Goal: Task Accomplishment & Management: Manage account settings

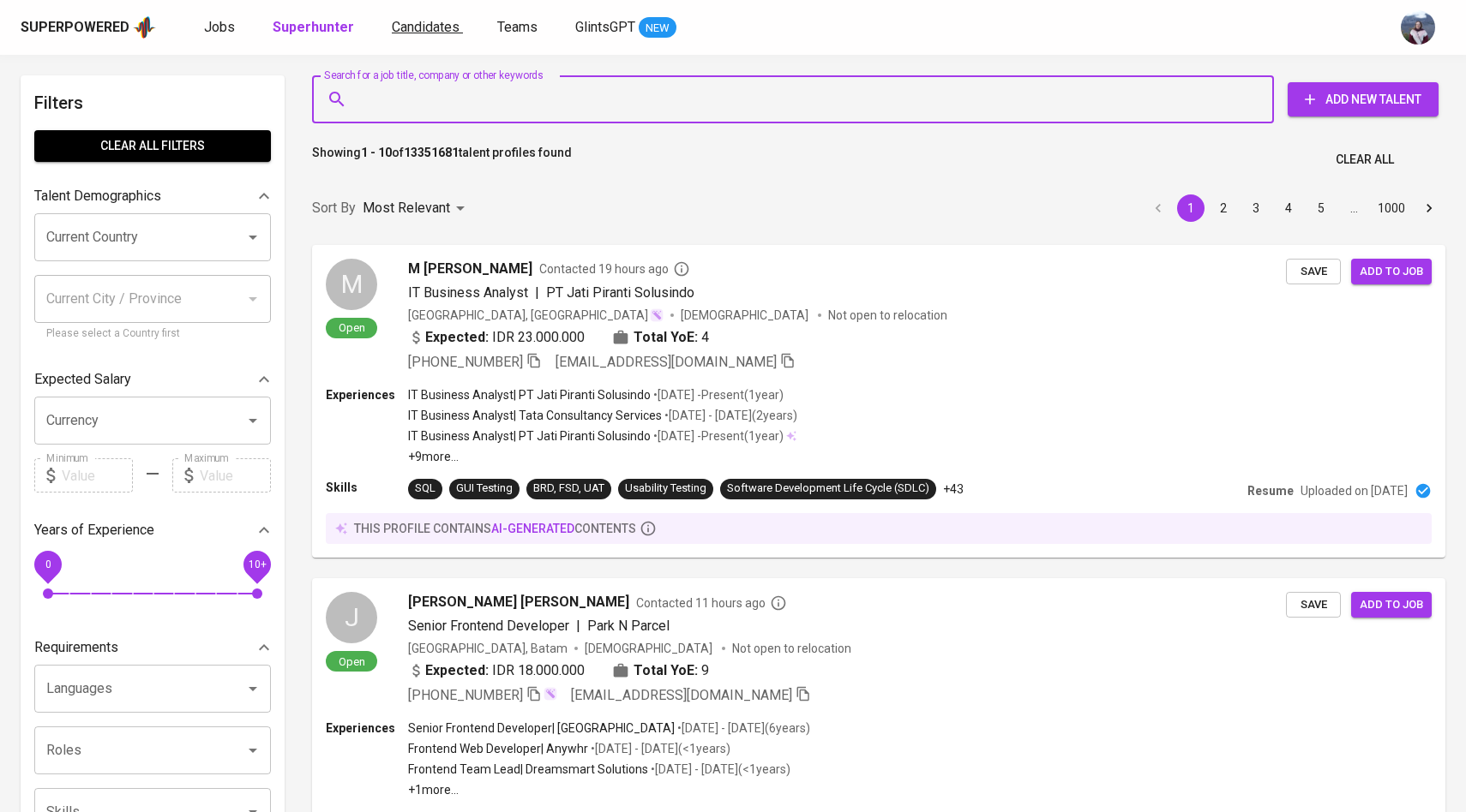
click at [397, 23] on span "Candidates" at bounding box center [425, 26] width 67 height 16
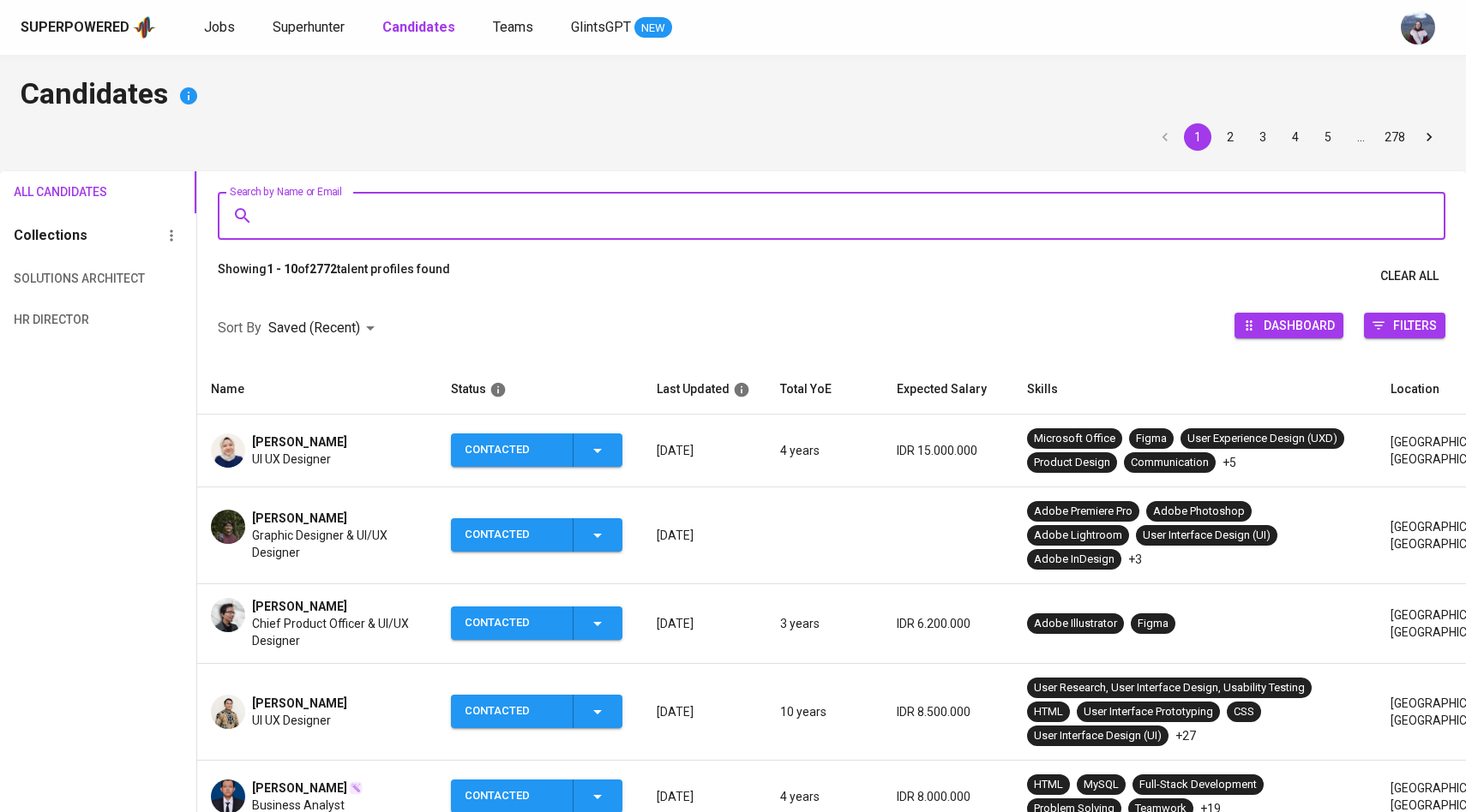
click at [425, 216] on input "Search by Name or Email" at bounding box center [836, 216] width 1152 height 33
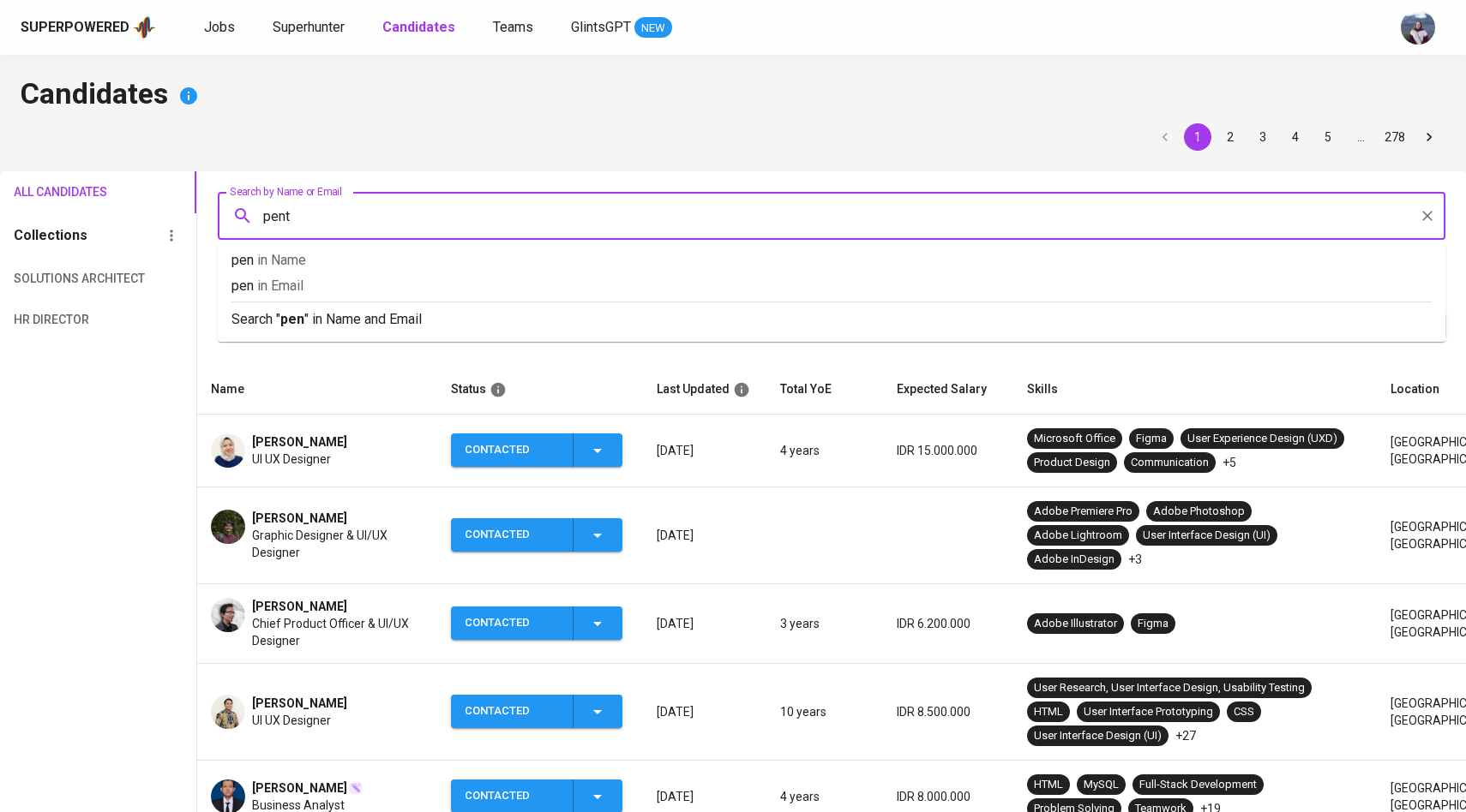
type input "penta"
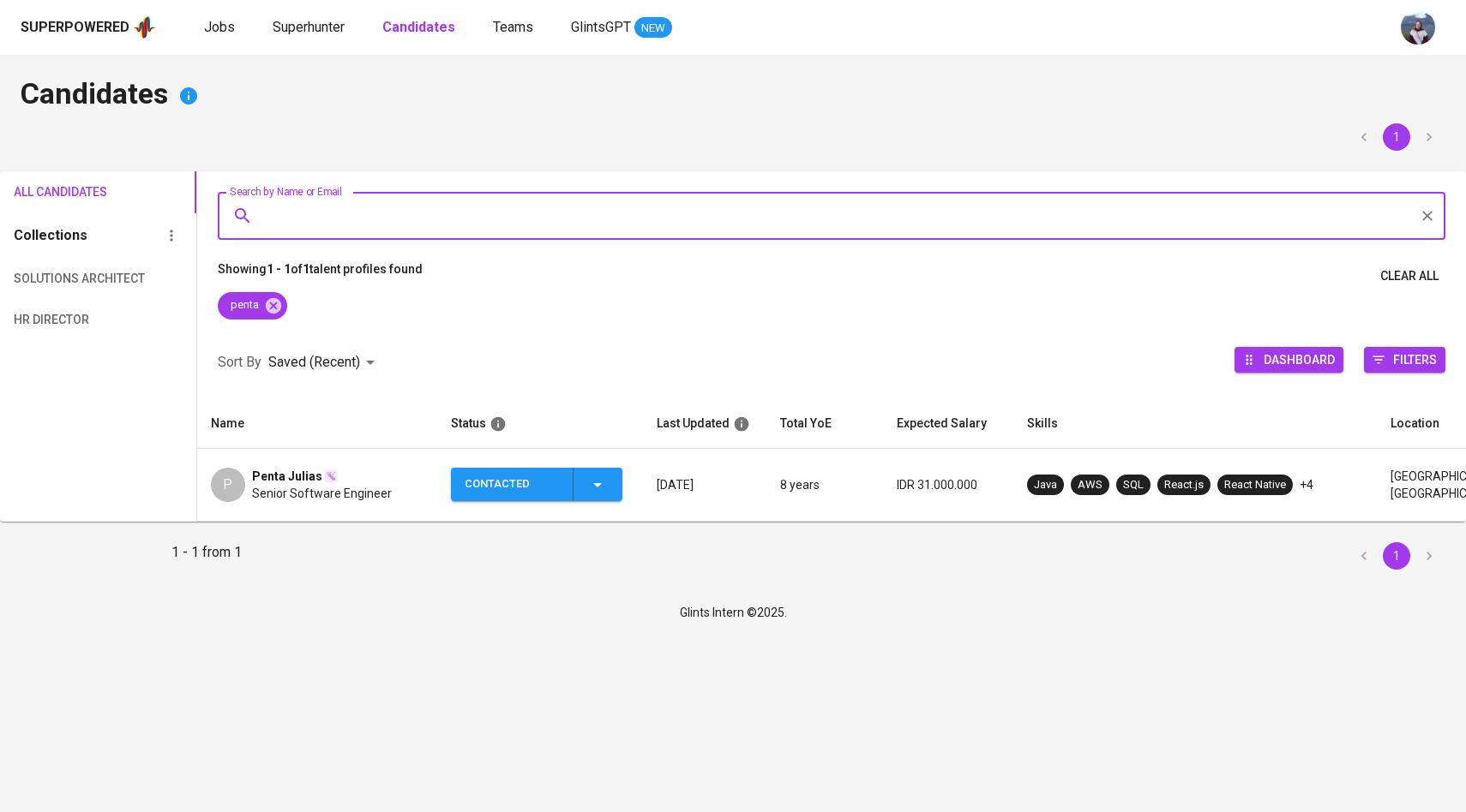
click at [243, 460] on td "P Penta Julias Senior Software Engineer" at bounding box center [317, 486] width 240 height 73
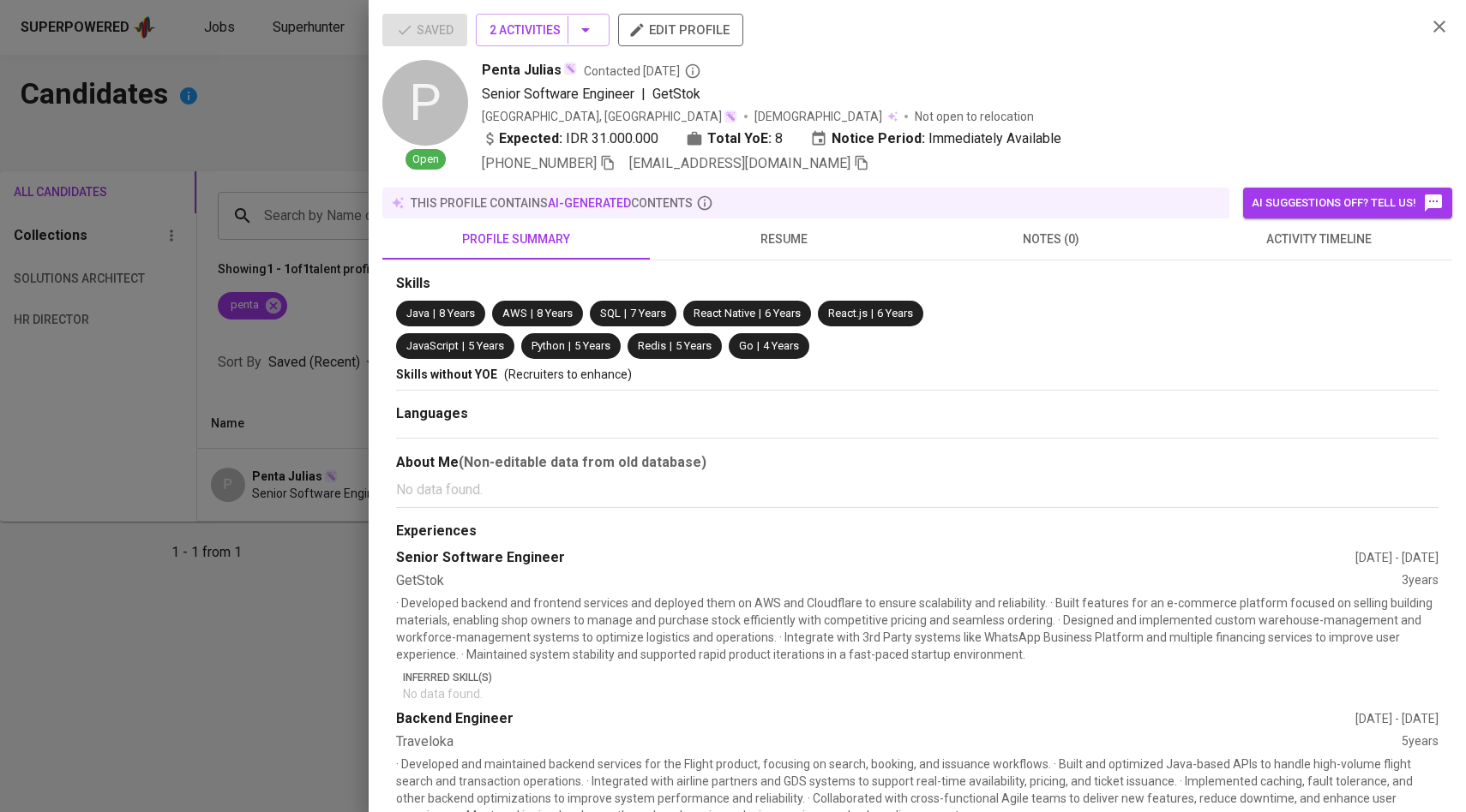
click at [854, 167] on icon "button" at bounding box center [861, 163] width 16 height 16
click at [218, 440] on div at bounding box center [733, 406] width 1466 height 812
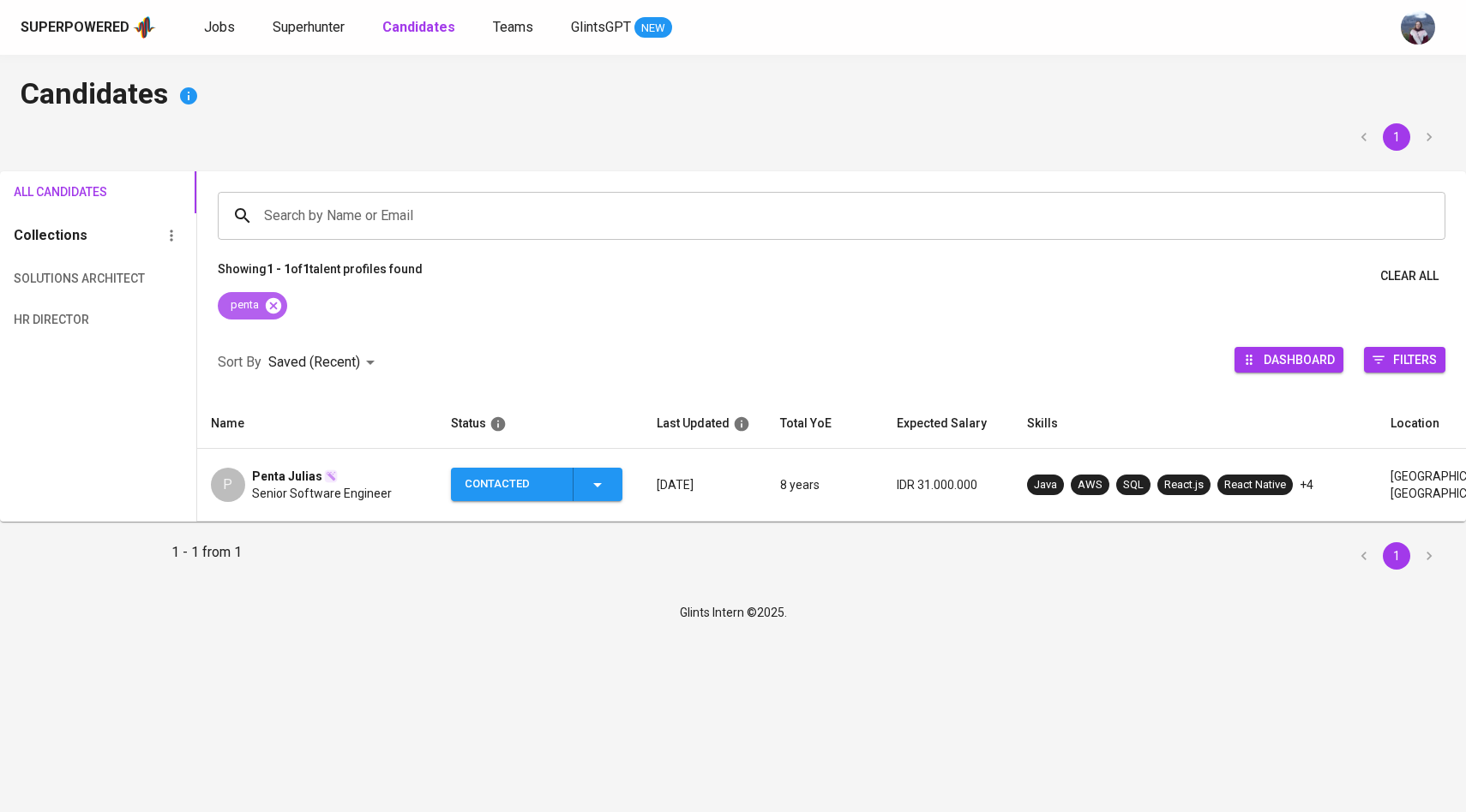
click at [272, 305] on icon at bounding box center [273, 306] width 19 height 19
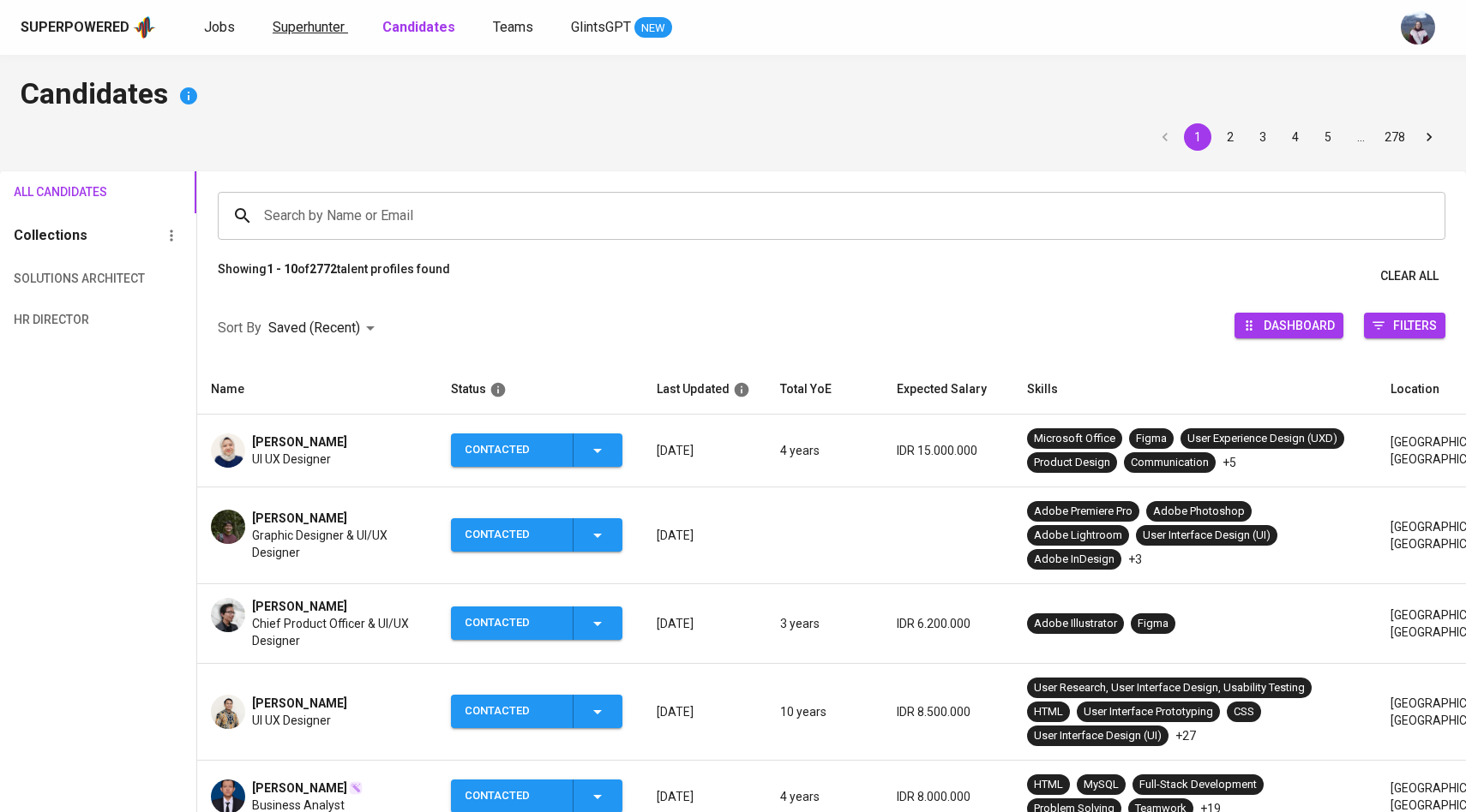
click at [317, 34] on span "Superhunter" at bounding box center [309, 26] width 72 height 16
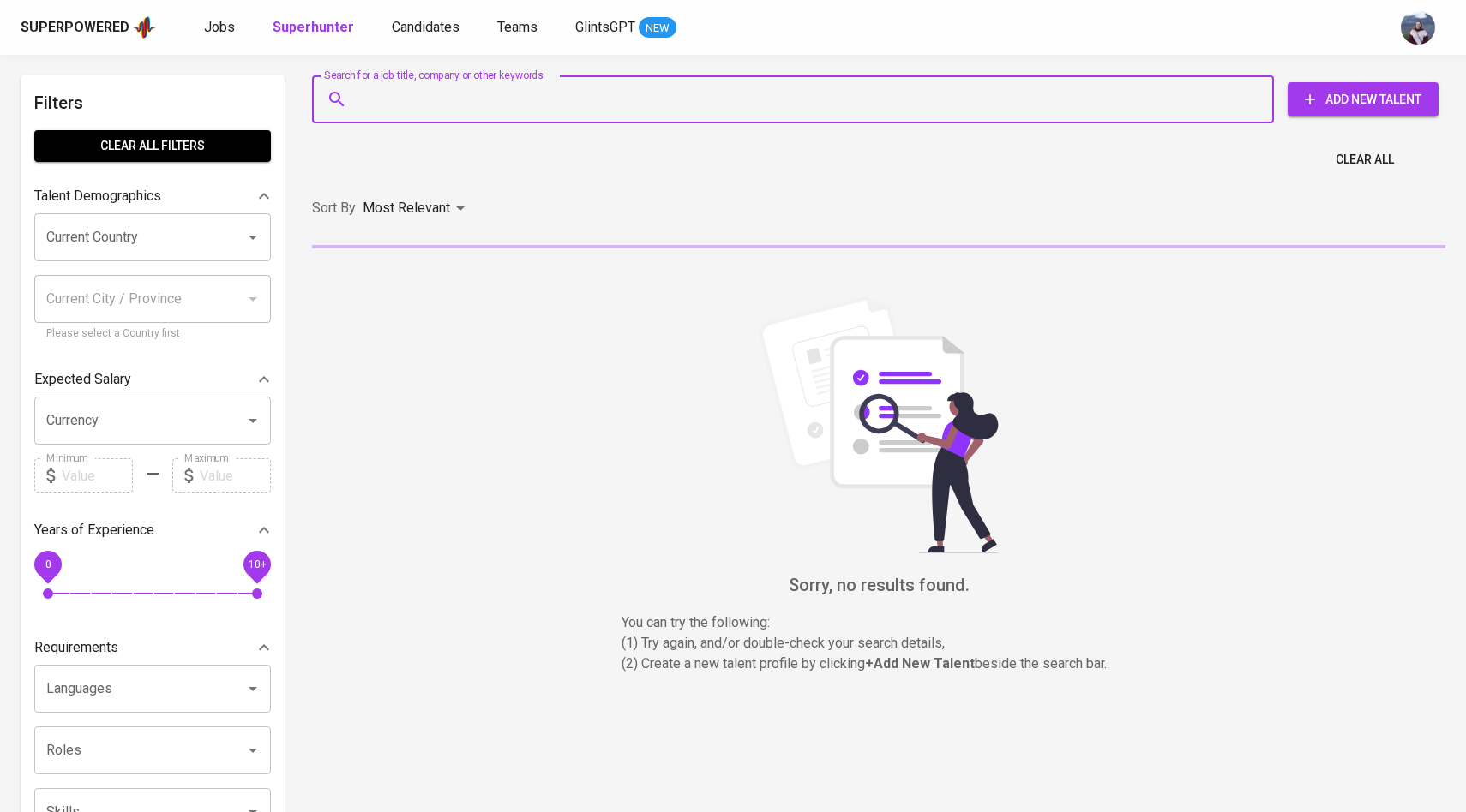
click at [397, 106] on input "Search for a job title, company or other keywords" at bounding box center [798, 99] width 886 height 33
paste input "[EMAIL_ADDRESS][DOMAIN_NAME]"
type input "[EMAIL_ADDRESS][DOMAIN_NAME]"
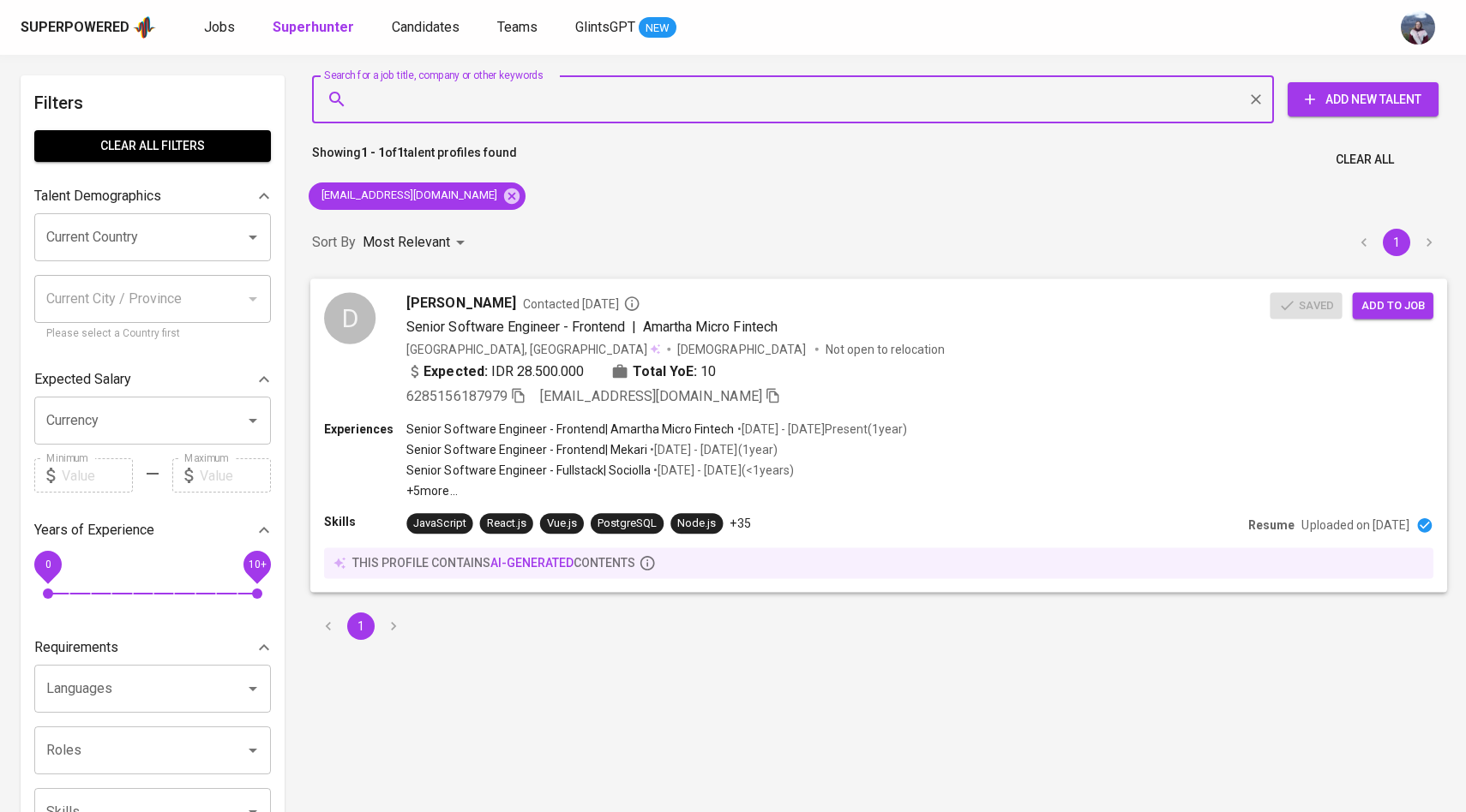
click at [1372, 310] on span "Add to job" at bounding box center [1393, 305] width 64 height 20
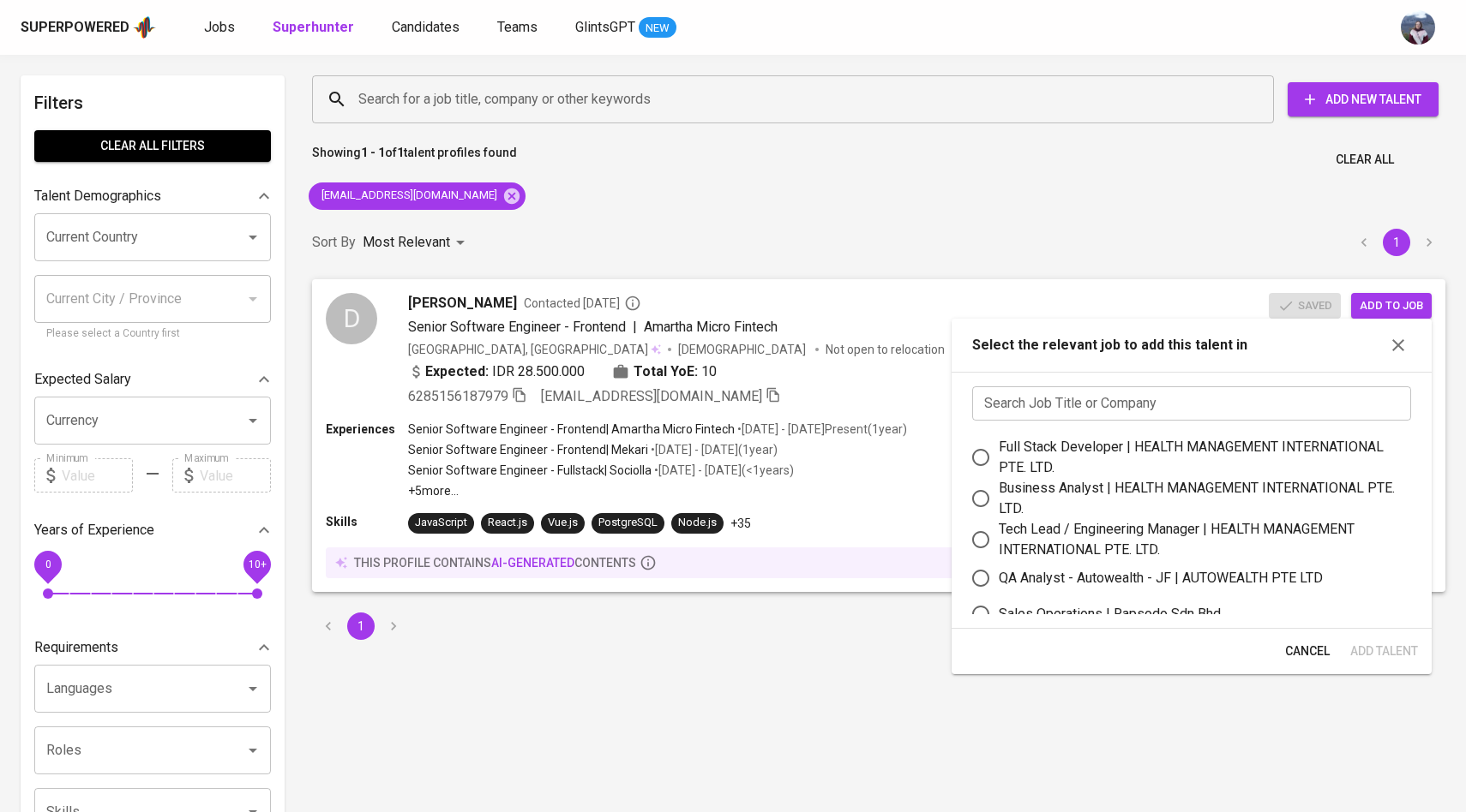
scroll to position [107, 0]
click at [994, 543] on input "Tech Lead / Engineering Manager | HEALTH MANAGEMENT INTERNATIONAL PTE. LTD." at bounding box center [981, 539] width 36 height 36
radio input "true"
click at [1385, 648] on span "Add Talent" at bounding box center [1384, 651] width 67 height 21
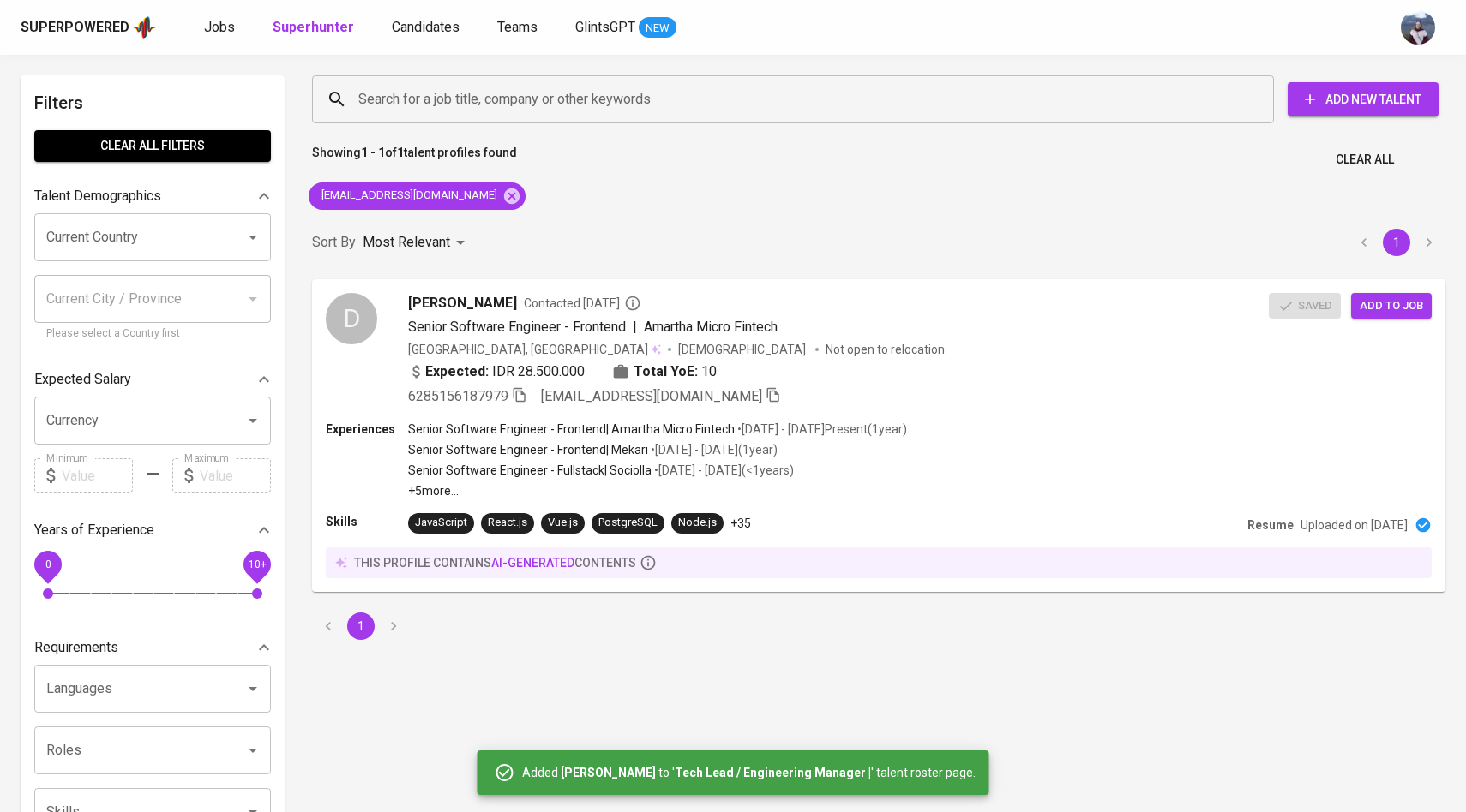
click at [427, 31] on span "Candidates" at bounding box center [425, 26] width 67 height 16
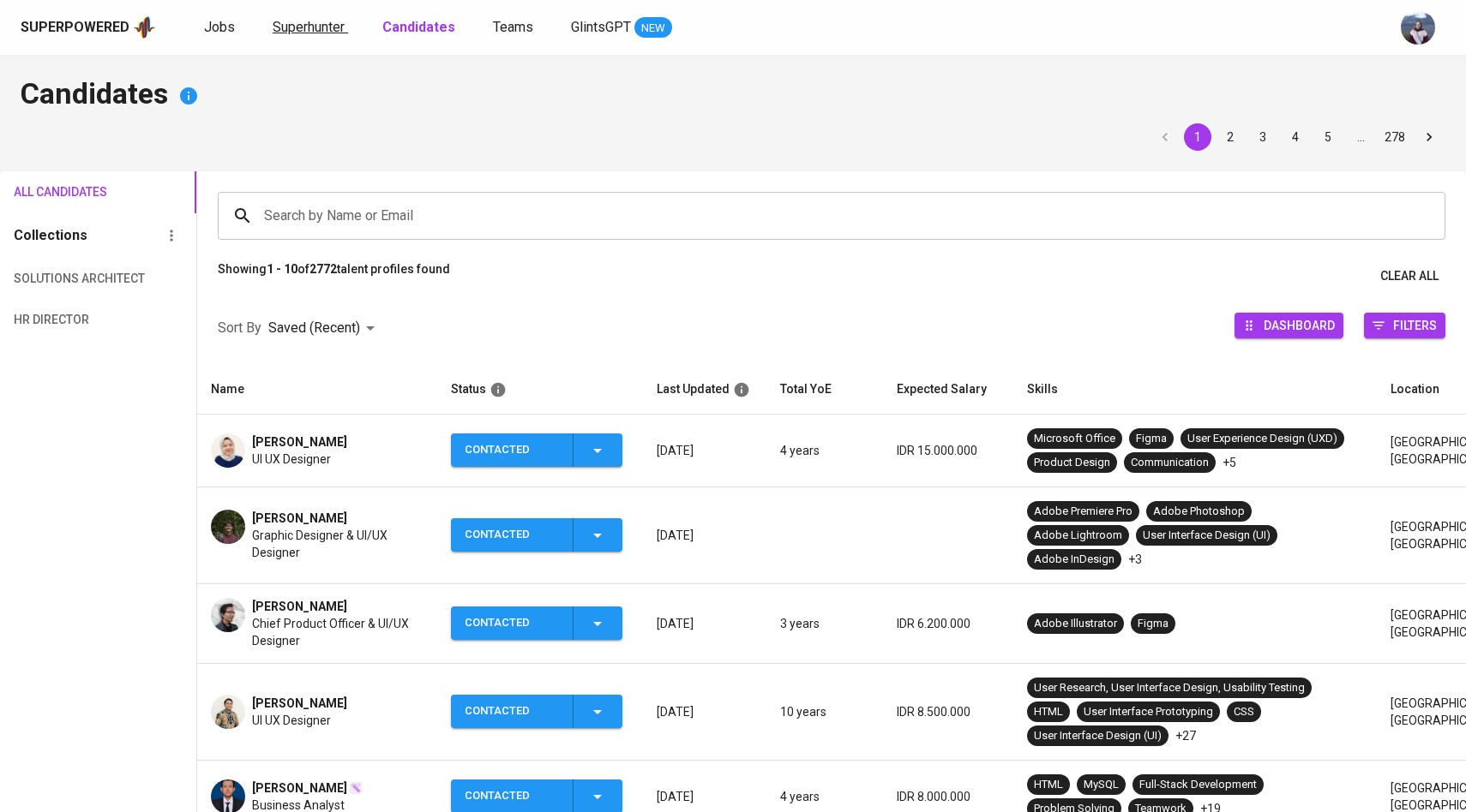
click at [300, 19] on span "Superhunter" at bounding box center [309, 26] width 72 height 16
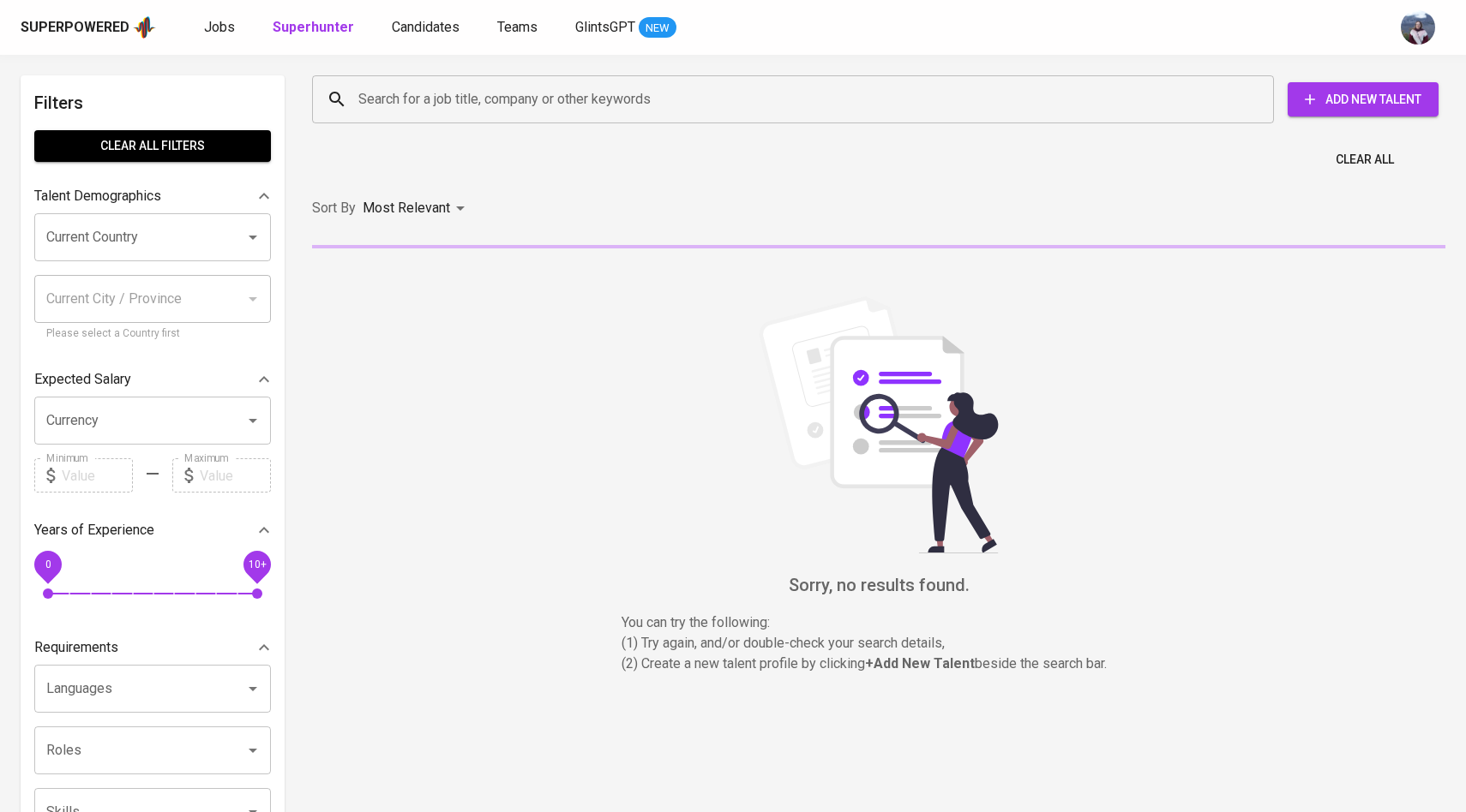
click at [418, 110] on input "Search for a job title, company or other keywords" at bounding box center [798, 99] width 886 height 33
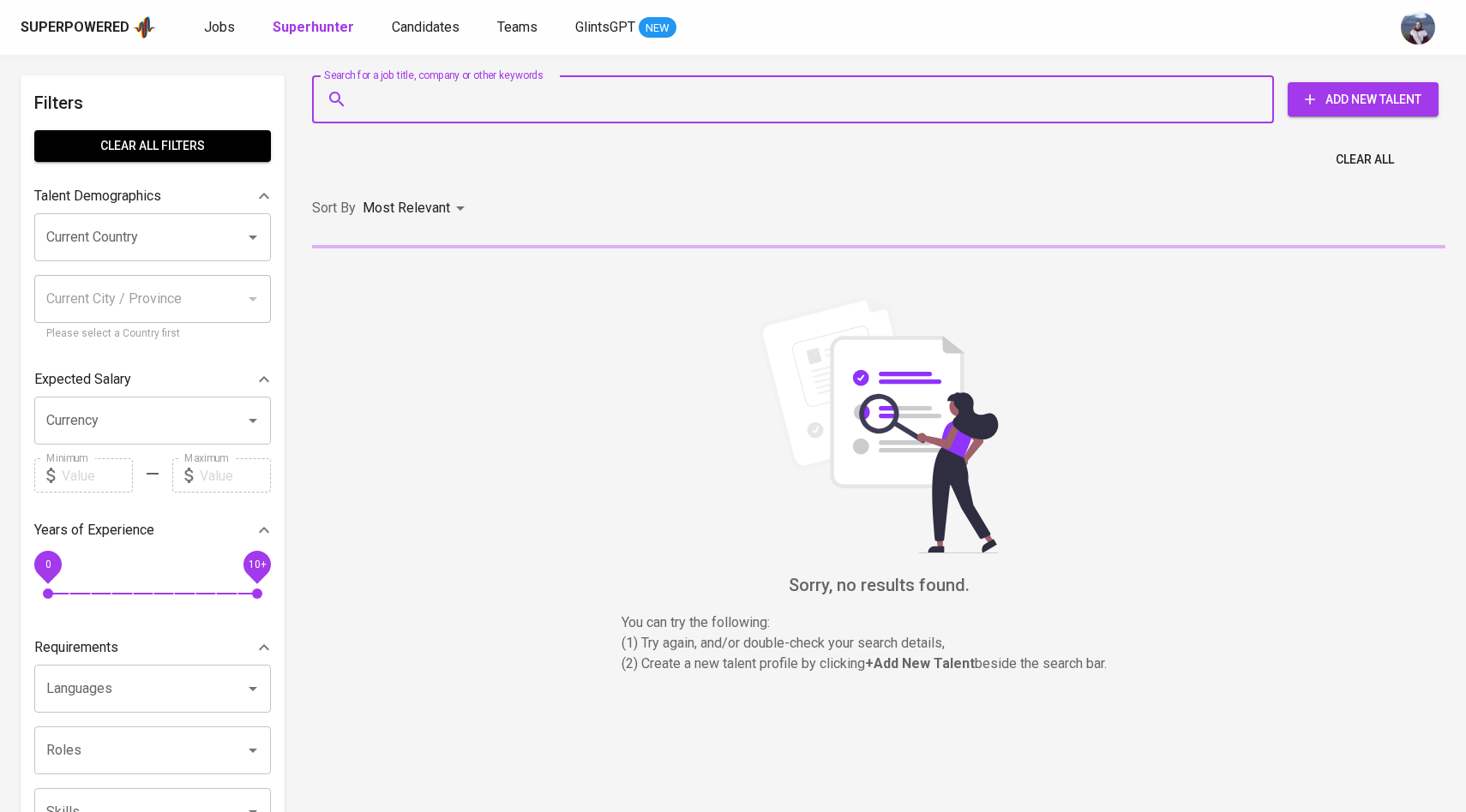
paste input "[DOMAIN_NAME][EMAIL_ADDRESS][DOMAIN_NAME]"
type input "[DOMAIN_NAME][EMAIL_ADDRESS][DOMAIN_NAME]"
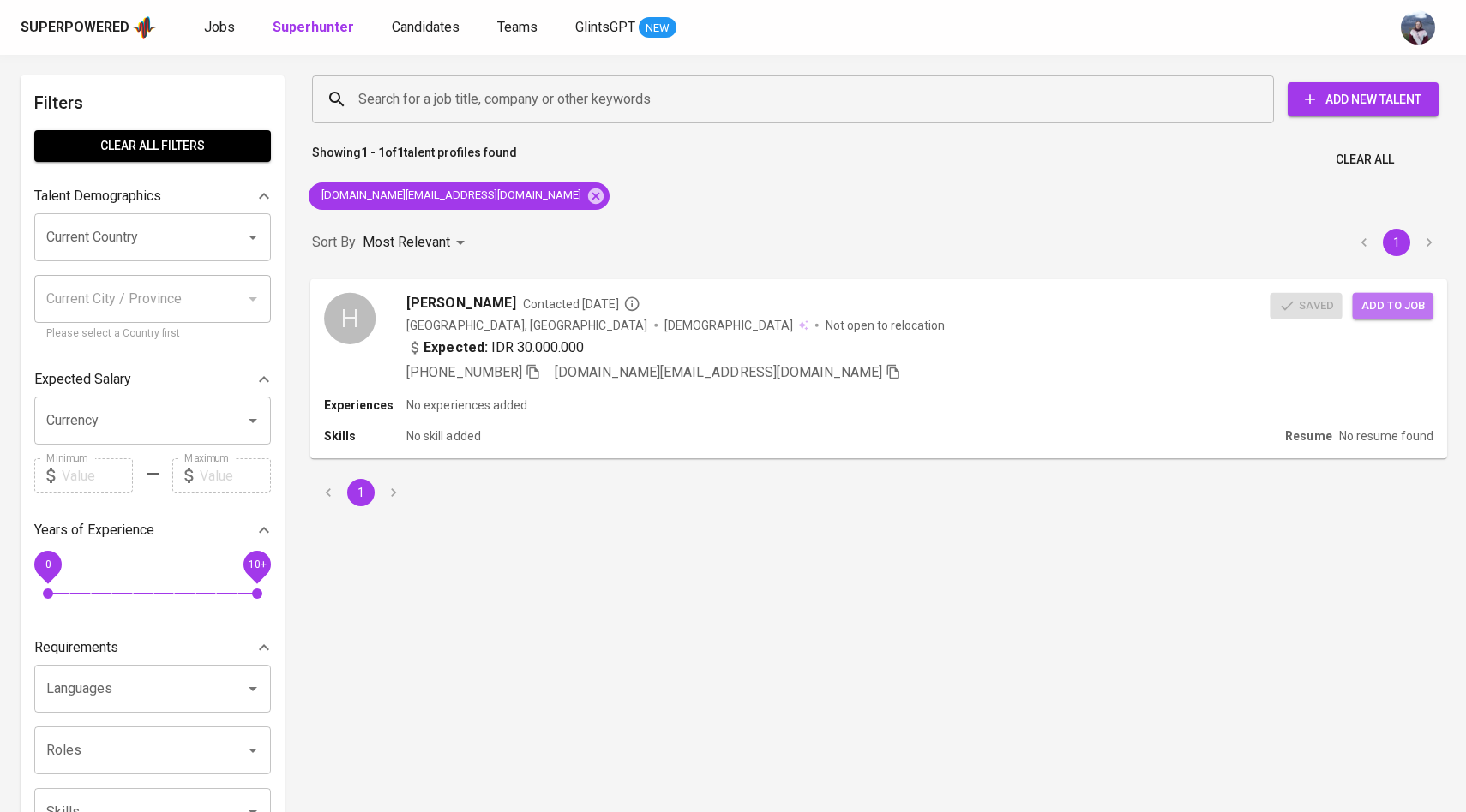
click at [1413, 306] on span "Add to job" at bounding box center [1393, 305] width 64 height 20
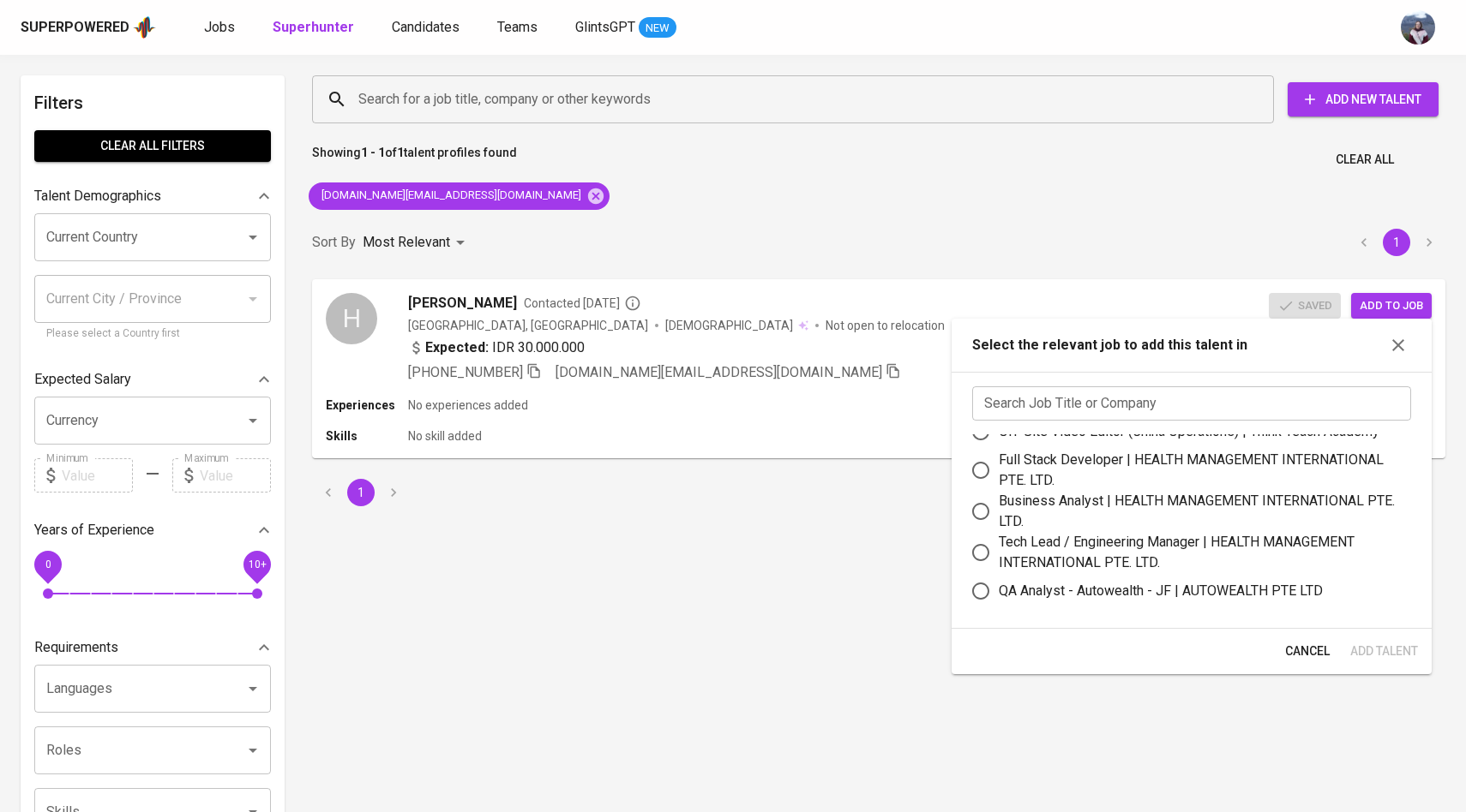
scroll to position [96, 0]
click at [975, 548] on input "Tech Lead / Engineering Manager | HEALTH MANAGEMENT INTERNATIONAL PTE. LTD." at bounding box center [981, 549] width 36 height 36
radio input "true"
click at [1368, 648] on span "Add Talent" at bounding box center [1384, 651] width 67 height 21
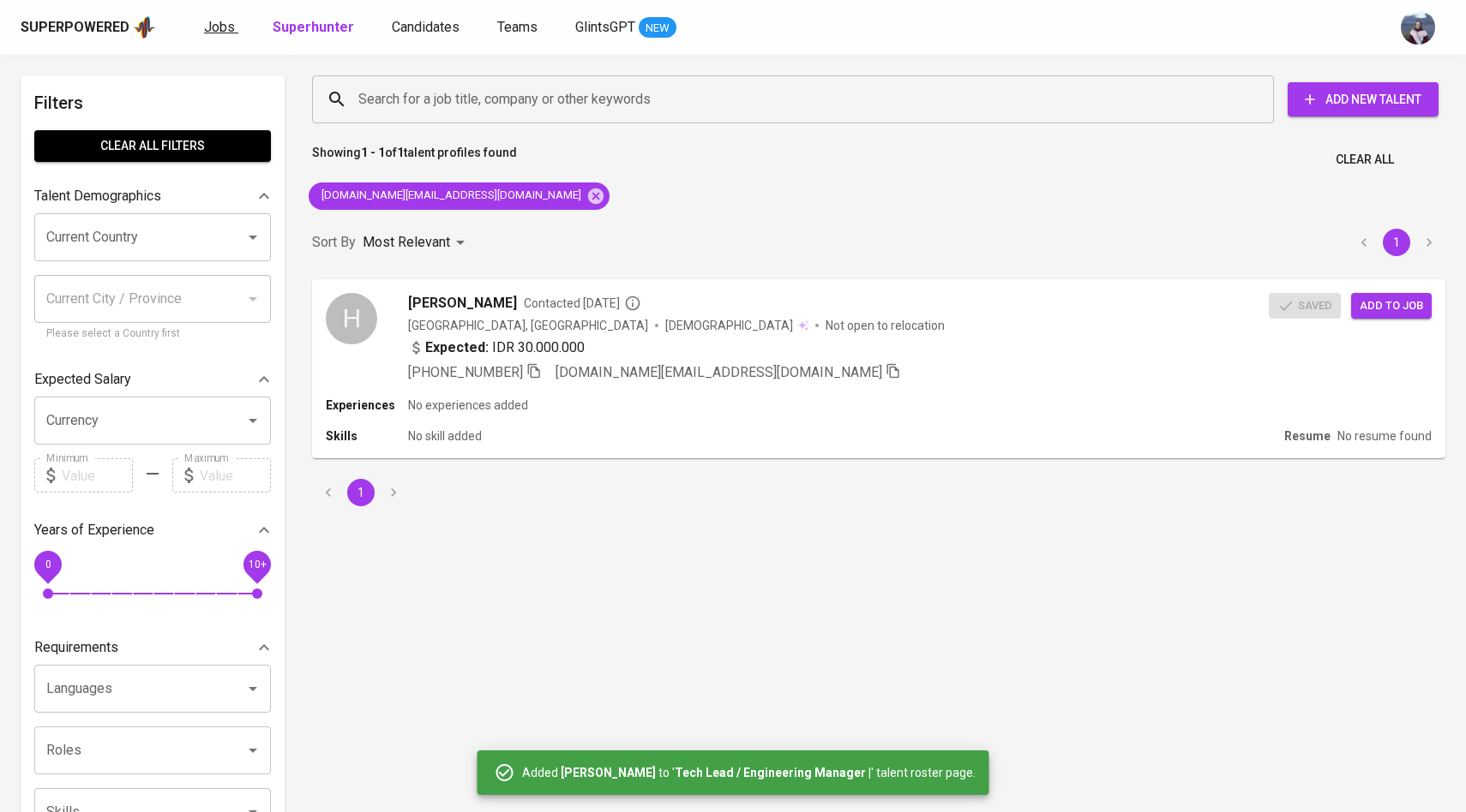
click at [213, 30] on span "Jobs" at bounding box center [219, 26] width 31 height 16
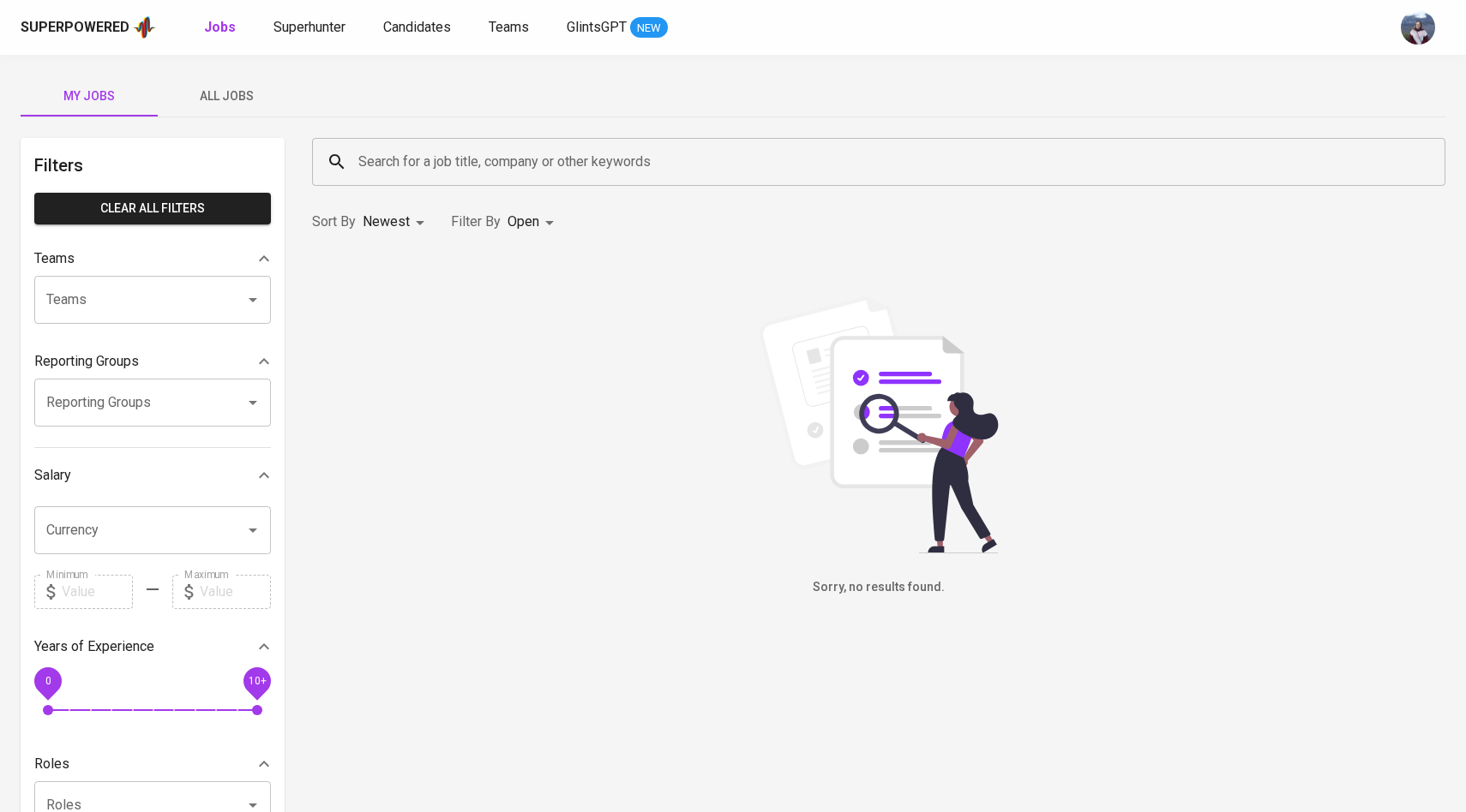
click at [256, 93] on span "All Jobs" at bounding box center [226, 96] width 117 height 21
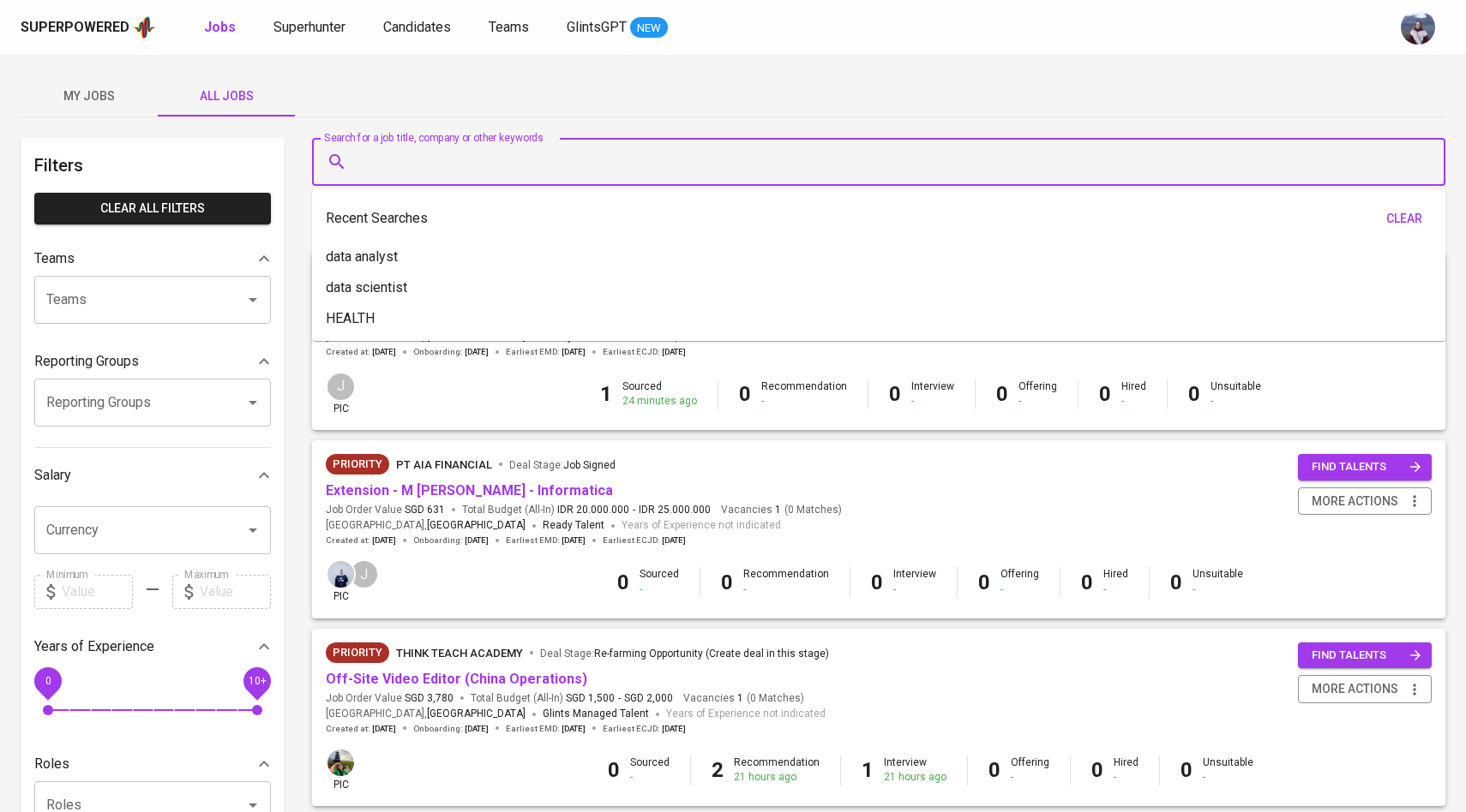
click at [393, 157] on input "Search for a job title, company or other keywords" at bounding box center [884, 162] width 1058 height 33
click at [362, 321] on p "HEALTH" at bounding box center [350, 319] width 49 height 21
type input "HEALTH"
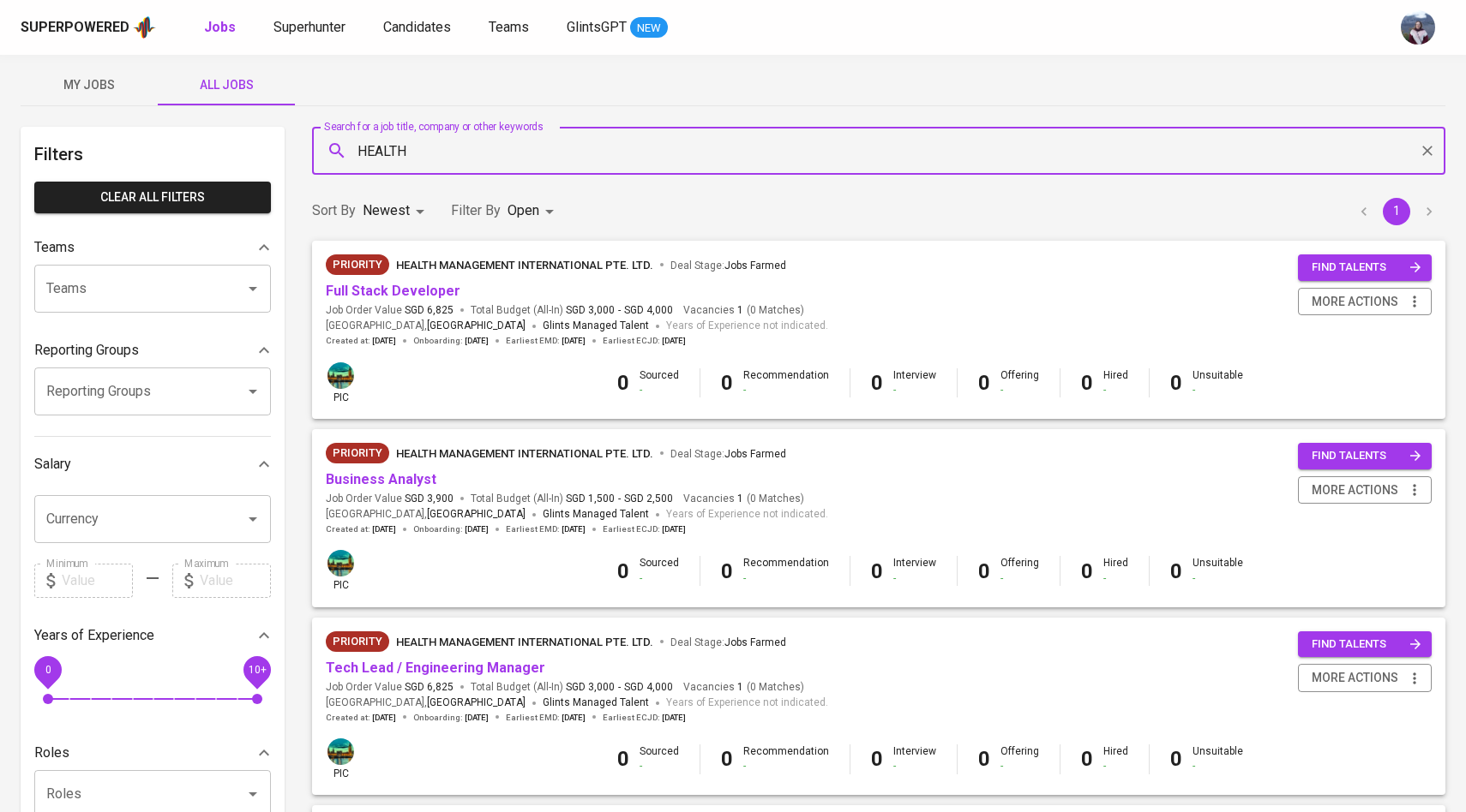
scroll to position [1, 0]
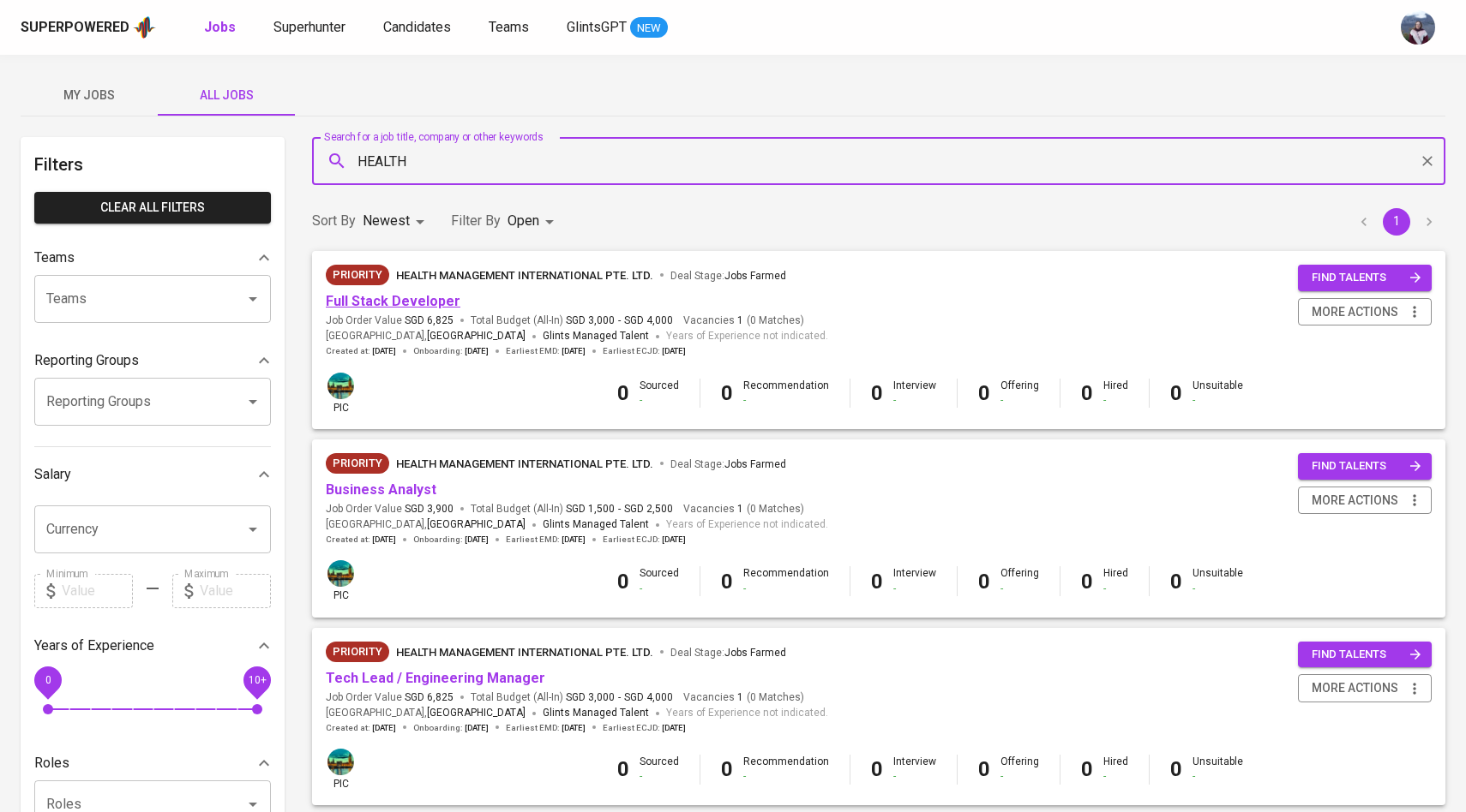
click at [419, 302] on link "Full Stack Developer" at bounding box center [393, 301] width 135 height 16
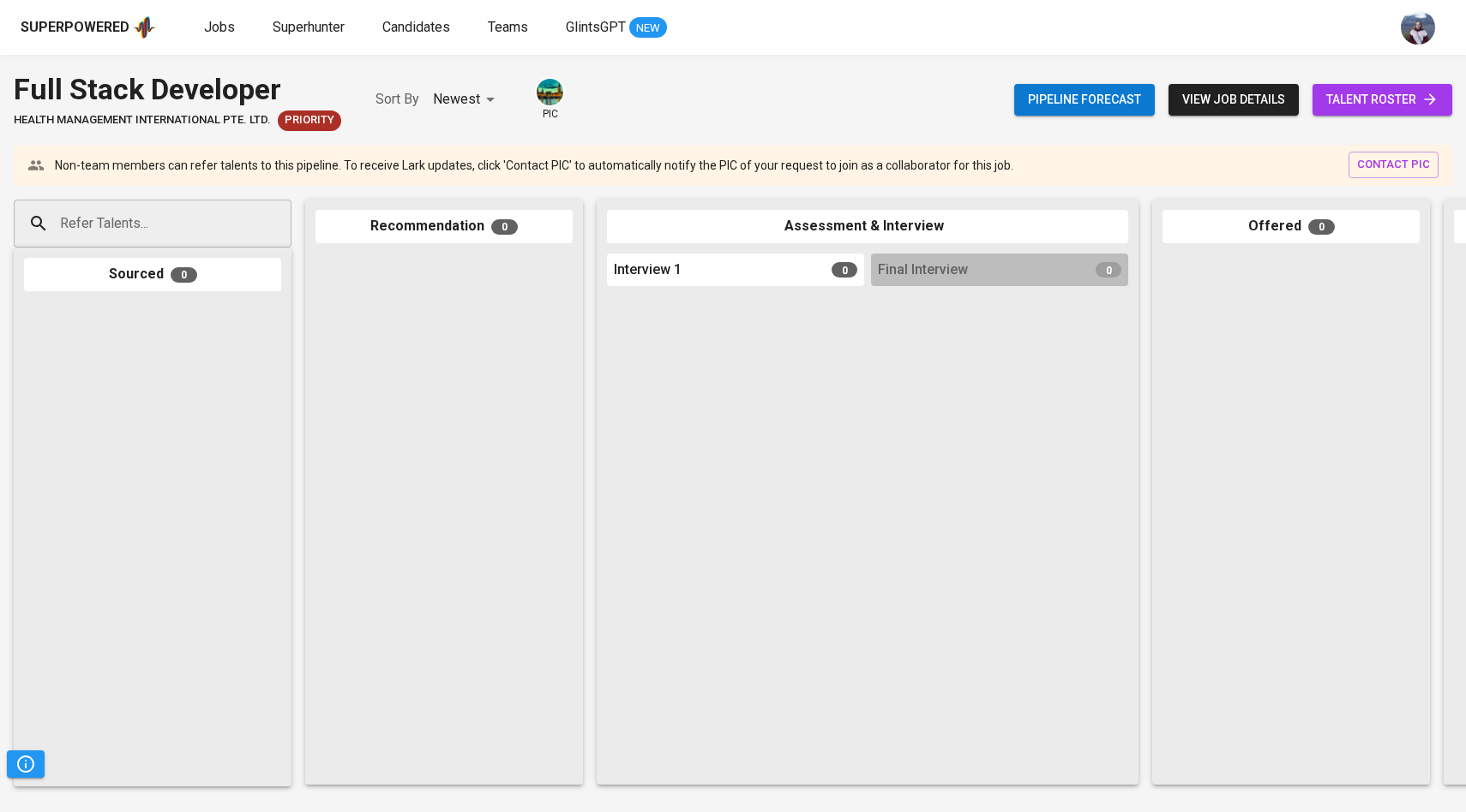
click at [1398, 103] on span "talent roster" at bounding box center [1383, 99] width 112 height 21
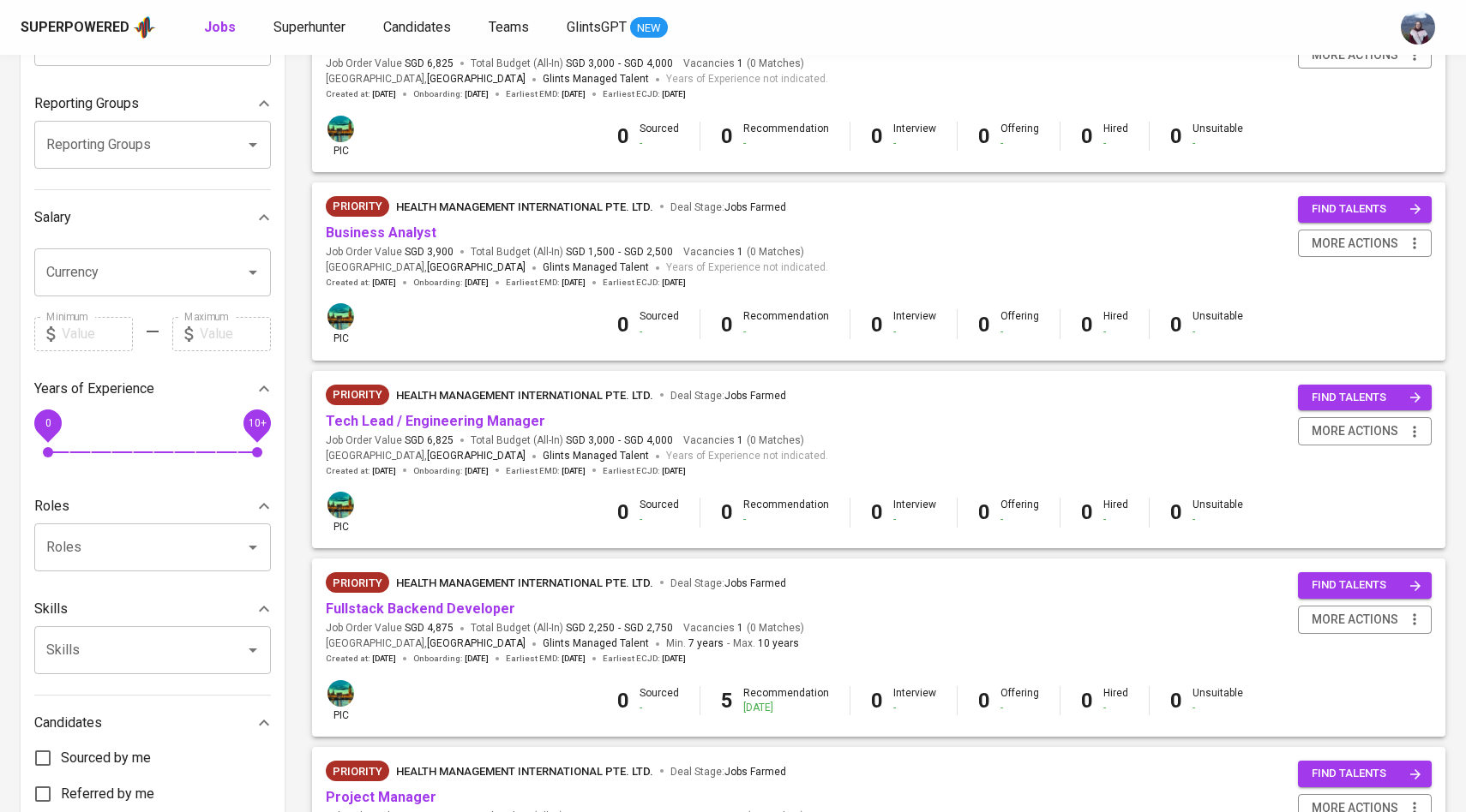
scroll to position [310, 0]
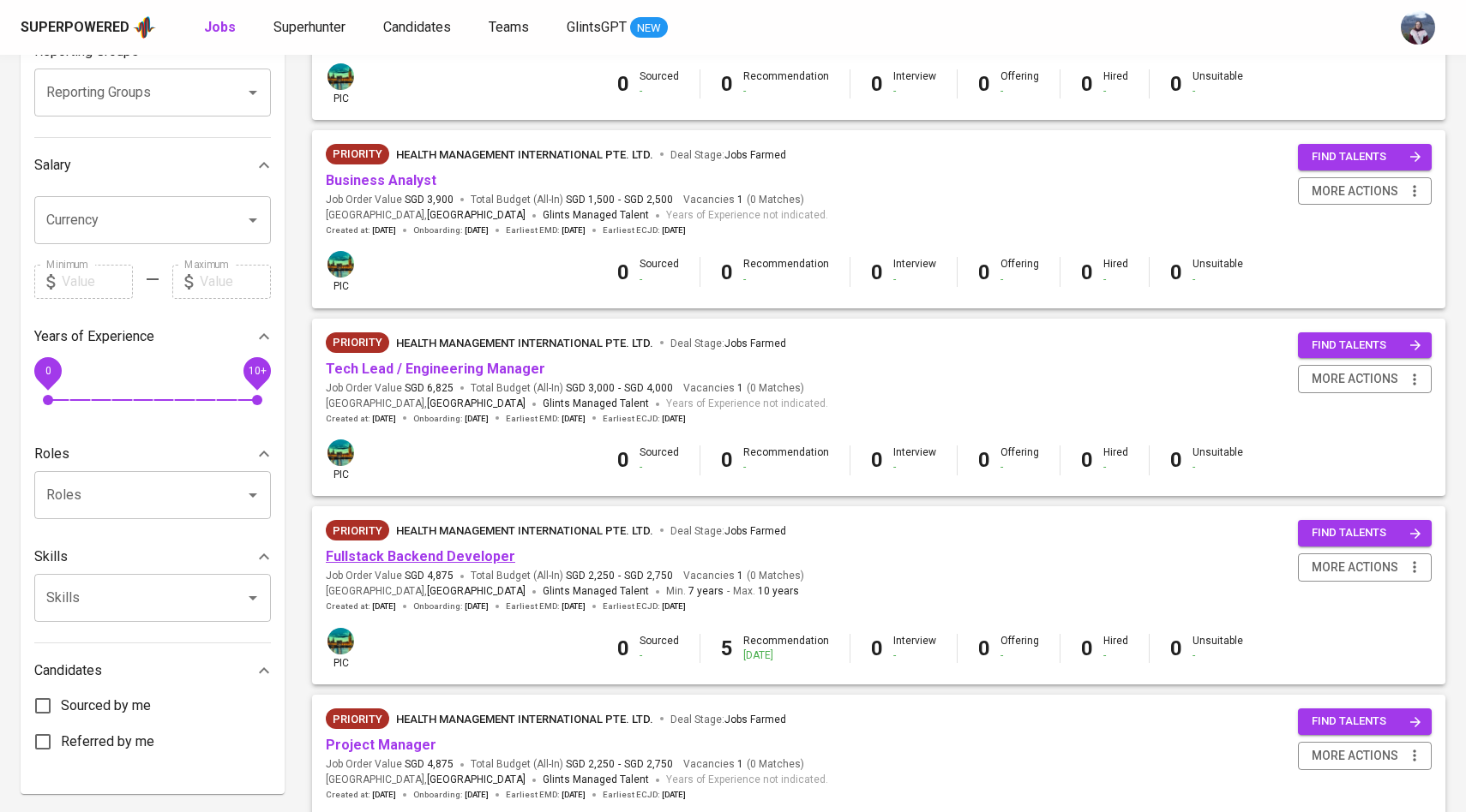
click at [467, 563] on link "Fullstack Backend Developer" at bounding box center [420, 556] width 190 height 16
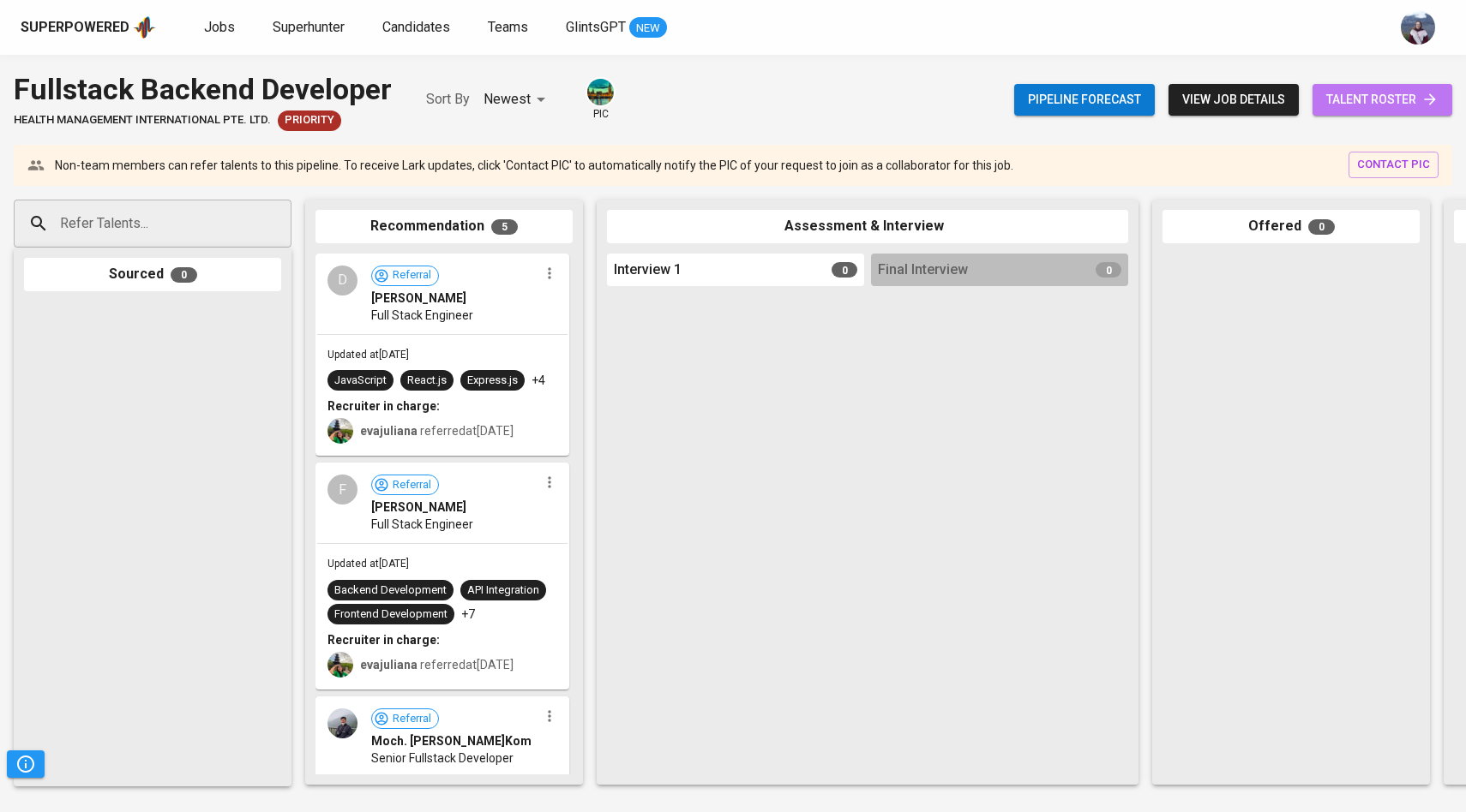
click at [1361, 93] on span "talent roster" at bounding box center [1383, 99] width 112 height 21
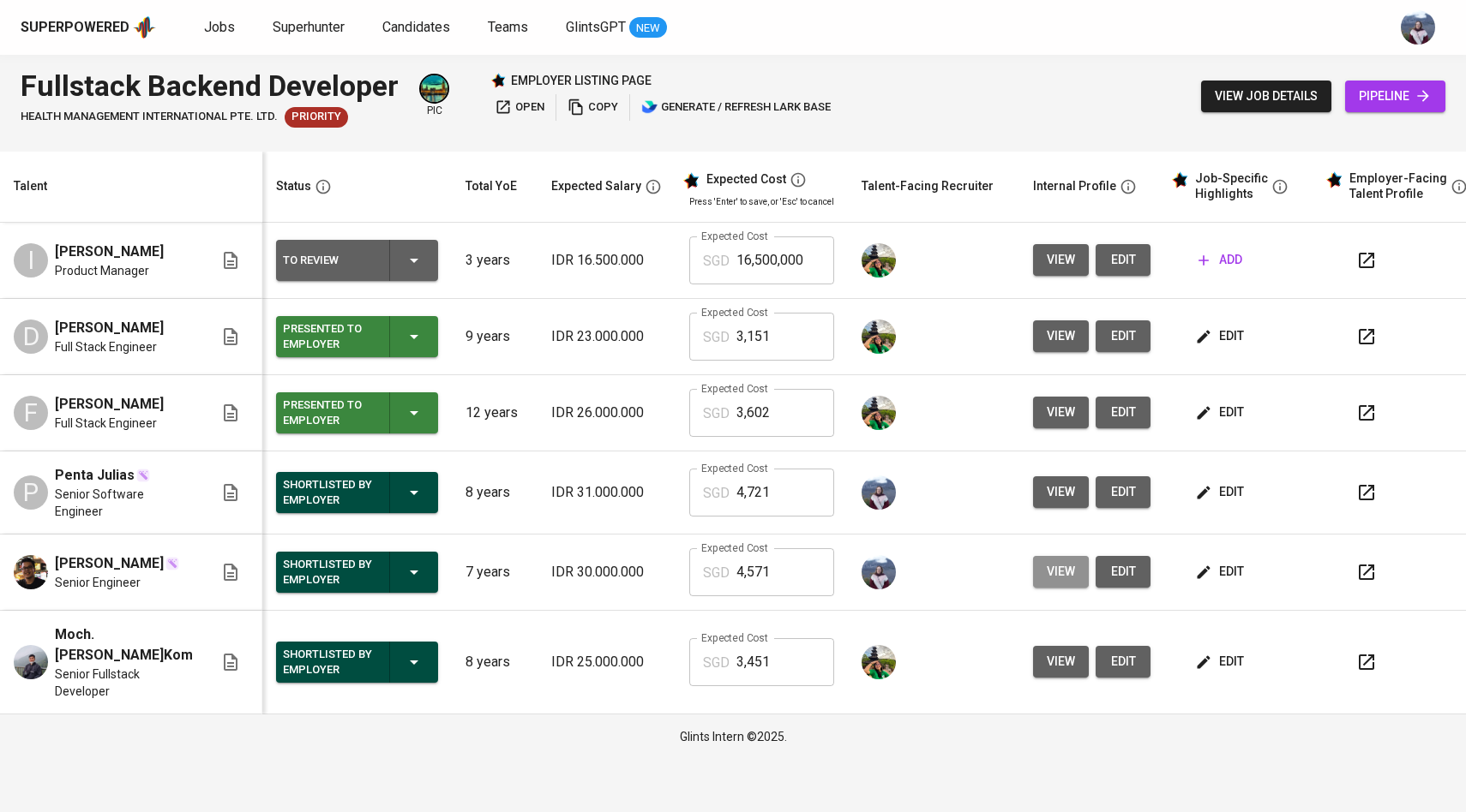
click at [1049, 569] on span "view" at bounding box center [1061, 572] width 28 height 21
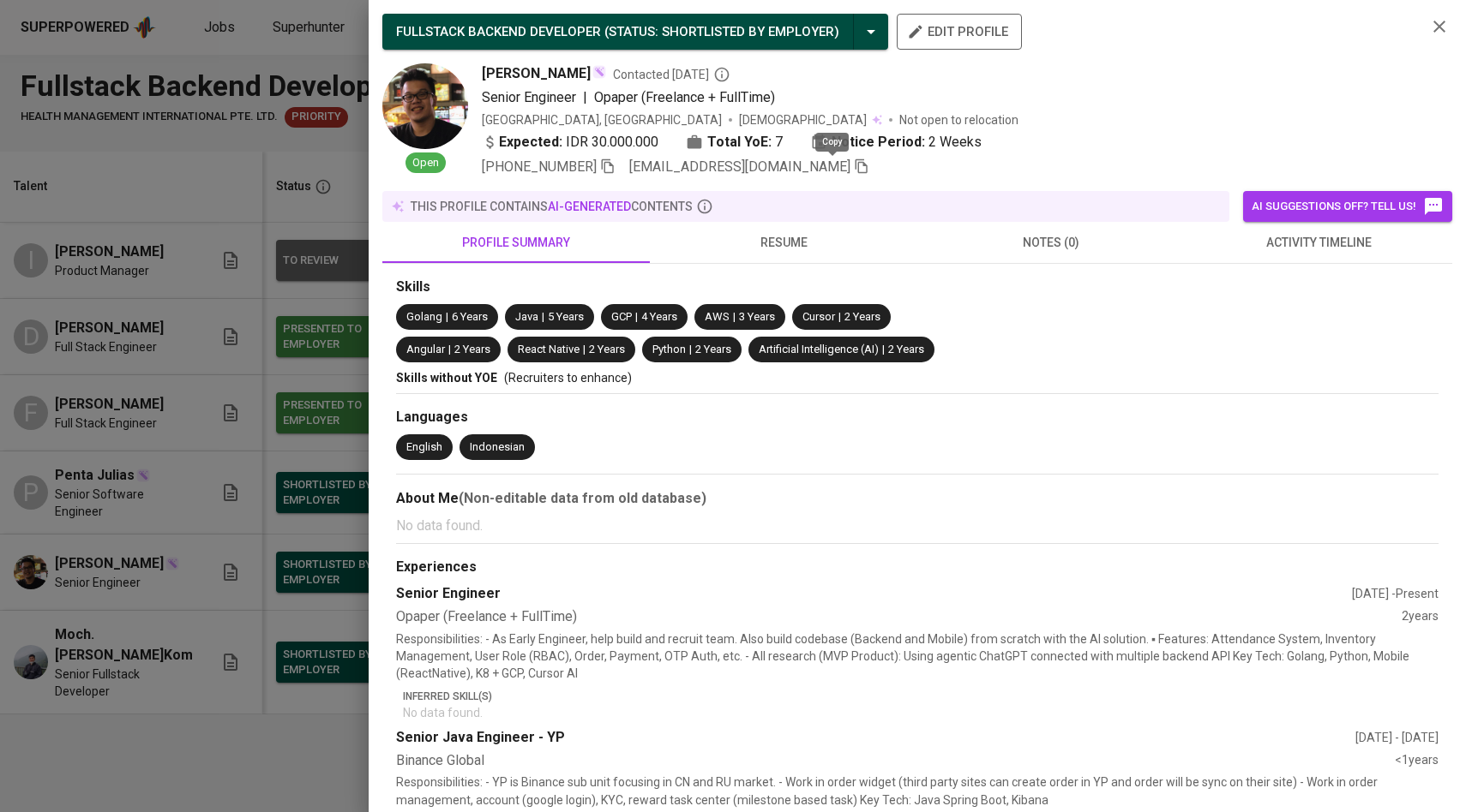
click at [854, 167] on icon "button" at bounding box center [861, 166] width 16 height 16
click at [261, 417] on div at bounding box center [733, 406] width 1466 height 812
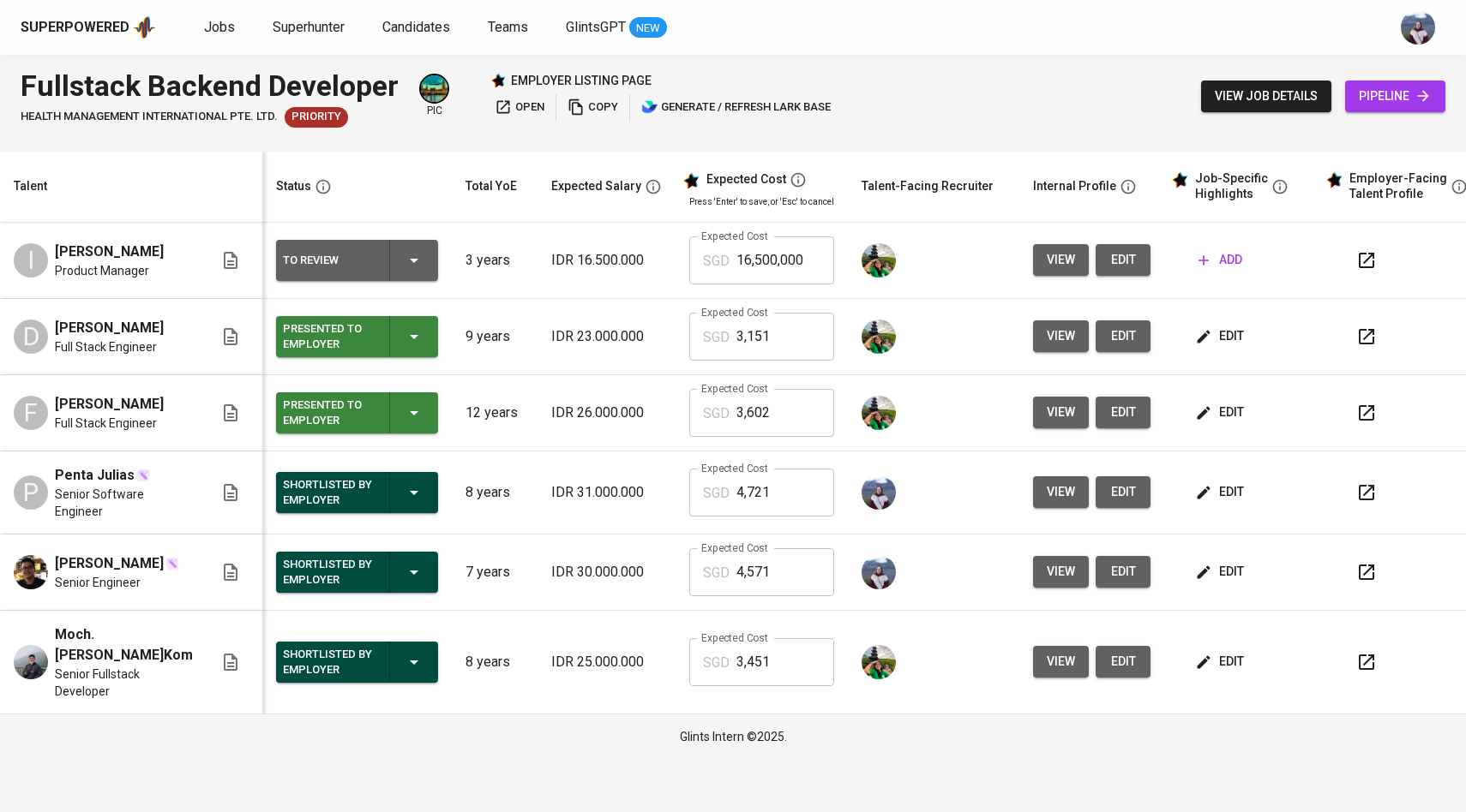
click at [1358, 569] on icon "button" at bounding box center [1366, 572] width 16 height 16
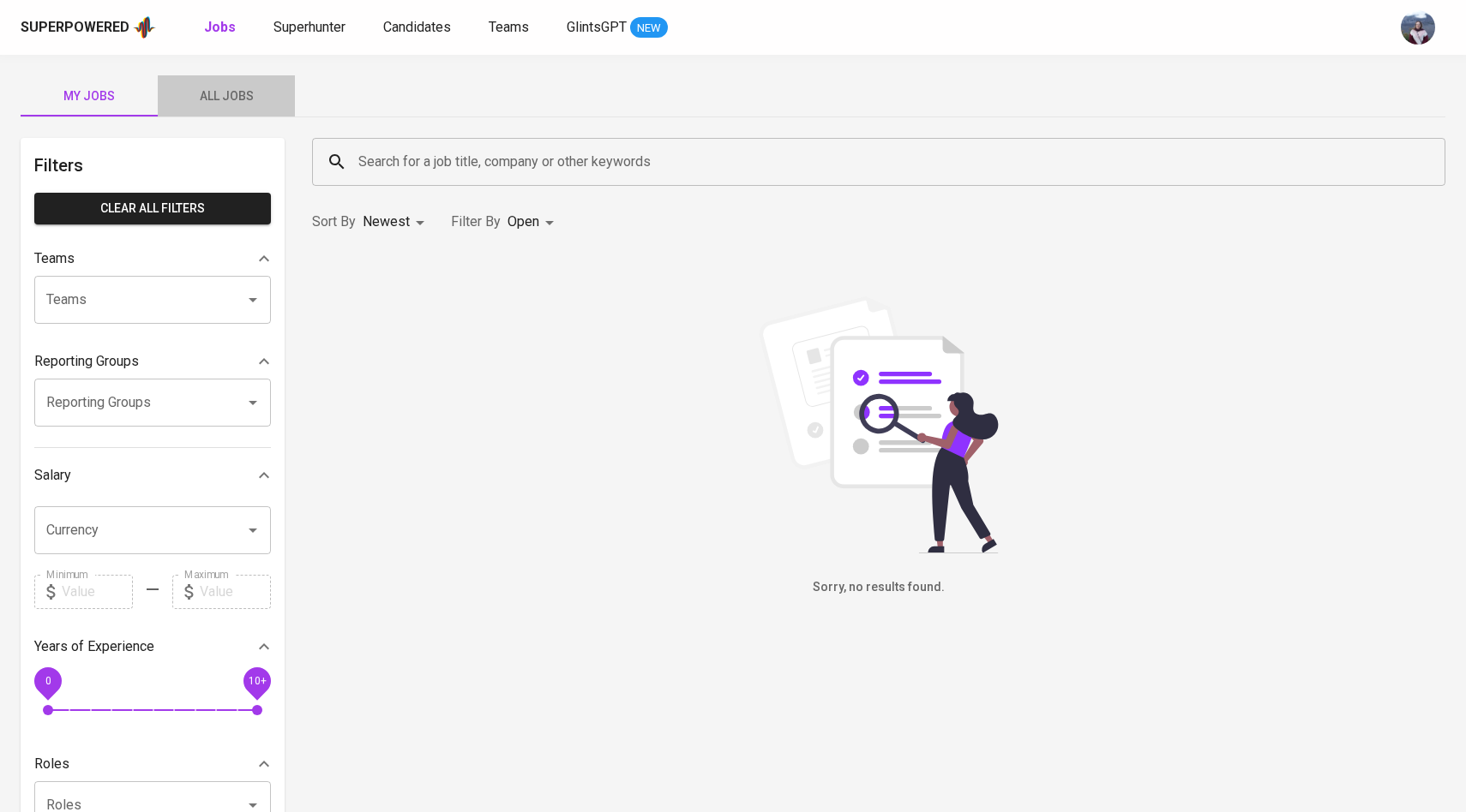
click at [233, 82] on button "All Jobs" at bounding box center [226, 96] width 137 height 41
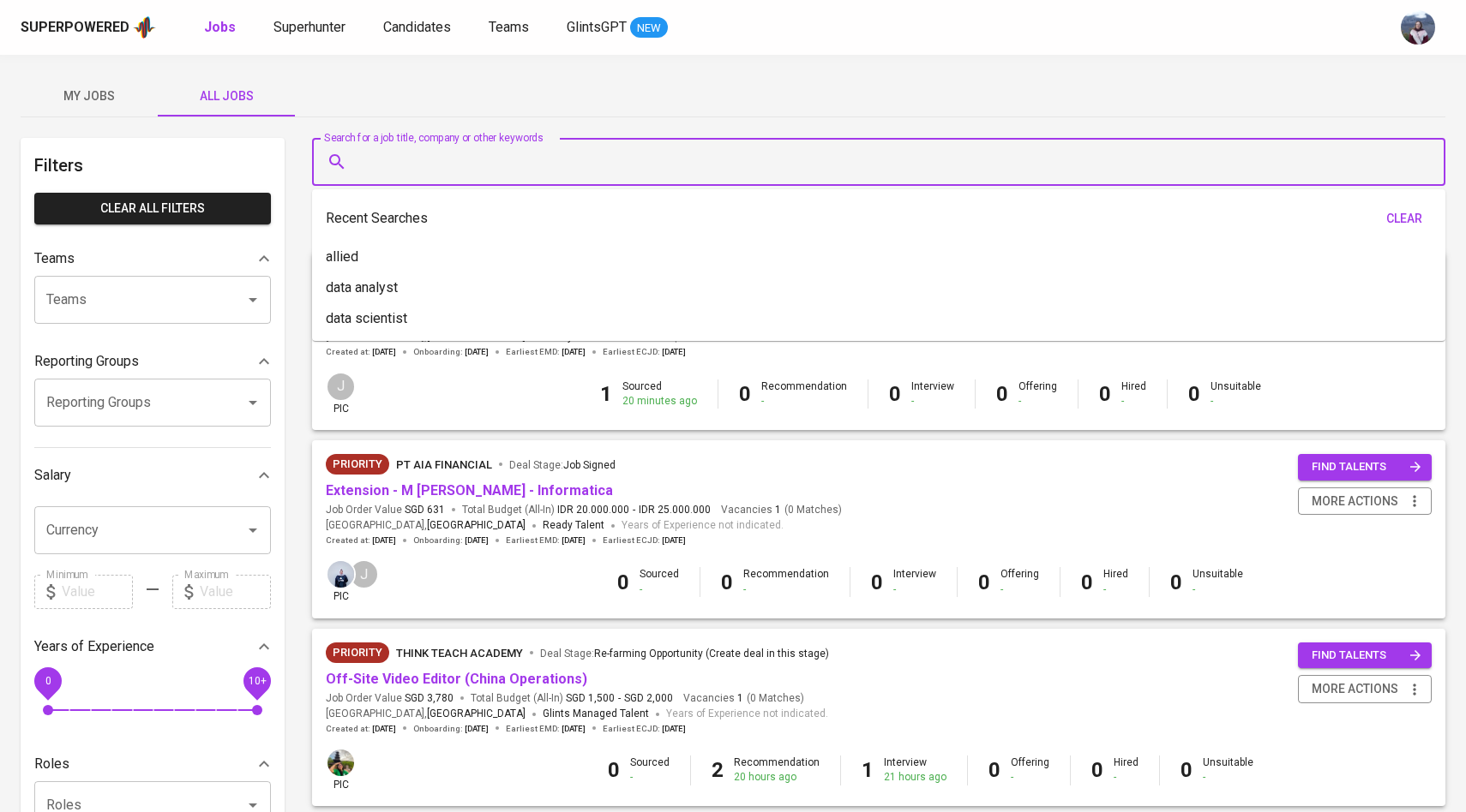
click at [427, 154] on input "Search for a job title, company or other keywords" at bounding box center [884, 162] width 1058 height 33
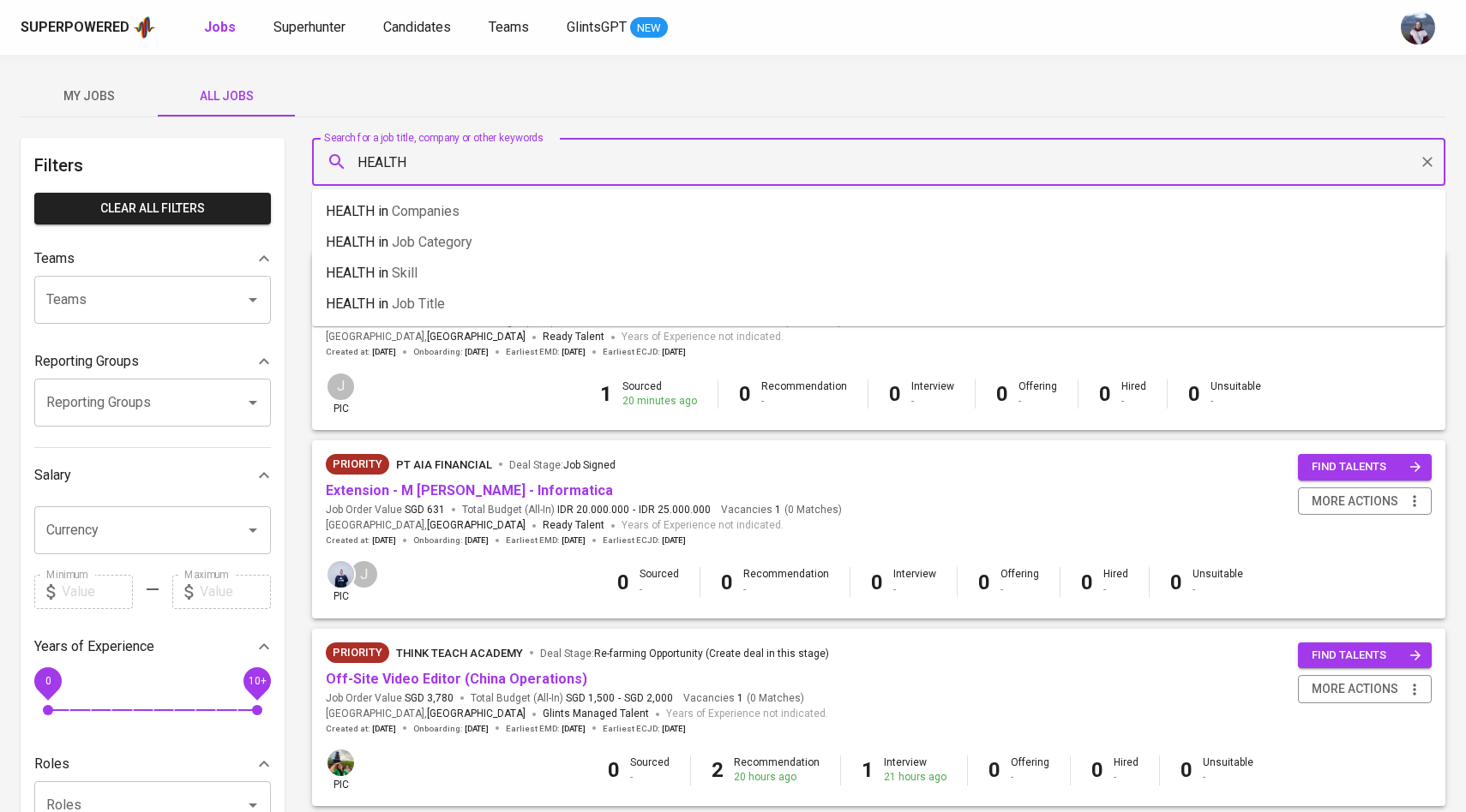
type input "HEALTH"
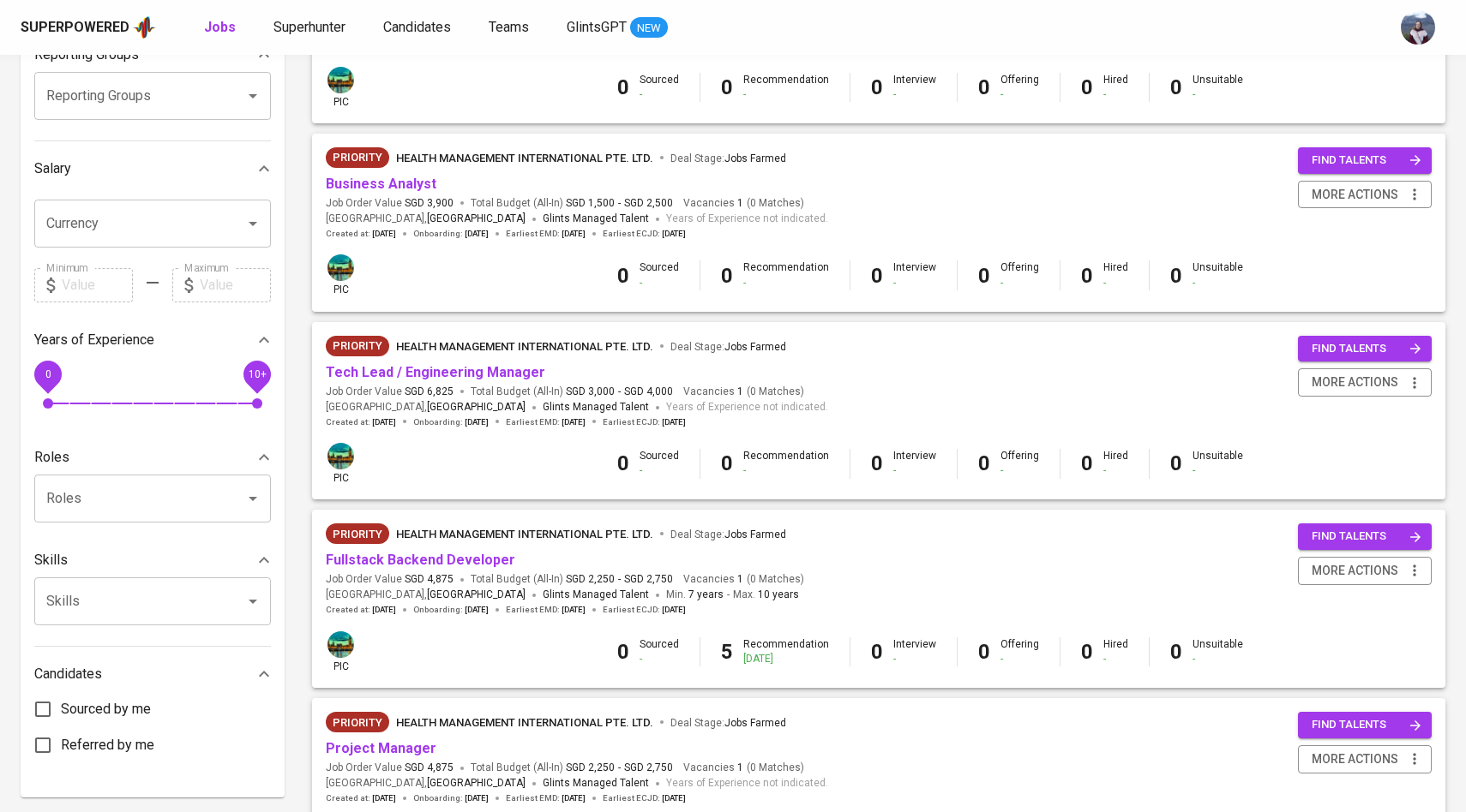
scroll to position [325, 0]
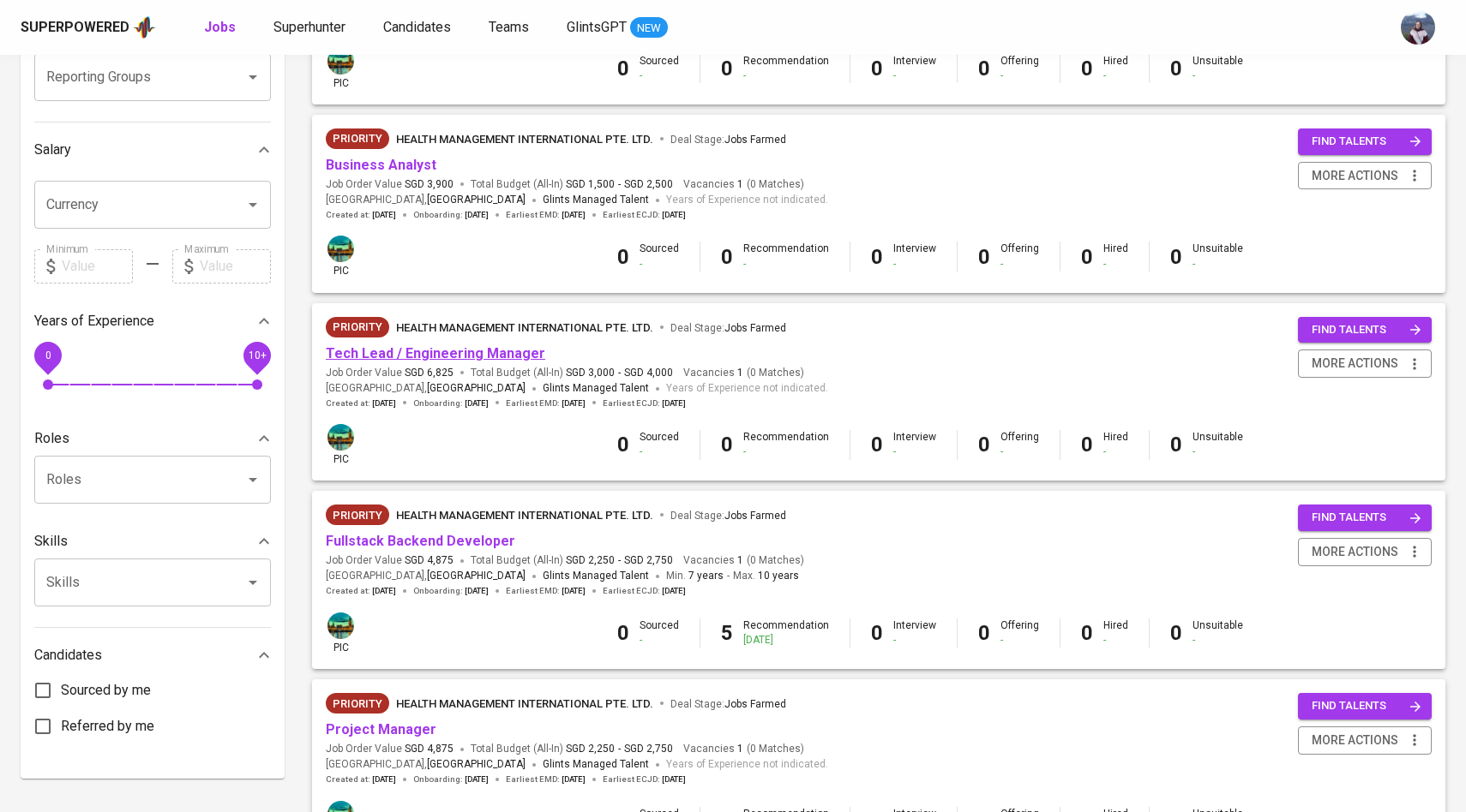
click at [447, 361] on link "Tech Lead / Engineering Manager" at bounding box center [435, 353] width 220 height 16
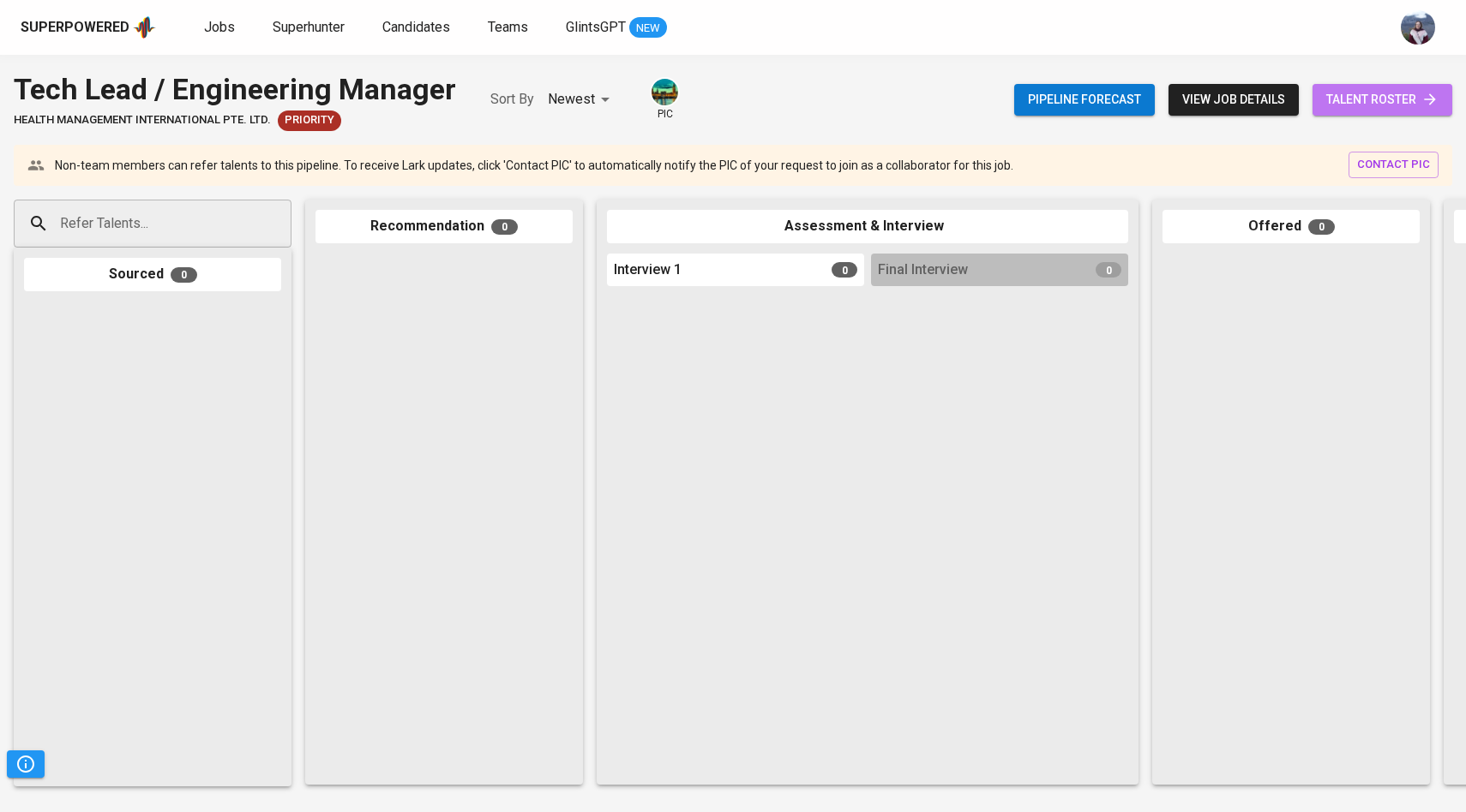
click at [1339, 99] on span "talent roster" at bounding box center [1383, 99] width 112 height 21
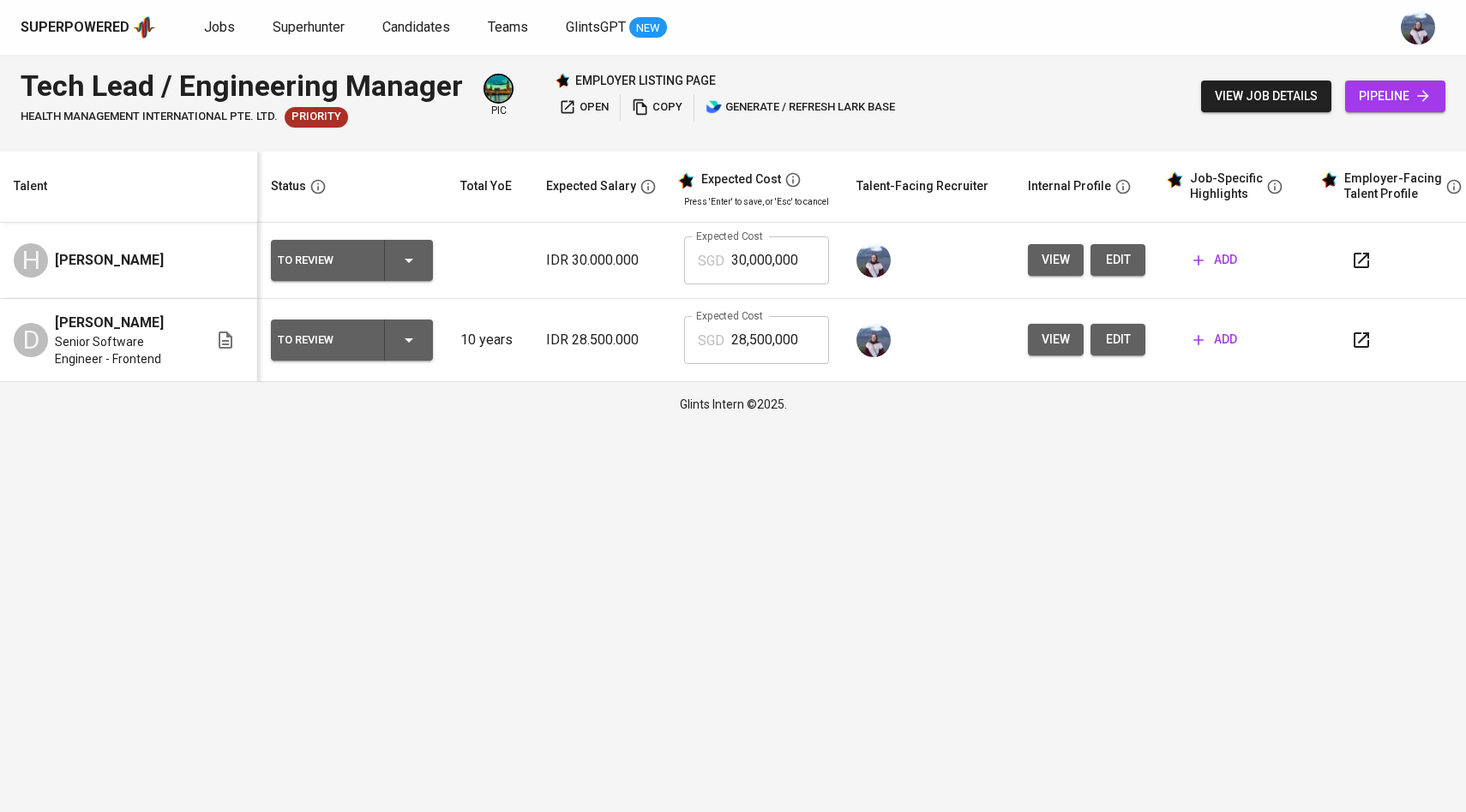
click at [1112, 341] on span "edit" at bounding box center [1117, 339] width 27 height 21
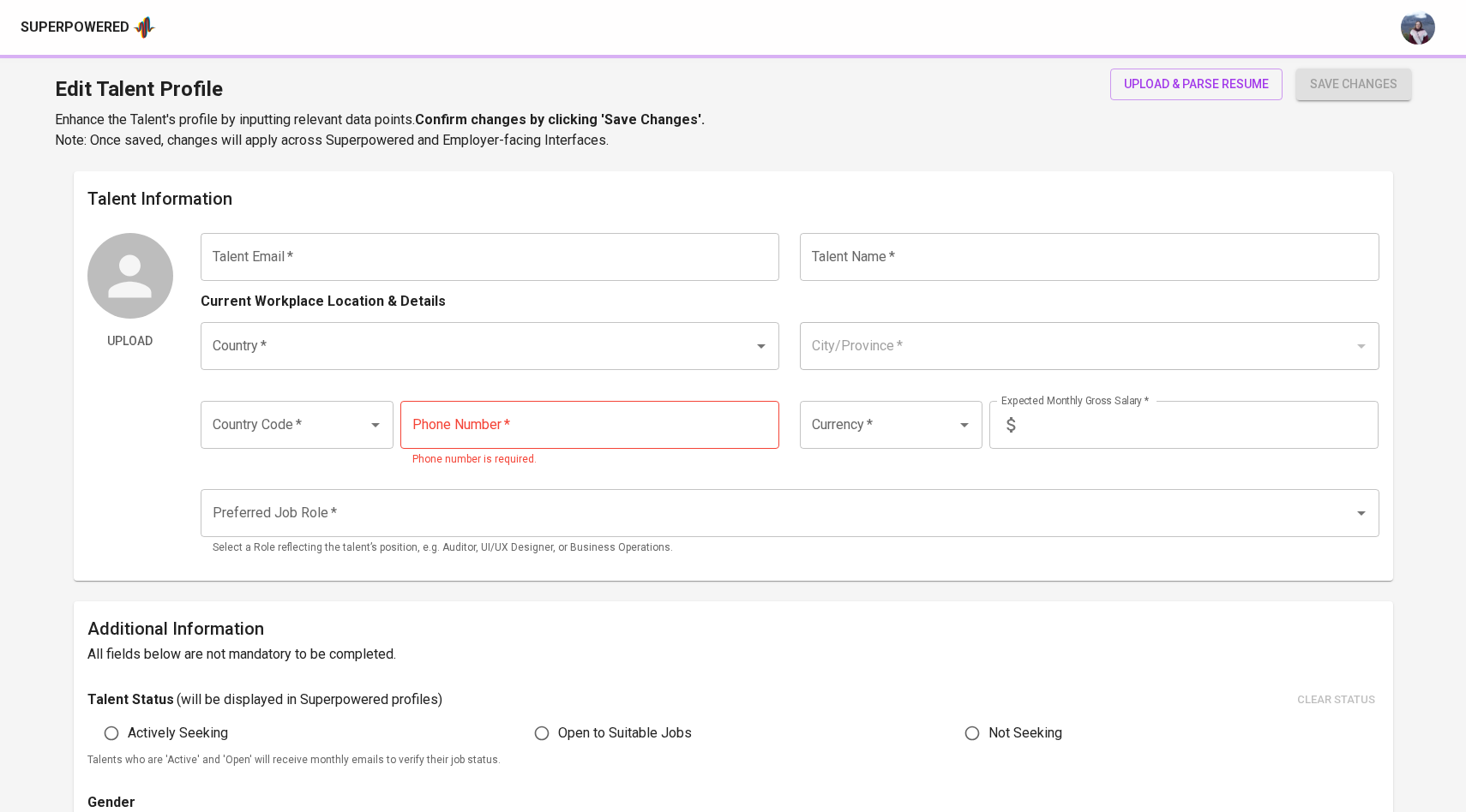
type input "[EMAIL_ADDRESS][DOMAIN_NAME]"
type input "[PERSON_NAME]"
type input "[GEOGRAPHIC_DATA]"
type input "[GEOGRAPHIC_DATA], [GEOGRAPHIC_DATA]"
type input "6285156187979"
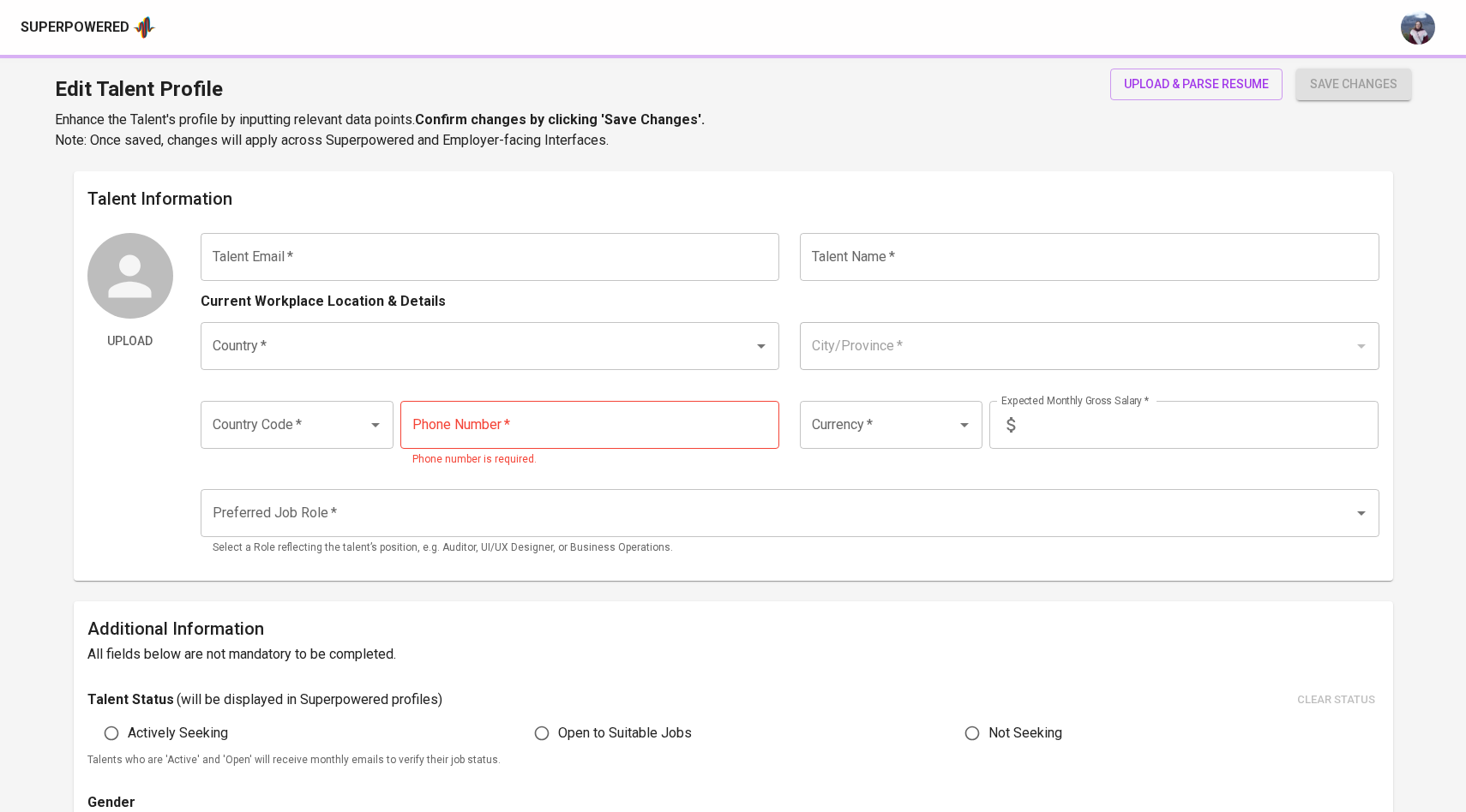
type input "IDR"
type input "Backend Developer"
radio input "true"
type input "10"
type input "1 Month"
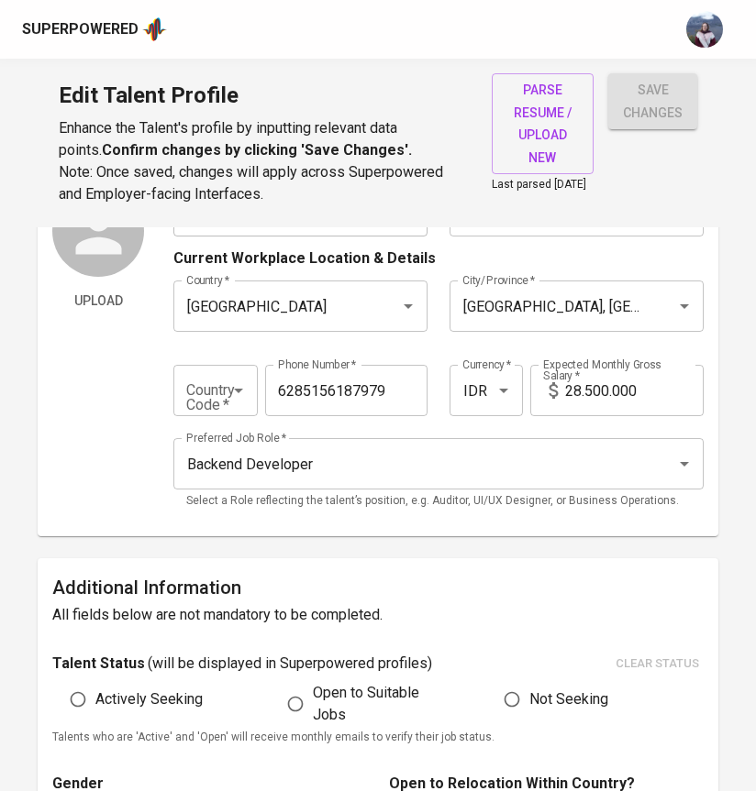
scroll to position [109, 0]
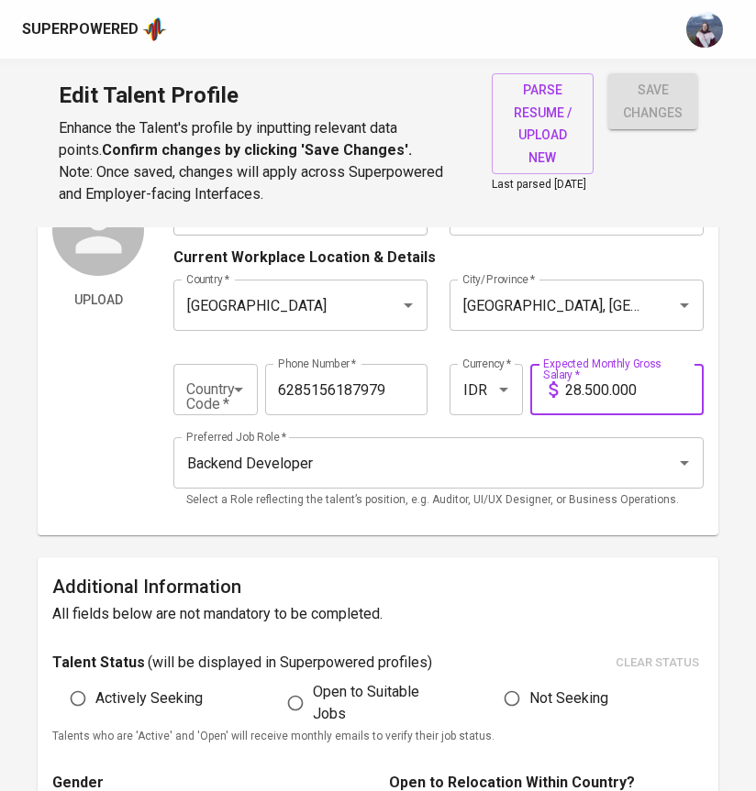
drag, startPoint x: 652, startPoint y: 395, endPoint x: 528, endPoint y: 395, distance: 123.8
click at [528, 395] on div "Expected Monthly Gross Salary   * 28.500.000 Expected Monthly Gross Salary *" at bounding box center [614, 389] width 177 height 51
type input "40.000.000"
click at [383, 475] on input "Backend Developer" at bounding box center [413, 463] width 462 height 35
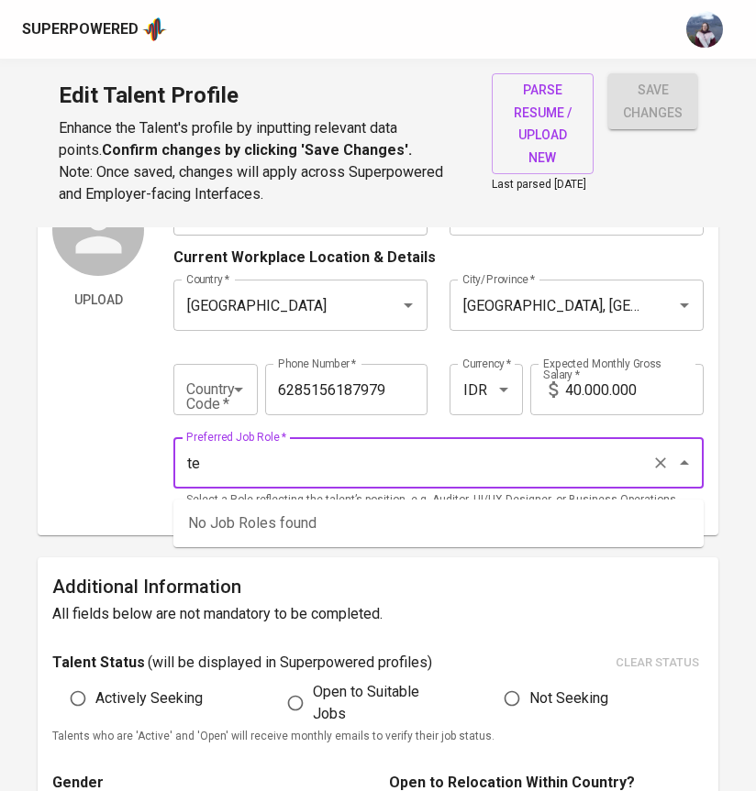
type input "t"
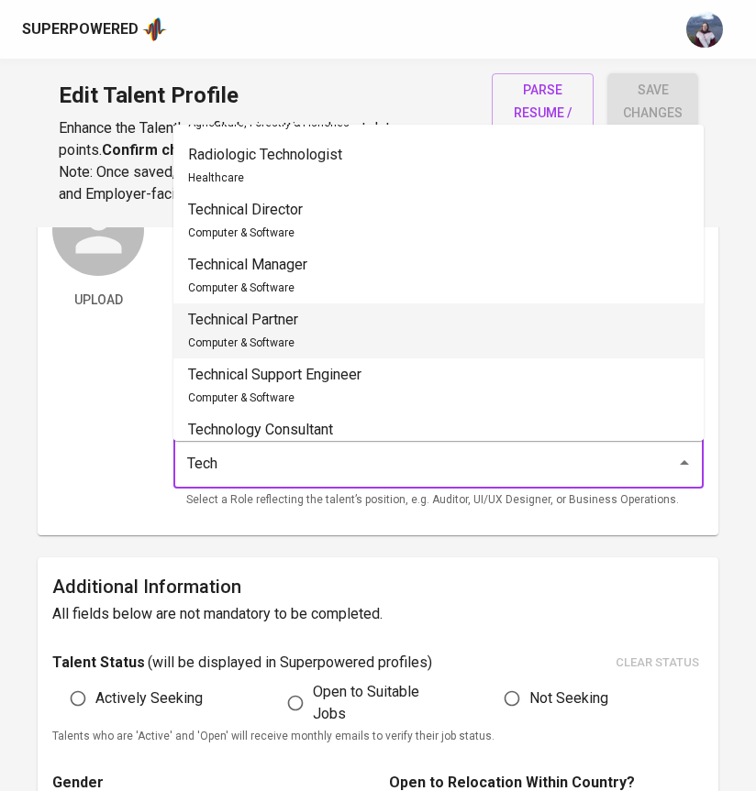
scroll to position [872, 0]
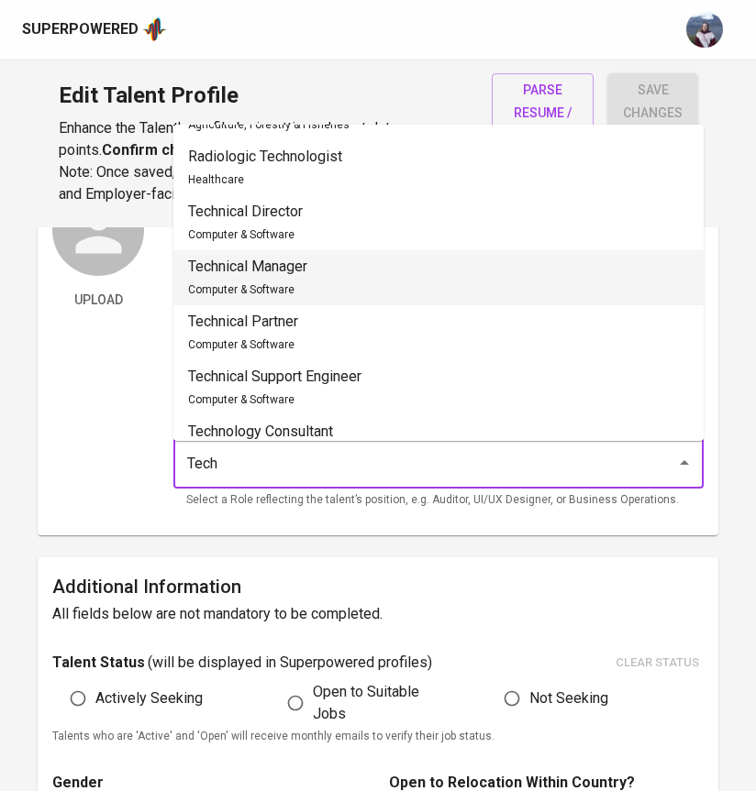
click at [481, 287] on li "Technical Manager Computer & Software" at bounding box center [438, 277] width 530 height 55
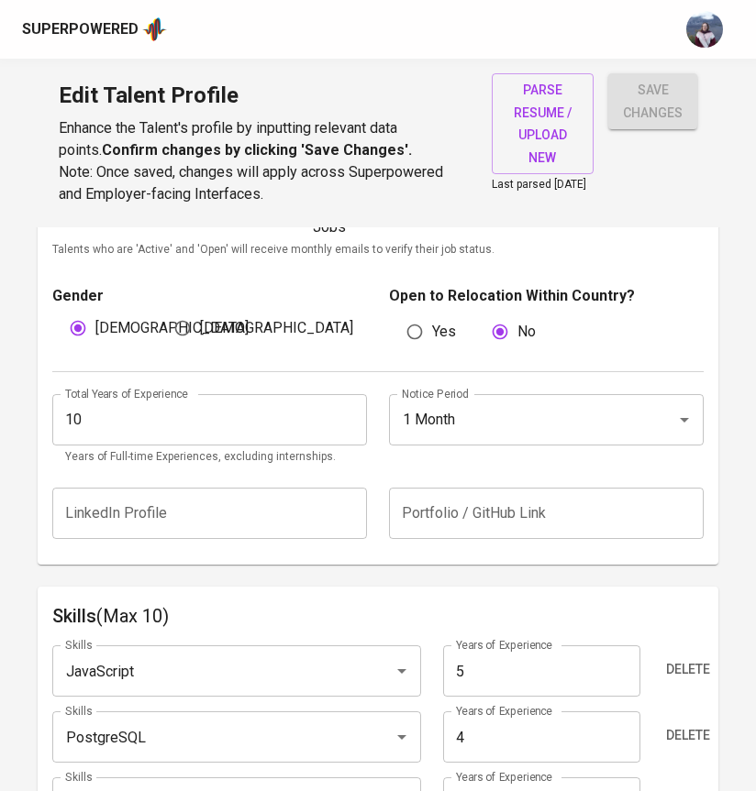
scroll to position [598, 0]
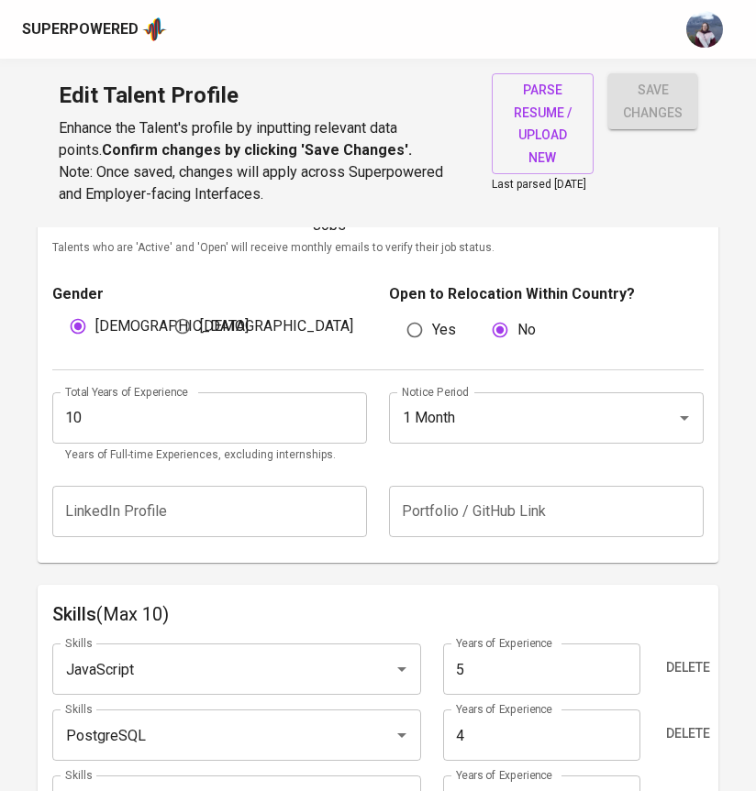
type input "Technical Manager"
click at [414, 476] on div "Total Years of Experience 10 Total Years of Experience Years of Full-time Exper…" at bounding box center [377, 422] width 651 height 105
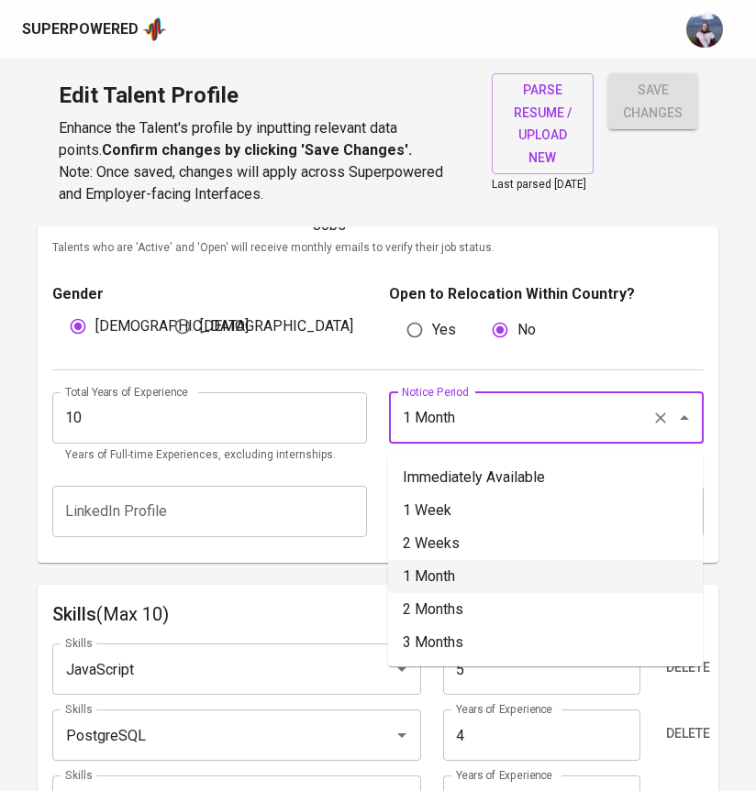
click at [469, 436] on input "1 Month" at bounding box center [520, 418] width 247 height 35
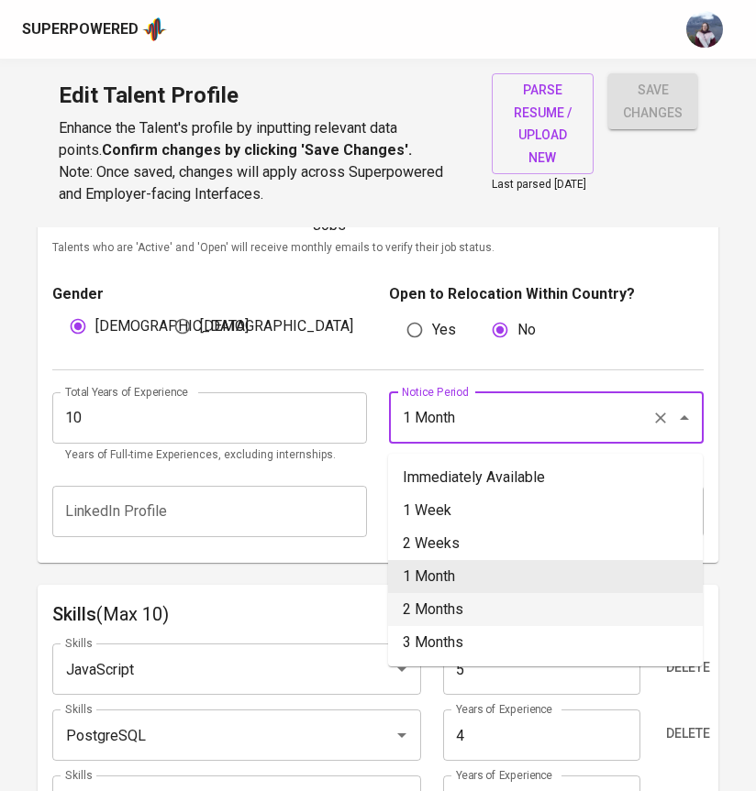
click at [445, 607] on li "2 Months" at bounding box center [545, 609] width 315 height 33
type input "2 Months"
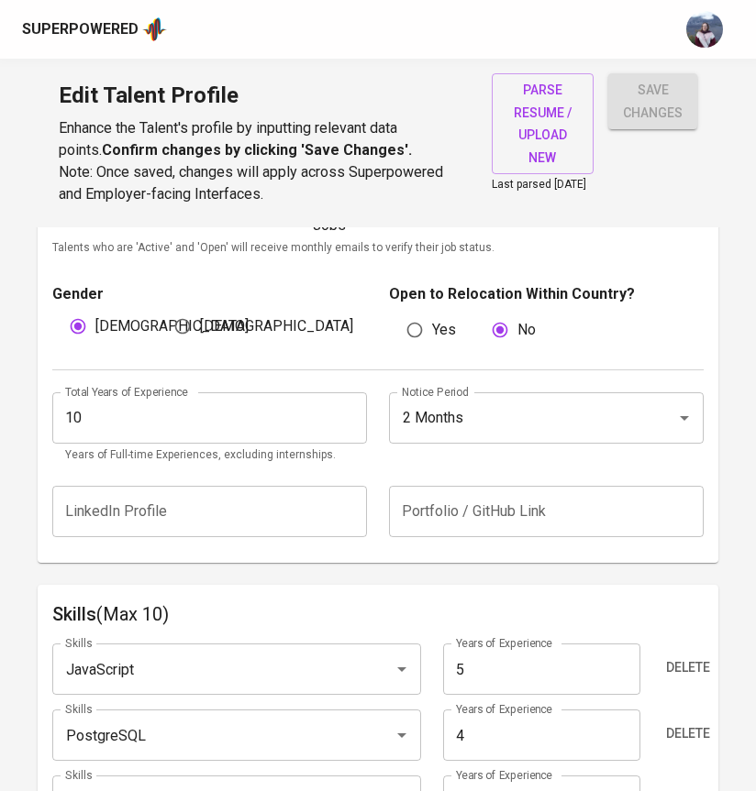
click at [409, 492] on div "LinkedIn Profile LinkedIn Profile Portfolio / GitHub Link Portfolio / GitHub Li…" at bounding box center [377, 511] width 651 height 73
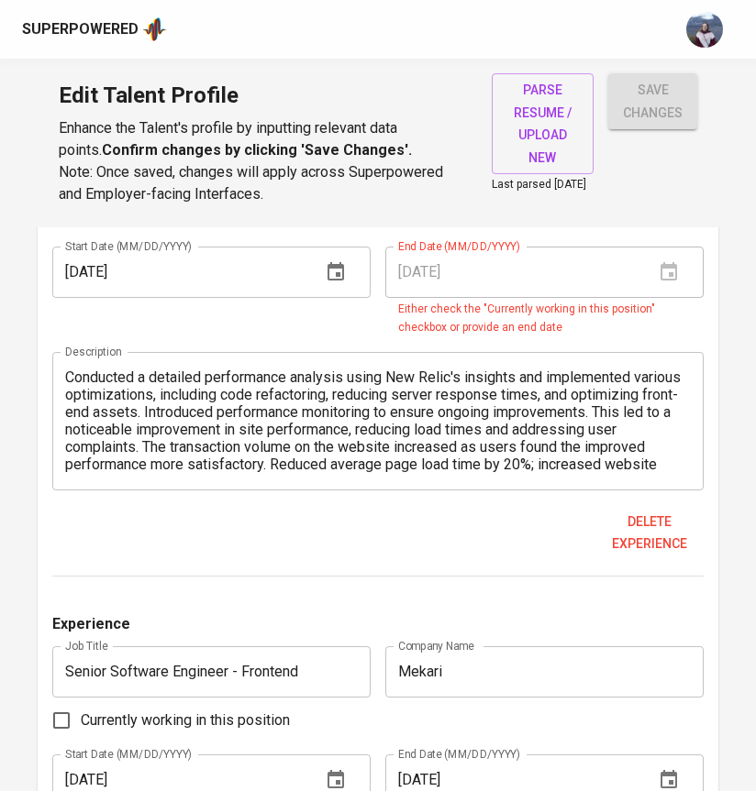
scroll to position [1872, 0]
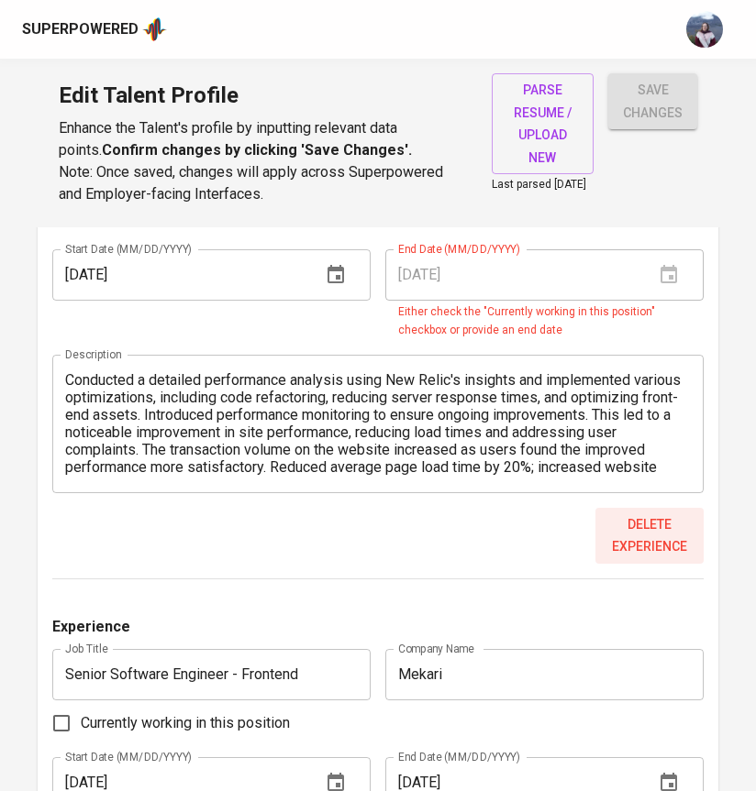
click at [645, 547] on span "Delete experience" at bounding box center [649, 536] width 94 height 45
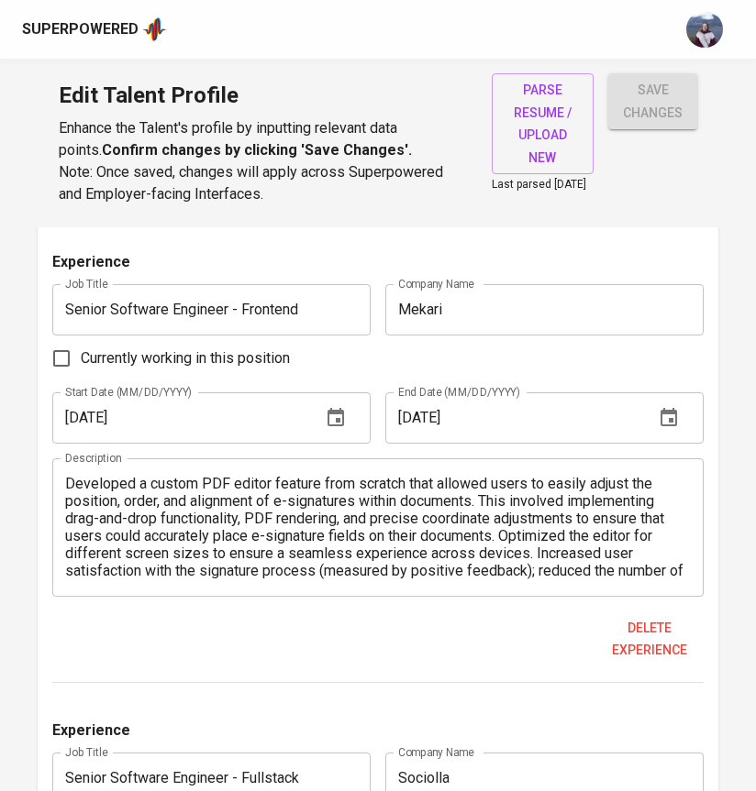
scroll to position [1727, 0]
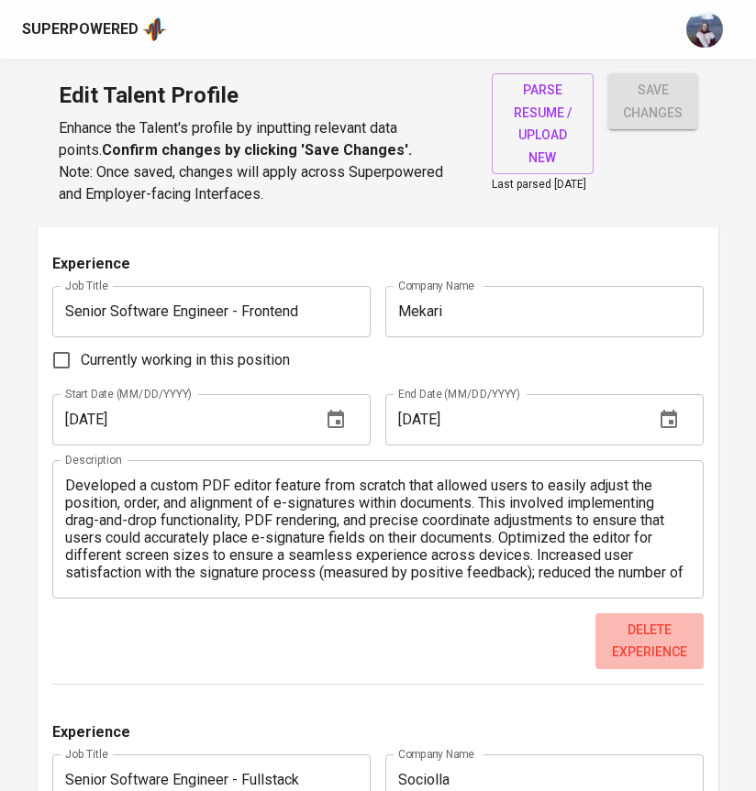
click at [651, 637] on span "Delete experience" at bounding box center [649, 641] width 94 height 45
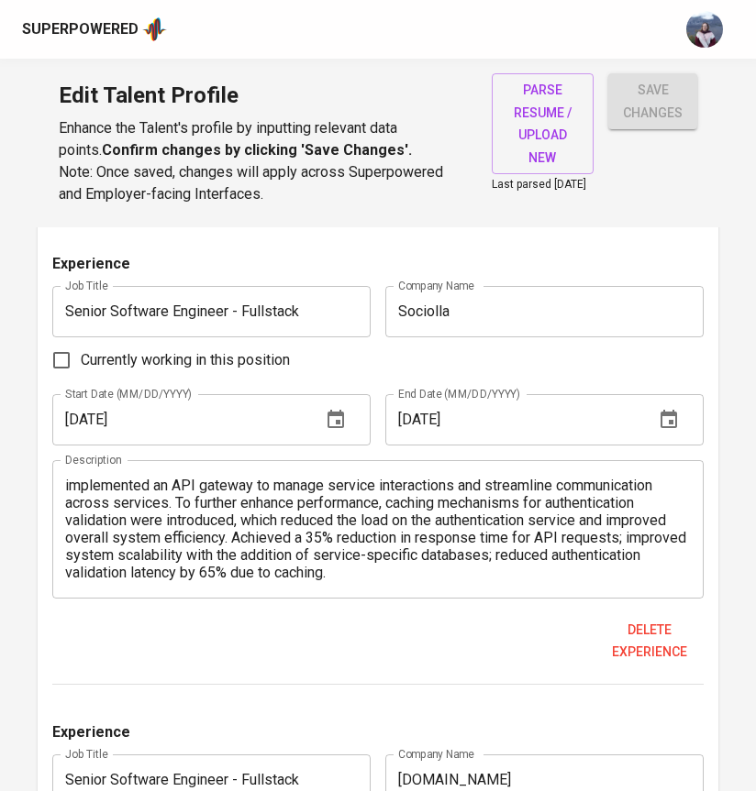
click at [651, 637] on span "Delete experience" at bounding box center [649, 641] width 94 height 45
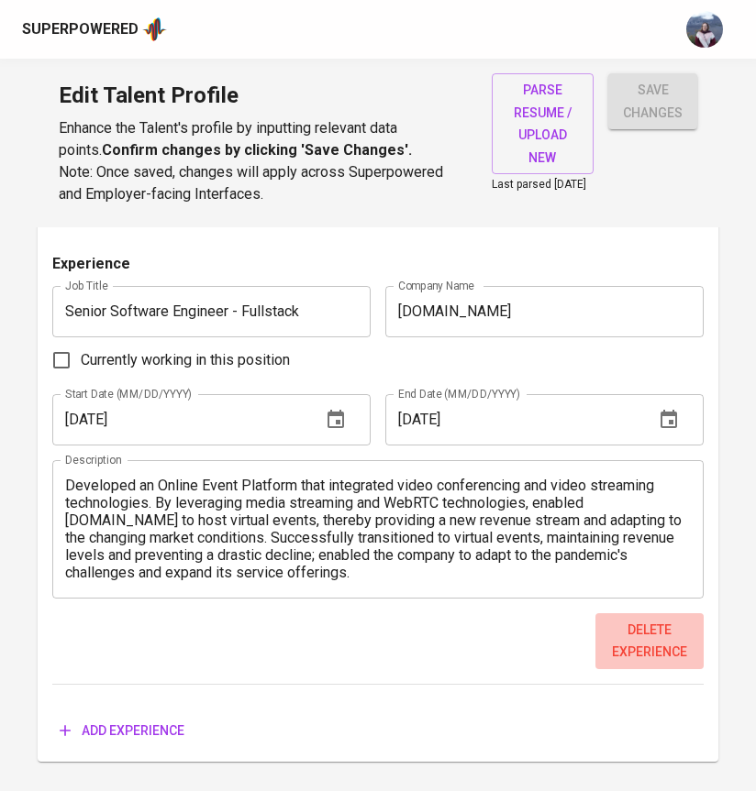
click at [651, 637] on span "Delete experience" at bounding box center [649, 641] width 94 height 45
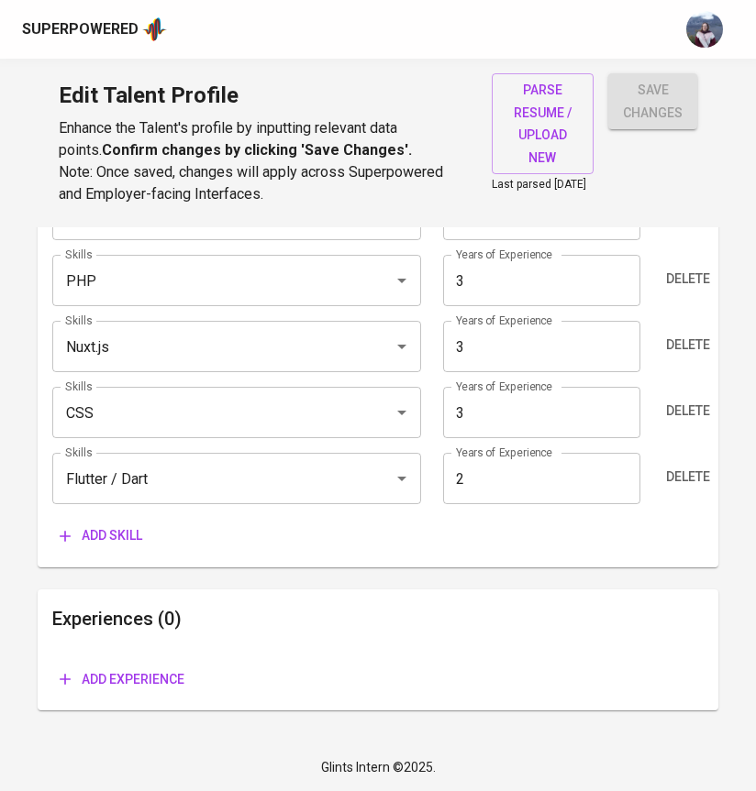
click at [130, 681] on span "Add experience" at bounding box center [122, 679] width 125 height 23
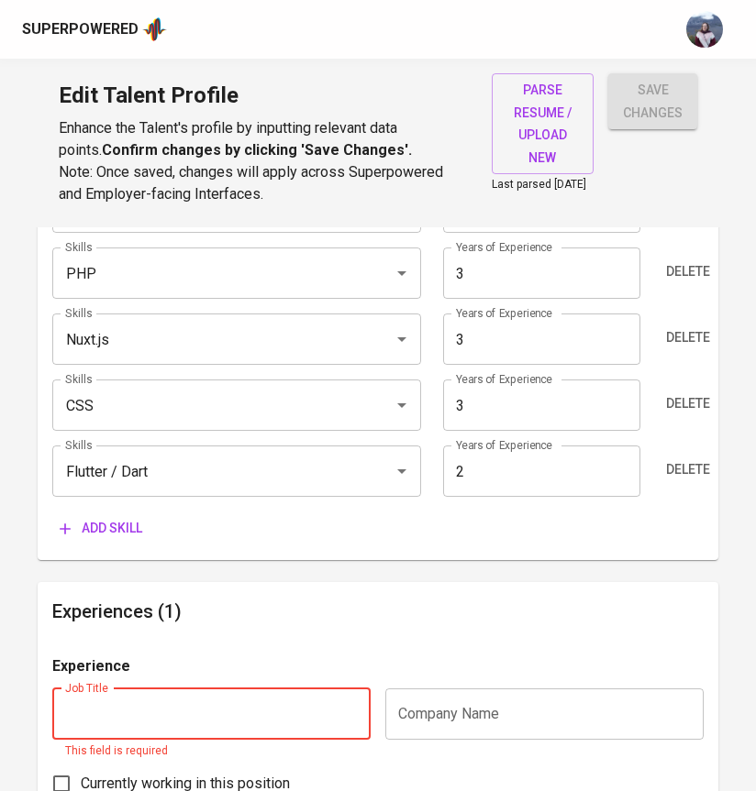
paste input "Software Engineer (Lead Engineer Equivalent)"
type input "Software Engineer (Lead Engineer Equivalent)"
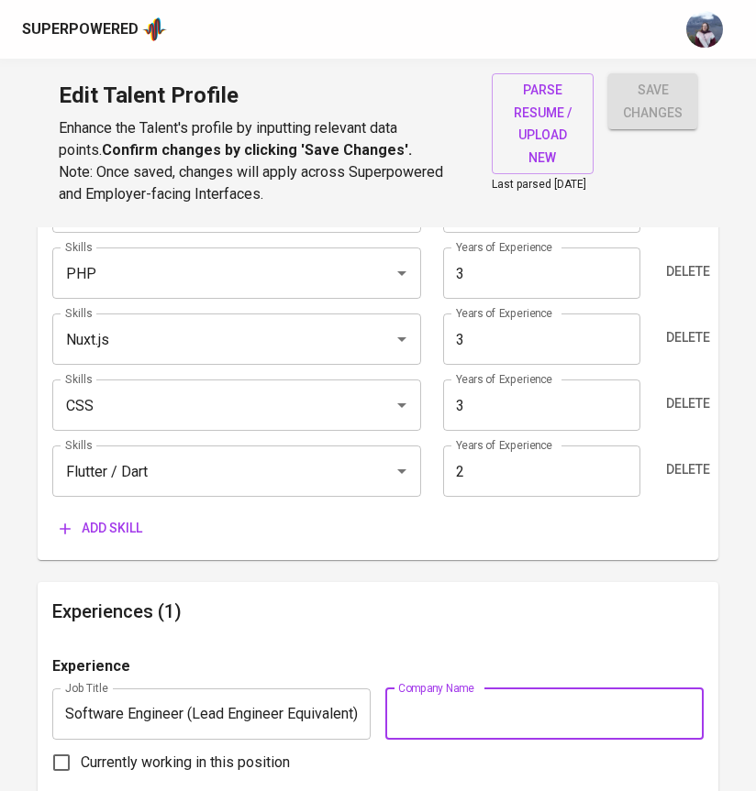
click at [451, 719] on input "text" at bounding box center [544, 714] width 318 height 51
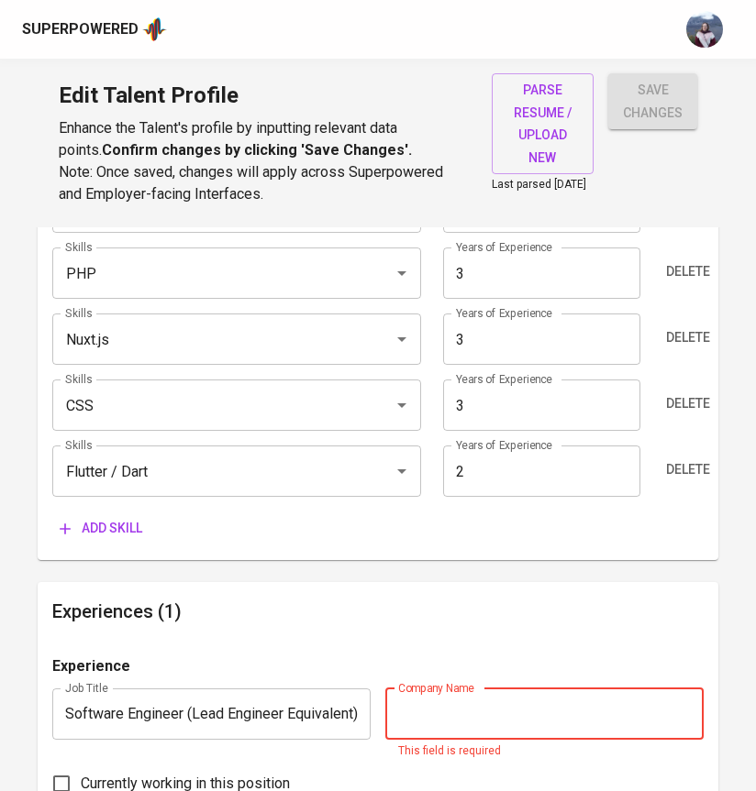
paste input "PT. Amartha Mikro Fintek (Amartha), Indonesia"
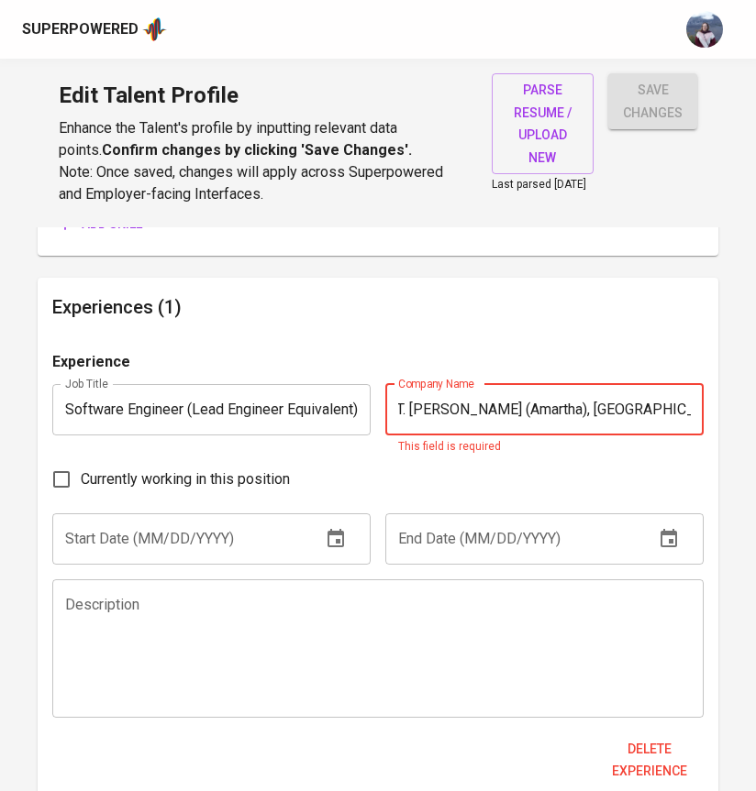
scroll to position [1656, 0]
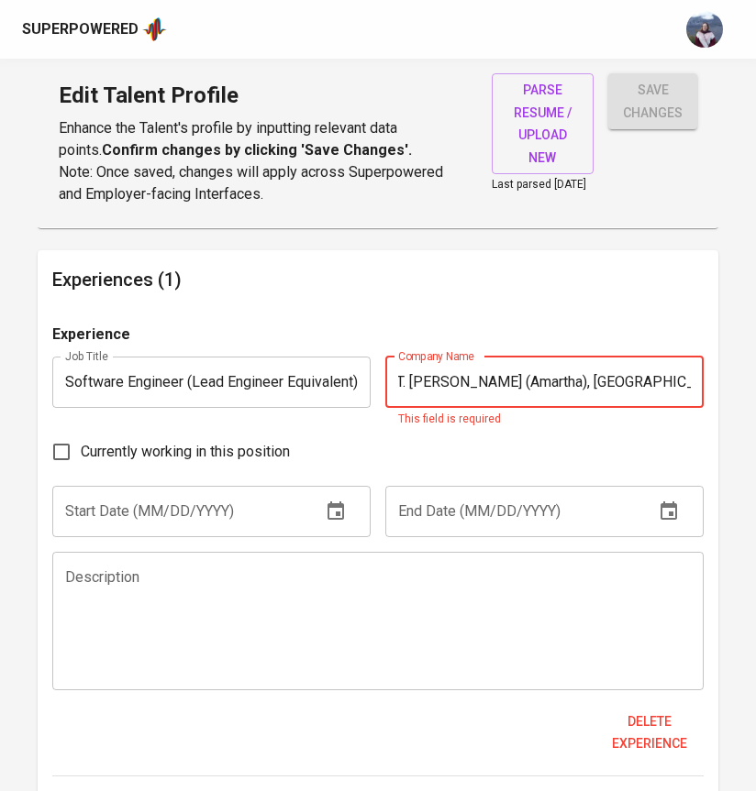
type input "PT. Amartha Mikro Fintek (Amartha), Indonesia"
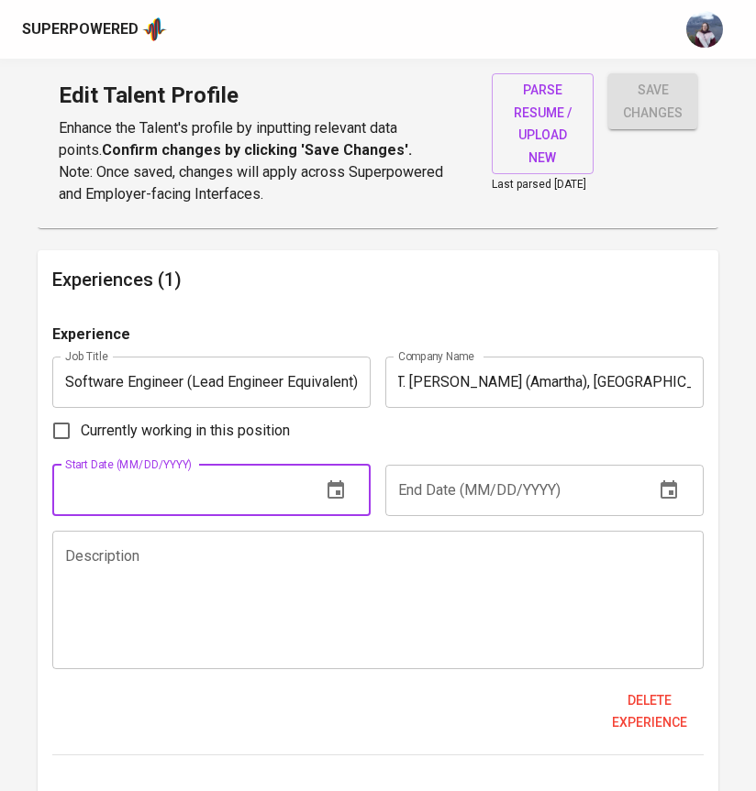
click at [163, 510] on input "text" at bounding box center [179, 490] width 254 height 51
click at [165, 577] on textarea at bounding box center [377, 599] width 625 height 105
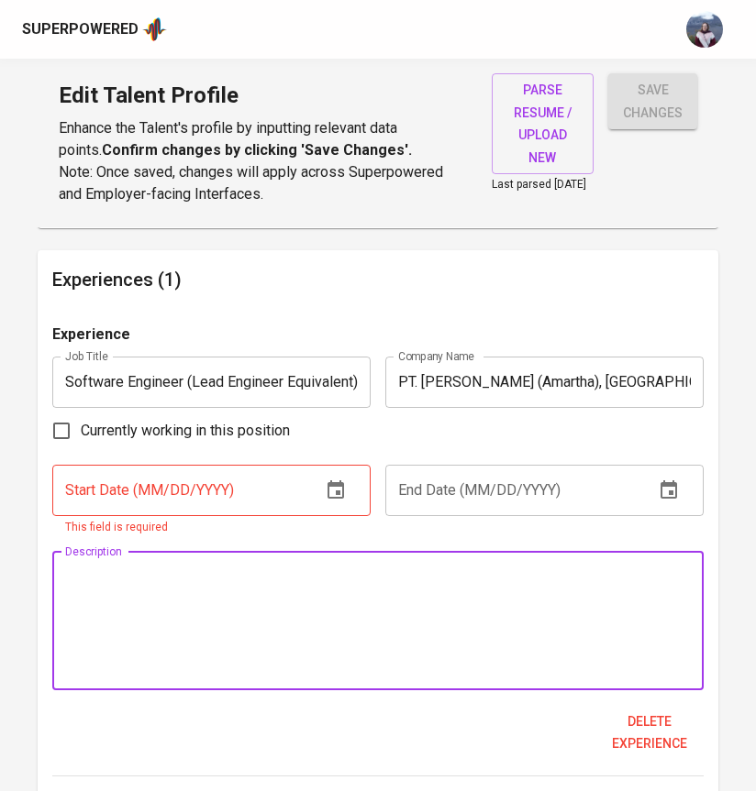
click at [159, 503] on input "text" at bounding box center [179, 490] width 254 height 51
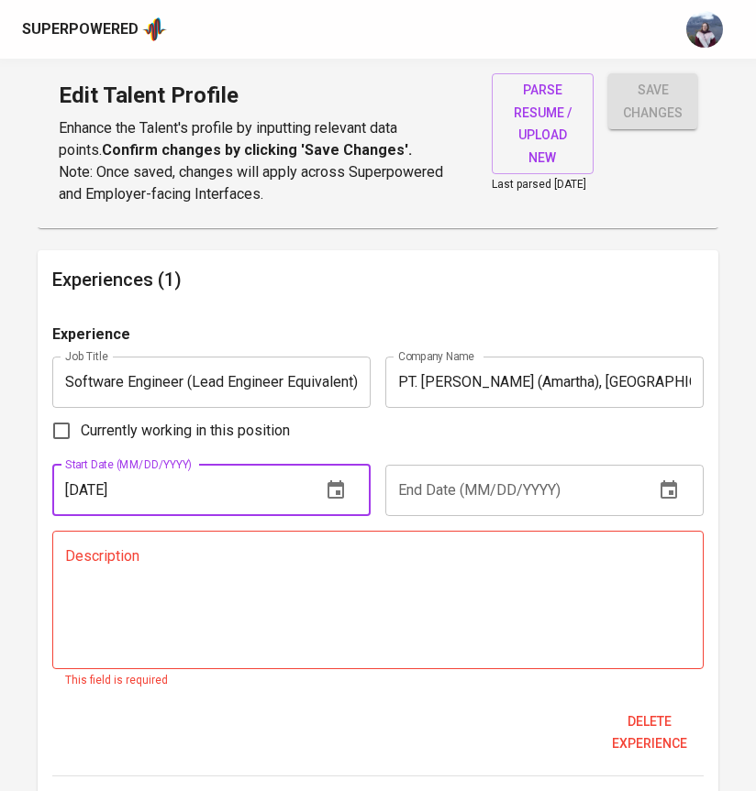
type input "10/01/2023"
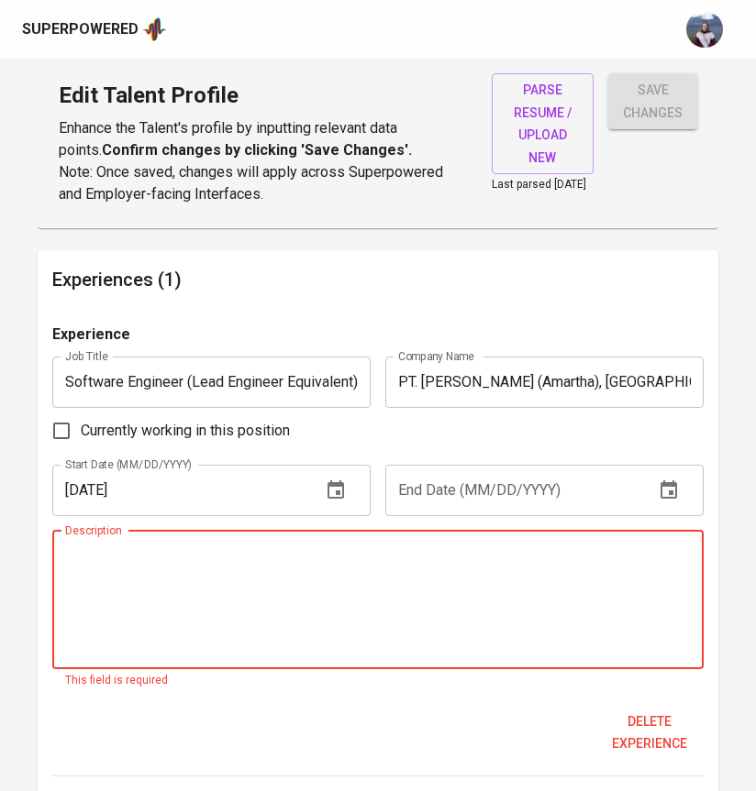
click at [243, 599] on textarea at bounding box center [377, 599] width 625 height 105
click at [68, 442] on input "Currently working in this position" at bounding box center [61, 431] width 39 height 39
checkbox input "true"
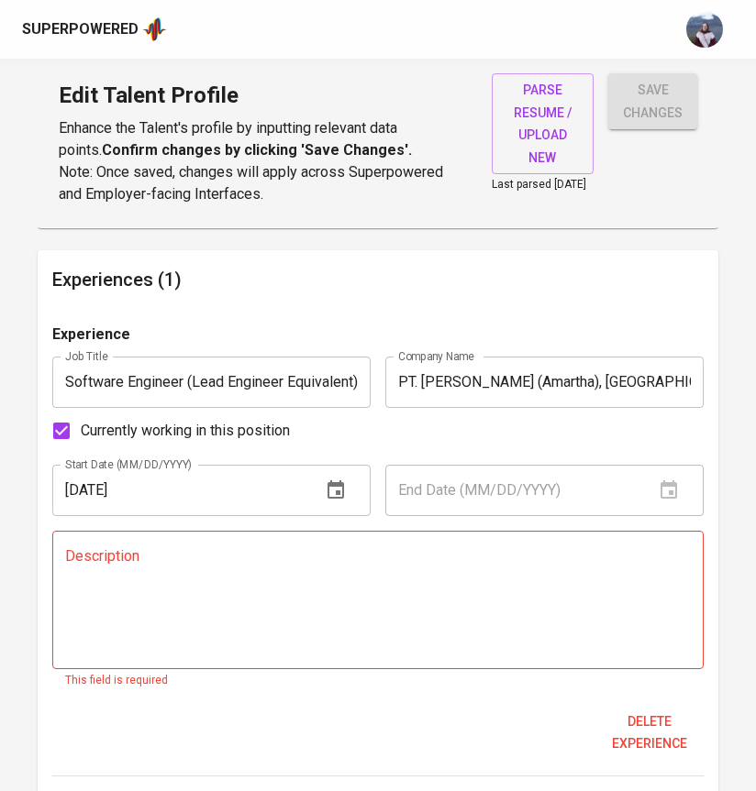
click at [133, 579] on textarea at bounding box center [377, 599] width 625 height 105
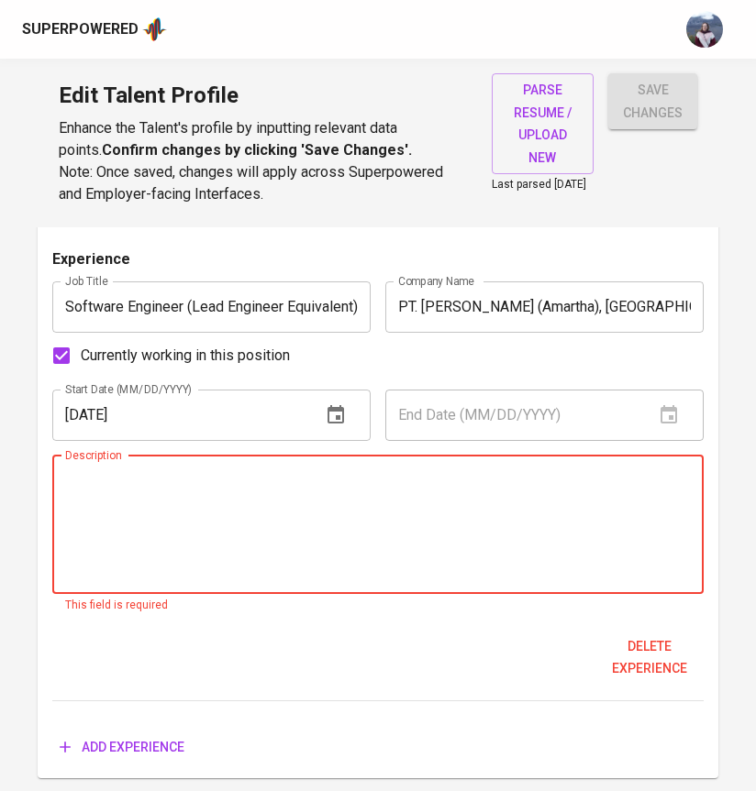
scroll to position [1767, 0]
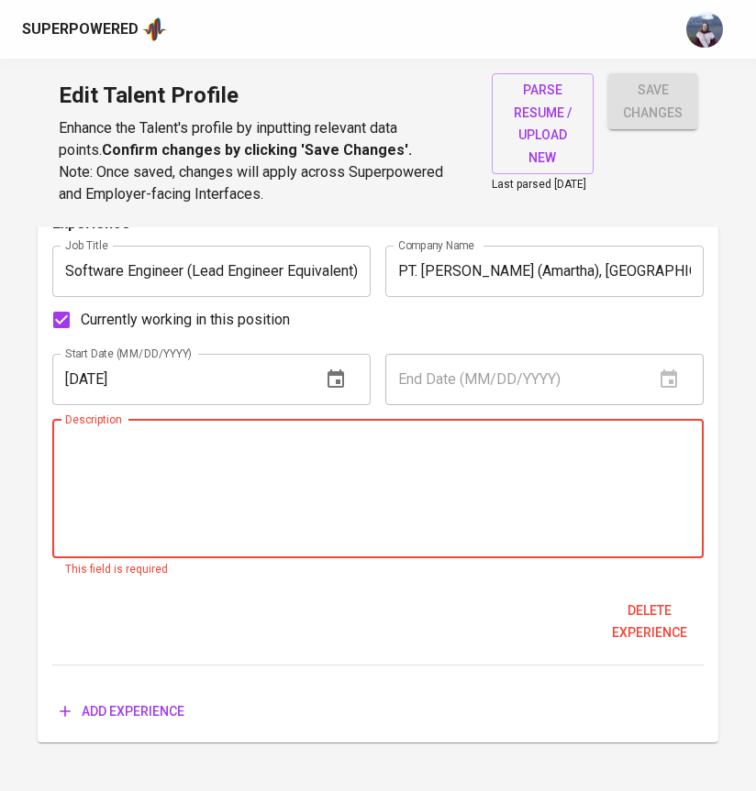
click at [265, 501] on textarea at bounding box center [377, 488] width 625 height 105
paste textarea "Spearheaded development for the Amartha P2P Marketplace, engineering a 20% impr…"
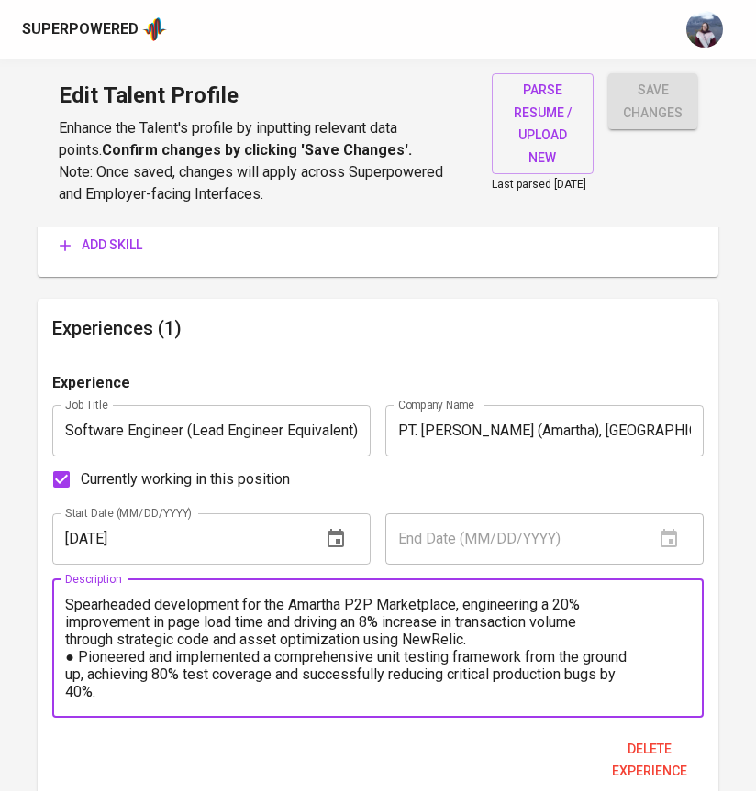
scroll to position [1597, 0]
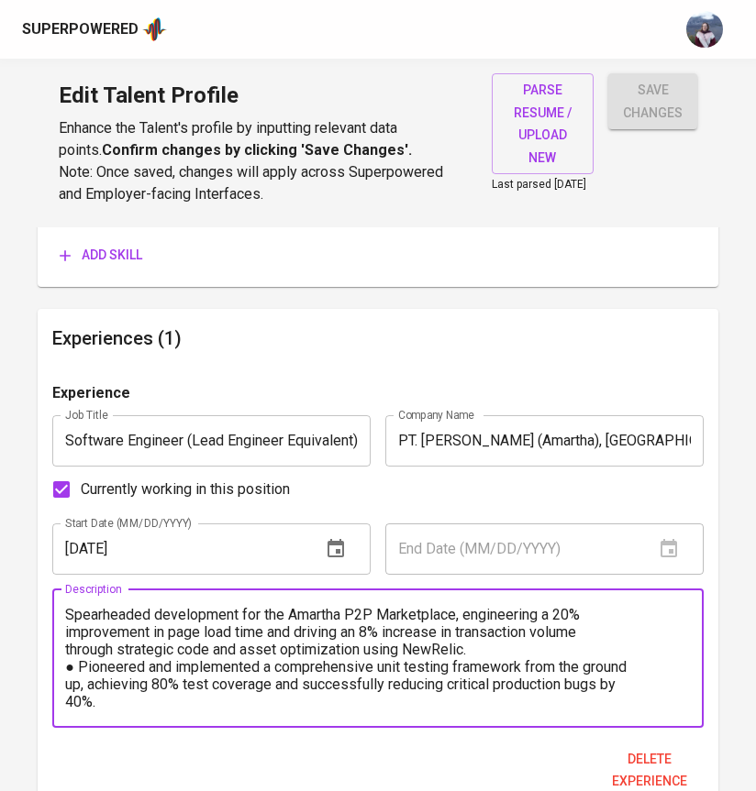
click at [67, 621] on textarea "Spearheaded development for the Amartha P2P Marketplace, engineering a 20% impr…" at bounding box center [377, 658] width 625 height 105
click at [65, 652] on textarea "- Spearheaded development for the Amartha P2P Marketplace, engineering a 20% im…" at bounding box center [377, 658] width 625 height 105
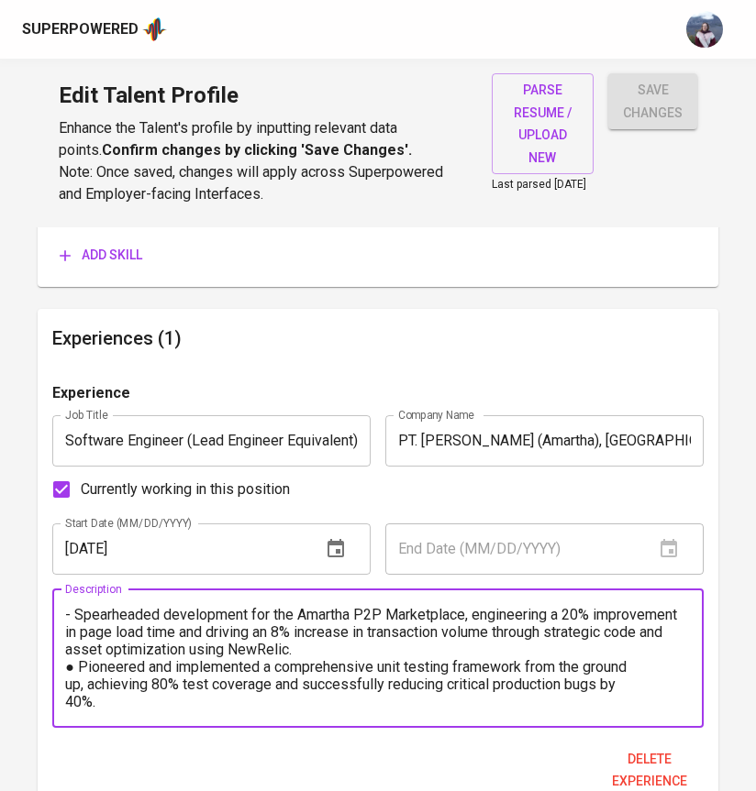
click at [81, 671] on textarea "- Spearheaded development for the Amartha P2P Marketplace, engineering a 20% im…" at bounding box center [377, 658] width 625 height 105
click at [66, 708] on textarea "- Spearheaded development for the Amartha P2P Marketplace, engineering a 20% im…" at bounding box center [377, 658] width 625 height 105
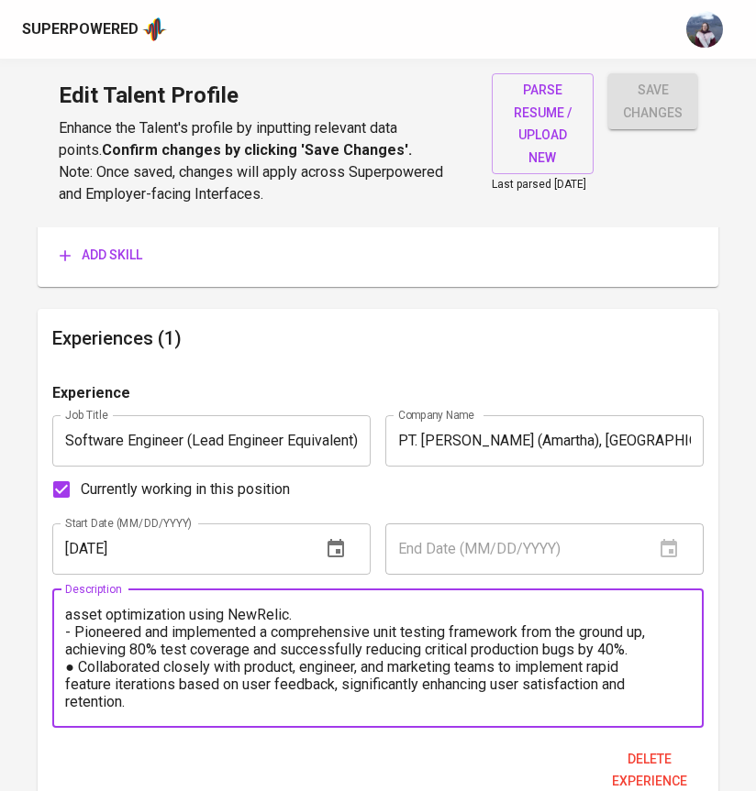
scroll to position [39, 0]
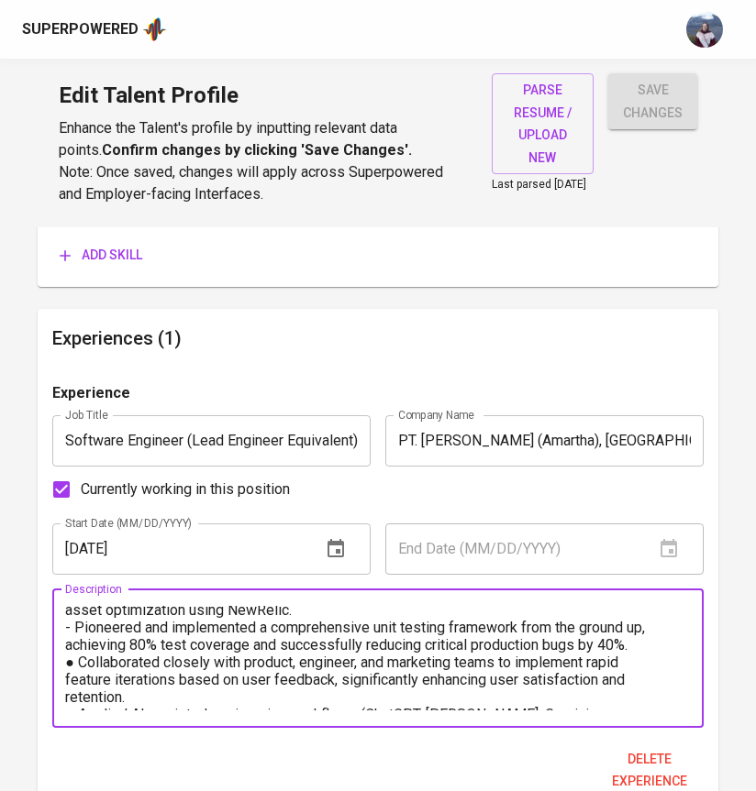
click at [82, 668] on textarea "- Spearheaded development for the Amartha P2P Marketplace, engineering a 20% im…" at bounding box center [377, 658] width 625 height 105
click at [68, 685] on textarea "- Spearheaded development for the Amartha P2P Marketplace, engineering a 20% im…" at bounding box center [377, 658] width 625 height 105
click at [68, 702] on textarea "- Spearheaded development for the Amartha P2P Marketplace, engineering a 20% im…" at bounding box center [377, 658] width 625 height 105
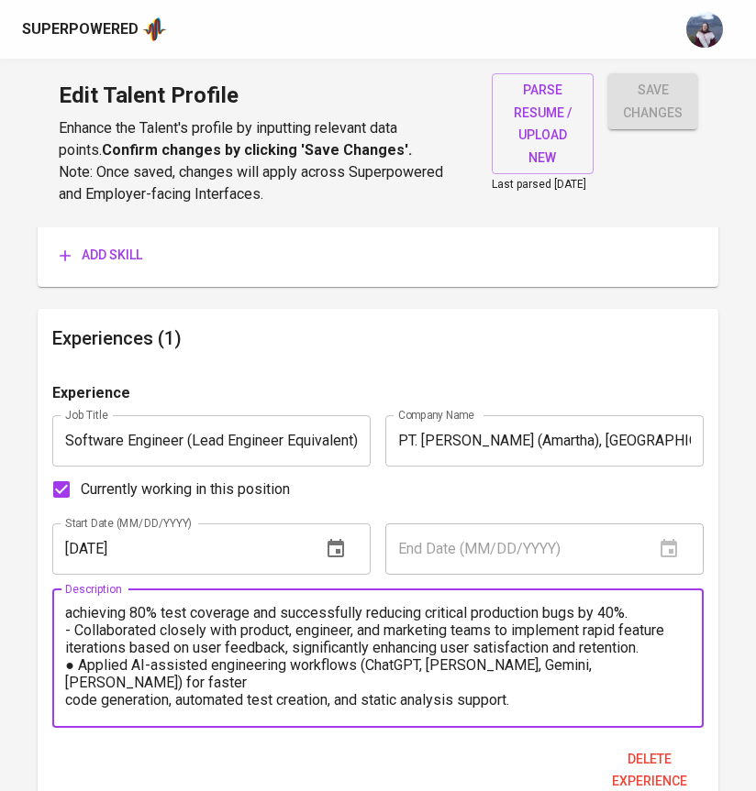
scroll to position [78, 0]
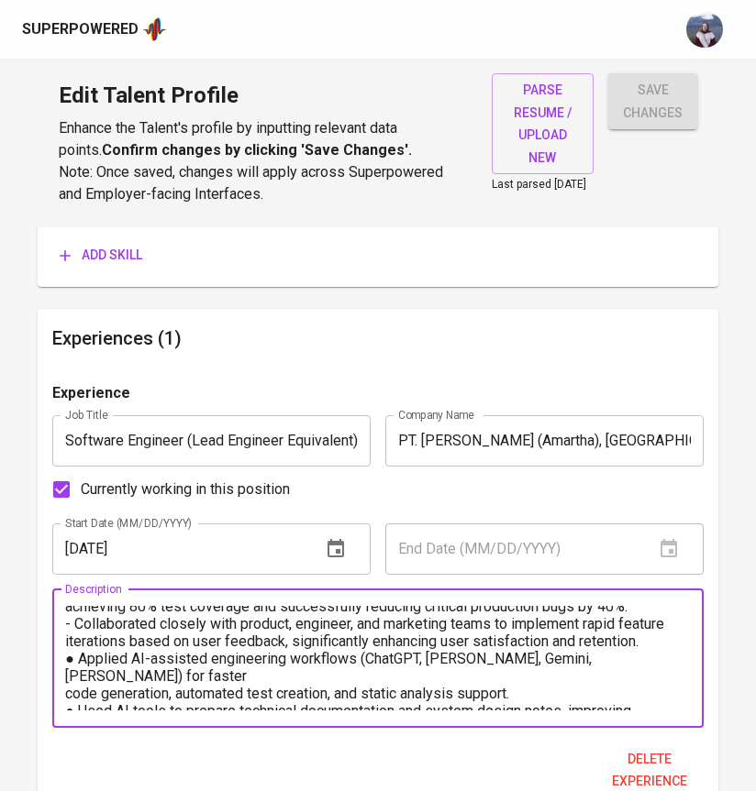
click at [78, 663] on textarea "- Spearheaded development for the Amartha P2P Marketplace, engineering a 20% im…" at bounding box center [377, 658] width 625 height 105
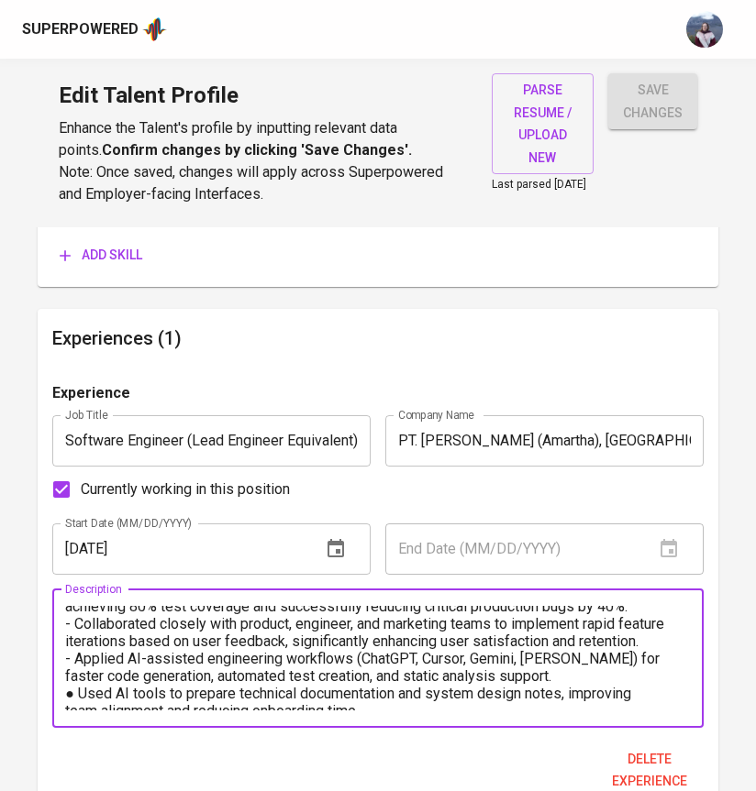
click at [82, 697] on textarea "- Spearheaded development for the Amartha P2P Marketplace, engineering a 20% im…" at bounding box center [377, 658] width 625 height 105
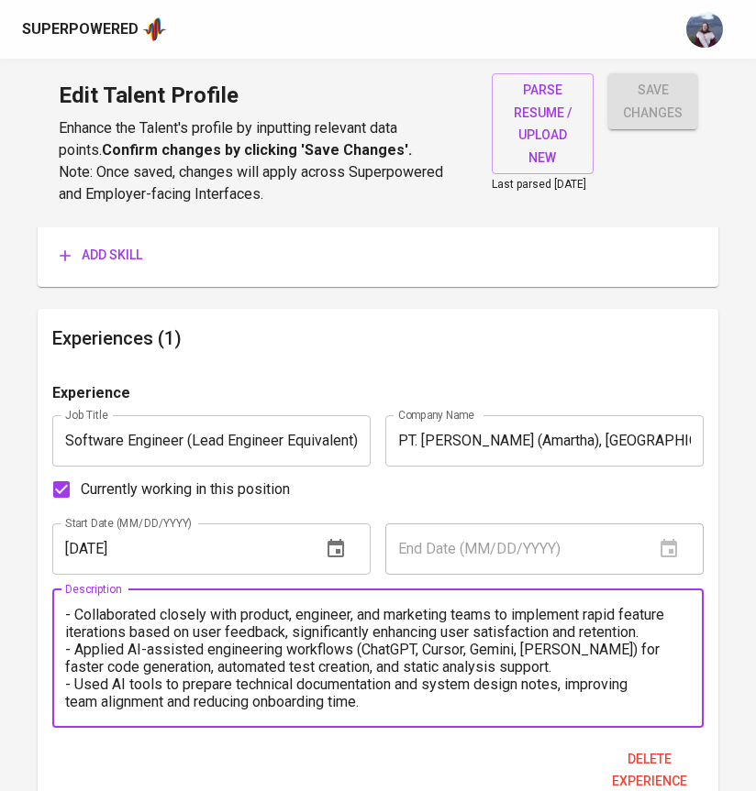
click at [65, 711] on textarea "- Spearheaded development for the Amartha P2P Marketplace, engineering a 20% im…" at bounding box center [377, 658] width 625 height 105
type textarea "- Spearheaded development for the Amartha P2P Marketplace, engineering a 20% im…"
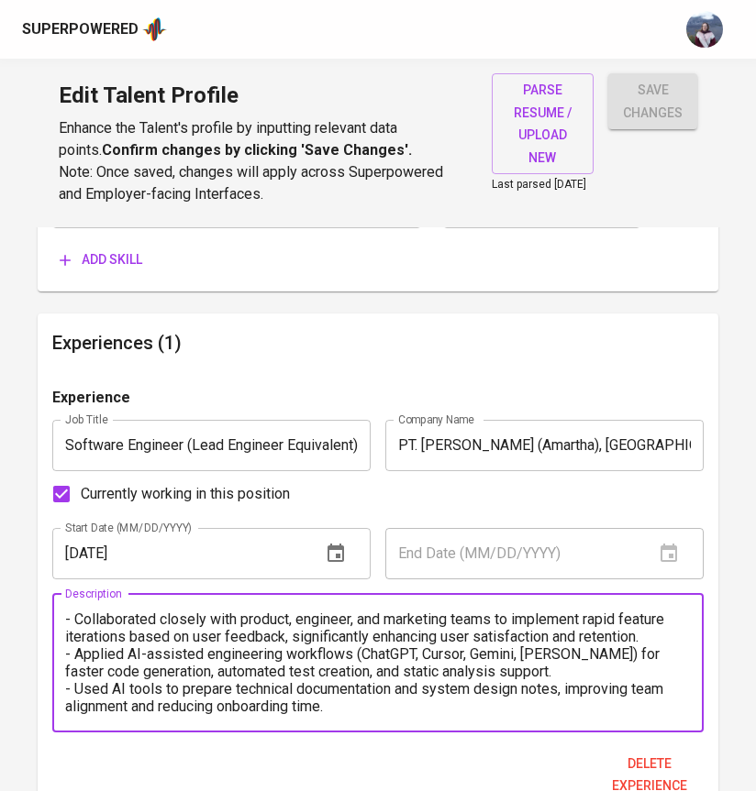
scroll to position [1785, 0]
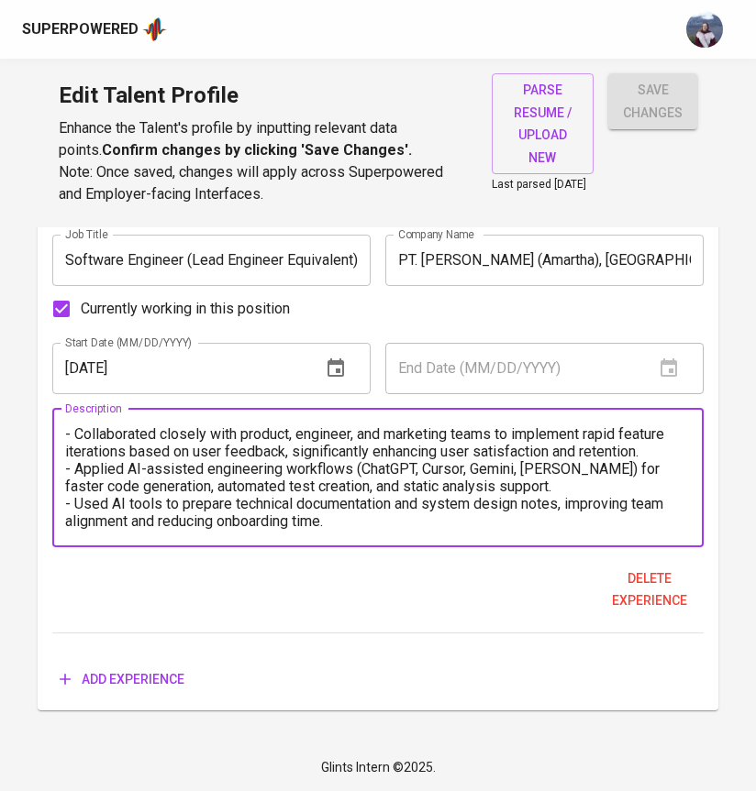
click at [128, 669] on span "Add experience" at bounding box center [122, 679] width 125 height 23
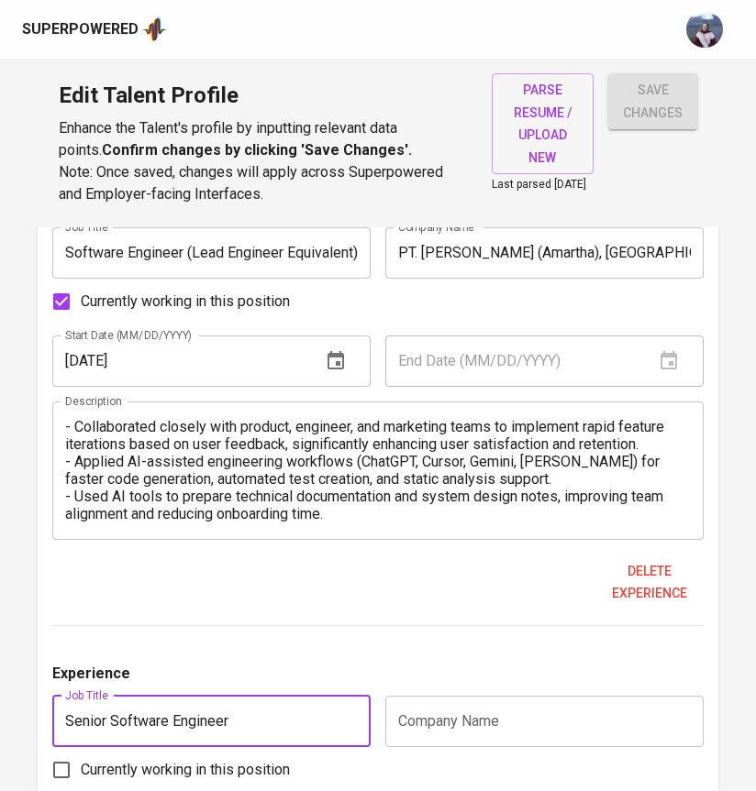
type input "Senior Software Engineer"
click at [468, 711] on input "text" at bounding box center [544, 721] width 318 height 51
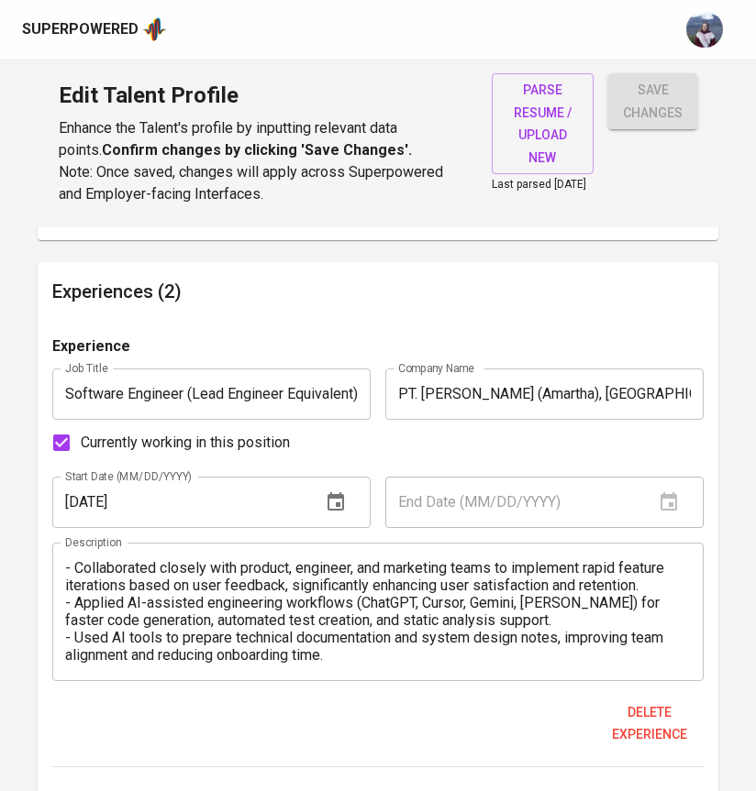
scroll to position [1617, 0]
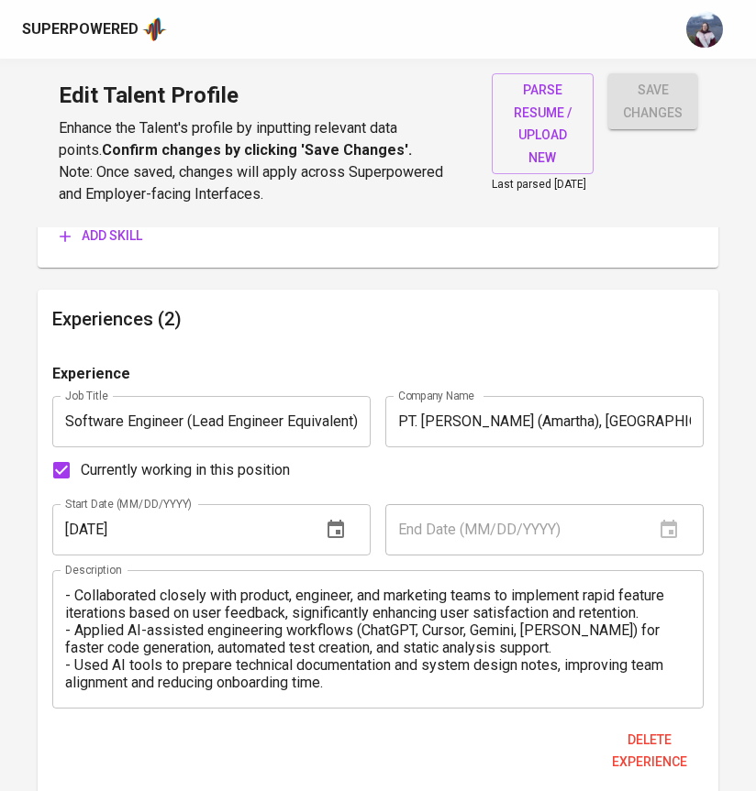
type input "PT. Mid Solusi Nusantara (Mekari.com)"
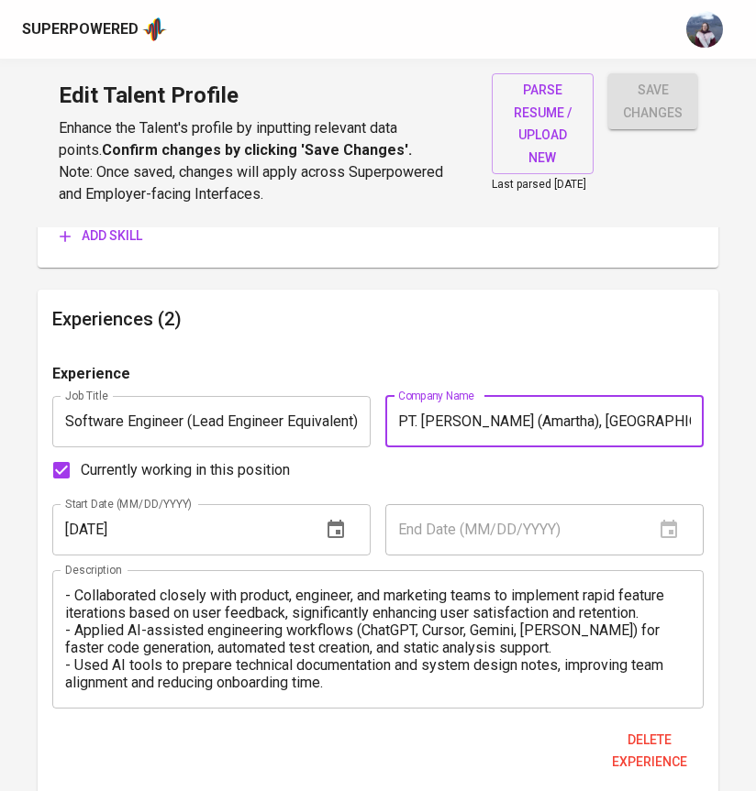
scroll to position [0, 13]
drag, startPoint x: 634, startPoint y: 426, endPoint x: 755, endPoint y: 423, distance: 121.1
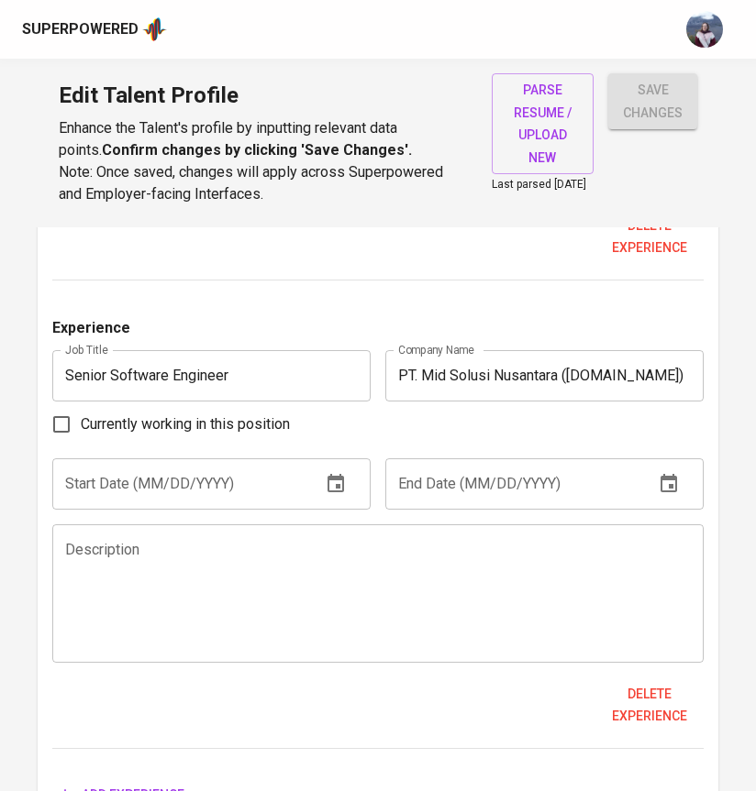
scroll to position [2210, 0]
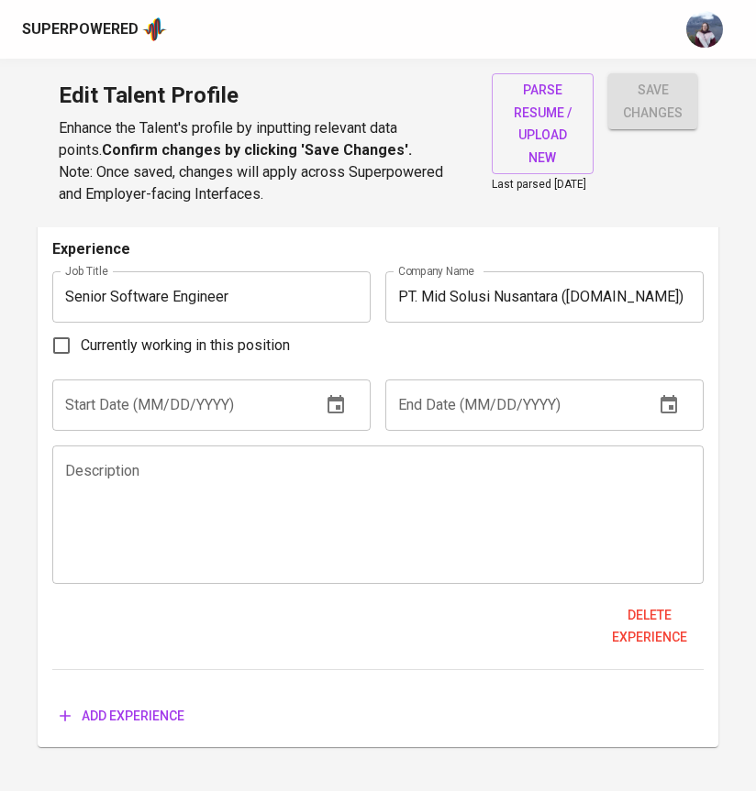
type input "PT. Amartha Mikro Fintek (Amartha)"
click at [209, 425] on input "text" at bounding box center [179, 405] width 254 height 51
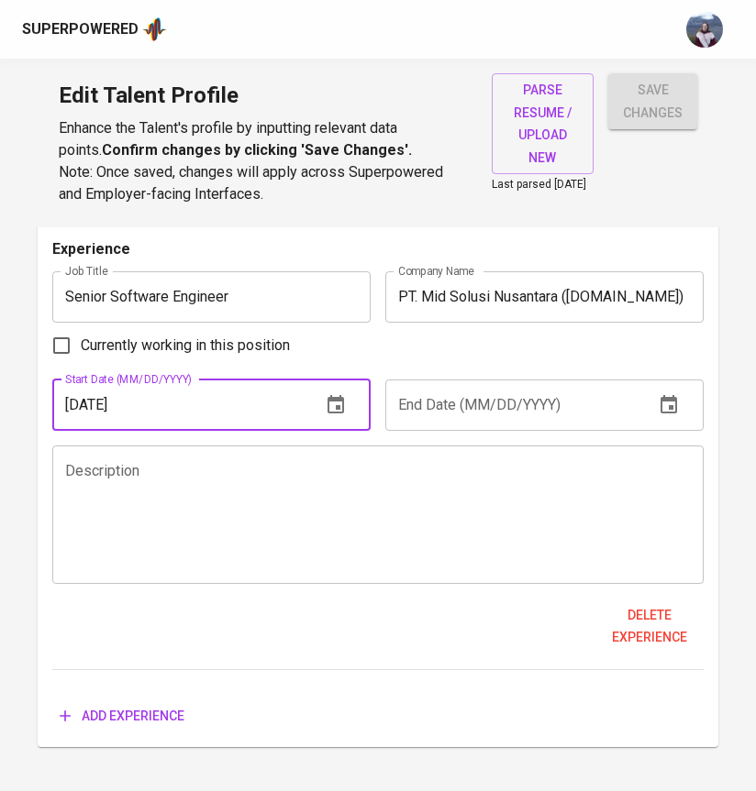
type input "09/01/2022"
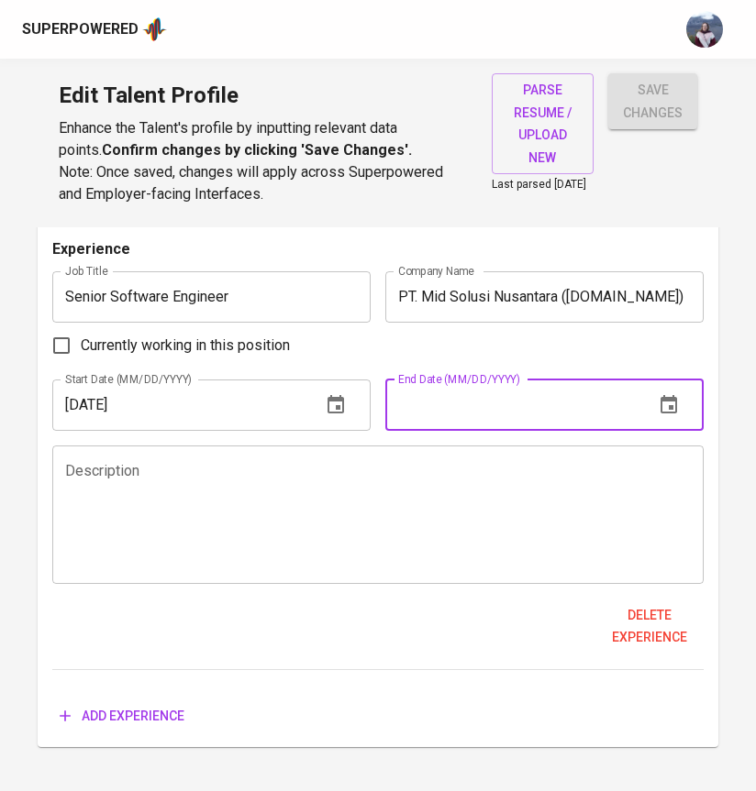
click at [548, 408] on input "text" at bounding box center [512, 405] width 254 height 51
type input "10/01/2023"
click at [338, 473] on textarea at bounding box center [377, 514] width 625 height 105
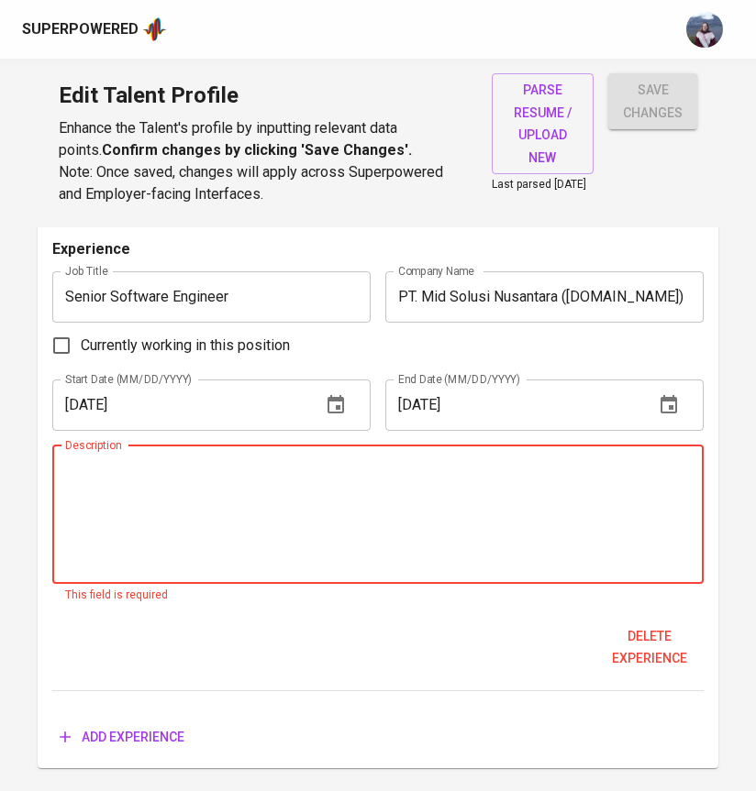
paste textarea "Engineered a custom PDF editor for the Mekari e-Sign platform, enabling users t…"
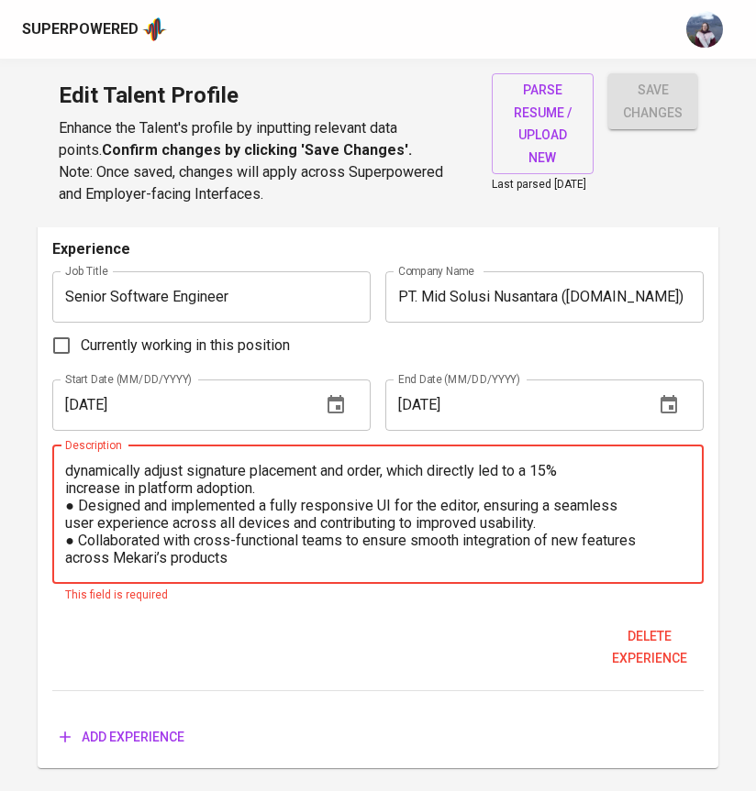
scroll to position [0, 0]
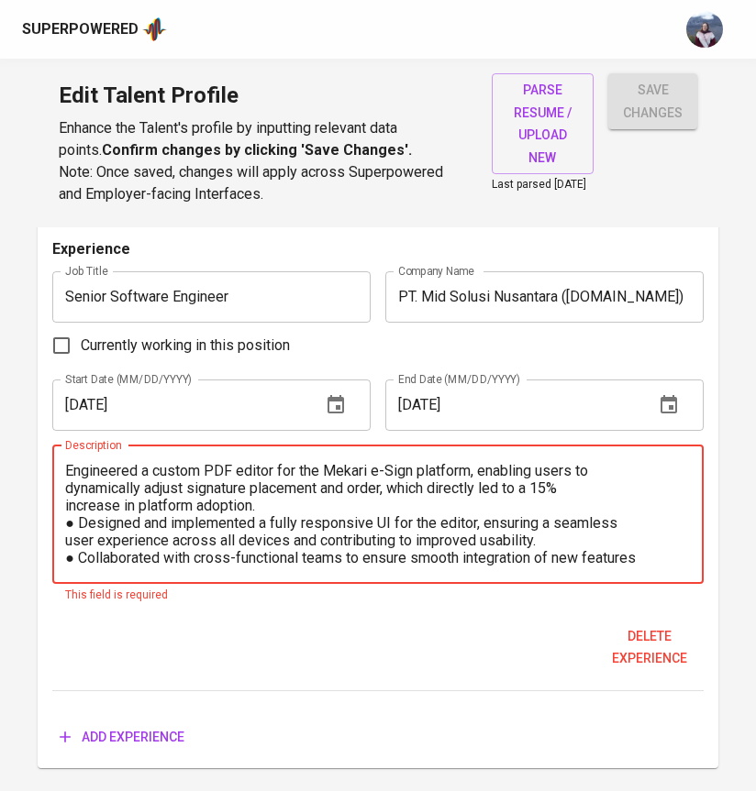
click at [71, 475] on textarea "Engineered a custom PDF editor for the Mekari e-Sign platform, enabling users t…" at bounding box center [377, 514] width 625 height 105
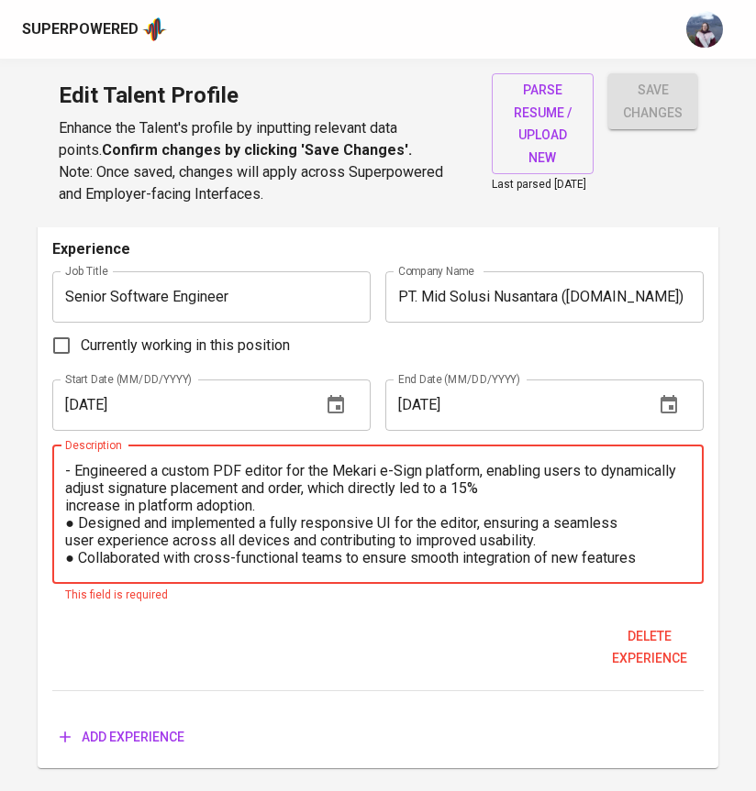
click at [66, 518] on textarea "- Engineered a custom PDF editor for the Mekari e-Sign platform, enabling users…" at bounding box center [377, 514] width 625 height 105
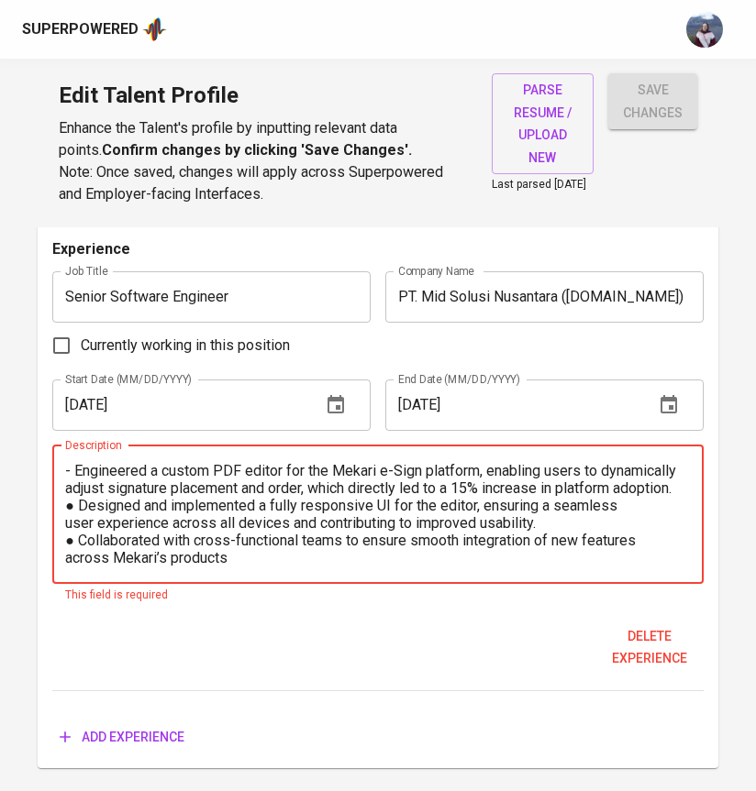
click at [80, 519] on textarea "- Engineered a custom PDF editor for the Mekari e-Sign platform, enabling users…" at bounding box center [377, 514] width 625 height 105
click at [83, 547] on textarea "- Engineered a custom PDF editor for the Mekari e-Sign platform, enabling users…" at bounding box center [377, 514] width 625 height 105
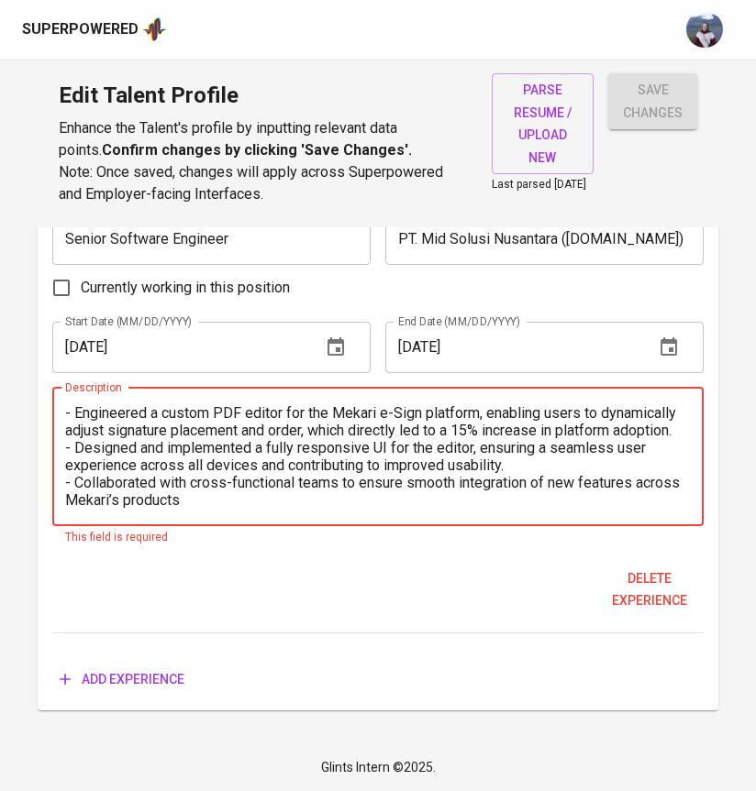
type textarea "- Engineered a custom PDF editor for the Mekari e-Sign platform, enabling users…"
click at [119, 674] on span "Add experience" at bounding box center [122, 679] width 125 height 23
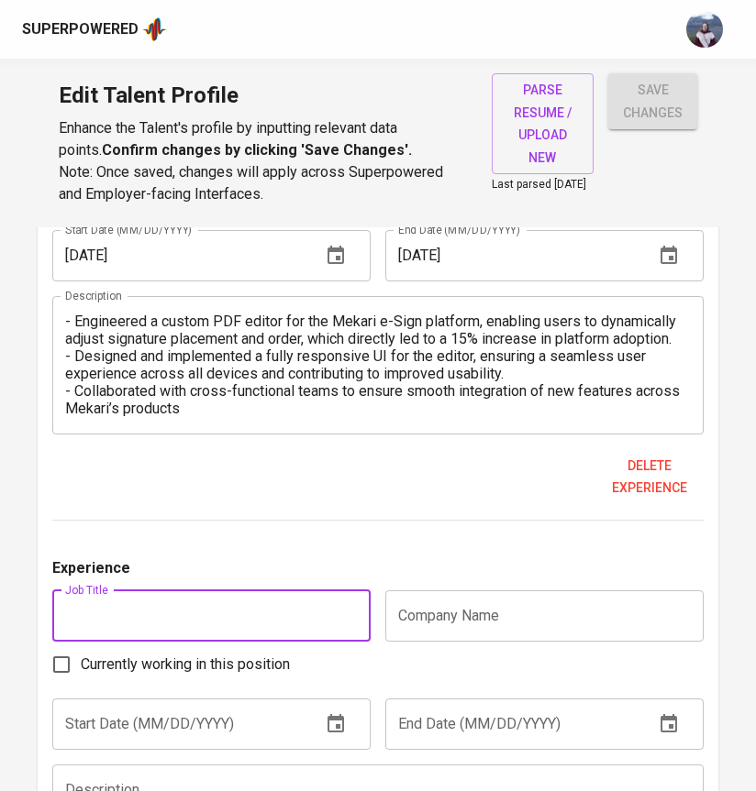
scroll to position [2361, 0]
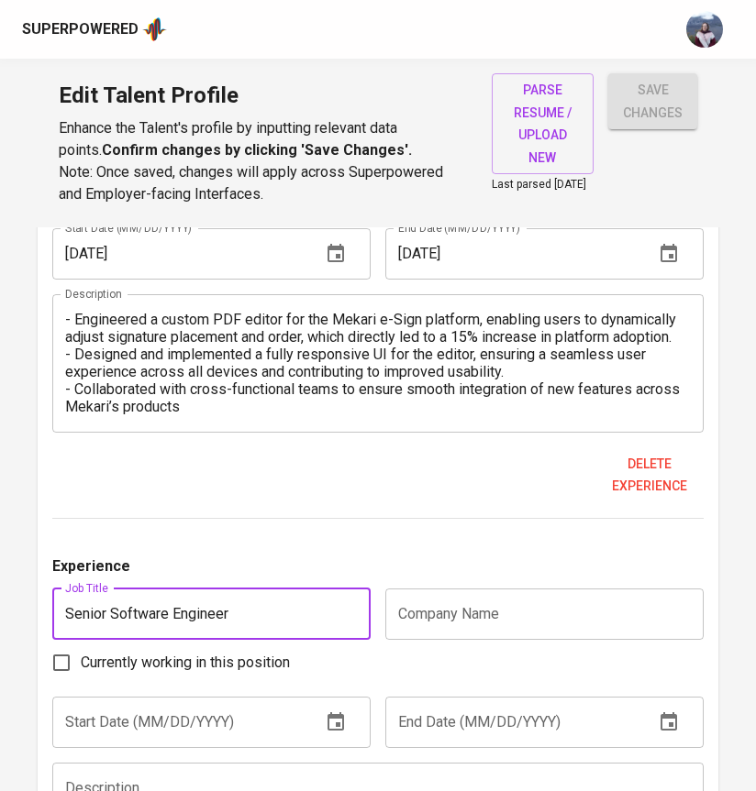
type input "Senior Software Engineer"
click at [473, 632] on input "text" at bounding box center [544, 614] width 318 height 51
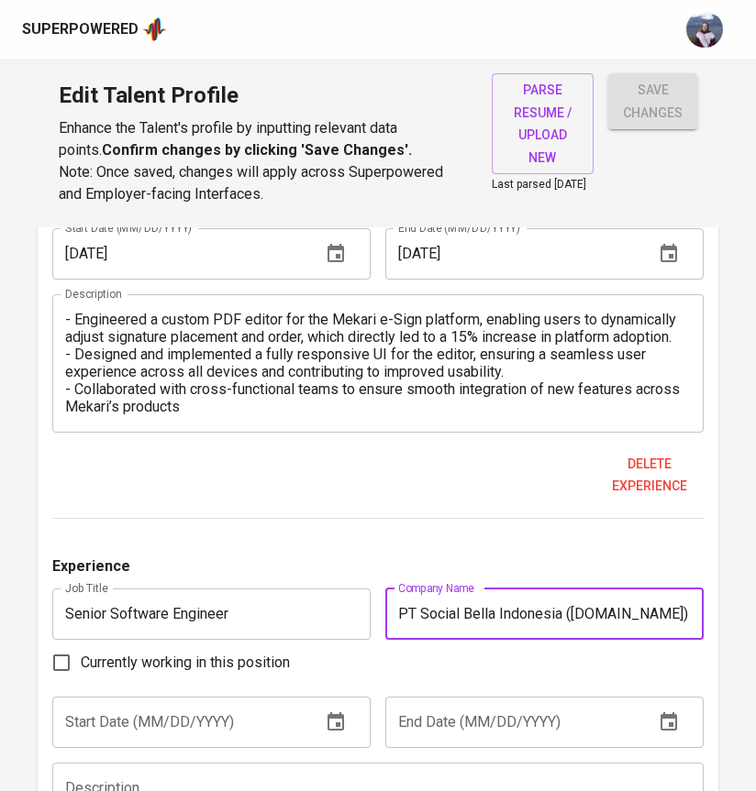
type input "PT Social Bella Indonesia (Sociolla.com)"
click at [392, 559] on div "Experience Job Title Software Engineer (Lead Engineer Equivalent) Job Title Com…" at bounding box center [377, 335] width 651 height 1432
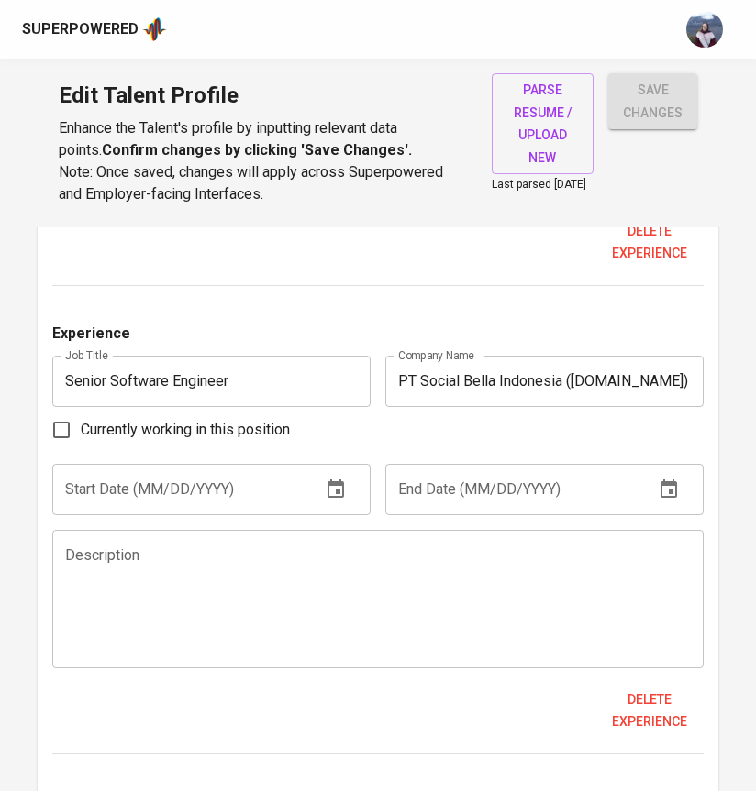
scroll to position [2597, 0]
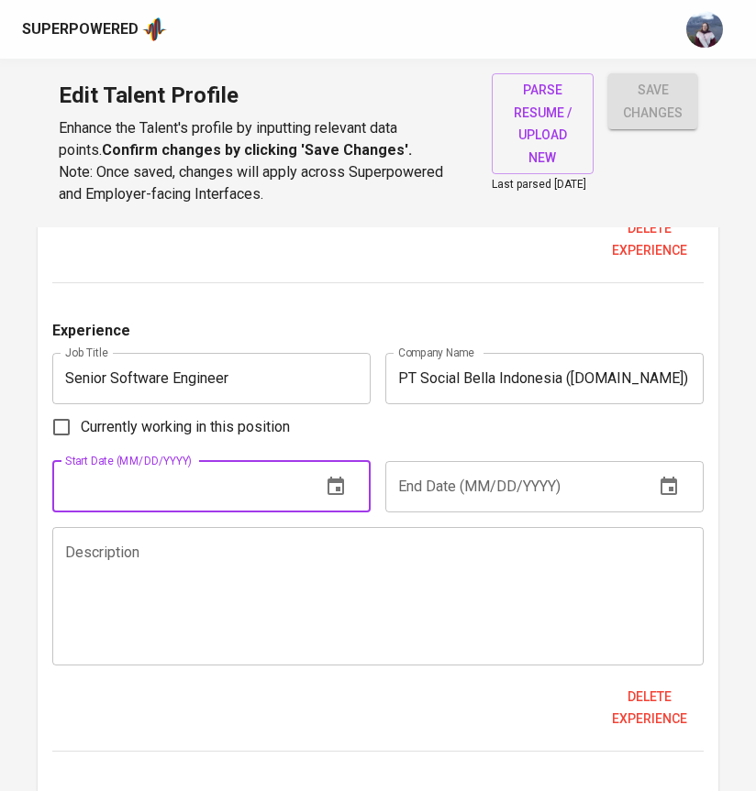
click at [281, 511] on input "text" at bounding box center [179, 486] width 254 height 51
type input "12/01/2021"
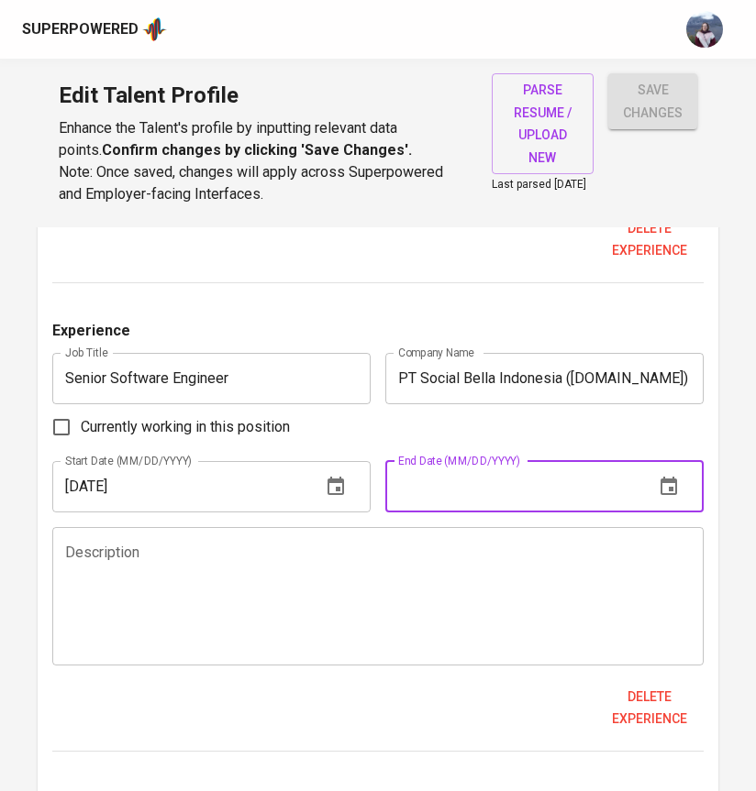
click at [558, 495] on input "text" at bounding box center [512, 486] width 254 height 51
type input "09/01/2022"
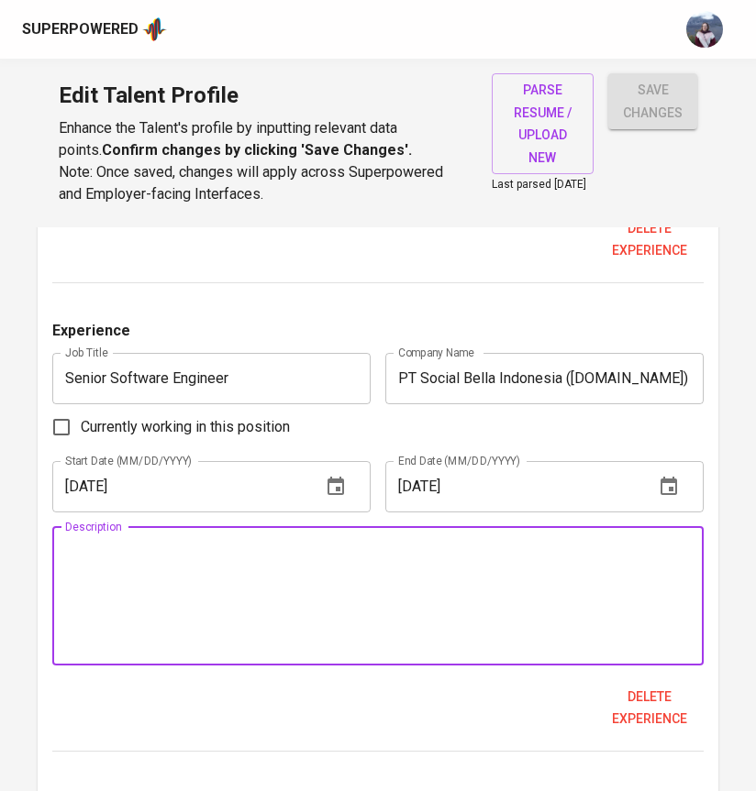
click at [345, 594] on textarea at bounding box center [377, 596] width 625 height 105
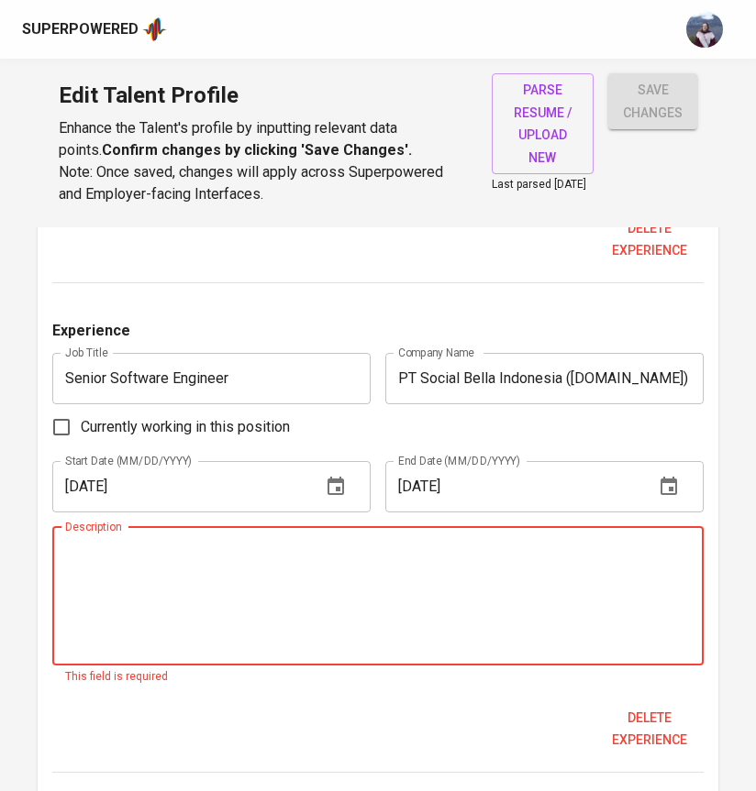
paste textarea "Led the redesign of a microservices architecture for product and review systems…"
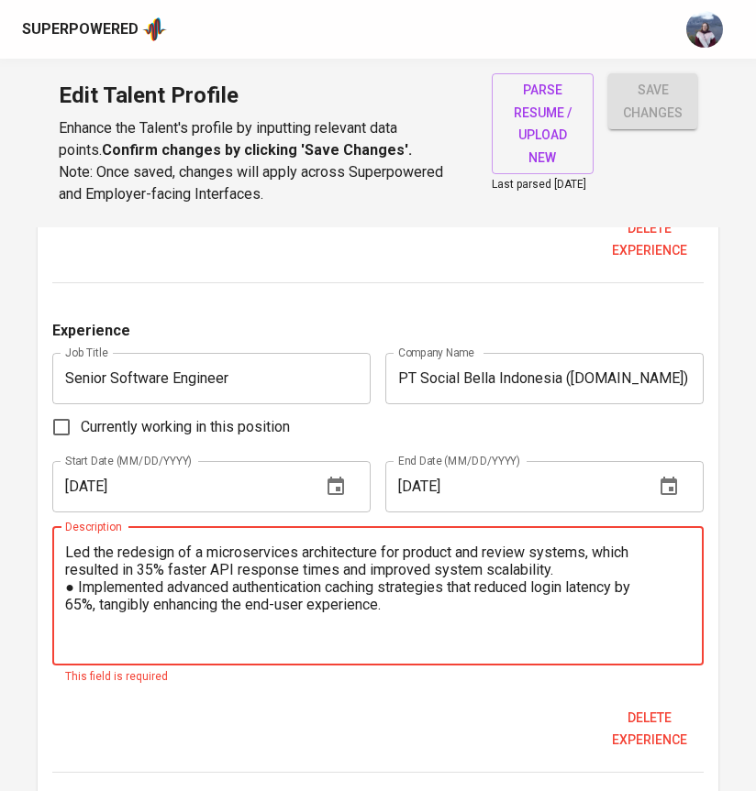
click at [69, 562] on textarea "Led the redesign of a microservices architecture for product and review systems…" at bounding box center [377, 596] width 625 height 105
click at [77, 597] on textarea "- Led the redesign of a microservices architecture for product and review syste…" at bounding box center [377, 596] width 625 height 105
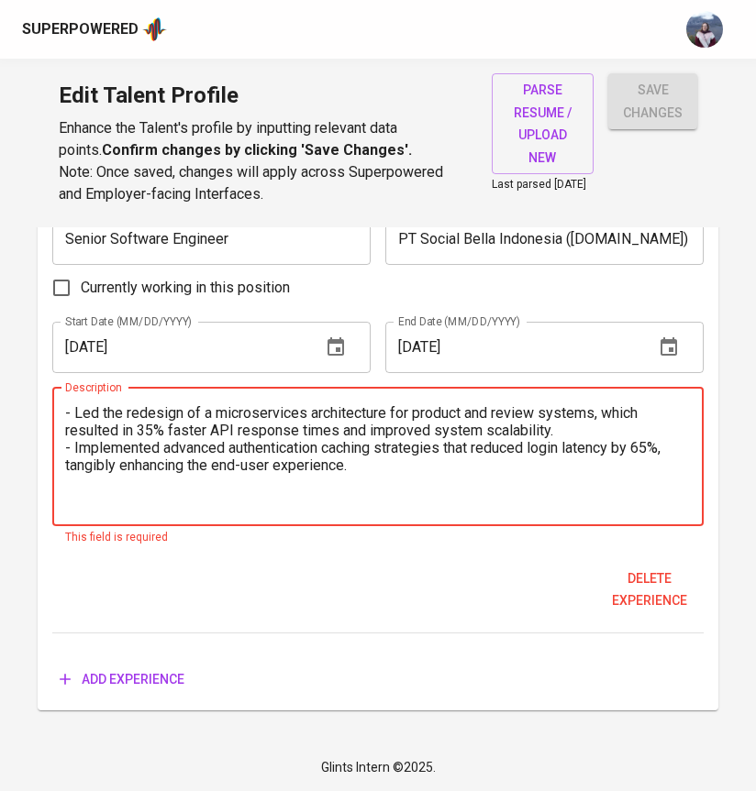
type textarea "- Led the redesign of a microservices architecture for product and review syste…"
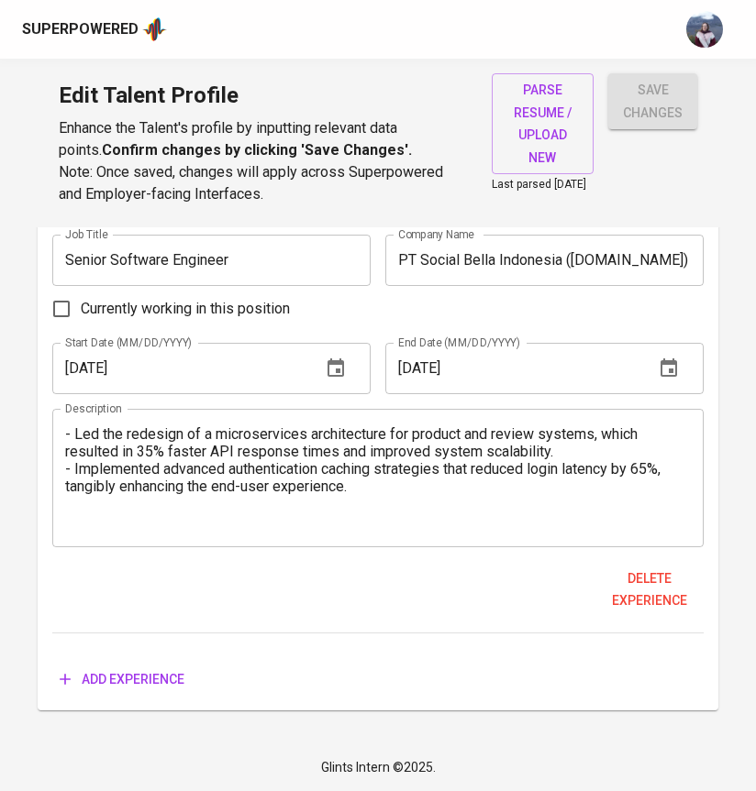
click at [134, 624] on div "Experience Job Title Senior Software Engineer Job Title Company Name PT Social …" at bounding box center [377, 418] width 651 height 432
click at [129, 679] on span "Add experience" at bounding box center [122, 679] width 125 height 23
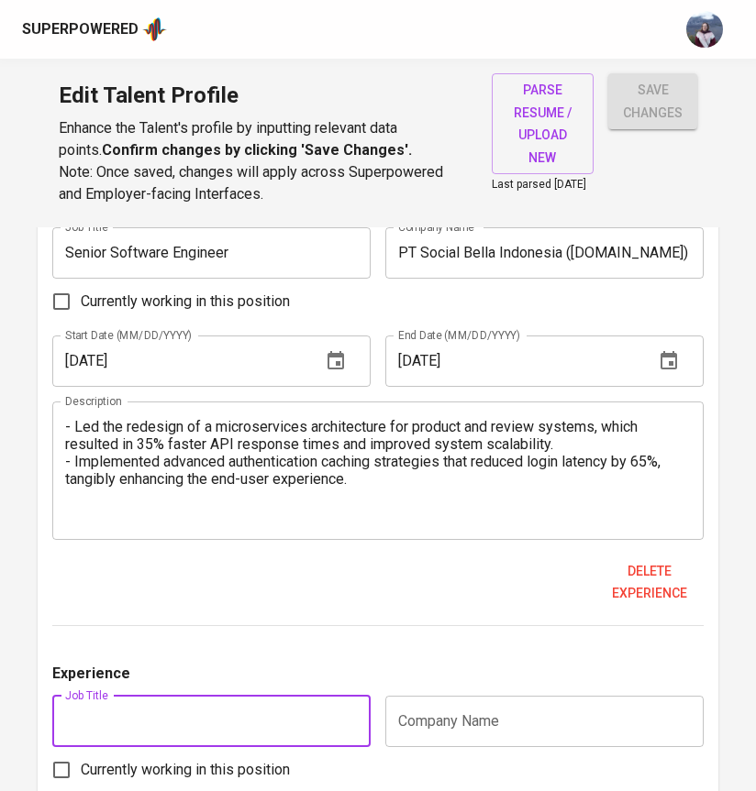
click at [160, 720] on input "text" at bounding box center [211, 721] width 318 height 51
type input "Senior Software Engineer"
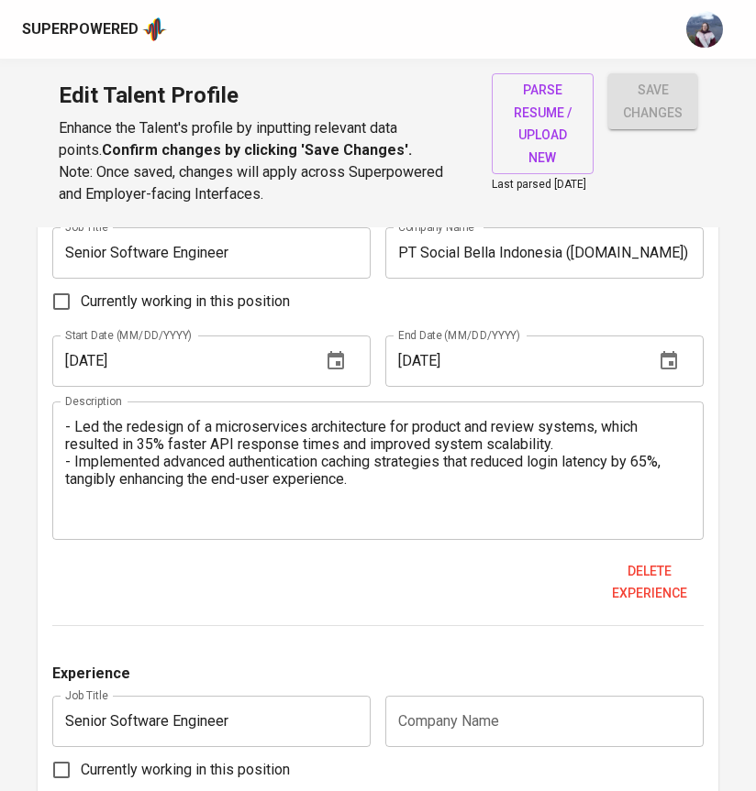
click at [337, 676] on div "Experience" at bounding box center [377, 679] width 651 height 33
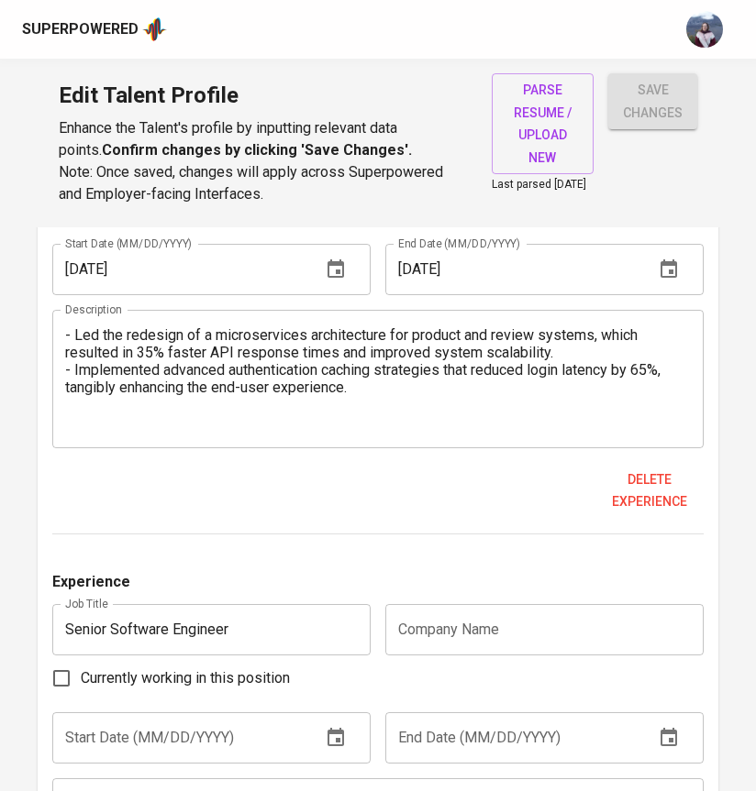
scroll to position [2854, 0]
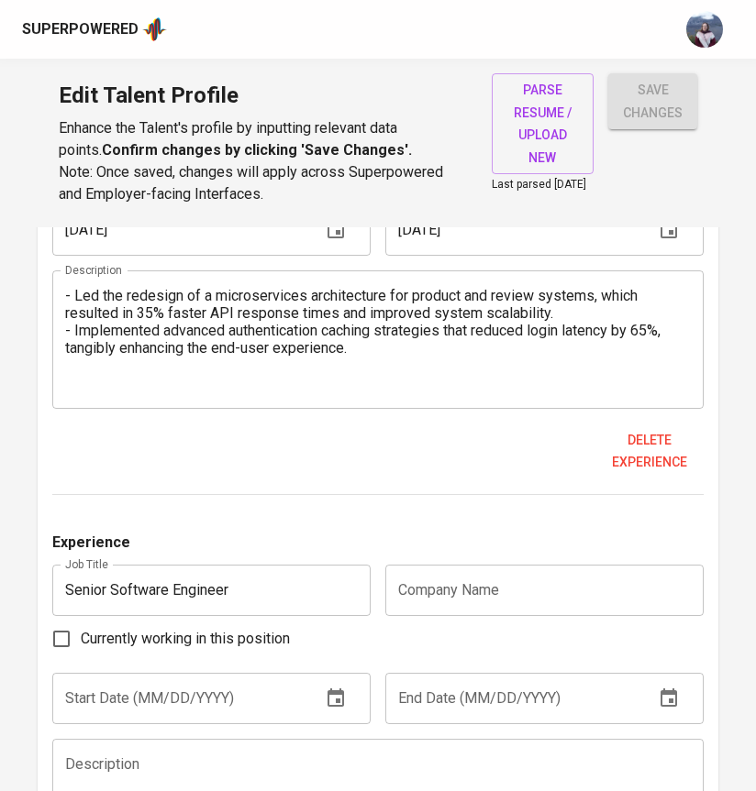
click at [470, 585] on input "text" at bounding box center [544, 590] width 318 height 51
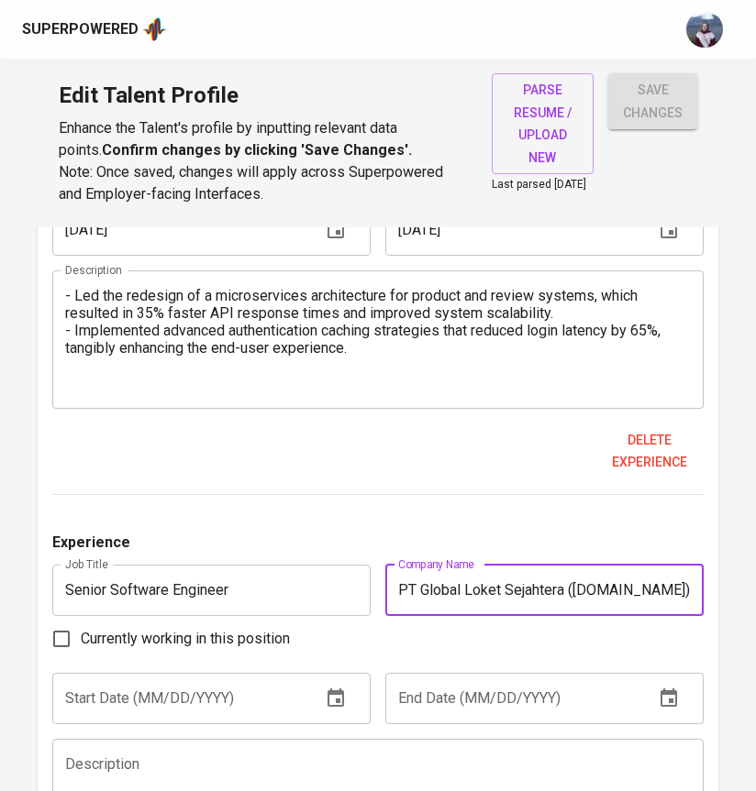
type input "PT Global Loket Sejahtera (Loket.com)"
click at [469, 658] on div "Currently working in this position" at bounding box center [377, 639] width 651 height 39
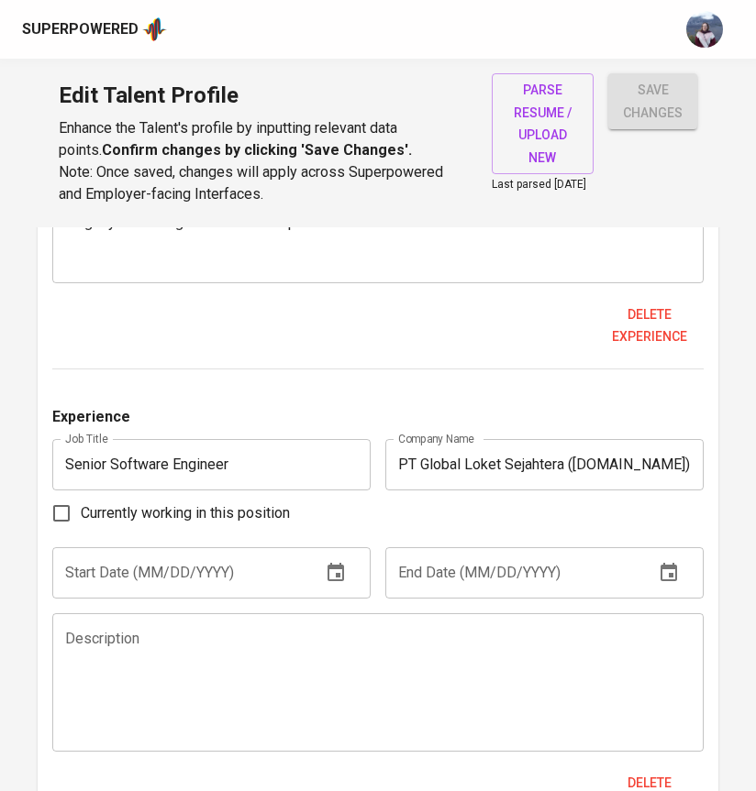
scroll to position [2982, 0]
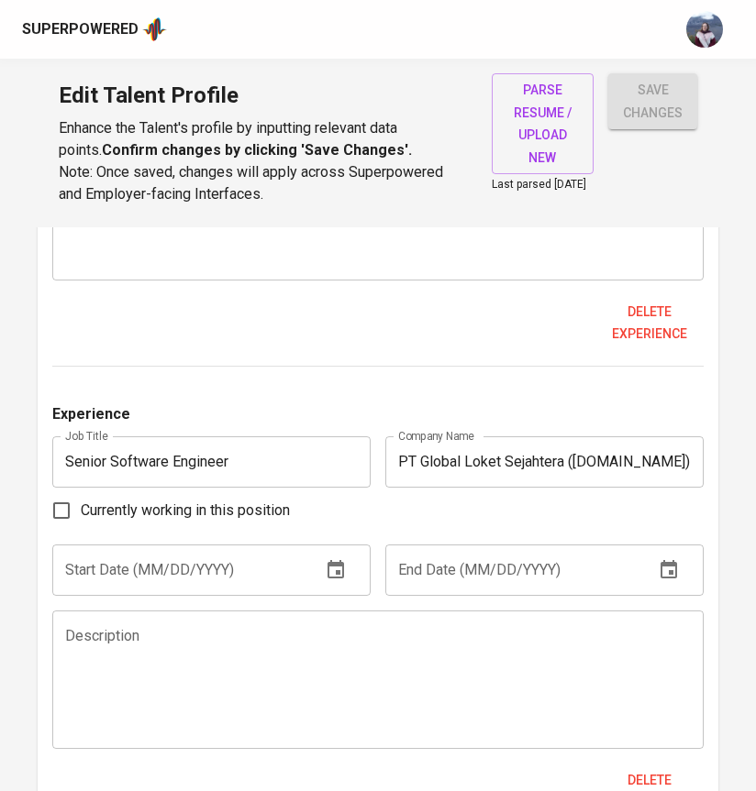
click at [141, 569] on input "text" at bounding box center [179, 570] width 254 height 51
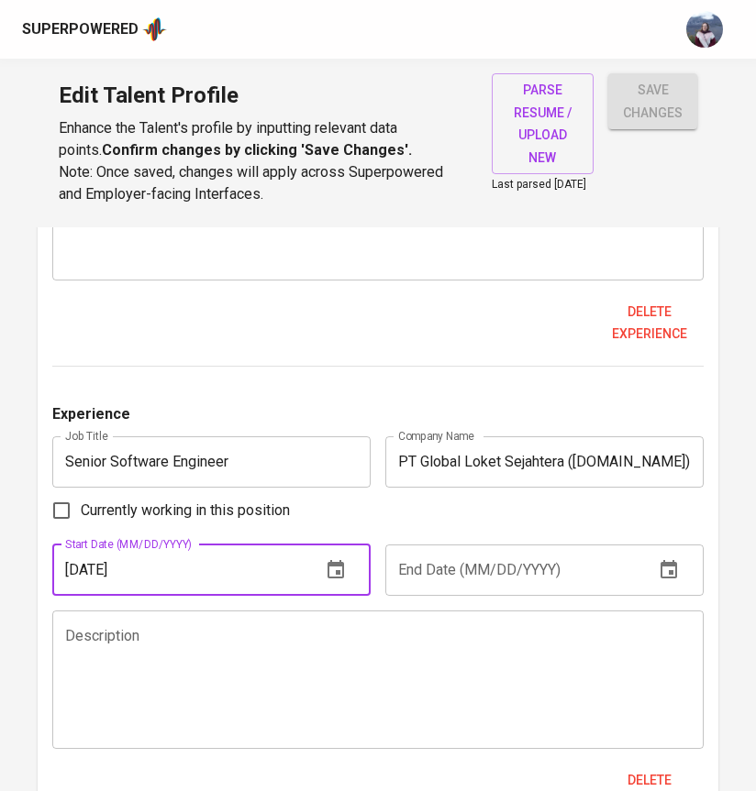
type input "03/01/2017"
click at [475, 575] on input "text" at bounding box center [512, 570] width 254 height 51
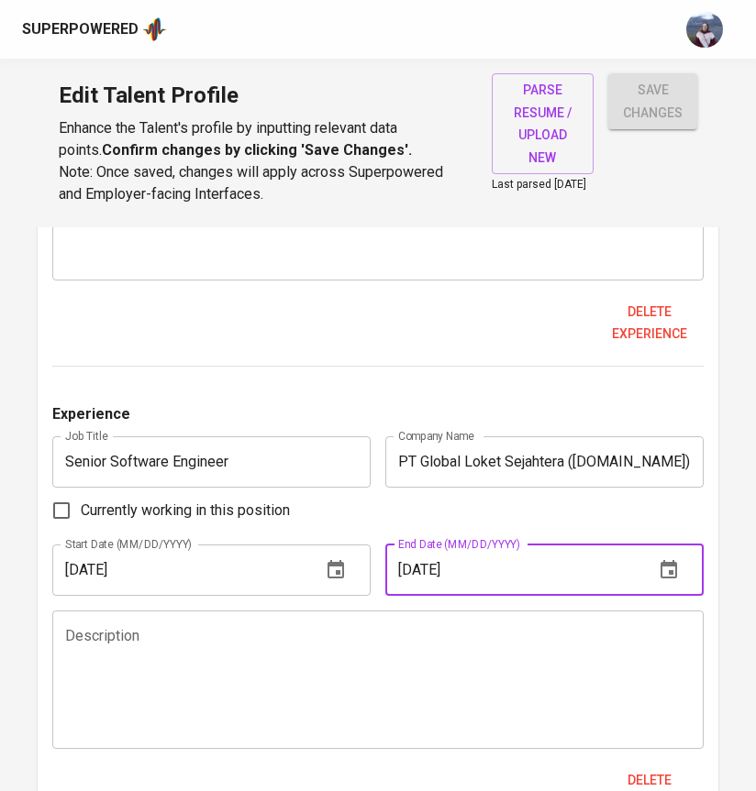
type input "11/01/2021"
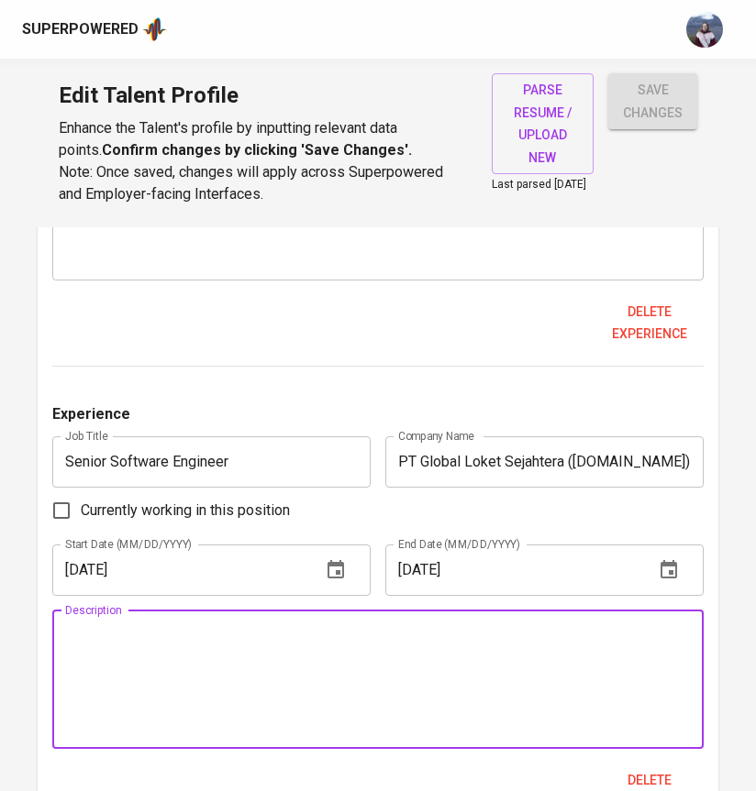
click at [405, 657] on textarea at bounding box center [377, 679] width 625 height 105
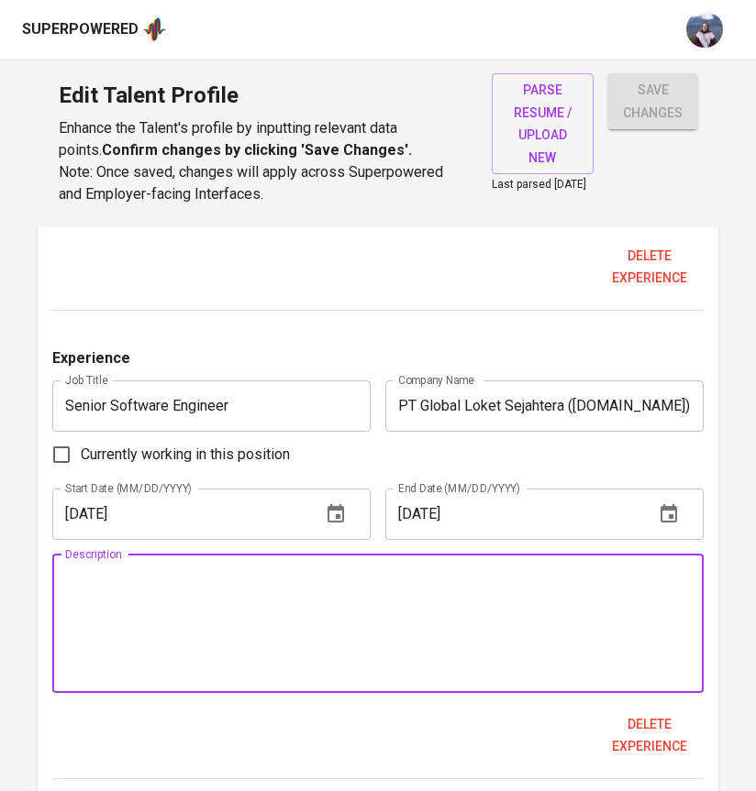
scroll to position [3056, 0]
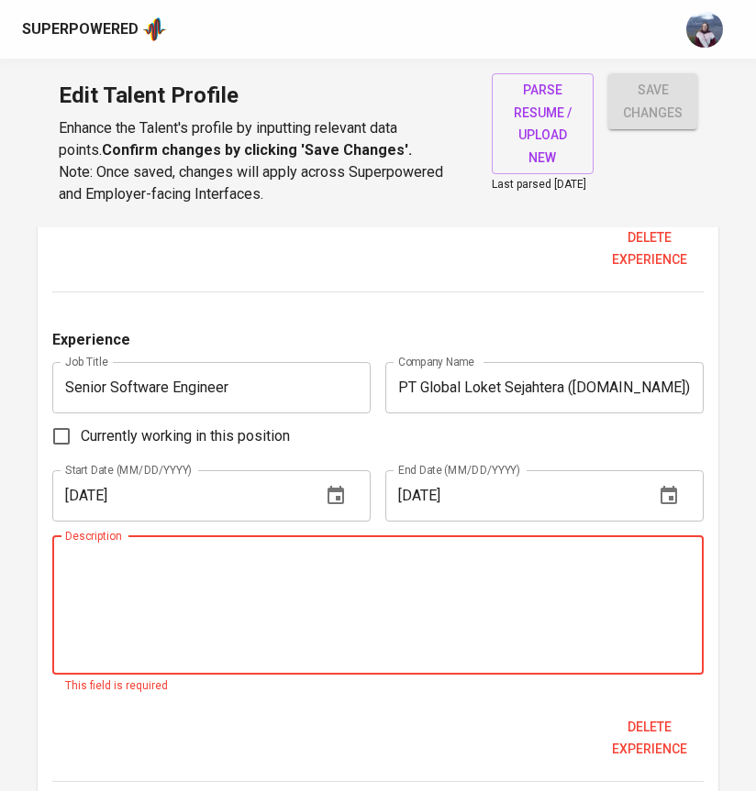
paste textarea "● Pioneered the development of Loket's real-time online event platform, integra…"
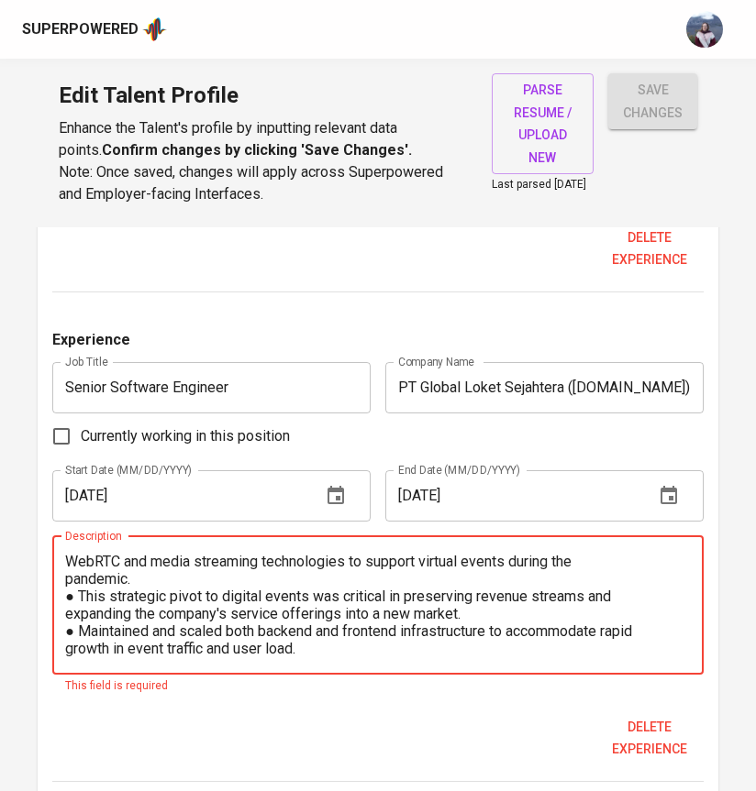
scroll to position [0, 0]
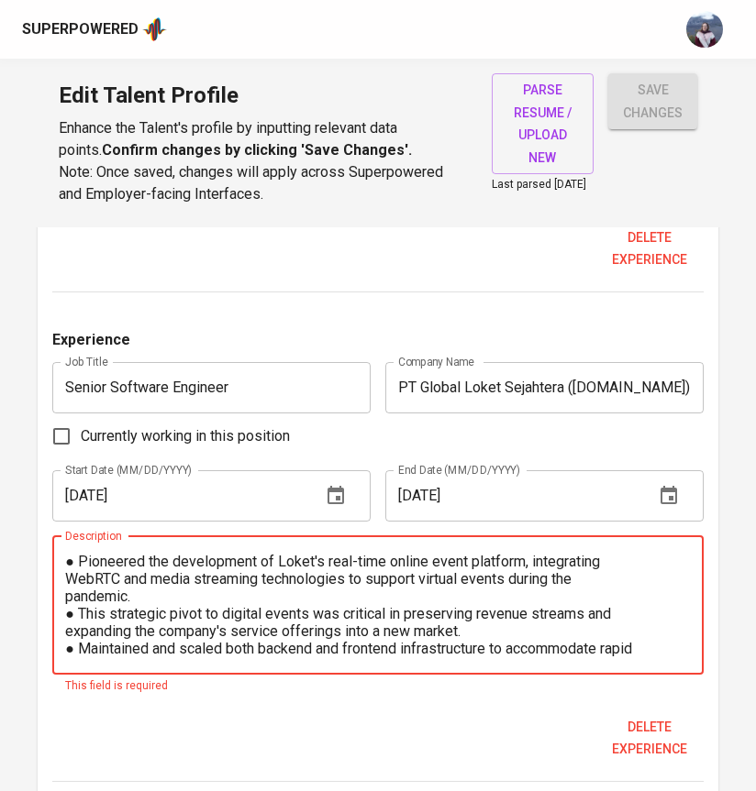
click at [79, 571] on textarea "● Pioneered the development of Loket's real-time online event platform, integra…" at bounding box center [377, 605] width 625 height 105
click at [72, 588] on textarea "- Pioneered the development of Loket's real-time online event platform, integra…" at bounding box center [377, 605] width 625 height 105
click at [71, 609] on textarea "- Pioneered the development of Loket's real-time online event platform, integra…" at bounding box center [377, 605] width 625 height 105
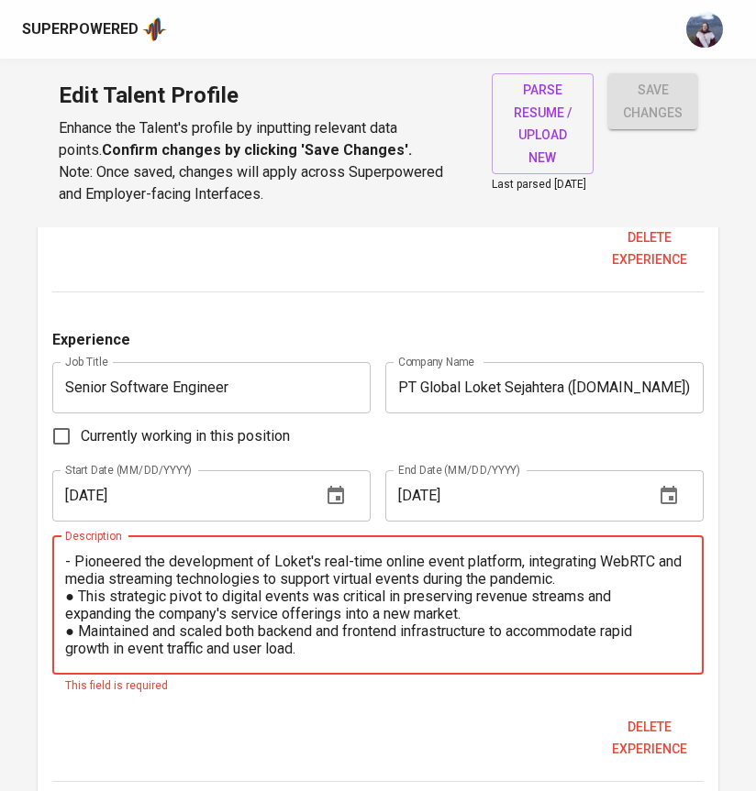
click at [79, 600] on textarea "- Pioneered the development of Loket's real-time online event platform, integra…" at bounding box center [377, 605] width 625 height 105
click at [78, 638] on textarea "- Pioneered the development of Loket's real-time online event platform, integra…" at bounding box center [377, 605] width 625 height 105
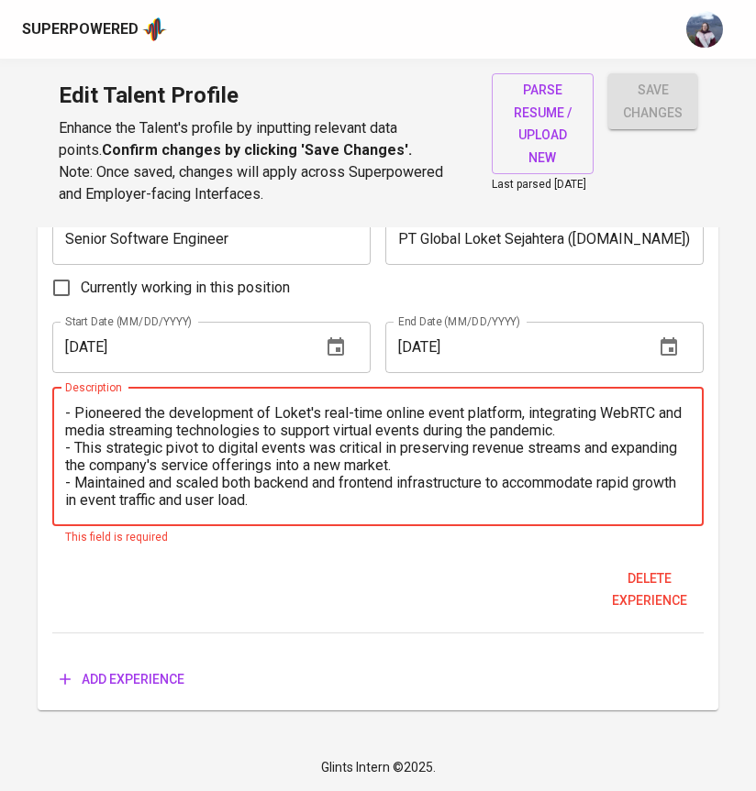
type textarea "- Pioneered the development of Loket's real-time online event platform, integra…"
click at [151, 678] on span "Add experience" at bounding box center [122, 679] width 125 height 23
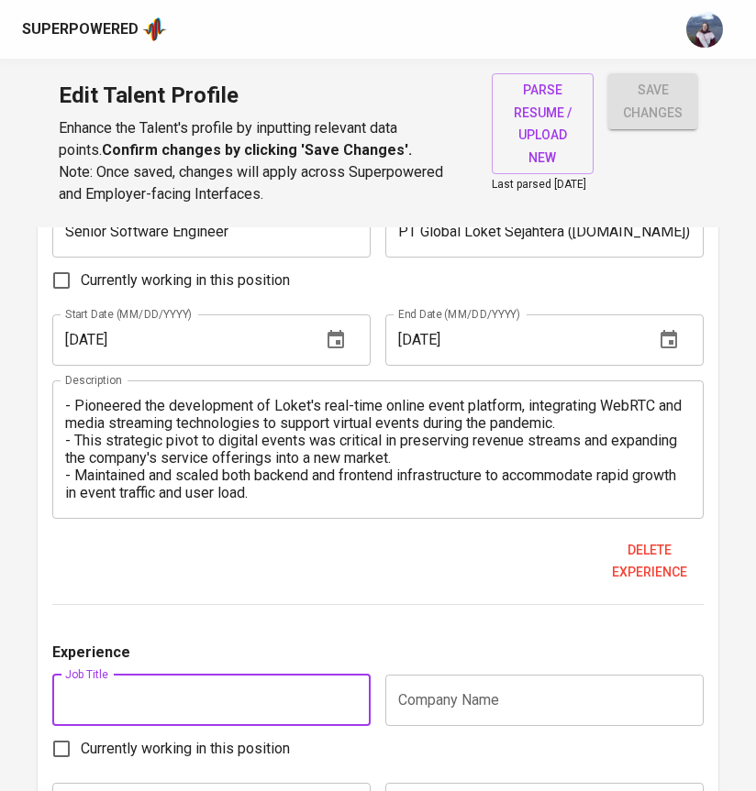
scroll to position [3191, 0]
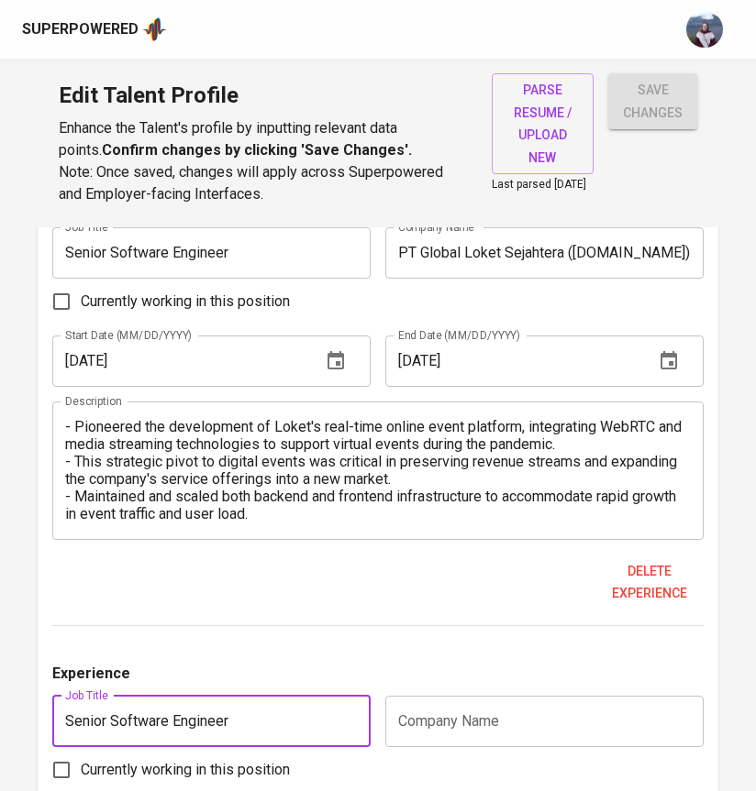
type input "Senior Software Engineer"
click at [286, 672] on div "Experience" at bounding box center [377, 679] width 651 height 33
click at [558, 733] on input "text" at bounding box center [544, 721] width 318 height 51
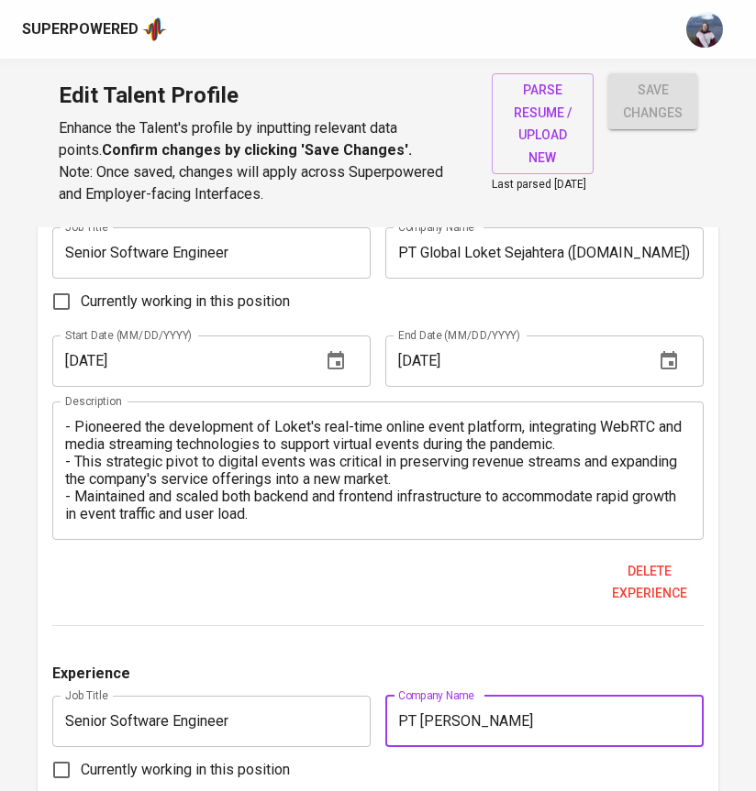
type input "PT Erajaya Swasembada"
click at [427, 670] on div "Experience" at bounding box center [377, 679] width 651 height 33
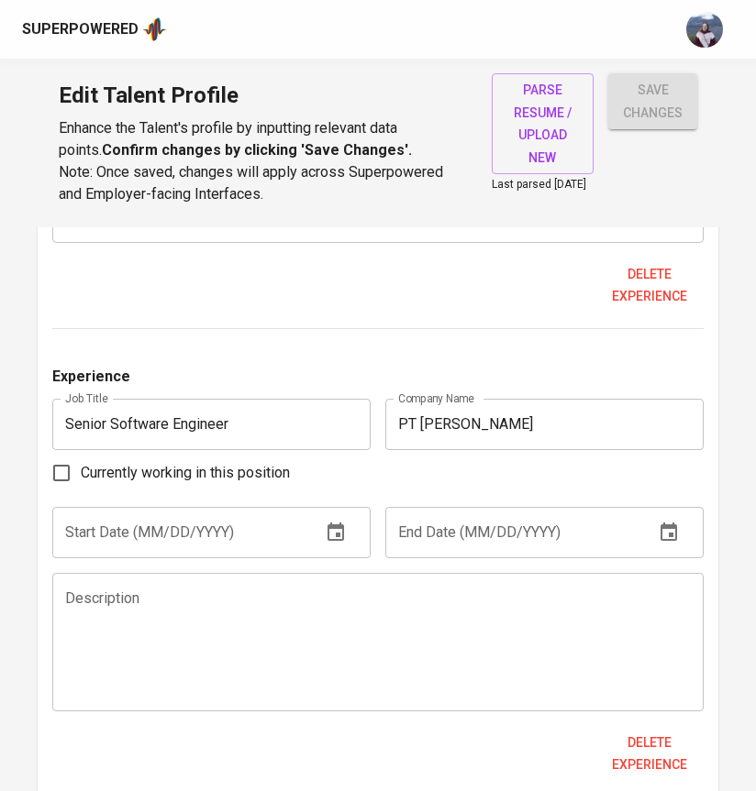
scroll to position [3506, 0]
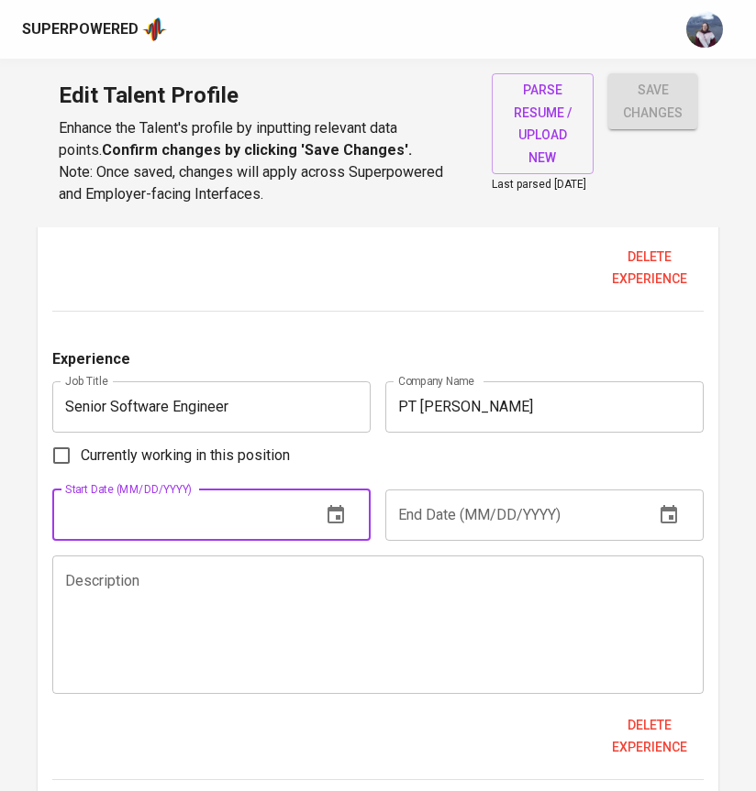
click at [277, 525] on input "text" at bounding box center [179, 515] width 254 height 51
type input "01/01/2016"
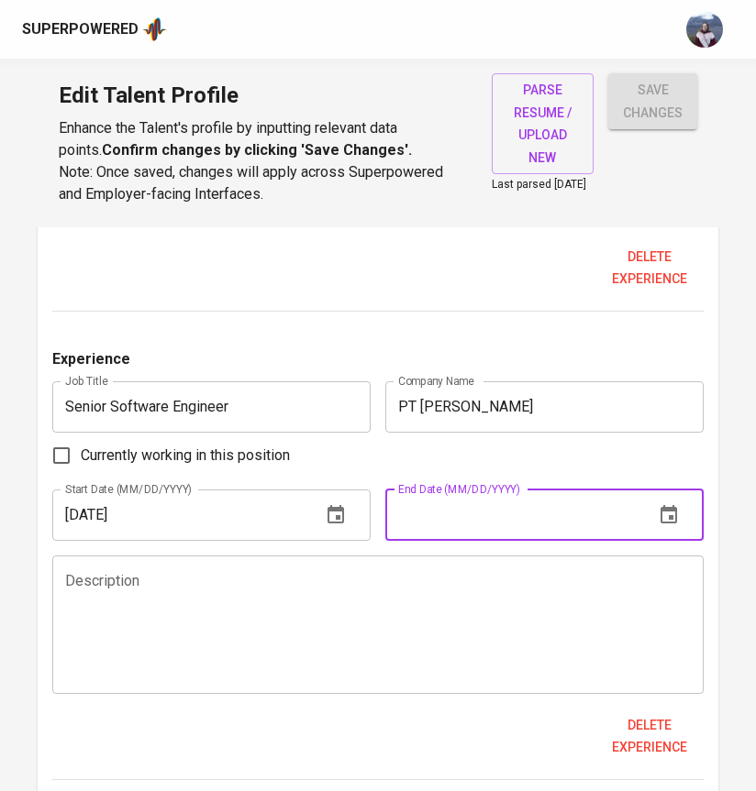
click at [515, 533] on input "text" at bounding box center [512, 515] width 254 height 51
type input "02/01/2017"
click at [315, 615] on textarea at bounding box center [377, 624] width 625 height 105
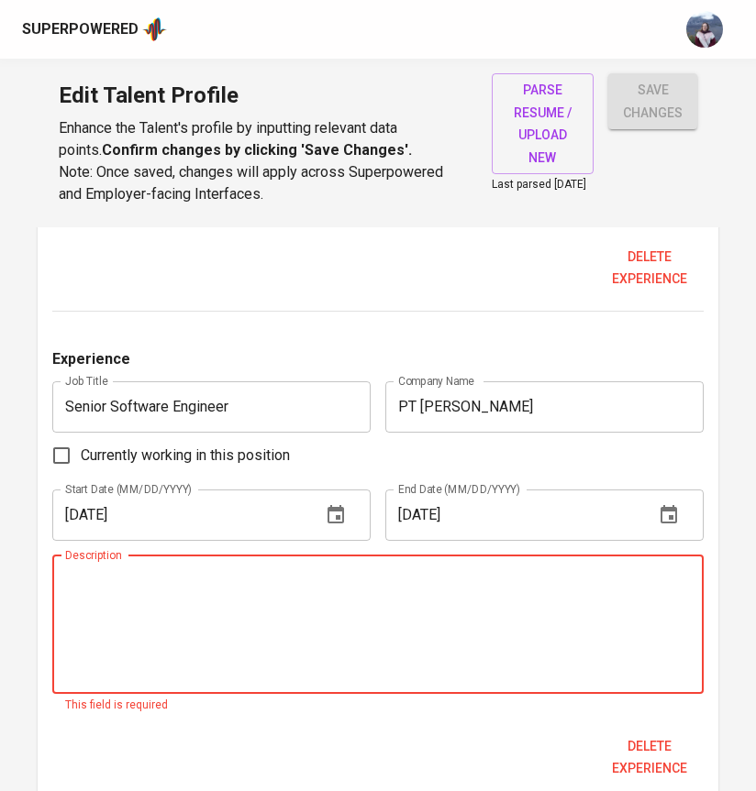
paste textarea "Contributed to full-stack development for the Erafone e-commerce platform, enha…"
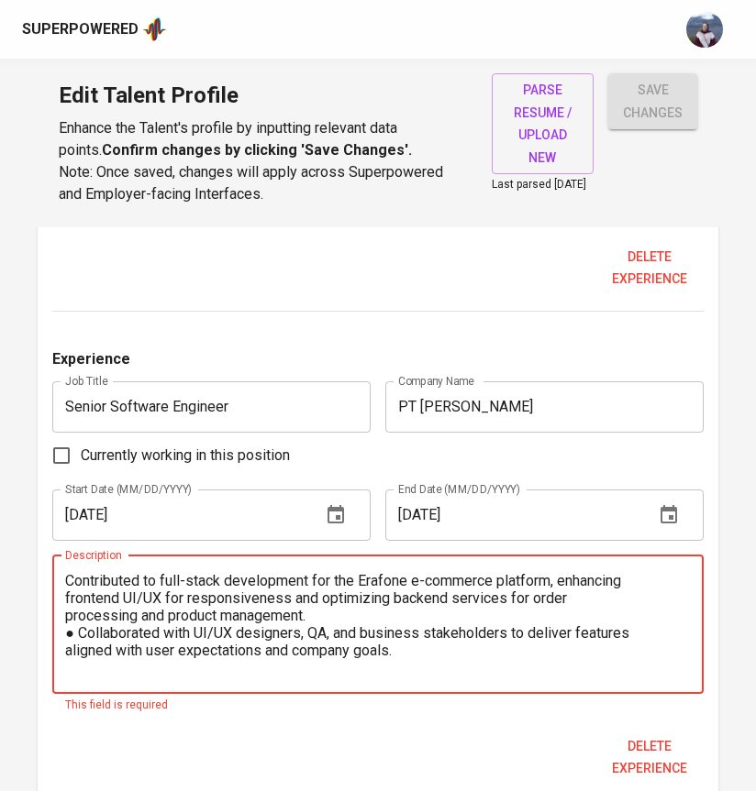
scroll to position [3472, 0]
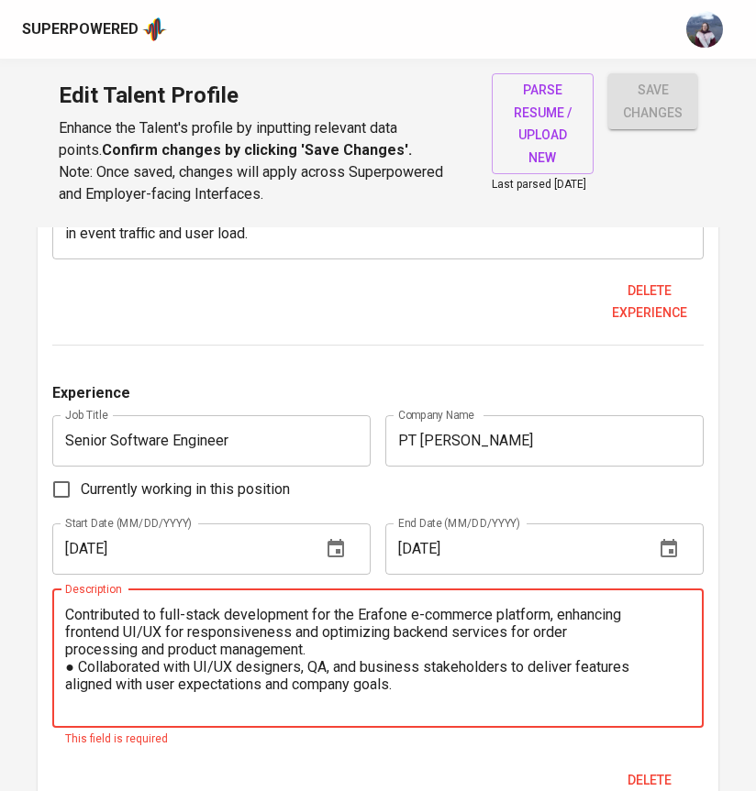
click at [66, 620] on textarea "Contributed to full-stack development for the Erafone e-commerce platform, enha…" at bounding box center [377, 658] width 625 height 105
click at [66, 659] on textarea "- Contributed to full-stack development for the Erafone e-commerce platform, en…" at bounding box center [377, 658] width 625 height 105
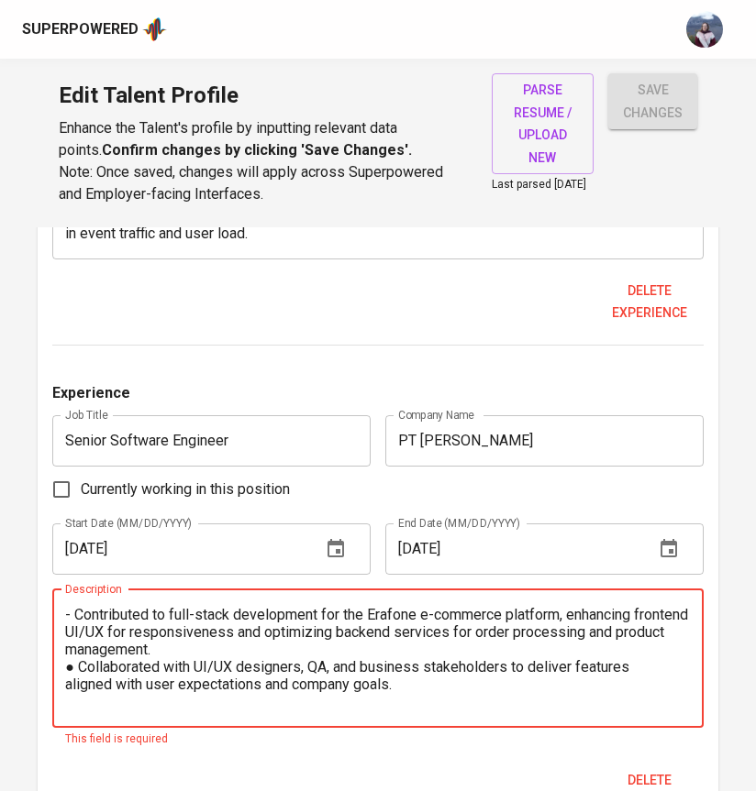
click at [81, 679] on textarea "- Contributed to full-stack development for the Erafone e-commerce platform, en…" at bounding box center [377, 658] width 625 height 105
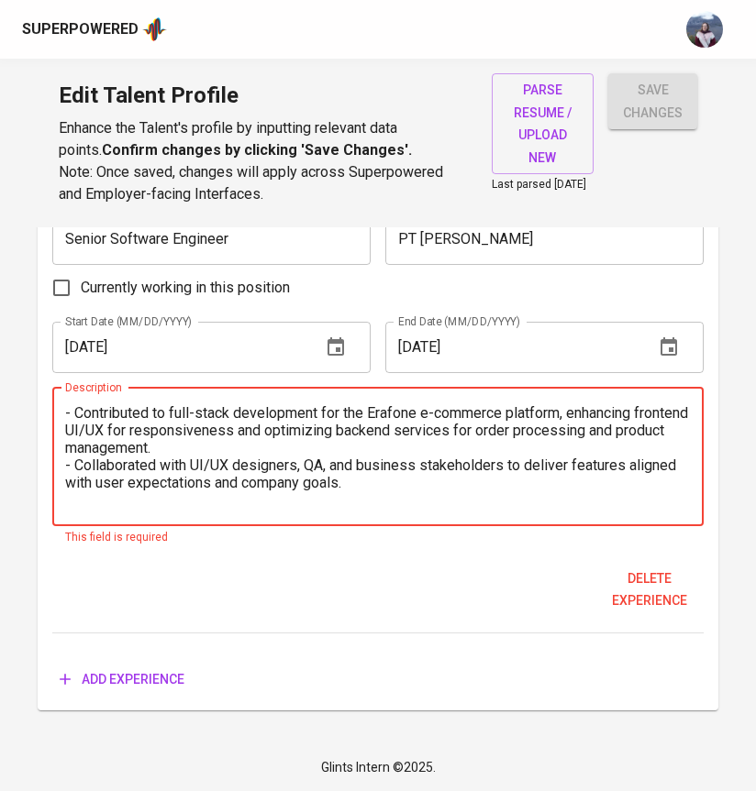
type textarea "- Contributed to full-stack development for the Erafone e-commerce platform, en…"
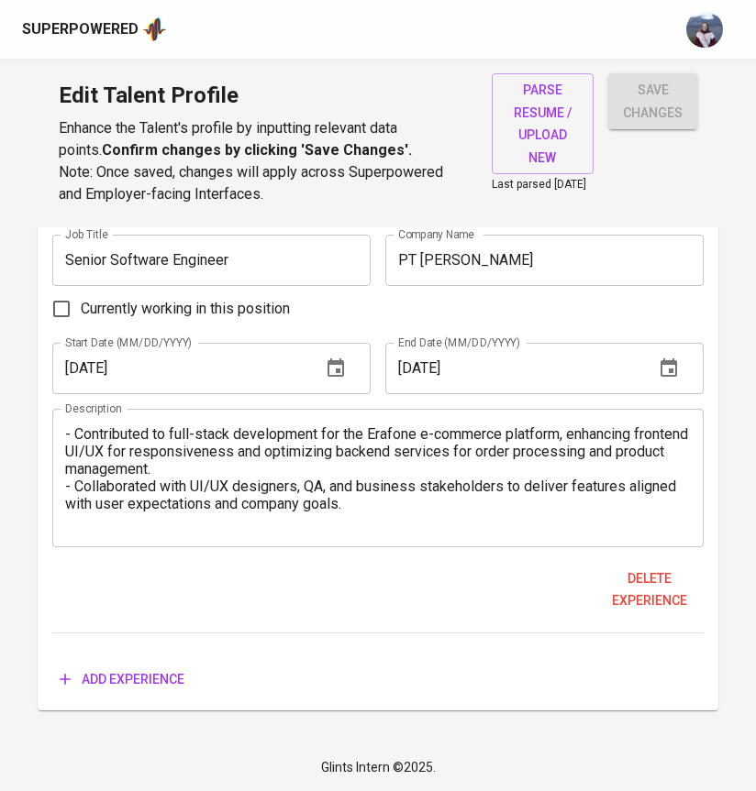
scroll to position [3618, 0]
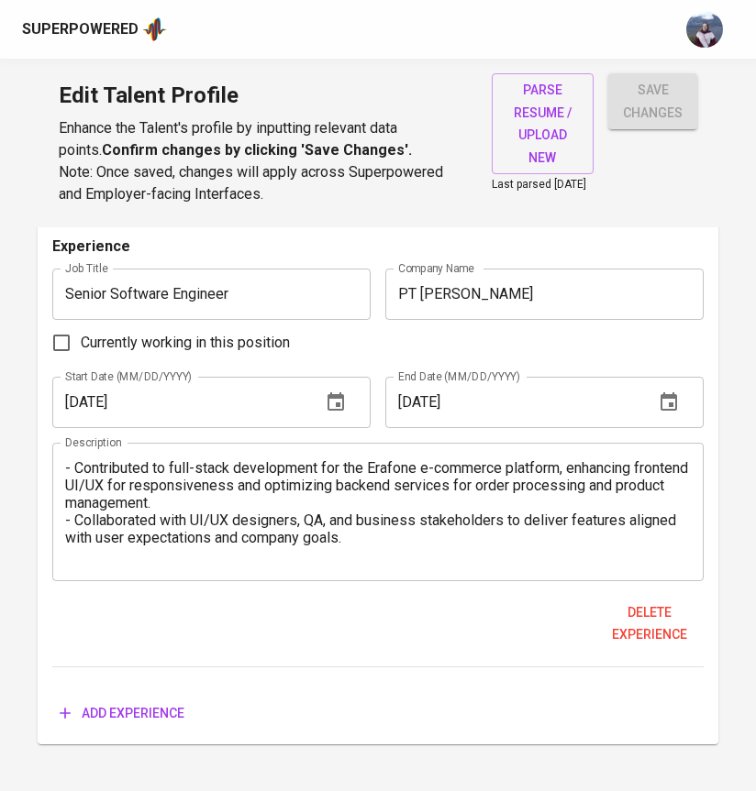
click at [152, 712] on span "Add experience" at bounding box center [122, 713] width 125 height 23
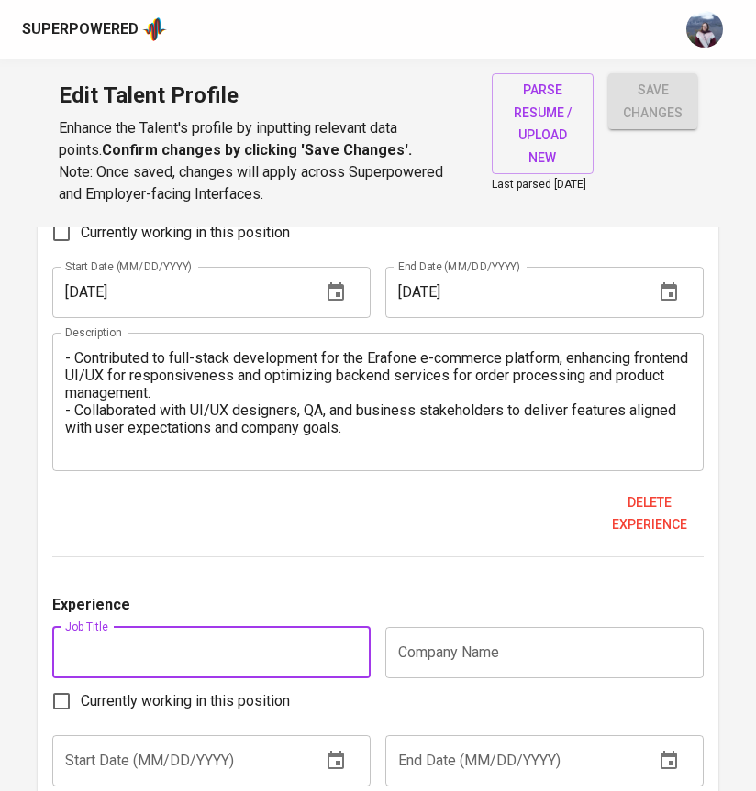
scroll to position [3761, 0]
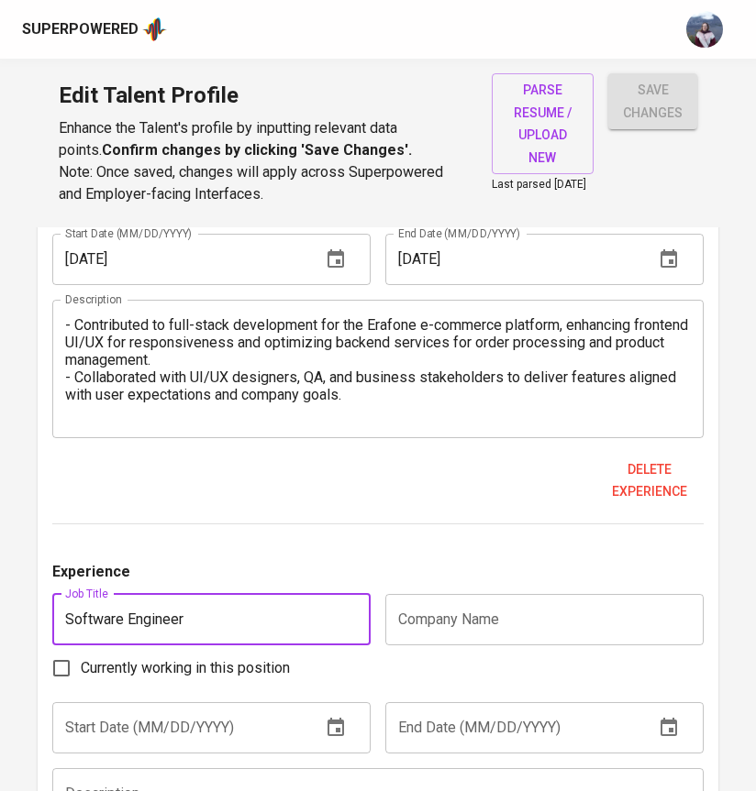
type input "Software Engineer"
click at [504, 633] on input "text" at bounding box center [544, 619] width 318 height 51
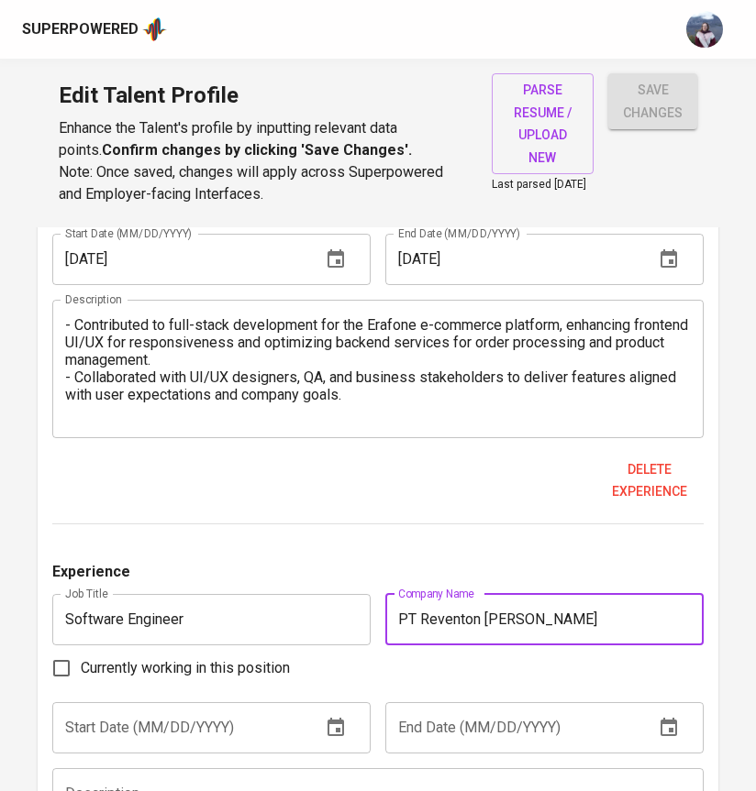
click at [437, 656] on div "Currently working in this position" at bounding box center [377, 668] width 651 height 39
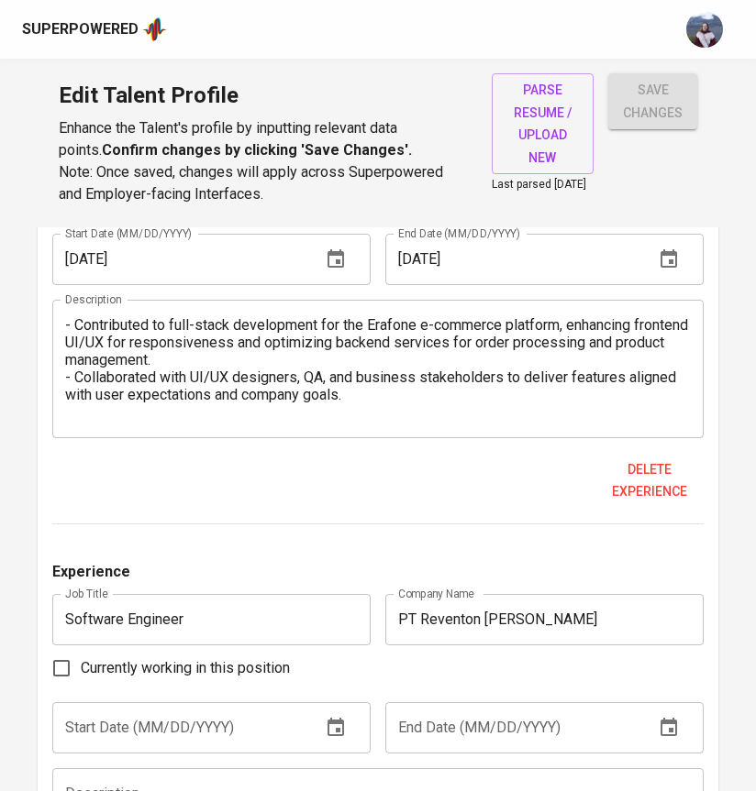
click at [418, 629] on input "PT Reventon Mitra Pratama" at bounding box center [544, 619] width 318 height 51
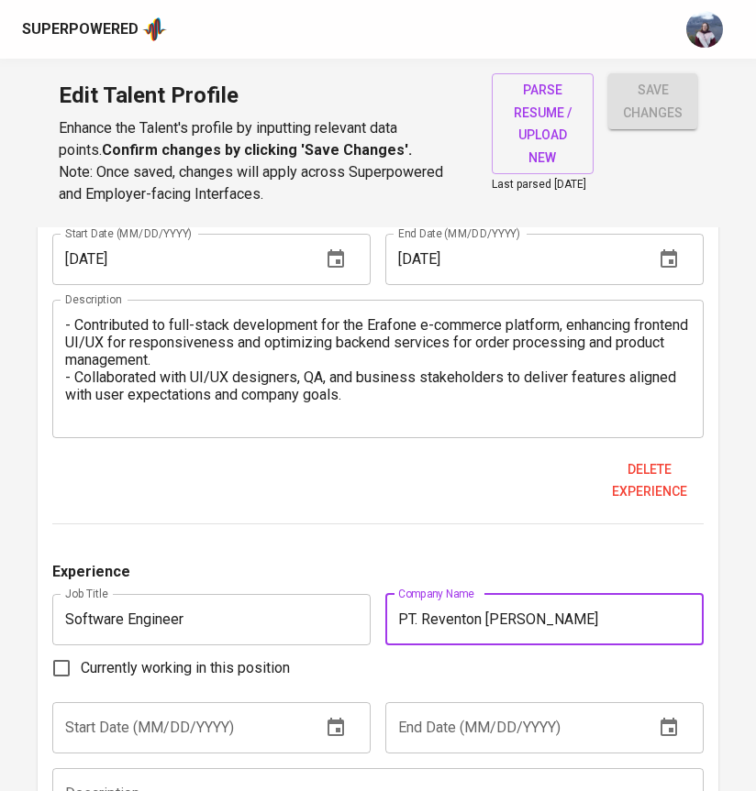
click at [412, 605] on input "PT. Reventon Mitra Pratama" at bounding box center [544, 619] width 318 height 51
type input "PT. Reventon Mitra Pratama"
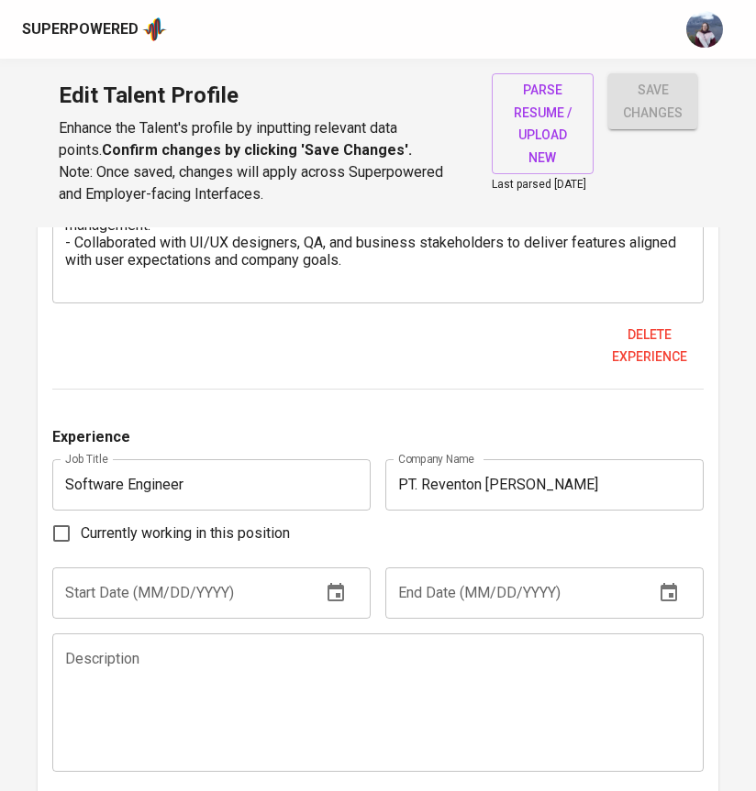
scroll to position [3908, 0]
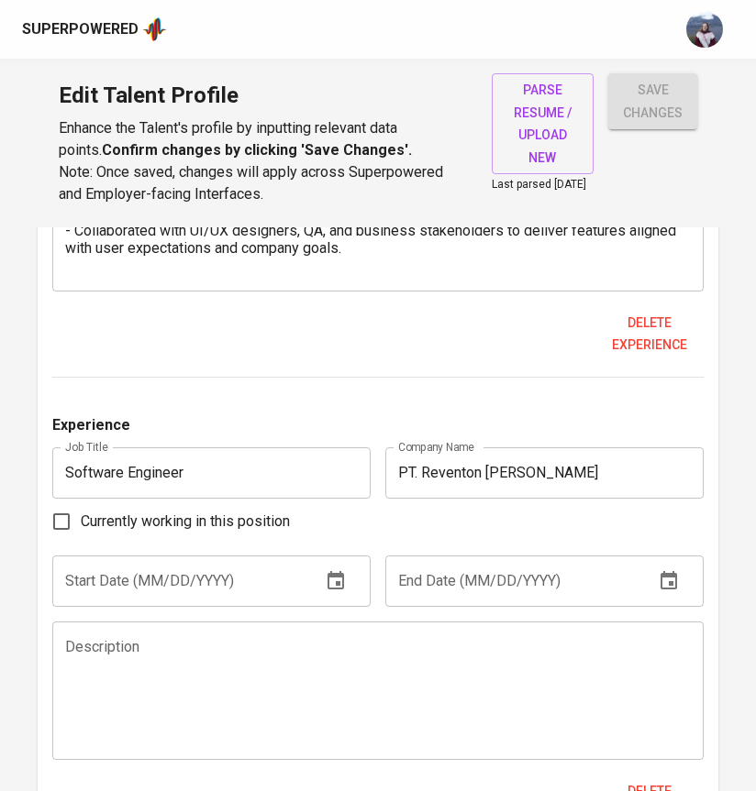
click at [271, 588] on input "text" at bounding box center [179, 581] width 254 height 51
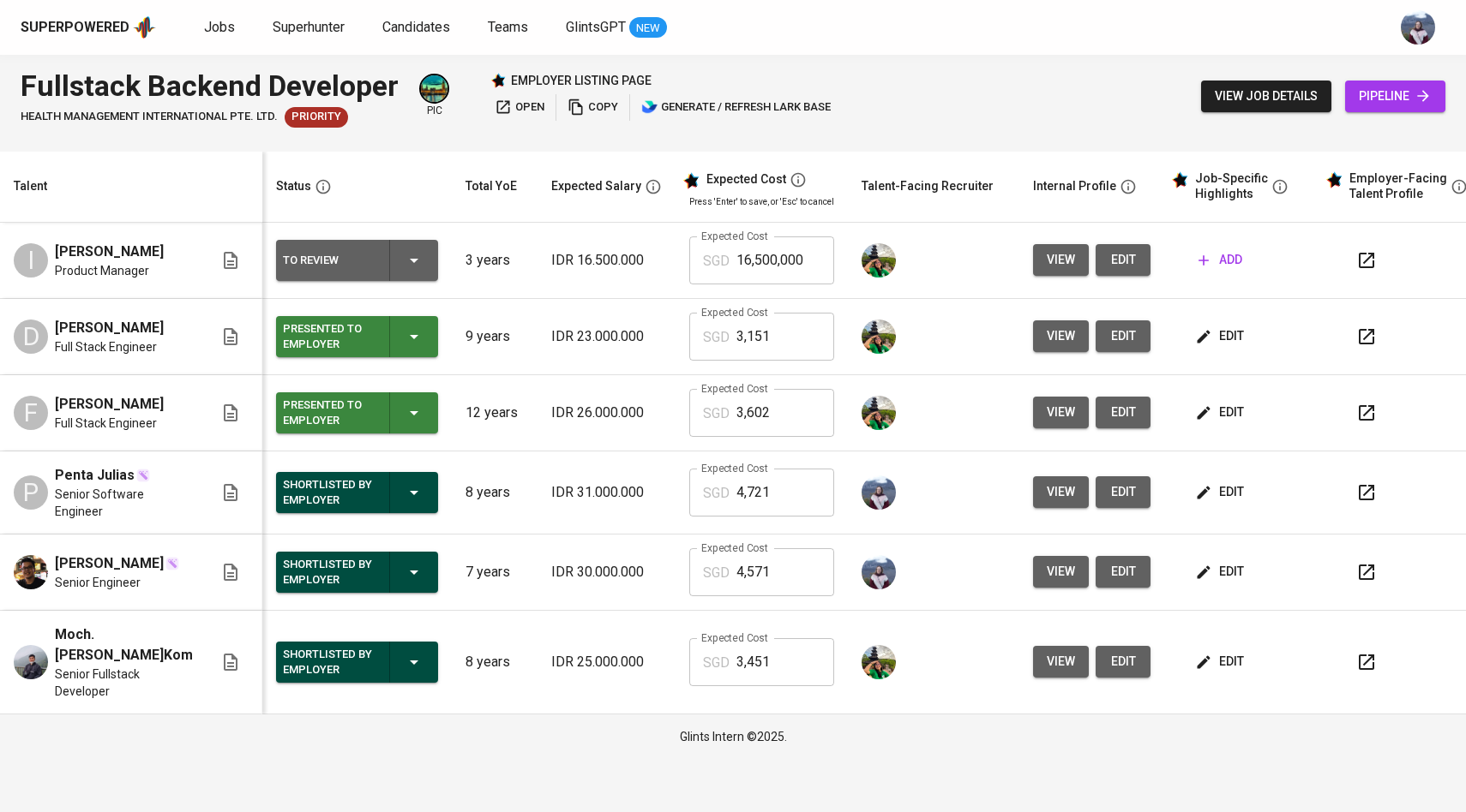
click at [1357, 485] on icon "button" at bounding box center [1367, 492] width 21 height 21
click at [1215, 483] on span "edit" at bounding box center [1221, 491] width 46 height 21
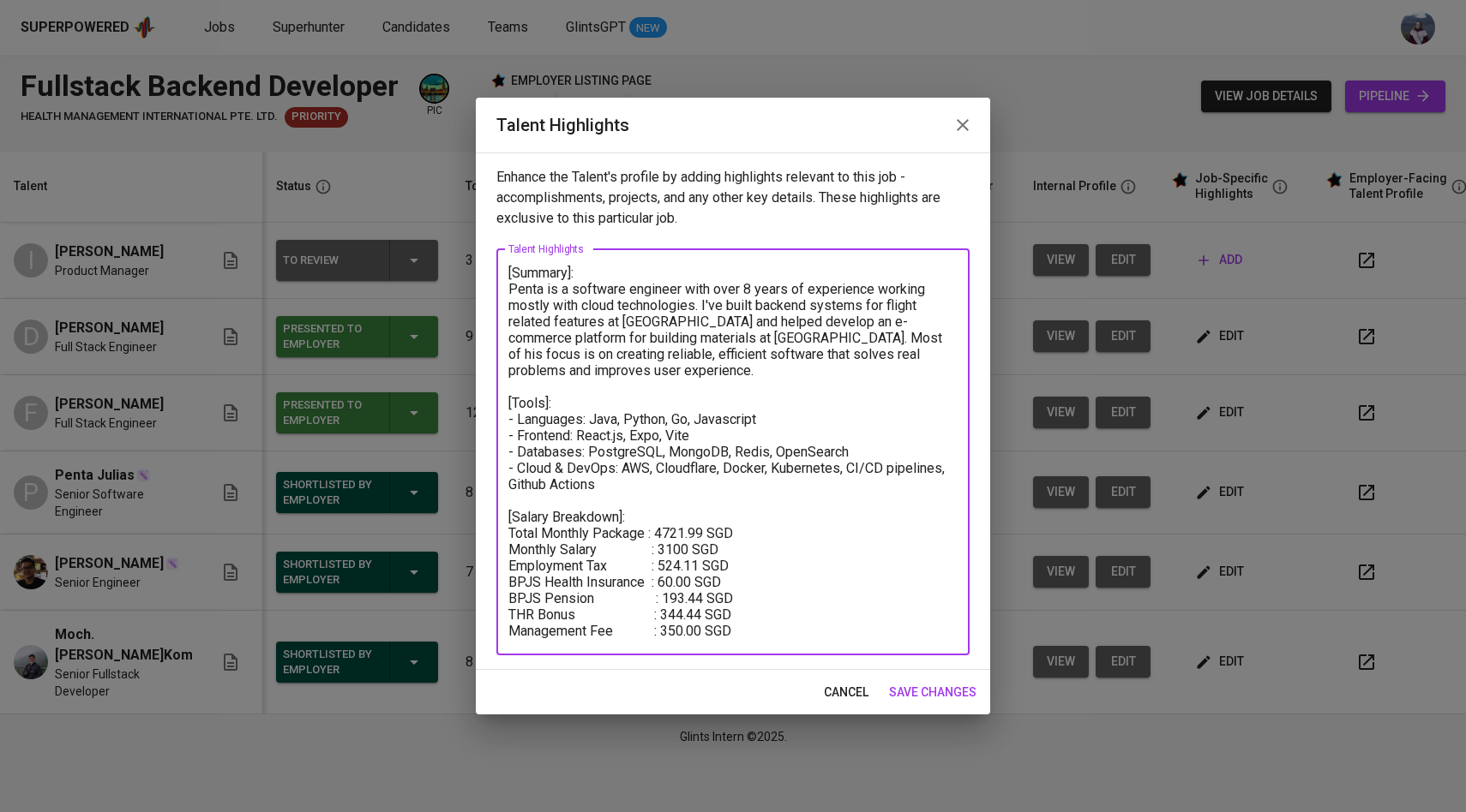
drag, startPoint x: 739, startPoint y: 633, endPoint x: 501, endPoint y: 274, distance: 430.7
click at [501, 274] on div "[Summary]: Penta is a software engineer with over 8 years of experience working…" at bounding box center [733, 452] width 473 height 406
click at [917, 686] on span "save changes" at bounding box center [933, 692] width 88 height 21
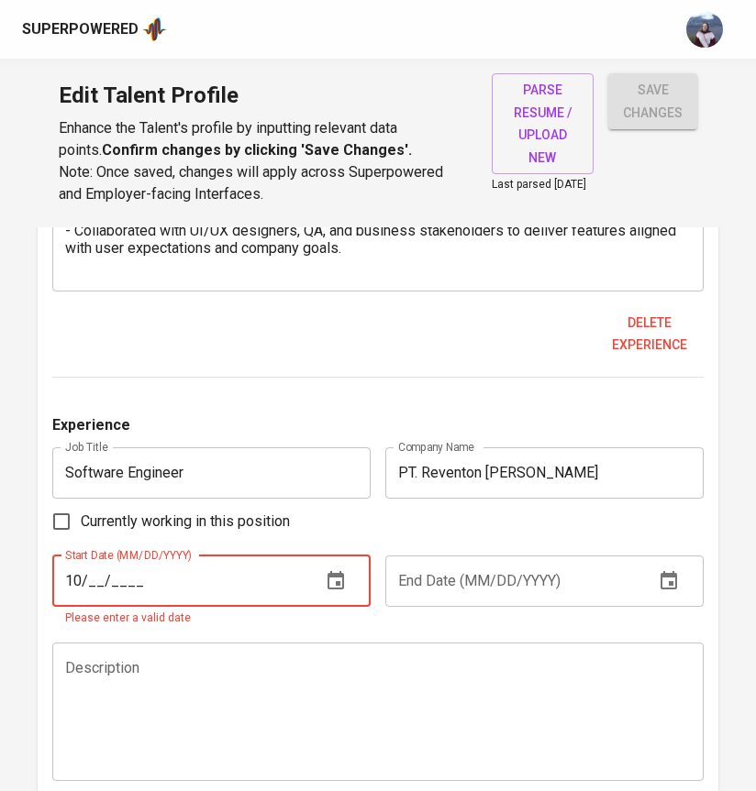
scroll to position [87, 0]
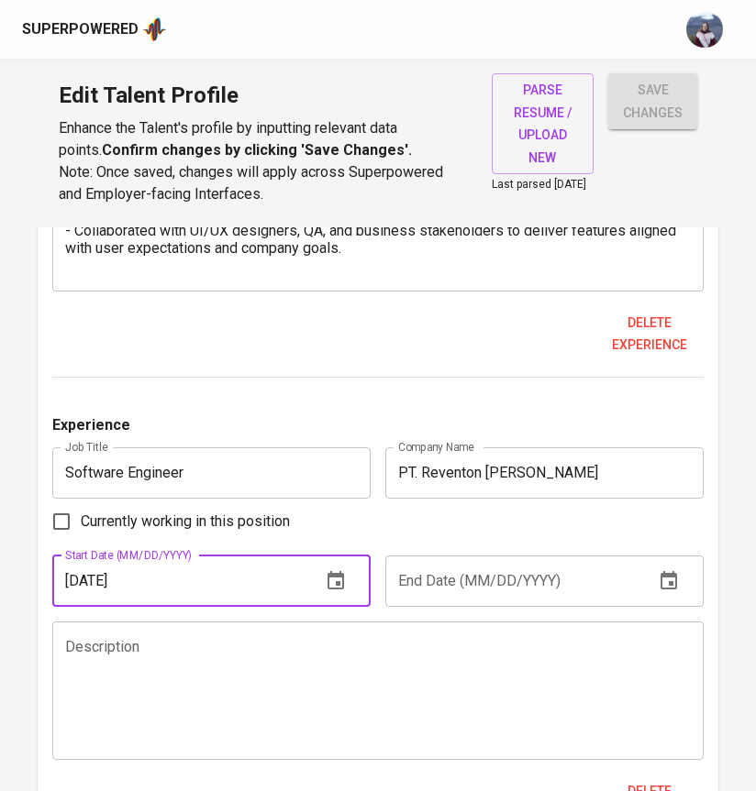
type input "[DATE]"
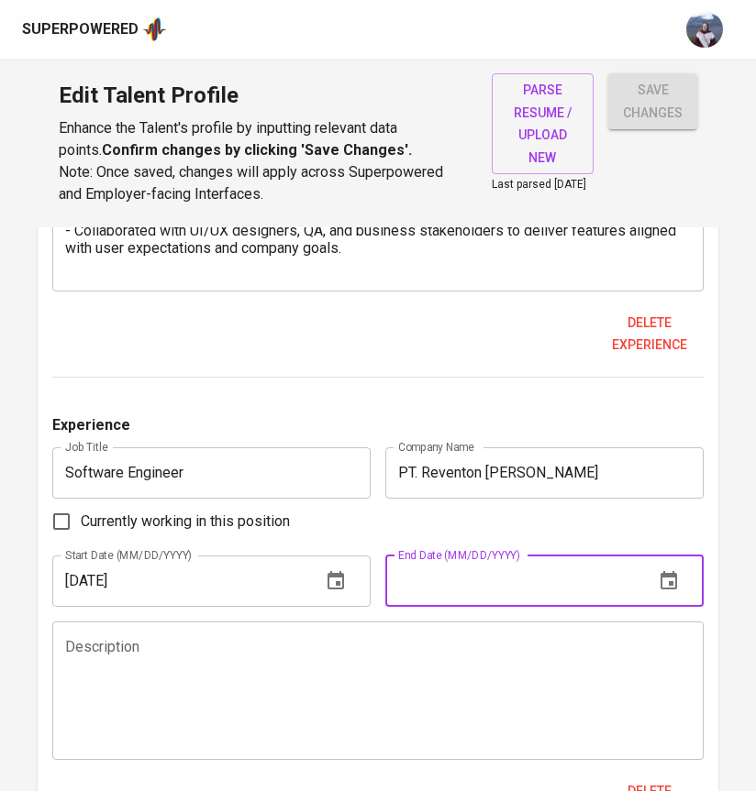
click at [458, 593] on input "text" at bounding box center [512, 581] width 254 height 51
type input "[DATE]"
click at [412, 698] on textarea at bounding box center [377, 690] width 625 height 105
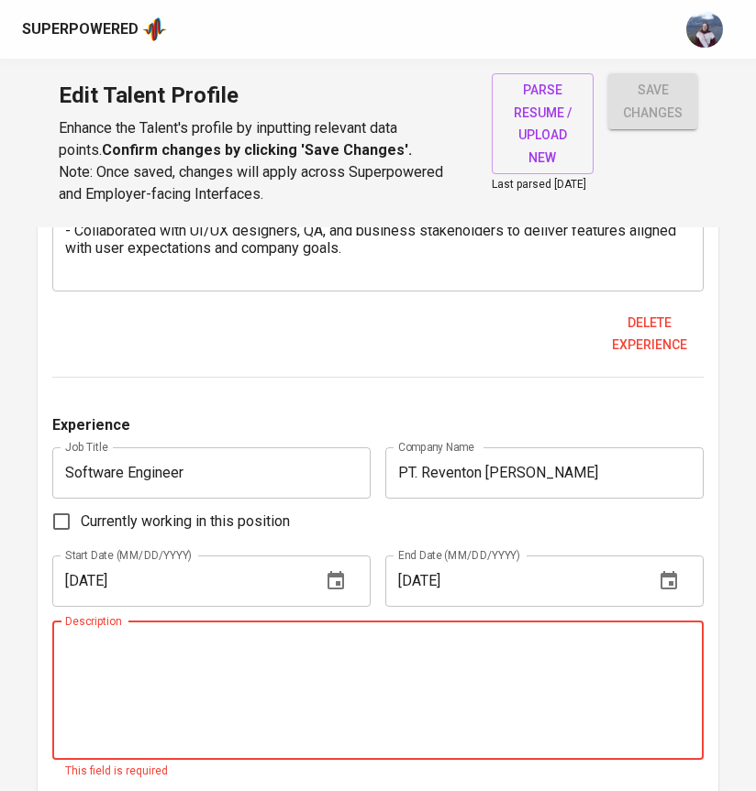
paste textarea "Developed high-performing APIs to integrate with insurance partners for the Cek…"
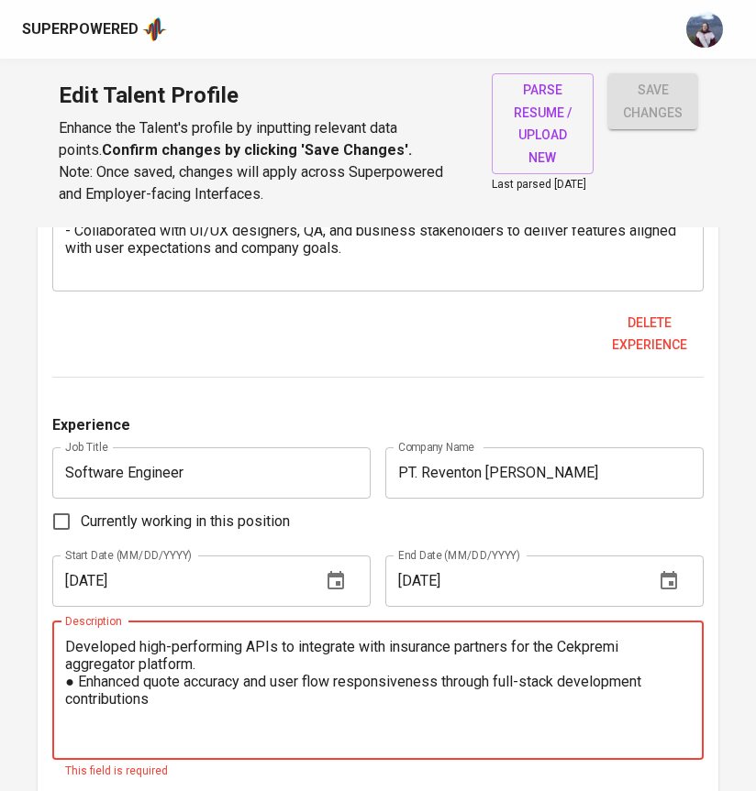
click at [68, 650] on textarea "Developed high-performing APIs to integrate with insurance partners for the Cek…" at bounding box center [377, 690] width 625 height 105
click at [79, 686] on textarea "- Developed high-performing APIs to integrate with insurance partners for the C…" at bounding box center [377, 690] width 625 height 105
click at [66, 707] on textarea "- Developed high-performing APIs to integrate with insurance partners for the C…" at bounding box center [377, 690] width 625 height 105
click at [165, 709] on textarea "- Developed high-performing APIs to integrate with insurance partners for the C…" at bounding box center [377, 690] width 625 height 105
type textarea "- Developed high-performing APIs to integrate with insurance partners for the C…"
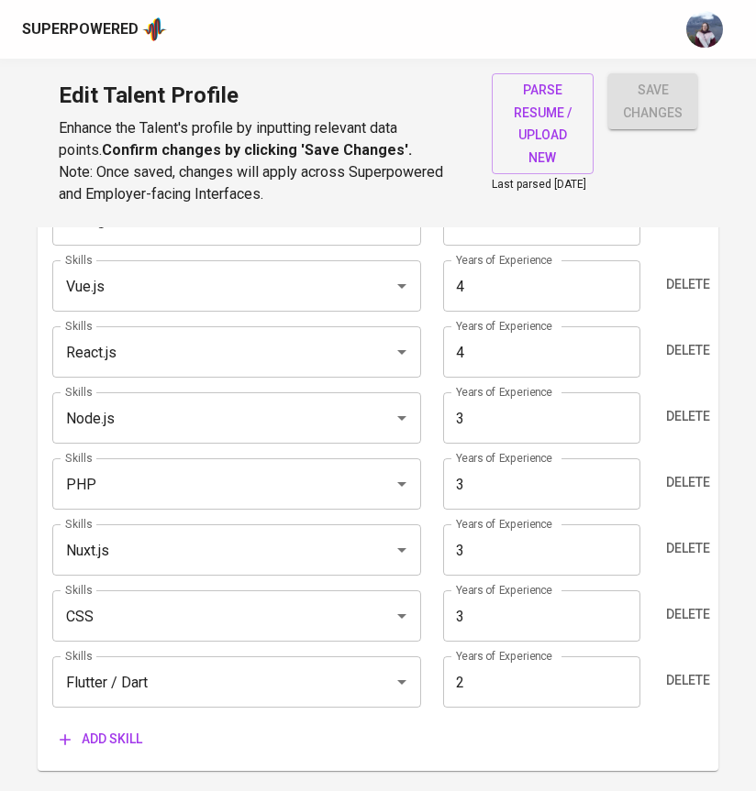
scroll to position [1111, 0]
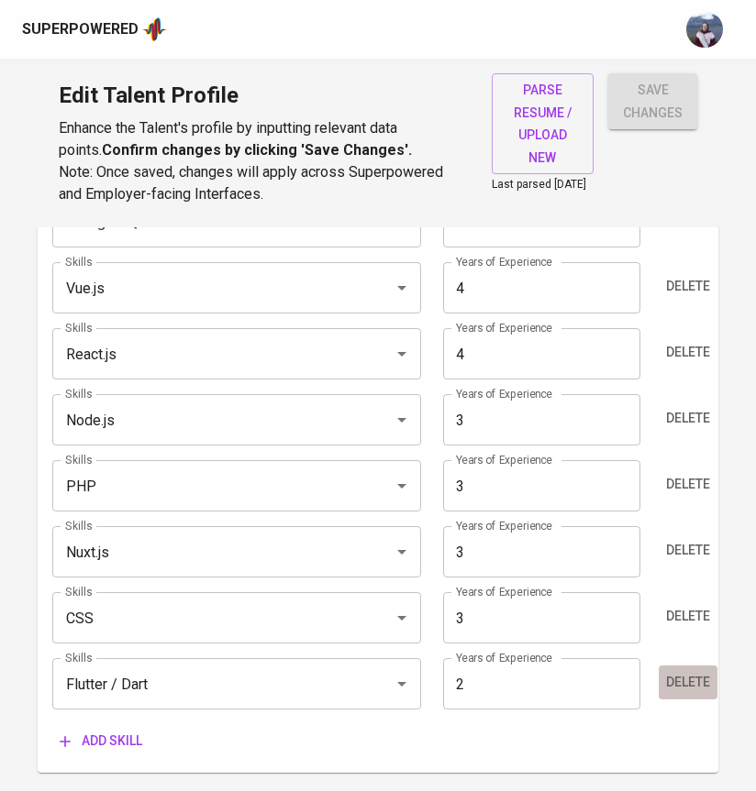
click at [676, 690] on span "Delete" at bounding box center [688, 682] width 44 height 23
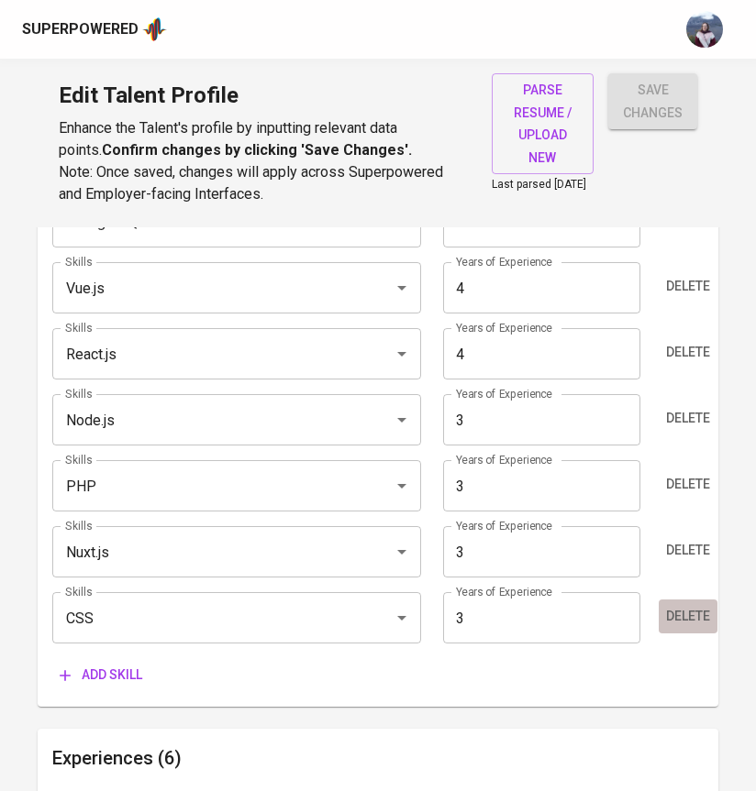
click at [691, 626] on span "Delete" at bounding box center [688, 616] width 44 height 23
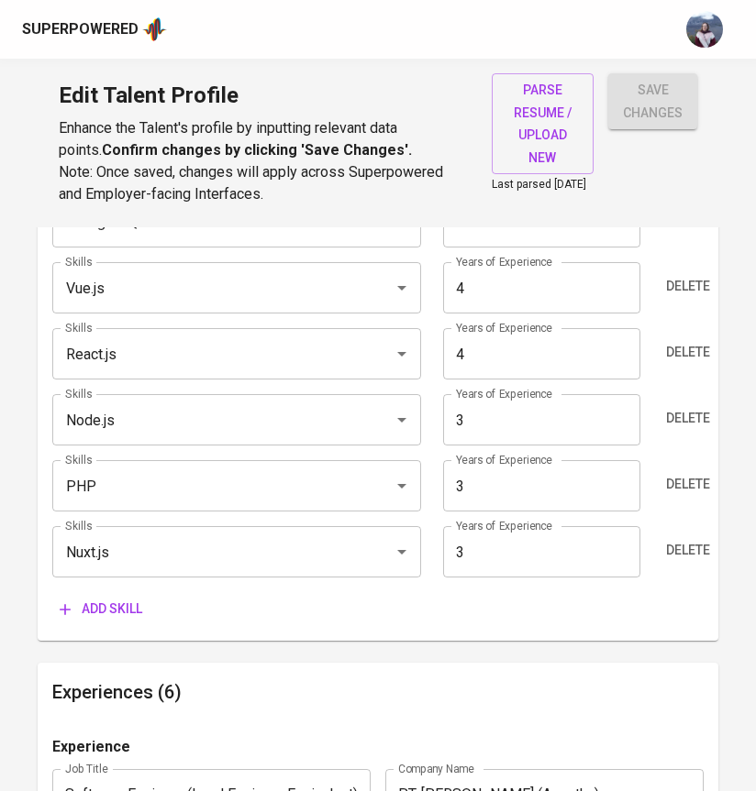
click at [463, 429] on input "3" at bounding box center [541, 419] width 197 height 51
type input "6"
click at [486, 626] on div "Add skill" at bounding box center [377, 609] width 651 height 34
click at [697, 557] on span "Delete" at bounding box center [688, 550] width 44 height 23
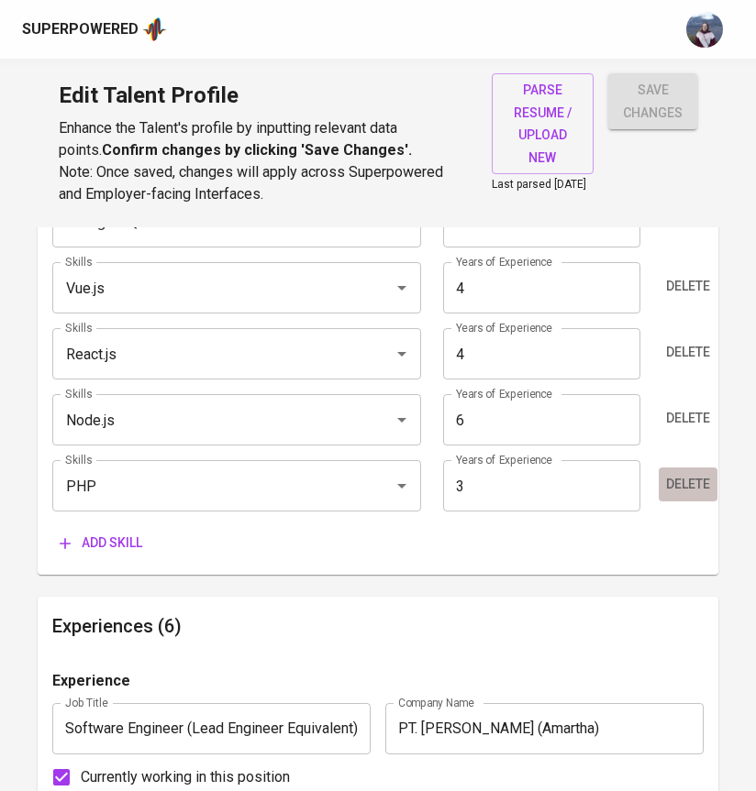
click at [686, 490] on span "Delete" at bounding box center [688, 484] width 44 height 23
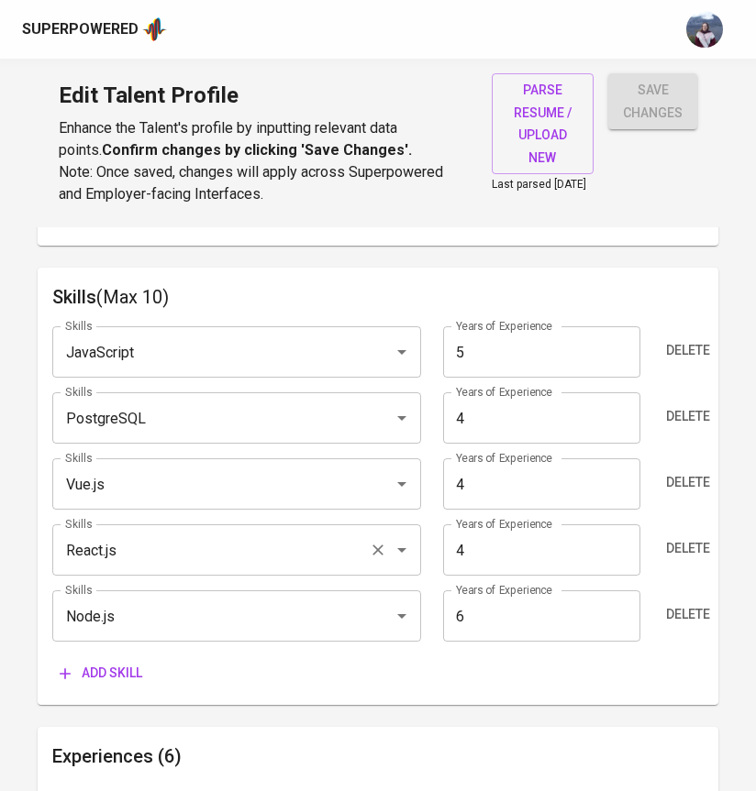
scroll to position [916, 0]
click at [470, 436] on input "4" at bounding box center [541, 417] width 197 height 51
type input "6"
click at [127, 684] on span "Add skill" at bounding box center [101, 672] width 83 height 23
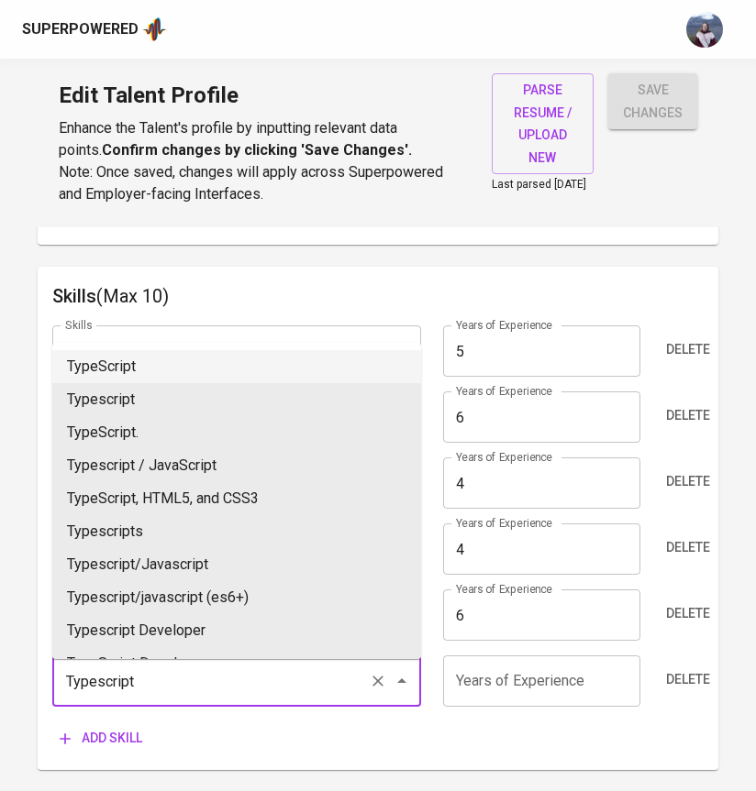
click at [168, 368] on li "TypeScript" at bounding box center [236, 366] width 369 height 33
type input "TypeScript"
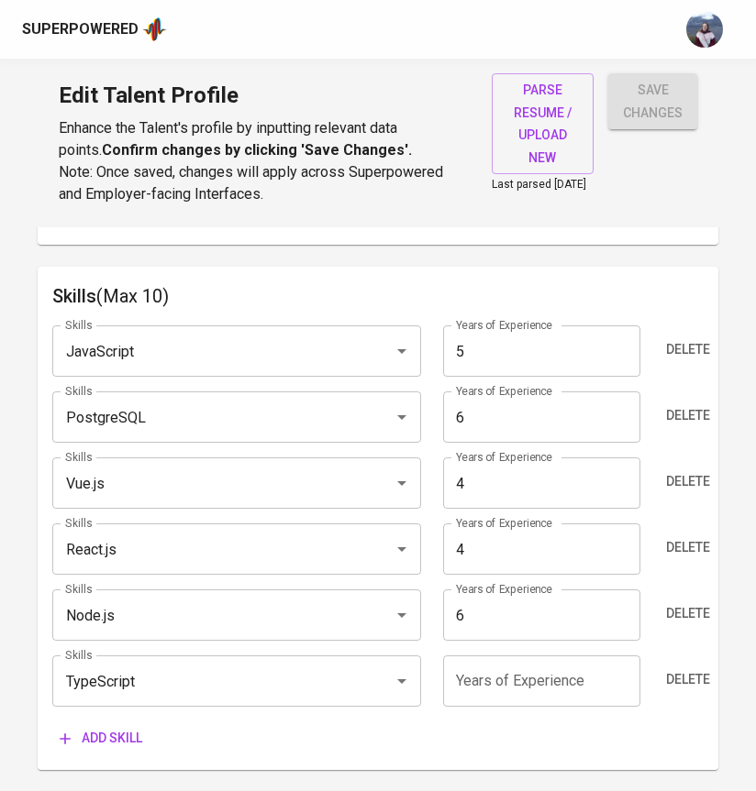
click at [496, 687] on input "number" at bounding box center [541, 681] width 197 height 51
type input "6"
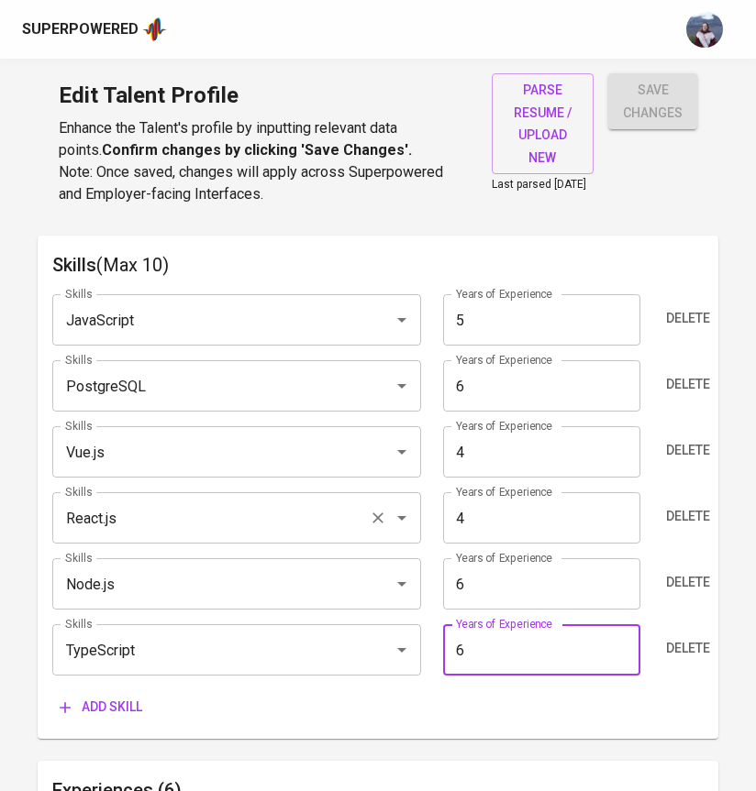
scroll to position [957, 0]
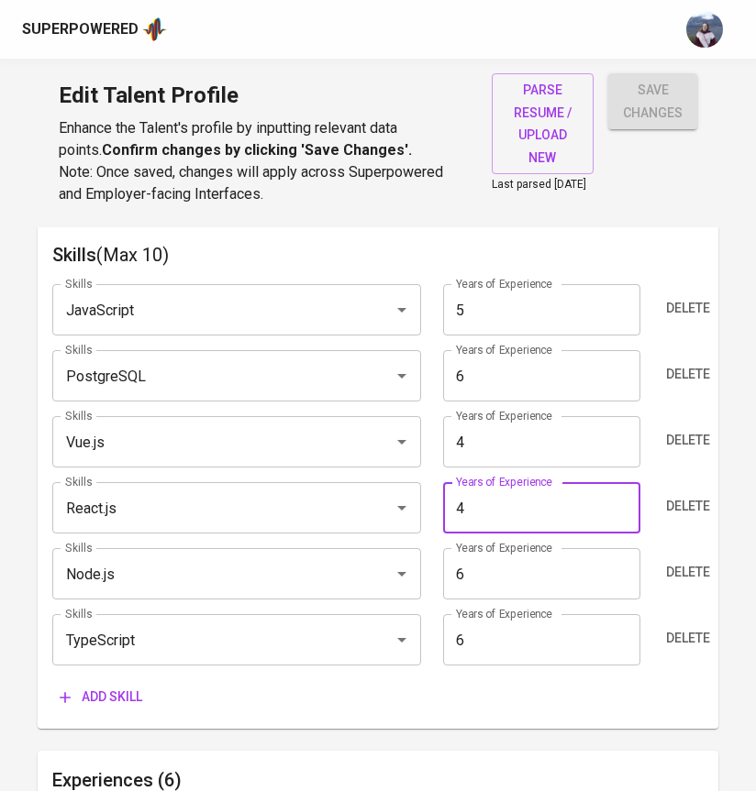
drag, startPoint x: 479, startPoint y: 527, endPoint x: 434, endPoint y: 527, distance: 44.9
click at [434, 527] on div "Years of Experience 4 Years of Experience" at bounding box center [540, 507] width 217 height 51
type input "6"
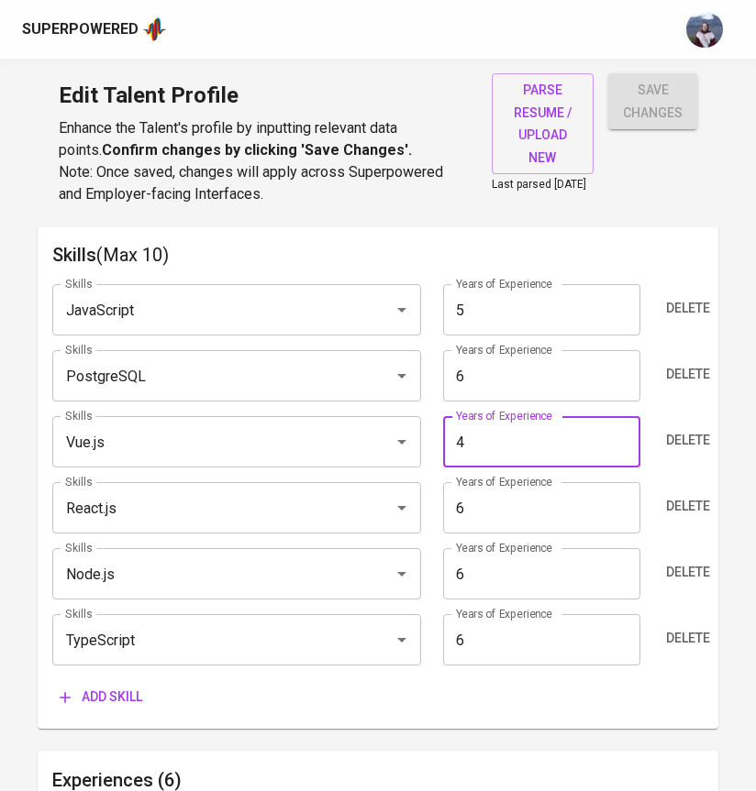
click at [527, 449] on input "4" at bounding box center [541, 441] width 197 height 51
type input "5"
click at [336, 701] on div "Add skill" at bounding box center [377, 697] width 651 height 34
click at [118, 705] on span "Add skill" at bounding box center [101, 697] width 83 height 23
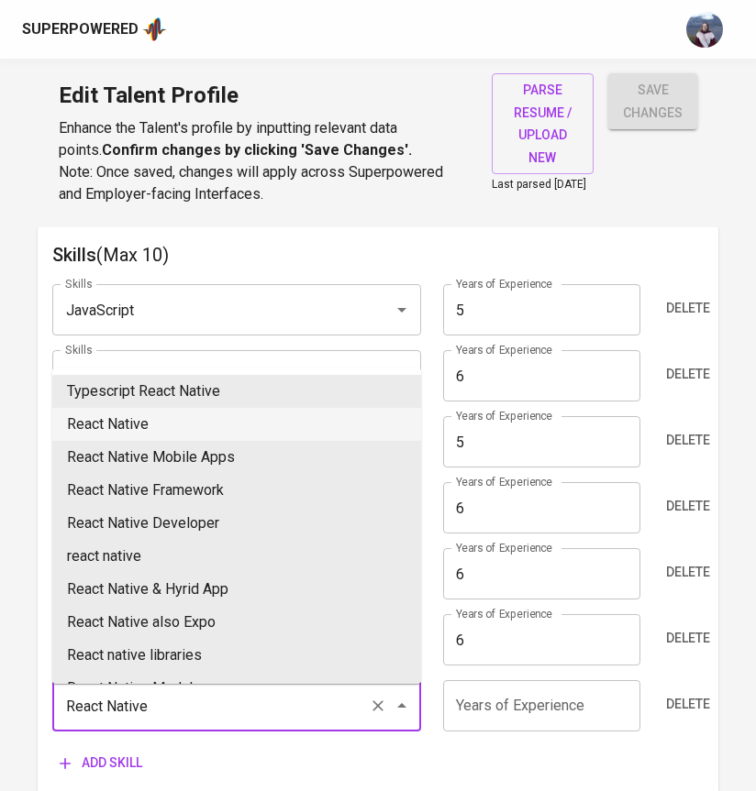
click at [159, 412] on li "React Native" at bounding box center [236, 424] width 369 height 33
type input "React Native"
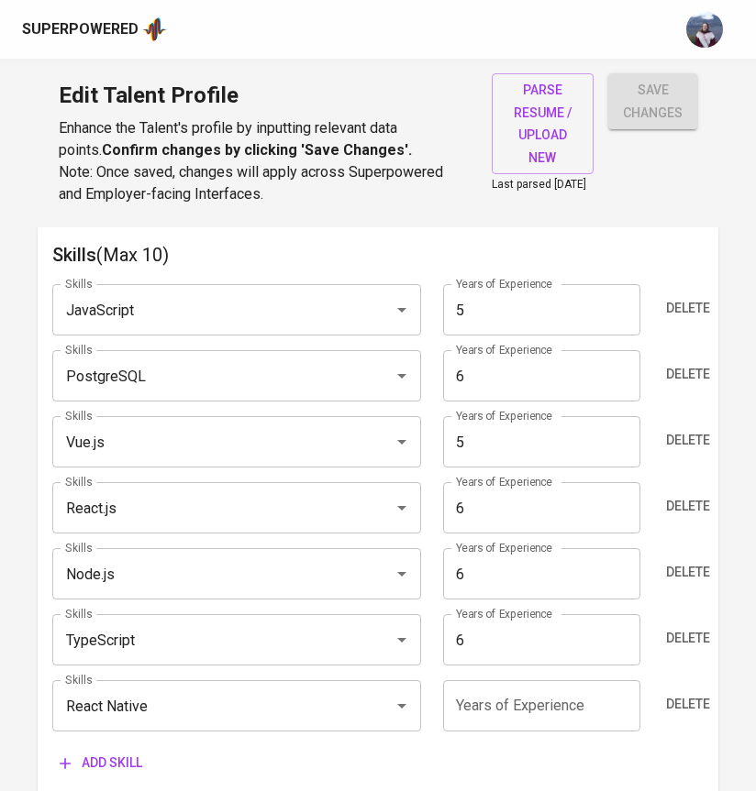
click at [500, 708] on input "number" at bounding box center [541, 705] width 197 height 51
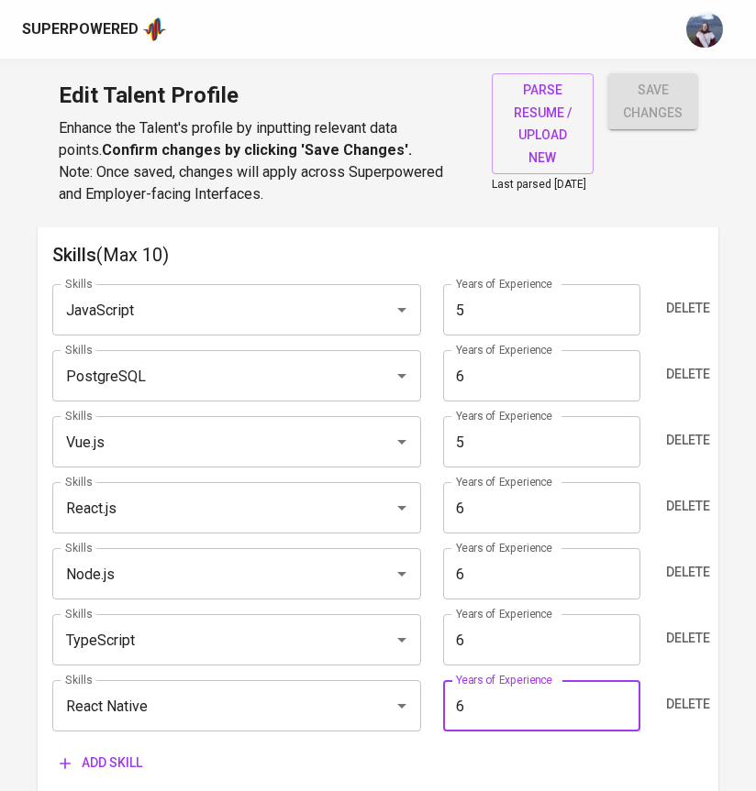
type input "6"
click at [431, 761] on div "Add skill" at bounding box center [377, 763] width 651 height 34
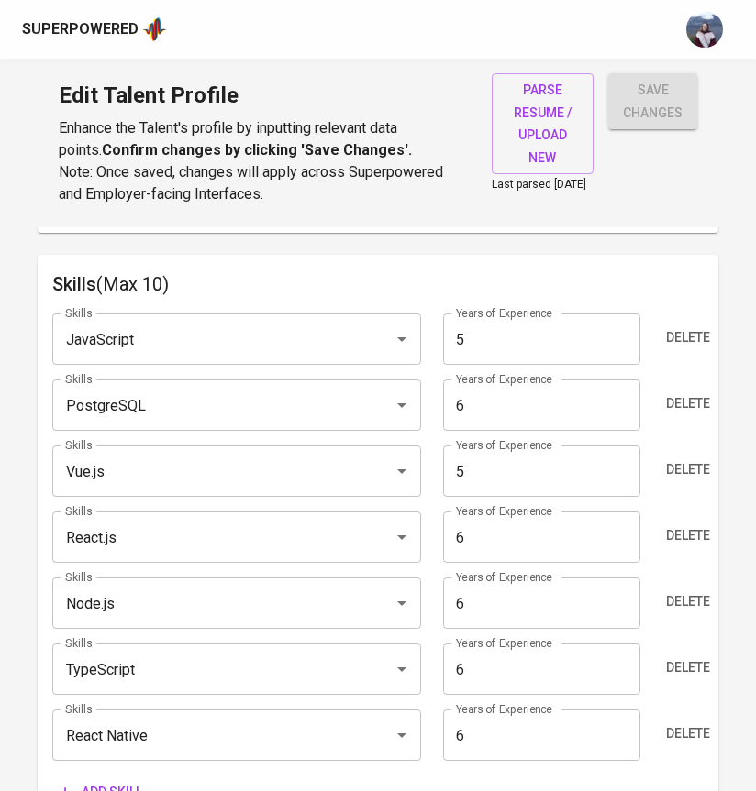
click at [494, 354] on input "5" at bounding box center [541, 339] width 197 height 51
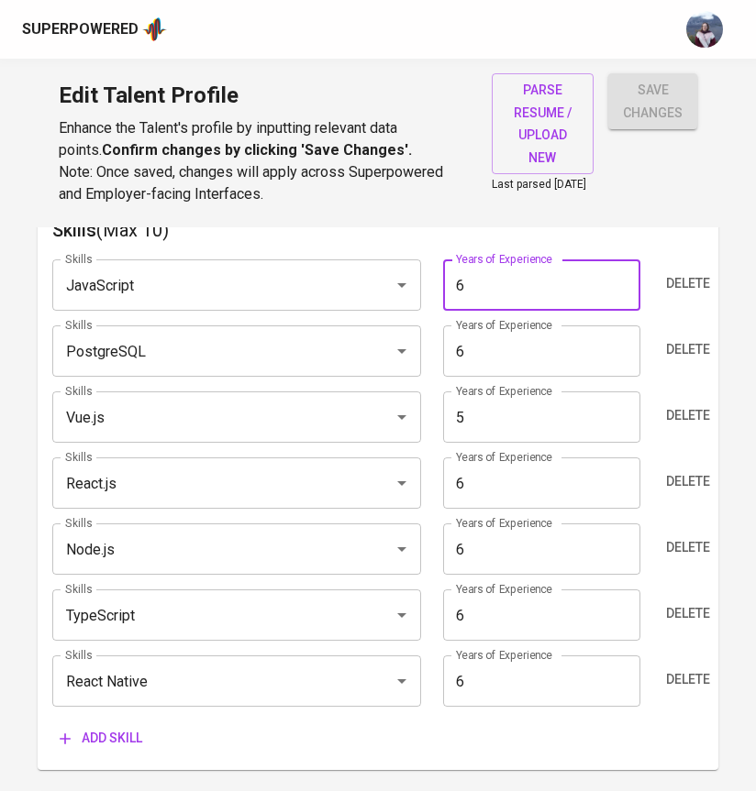
scroll to position [986, 0]
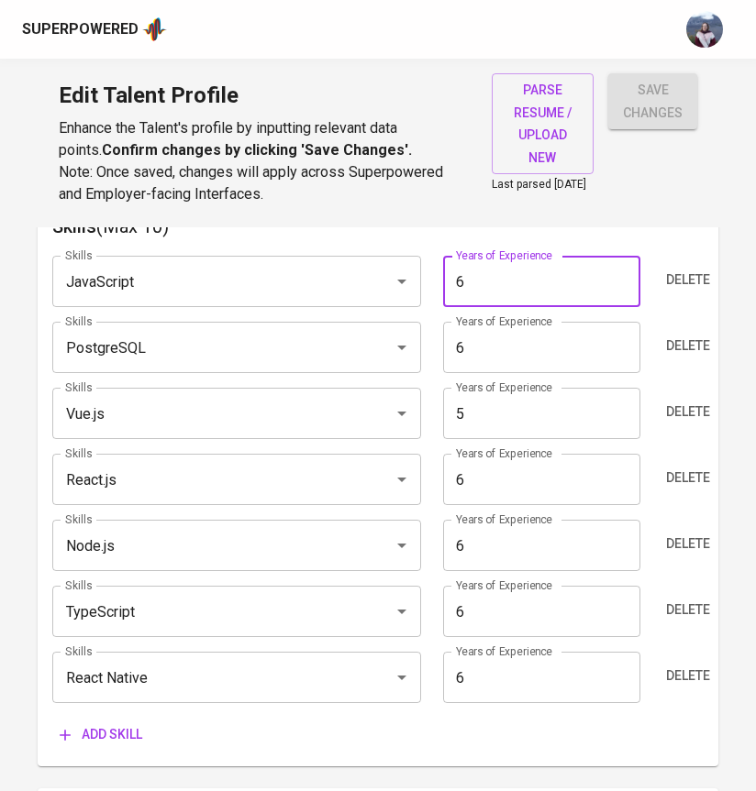
type input "6"
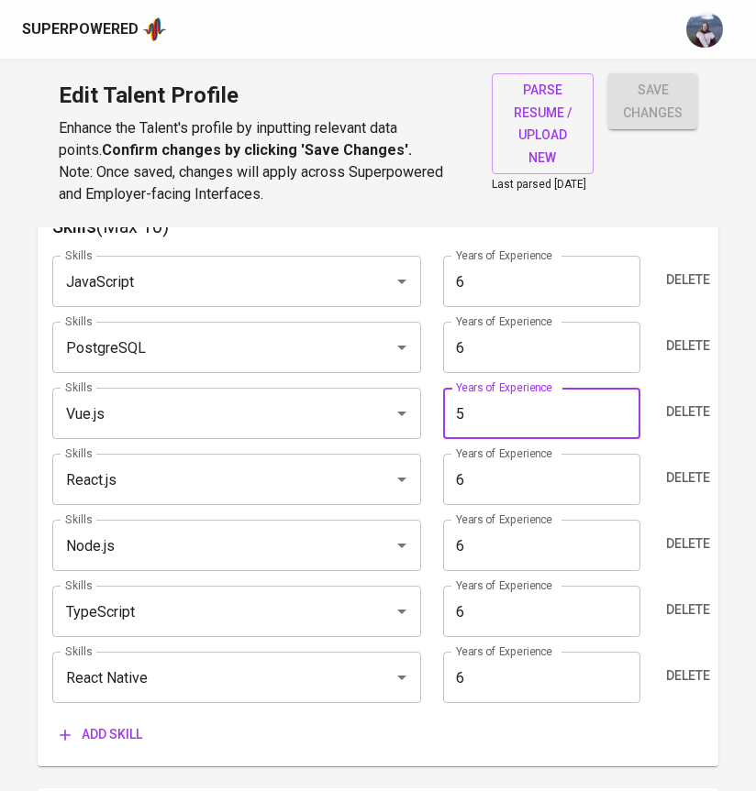
click at [492, 431] on input "5" at bounding box center [541, 413] width 197 height 51
click at [434, 402] on div "Years of Experience 5 Years of Experience" at bounding box center [540, 413] width 217 height 51
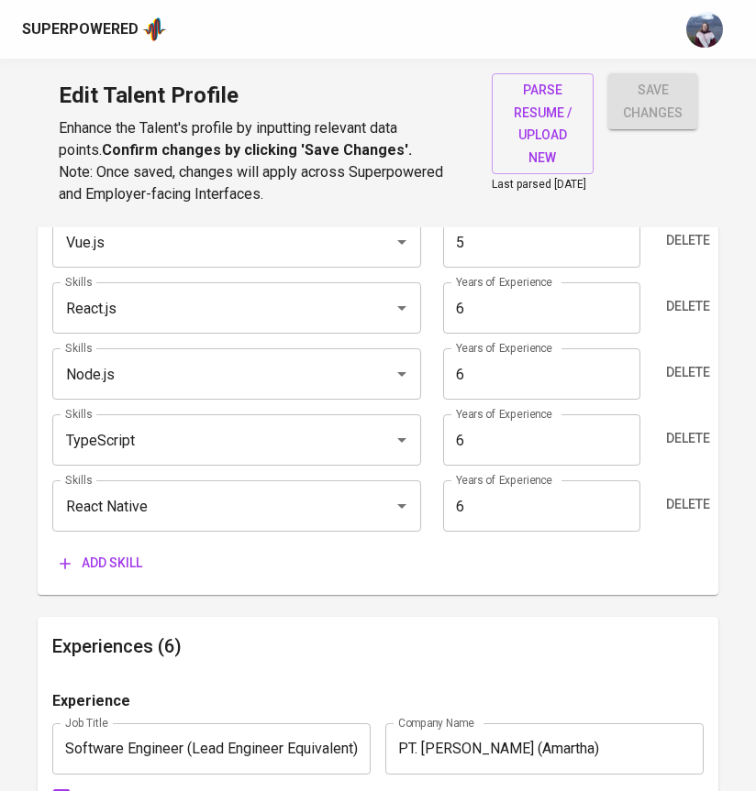
scroll to position [1209, 0]
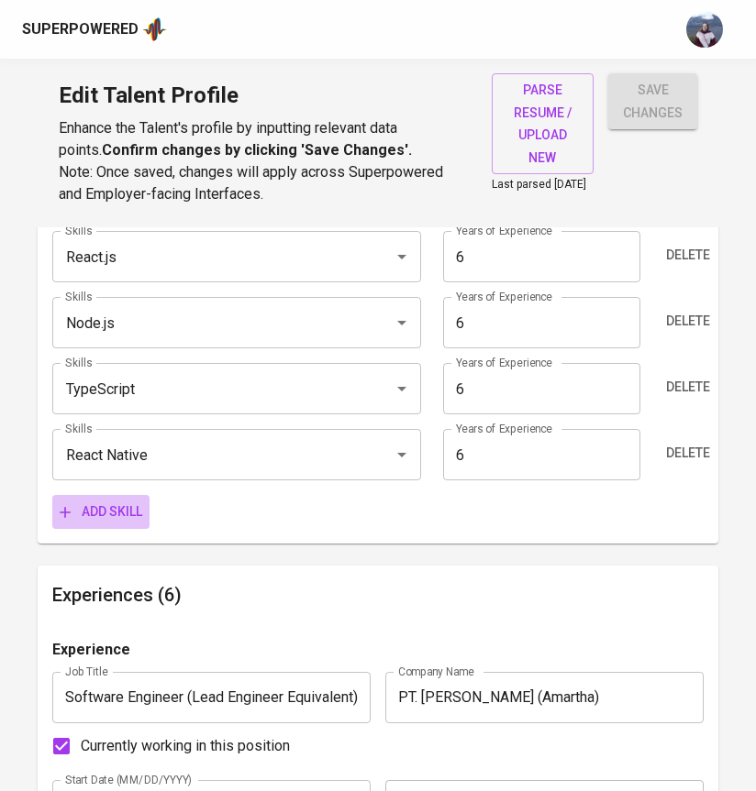
click at [130, 516] on span "Add skill" at bounding box center [101, 512] width 83 height 23
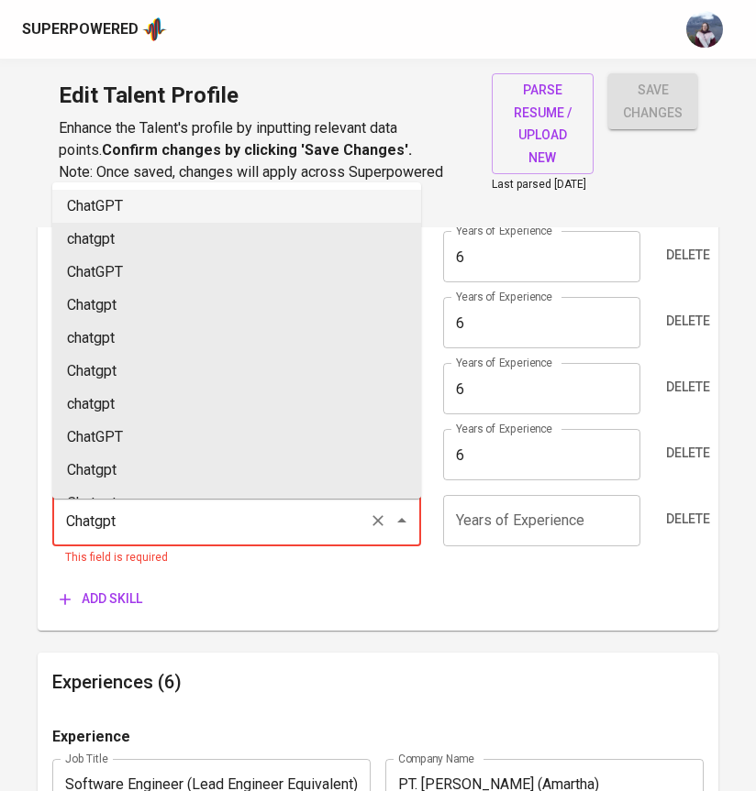
click at [255, 185] on ul "ChatGPT chatgpt ChatGPT Chatgpt chatgpt Chatgpt chatgpt ChatGPT Chatgpt Chatgpt…" at bounding box center [236, 340] width 369 height 316
click at [256, 193] on li "ChatGPT" at bounding box center [236, 206] width 369 height 33
type input "ChatGPT"
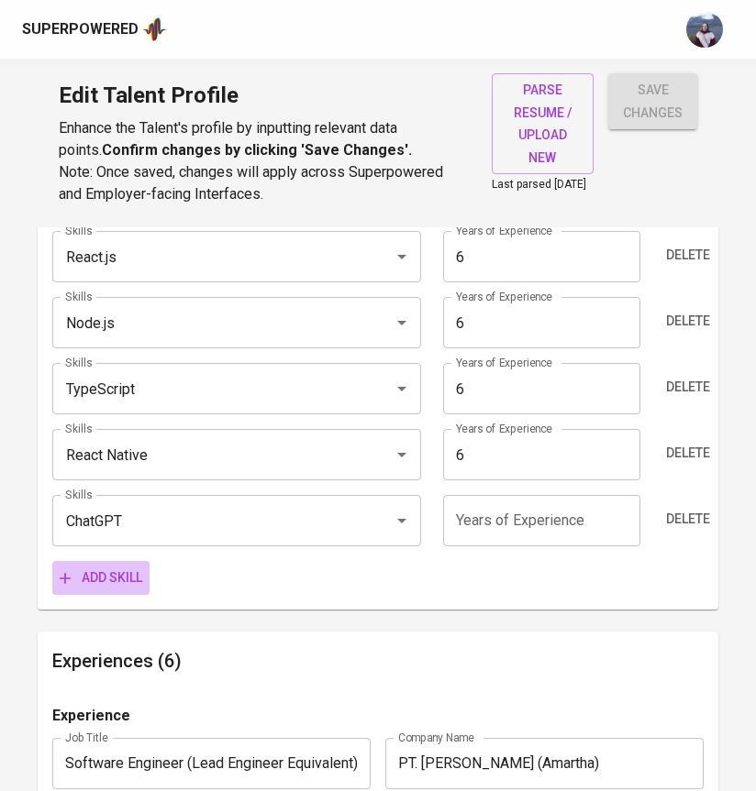
click at [63, 577] on icon "button" at bounding box center [65, 578] width 18 height 18
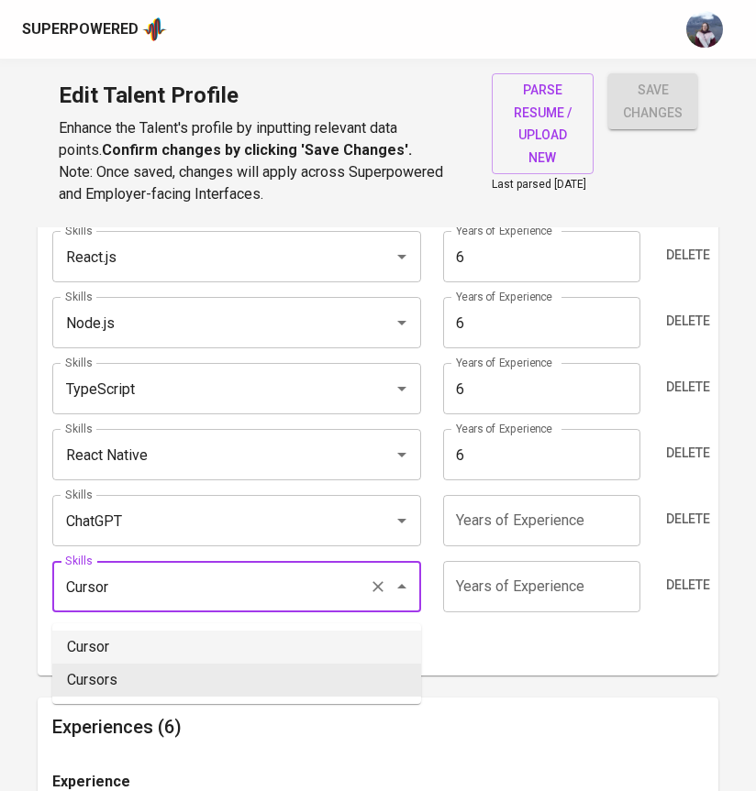
click at [98, 637] on li "Cursor" at bounding box center [236, 647] width 369 height 33
type input "Cursor"
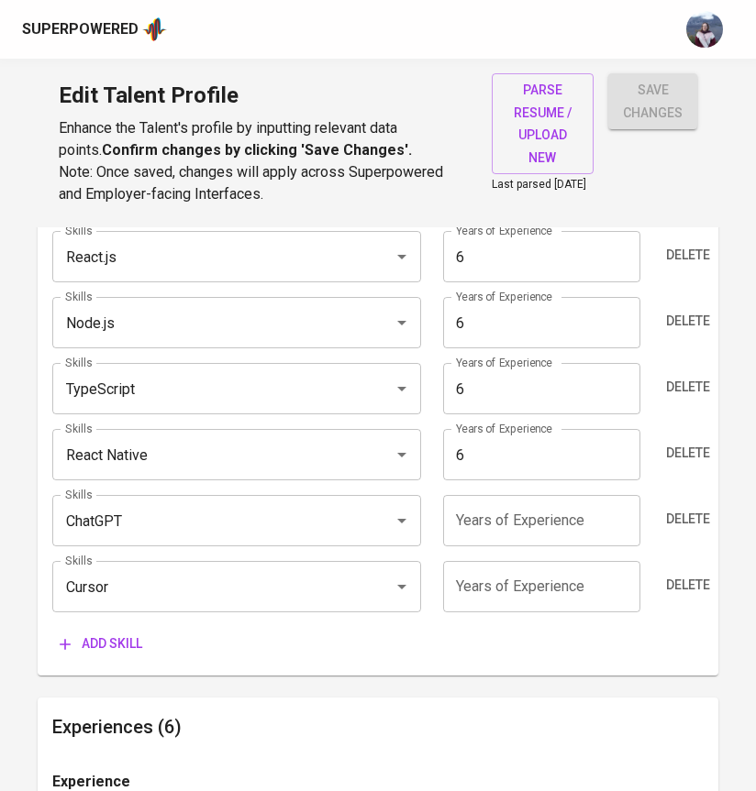
click at [102, 648] on span "Add skill" at bounding box center [101, 644] width 83 height 23
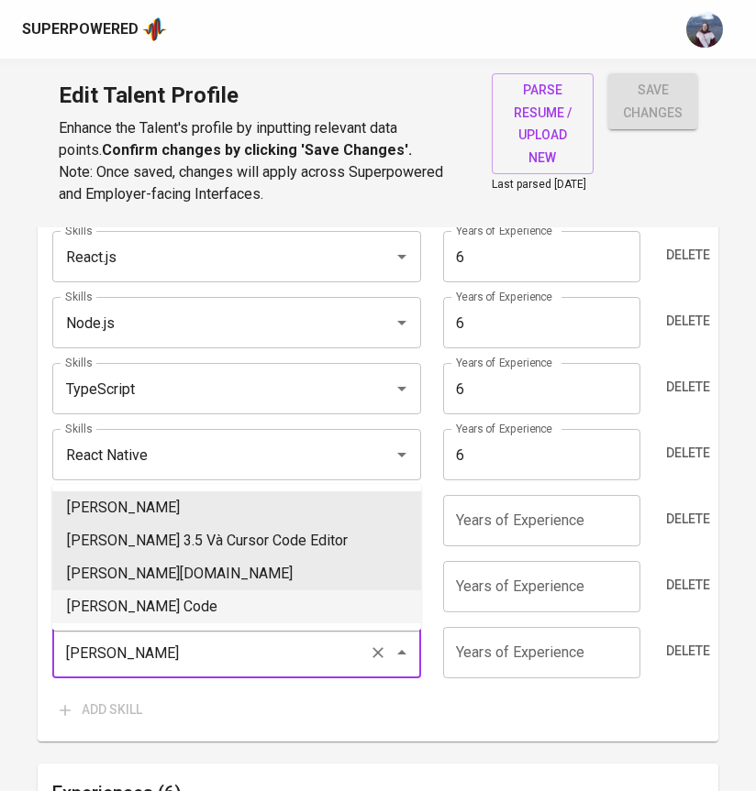
click at [144, 602] on li "Claude Code" at bounding box center [236, 607] width 369 height 33
type input "Claude Code"
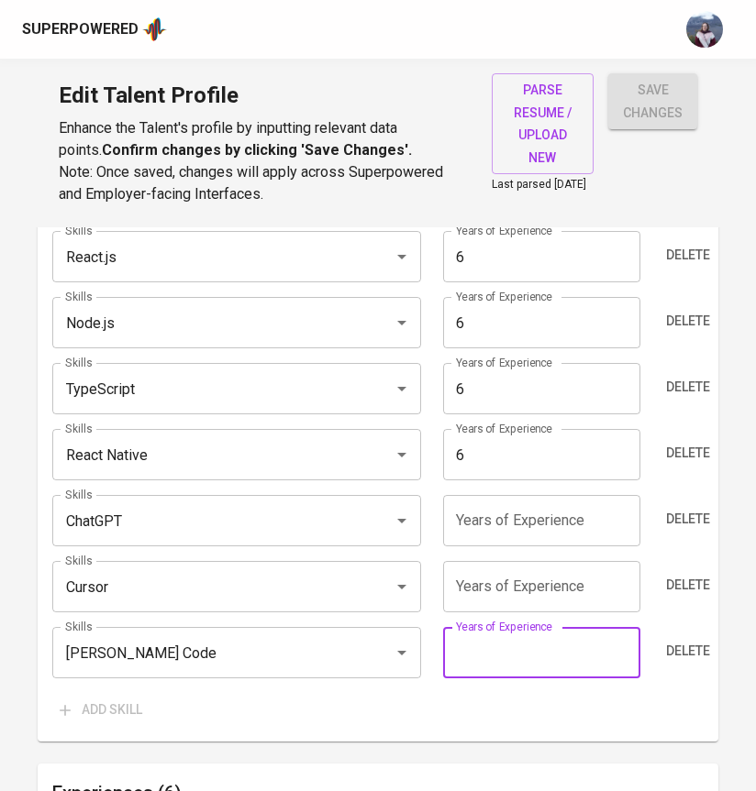
click at [510, 666] on input "number" at bounding box center [541, 652] width 197 height 51
type input "1"
click at [525, 602] on input "number" at bounding box center [541, 586] width 197 height 51
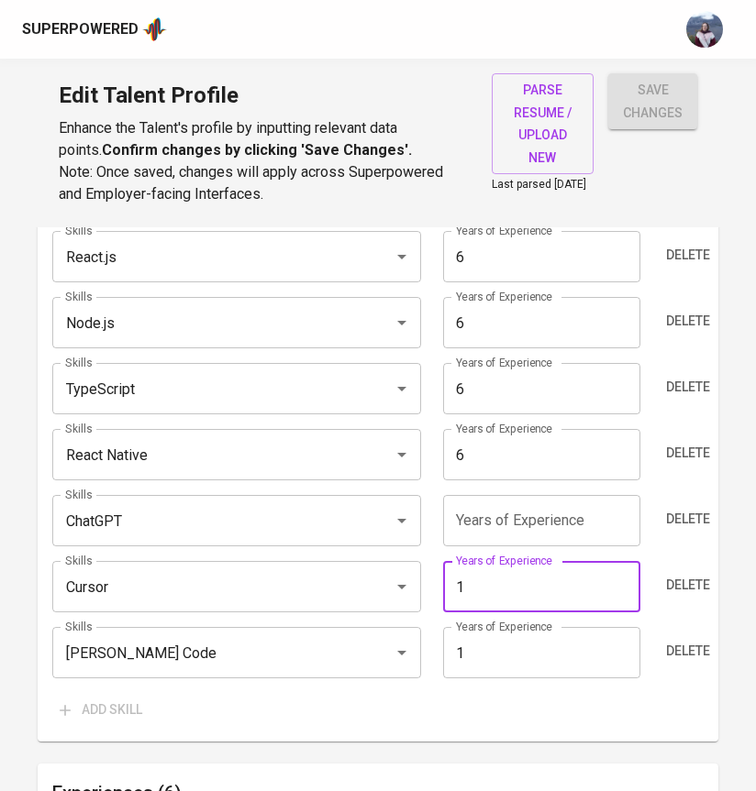
type input "1"
click at [498, 562] on div "Skills JavaScript Skills Years of Experience 6 Years of Experience Delete Skill…" at bounding box center [377, 372] width 651 height 709
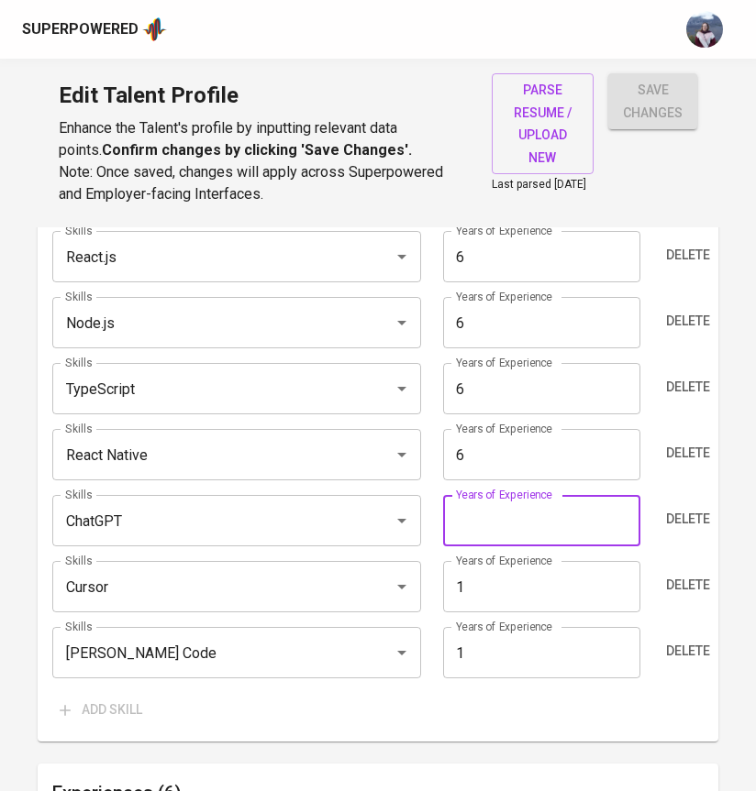
click at [496, 547] on input "number" at bounding box center [541, 520] width 197 height 51
type input "1"
click at [319, 713] on div "Add skill" at bounding box center [377, 710] width 651 height 34
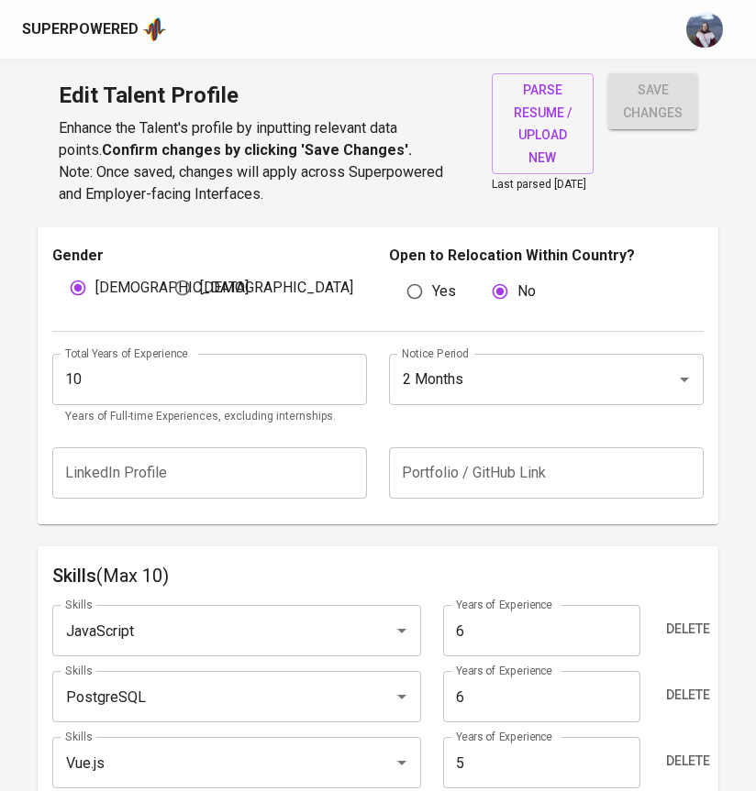
click at [649, 107] on span "save changes" at bounding box center [653, 101] width 60 height 45
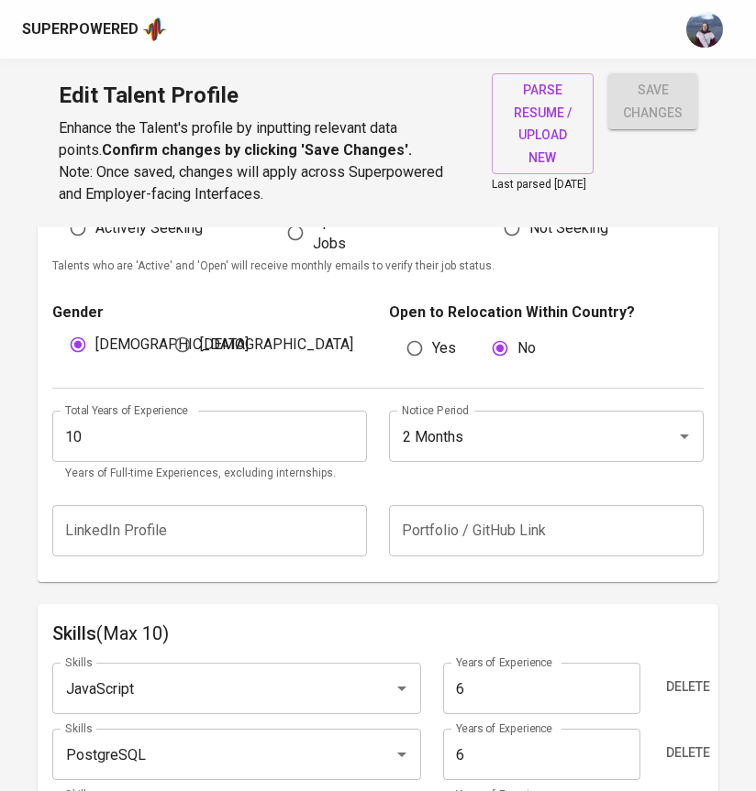
scroll to position [110, 0]
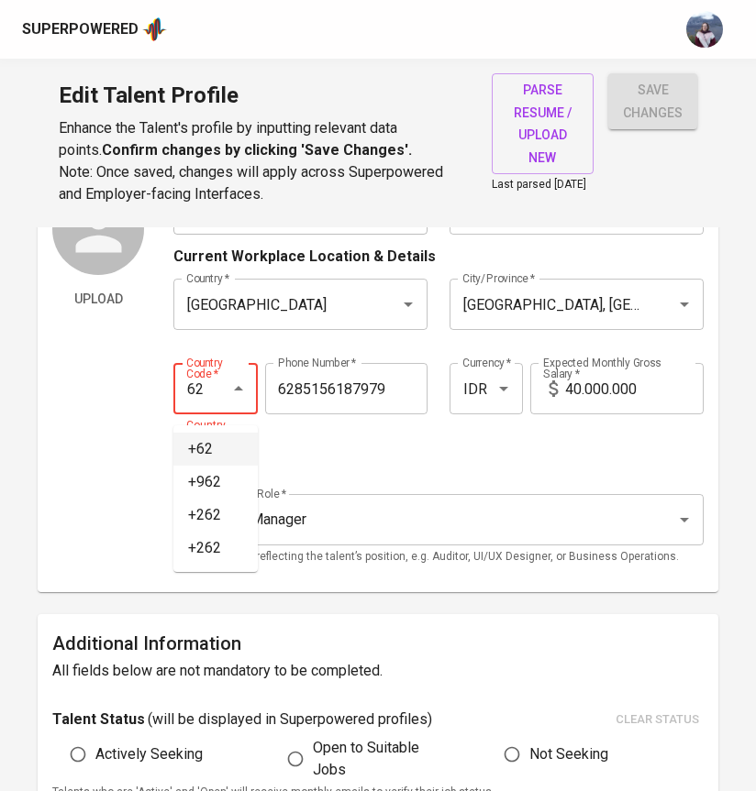
click at [220, 436] on li "+62" at bounding box center [215, 449] width 84 height 33
type input "+62"
type input "851-5618-7979"
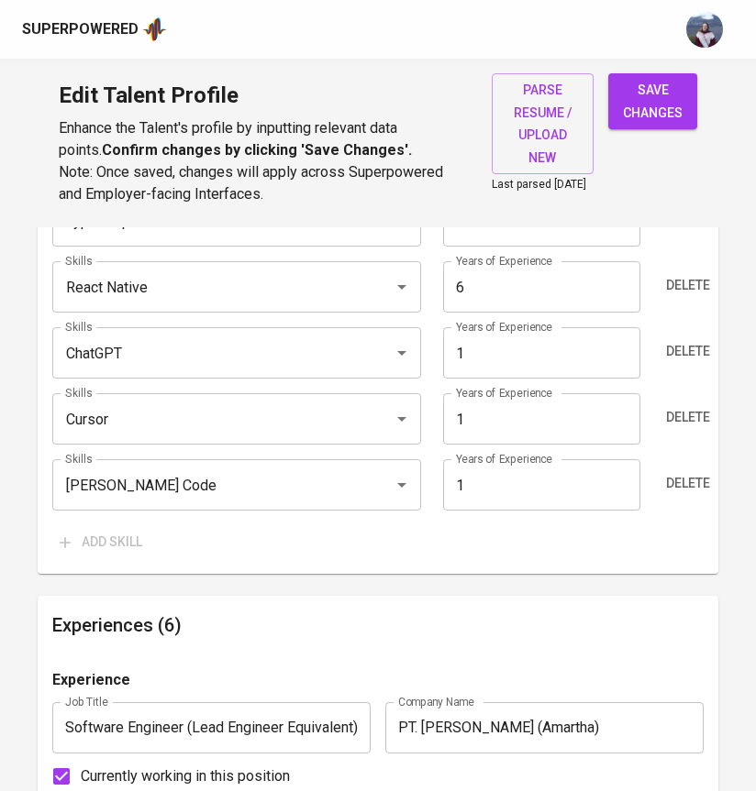
scroll to position [1394, 0]
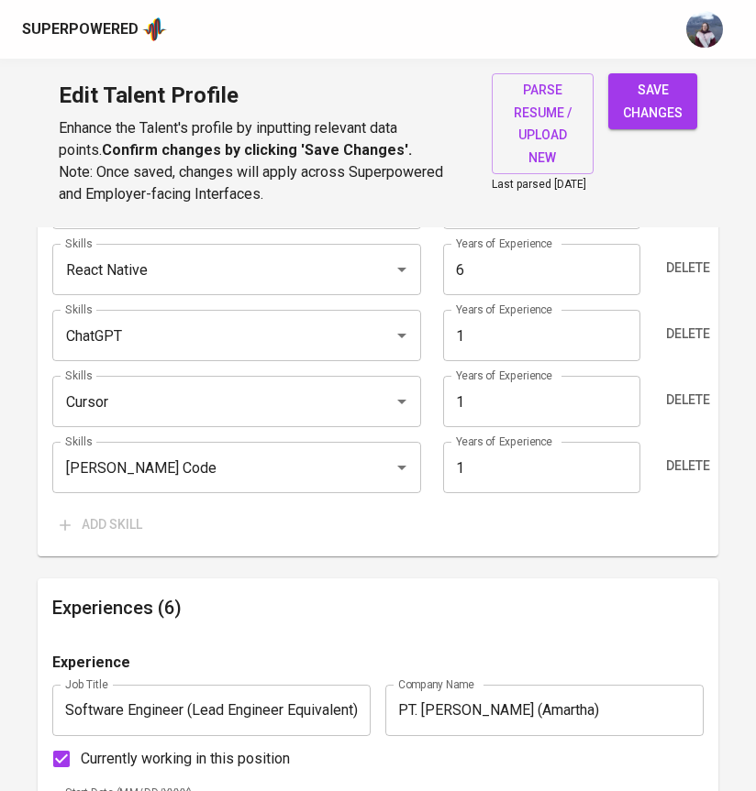
type input "+62"
click at [657, 105] on span "save changes" at bounding box center [653, 101] width 60 height 45
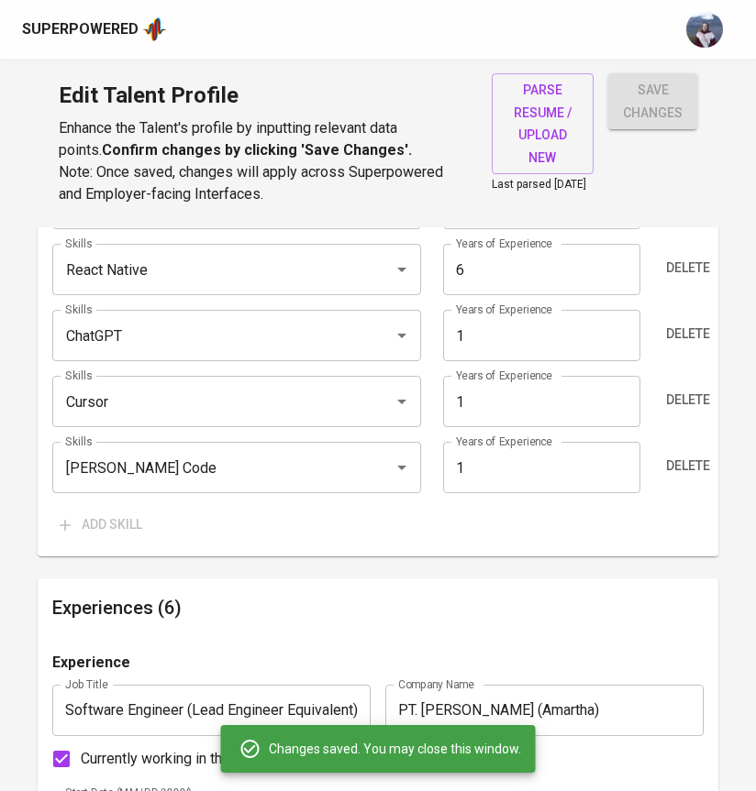
type input "TypeScript"
type input "Node.js"
type input "6"
type input "PostgreSQL"
type input "React Native"
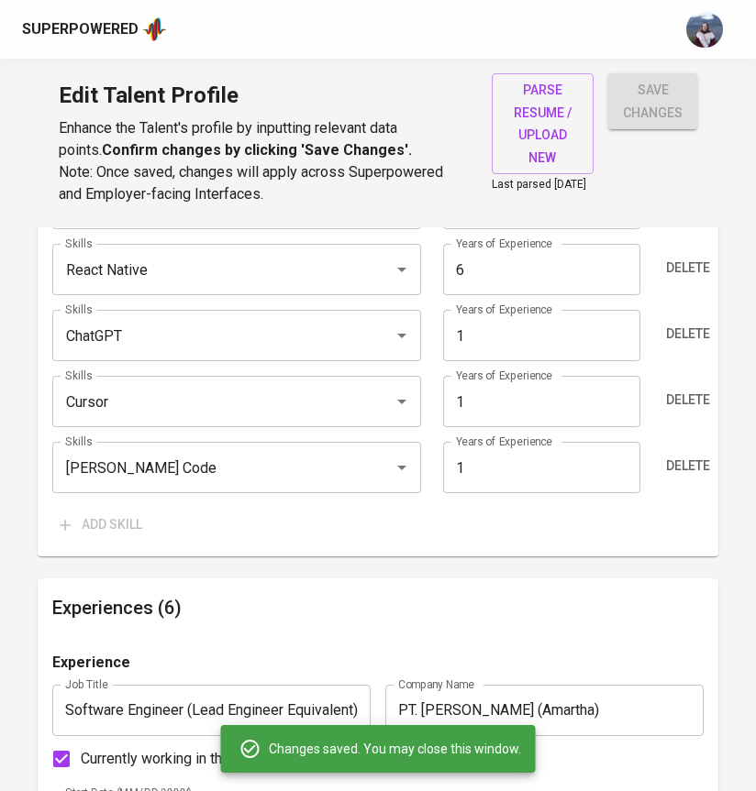
type input "Vue.js"
type input "5"
type input "Cursor"
type input "ChatGPT"
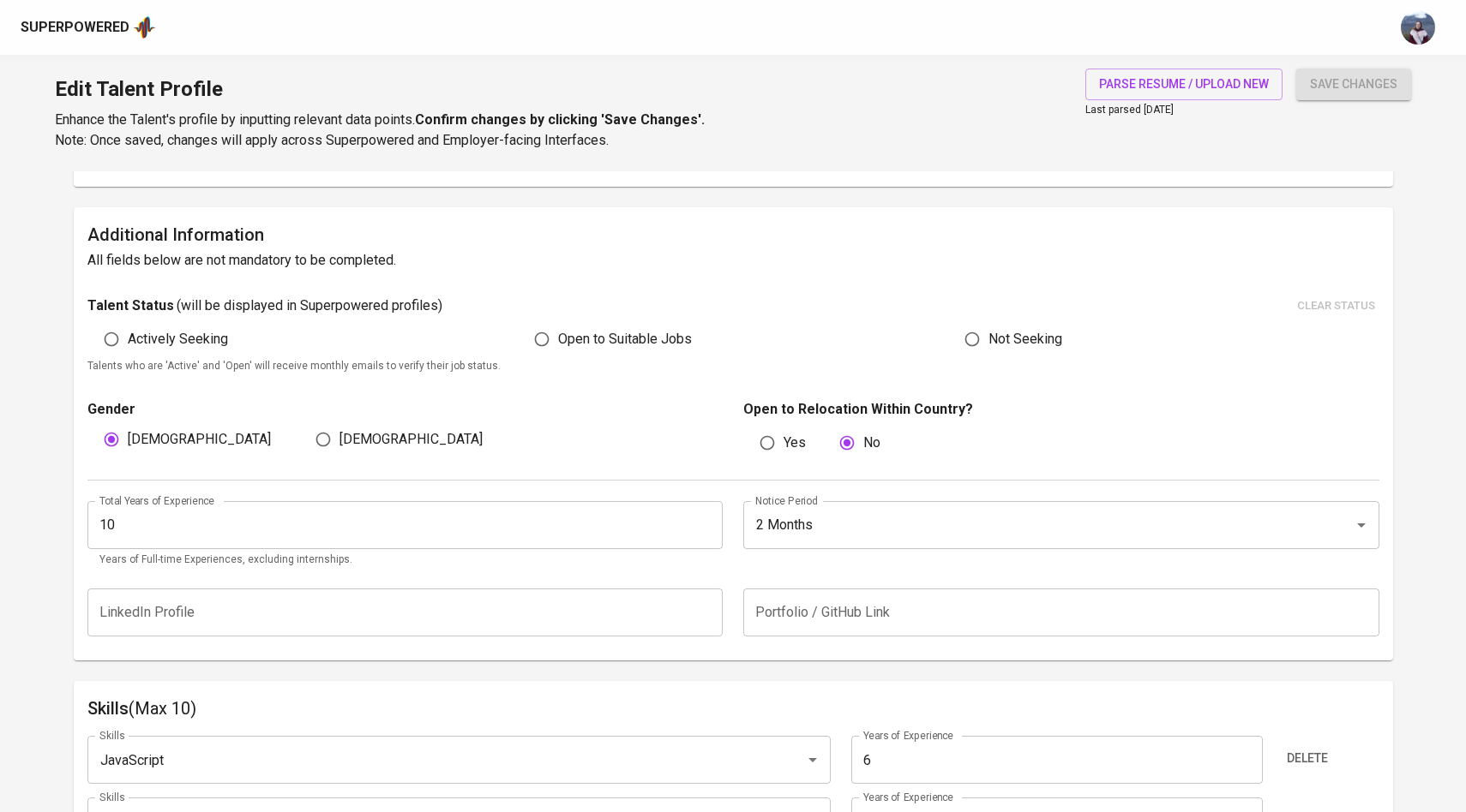
scroll to position [414, 0]
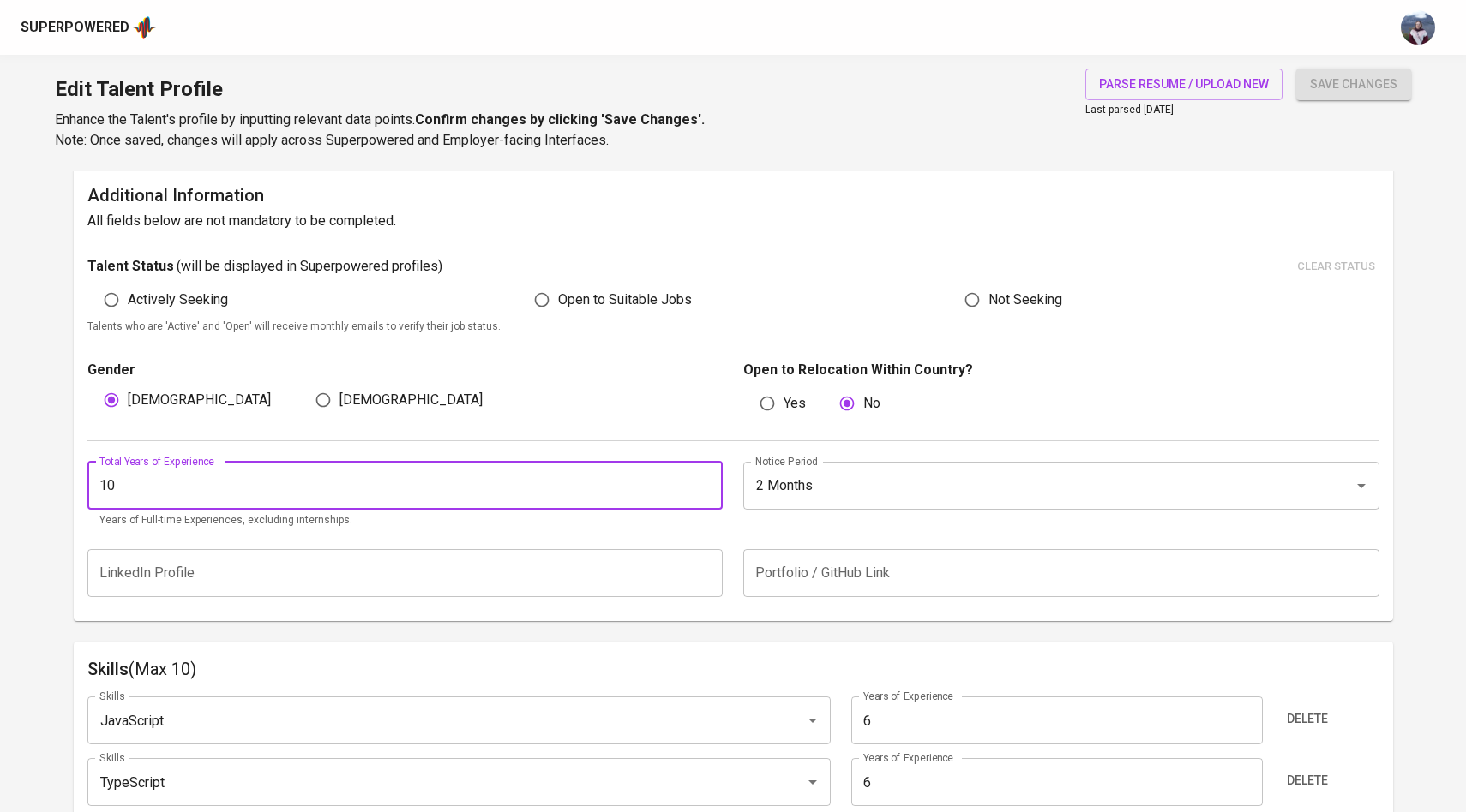
click at [279, 492] on input "10" at bounding box center [406, 485] width 636 height 48
type input "1"
type input "9"
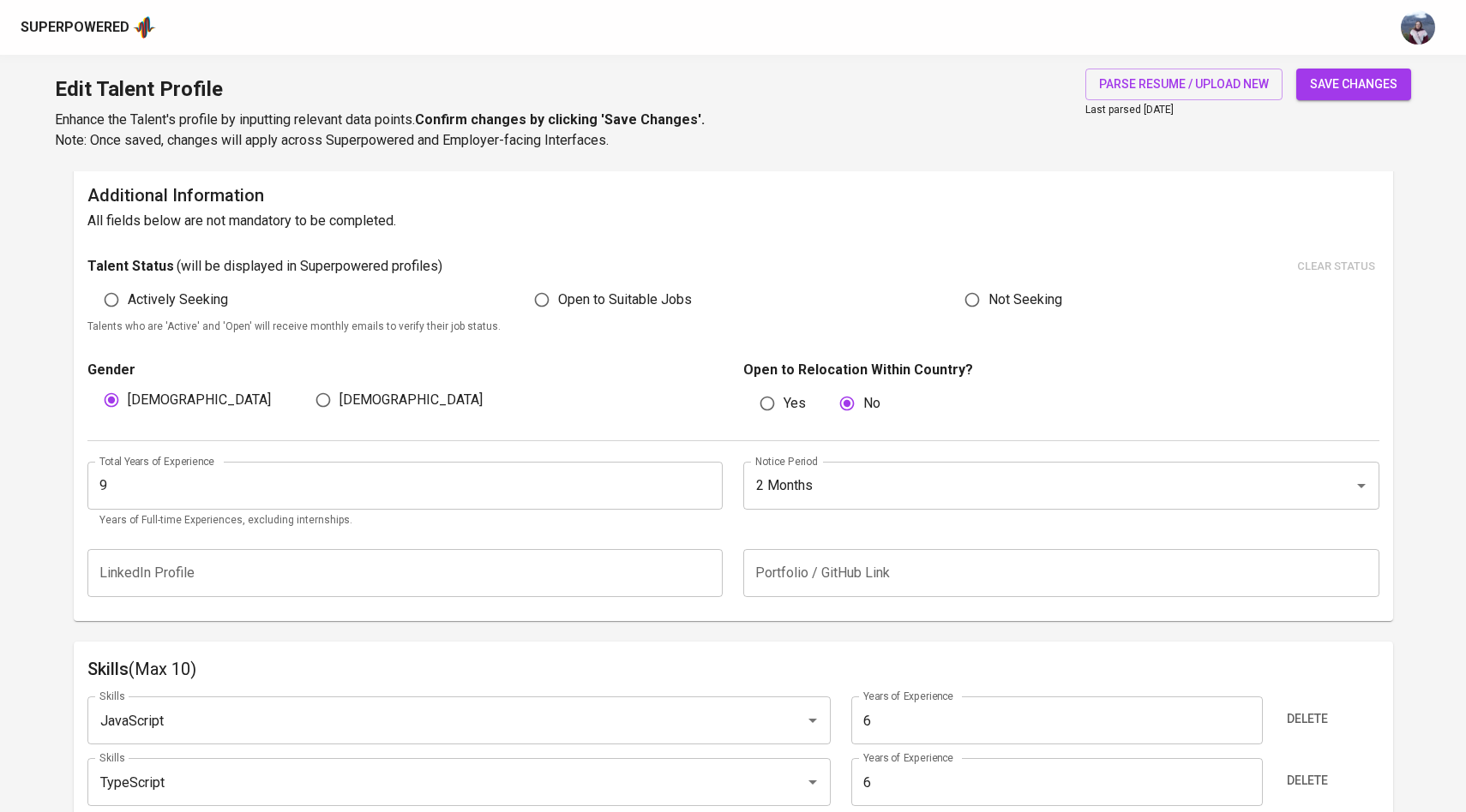
click at [706, 78] on span "save changes" at bounding box center [1354, 84] width 88 height 21
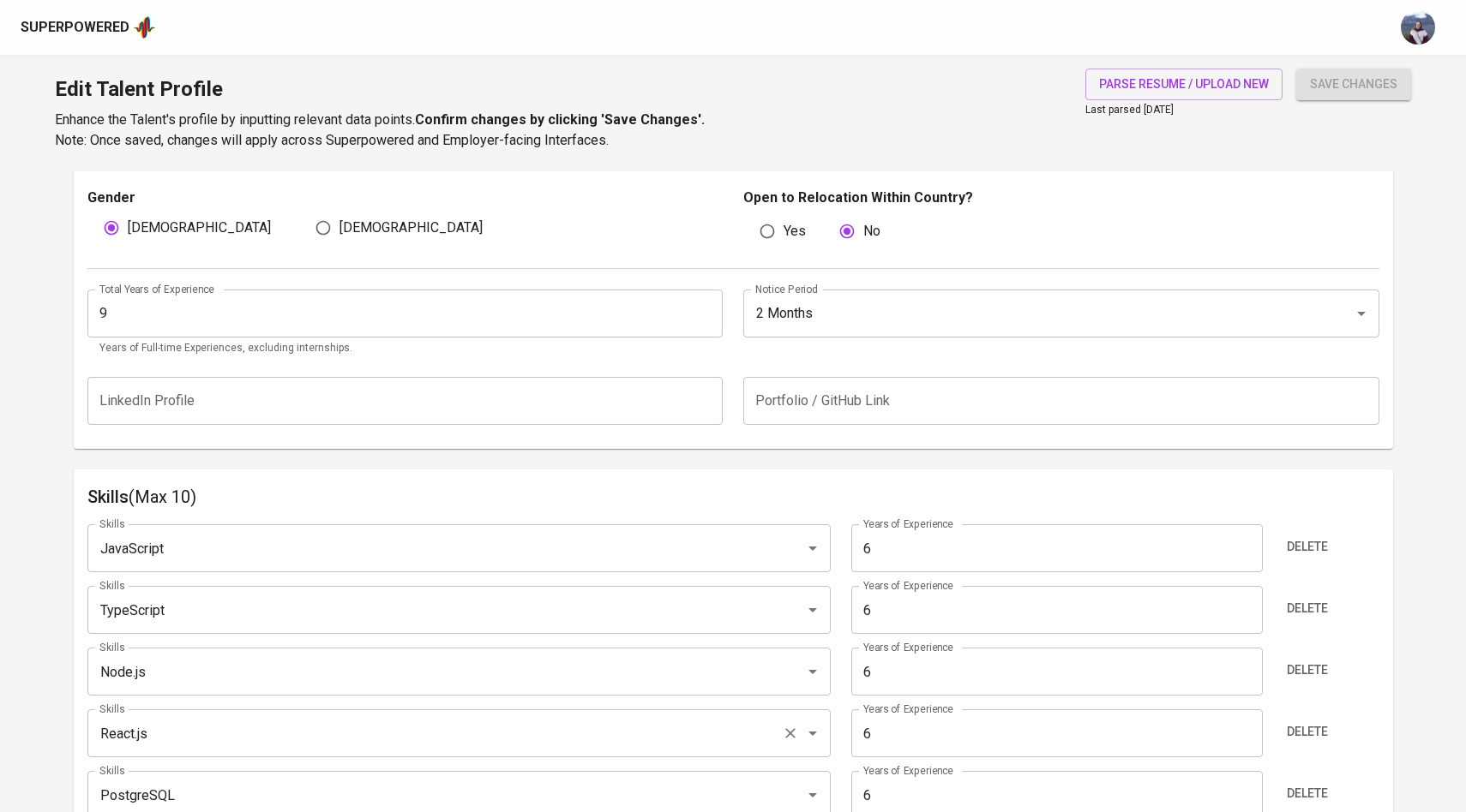
scroll to position [0, 0]
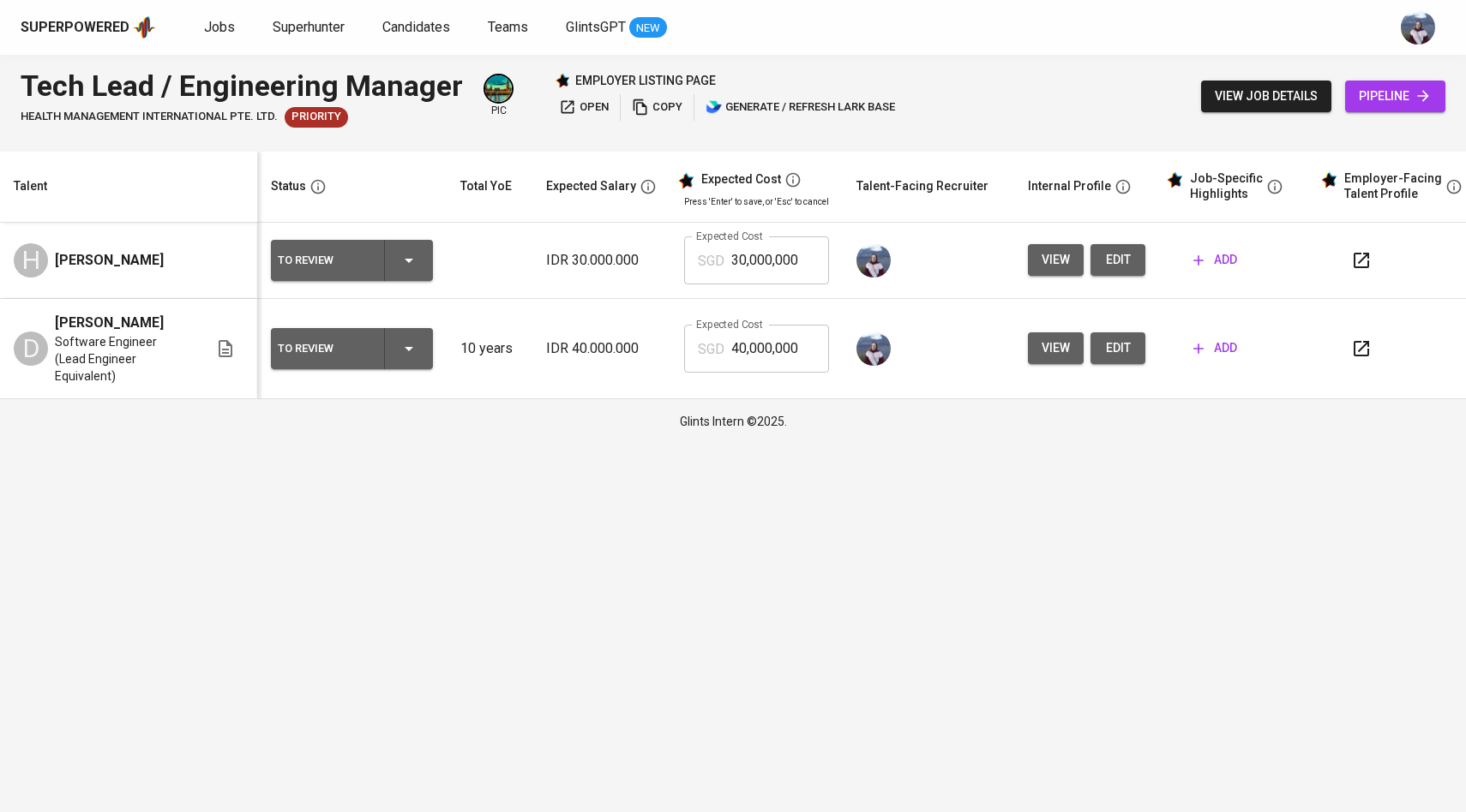
click at [1042, 341] on span "view" at bounding box center [1056, 348] width 28 height 21
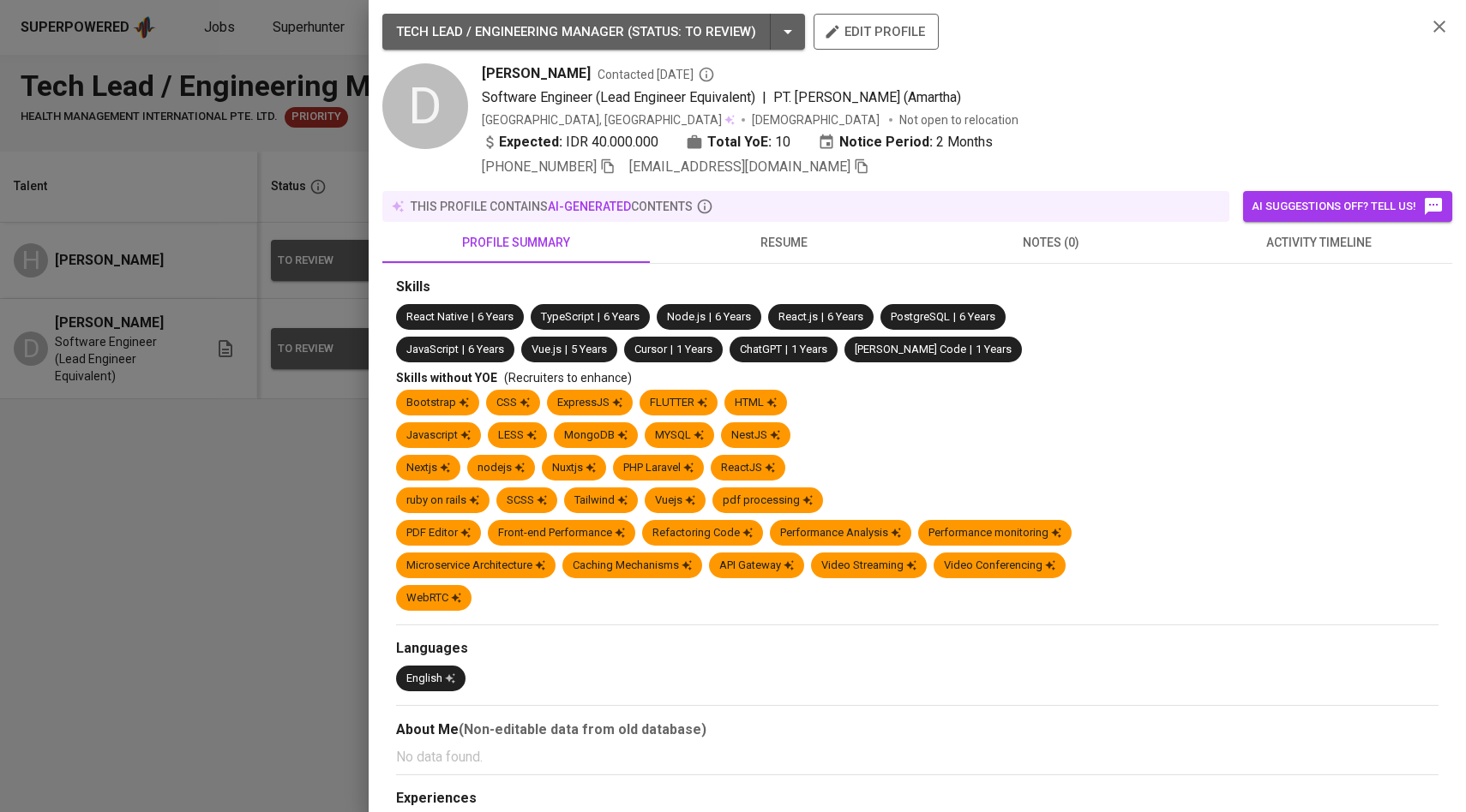
click at [269, 392] on div at bounding box center [733, 406] width 1466 height 812
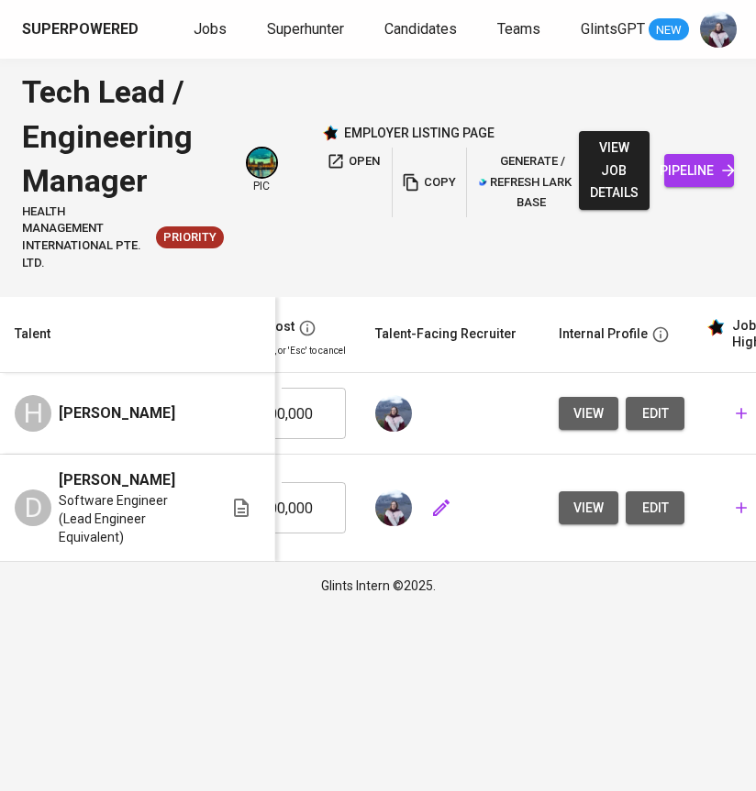
scroll to position [0, 566]
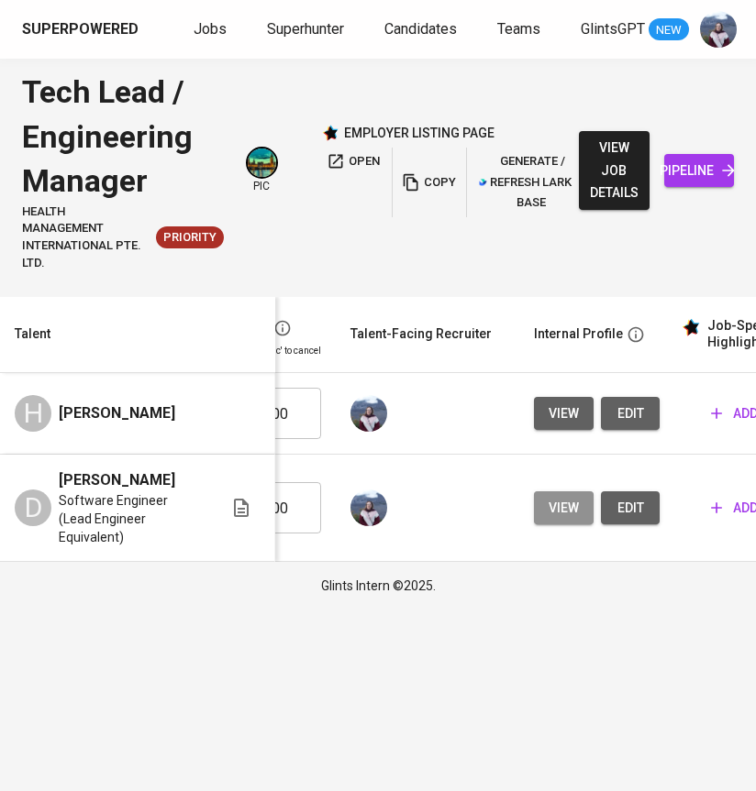
click at [554, 513] on button "view" at bounding box center [564, 509] width 60 height 34
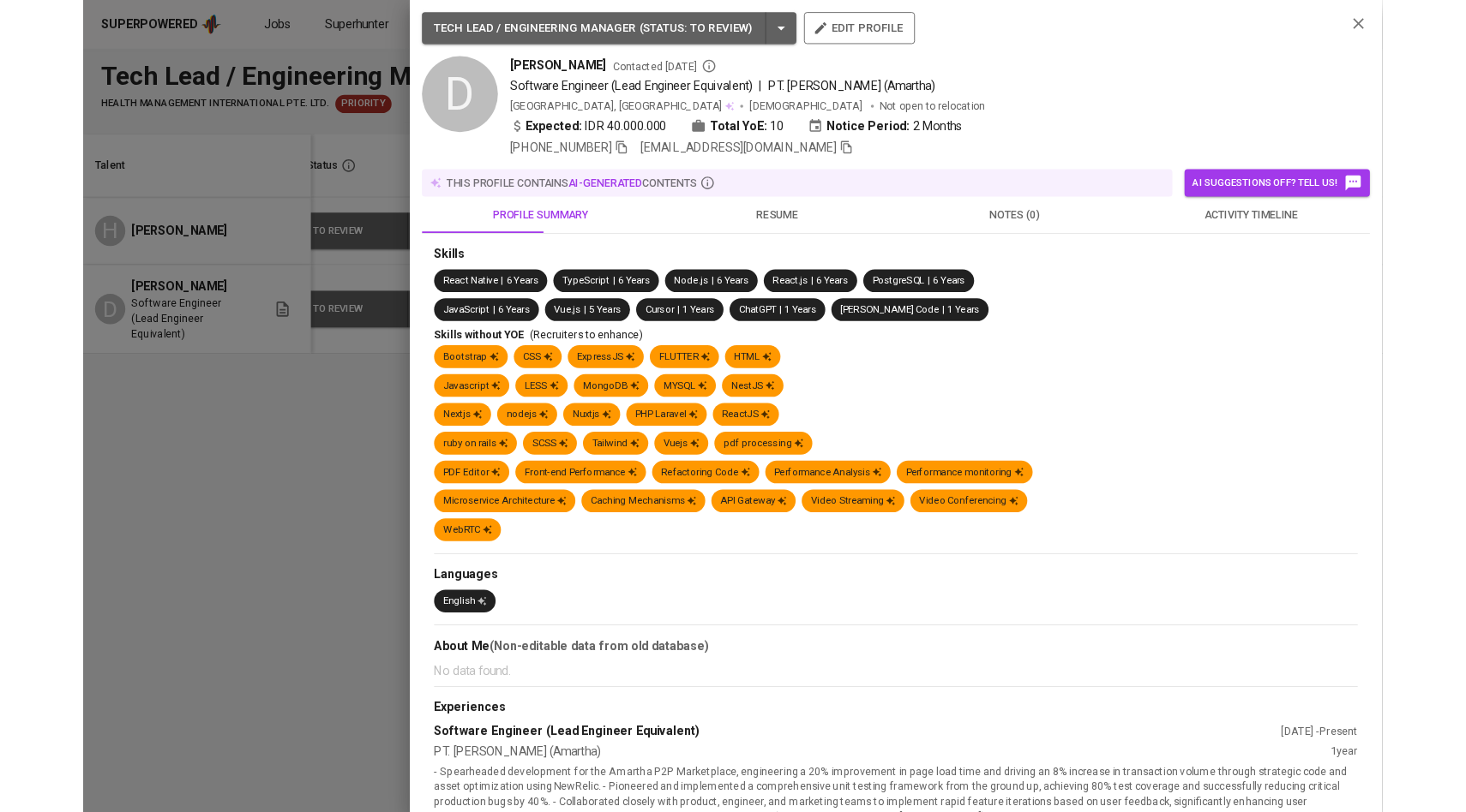
scroll to position [0, 14]
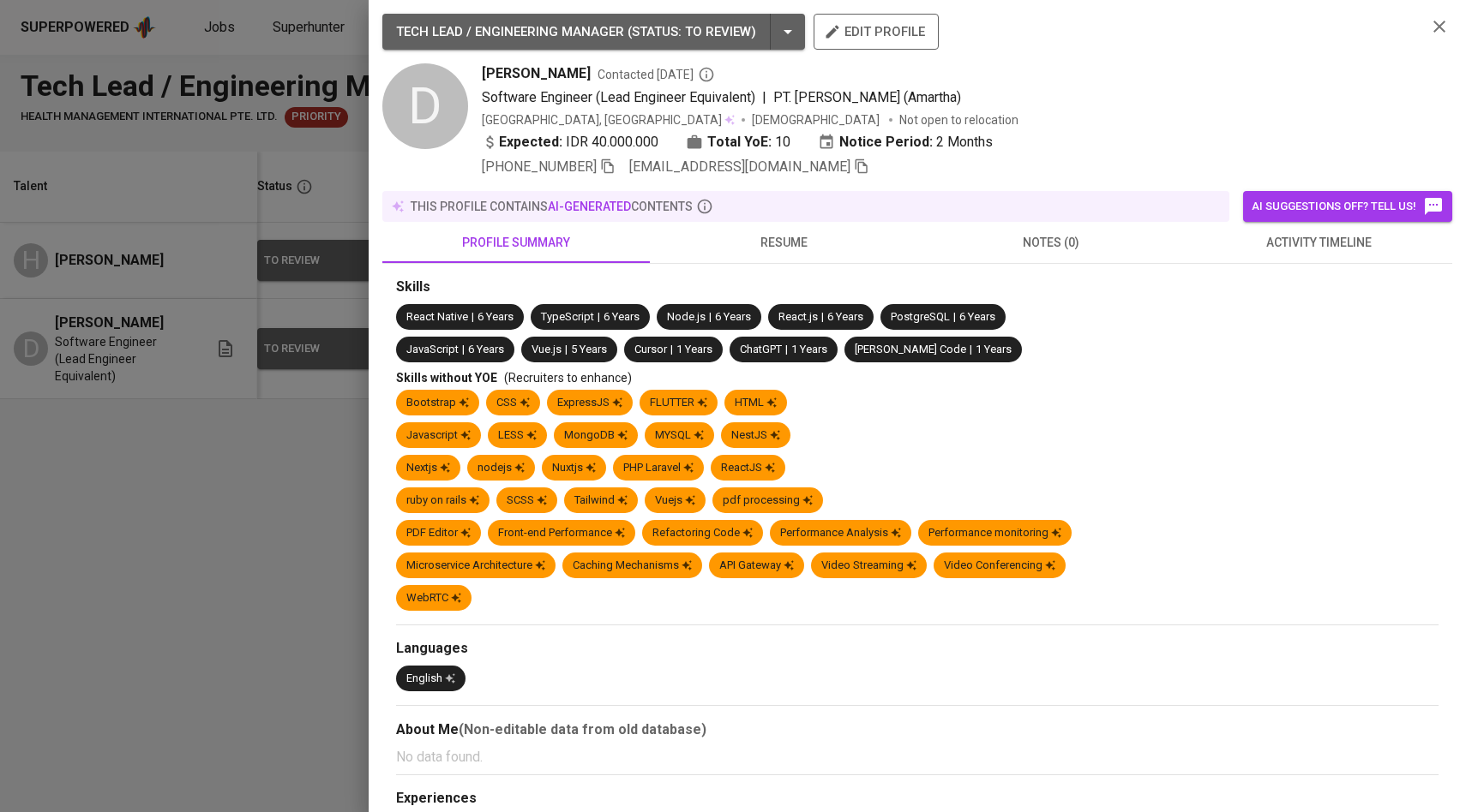
click at [231, 384] on div at bounding box center [733, 406] width 1466 height 812
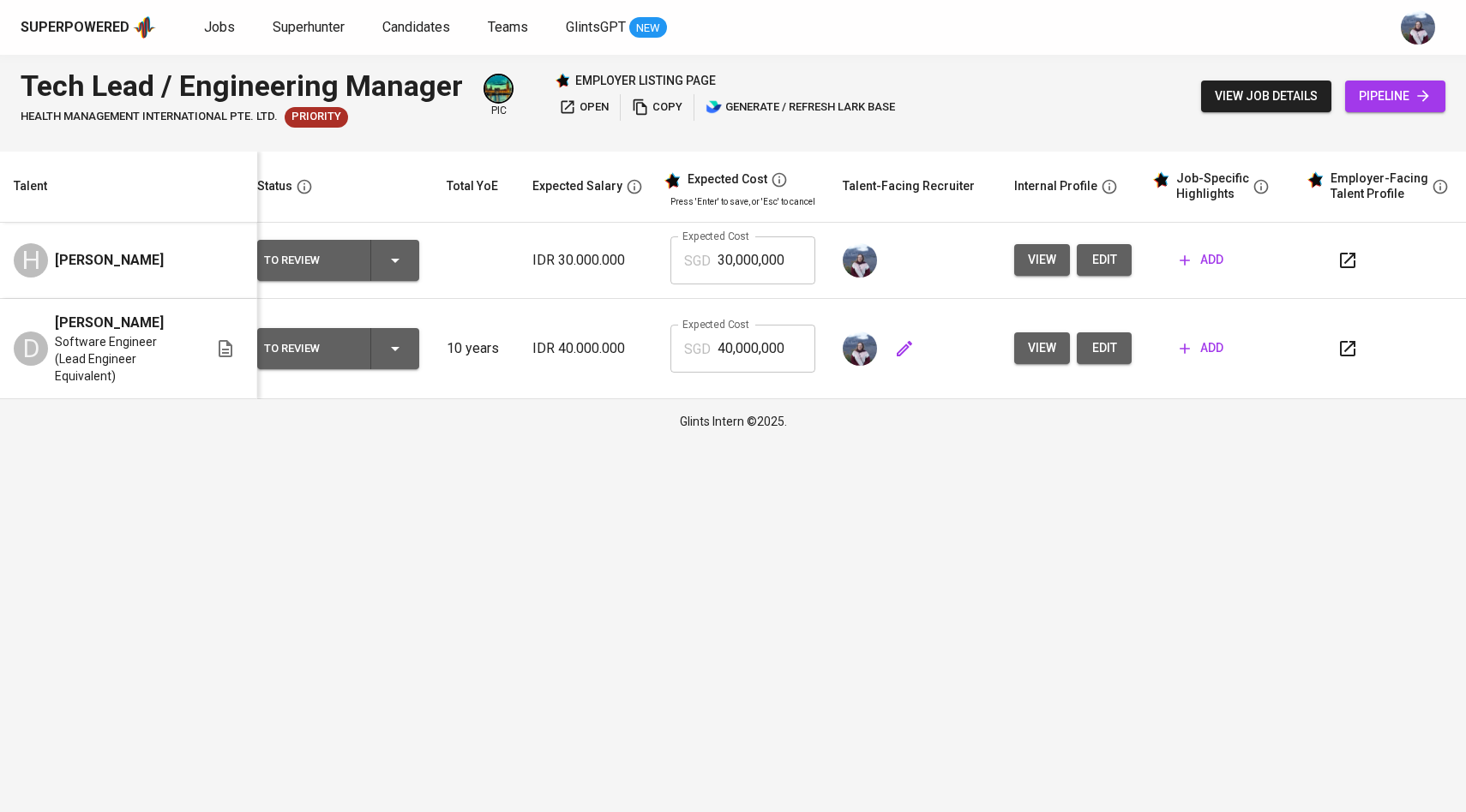
scroll to position [0, 0]
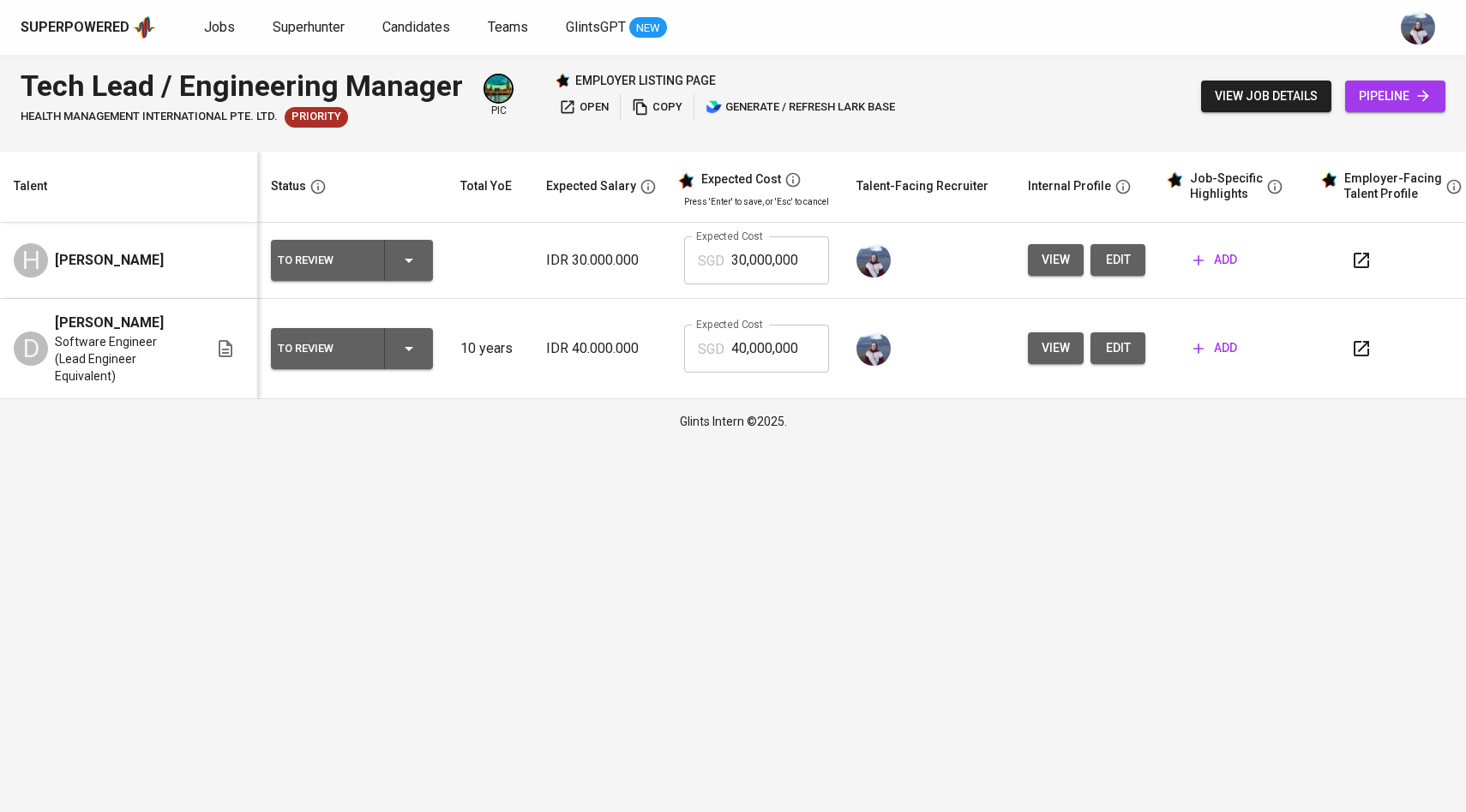
click at [1204, 337] on span "add" at bounding box center [1214, 348] width 44 height 21
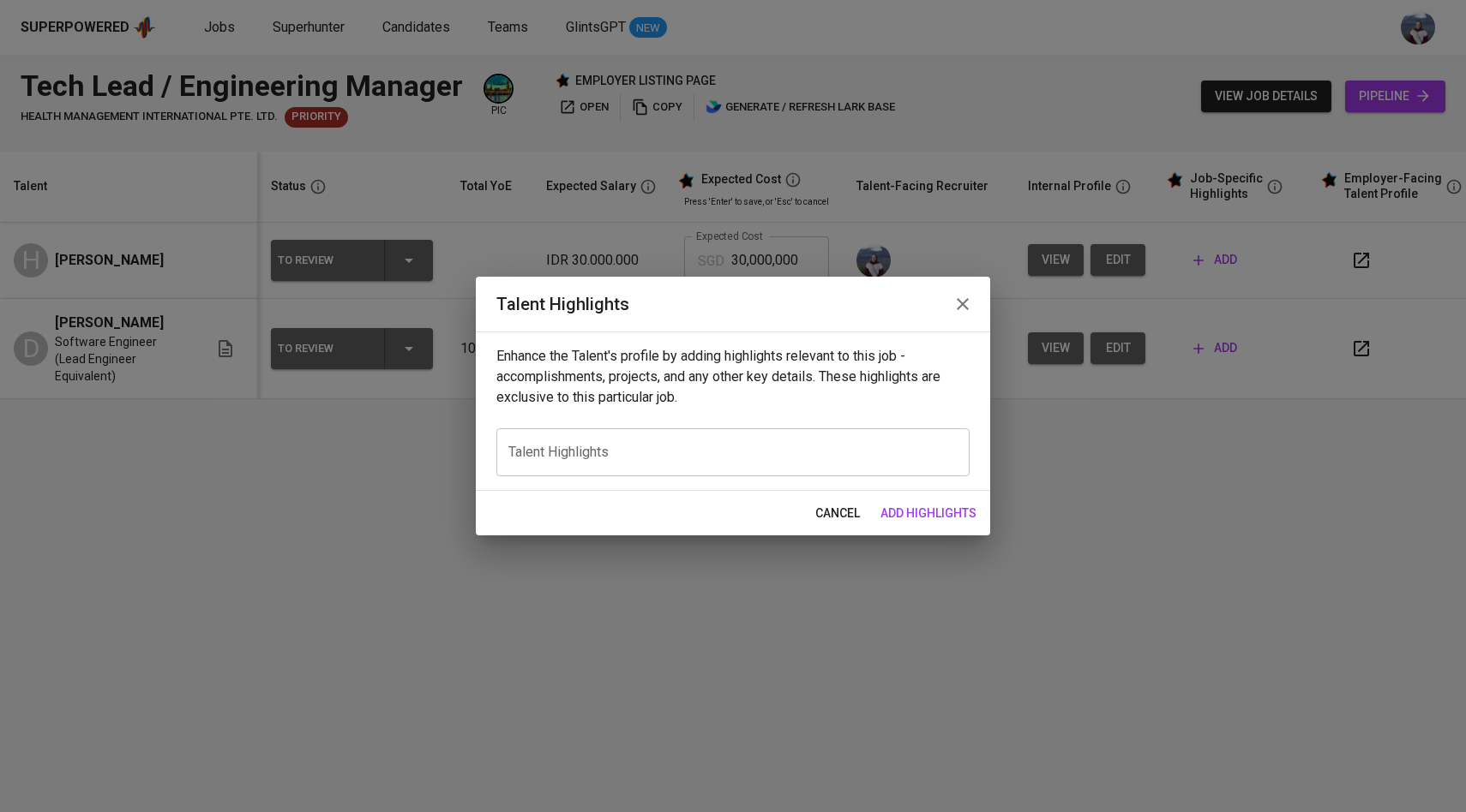
click at [609, 443] on div "x Talent Highlights" at bounding box center [733, 451] width 473 height 48
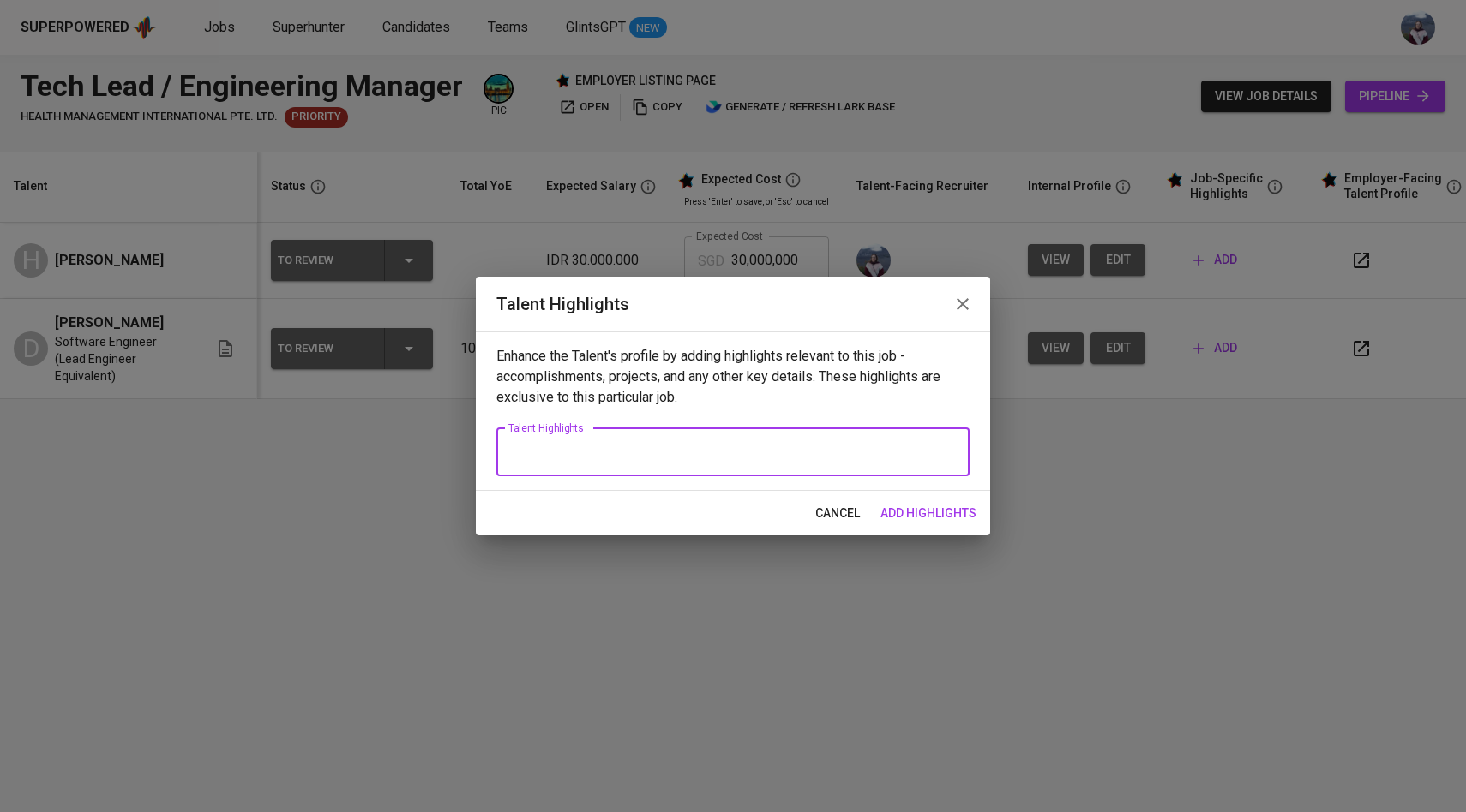
paste textarea "[Summary]: Penta is a software engineer with over 8 years of experience working…"
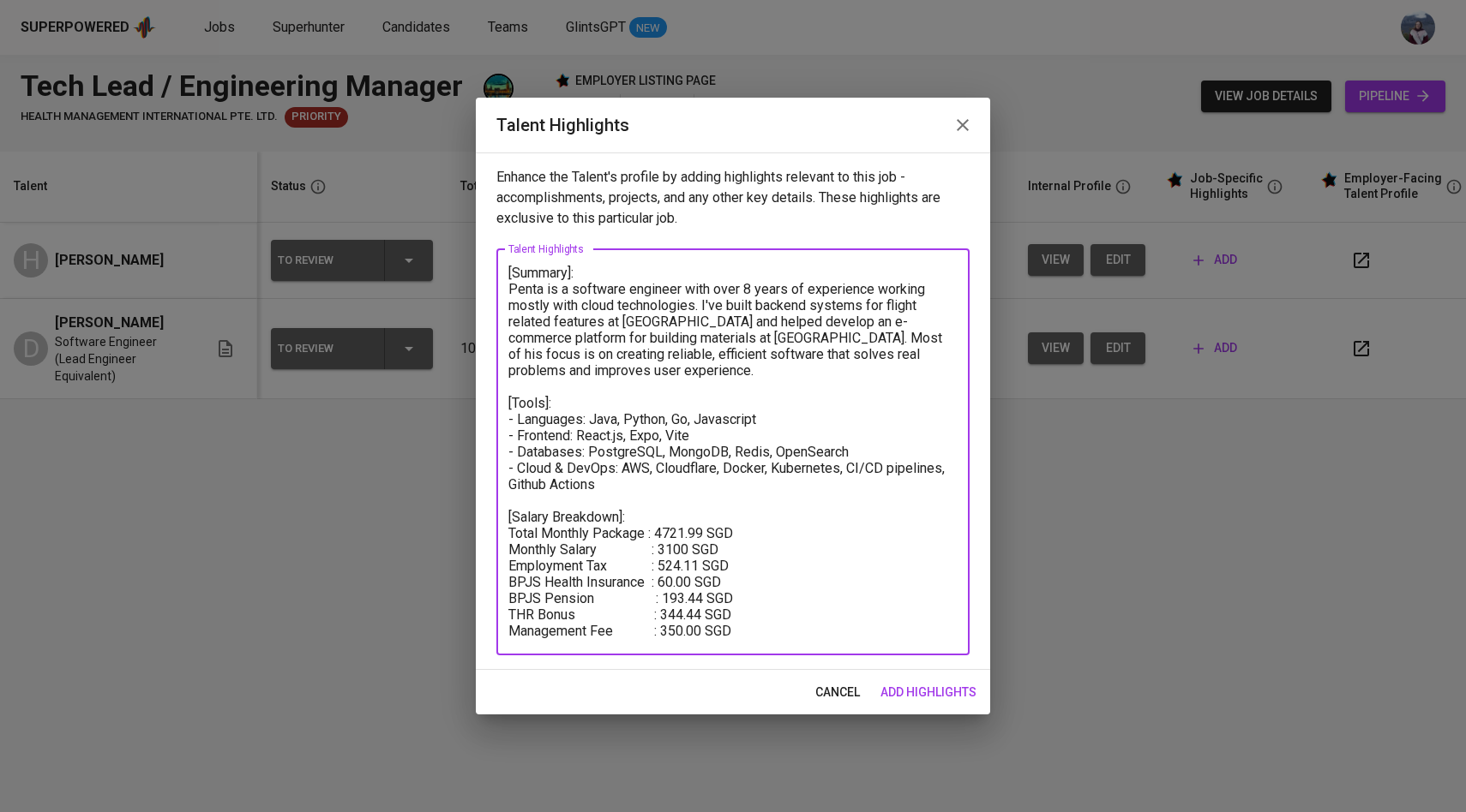
drag, startPoint x: 587, startPoint y: 366, endPoint x: 507, endPoint y: 294, distance: 107.6
click at [507, 294] on div "[Summary]: Penta is a software engineer with over 8 years of experience working…" at bounding box center [733, 452] width 473 height 406
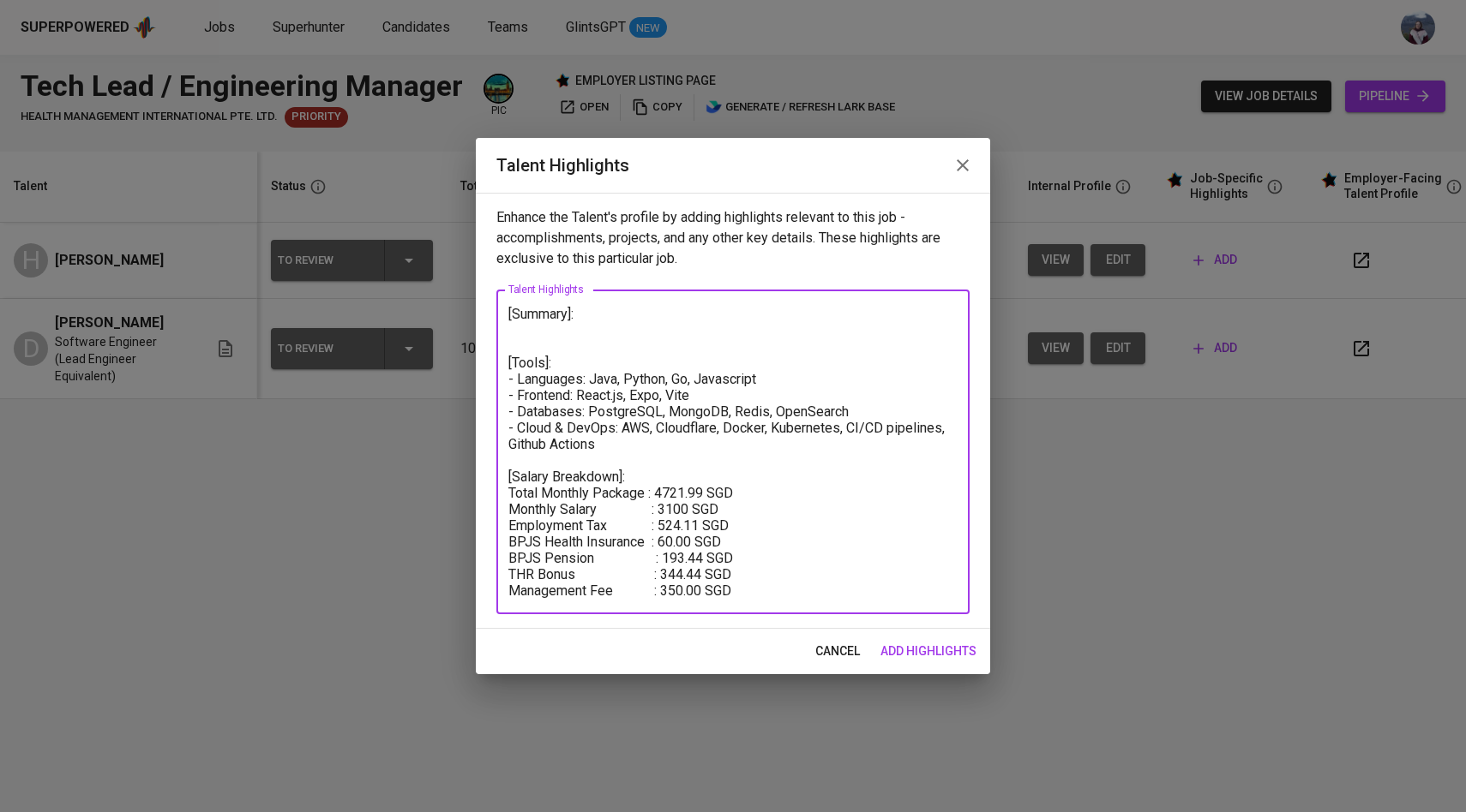
drag, startPoint x: 604, startPoint y: 446, endPoint x: 508, endPoint y: 380, distance: 116.5
click at [507, 380] on div "[Summary]: [Tools]: - Languages: Java, Python, Go, Javascript - Frontend: React…" at bounding box center [733, 452] width 473 height 325
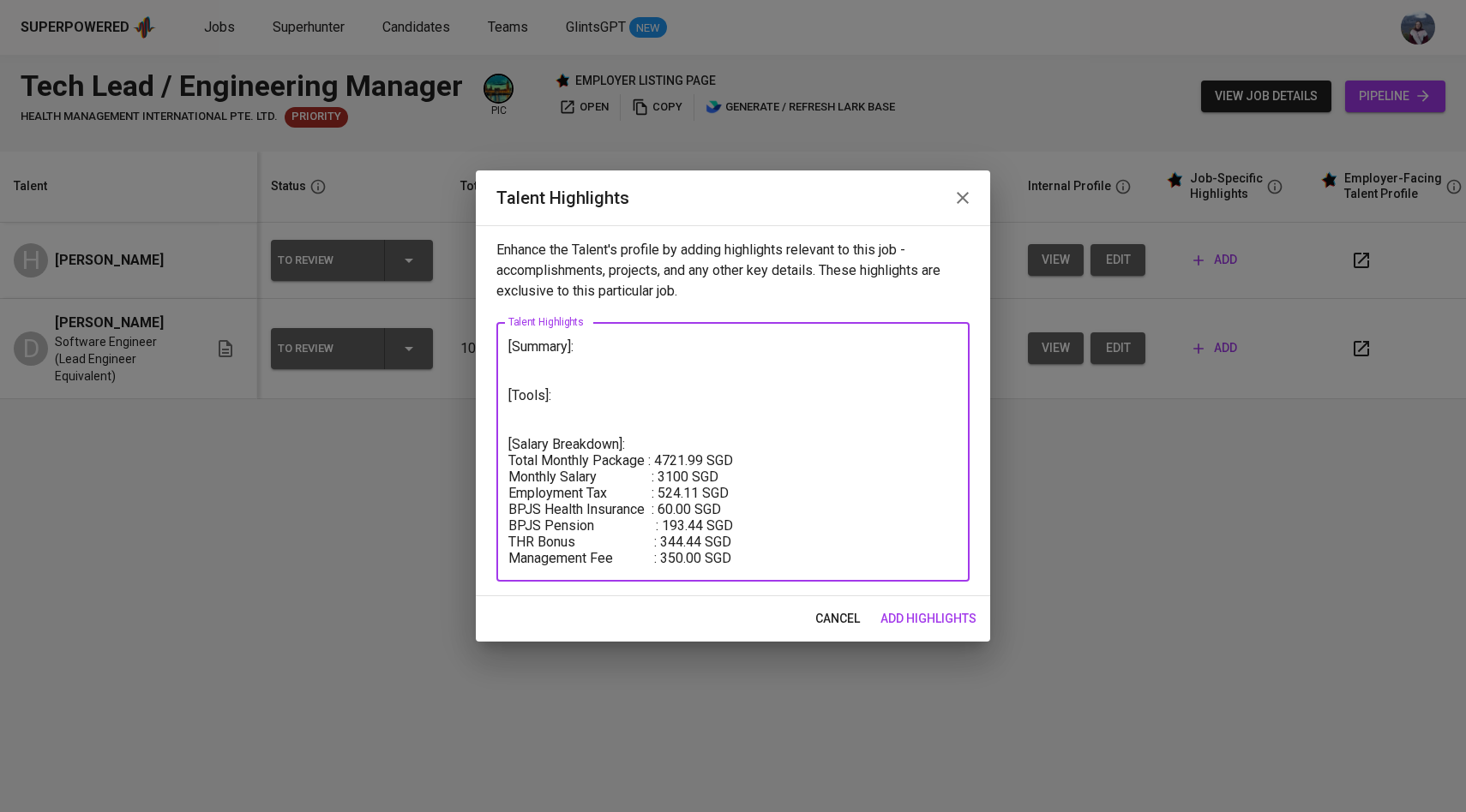
click at [516, 379] on textarea "[Summary]: [Tools]: [Salary Breakdown]: Total Monthly Package : 4721.99 SGD Mon…" at bounding box center [733, 452] width 450 height 228
type textarea "[Summary]: [Tools]: [Salary Breakdown]: Total Monthly Package : 4721.99 SGD Mon…"
click at [930, 621] on span "add highlights" at bounding box center [928, 619] width 96 height 21
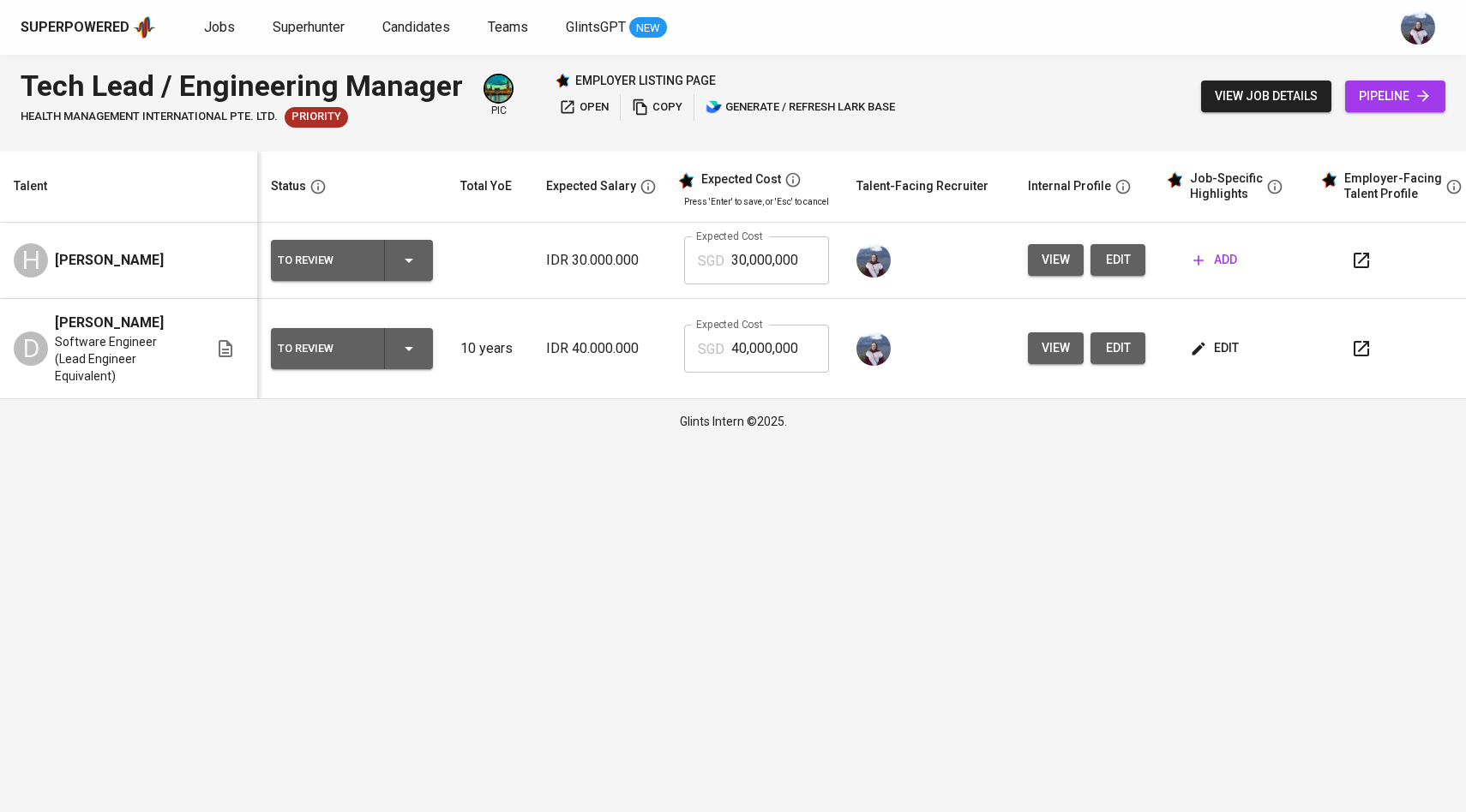
click at [1120, 267] on span "edit" at bounding box center [1117, 260] width 27 height 21
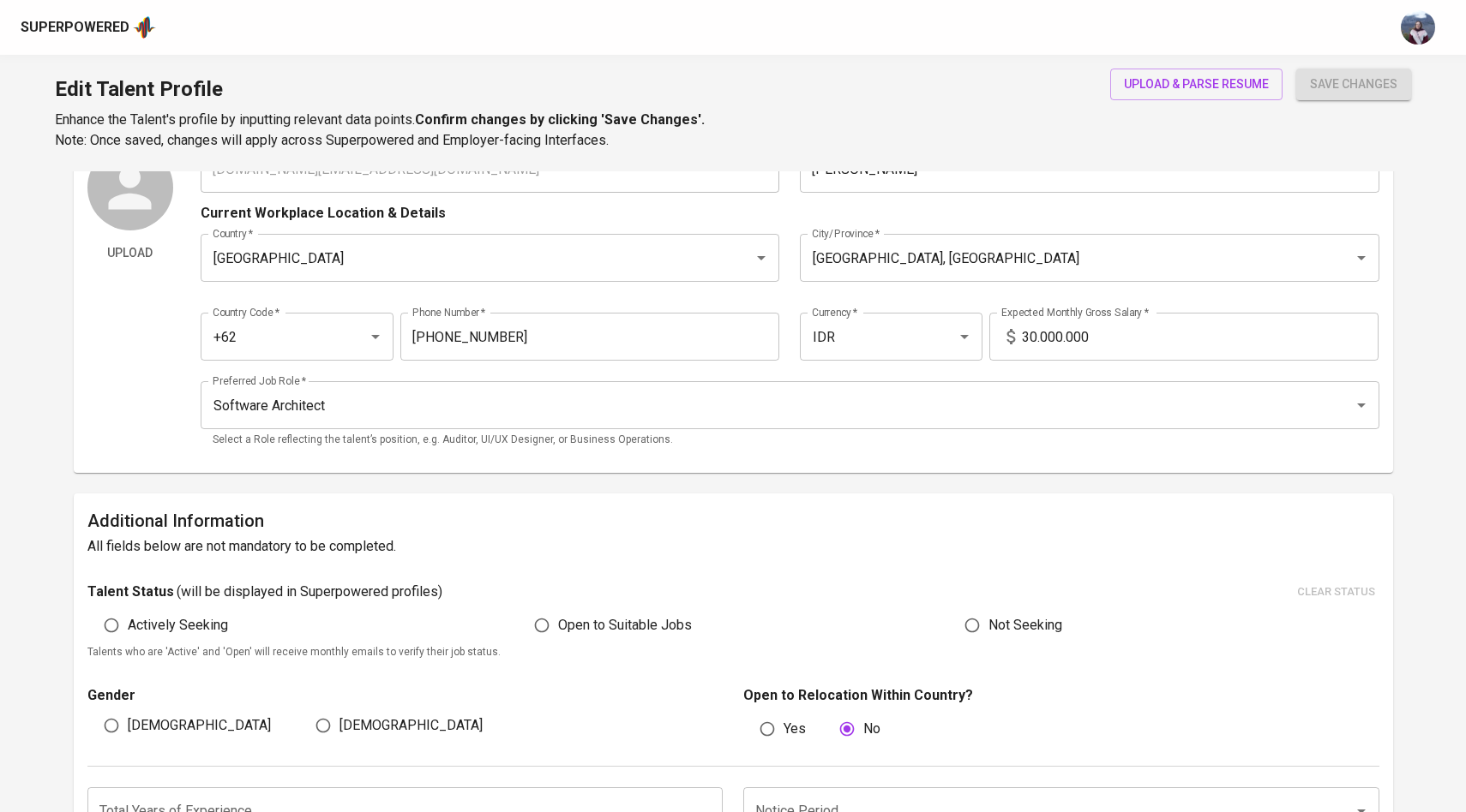
scroll to position [150, 0]
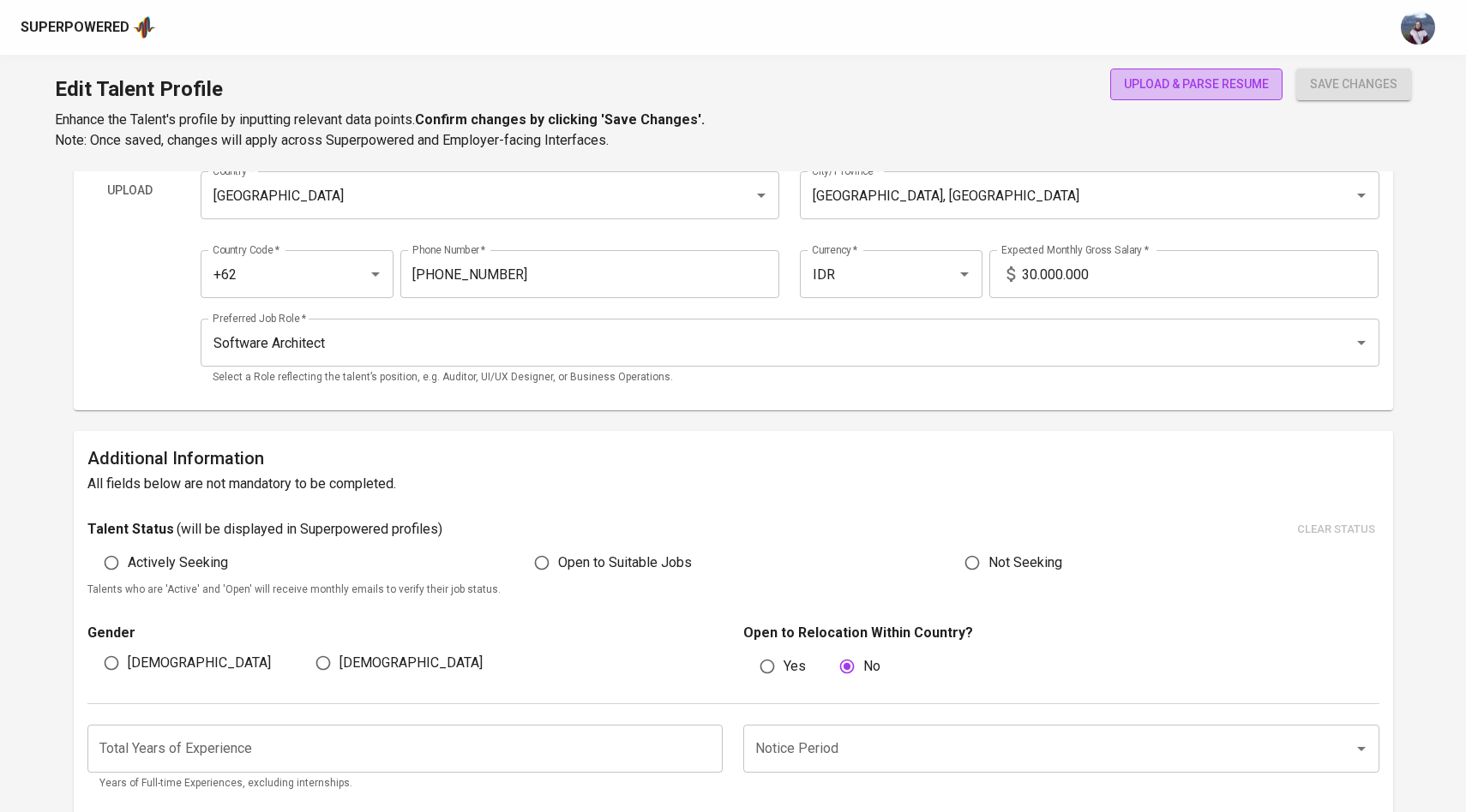
click at [1200, 83] on span "upload & parse resume" at bounding box center [1196, 84] width 145 height 21
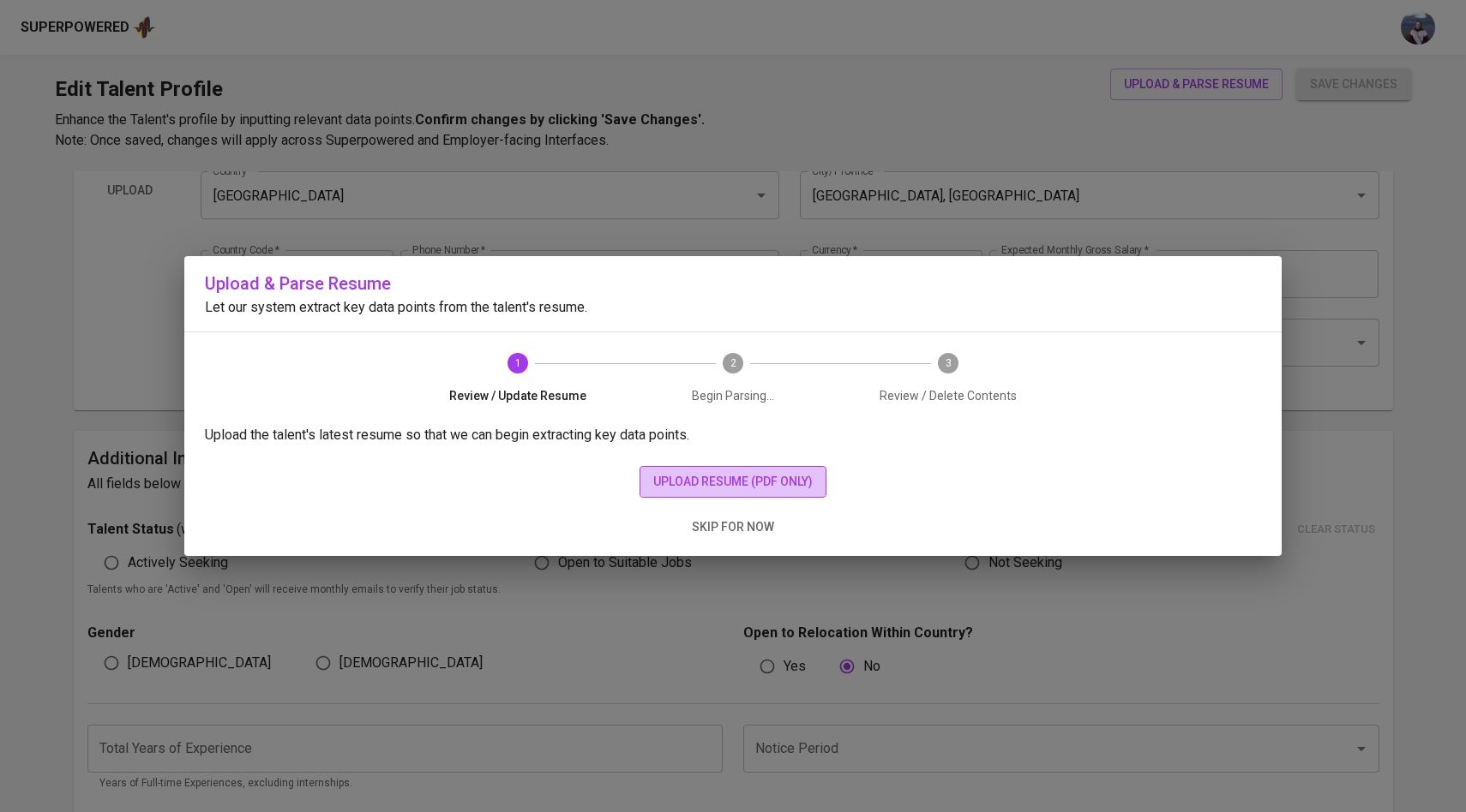
click at [756, 476] on span "upload resume (pdf only)" at bounding box center [733, 481] width 160 height 21
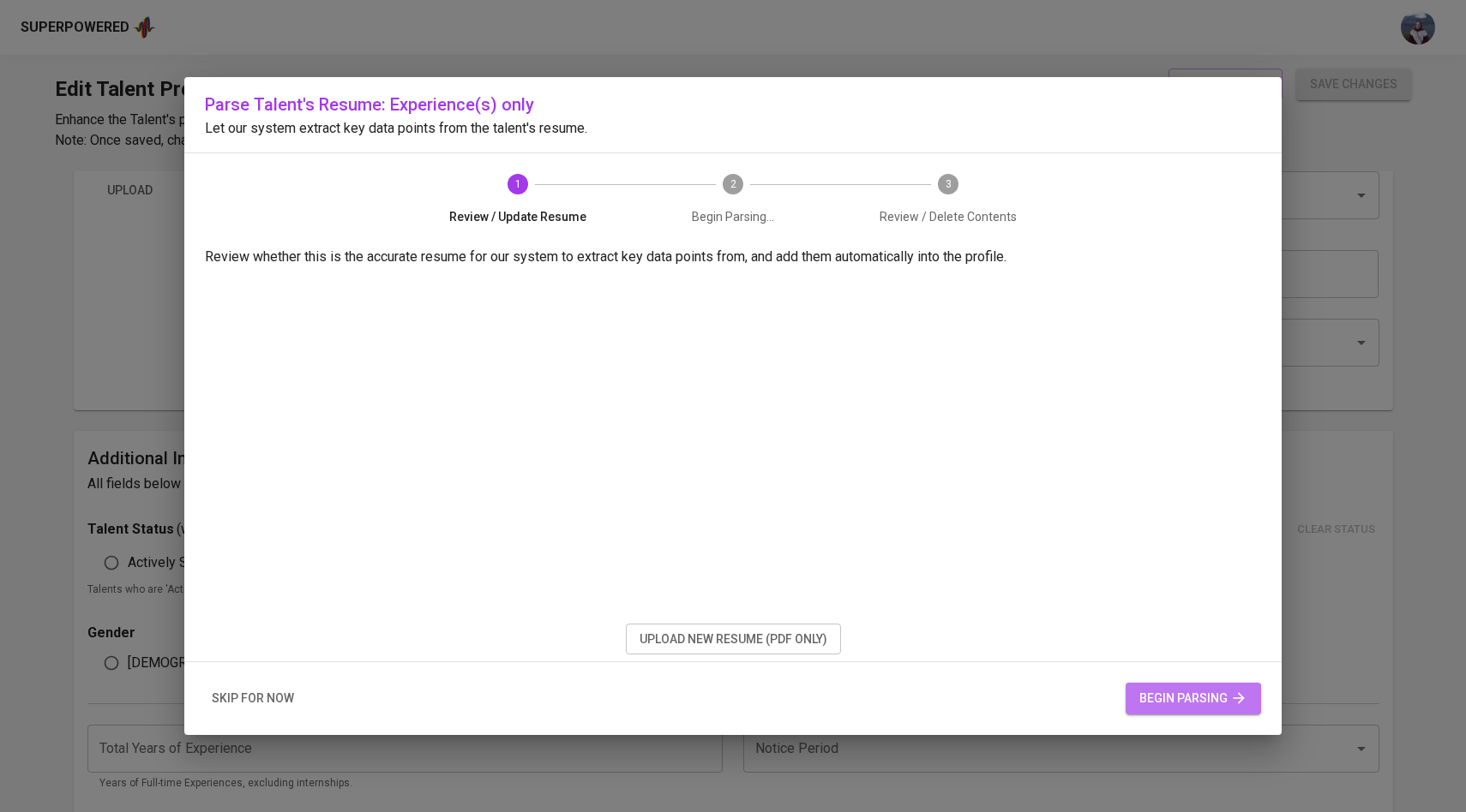
click at [1178, 700] on span "begin parsing" at bounding box center [1194, 698] width 108 height 21
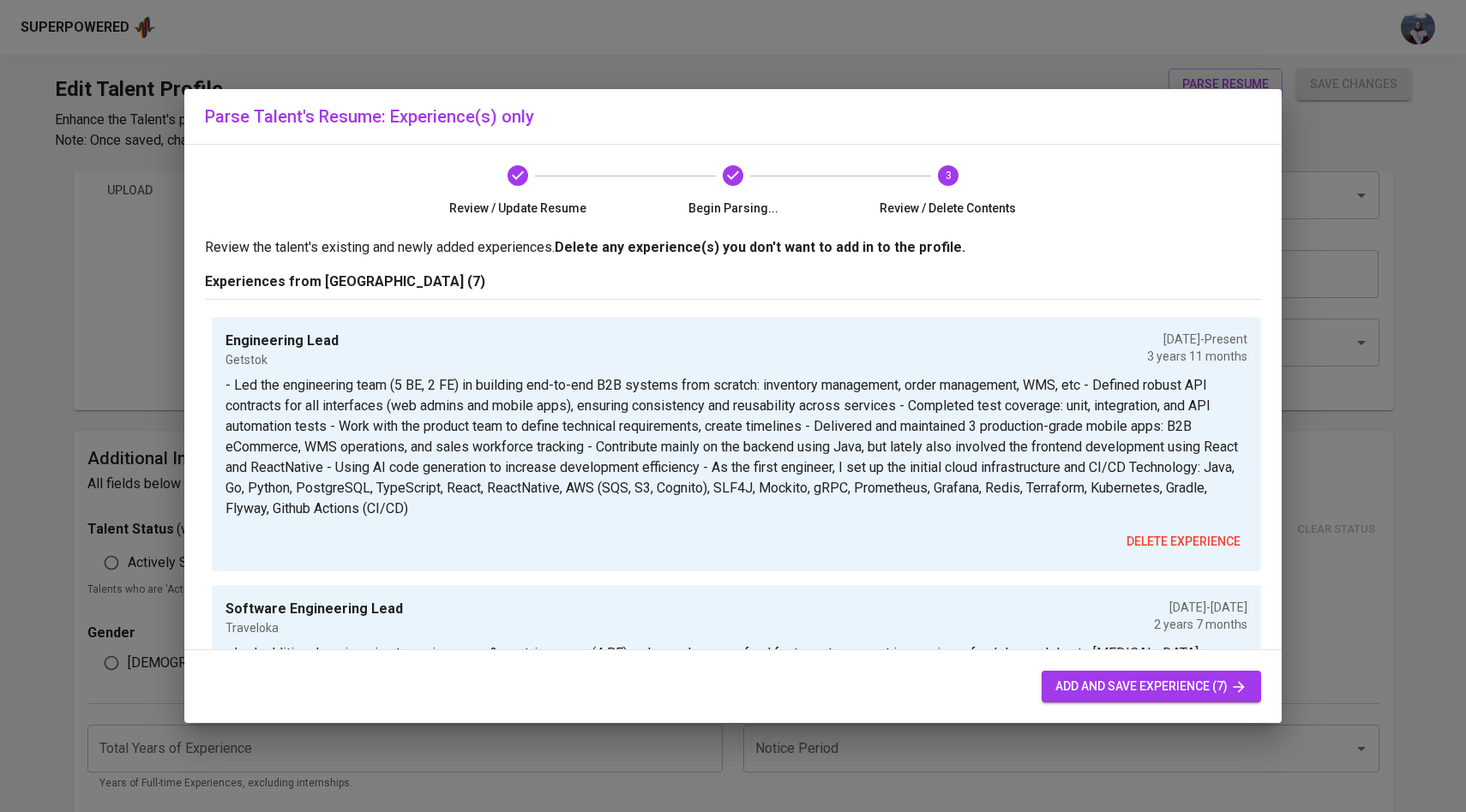
click at [1160, 682] on span "add and save experience (7)" at bounding box center [1151, 687] width 192 height 21
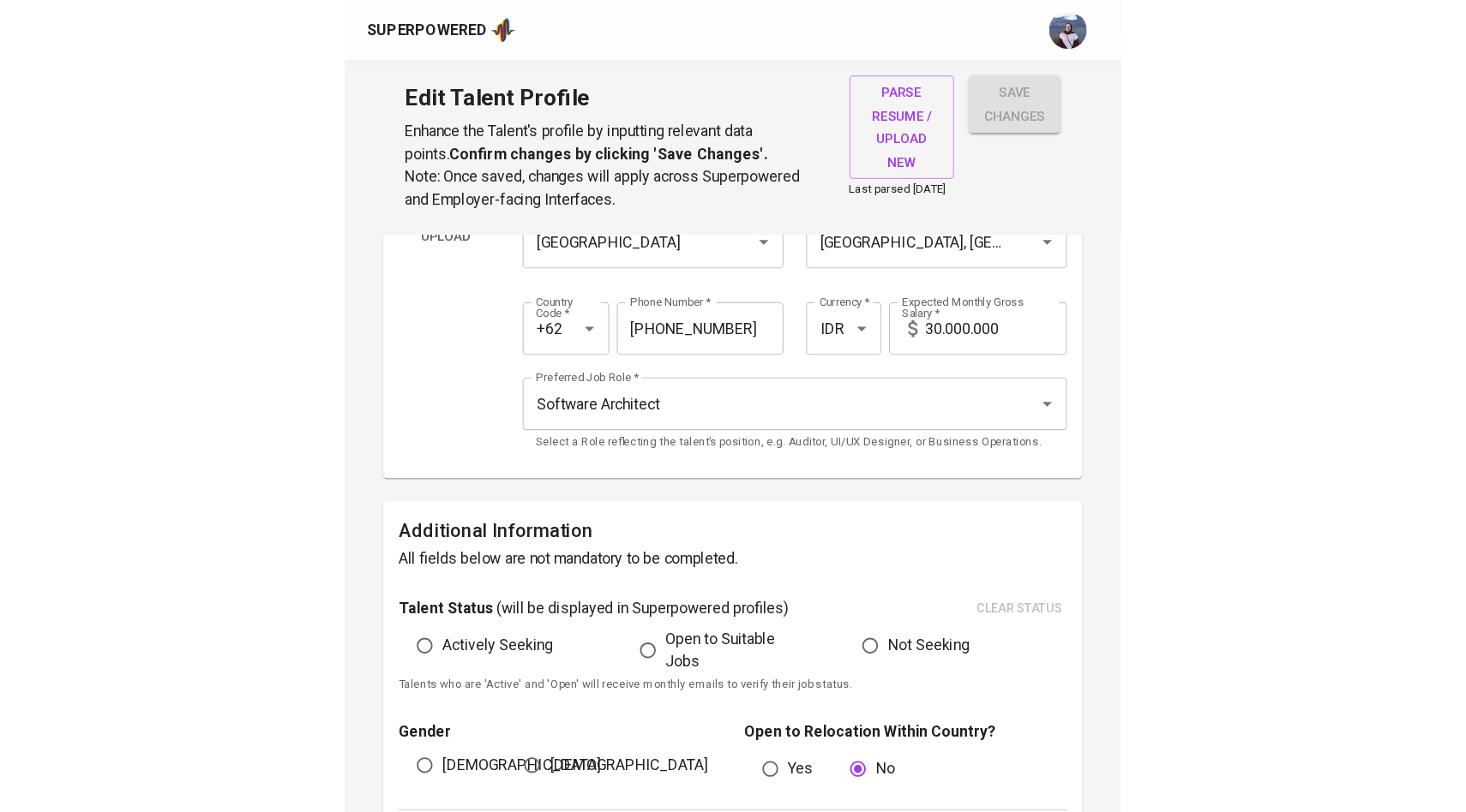
scroll to position [0, 0]
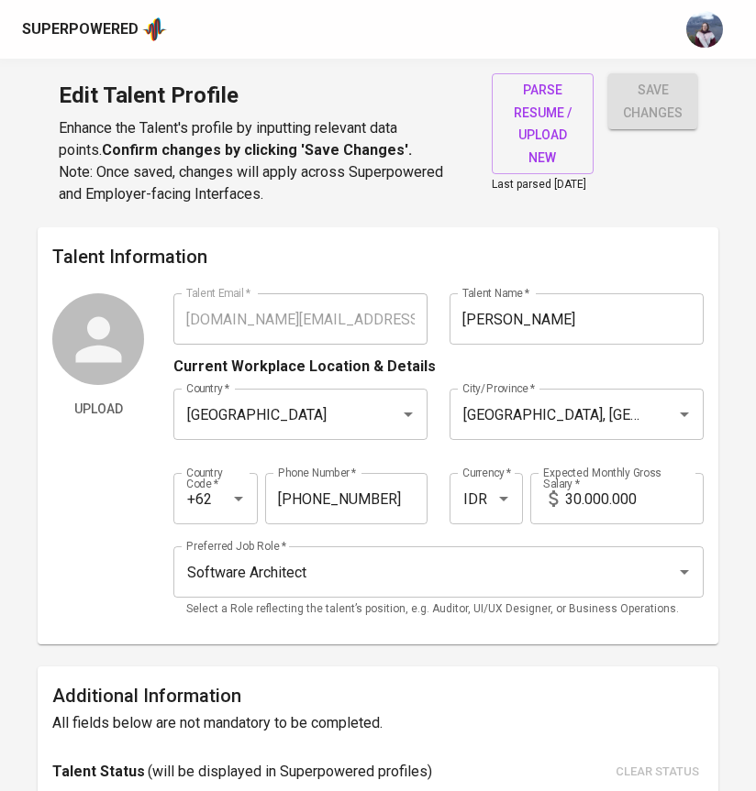
click at [580, 508] on input "30.000.000" at bounding box center [634, 498] width 138 height 51
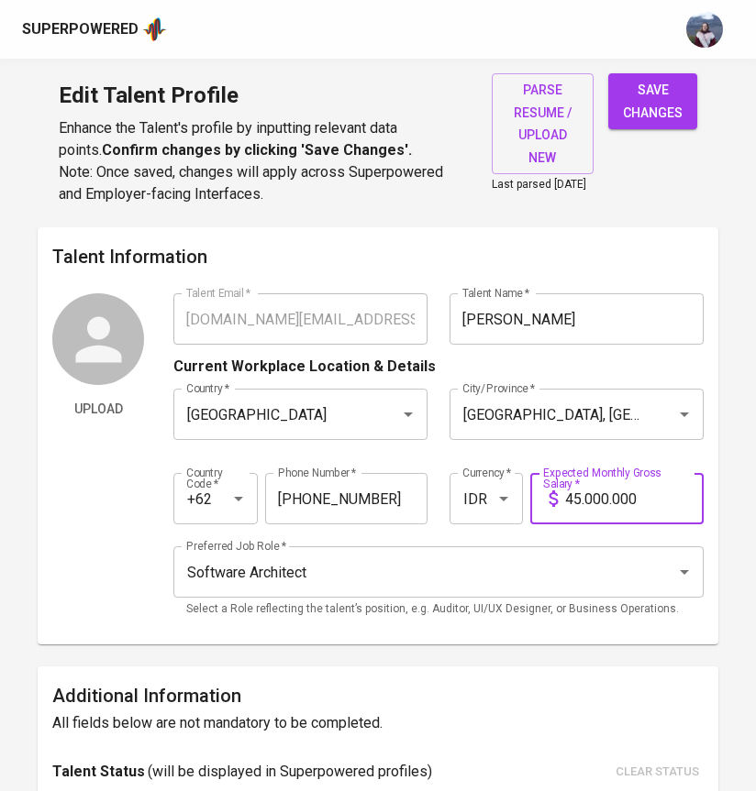
type input "45.000.000"
click at [663, 98] on span "save changes" at bounding box center [653, 101] width 60 height 45
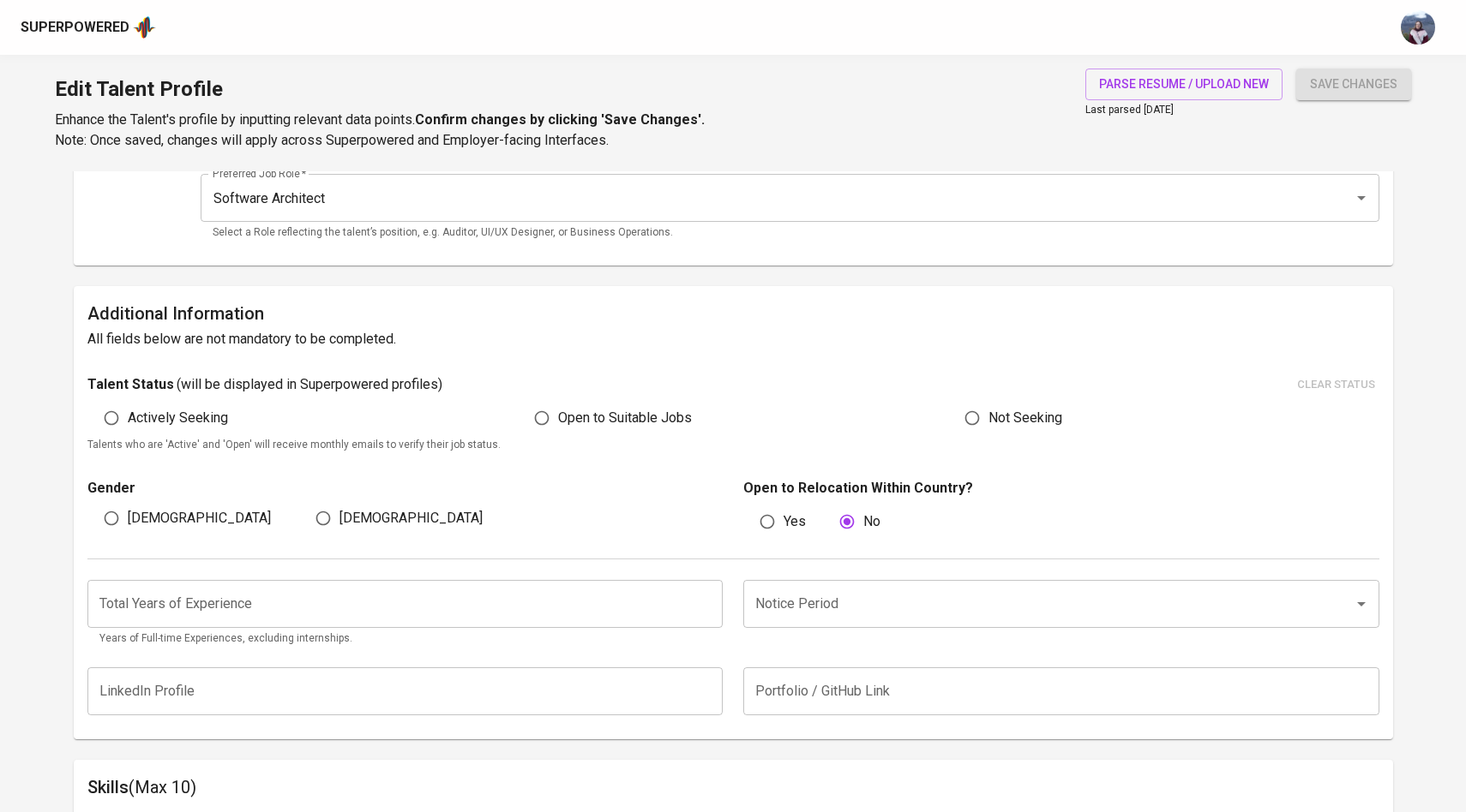
scroll to position [324, 0]
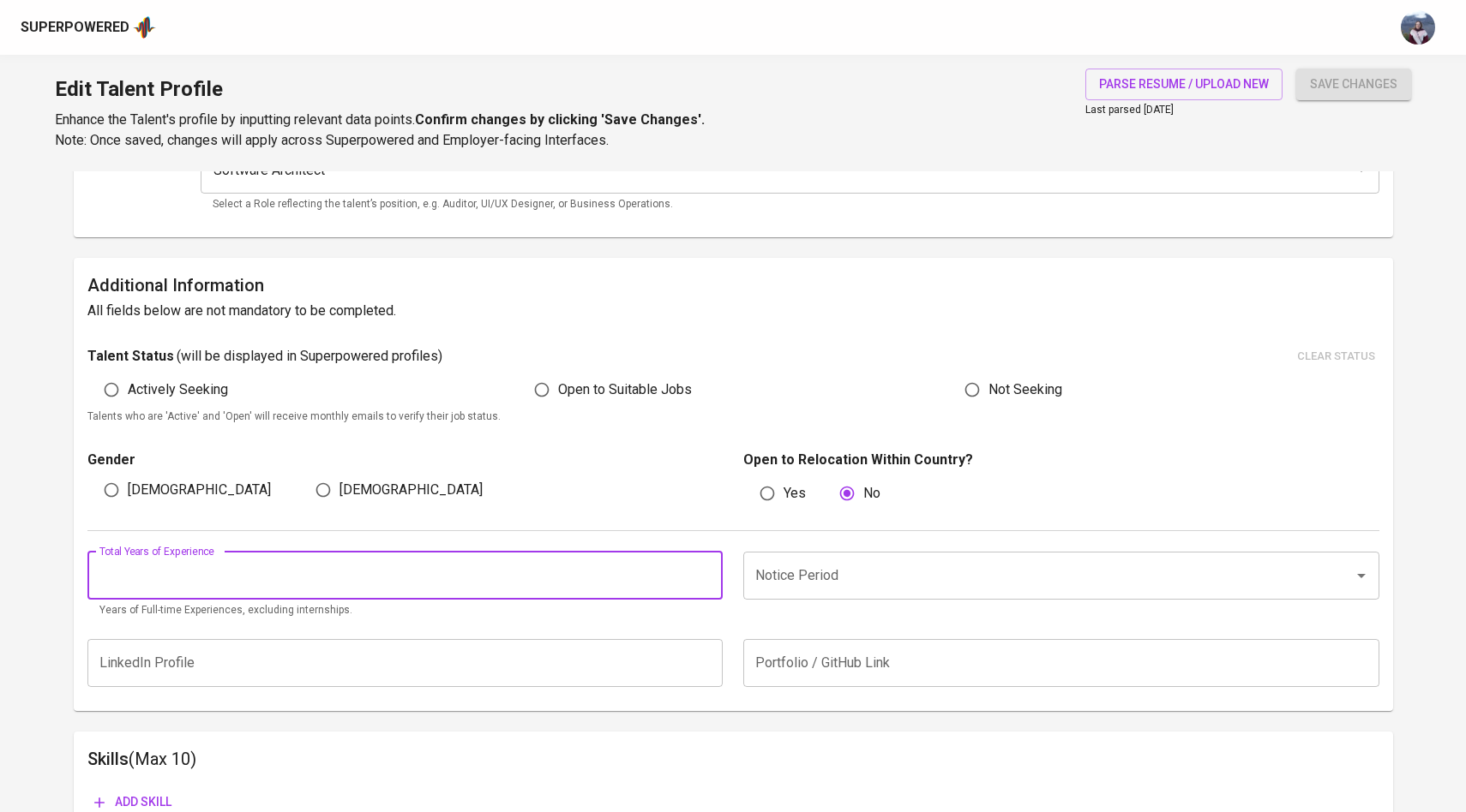
click at [357, 573] on input "number" at bounding box center [406, 576] width 636 height 48
type input "11"
click at [838, 580] on input "Notice Period" at bounding box center [1037, 576] width 573 height 33
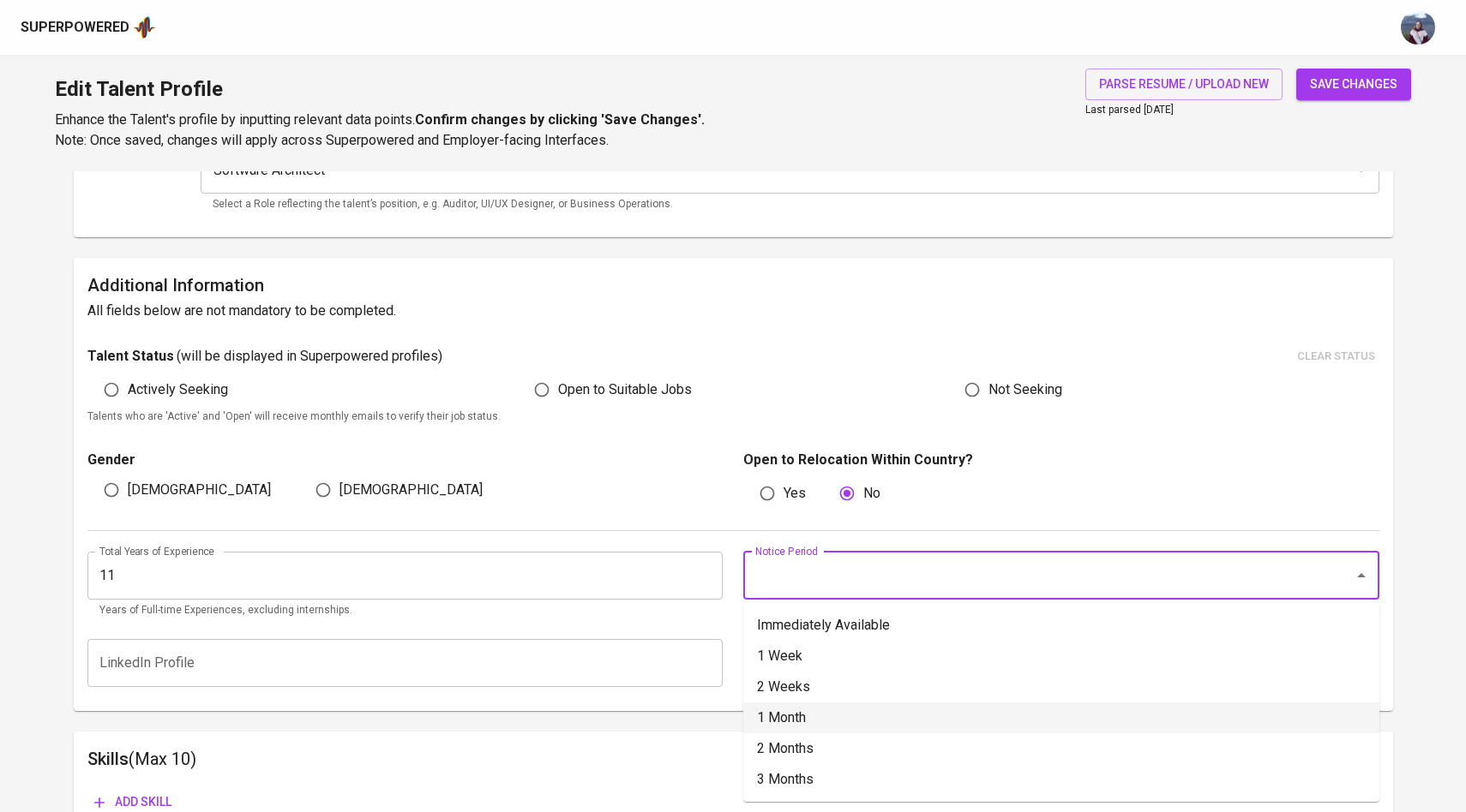
click at [820, 730] on li "1 Month" at bounding box center [1061, 718] width 636 height 31
type input "1 Month"
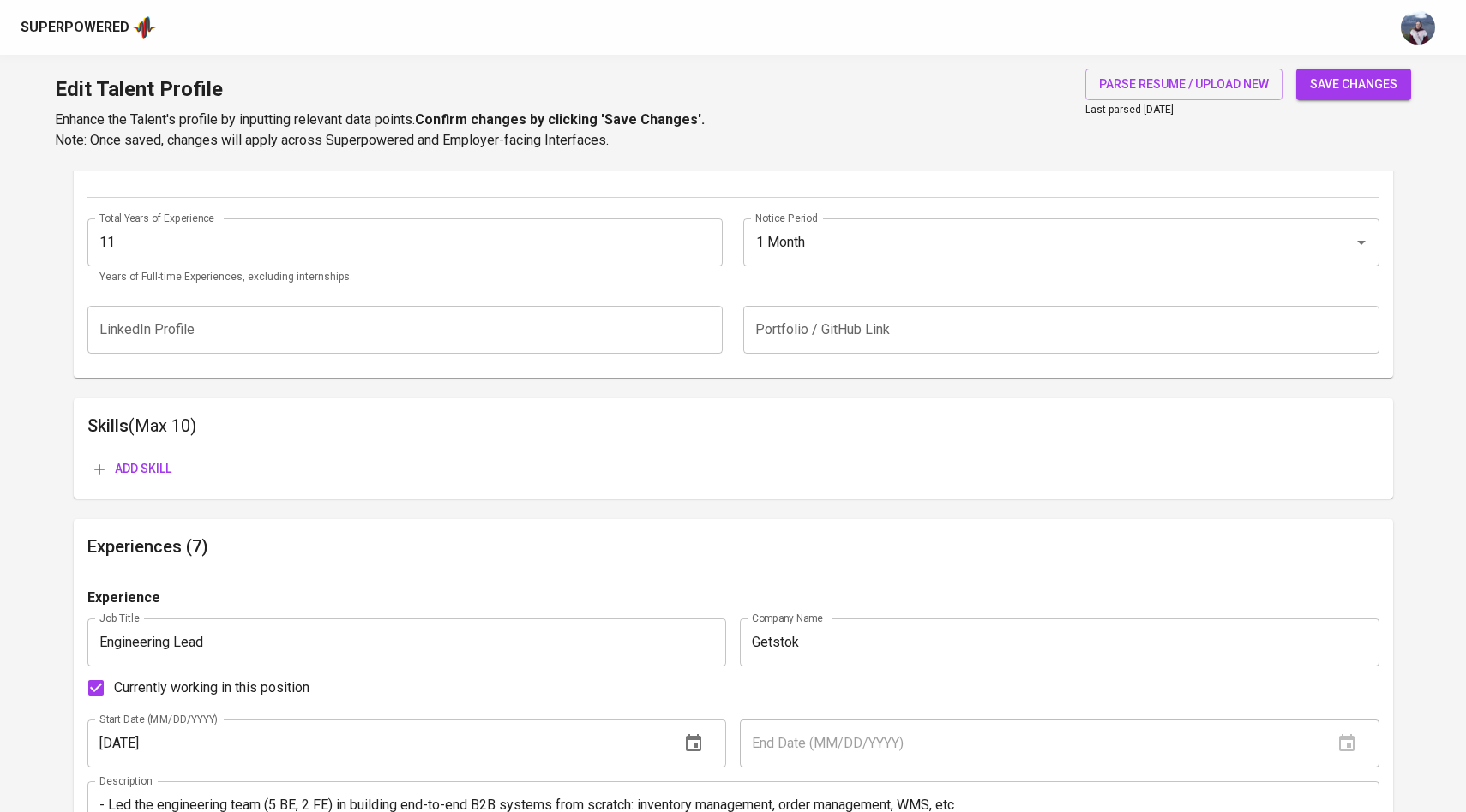
scroll to position [675, 0]
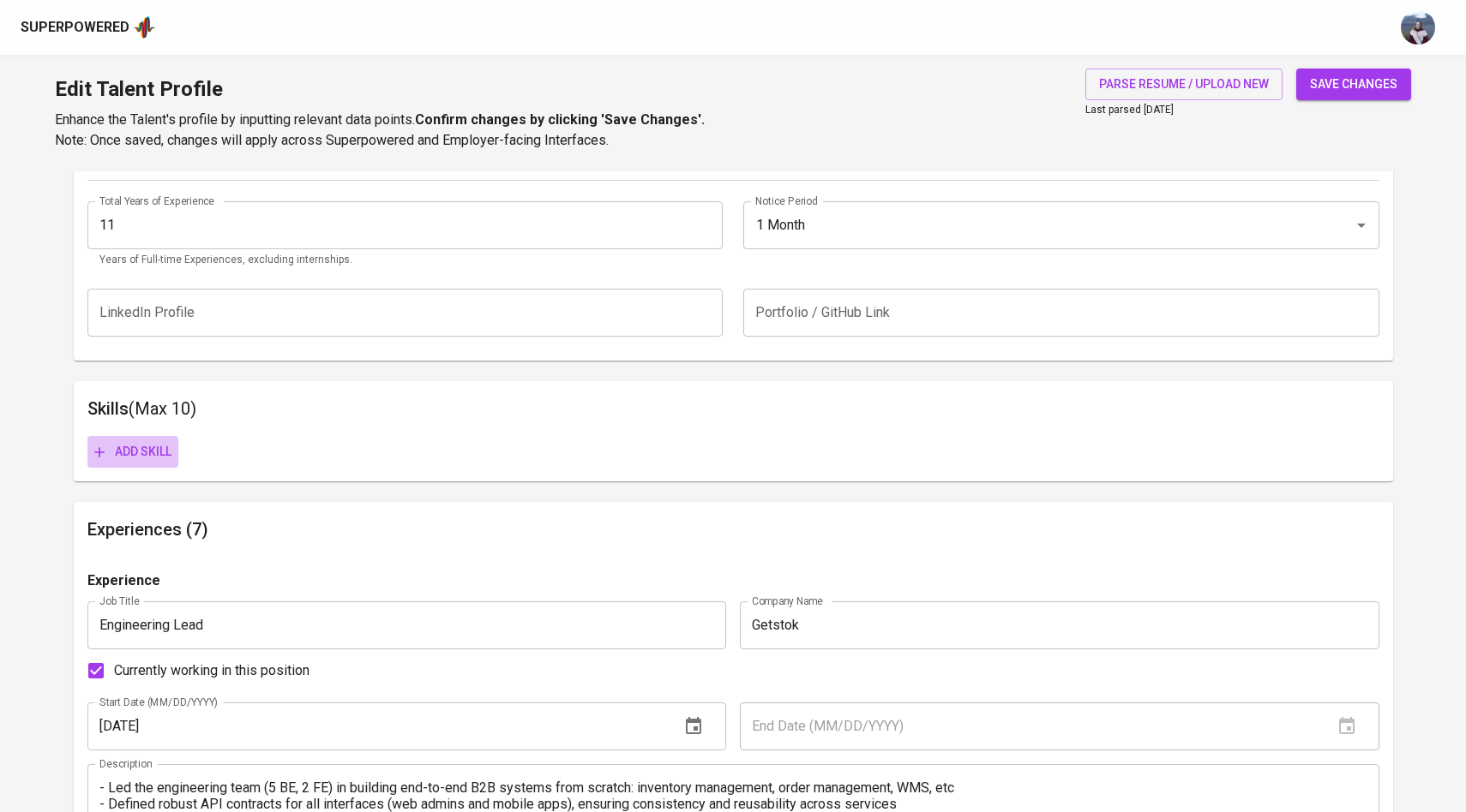
click at [118, 459] on span "Add skill" at bounding box center [133, 451] width 78 height 21
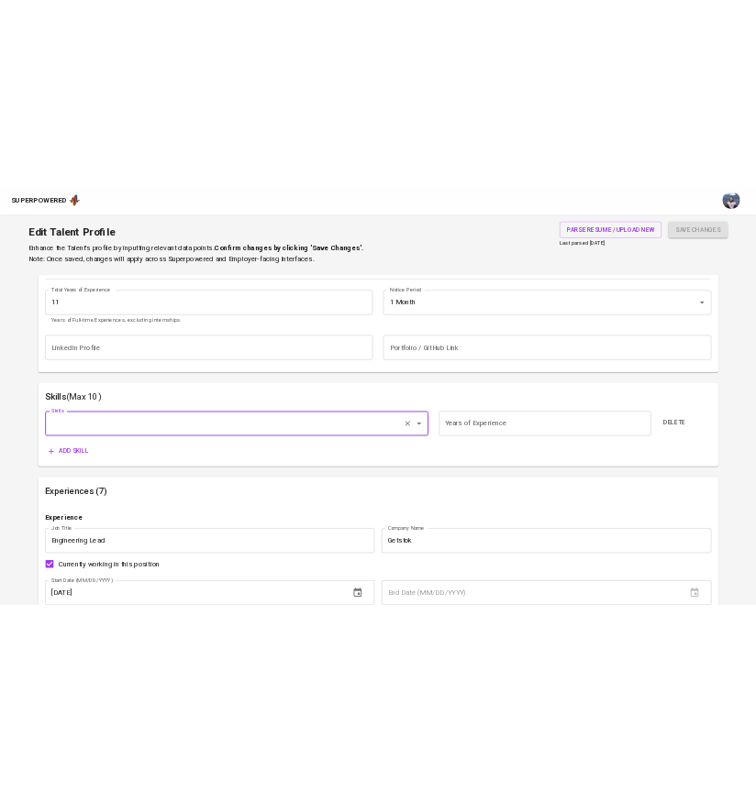
scroll to position [772, 0]
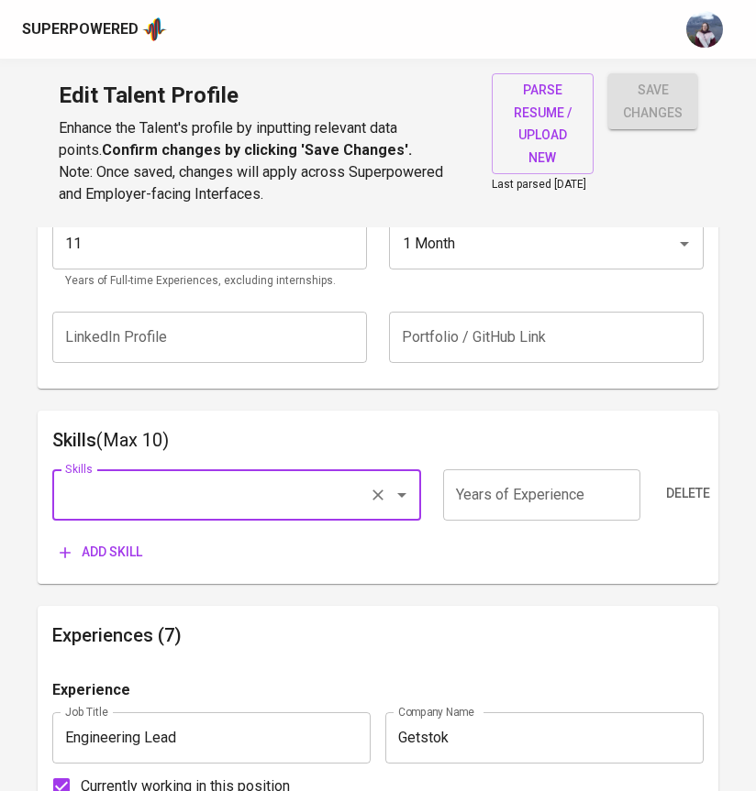
click at [190, 510] on input "Skills" at bounding box center [211, 495] width 301 height 35
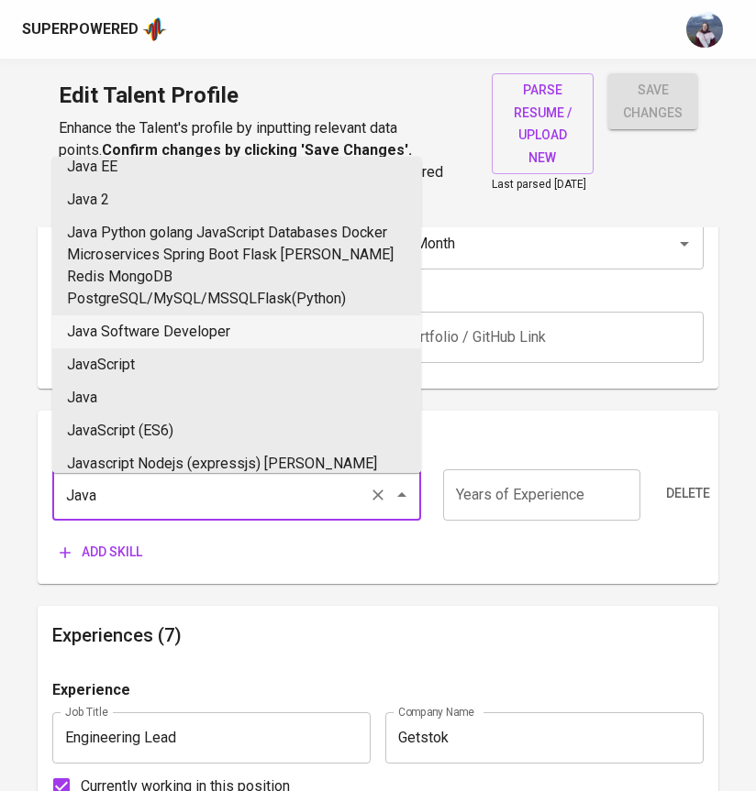
scroll to position [593, 0]
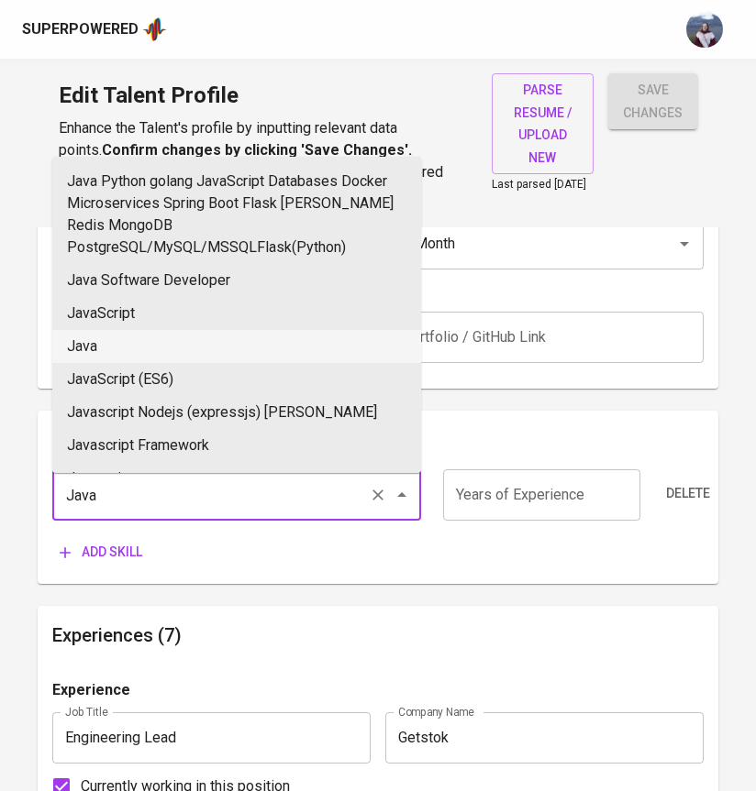
click at [130, 348] on li "Java" at bounding box center [236, 346] width 369 height 33
type input "Java"
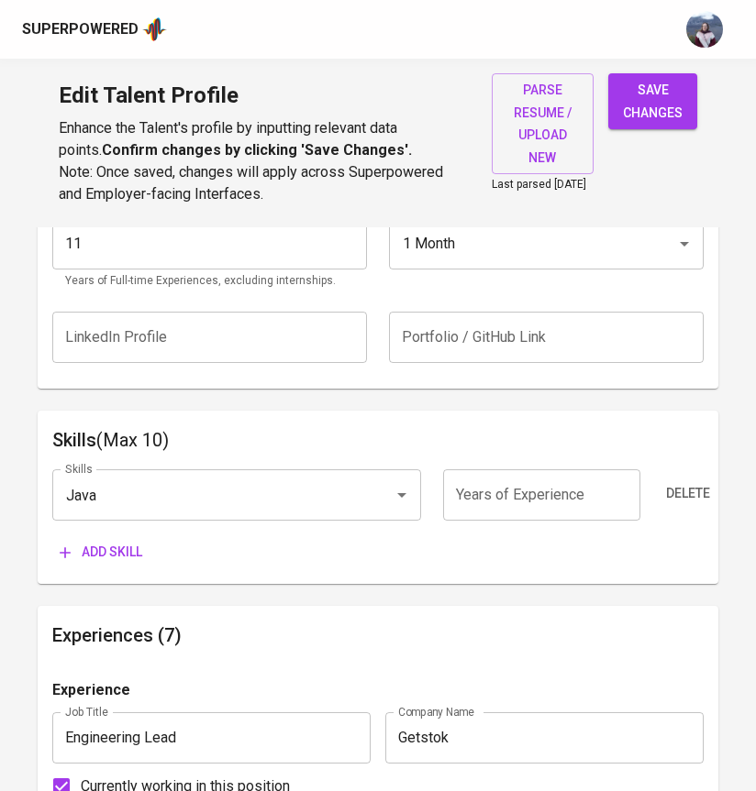
click at [113, 561] on span "Add skill" at bounding box center [101, 552] width 83 height 23
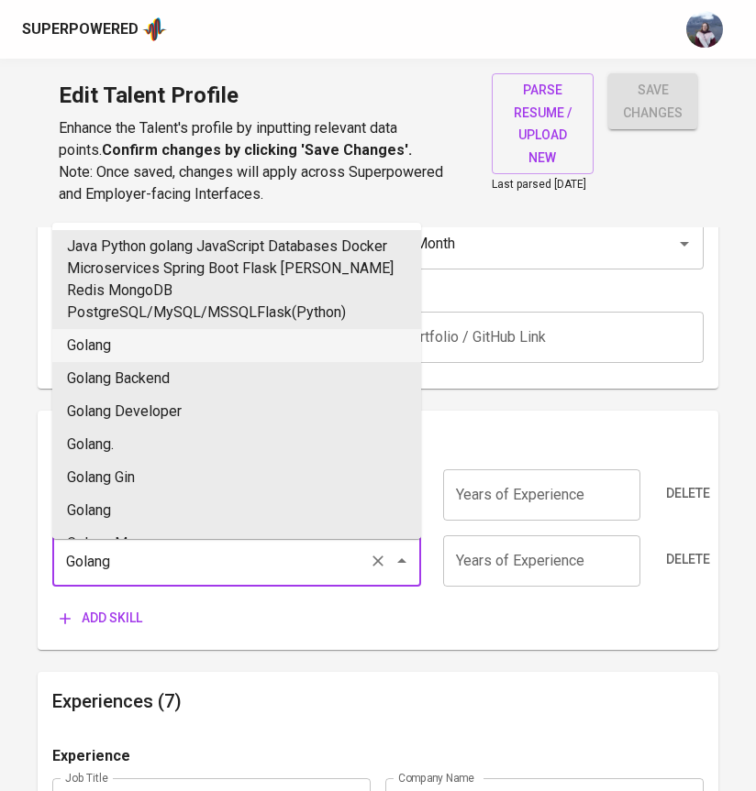
click at [136, 345] on li "Golang" at bounding box center [236, 345] width 369 height 33
type input "Golang"
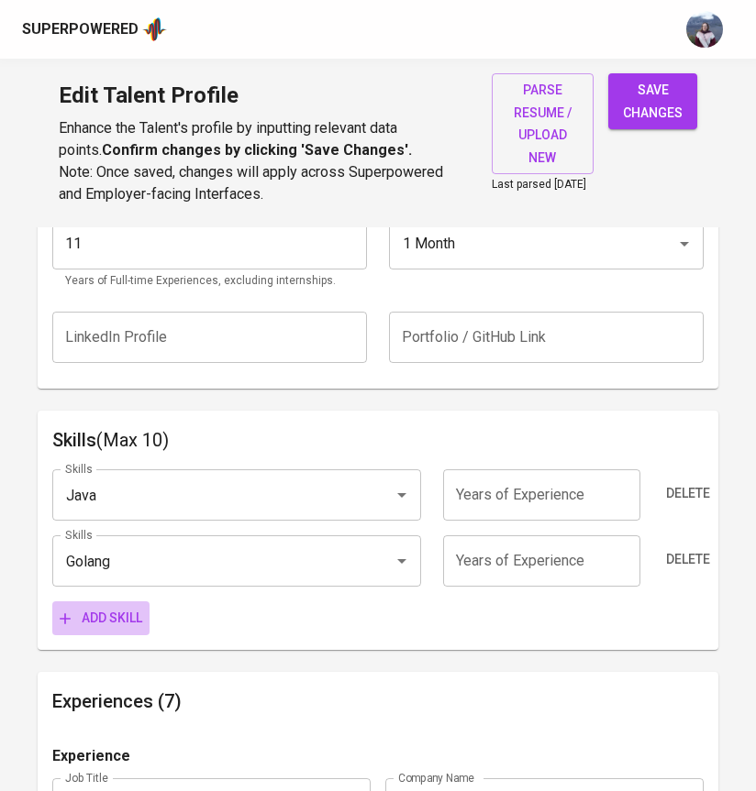
click at [111, 624] on span "Add skill" at bounding box center [101, 618] width 83 height 23
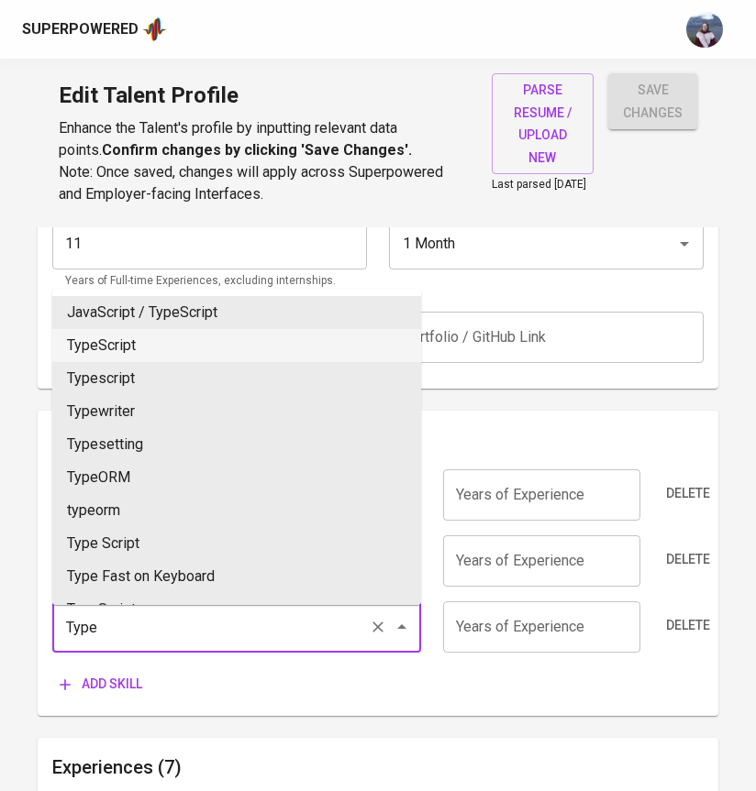
click at [204, 353] on li "TypeScript" at bounding box center [236, 345] width 369 height 33
type input "TypeScript"
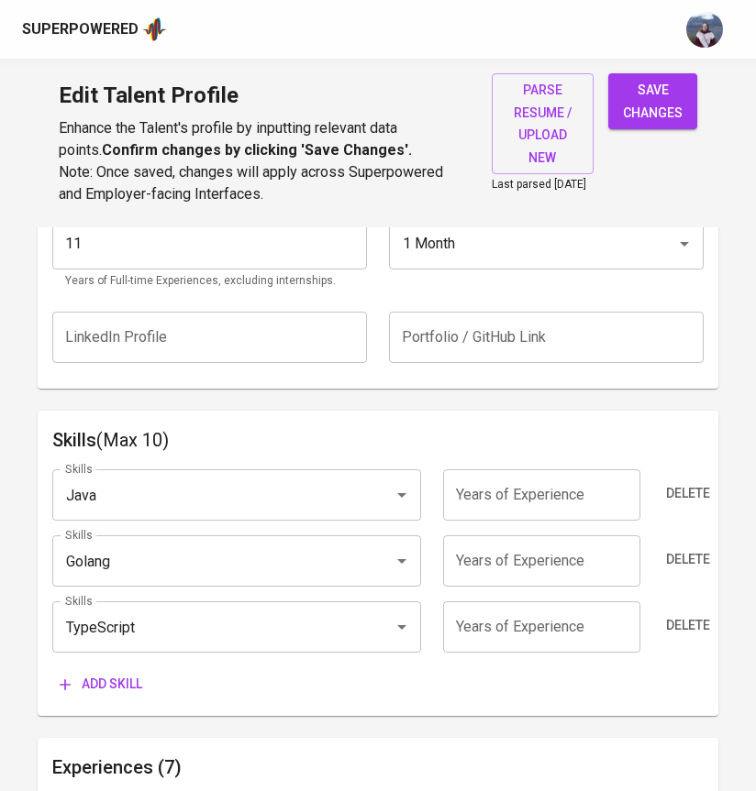
click at [81, 691] on span "Add skill" at bounding box center [101, 684] width 83 height 23
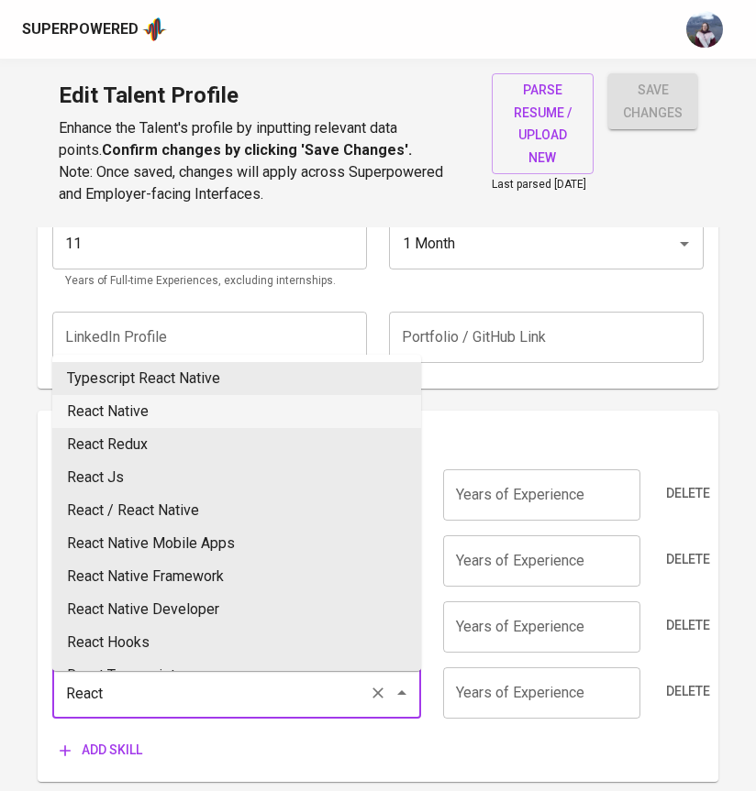
click at [153, 408] on li "React Native" at bounding box center [236, 411] width 369 height 33
type input "React Native"
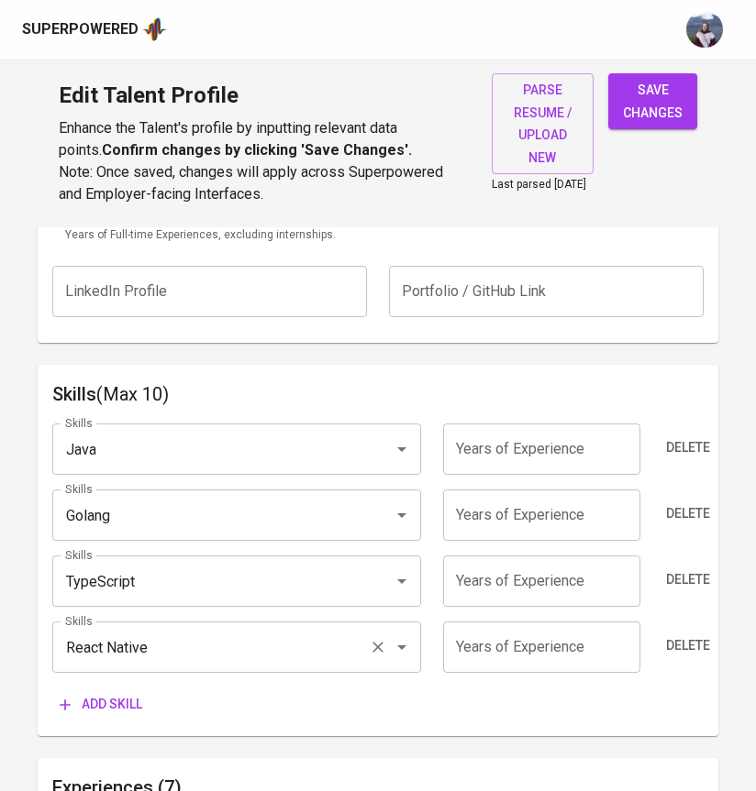
scroll to position [831, 0]
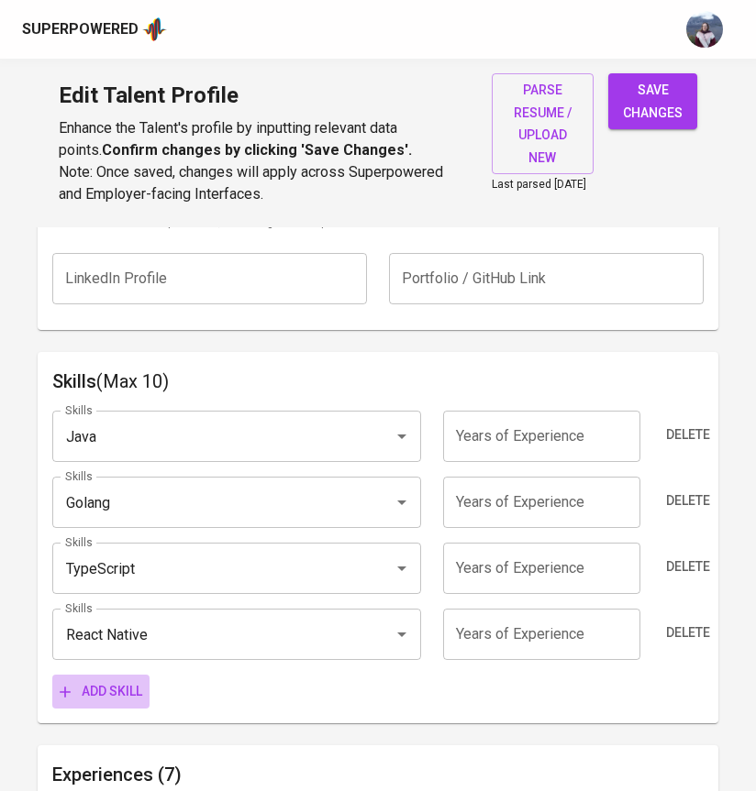
click at [130, 694] on span "Add skill" at bounding box center [101, 691] width 83 height 23
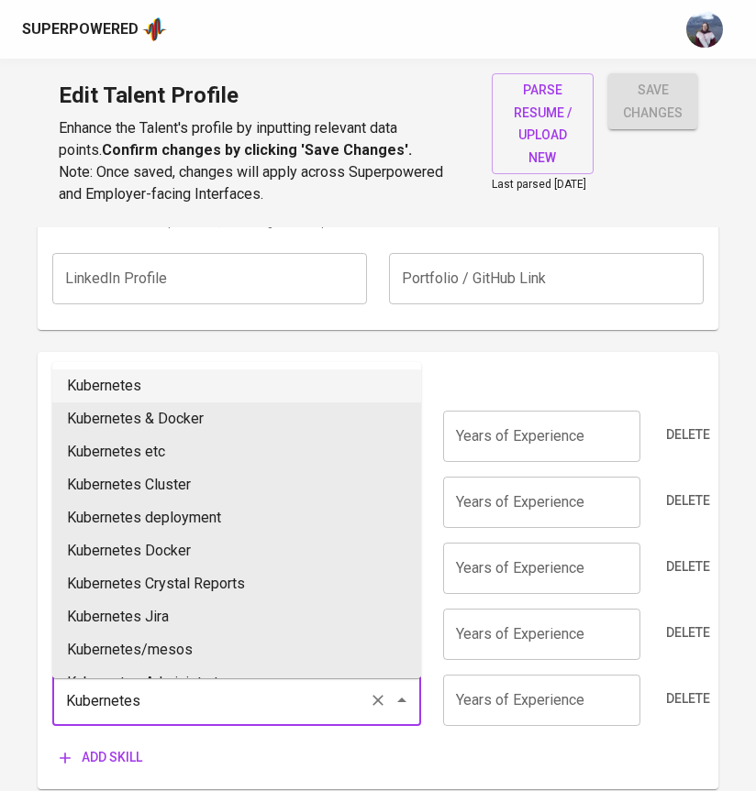
click at [129, 397] on li "Kubernetes" at bounding box center [236, 386] width 369 height 33
type input "Kubernetes"
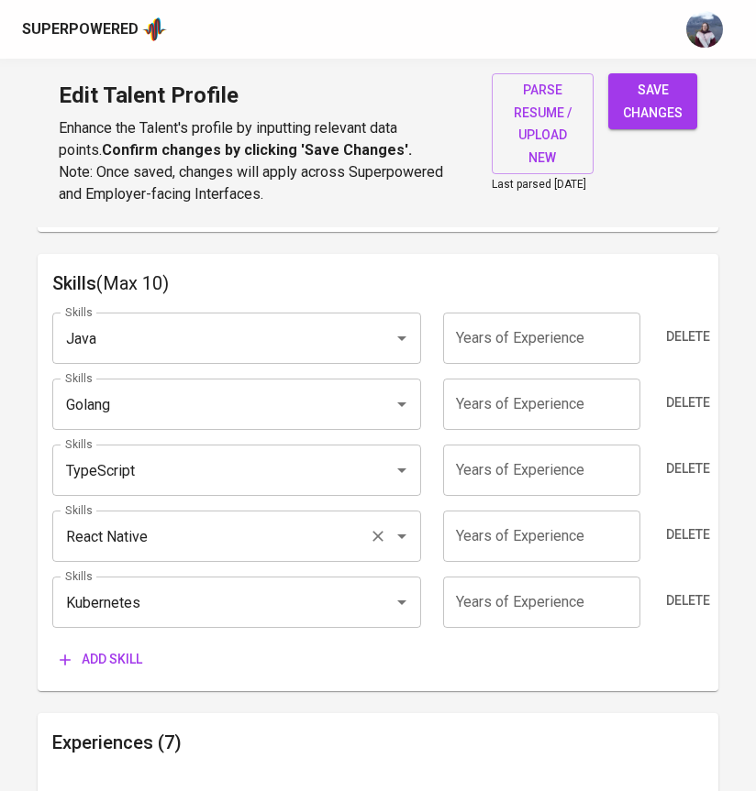
scroll to position [956, 0]
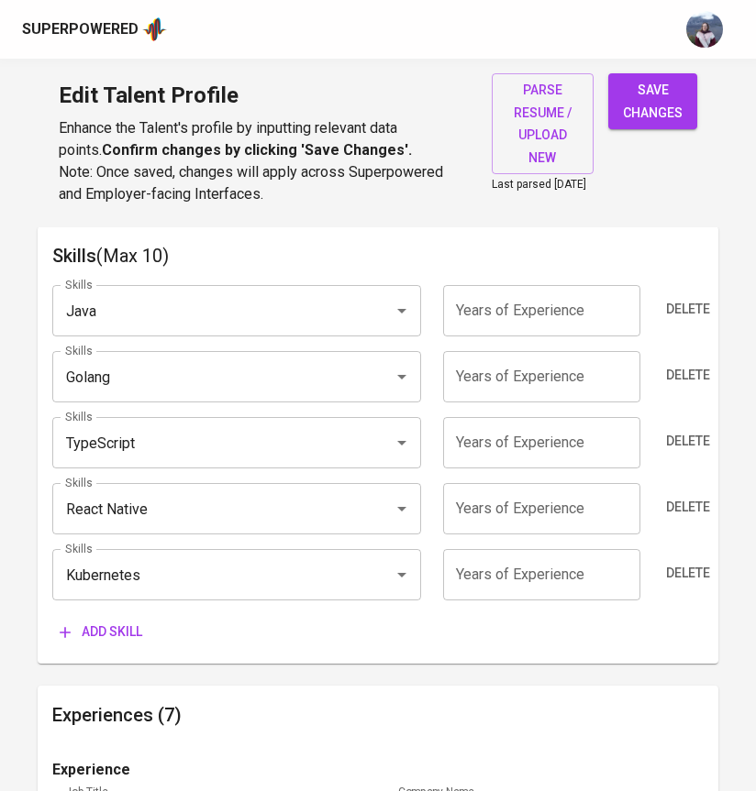
click at [122, 638] on span "Add skill" at bounding box center [101, 632] width 83 height 23
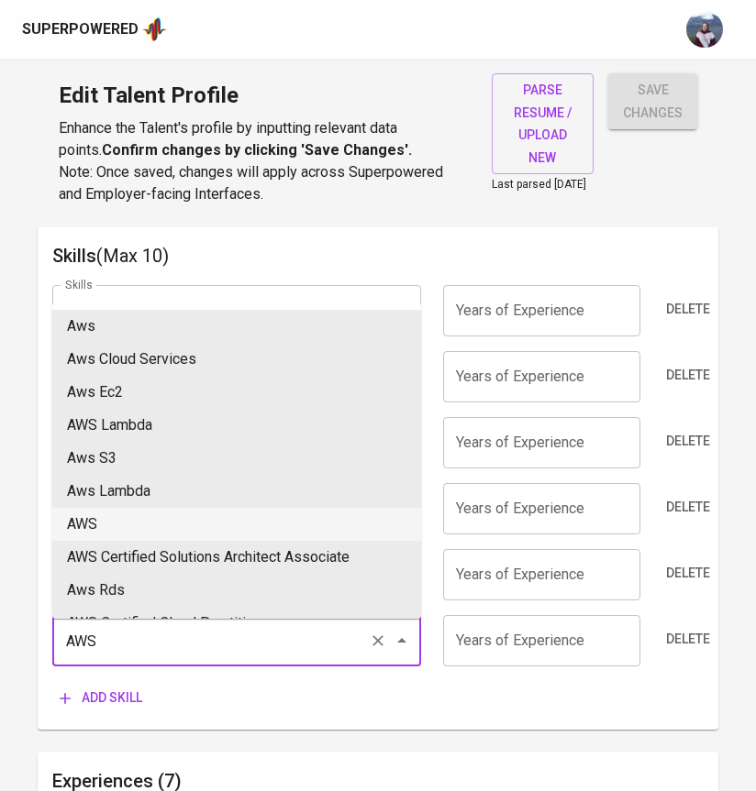
click at [119, 530] on li "AWS" at bounding box center [236, 524] width 369 height 33
type input "AWS"
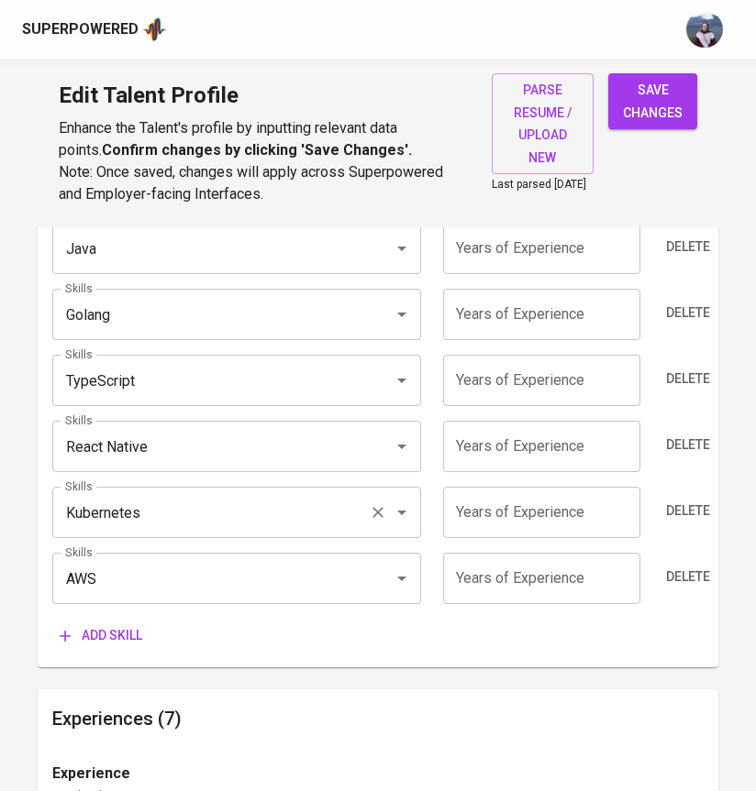
scroll to position [1020, 0]
click at [118, 640] on span "Add skill" at bounding box center [101, 635] width 83 height 23
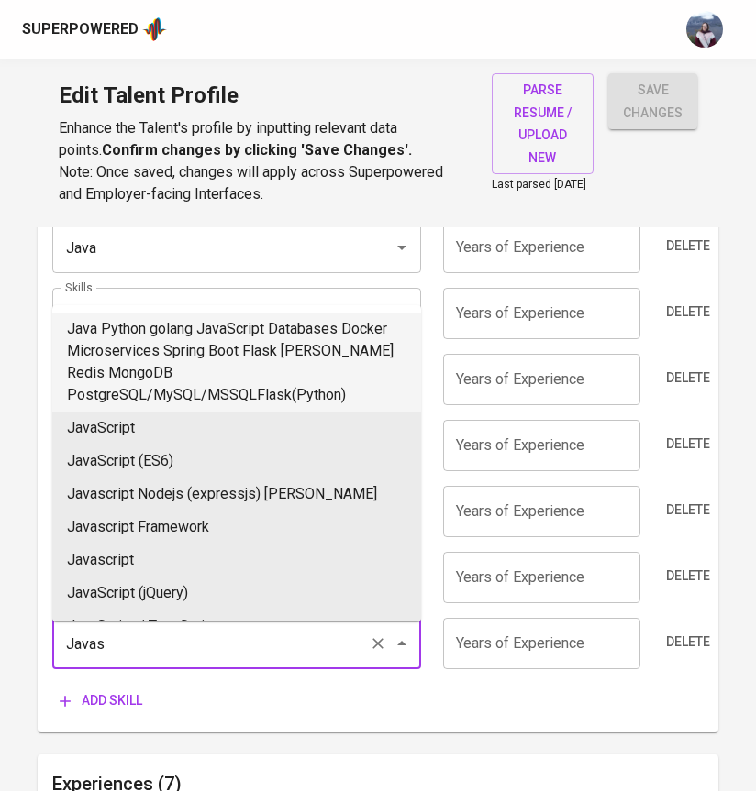
type input "Javass"
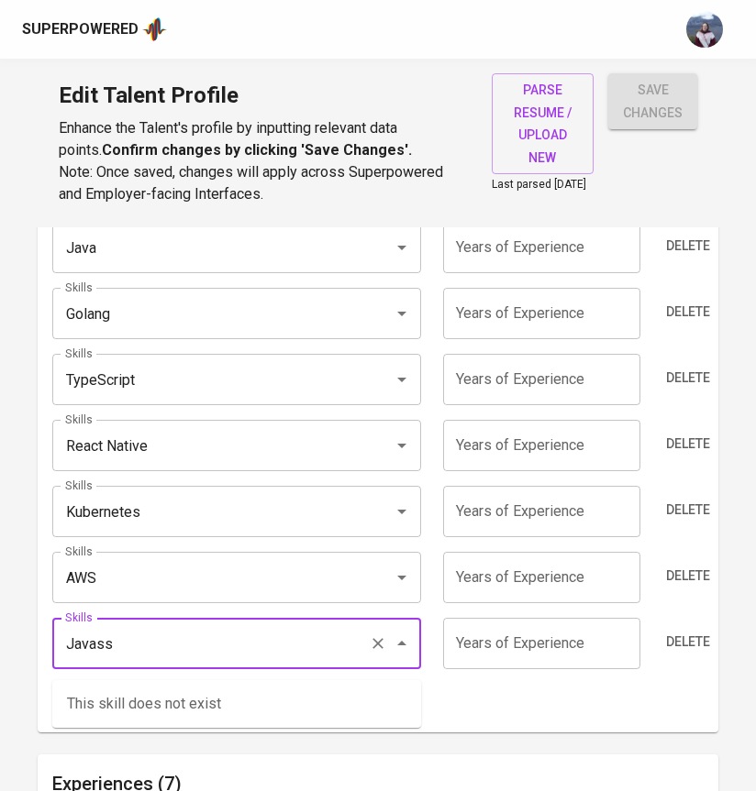
click at [122, 655] on input "Javass" at bounding box center [211, 643] width 301 height 35
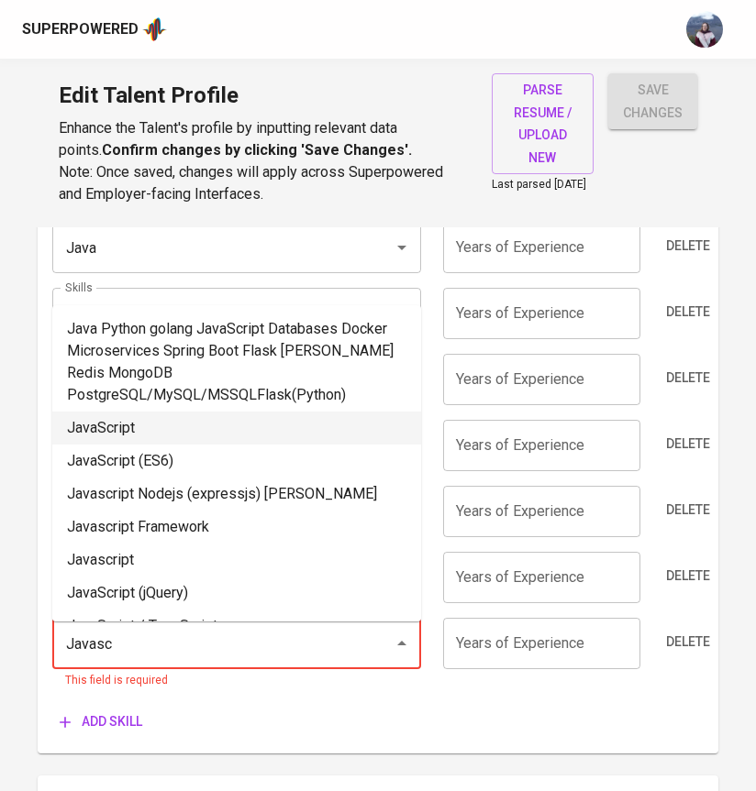
click at [168, 428] on li "JavaScript" at bounding box center [236, 428] width 369 height 33
type input "JavaScript"
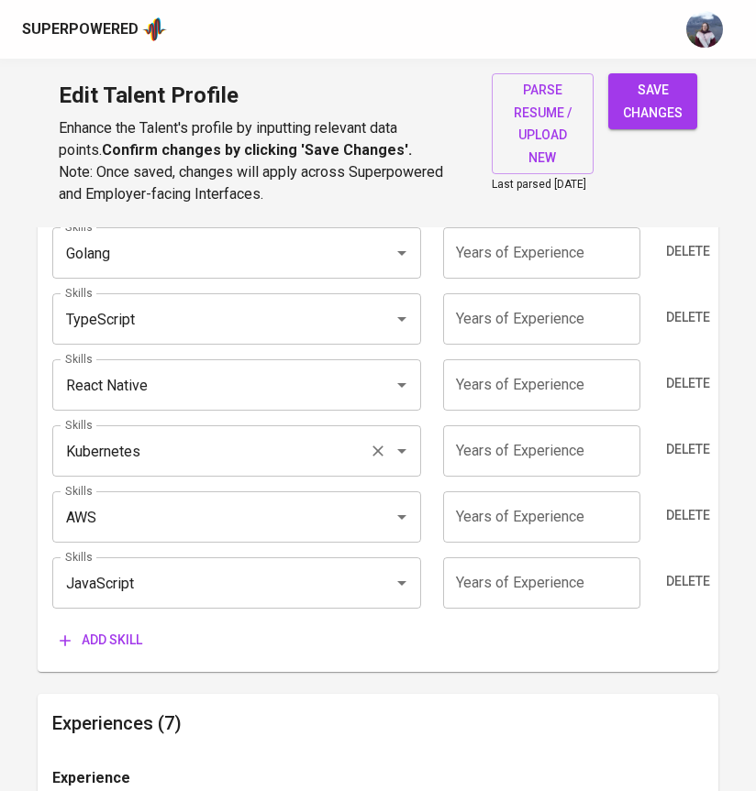
scroll to position [1132, 0]
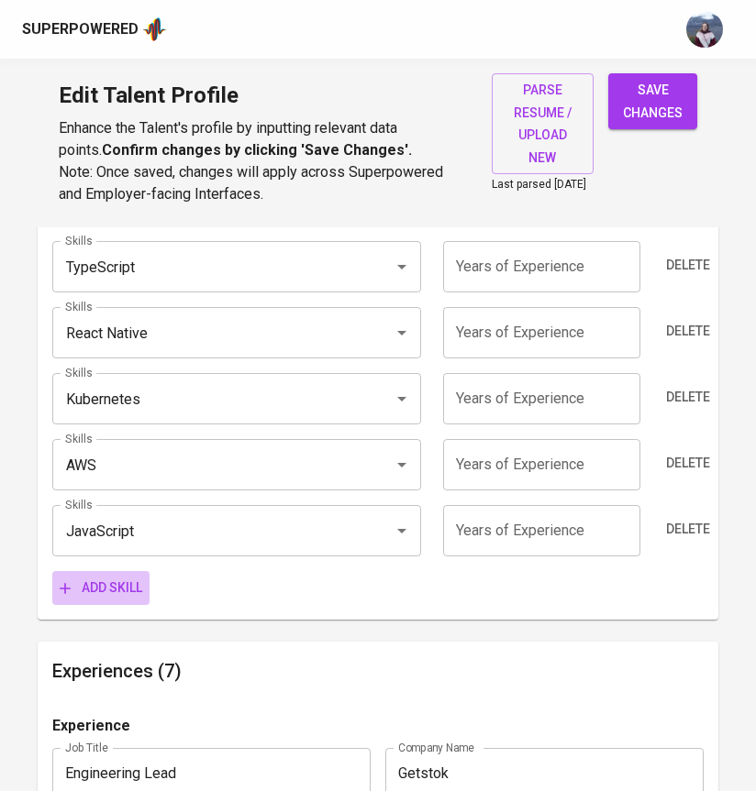
click at [127, 600] on span "Add skill" at bounding box center [101, 588] width 83 height 23
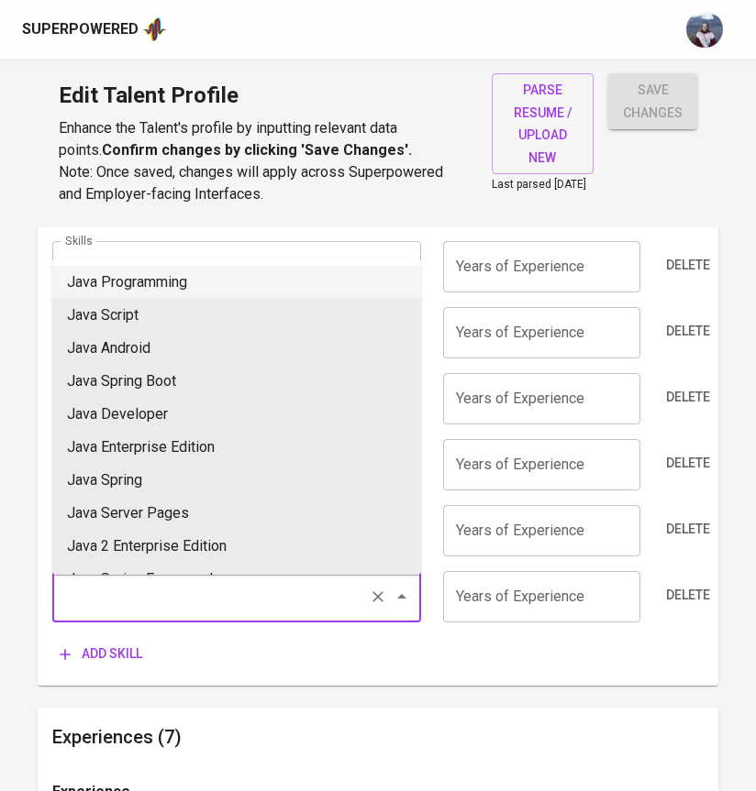
click at [186, 602] on input "Skills" at bounding box center [211, 597] width 301 height 35
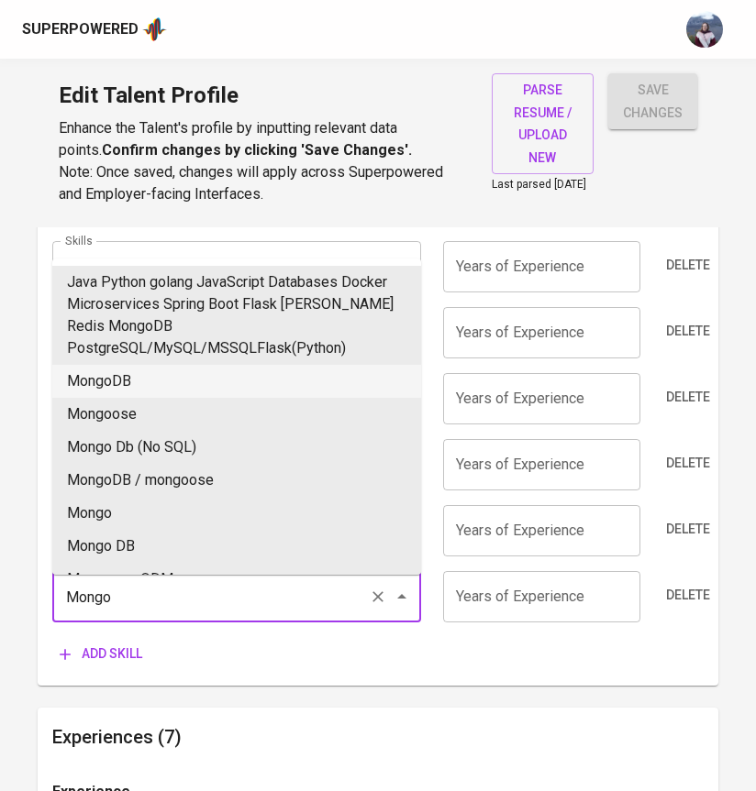
click at [215, 384] on li "MongoDB" at bounding box center [236, 381] width 369 height 33
type input "MongoDB"
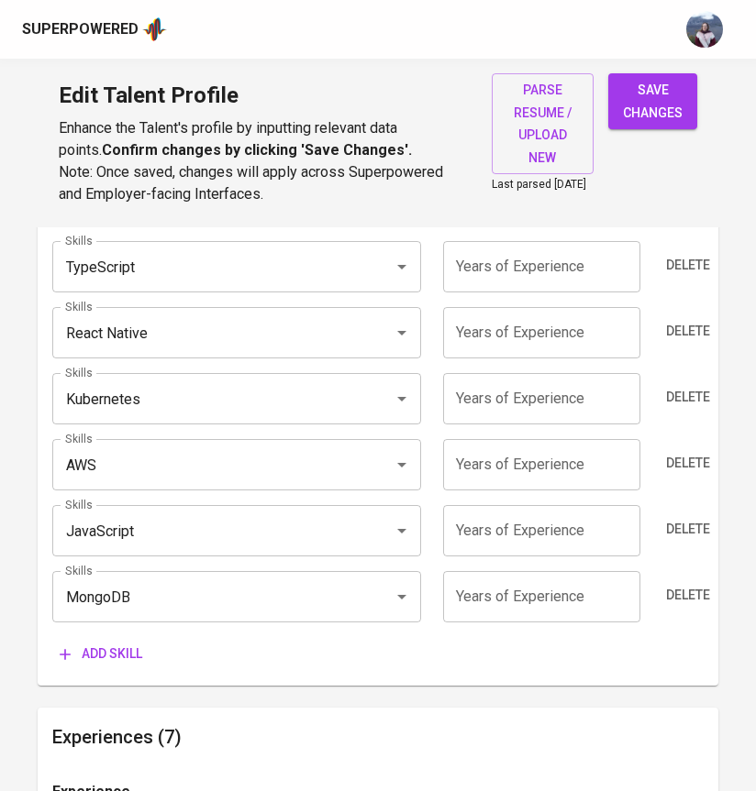
click at [118, 659] on span "Add skill" at bounding box center [101, 654] width 83 height 23
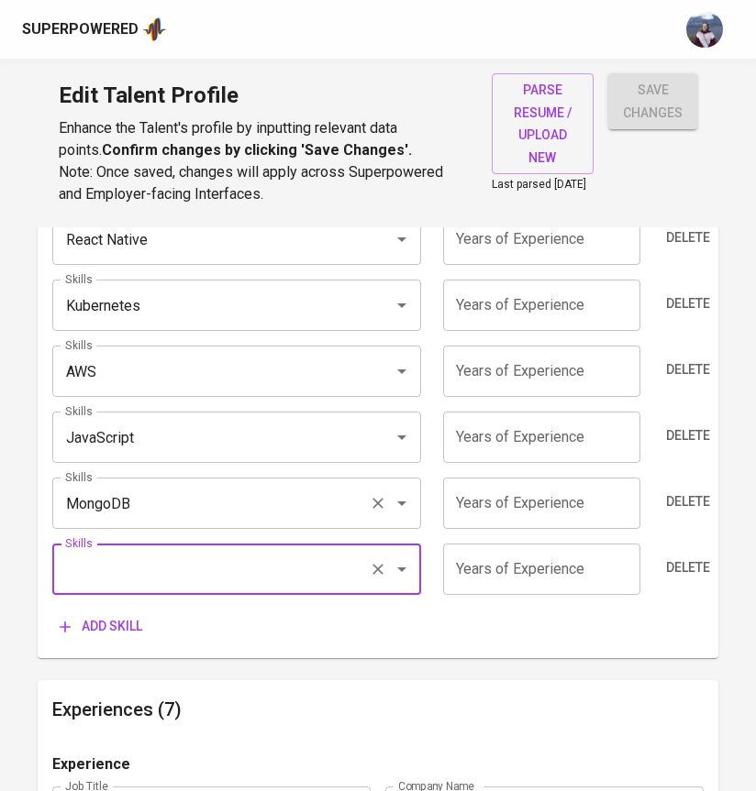
scroll to position [1229, 0]
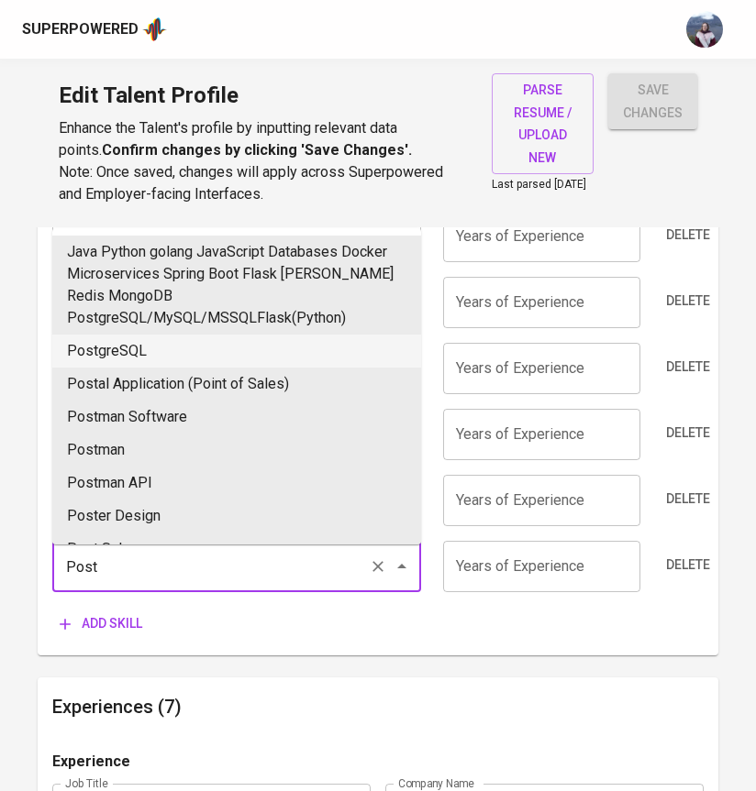
click at [232, 364] on li "PostgreSQL" at bounding box center [236, 351] width 369 height 33
type input "PostgreSQL"
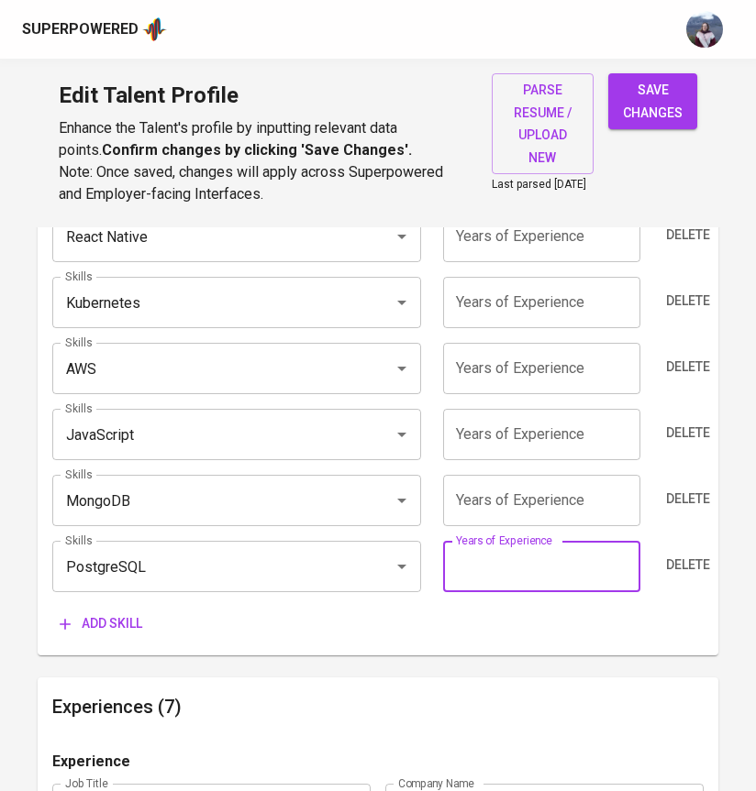
click at [538, 573] on input "number" at bounding box center [541, 566] width 197 height 51
type input "10"
click at [449, 633] on div "Add skill" at bounding box center [377, 624] width 651 height 34
click at [465, 510] on input "number" at bounding box center [541, 500] width 197 height 51
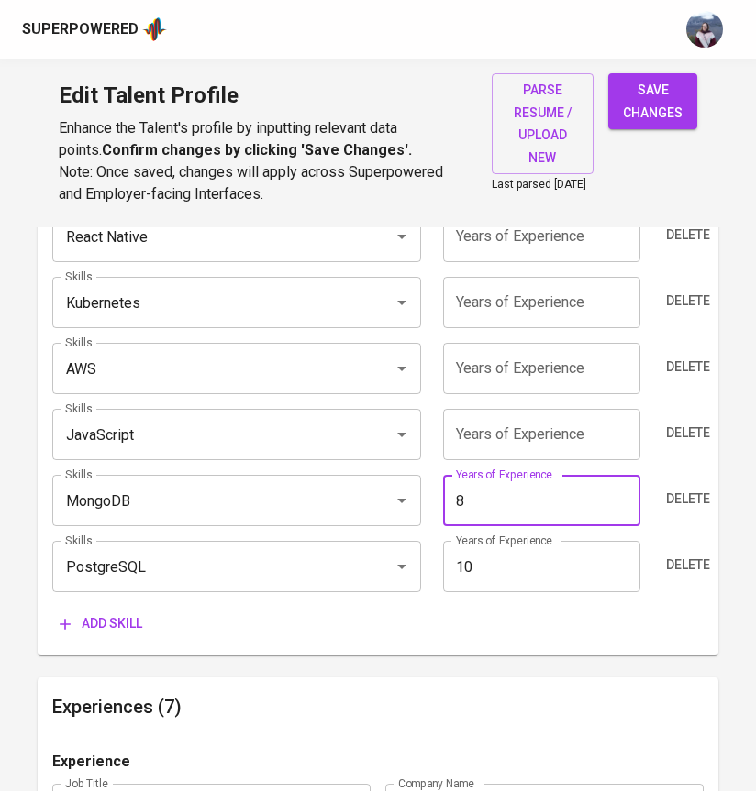
type input "8"
click at [429, 482] on div "Skills MongoDB Skills" at bounding box center [242, 500] width 380 height 51
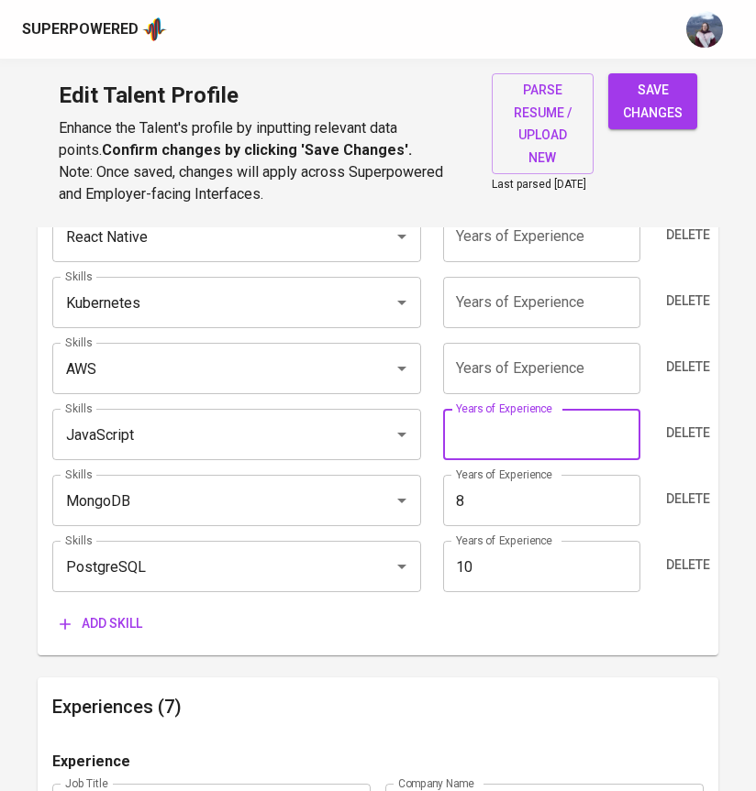
click at [493, 440] on input "number" at bounding box center [541, 434] width 197 height 51
type input "4"
click at [425, 407] on div "Skills Java Skills Years of Experience Years of Experience Delete Skills Golang…" at bounding box center [377, 319] width 651 height 643
click at [583, 387] on input "number" at bounding box center [541, 368] width 197 height 51
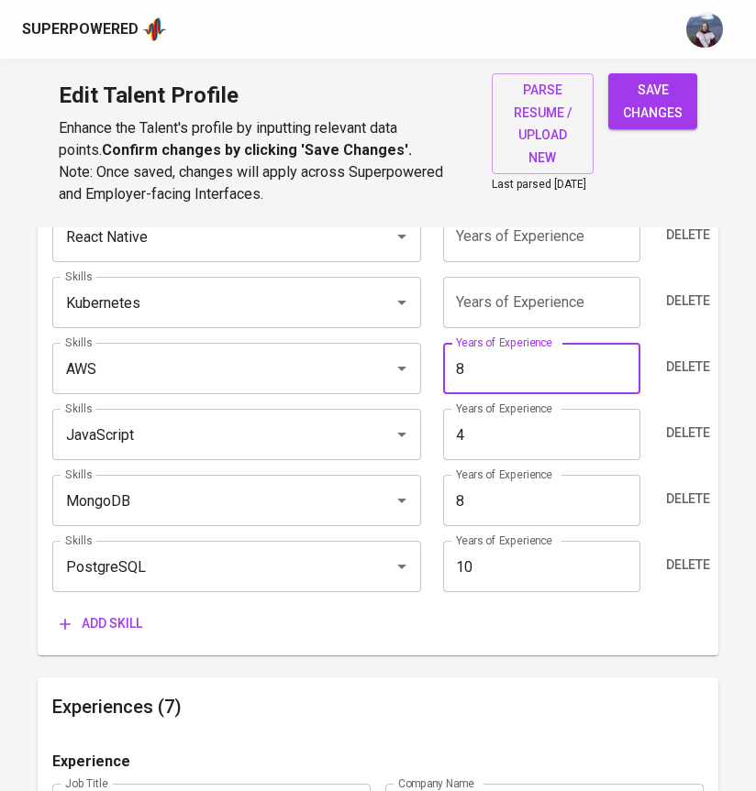
type input "8"
click at [425, 402] on div "Skills Java Skills Years of Experience Years of Experience Delete Skills Golang…" at bounding box center [377, 319] width 651 height 643
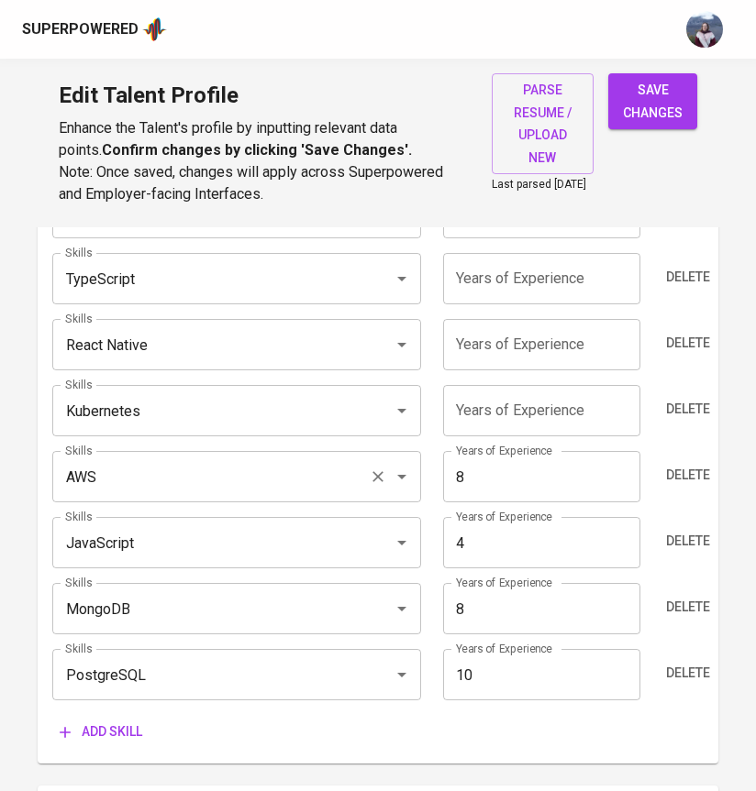
scroll to position [1121, 0]
click at [482, 408] on input "number" at bounding box center [541, 409] width 197 height 51
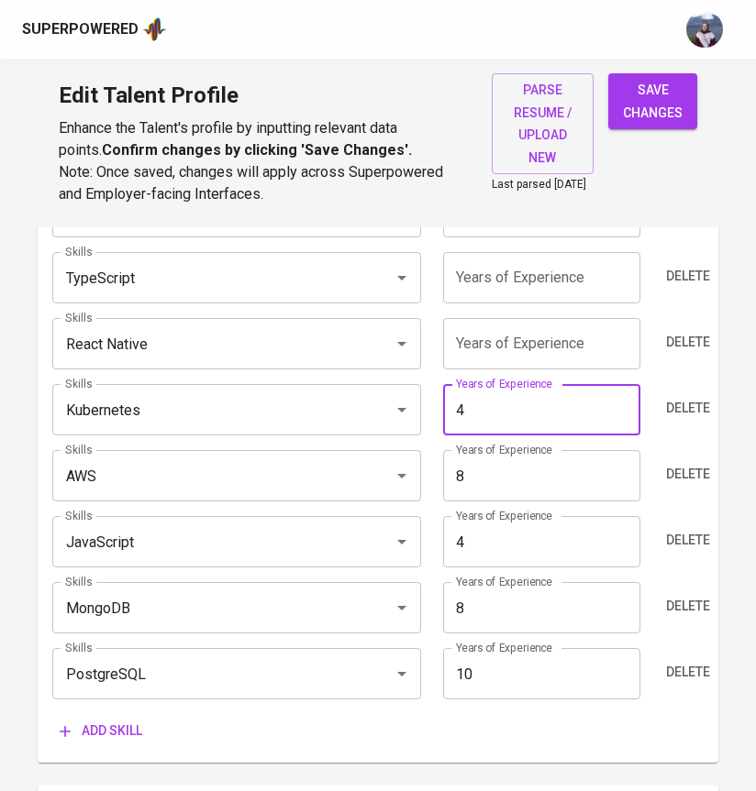
type input "4"
click at [479, 368] on input "number" at bounding box center [541, 343] width 197 height 51
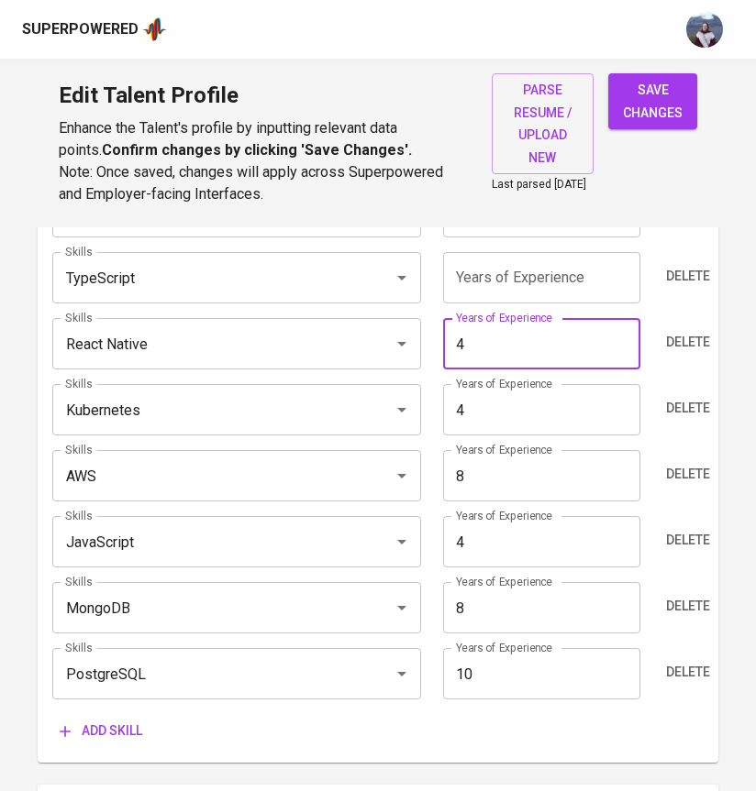
type input "4"
click at [438, 380] on div "Skills Java Skills Years of Experience Years of Experience Delete Skills Golang…" at bounding box center [377, 426] width 651 height 643
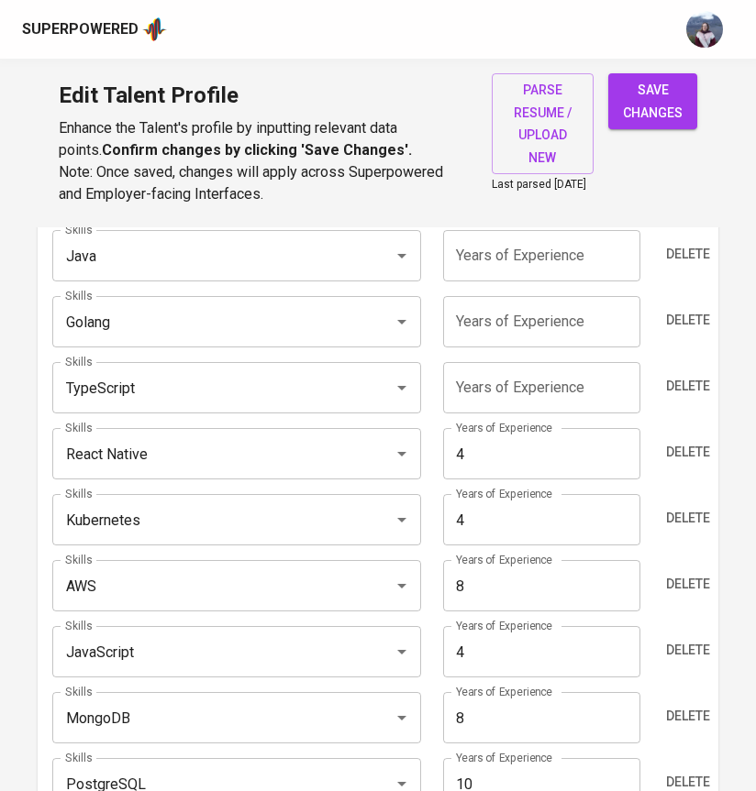
scroll to position [984, 0]
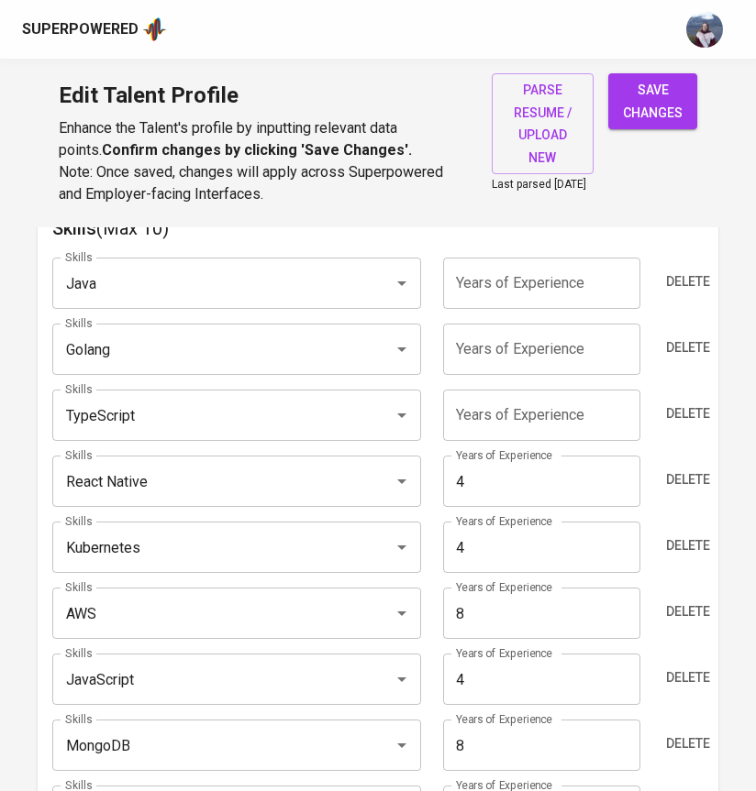
click at [509, 427] on input "number" at bounding box center [541, 415] width 197 height 51
type input "4"
click at [432, 435] on div "Years of Experience 4 Years of Experience" at bounding box center [540, 415] width 217 height 51
click at [513, 362] on input "number" at bounding box center [541, 349] width 197 height 51
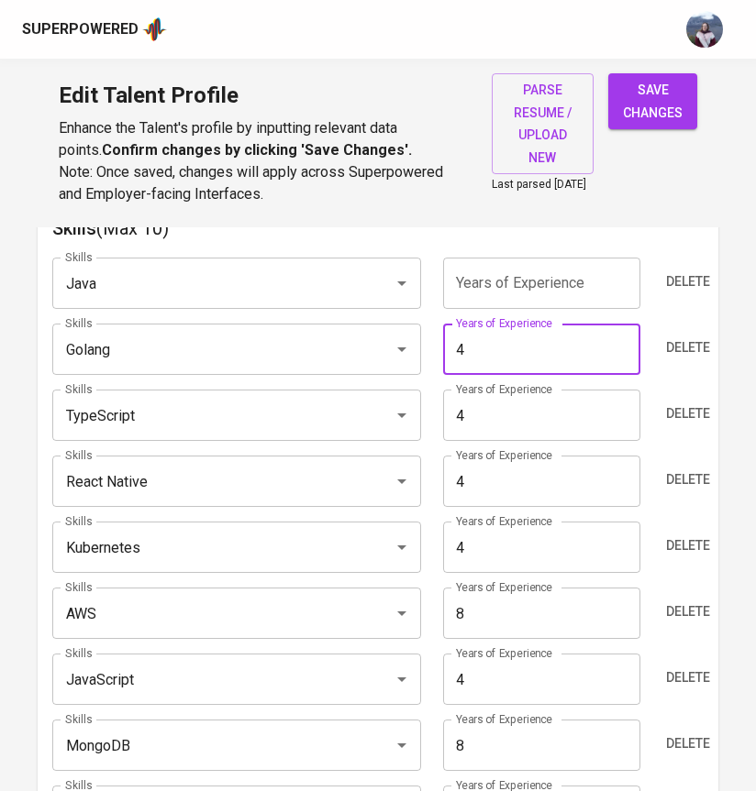
type input "4"
click at [426, 347] on div "Skills Golang Skills" at bounding box center [242, 349] width 380 height 51
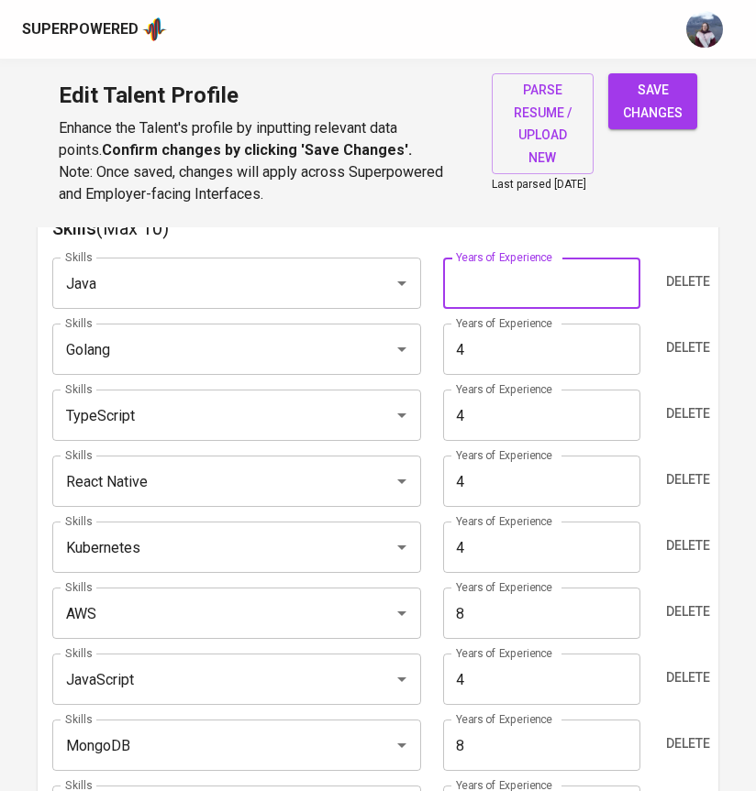
click at [480, 293] on input "number" at bounding box center [541, 283] width 197 height 51
type input "5"
click at [433, 348] on div "Years of Experience 4 Years of Experience" at bounding box center [540, 349] width 217 height 51
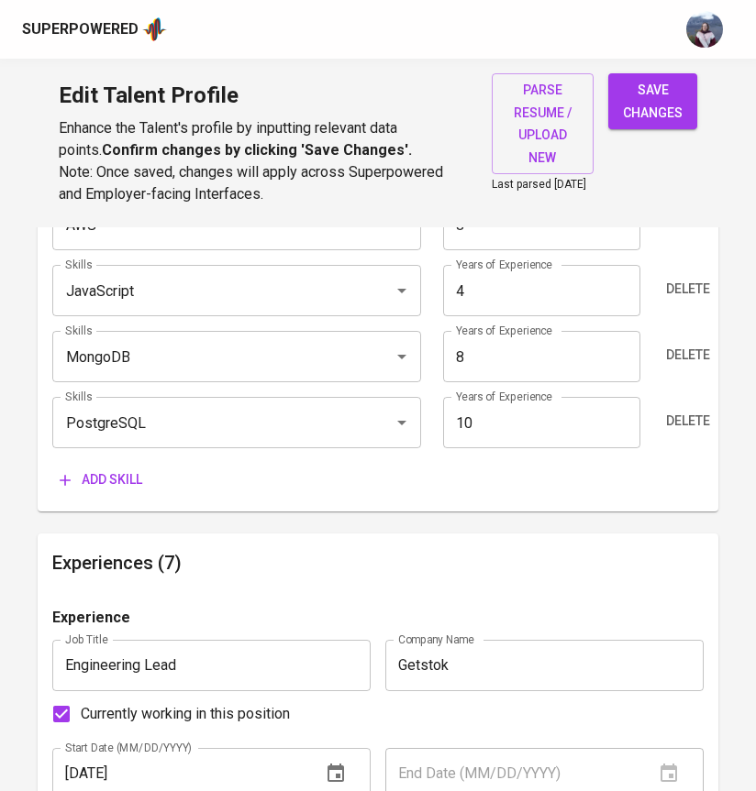
scroll to position [1378, 0]
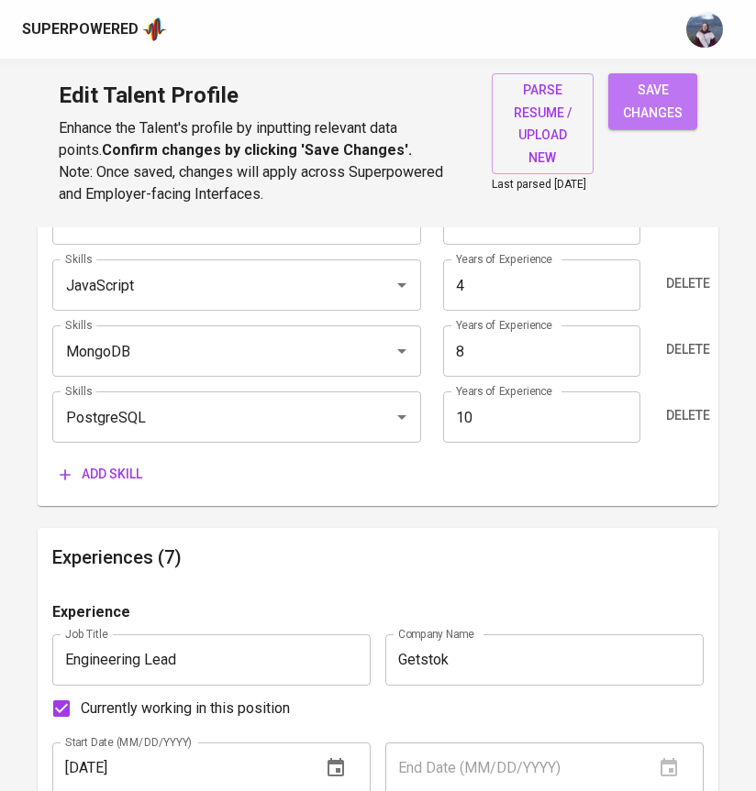
click at [648, 98] on span "save changes" at bounding box center [653, 101] width 60 height 45
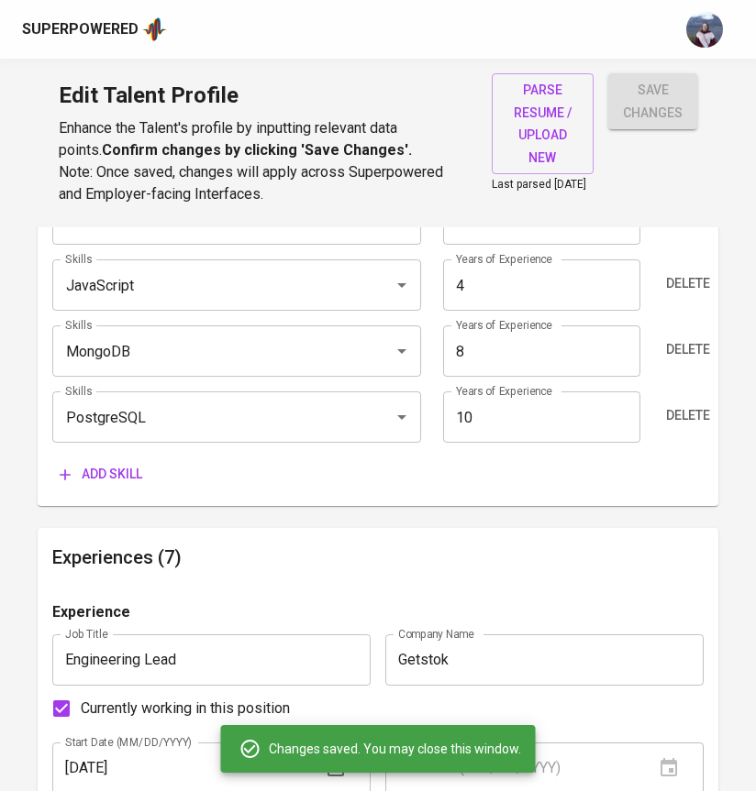
type input "PostgreSQL"
type input "10"
type input "AWS"
type input "8"
type input "MongoDB"
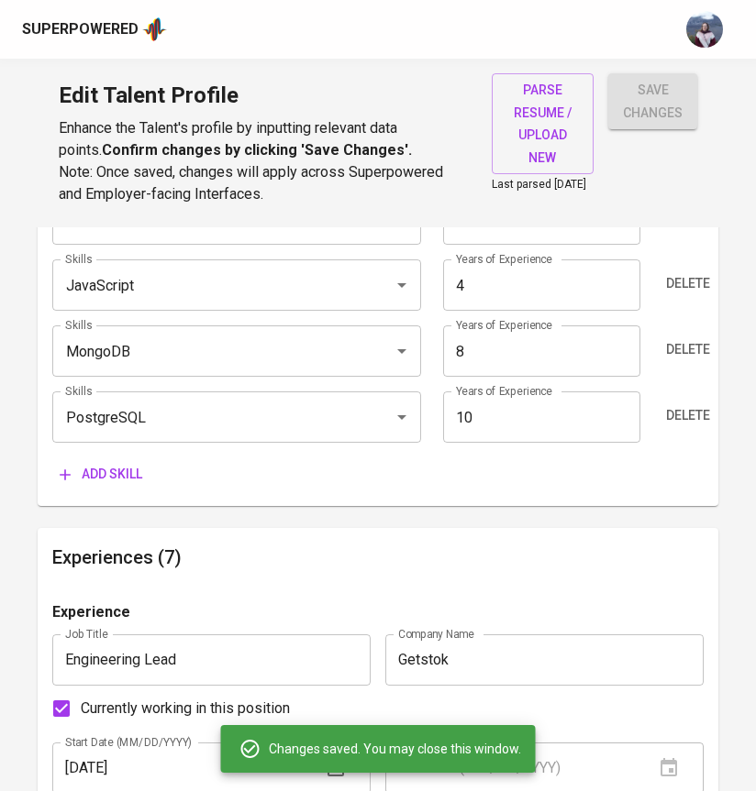
type input "8"
type input "Java"
type input "5"
type input "React Native"
type input "4"
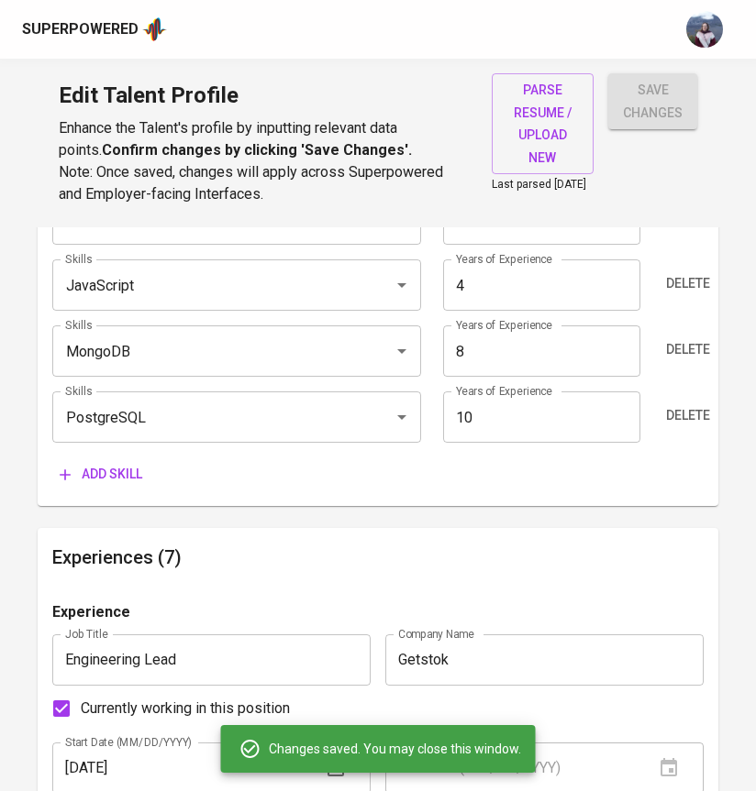
type input "TypeScript"
type input "Go"
type input "4"
type input "JavaScript"
type input "4"
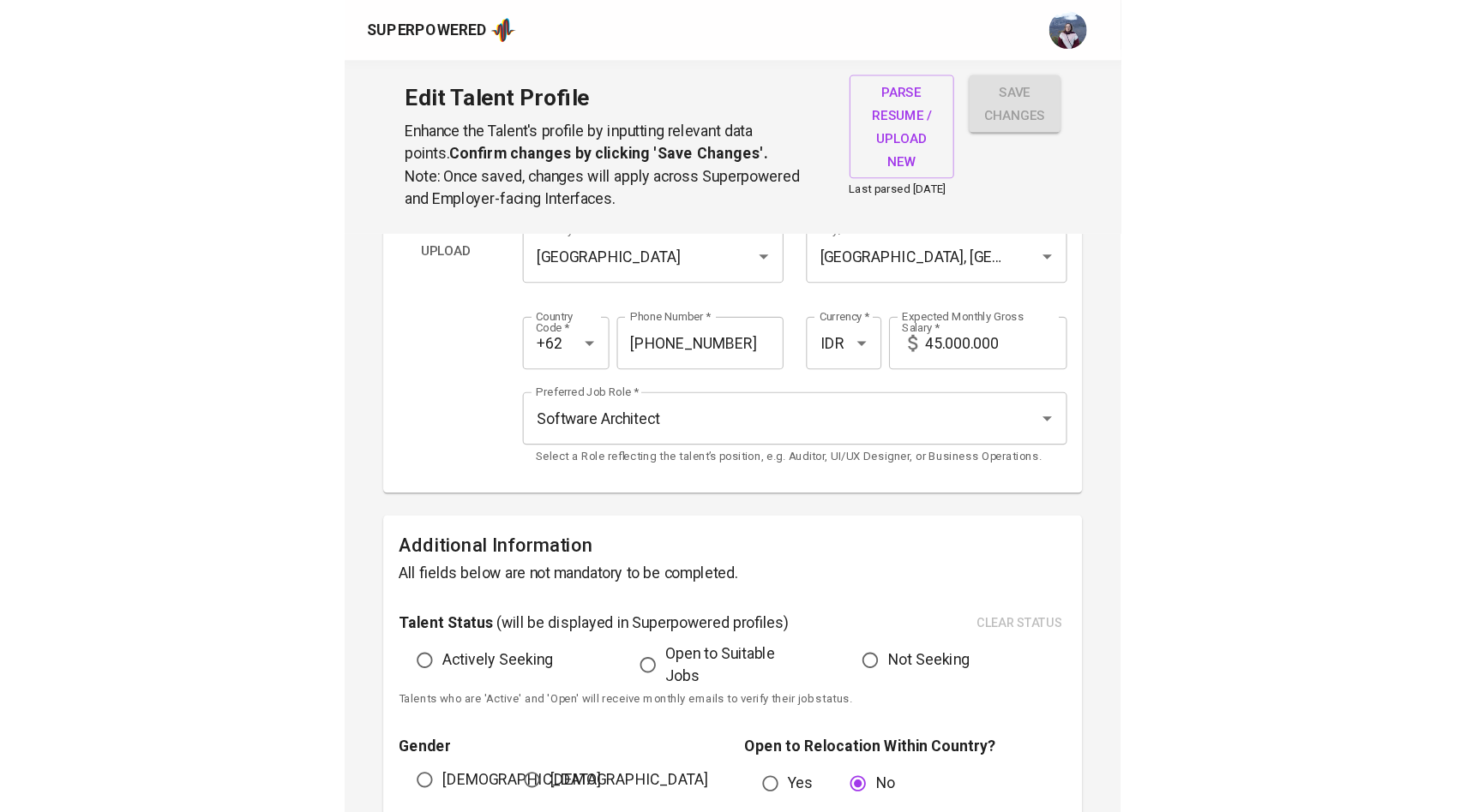
scroll to position [106, 0]
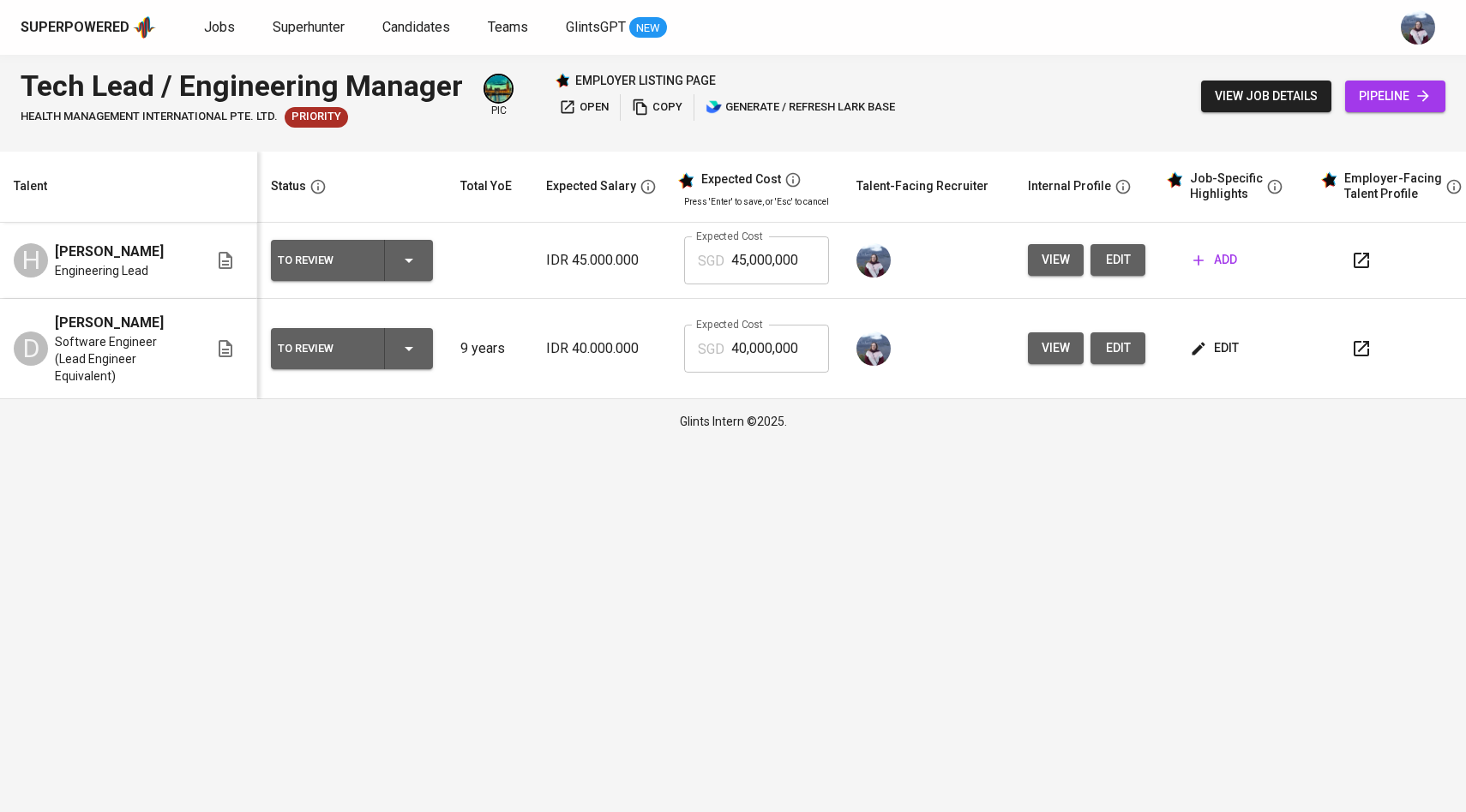
click at [1054, 263] on span "view" at bounding box center [1056, 260] width 28 height 21
click at [1063, 264] on span "view" at bounding box center [1056, 260] width 28 height 21
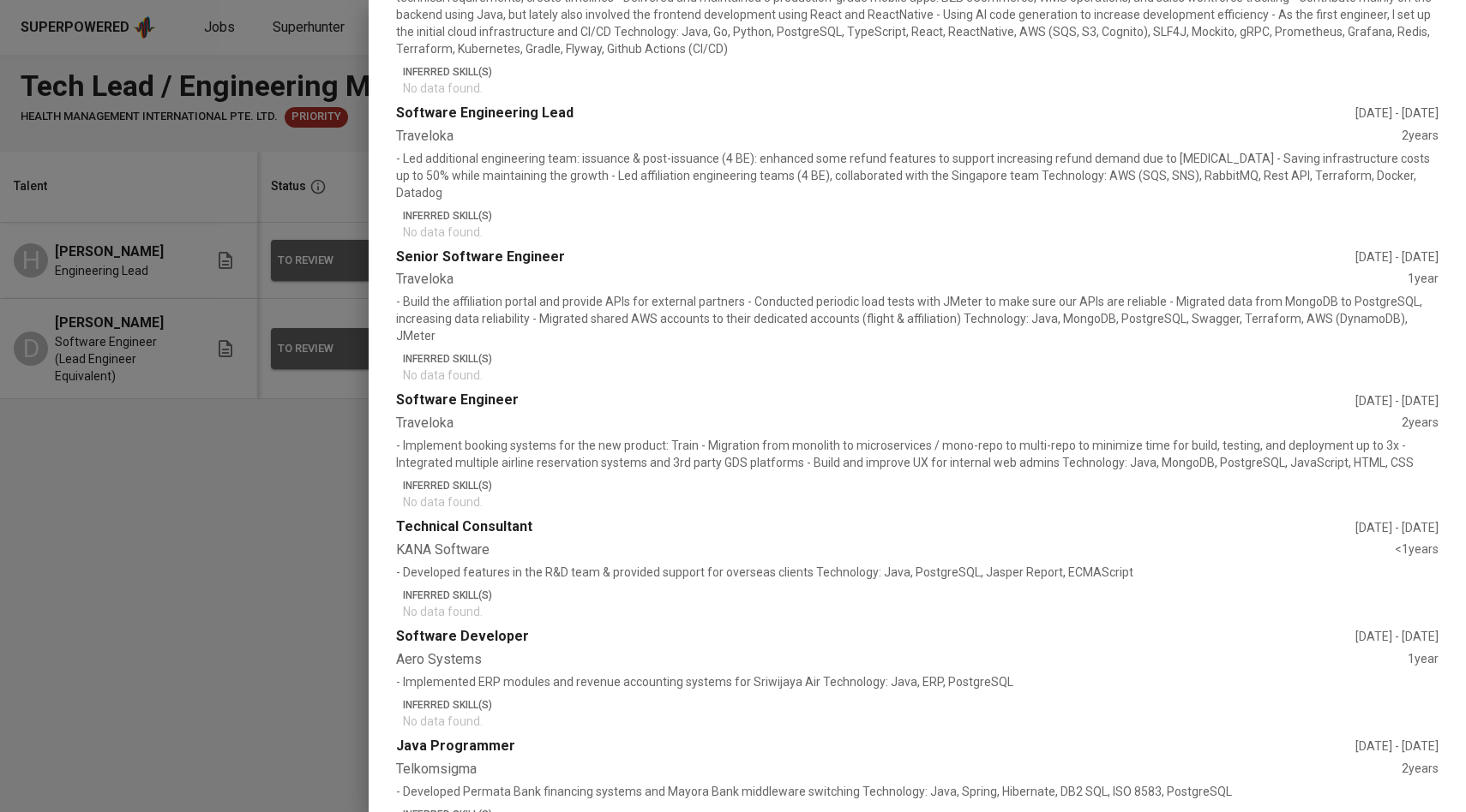
scroll to position [750, 0]
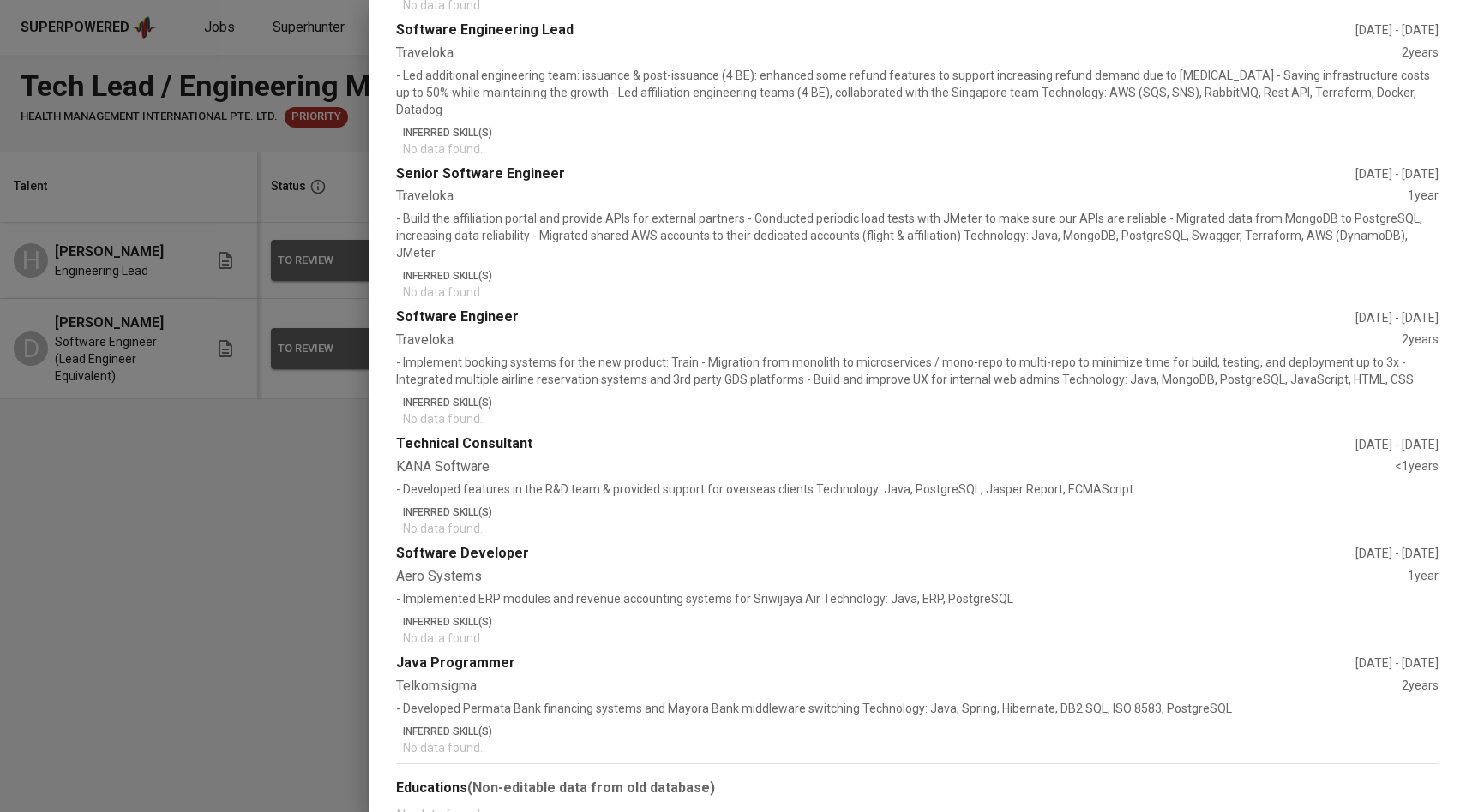
click at [264, 563] on div at bounding box center [733, 406] width 1466 height 812
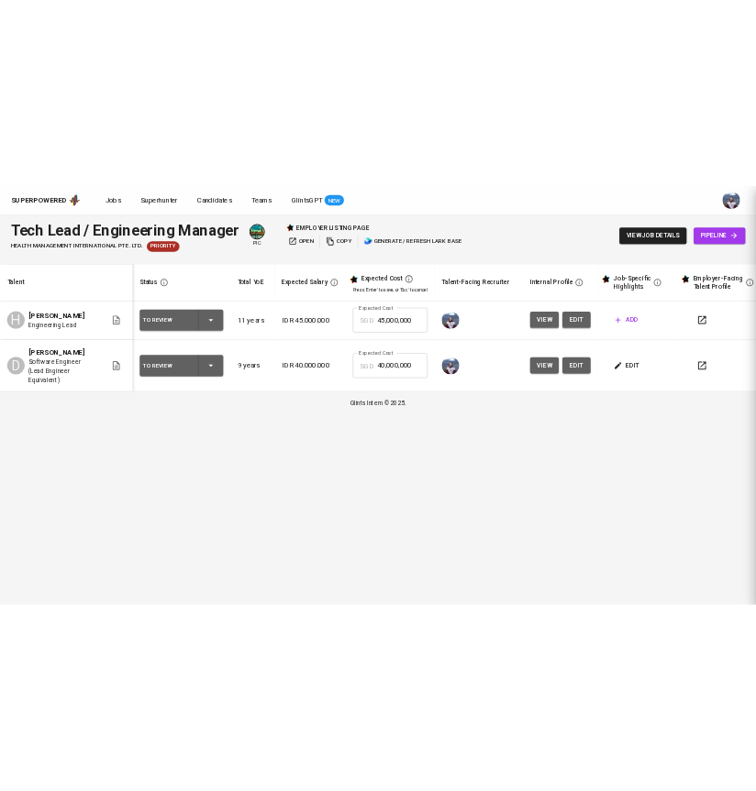
scroll to position [0, 0]
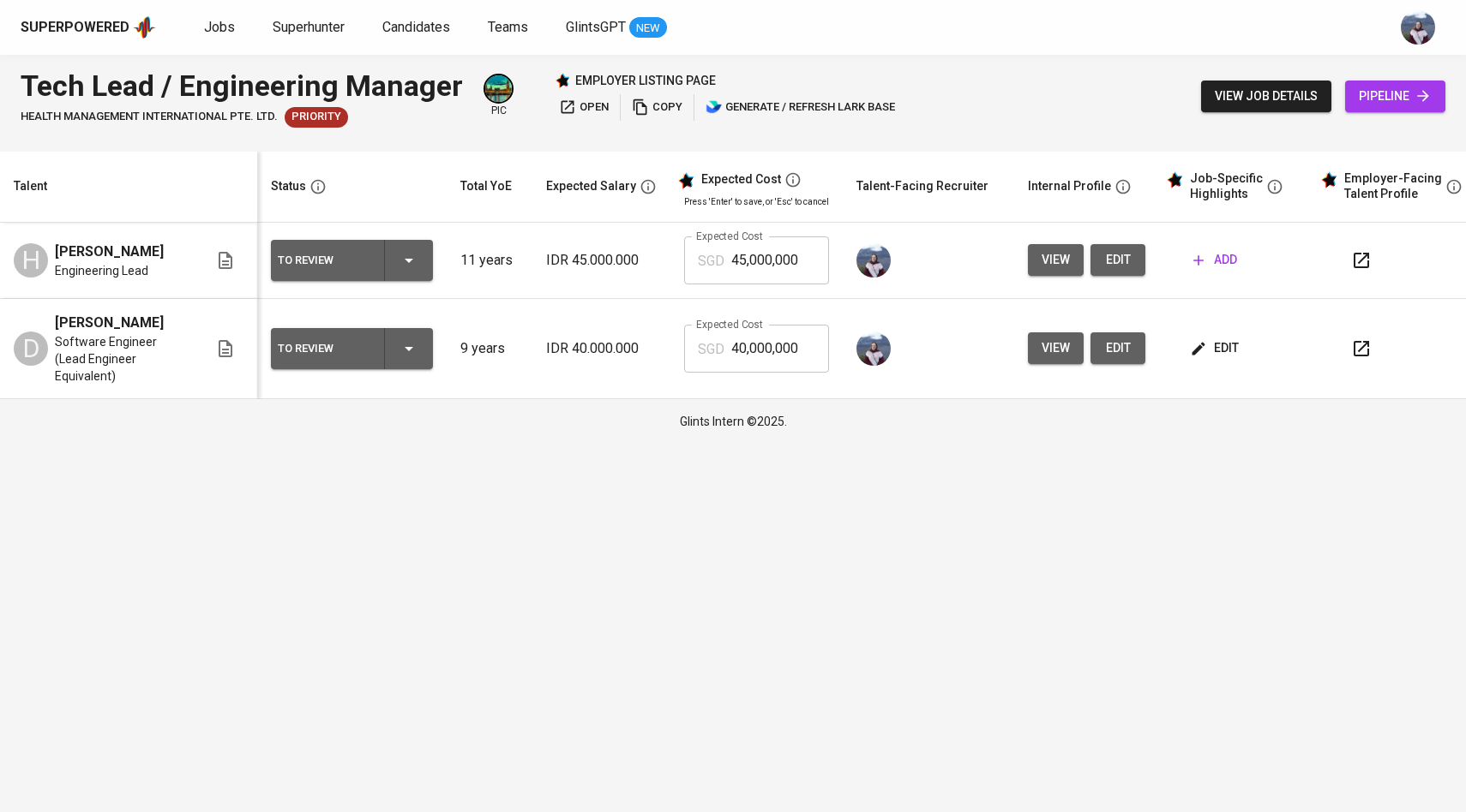
click at [1221, 347] on span "edit" at bounding box center [1215, 348] width 46 height 21
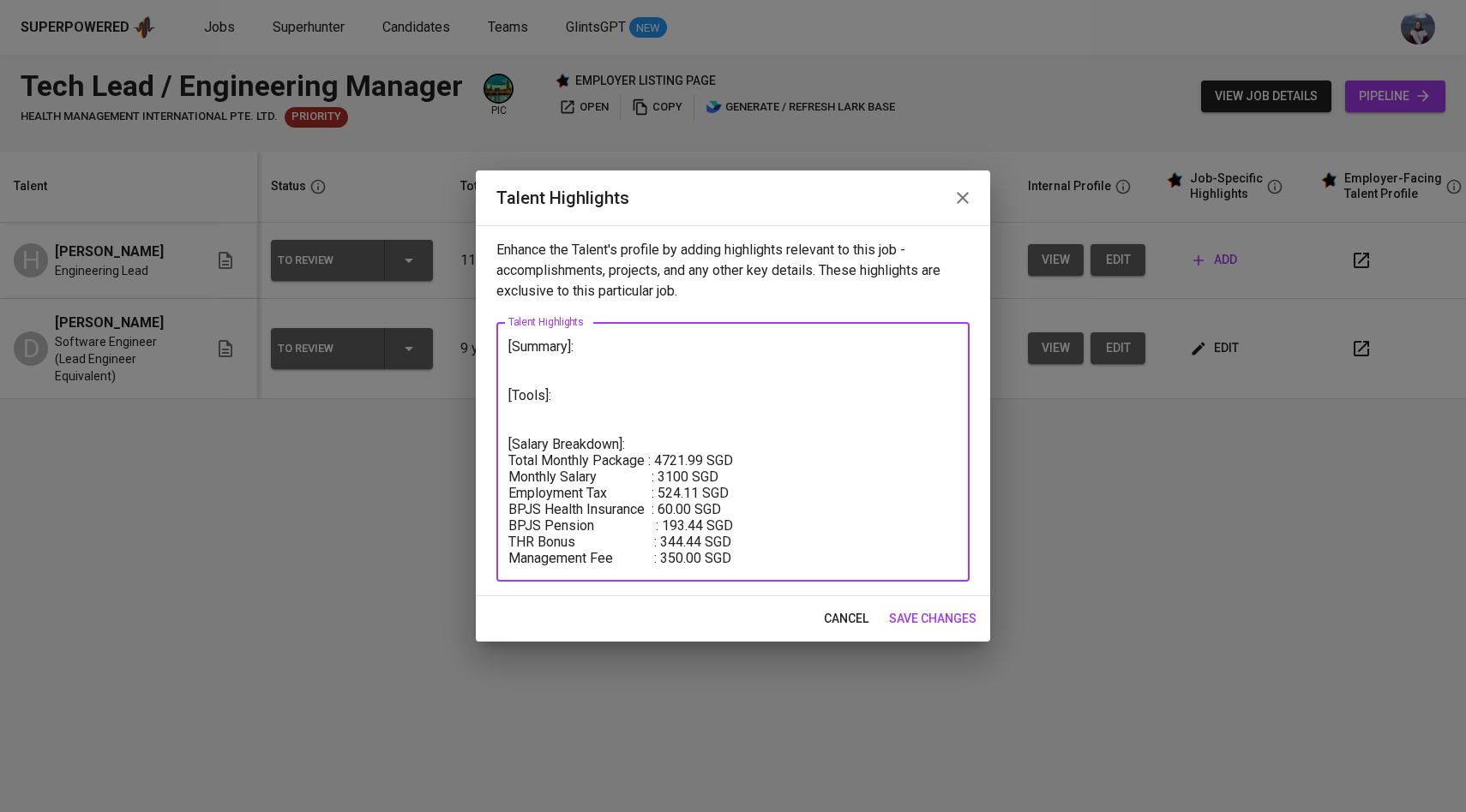
drag, startPoint x: 748, startPoint y: 560, endPoint x: 501, endPoint y: 349, distance: 324.9
click at [501, 349] on div "[Summary]: [Tools]: [Salary Breakdown]: Total Monthly Package : 4721.99 SGD Mon…" at bounding box center [733, 452] width 473 height 260
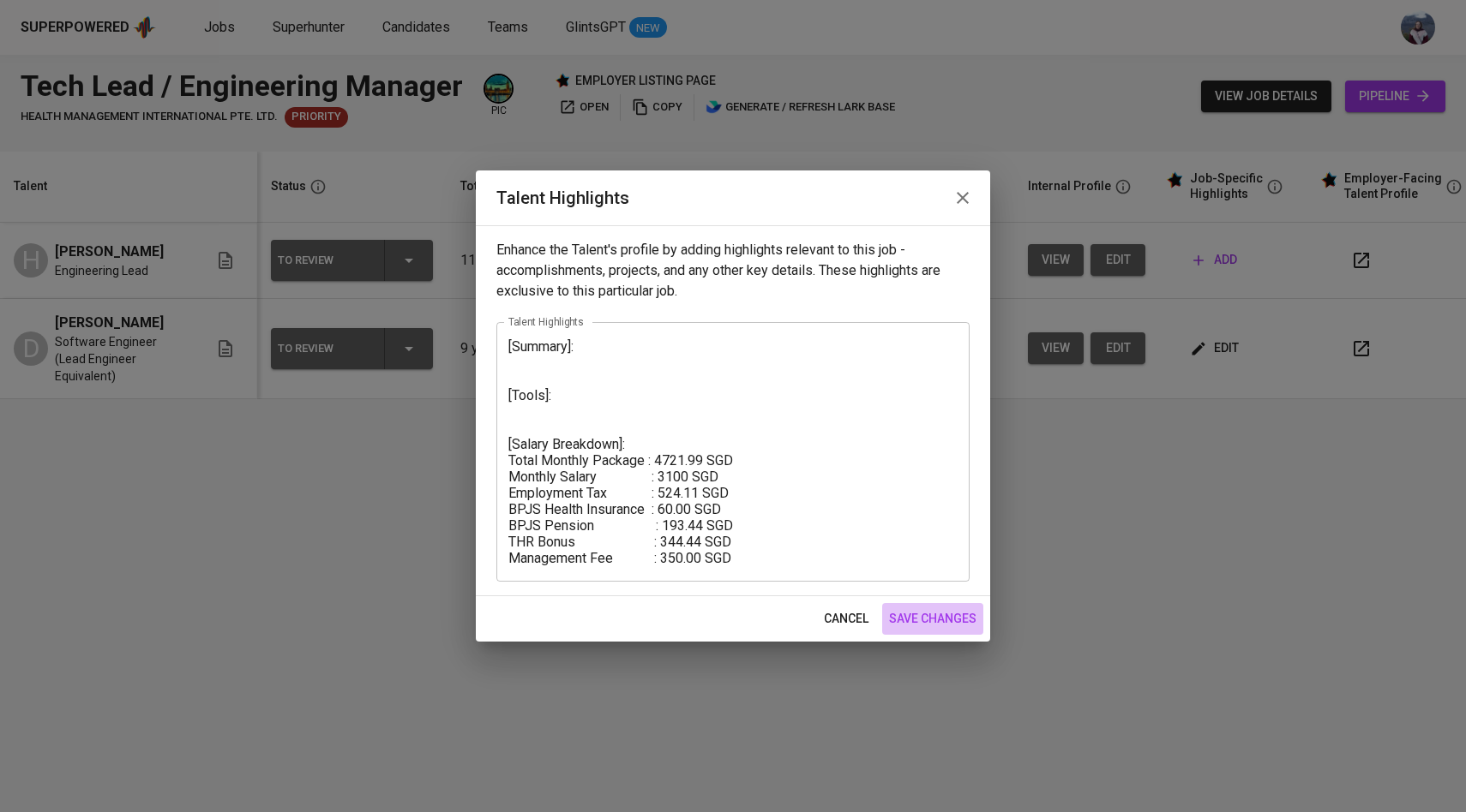
click at [951, 613] on span "save changes" at bounding box center [933, 619] width 88 height 21
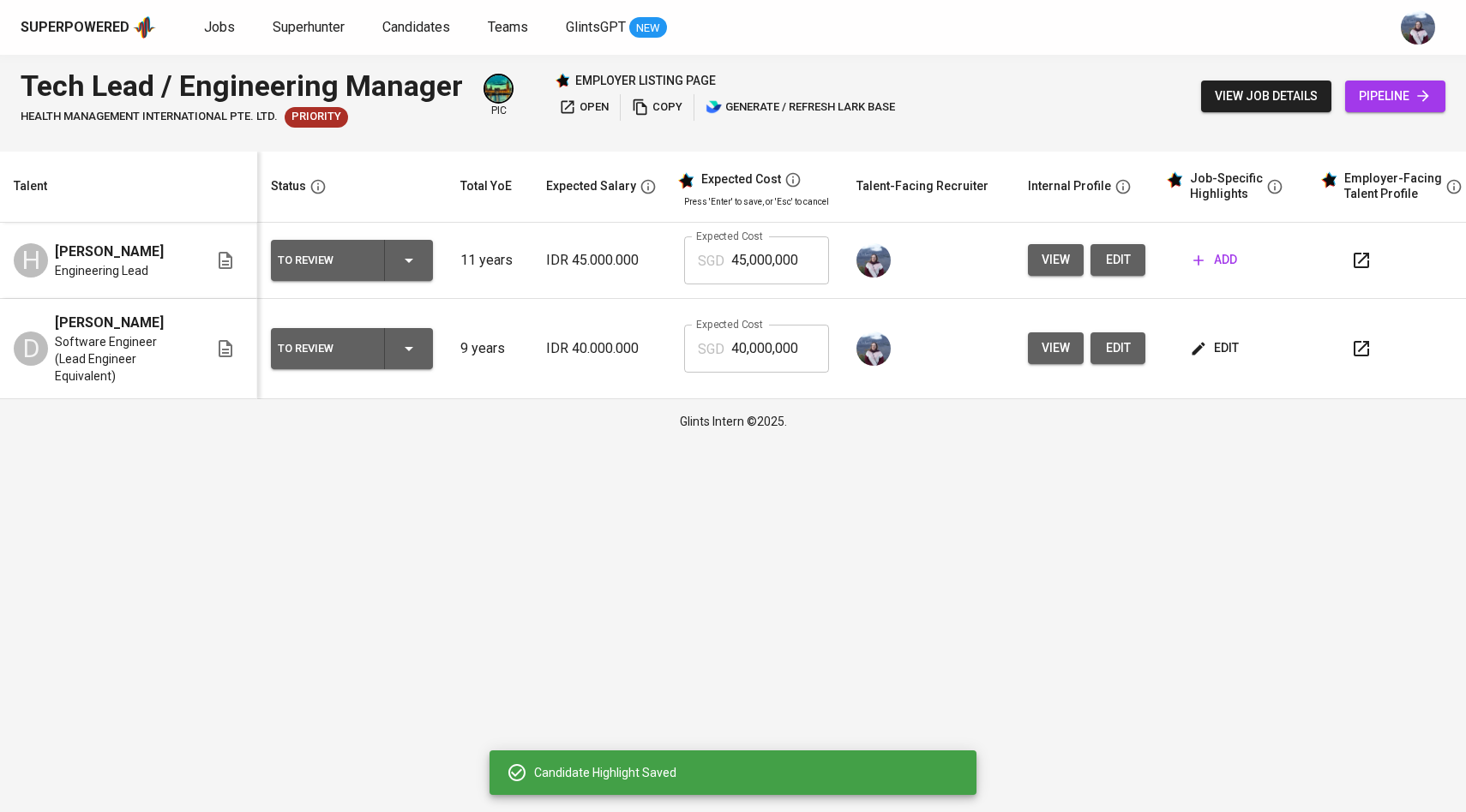
click at [1216, 267] on span "add" at bounding box center [1214, 260] width 44 height 21
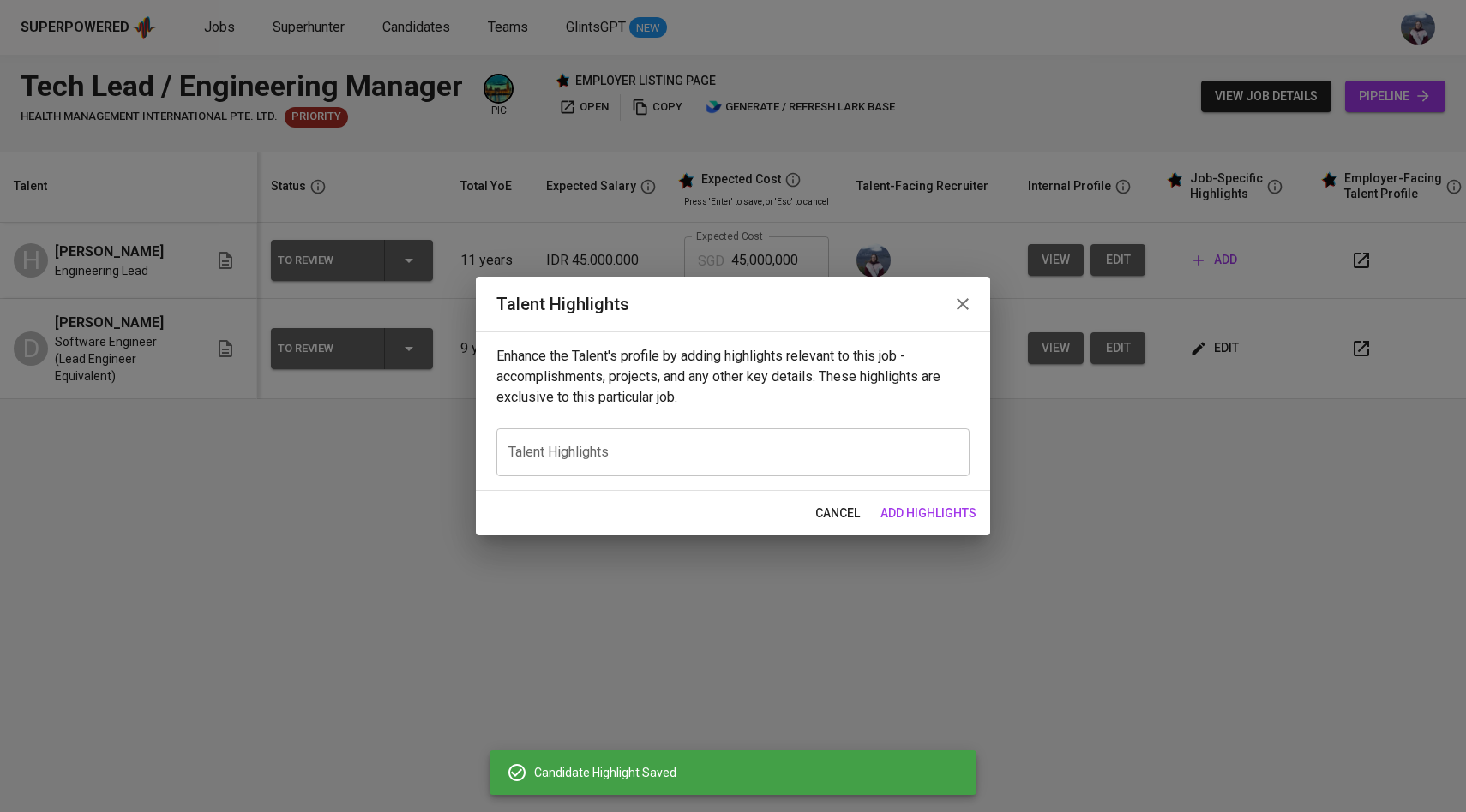
click at [748, 442] on div "x Talent Highlights" at bounding box center [733, 451] width 473 height 48
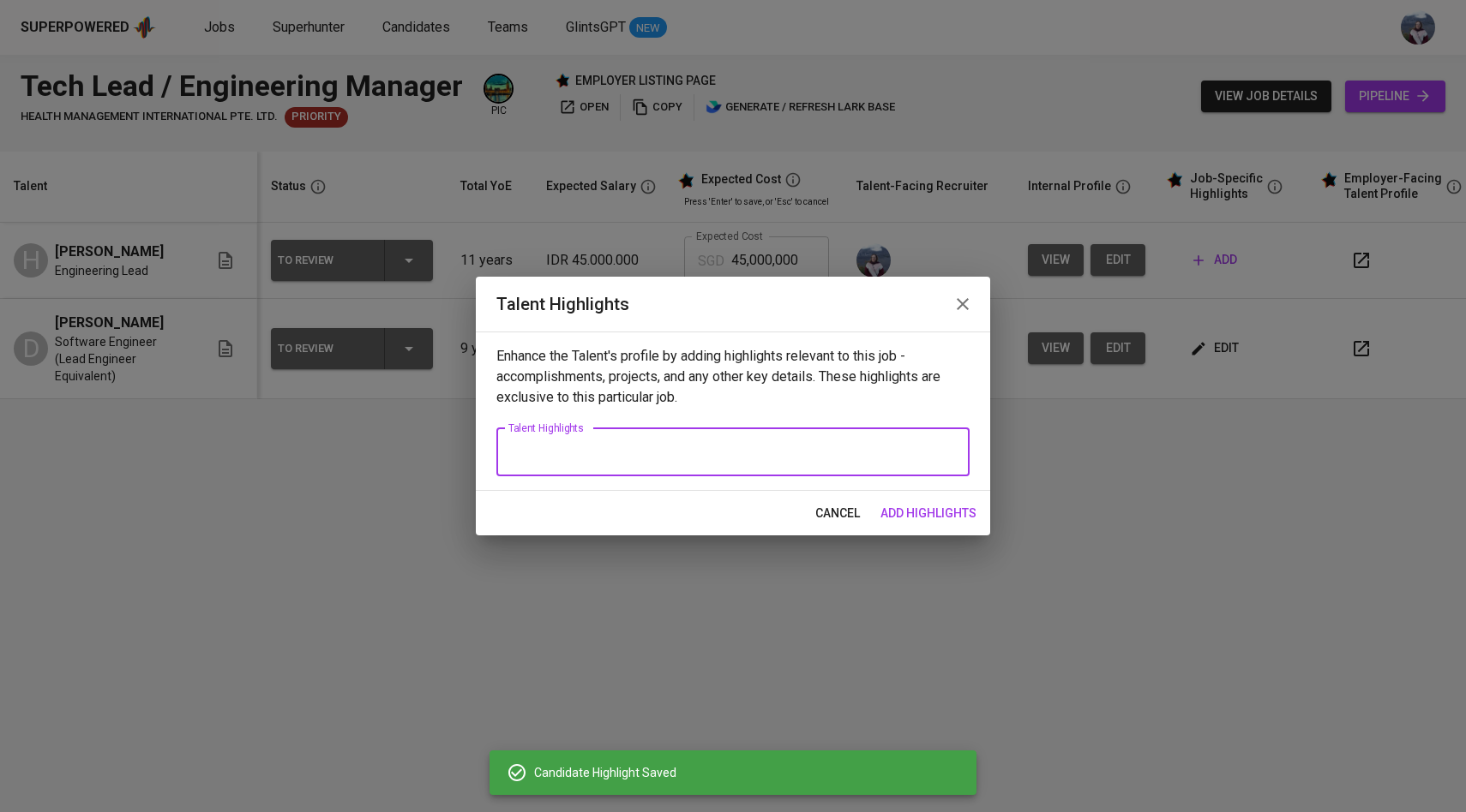
paste textarea "[Summary]: [Tools]: [Salary Breakdown]: Total Monthly Package : 4721.99 SGD Mon…"
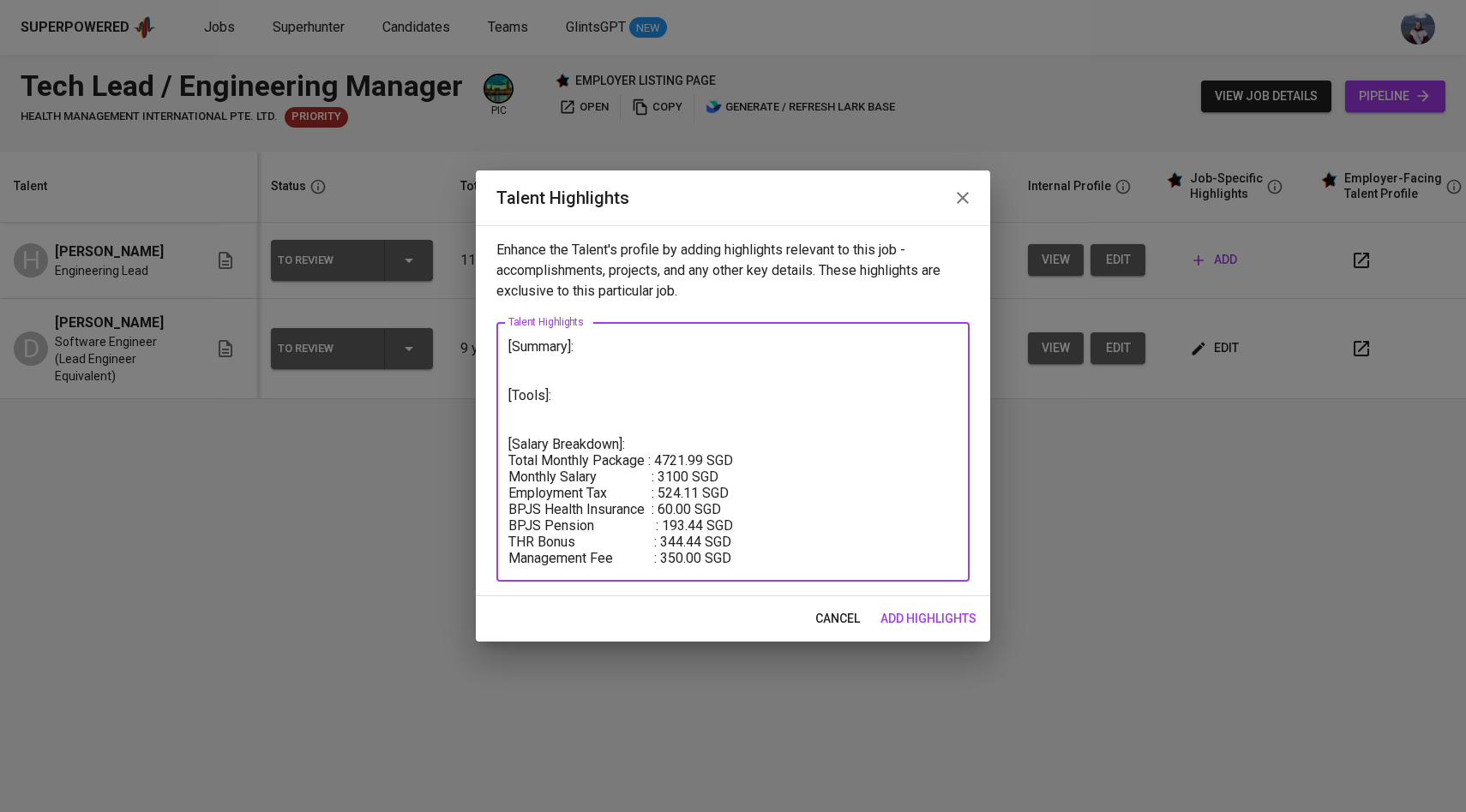
type textarea "[Summary]: [Tools]: [Salary Breakdown]: Total Monthly Package : 4721.99 SGD Mon…"
click at [919, 613] on span "add highlights" at bounding box center [928, 619] width 96 height 21
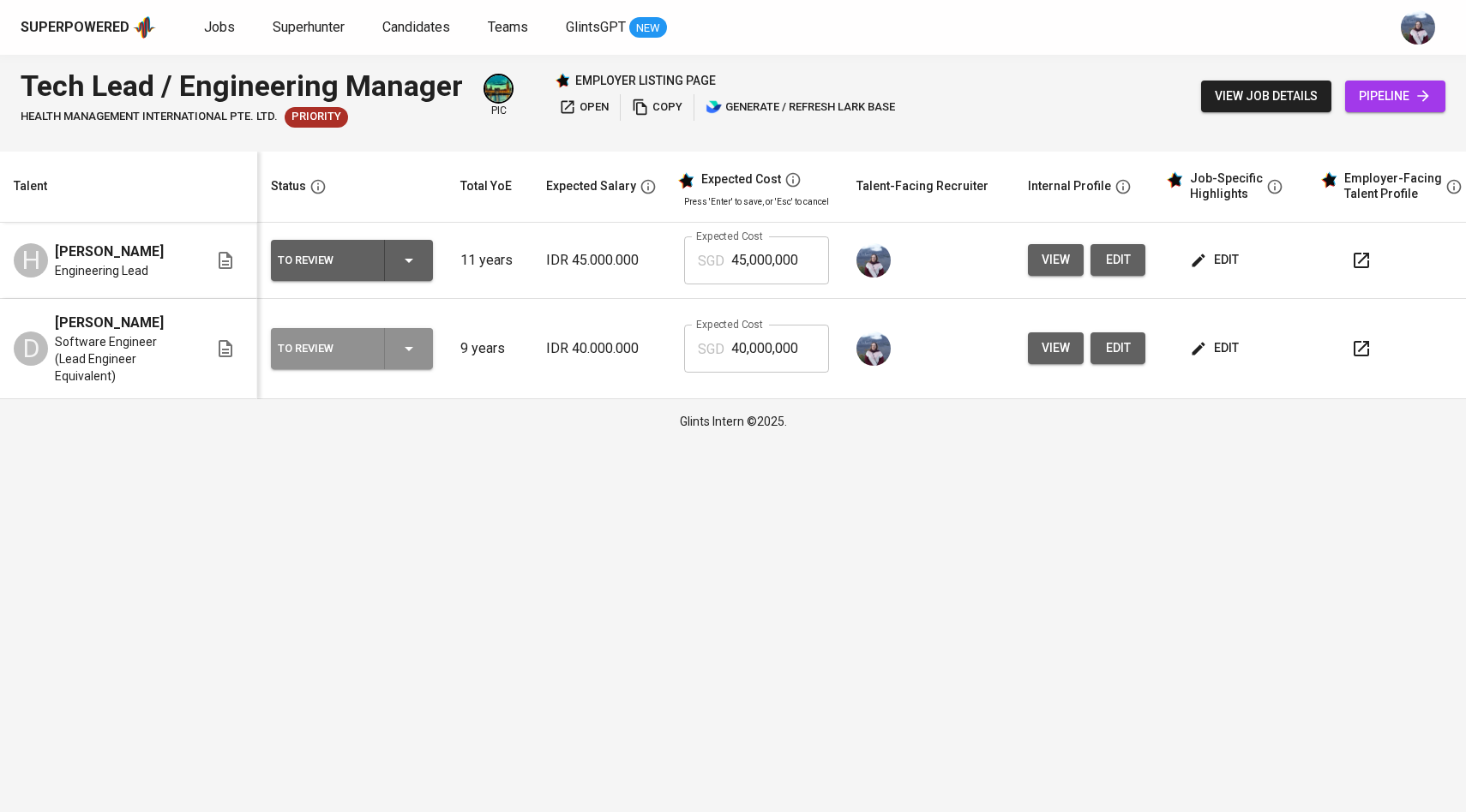
click at [416, 349] on icon "button" at bounding box center [409, 349] width 21 height 21
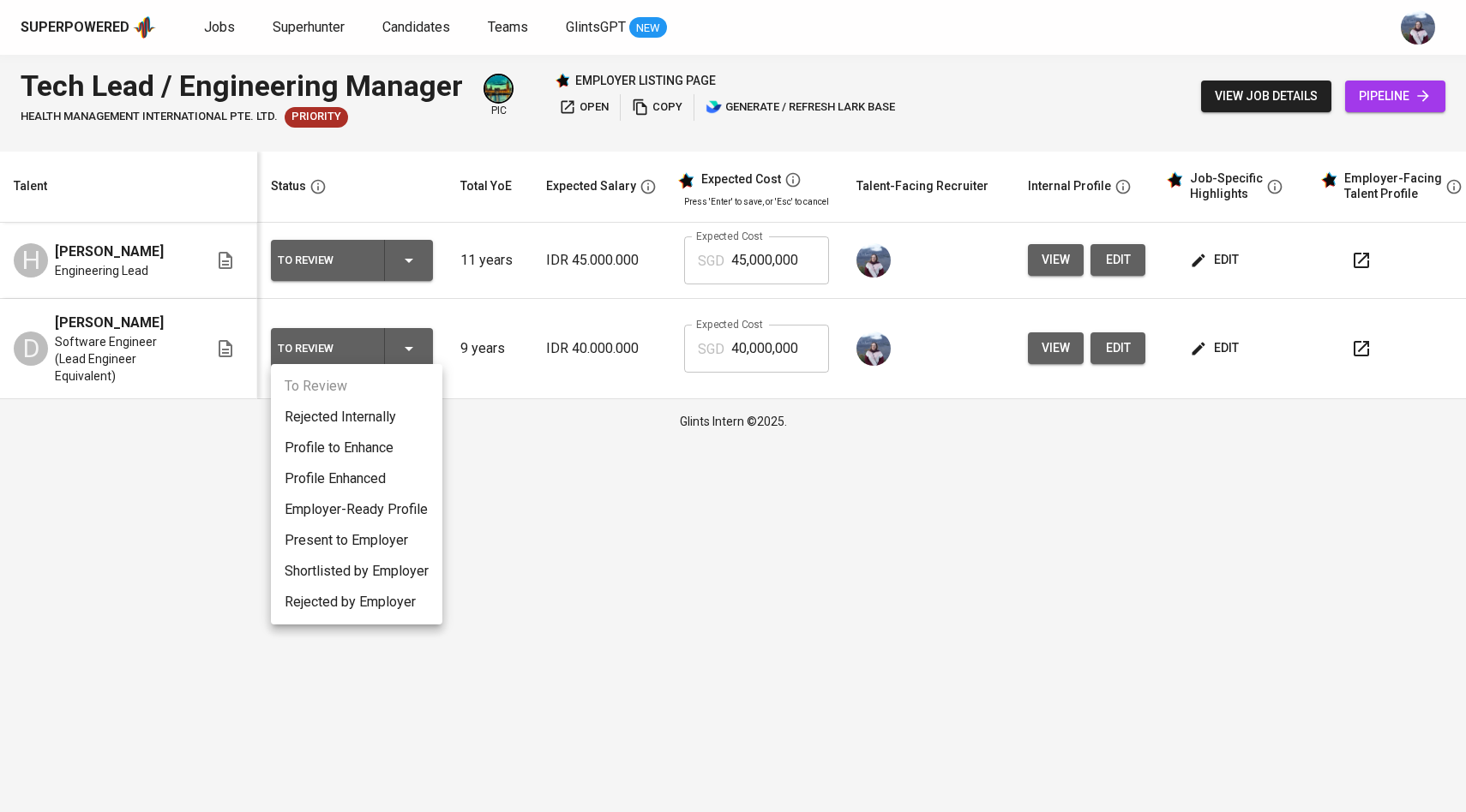
click at [357, 507] on li "Employer-Ready Profile" at bounding box center [356, 509] width 171 height 31
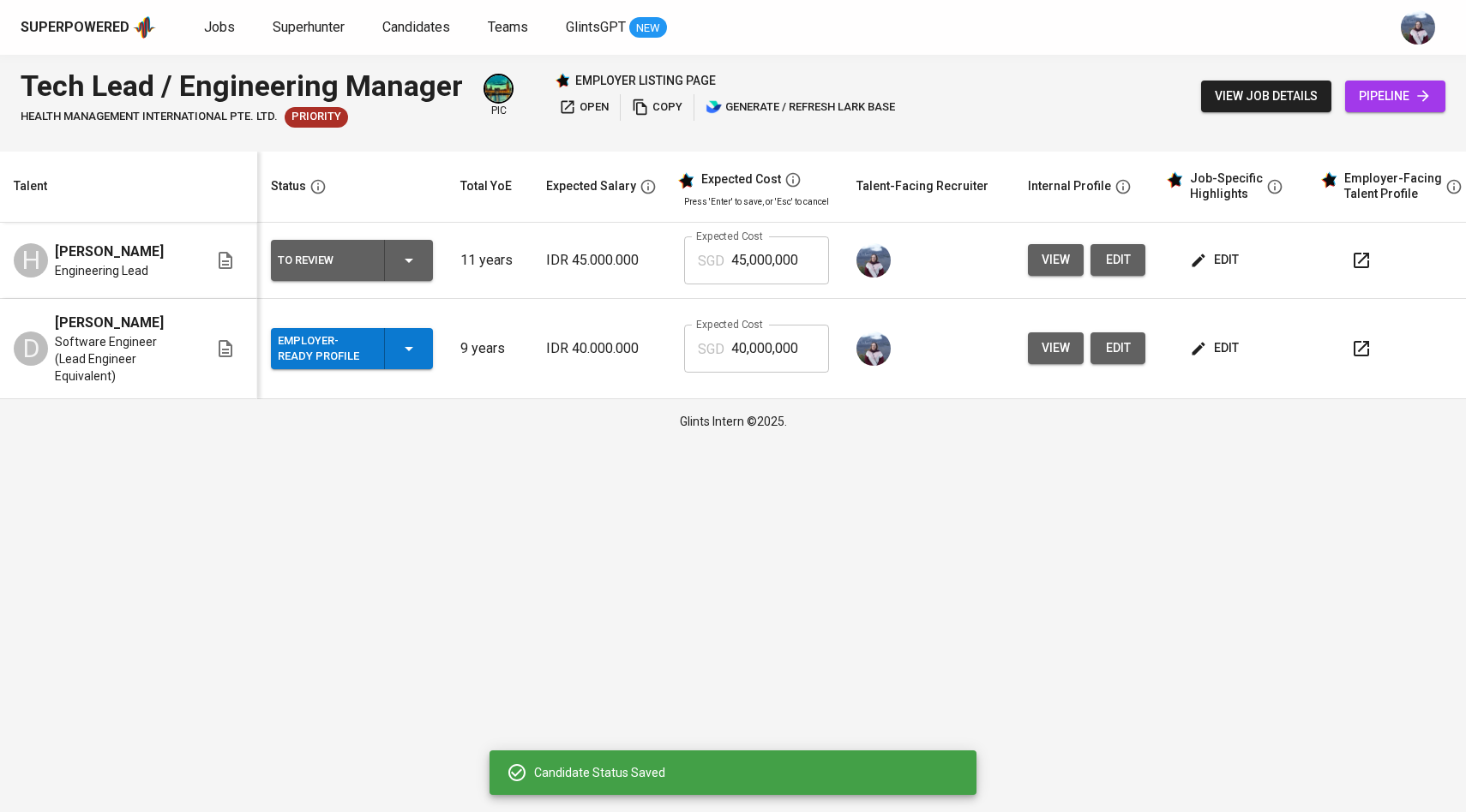
click at [415, 278] on div "To Review" at bounding box center [352, 261] width 149 height 41
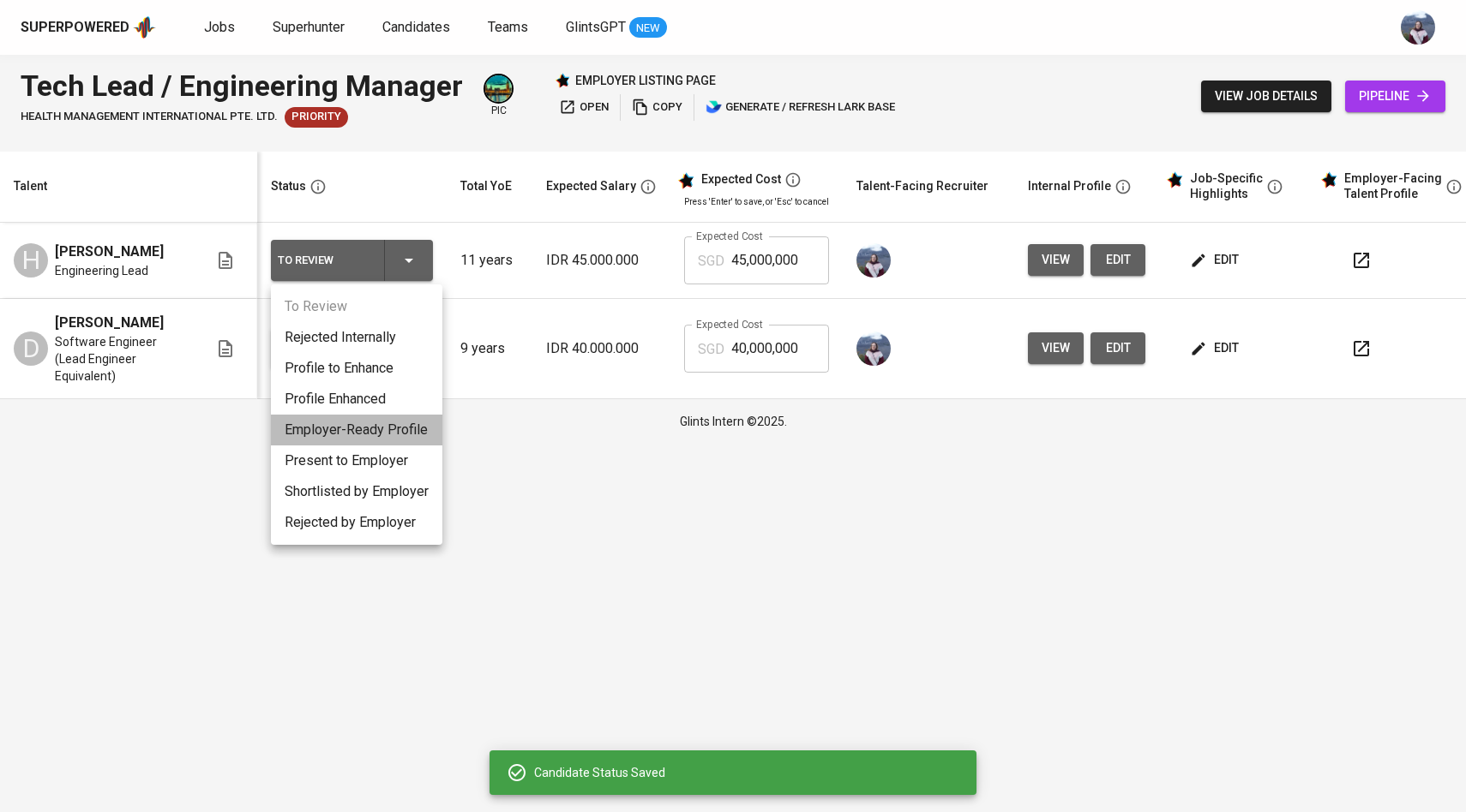
click at [393, 429] on li "Employer-Ready Profile" at bounding box center [356, 430] width 171 height 31
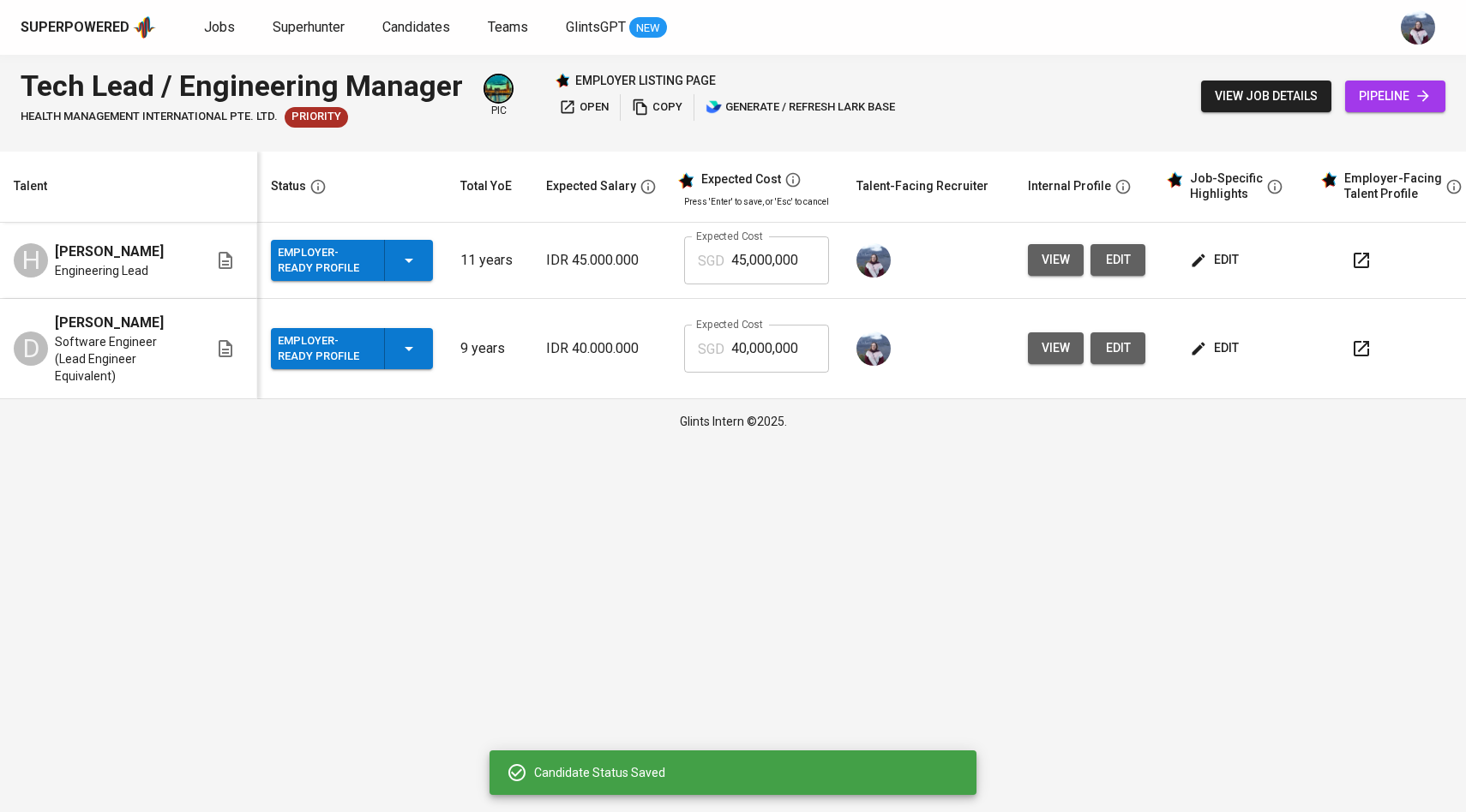
click at [1215, 253] on span "edit" at bounding box center [1215, 260] width 46 height 21
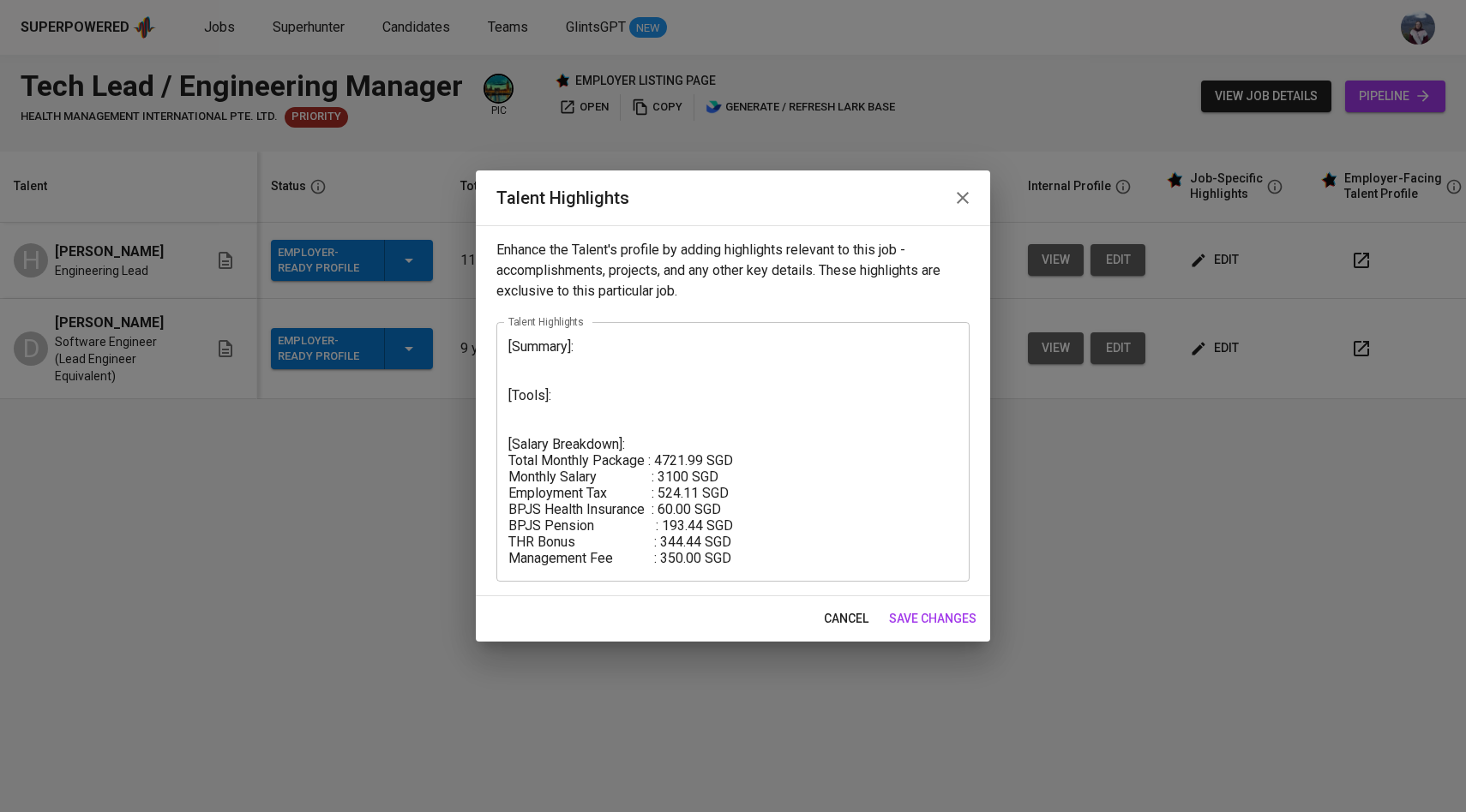
click at [925, 614] on span "save changes" at bounding box center [933, 619] width 88 height 21
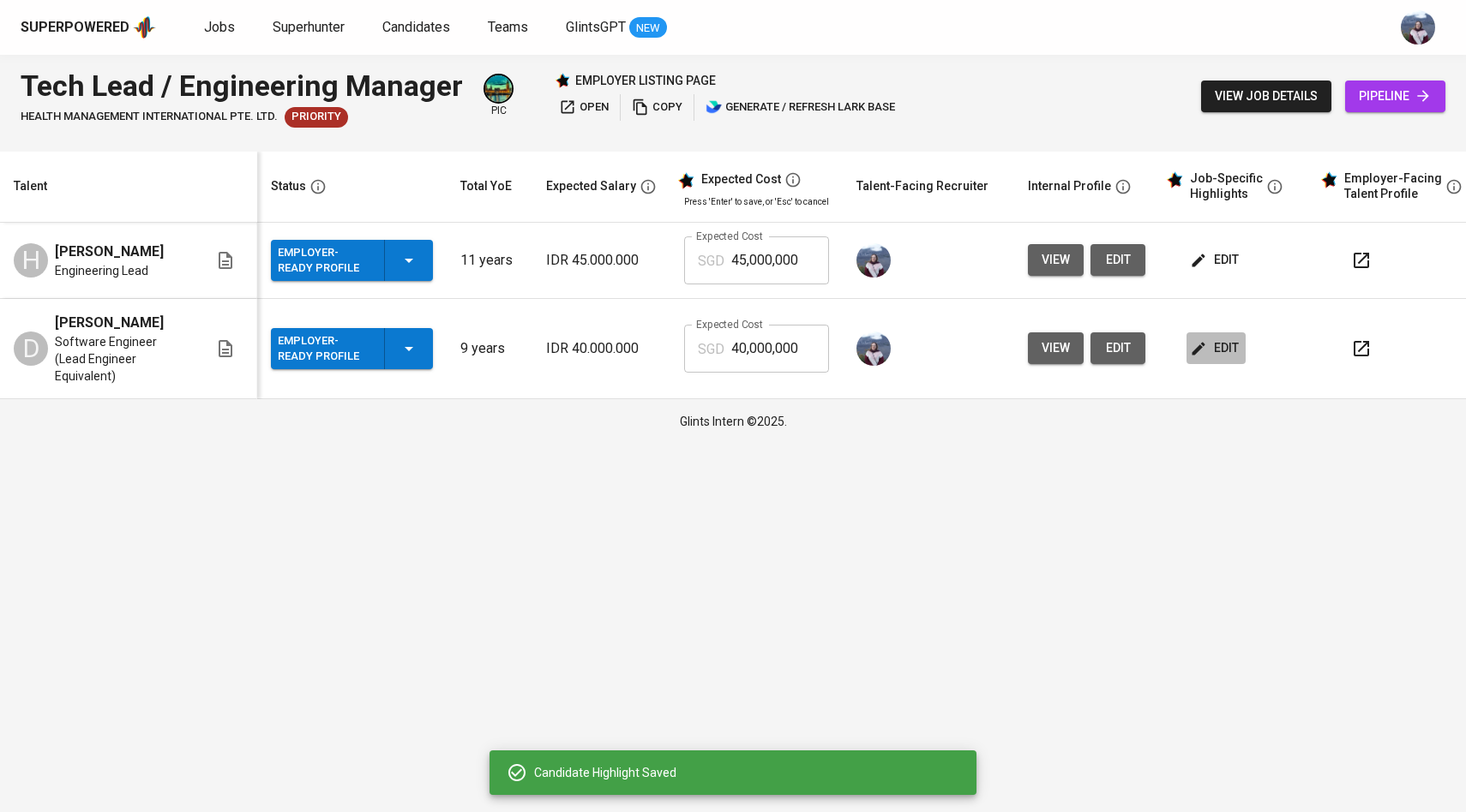
click at [1191, 340] on icon "button" at bounding box center [1199, 349] width 17 height 17
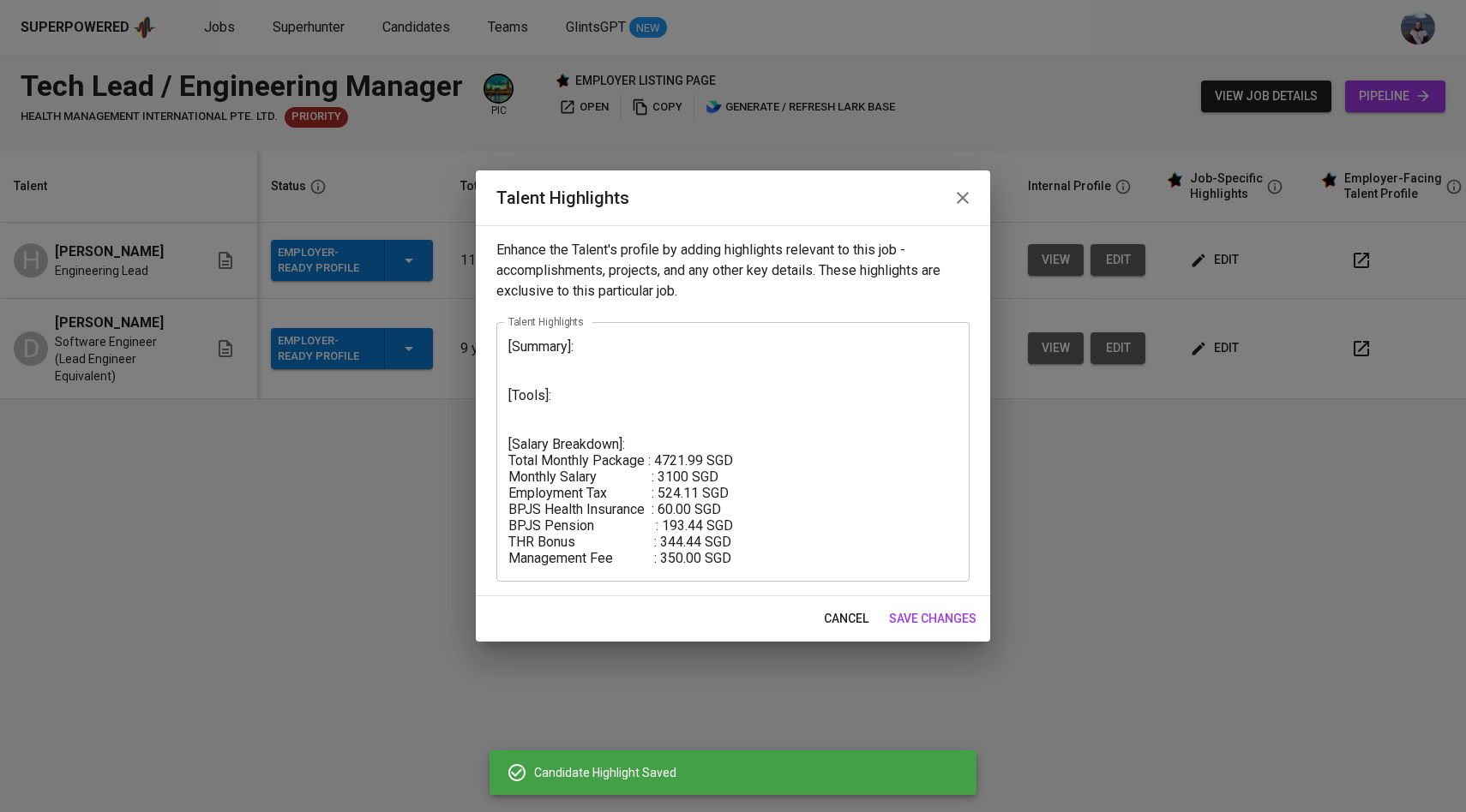
click at [605, 371] on textarea "[Summary]: [Tools]: [Salary Breakdown]: Total Monthly Package : 4721.99 SGD Mon…" at bounding box center [733, 452] width 450 height 228
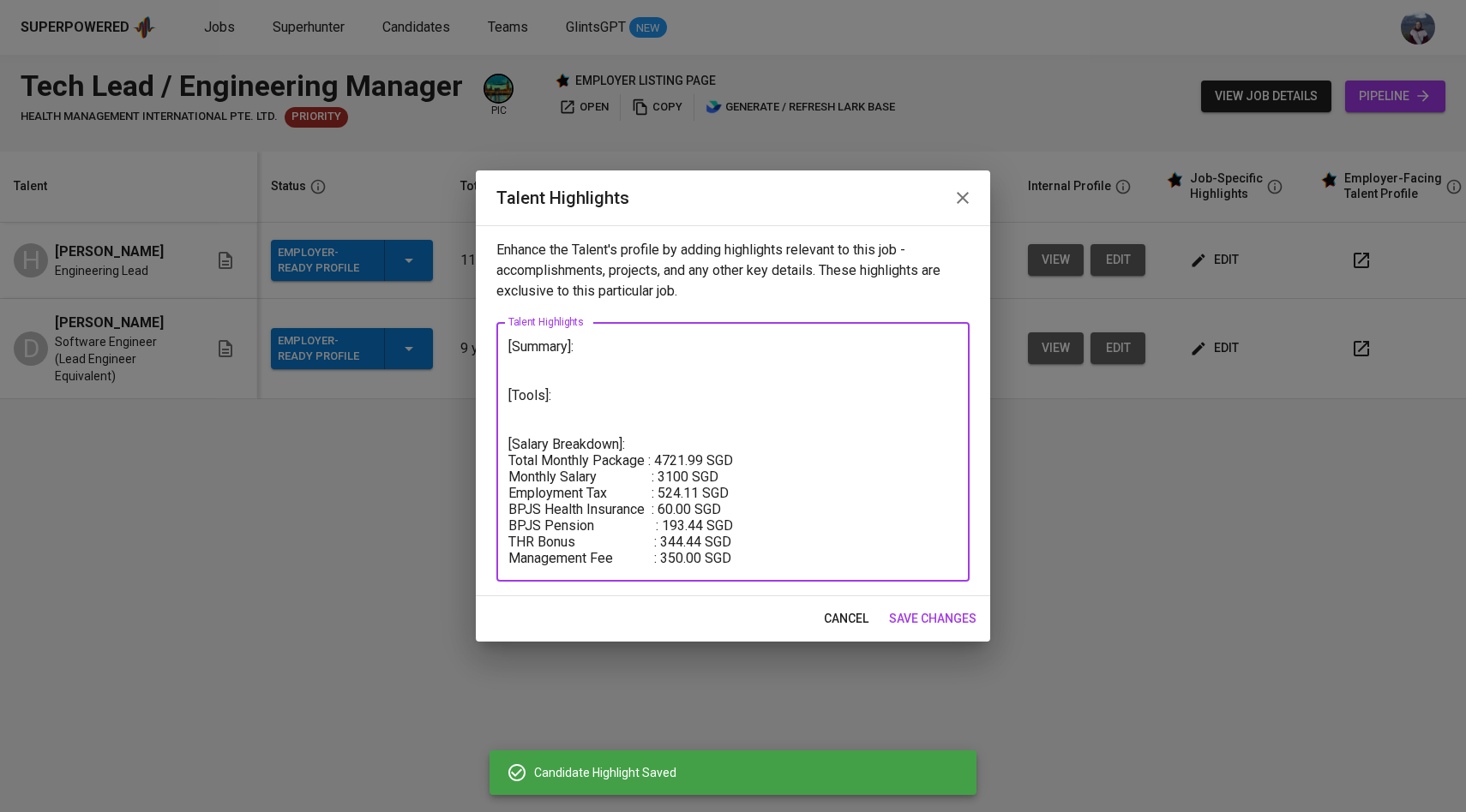
click at [573, 364] on textarea "[Summary]: [Tools]: [Salary Breakdown]: Total Monthly Package : 4721.99 SGD Mon…" at bounding box center [733, 452] width 450 height 228
paste textarea "An impact-driven Senior Software Engineer with over 9 years of expertise in arc…"
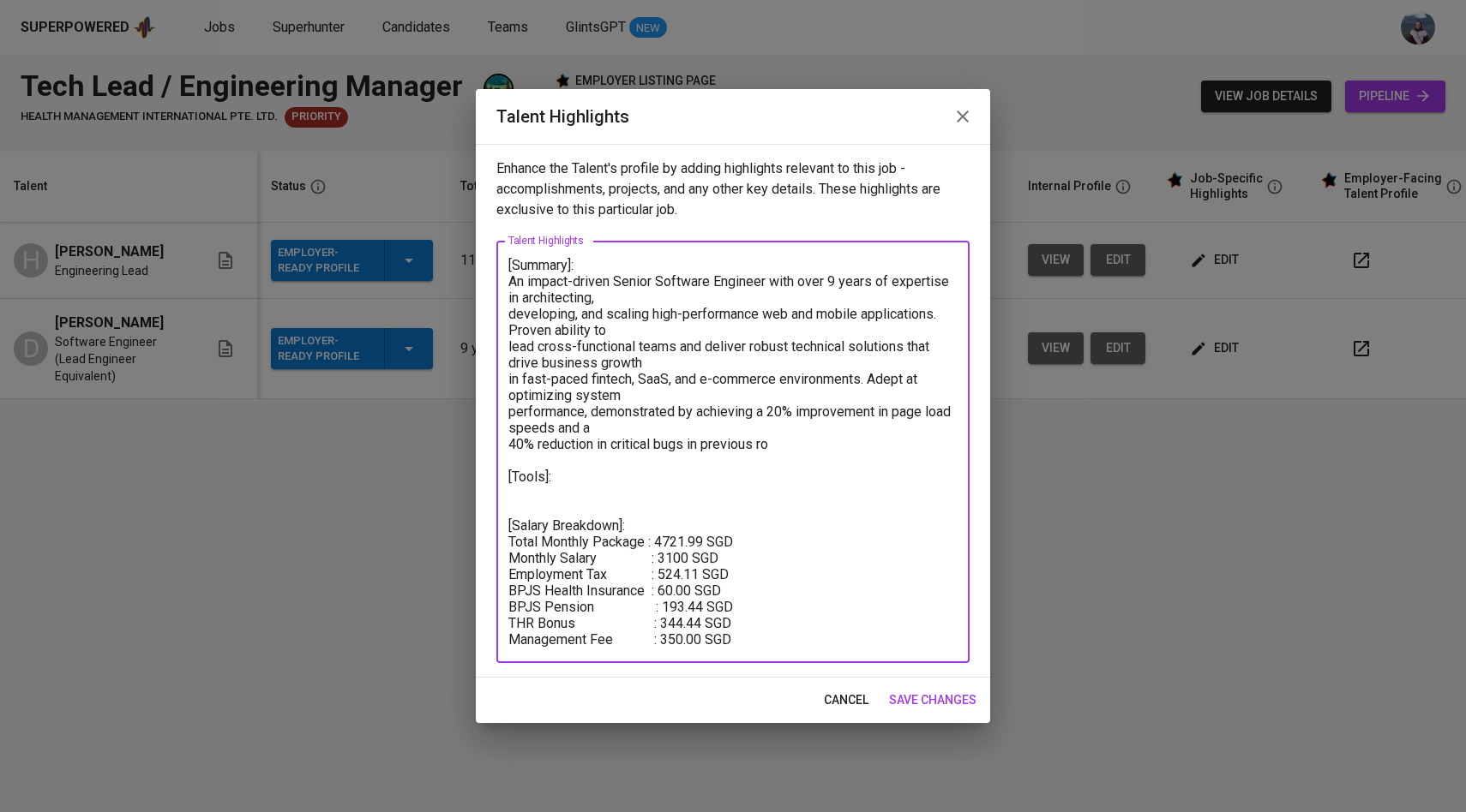
click at [511, 284] on textarea "[Summary]: An impact-driven Senior Software Engineer with over 9 years of exper…" at bounding box center [733, 452] width 450 height 391
click at [511, 315] on textarea "[Summary]: Dwiyanto is an impact-driven Senior Software Engineer with over 9 ye…" at bounding box center [733, 452] width 450 height 391
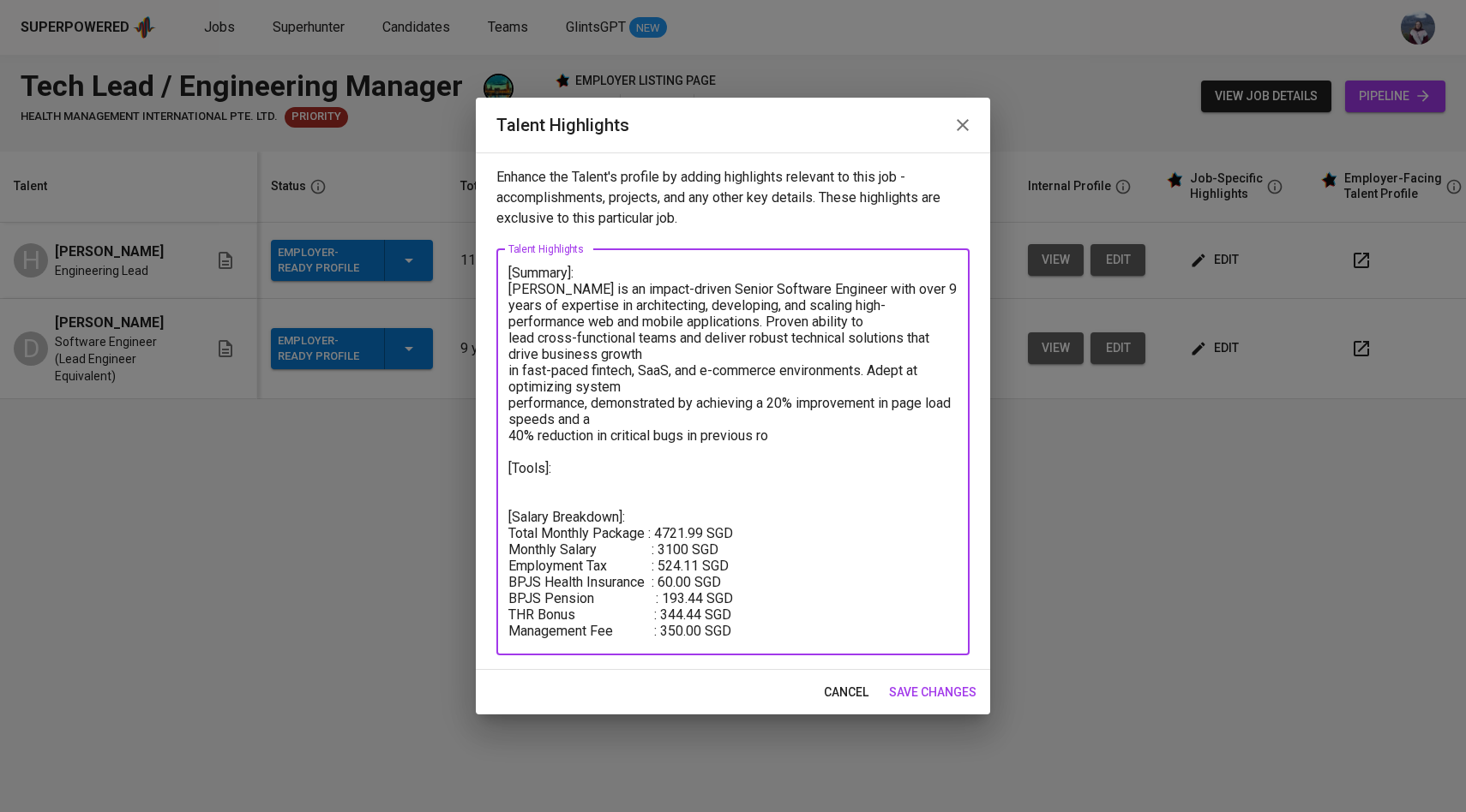
click at [509, 339] on textarea "[Summary]: Dwiyanto is an impact-driven Senior Software Engineer with over 9 ye…" at bounding box center [733, 451] width 450 height 375
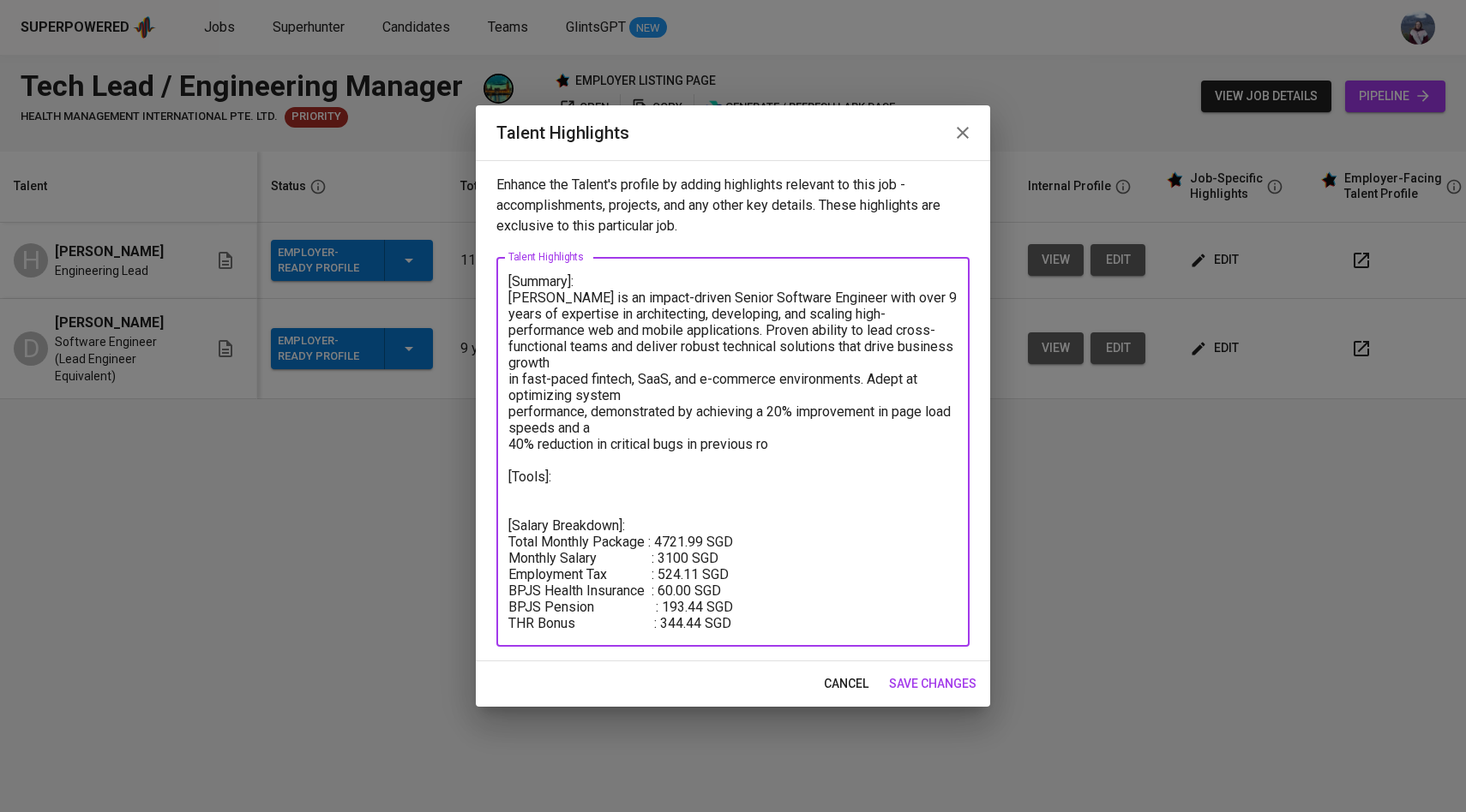
click at [510, 398] on textarea "[Summary]: Dwiyanto is an impact-driven Senior Software Engineer with over 9 ye…" at bounding box center [733, 452] width 450 height 358
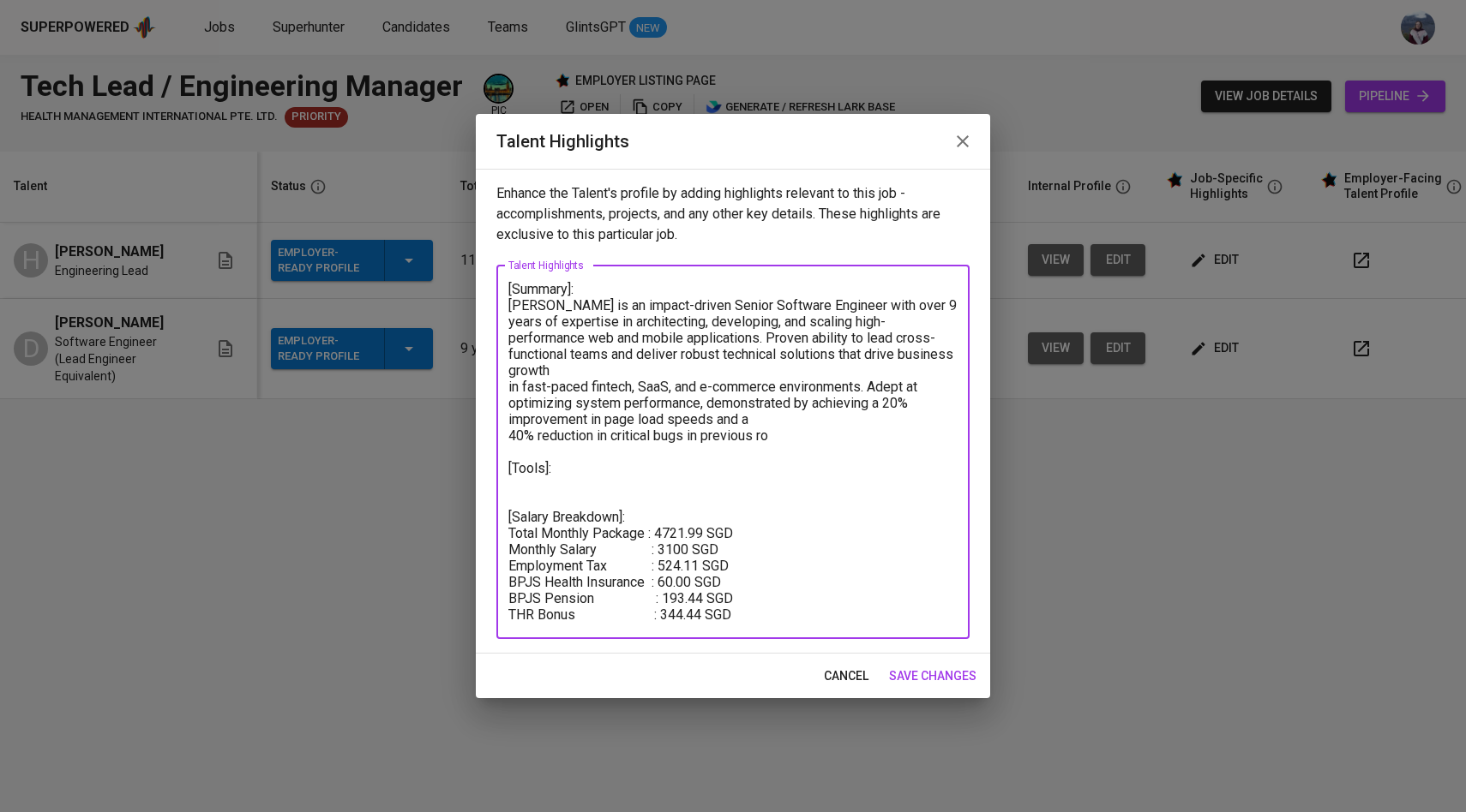
click at [511, 418] on textarea "[Summary]: Dwiyanto is an impact-driven Senior Software Engineer with over 9 ye…" at bounding box center [733, 452] width 450 height 342
click at [783, 429] on textarea "[Summary]: Dwiyanto is an impact-driven Senior Software Engineer with over 9 ye…" at bounding box center [733, 452] width 450 height 342
click at [651, 422] on textarea "[Summary]: Dwiyanto is an impact-driven Senior Software Engineer with over 9 ye…" at bounding box center [733, 452] width 450 height 342
click at [604, 444] on textarea "[Summary]: Dwiyanto is an impact-driven Senior Software Engineer with over 9 ye…" at bounding box center [733, 452] width 450 height 342
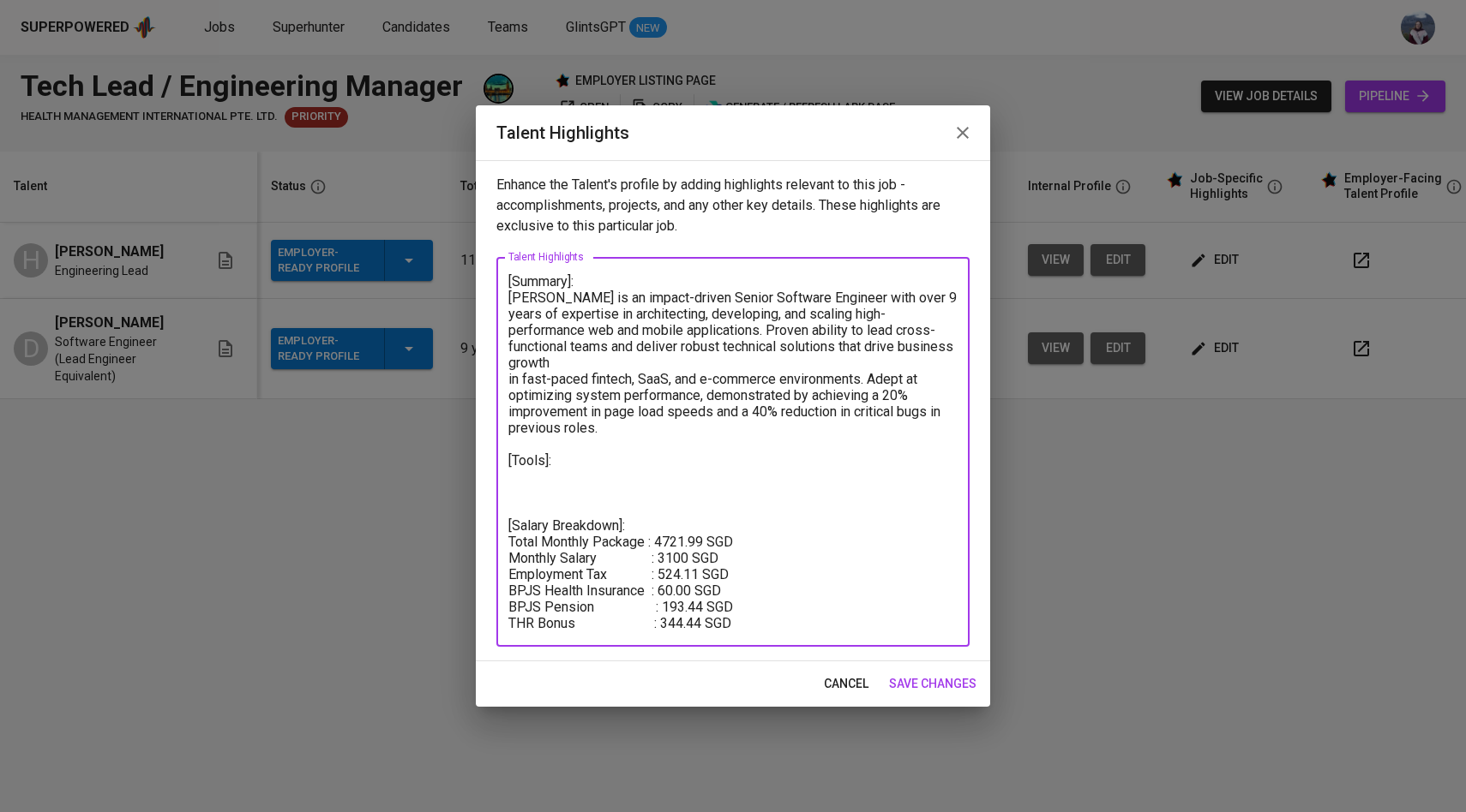
click at [558, 438] on textarea "[Summary]: Dwiyanto is an impact-driven Senior Software Engineer with over 9 ye…" at bounding box center [733, 452] width 450 height 358
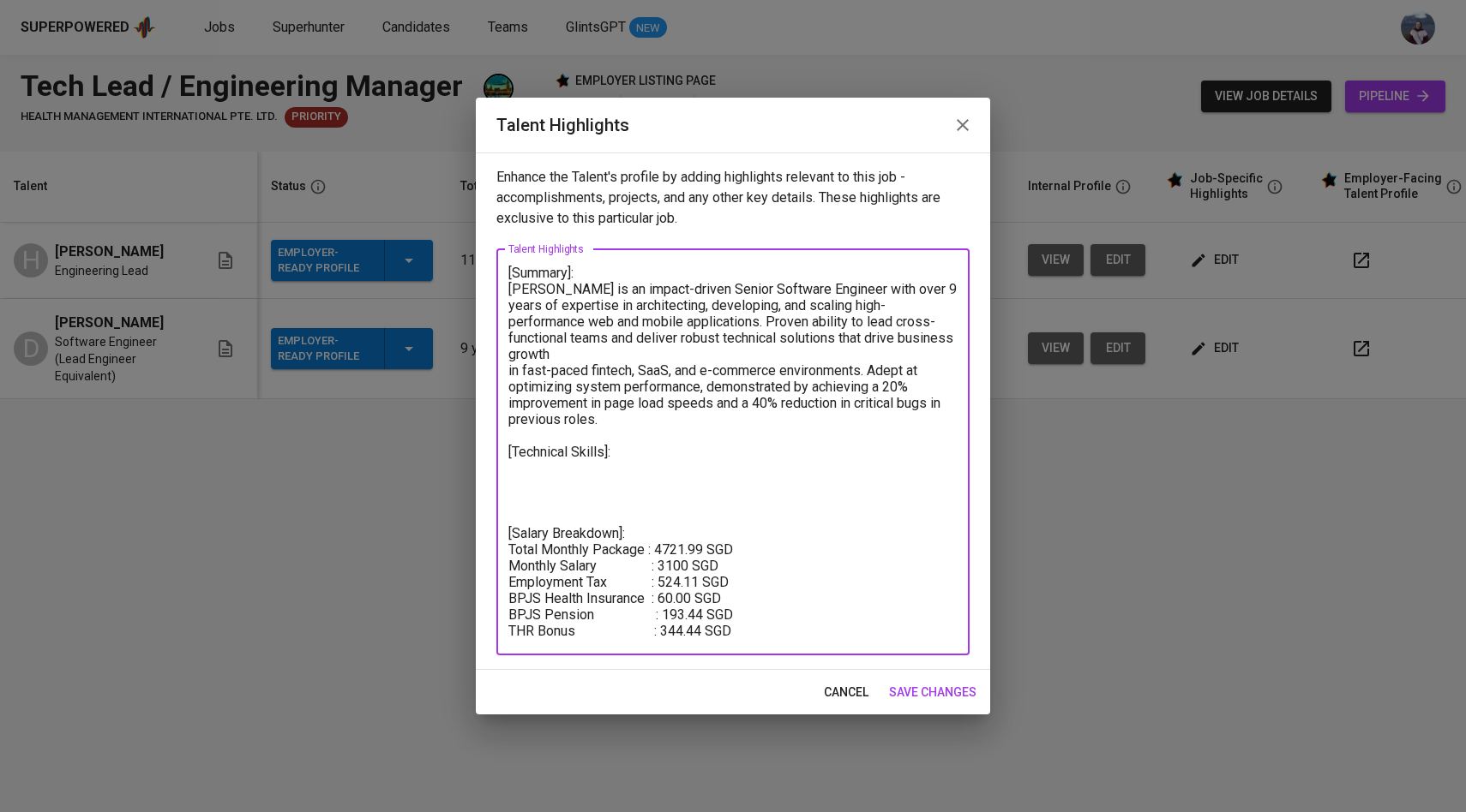
paste textarea "Technical Skills ● Languages: JavaScript, TypeScript, PHP, Ruby, Go ● Frontend:…"
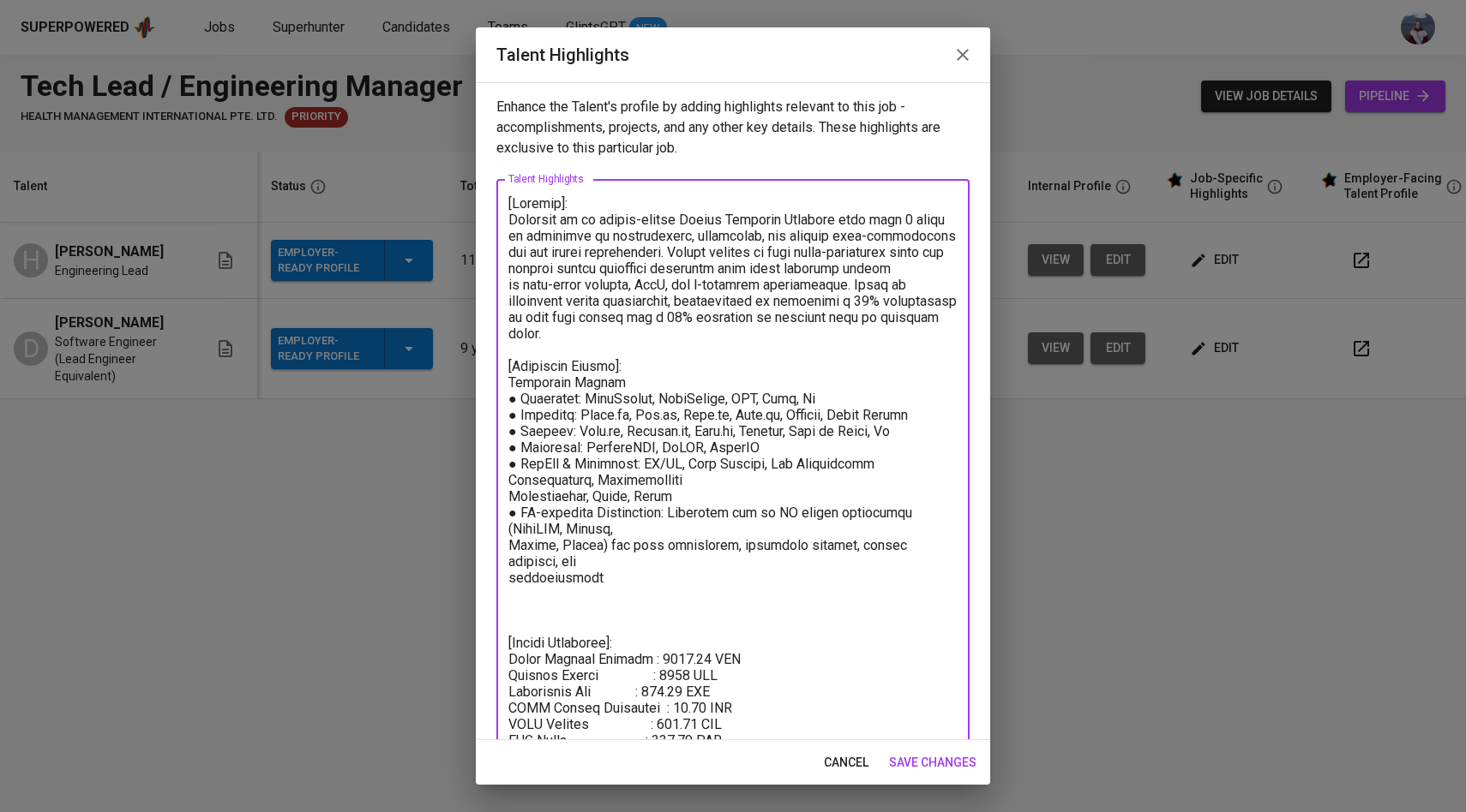
drag, startPoint x: 606, startPoint y: 384, endPoint x: 527, endPoint y: 384, distance: 79.0
click at [527, 384] on textarea at bounding box center [733, 480] width 450 height 570
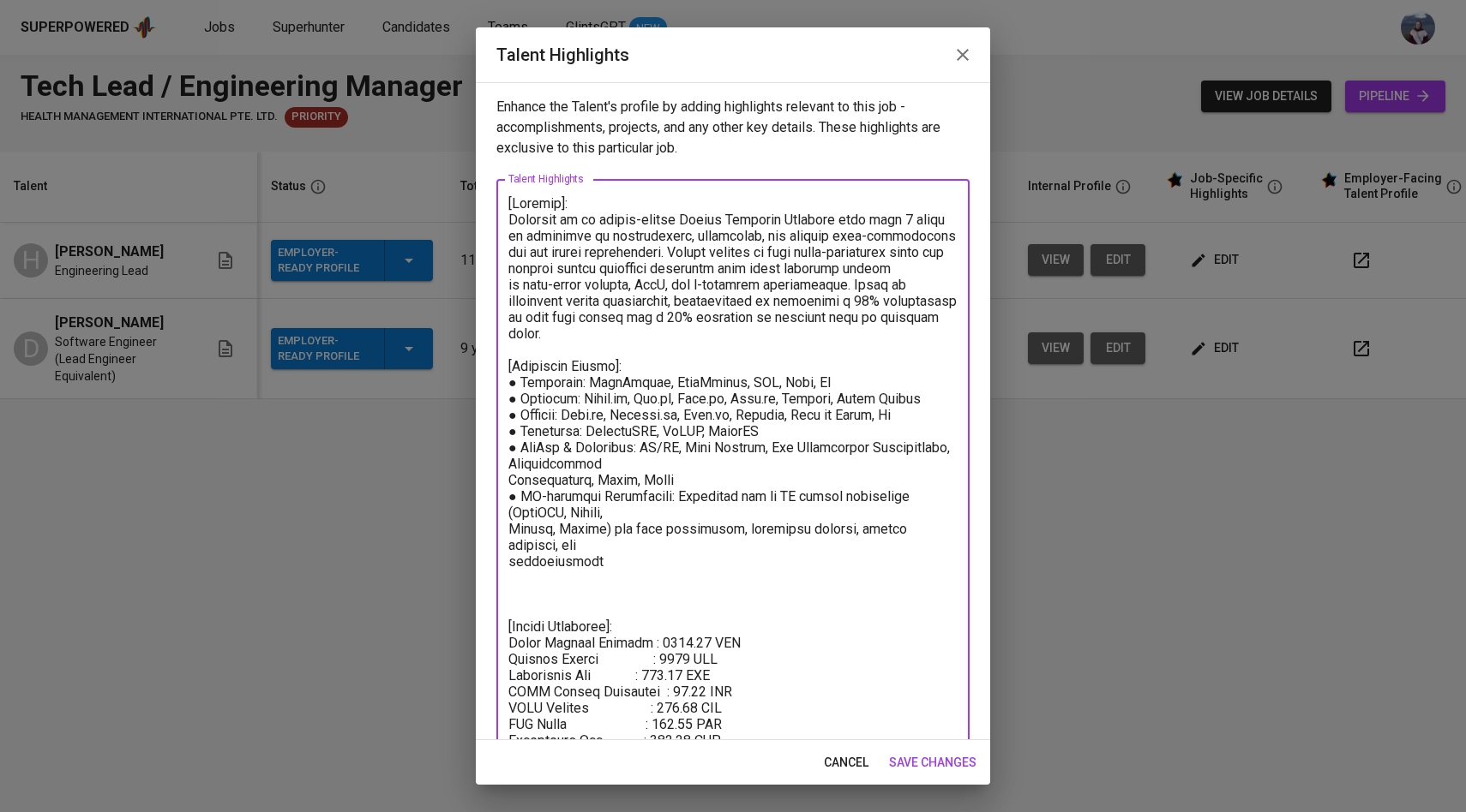
click at [520, 384] on textarea at bounding box center [733, 472] width 450 height 553
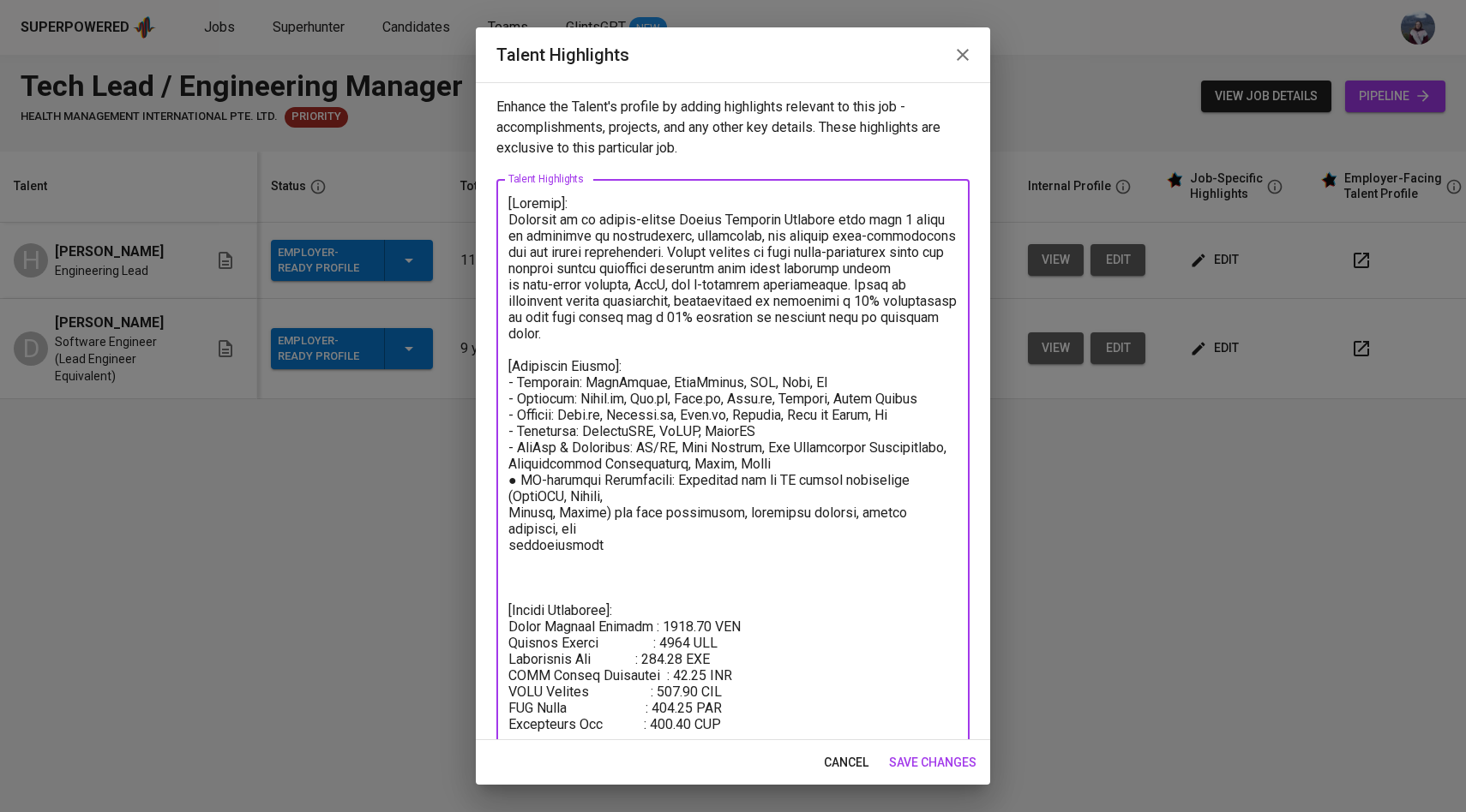
click at [522, 480] on textarea at bounding box center [733, 463] width 450 height 537
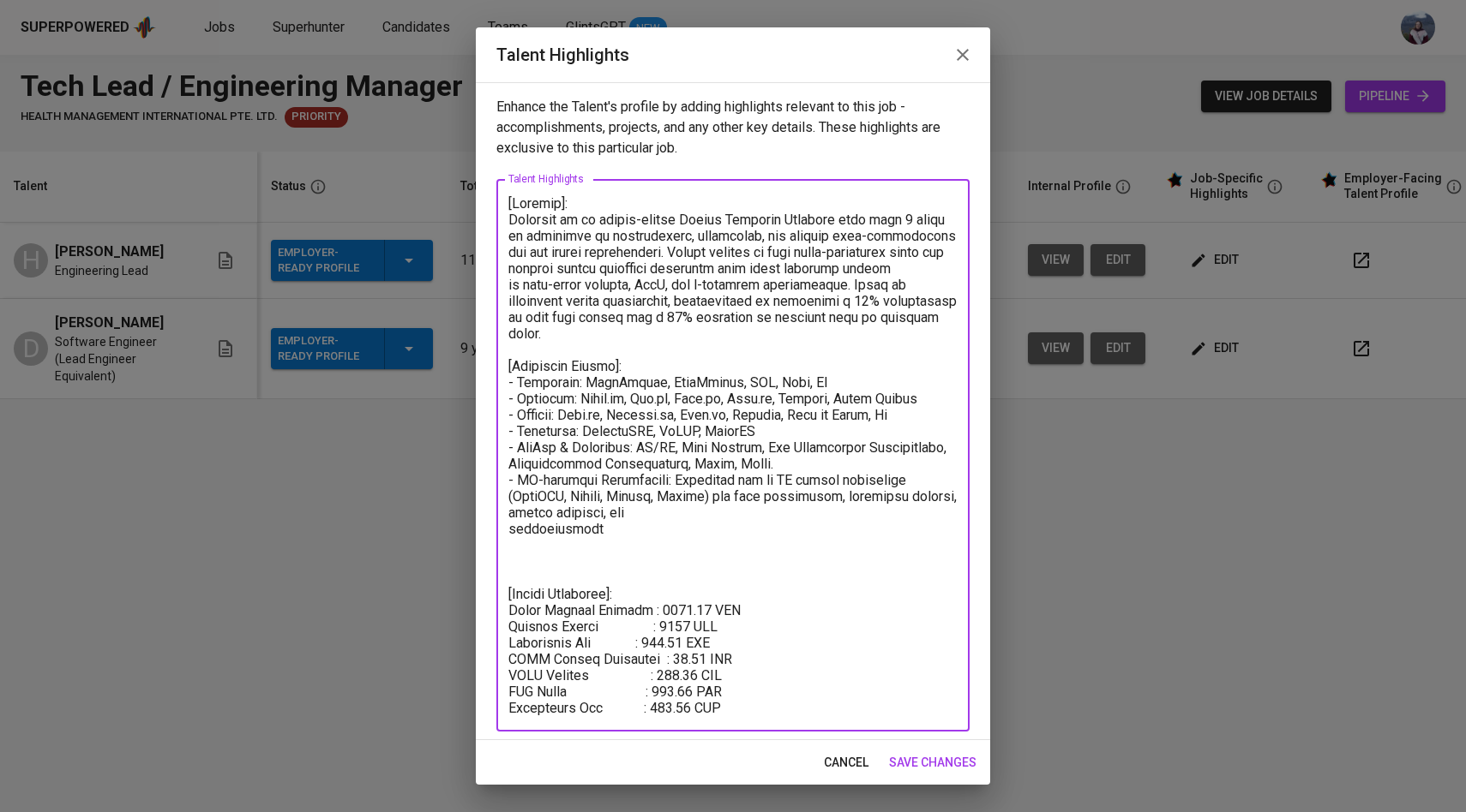
click at [510, 525] on textarea at bounding box center [733, 456] width 450 height 521
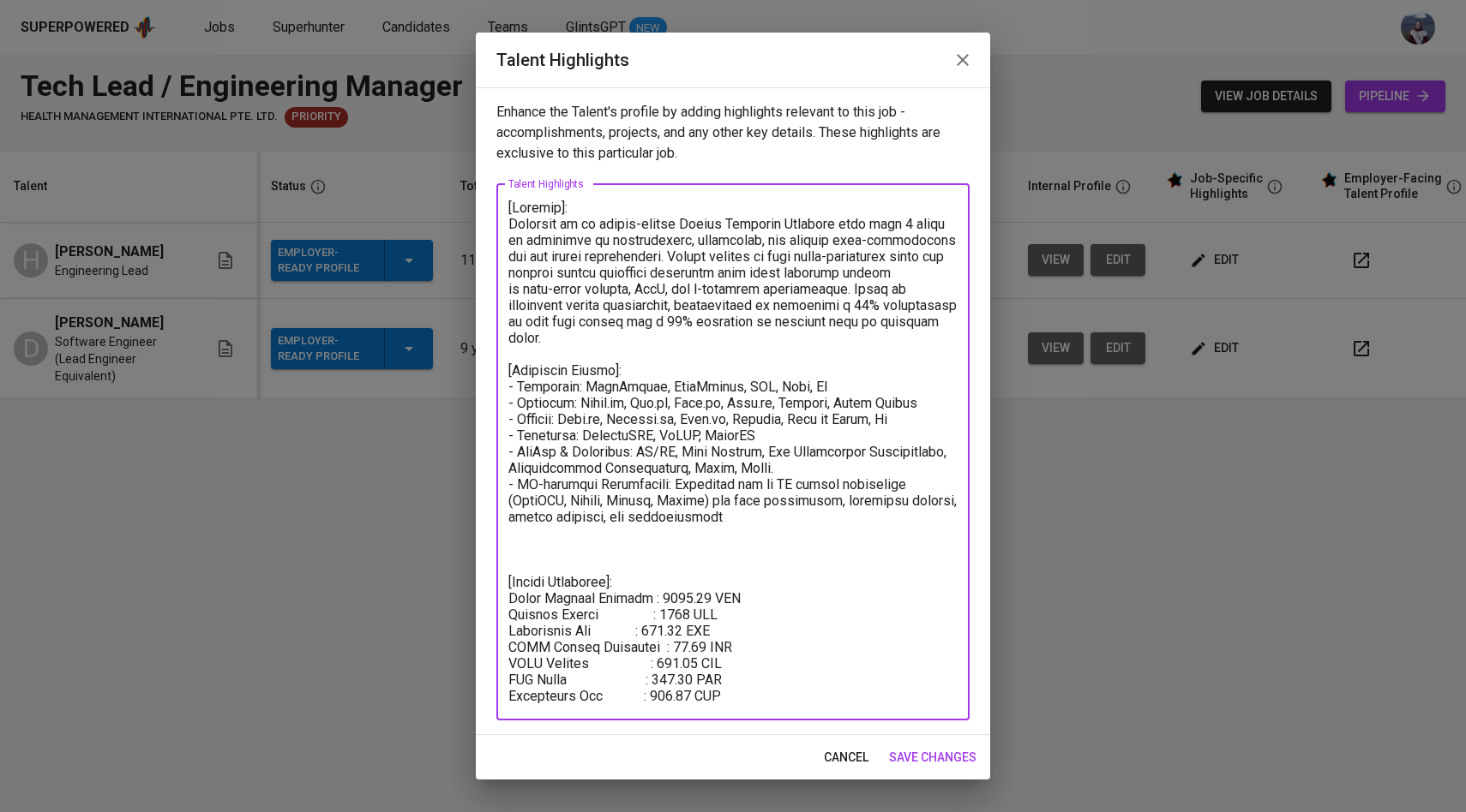
click at [704, 528] on textarea at bounding box center [733, 452] width 450 height 505
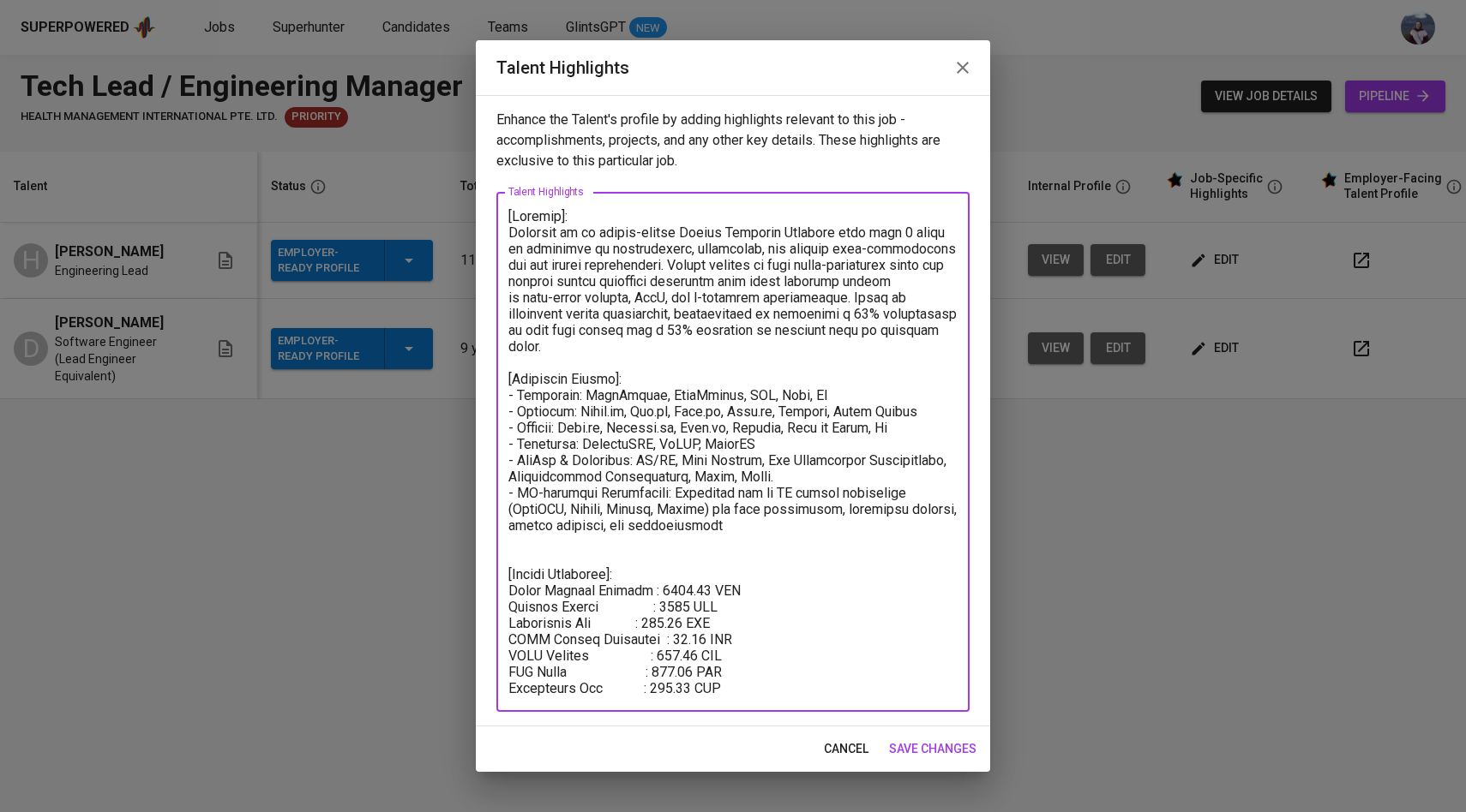
click at [517, 393] on textarea at bounding box center [733, 452] width 450 height 489
paste textarea "✅"
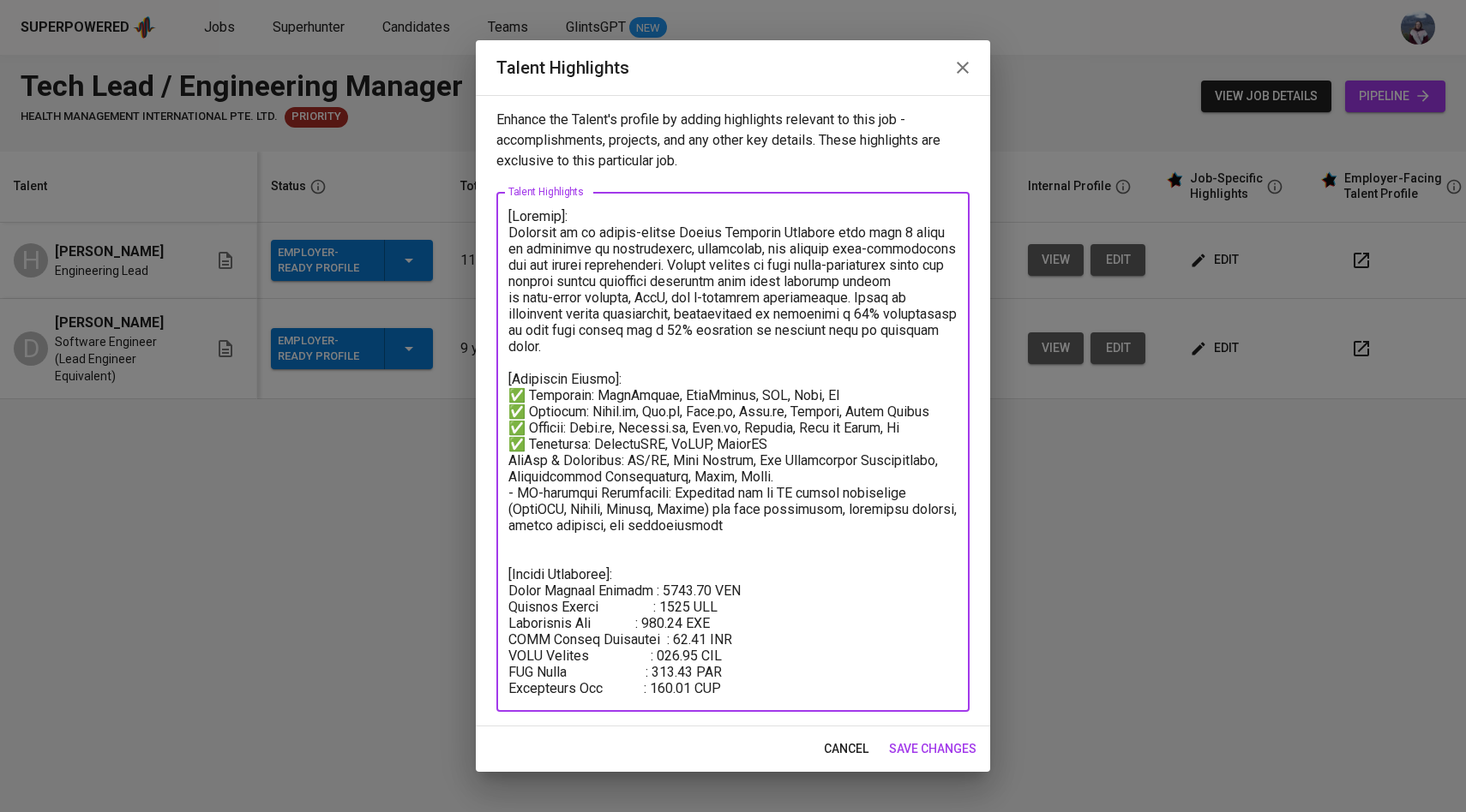
paste textarea "✅"
click at [517, 494] on textarea at bounding box center [733, 452] width 450 height 489
paste textarea "✅"
click at [719, 532] on textarea at bounding box center [733, 452] width 450 height 489
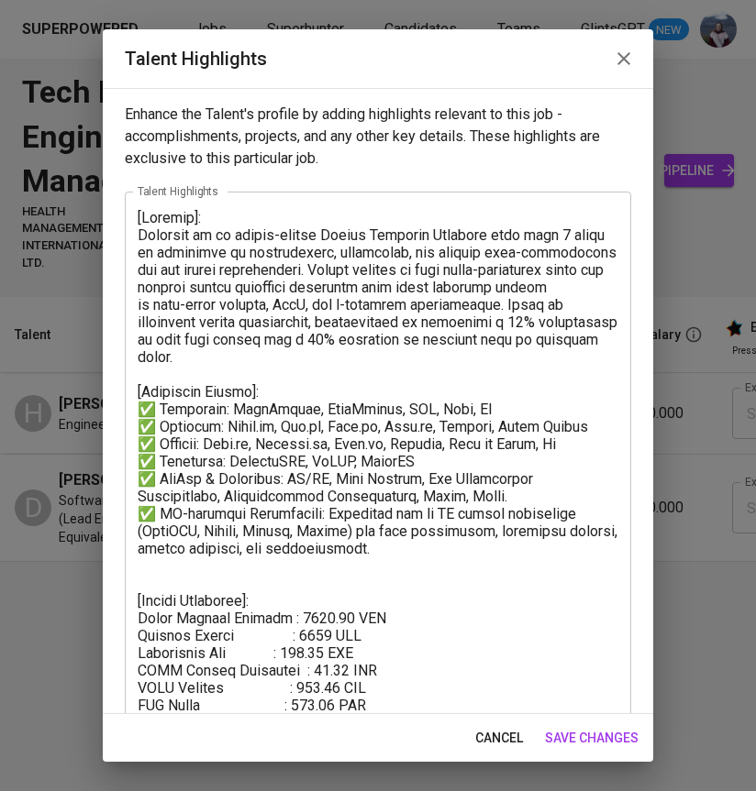
scroll to position [50, 0]
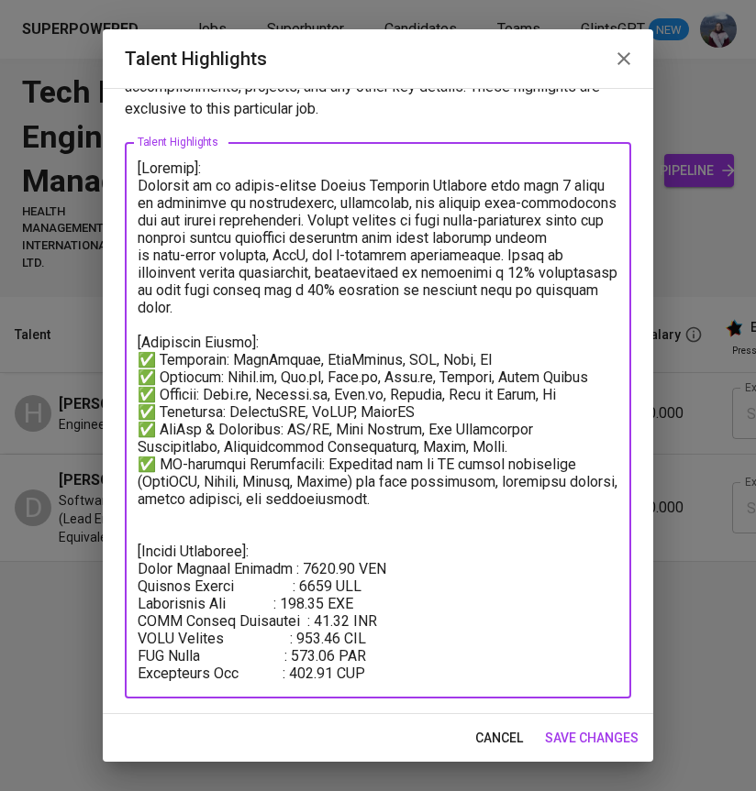
click at [333, 589] on textarea at bounding box center [378, 421] width 481 height 523
click at [337, 621] on textarea at bounding box center [378, 421] width 481 height 523
click at [342, 635] on textarea at bounding box center [378, 421] width 481 height 523
click at [345, 652] on textarea at bounding box center [378, 421] width 481 height 523
click at [348, 568] on textarea at bounding box center [378, 421] width 481 height 523
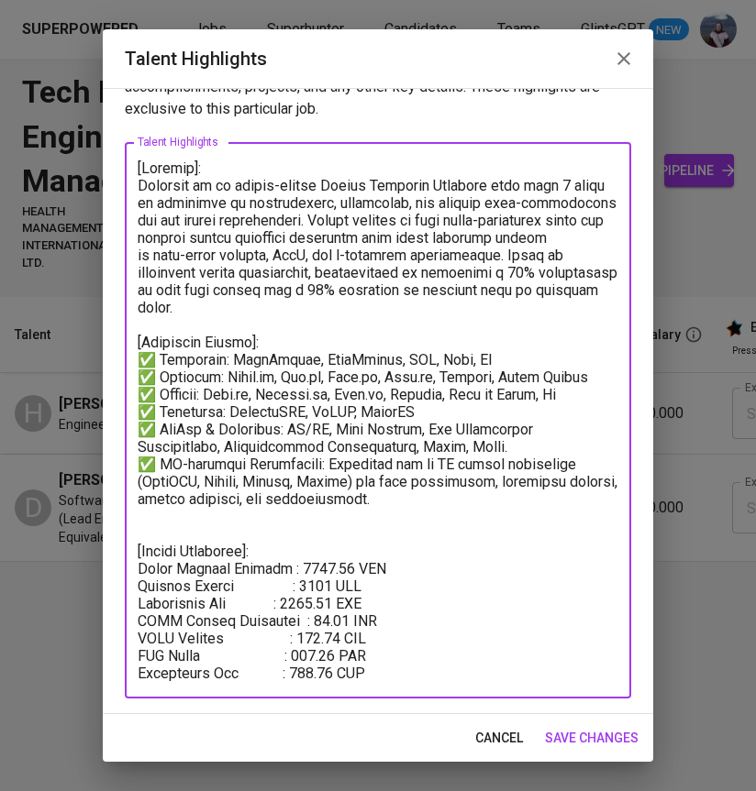
type textarea "[Summary]: Dwiyanto is an impact-driven Senior Software Engineer with over 9 ye…"
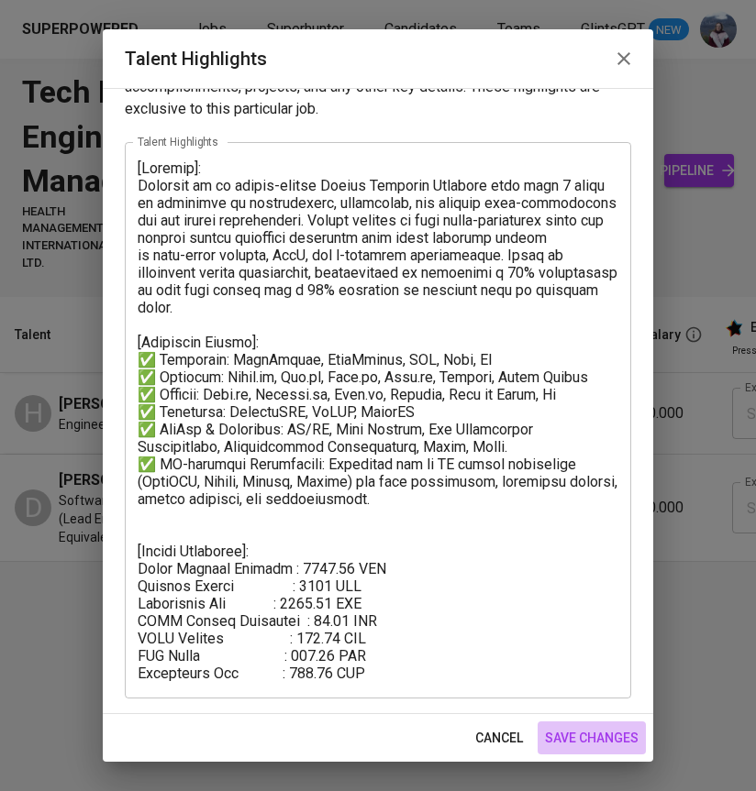
click at [577, 739] on span "save changes" at bounding box center [592, 738] width 94 height 23
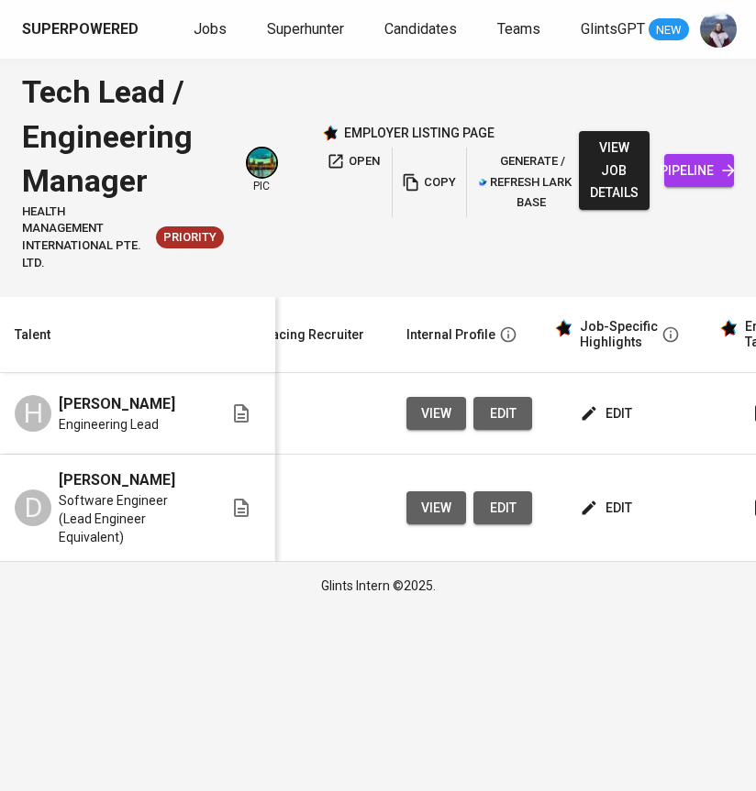
scroll to position [0, 716]
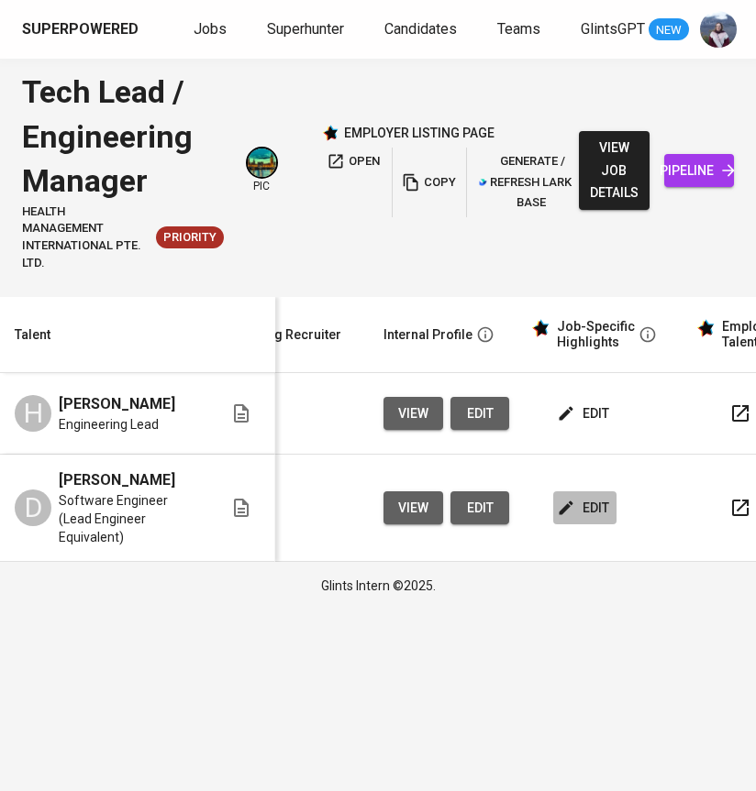
click at [575, 503] on span "edit" at bounding box center [584, 508] width 49 height 23
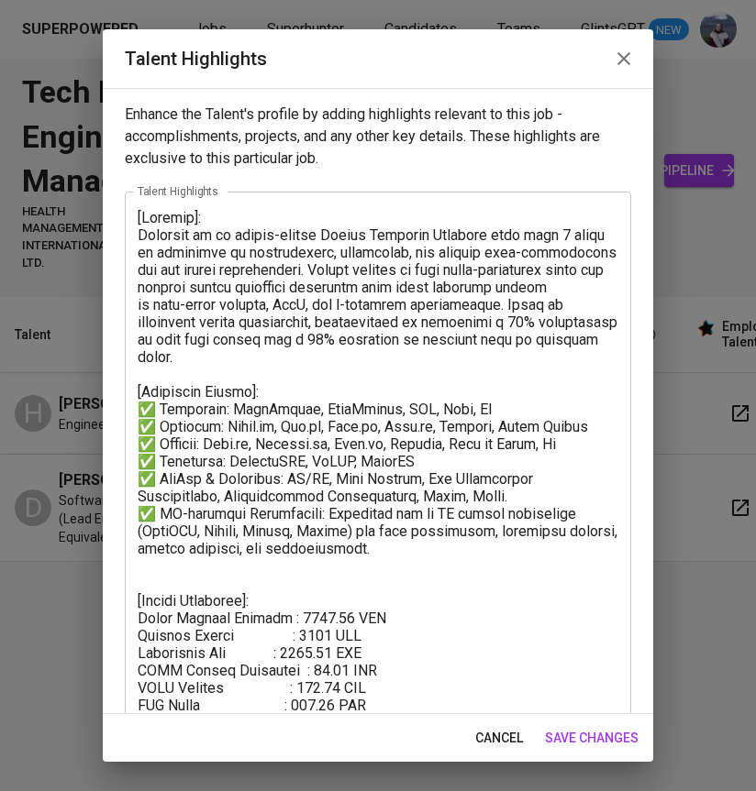
click at [613, 744] on span "save changes" at bounding box center [592, 738] width 94 height 23
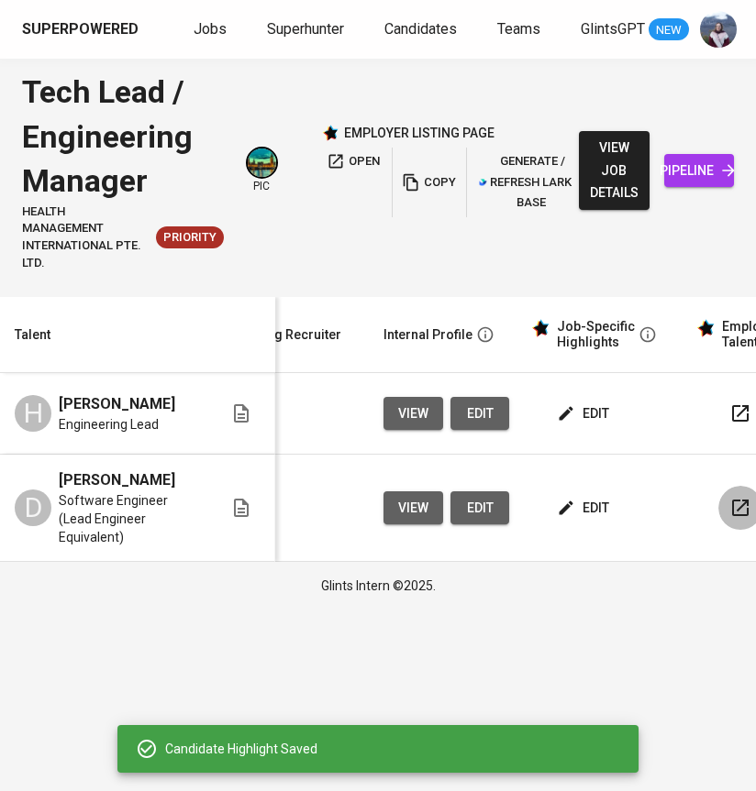
click at [735, 513] on button "button" at bounding box center [740, 508] width 44 height 44
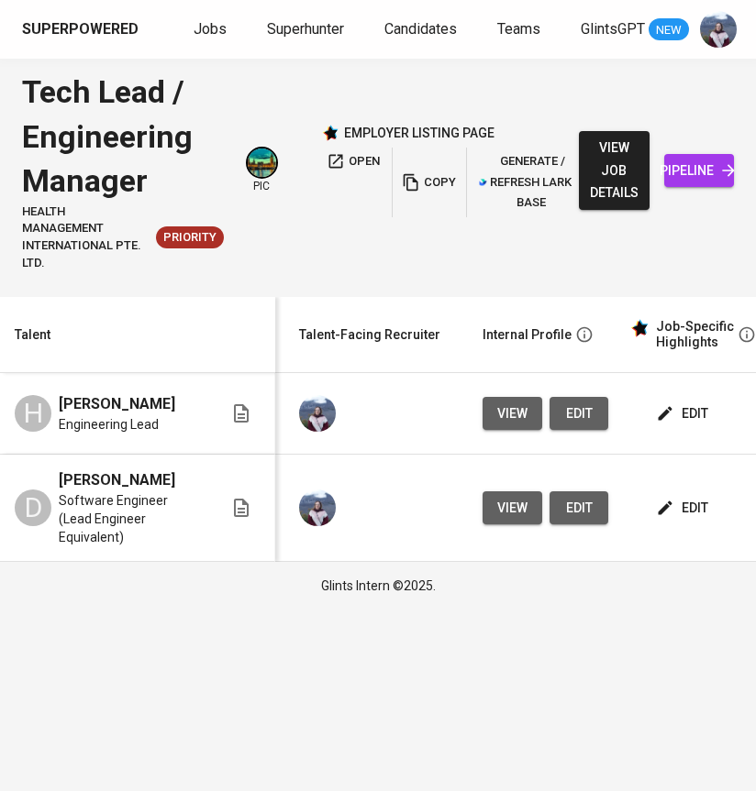
scroll to position [0, 613]
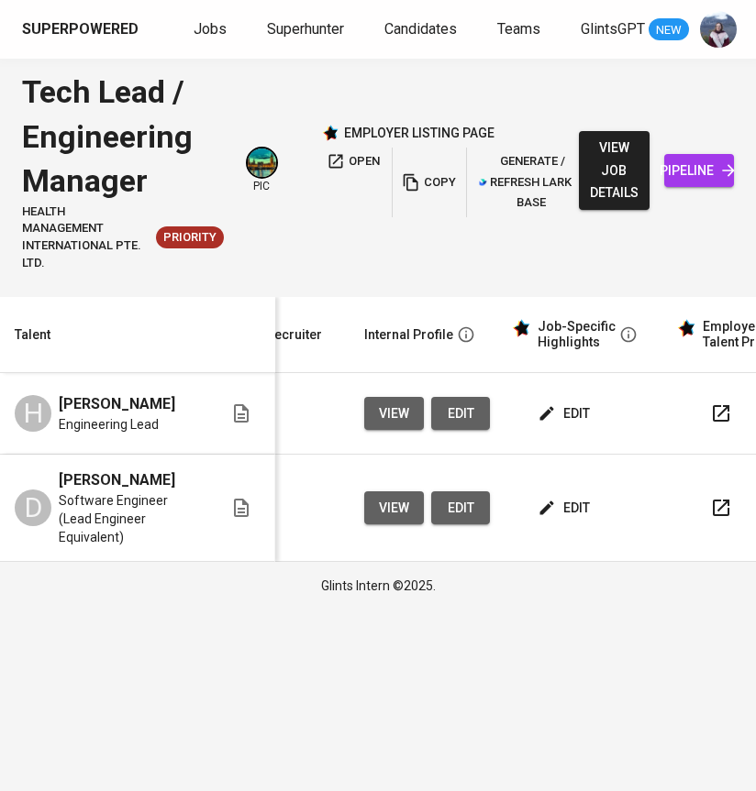
click at [564, 503] on span "edit" at bounding box center [565, 508] width 49 height 23
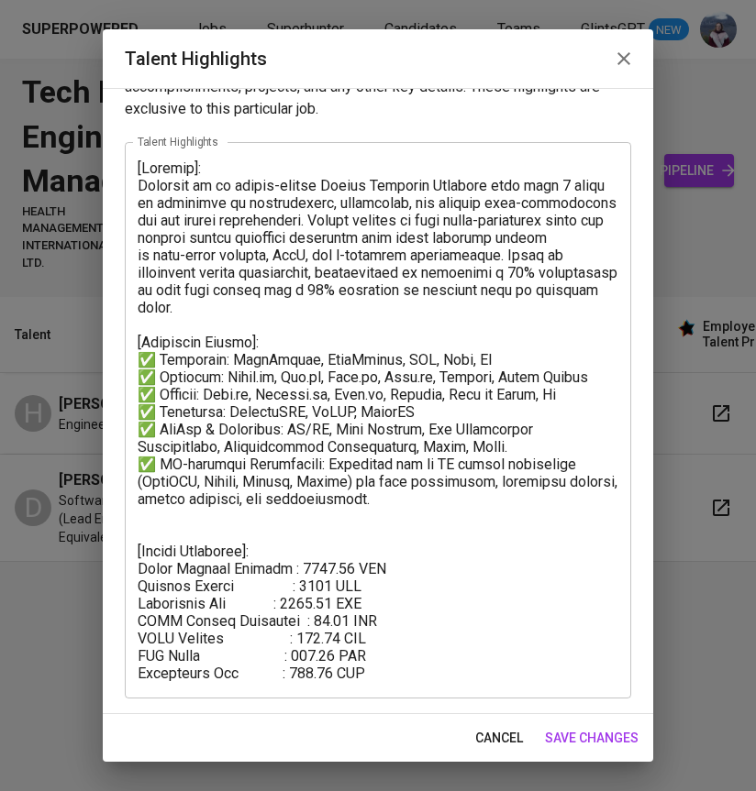
click at [239, 529] on textarea at bounding box center [378, 421] width 481 height 523
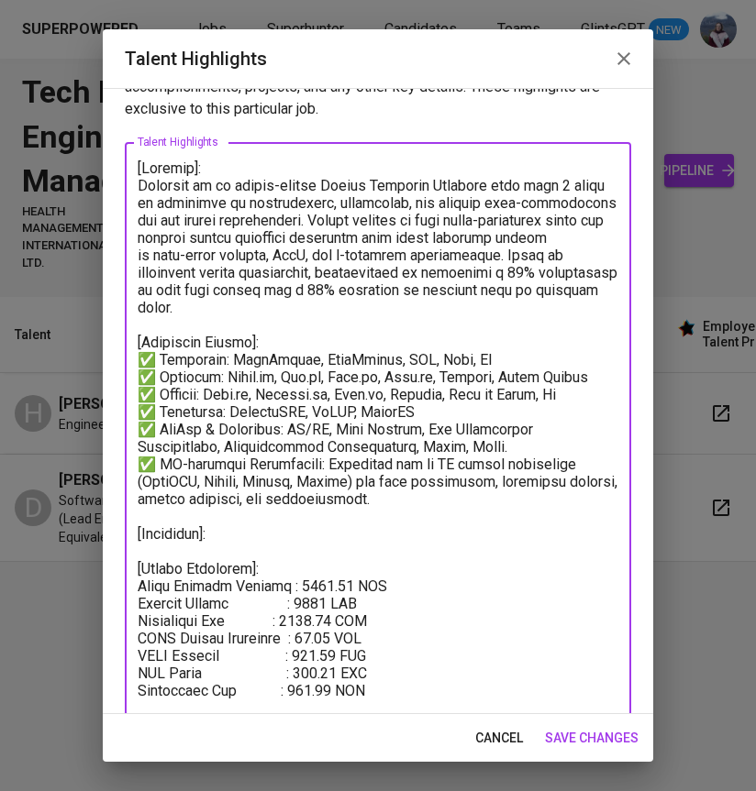
paste textarea "https://glints.sg.larksuite.com/minutes/obsgymxw3k1lp981n5q24o49?from=from_copy…"
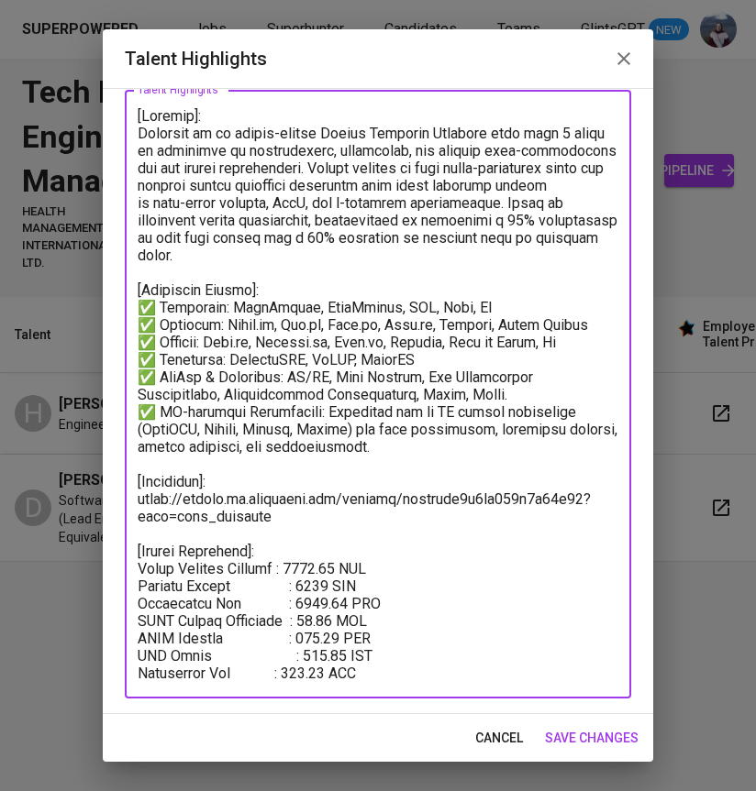
type textarea "[Summary]: Dwiyanto is an impact-driven Senior Software Engineer with over 9 ye…"
click at [554, 732] on span "save changes" at bounding box center [592, 738] width 94 height 23
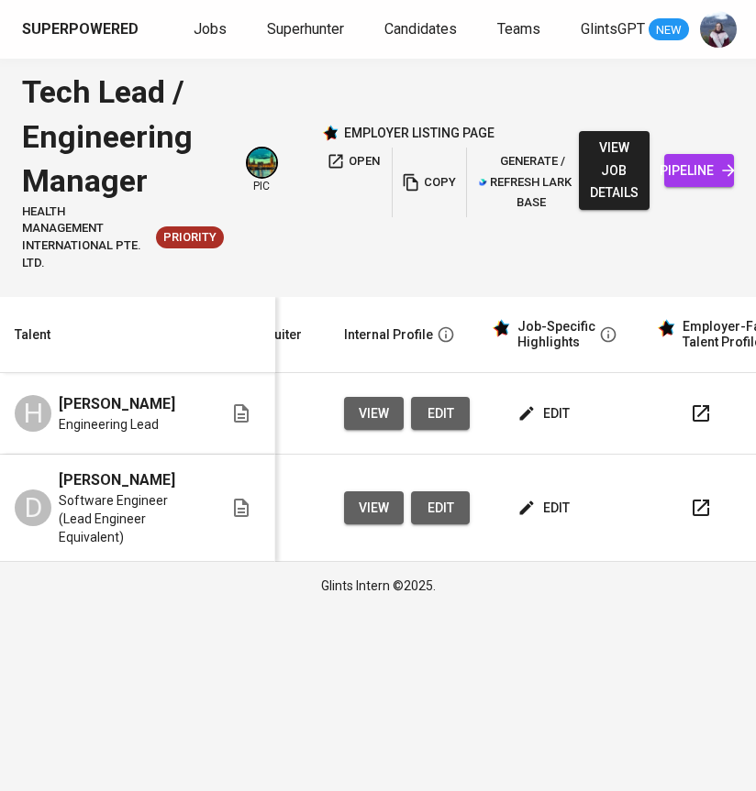
click at [523, 416] on icon "button" at bounding box center [526, 413] width 18 height 18
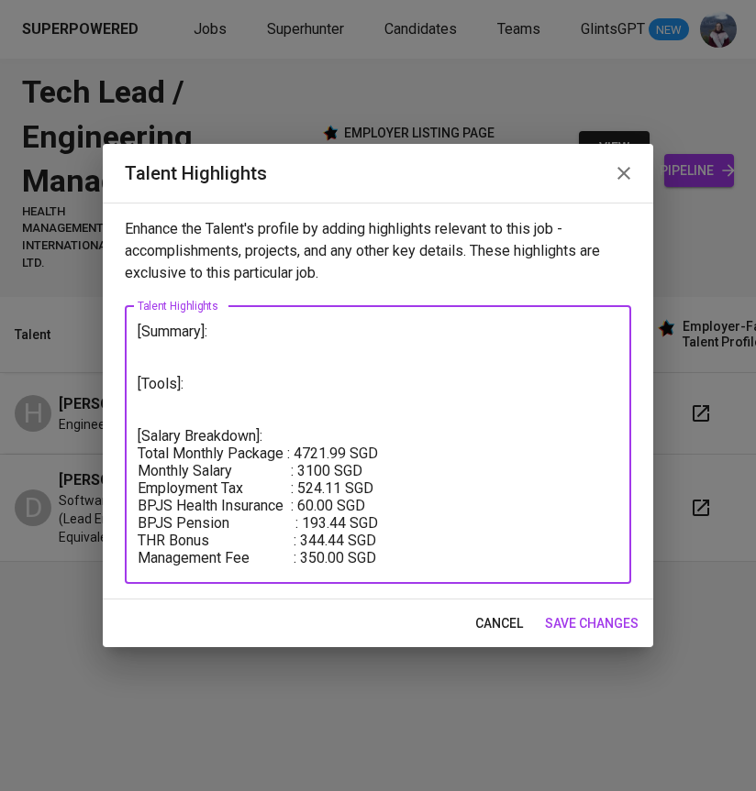
click at [205, 350] on textarea "[Summary]: [Tools]: [Salary Breakdown]: Total Monthly Package : 4721.99 SGD Mon…" at bounding box center [378, 445] width 481 height 244
click at [154, 397] on textarea "[Summary]: [Tools]: [Salary Breakdown]: Total Monthly Package : 4721.99 SGD Mon…" at bounding box center [378, 445] width 481 height 244
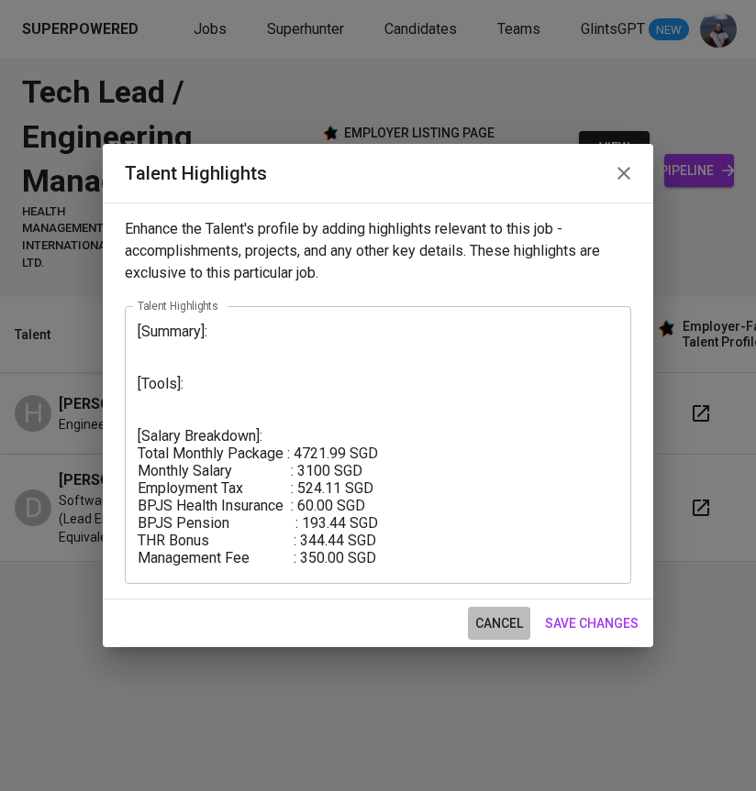
click at [488, 625] on span "cancel" at bounding box center [499, 624] width 48 height 23
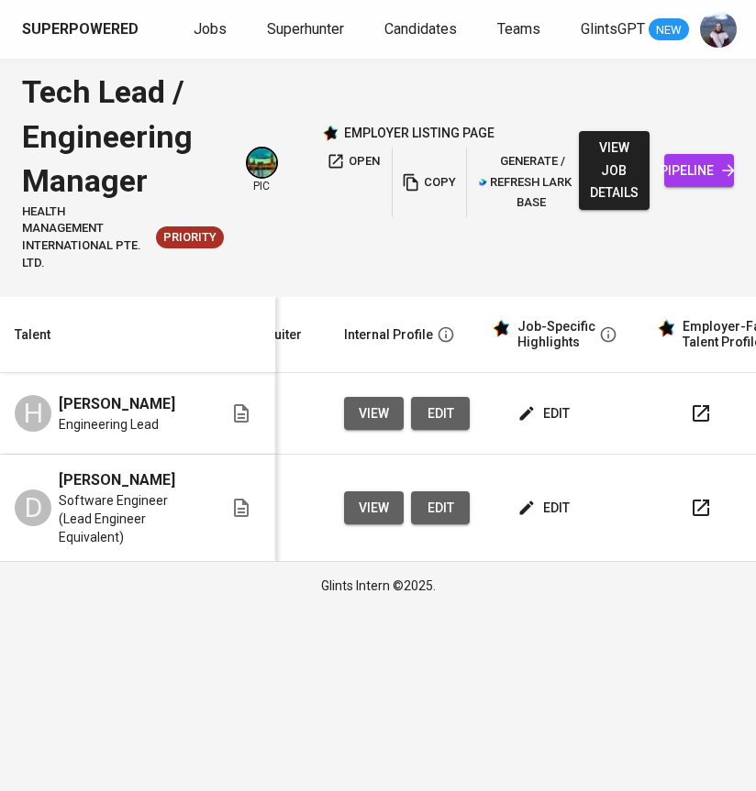
click at [533, 504] on span "edit" at bounding box center [545, 508] width 49 height 23
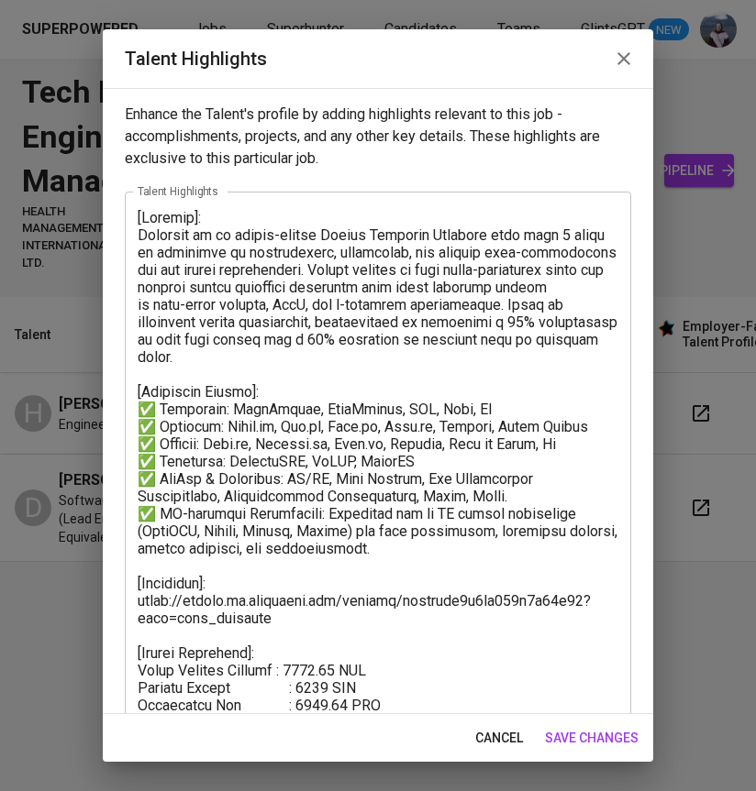
scroll to position [102, 0]
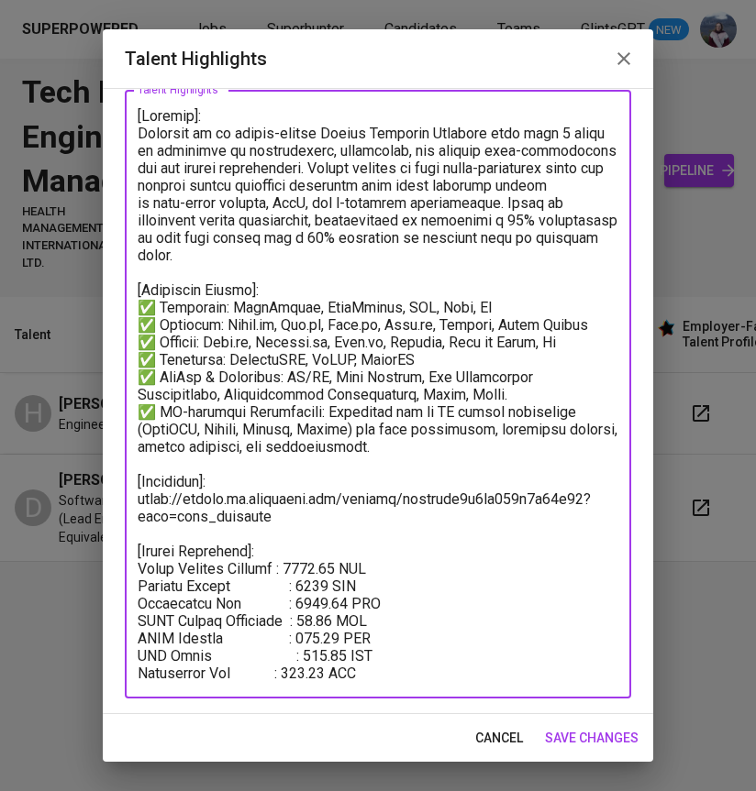
drag, startPoint x: 389, startPoint y: 673, endPoint x: 132, endPoint y: 554, distance: 283.1
click at [132, 554] on div "x Talent Highlights" at bounding box center [378, 394] width 506 height 609
click at [569, 738] on span "save changes" at bounding box center [592, 738] width 94 height 23
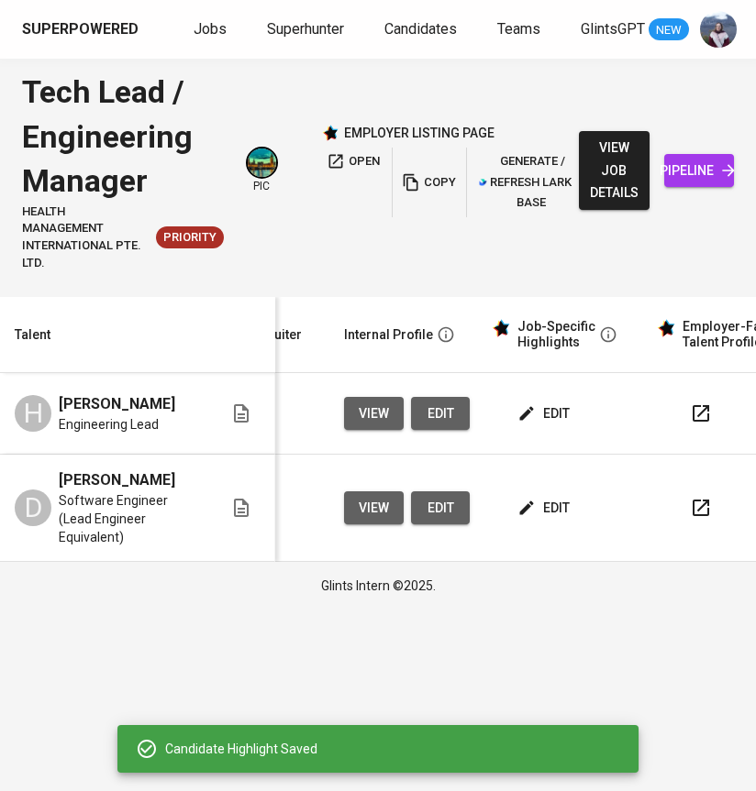
click at [534, 416] on span "edit" at bounding box center [545, 414] width 49 height 23
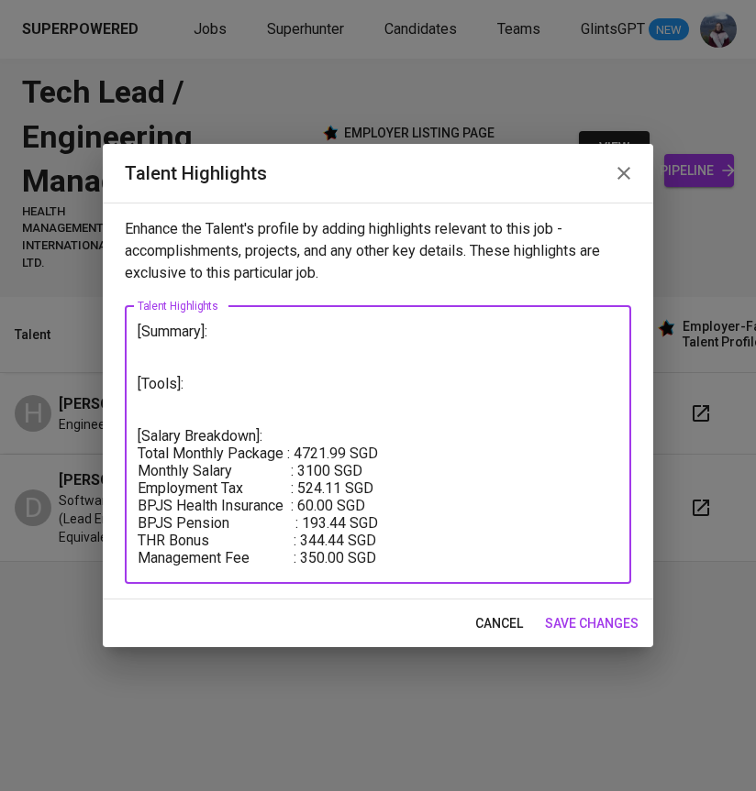
drag, startPoint x: 385, startPoint y: 556, endPoint x: 133, endPoint y: 436, distance: 278.9
click at [132, 436] on div "[Summary]: [Tools]: [Salary Breakdown]: Total Monthly Package : 4721.99 SGD Mon…" at bounding box center [378, 445] width 506 height 278
paste textarea "6917.80 SGD Monthly Salary : 4500 SGD Employment Tax : 1041.28 SGD BPJS Health …"
type textarea "[Summary]: [Tools]: [Salary Breakdown]: Total Monthly Package : 6917.80 SGD Mon…"
click at [564, 624] on span "save changes" at bounding box center [592, 624] width 94 height 23
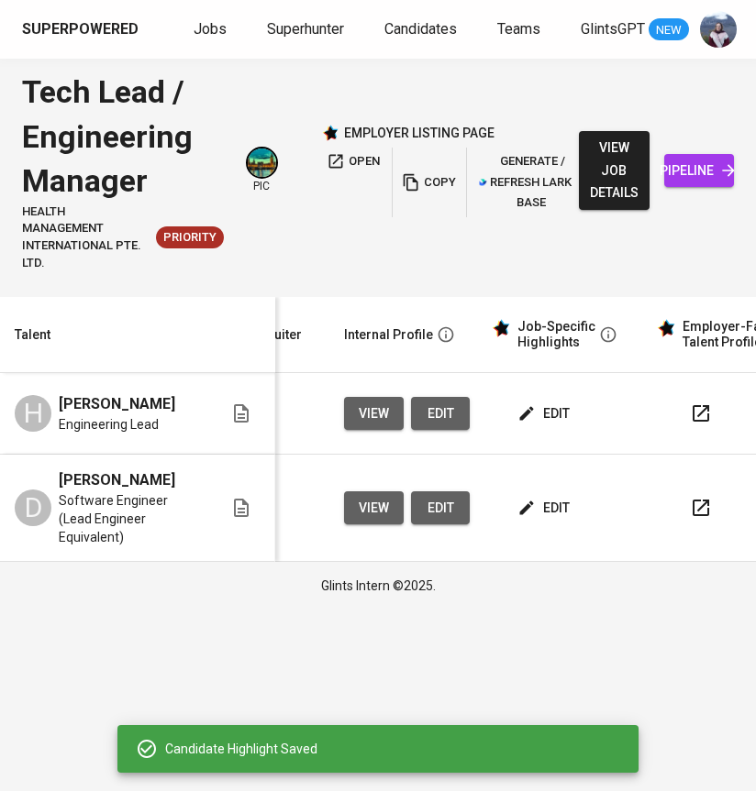
click at [533, 507] on span "edit" at bounding box center [545, 508] width 49 height 23
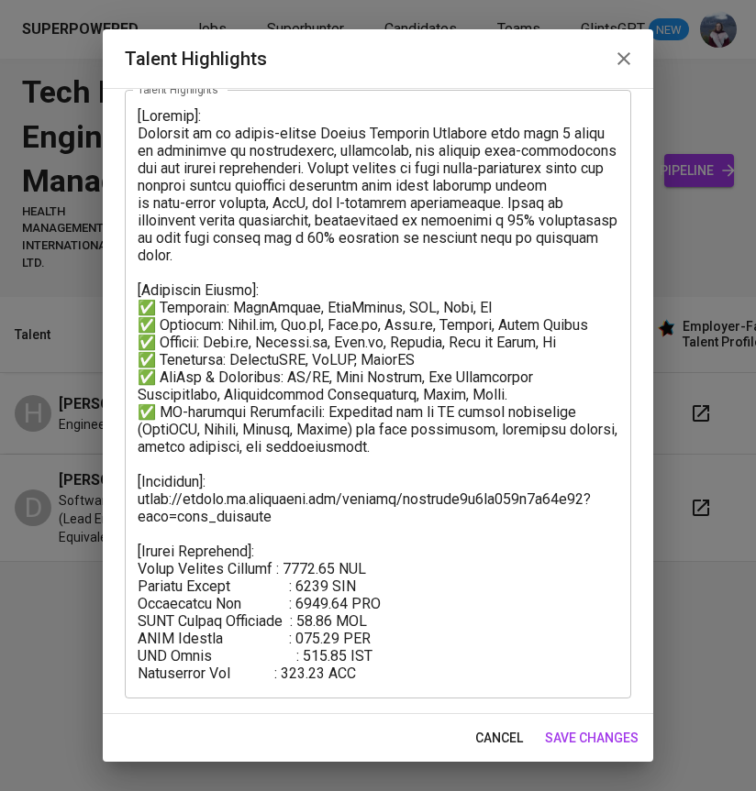
click at [601, 738] on span "save changes" at bounding box center [592, 738] width 94 height 23
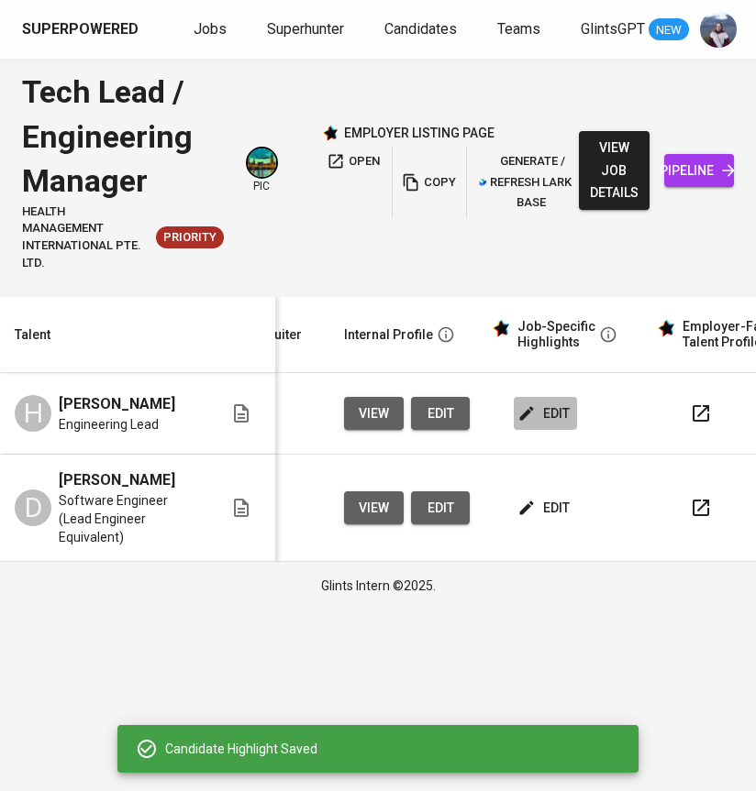
click at [538, 408] on span "edit" at bounding box center [545, 414] width 49 height 23
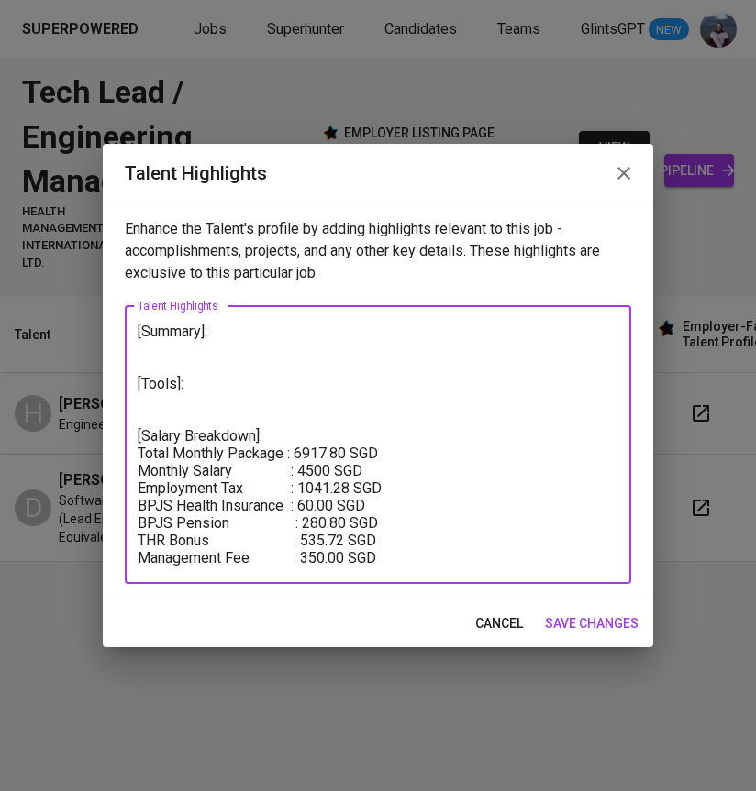
click at [226, 409] on textarea "[Summary]: [Tools]: [Salary Breakdown]: Total Monthly Package : 6917.80 SGD Mon…" at bounding box center [378, 445] width 481 height 244
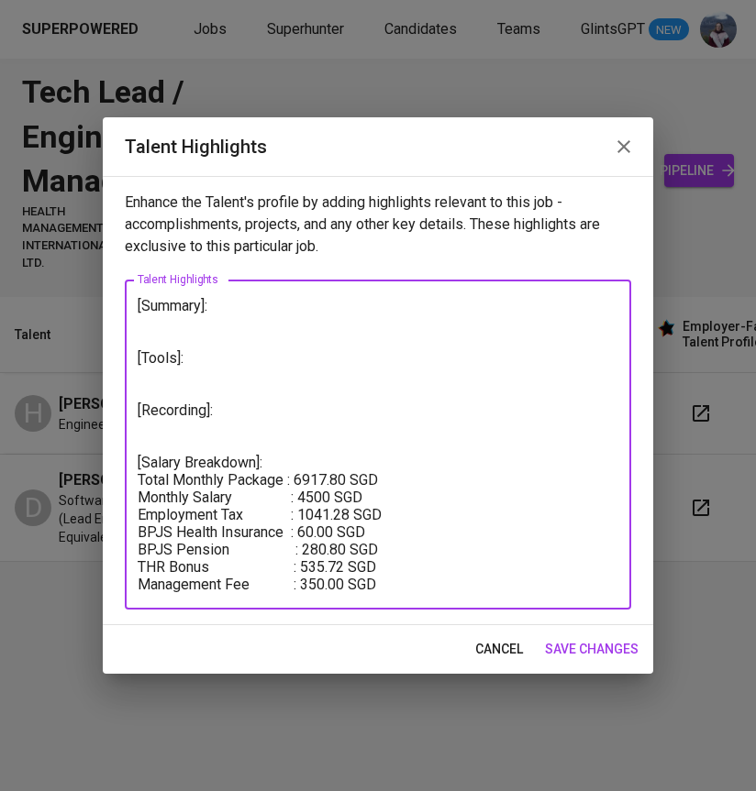
paste textarea "https://glints.sg.larksuite.com/minutes/obsgx2771212hy1uu5243f35?from=from_copy…"
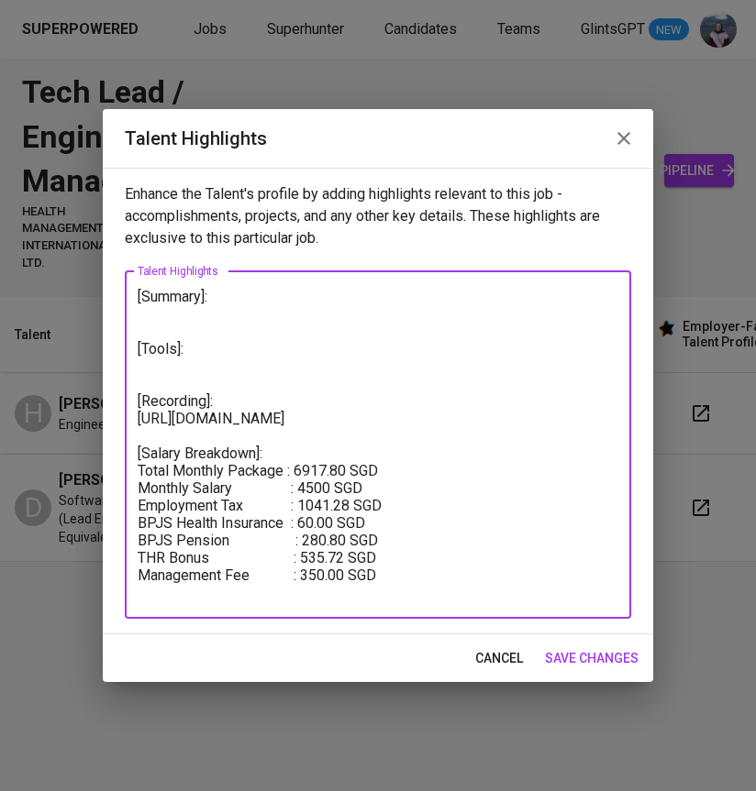
click at [429, 542] on textarea "[Summary]: [Tools]: [Recording]: https://glints.sg.larksuite.com/minutes/obsgx2…" at bounding box center [378, 445] width 481 height 314
click at [169, 356] on textarea "[Summary]: [Tools]: [Recording]: https://glints.sg.larksuite.com/minutes/obsgx2…" at bounding box center [378, 445] width 481 height 314
click at [171, 377] on textarea "[Summary]: [Tools]: [Recording]: https://glints.sg.larksuite.com/minutes/obsgx2…" at bounding box center [378, 445] width 481 height 314
type textarea "[Summary]: [Tools]: [Recording]: https://glints.sg.larksuite.com/minutes/obsgx2…"
click at [571, 650] on span "save changes" at bounding box center [592, 658] width 94 height 23
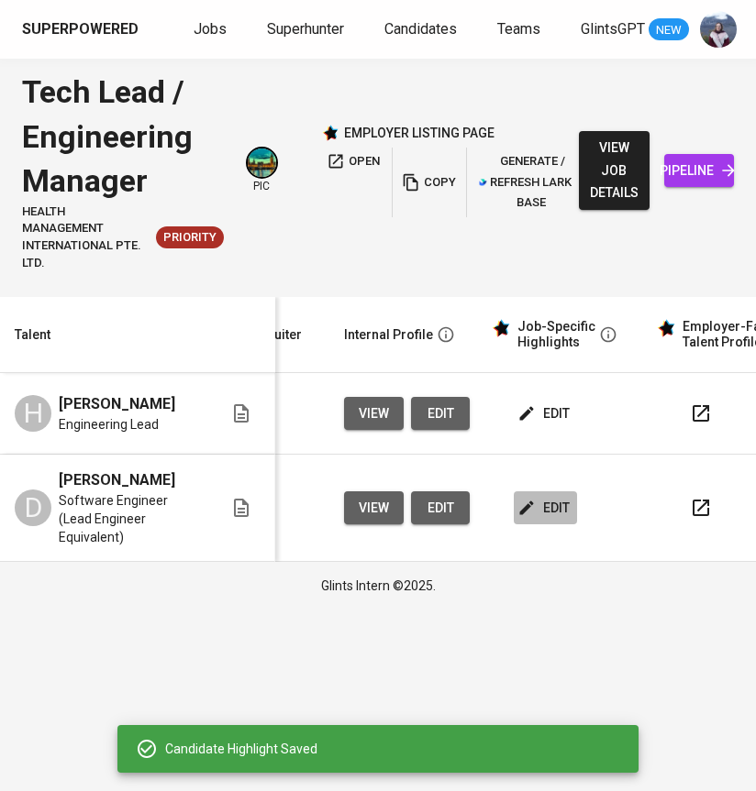
click at [538, 504] on span "edit" at bounding box center [545, 508] width 49 height 23
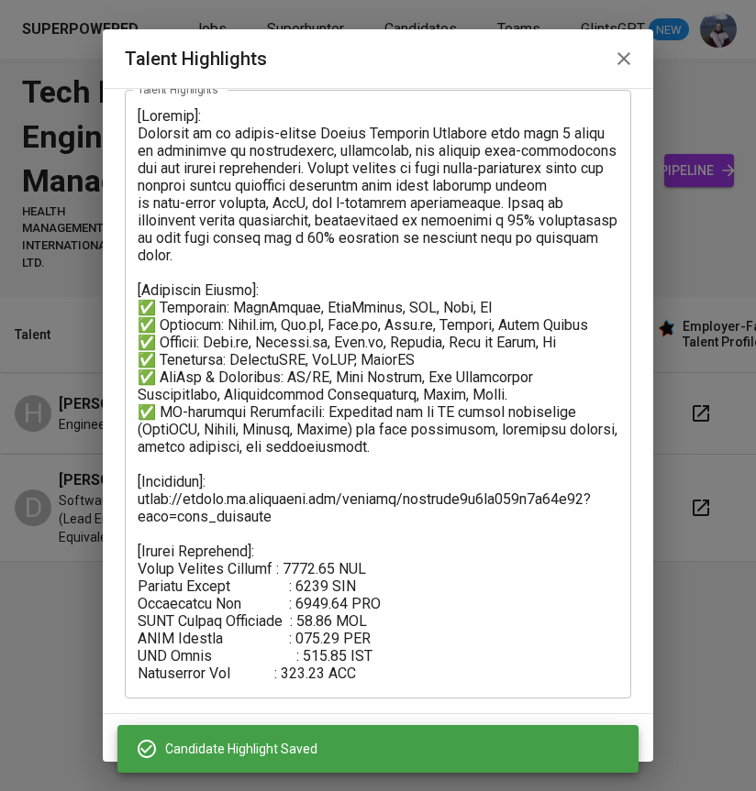
scroll to position [101, 0]
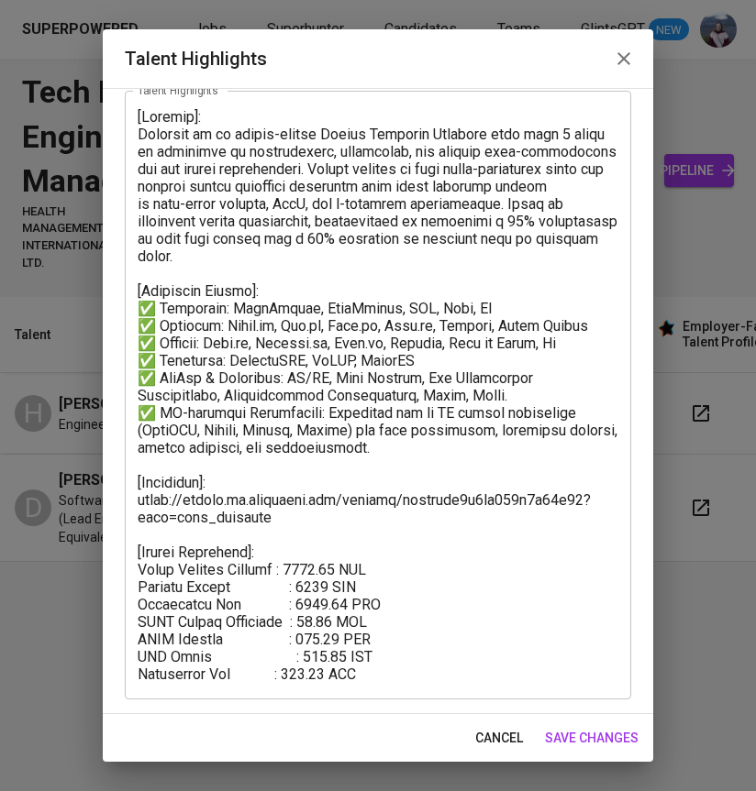
click at [328, 586] on textarea at bounding box center [378, 395] width 481 height 575
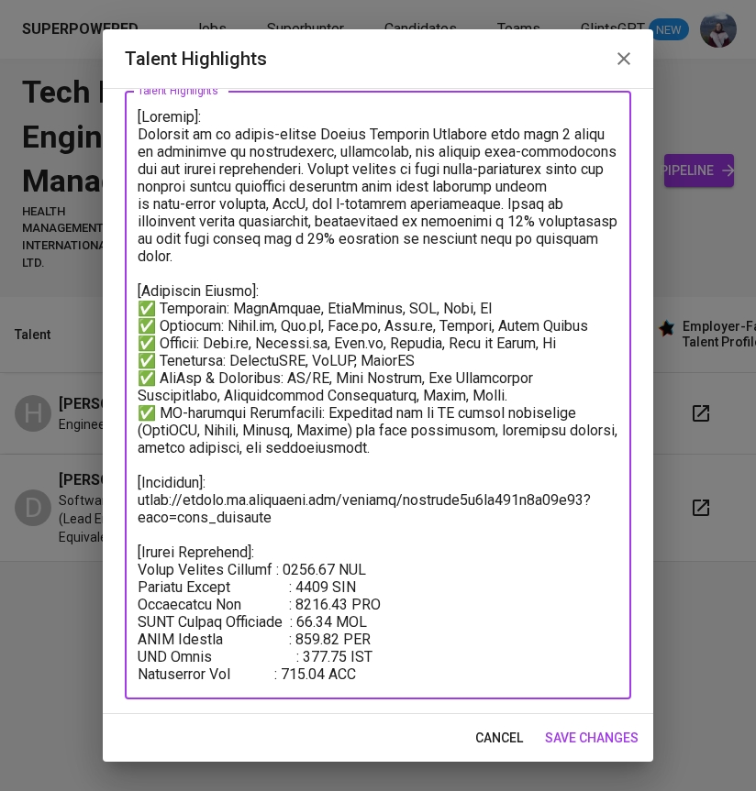
drag, startPoint x: 350, startPoint y: 568, endPoint x: 313, endPoint y: 568, distance: 37.6
click at [313, 568] on textarea at bounding box center [378, 395] width 481 height 575
click at [335, 607] on textarea at bounding box center [378, 395] width 481 height 575
type textarea "[Summary]: Dwiyanto is an impact-driven Senior Software Engineer with over 9 ye…"
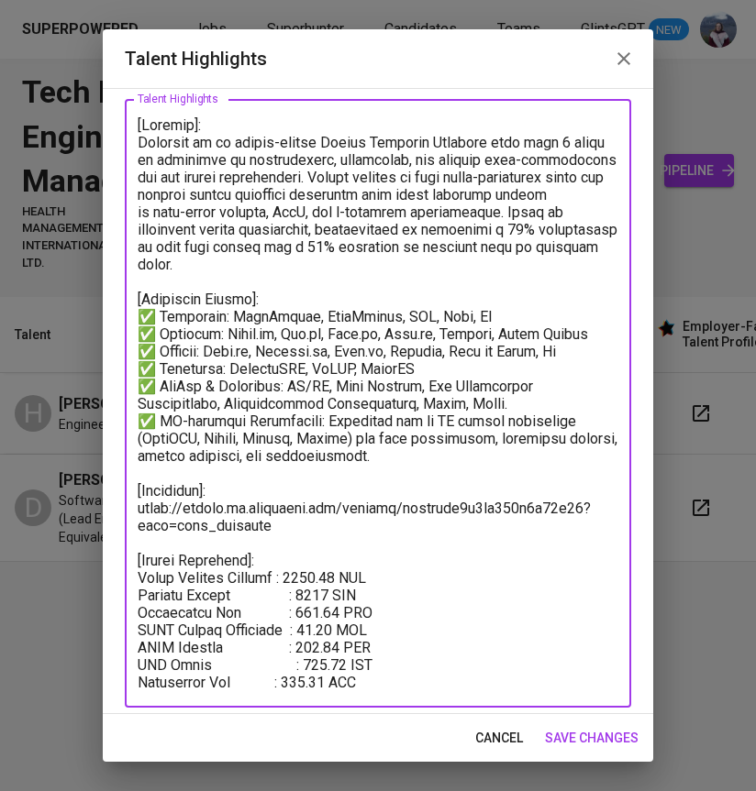
scroll to position [102, 0]
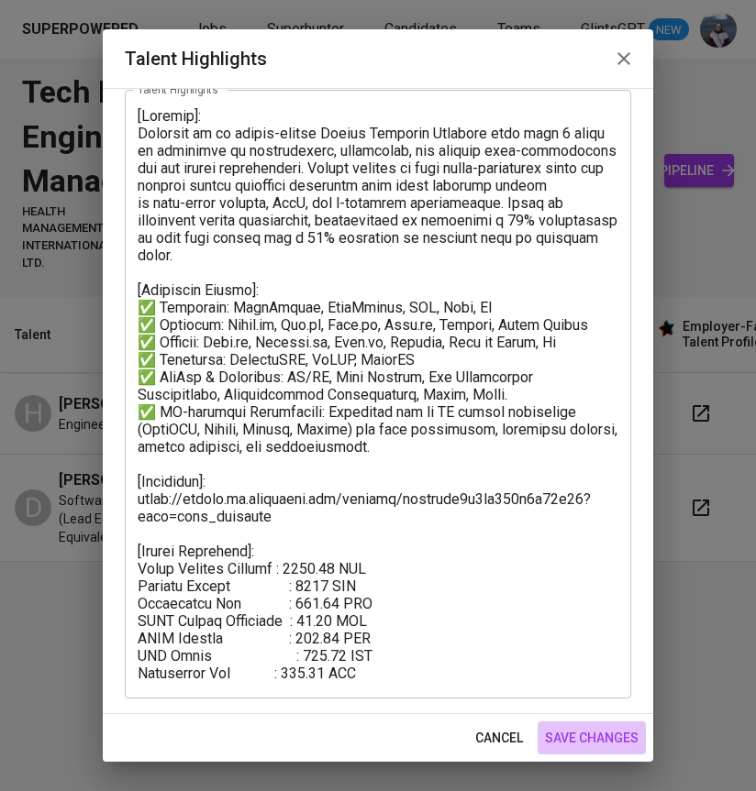
click at [579, 728] on span "save changes" at bounding box center [592, 738] width 94 height 23
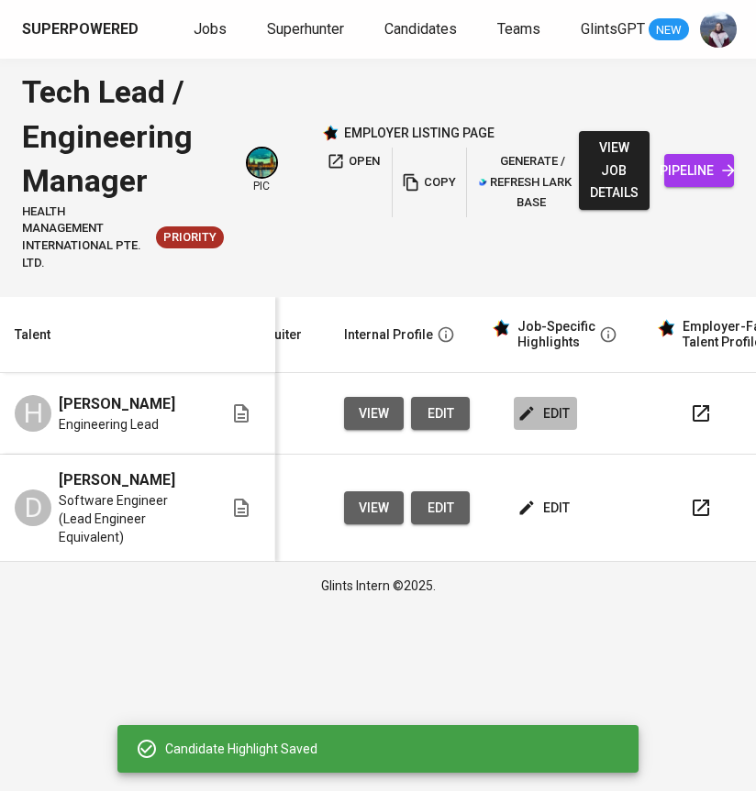
click at [529, 411] on icon "button" at bounding box center [526, 413] width 18 height 18
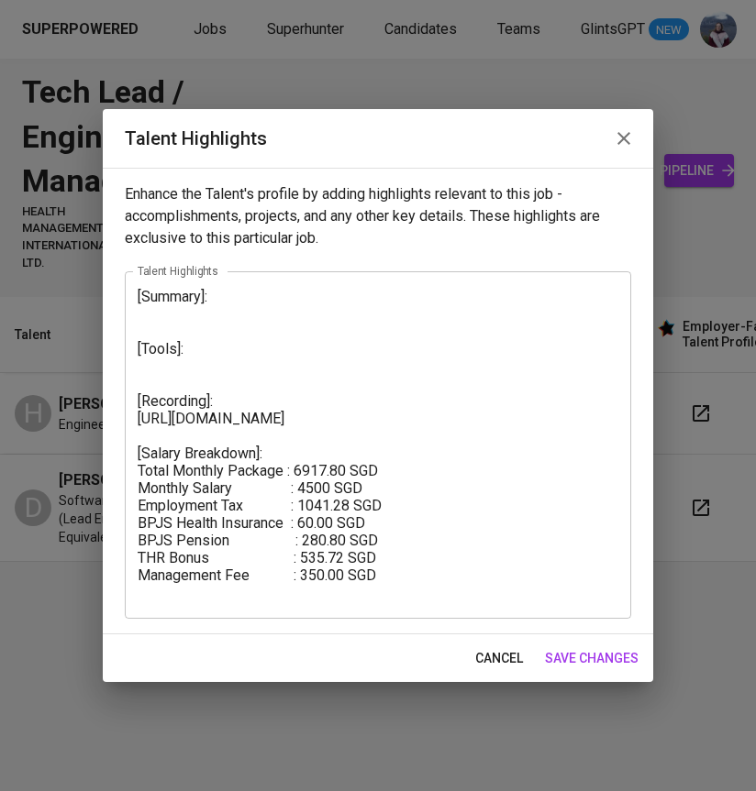
click at [580, 660] on span "save changes" at bounding box center [592, 658] width 94 height 23
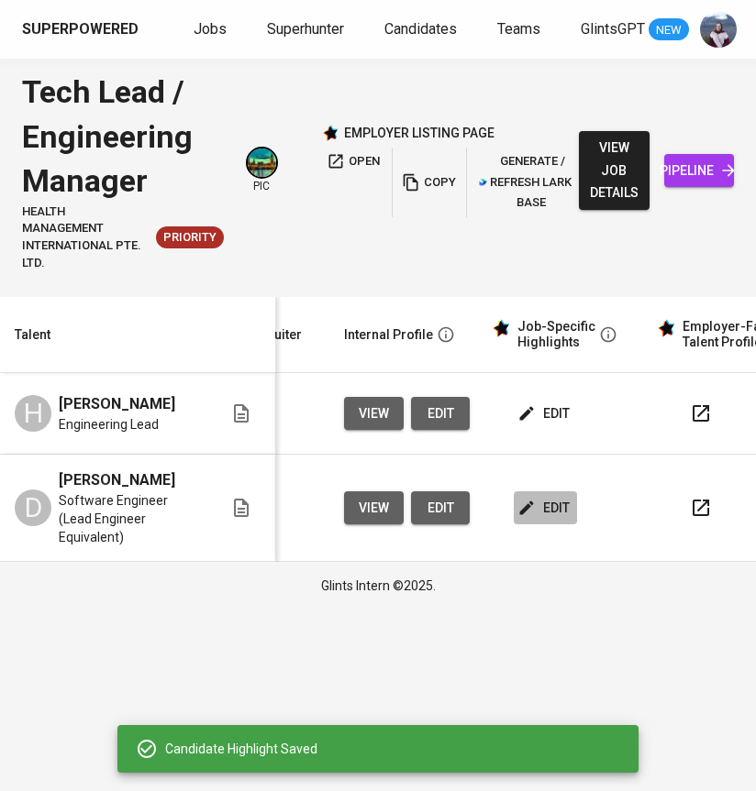
click at [539, 503] on span "edit" at bounding box center [545, 508] width 49 height 23
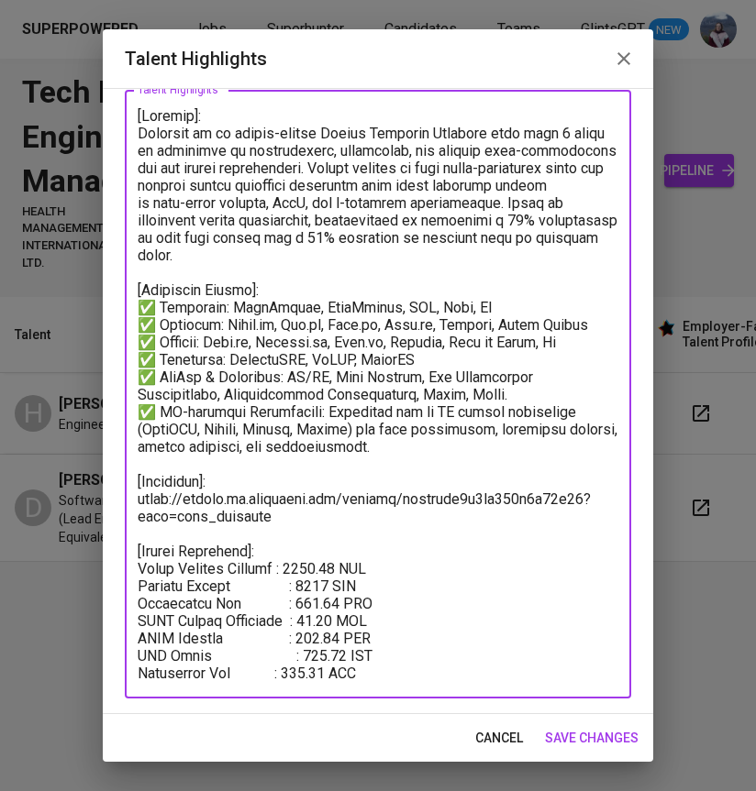
click at [348, 635] on textarea at bounding box center [378, 394] width 481 height 575
click at [348, 656] on textarea at bounding box center [378, 394] width 481 height 575
click at [344, 637] on textarea at bounding box center [378, 394] width 481 height 575
click at [347, 653] on textarea at bounding box center [378, 394] width 481 height 575
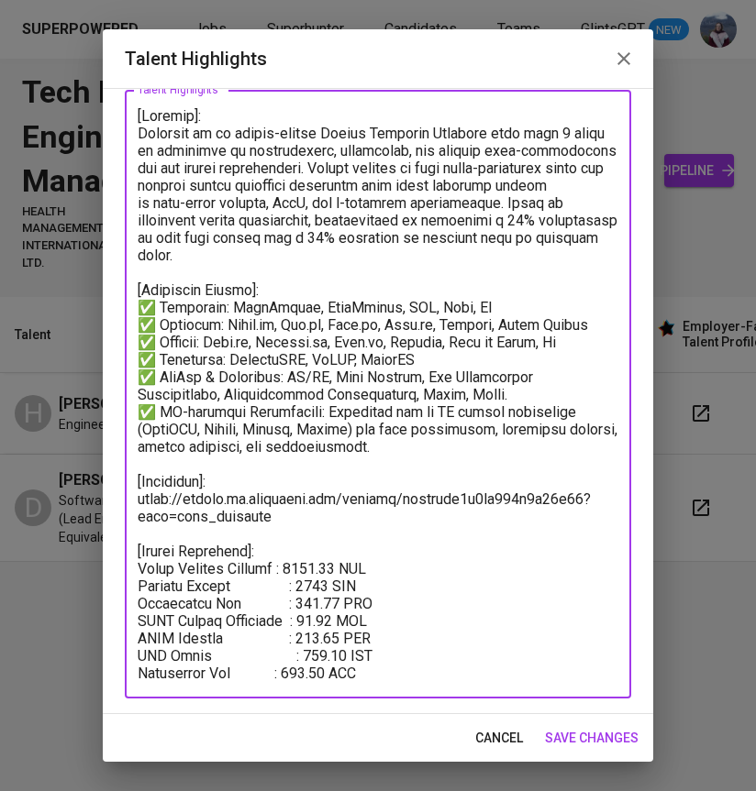
type textarea "[Summary]: Dwiyanto is an impact-driven Senior Software Engineer with over 9 ye…"
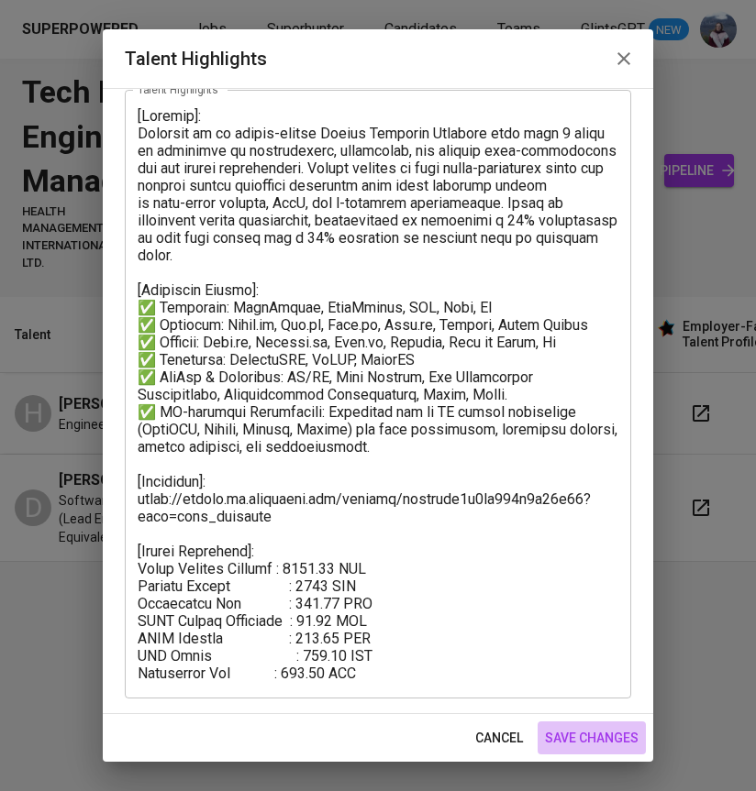
click at [566, 733] on span "save changes" at bounding box center [592, 738] width 94 height 23
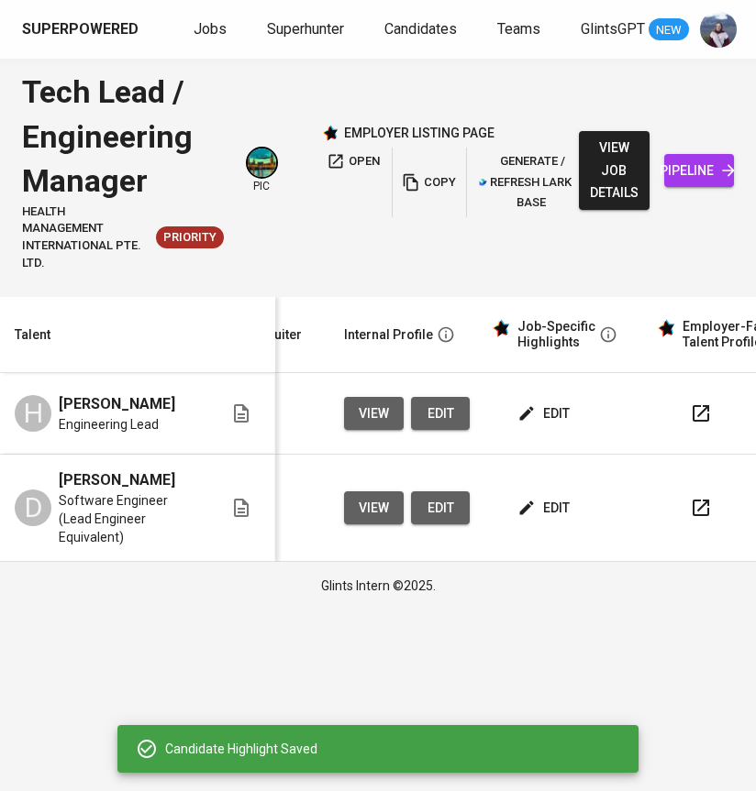
click at [540, 416] on span "edit" at bounding box center [545, 414] width 49 height 23
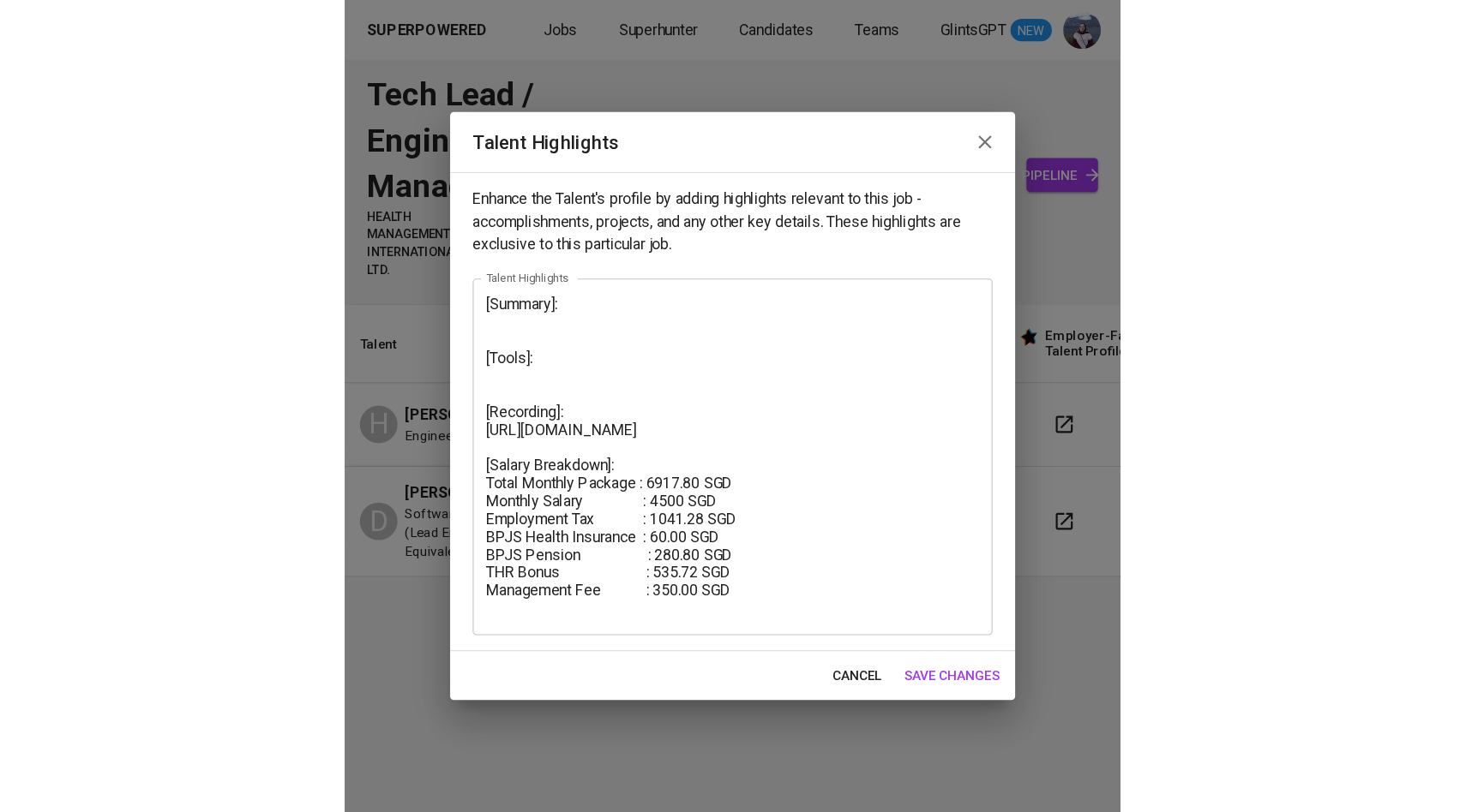
scroll to position [0, 14]
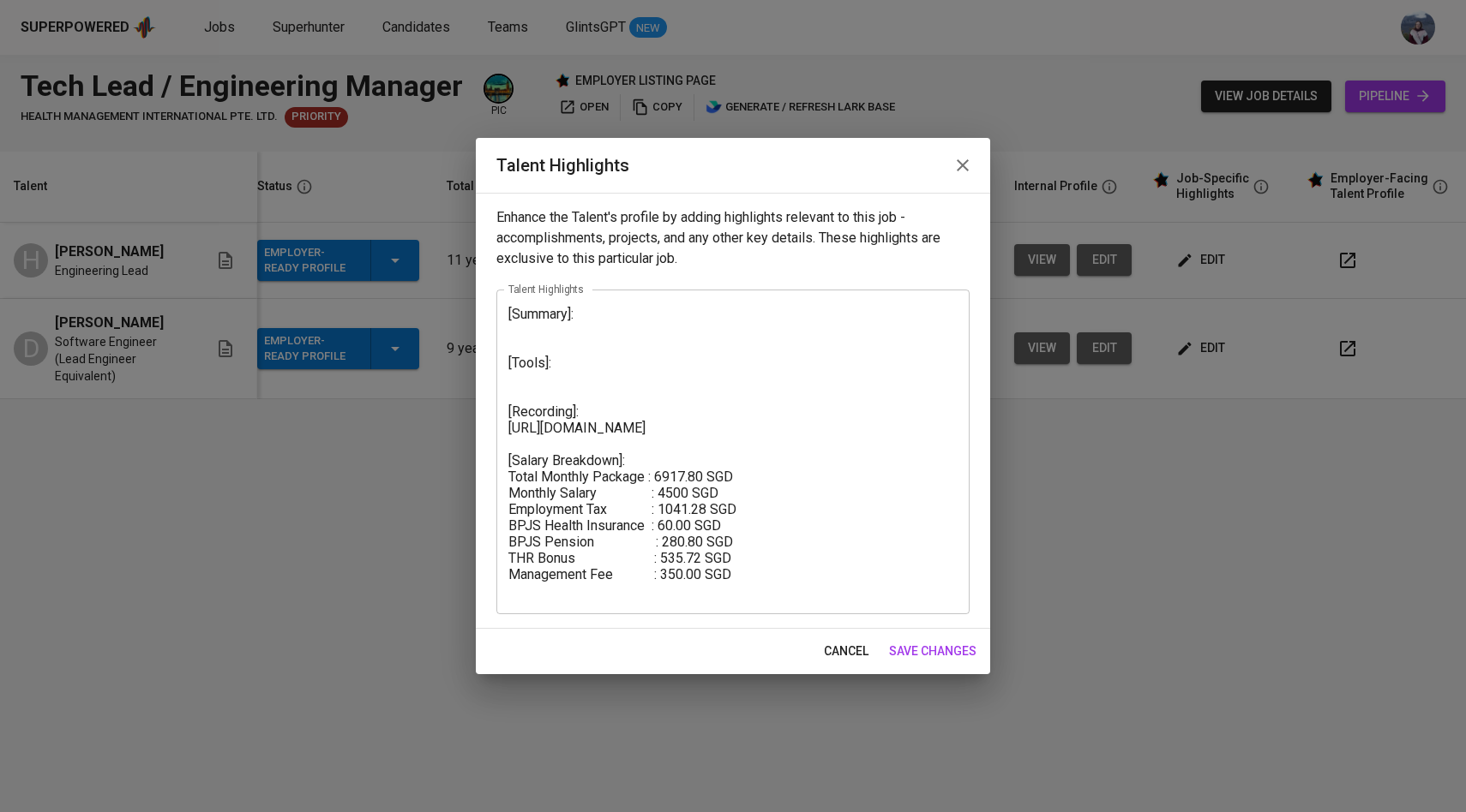
click at [922, 652] on span "save changes" at bounding box center [933, 651] width 88 height 21
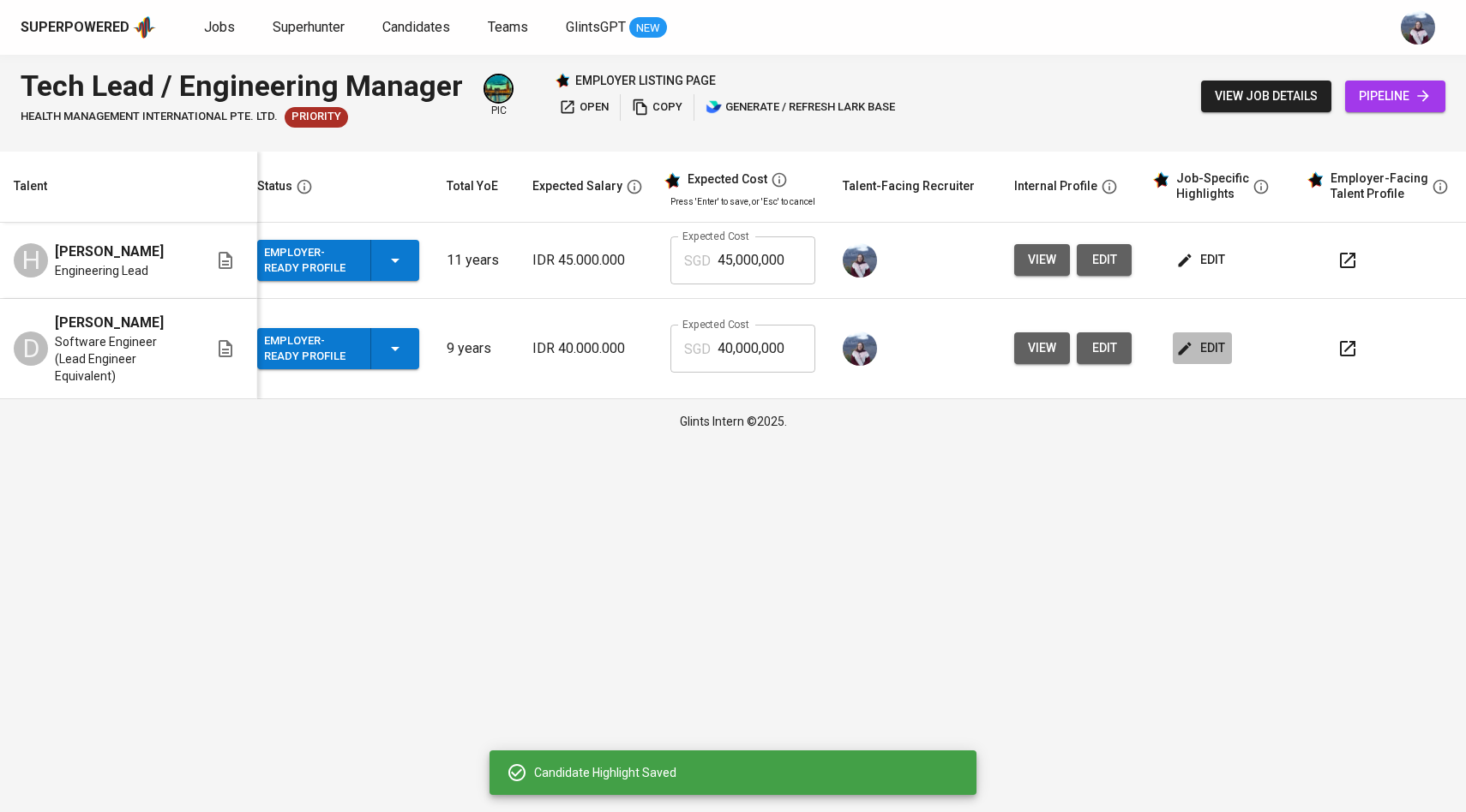
click at [1178, 340] on icon "button" at bounding box center [1185, 349] width 17 height 17
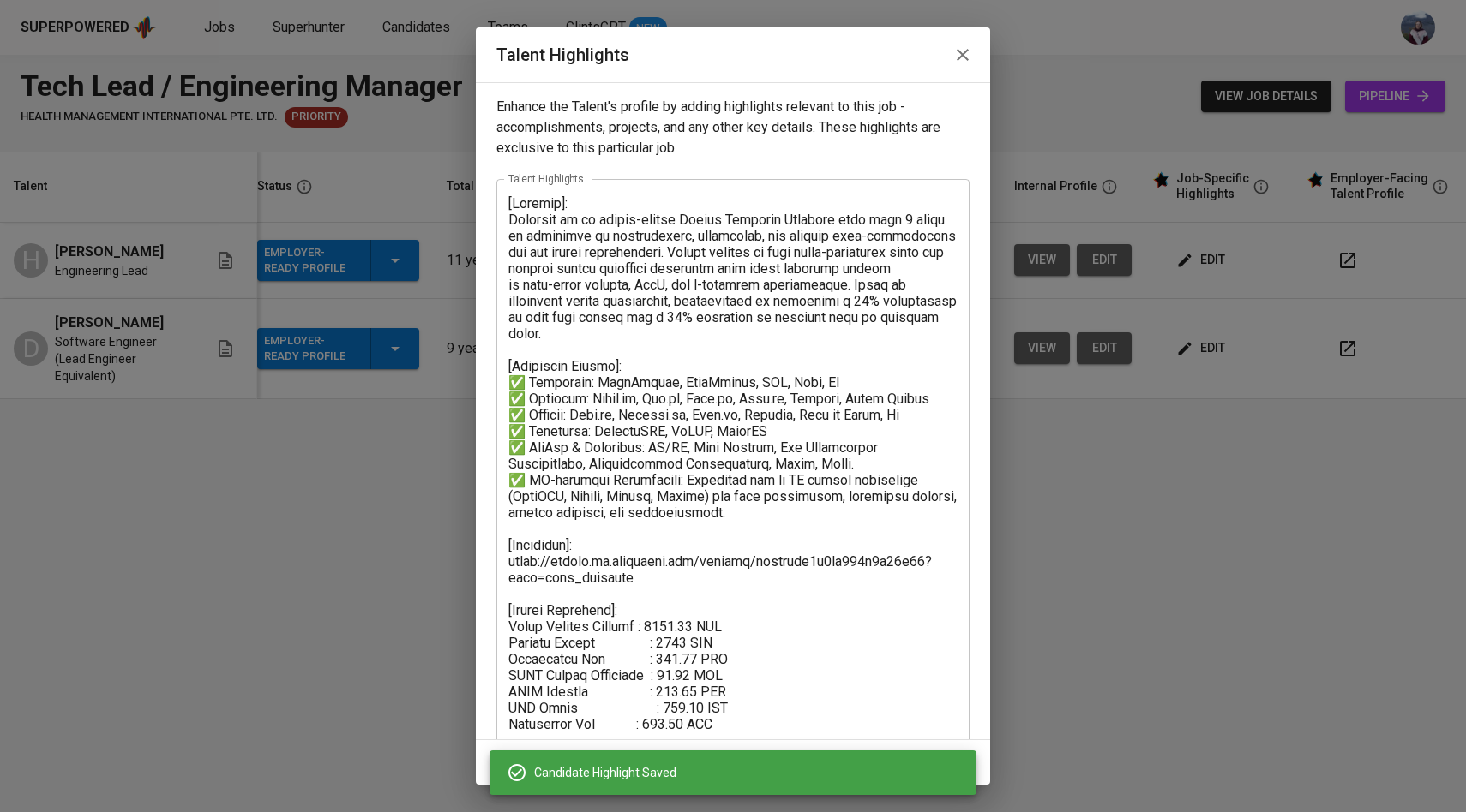
click at [626, 353] on textarea at bounding box center [733, 463] width 450 height 537
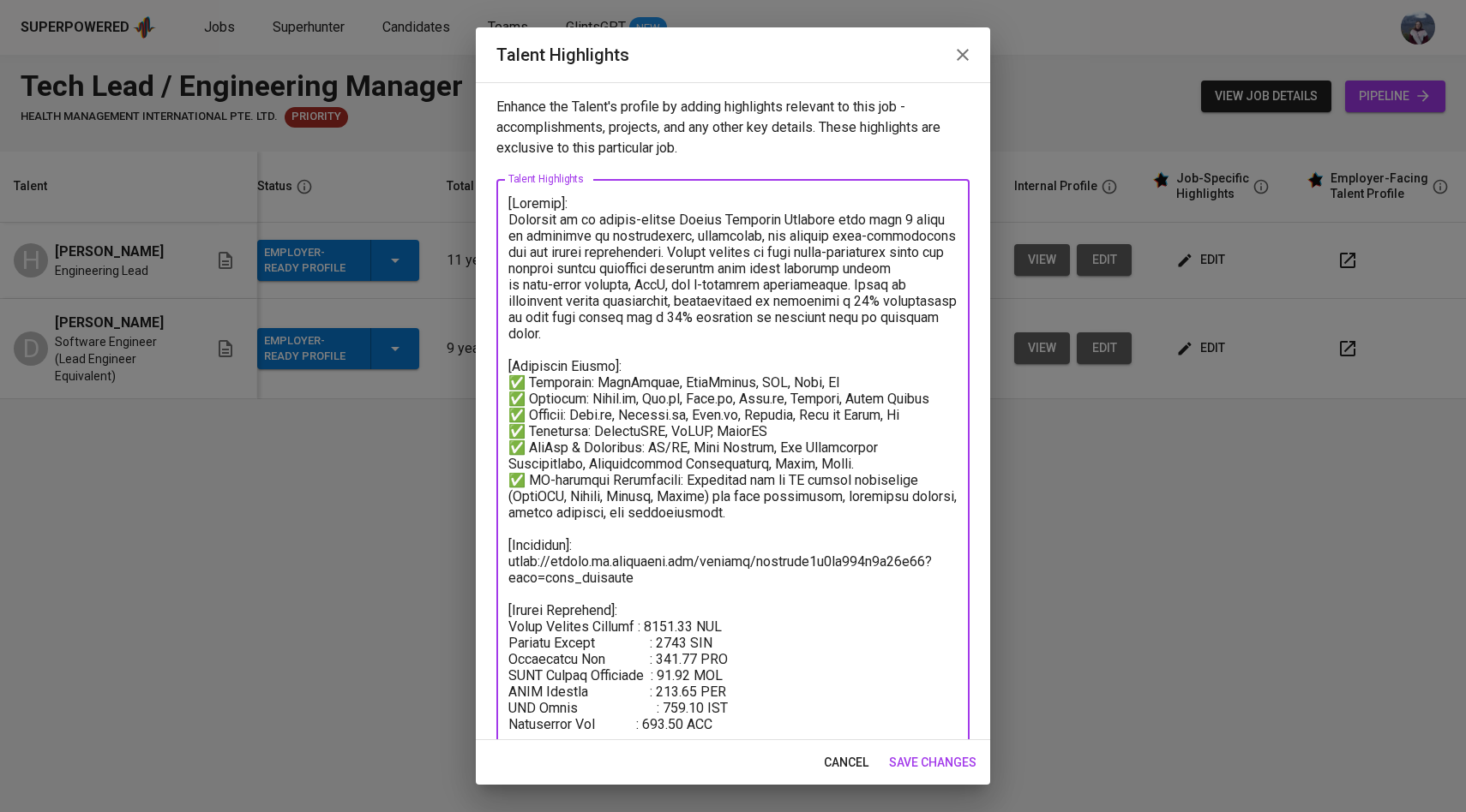
click at [760, 518] on textarea at bounding box center [733, 463] width 450 height 537
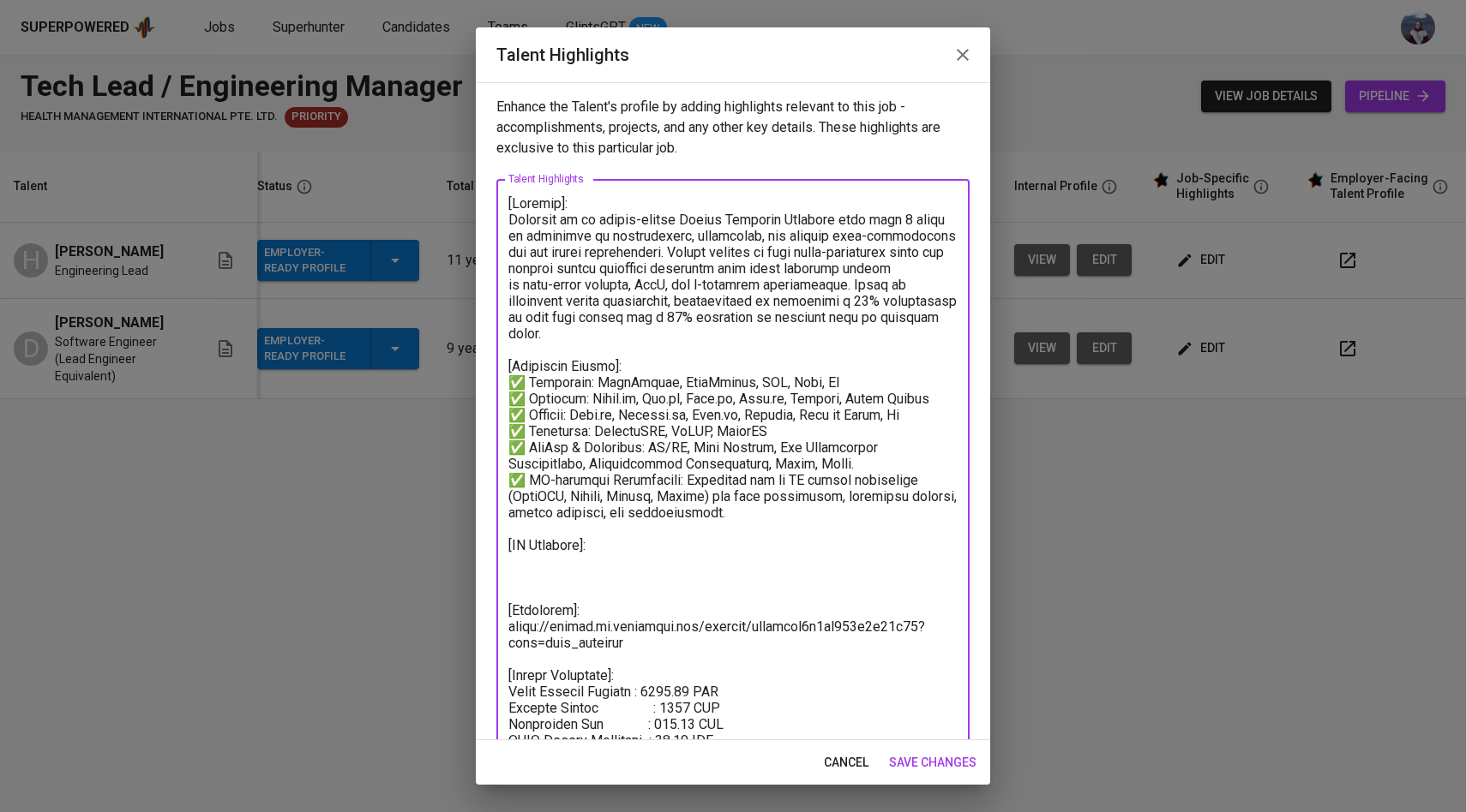
paste textarea "Here are some examples of how I use AI in practice: • Code generation and refac…"
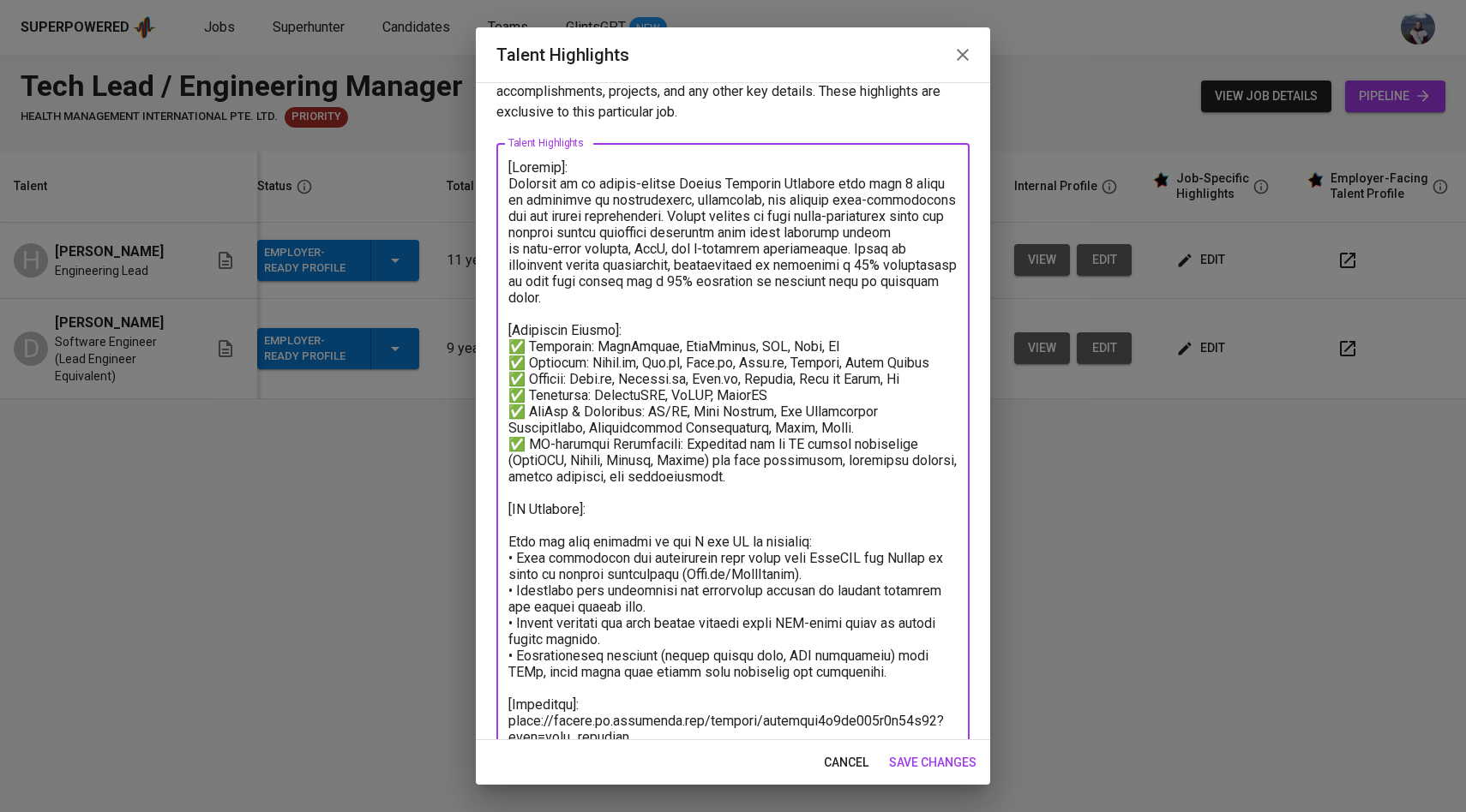
scroll to position [41, 0]
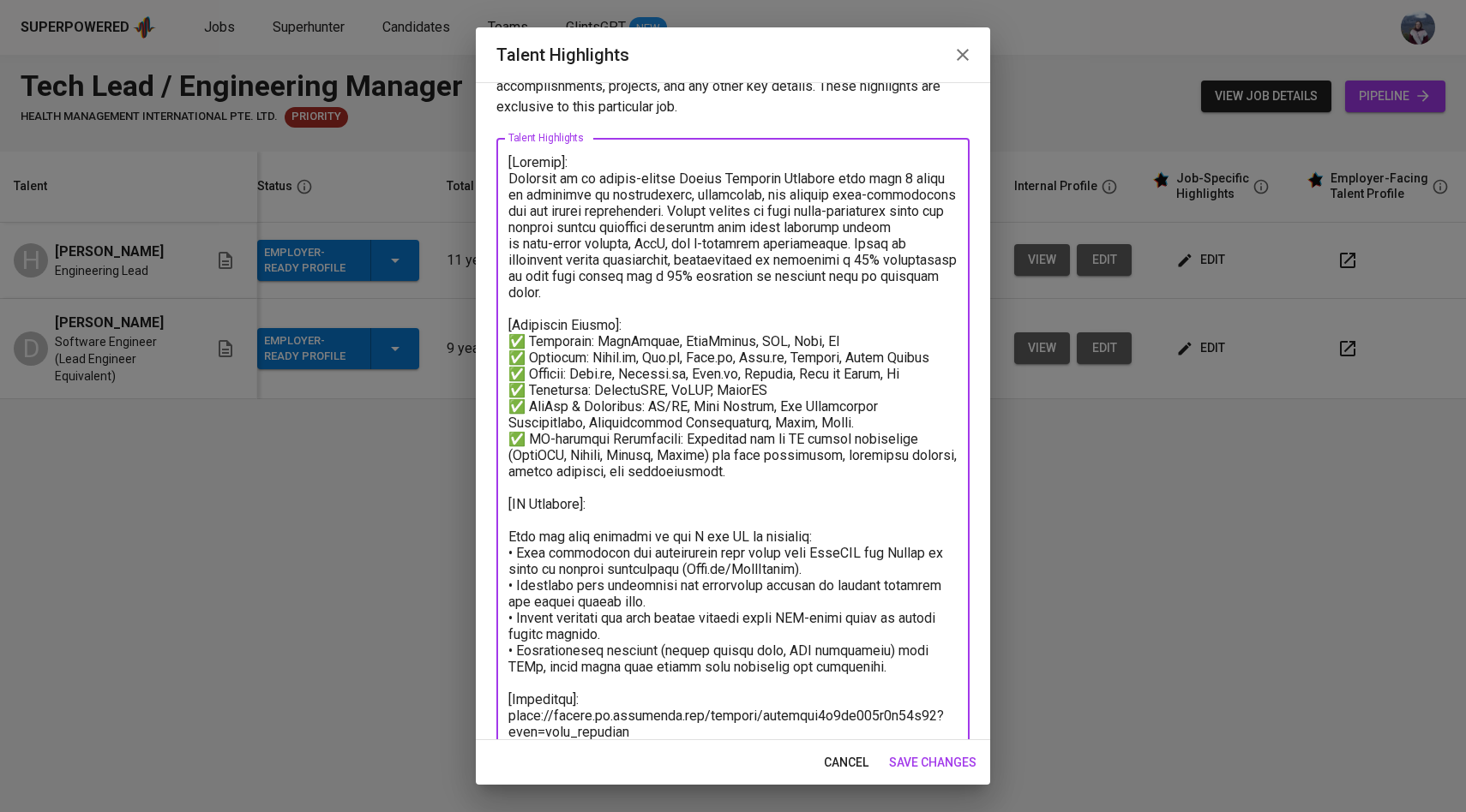
click at [513, 537] on textarea at bounding box center [733, 520] width 450 height 733
click at [583, 505] on textarea at bounding box center [733, 520] width 450 height 733
click at [530, 502] on textarea at bounding box center [733, 520] width 450 height 733
click at [659, 565] on textarea at bounding box center [733, 520] width 450 height 733
drag, startPoint x: 828, startPoint y: 536, endPoint x: 504, endPoint y: 536, distance: 324.0
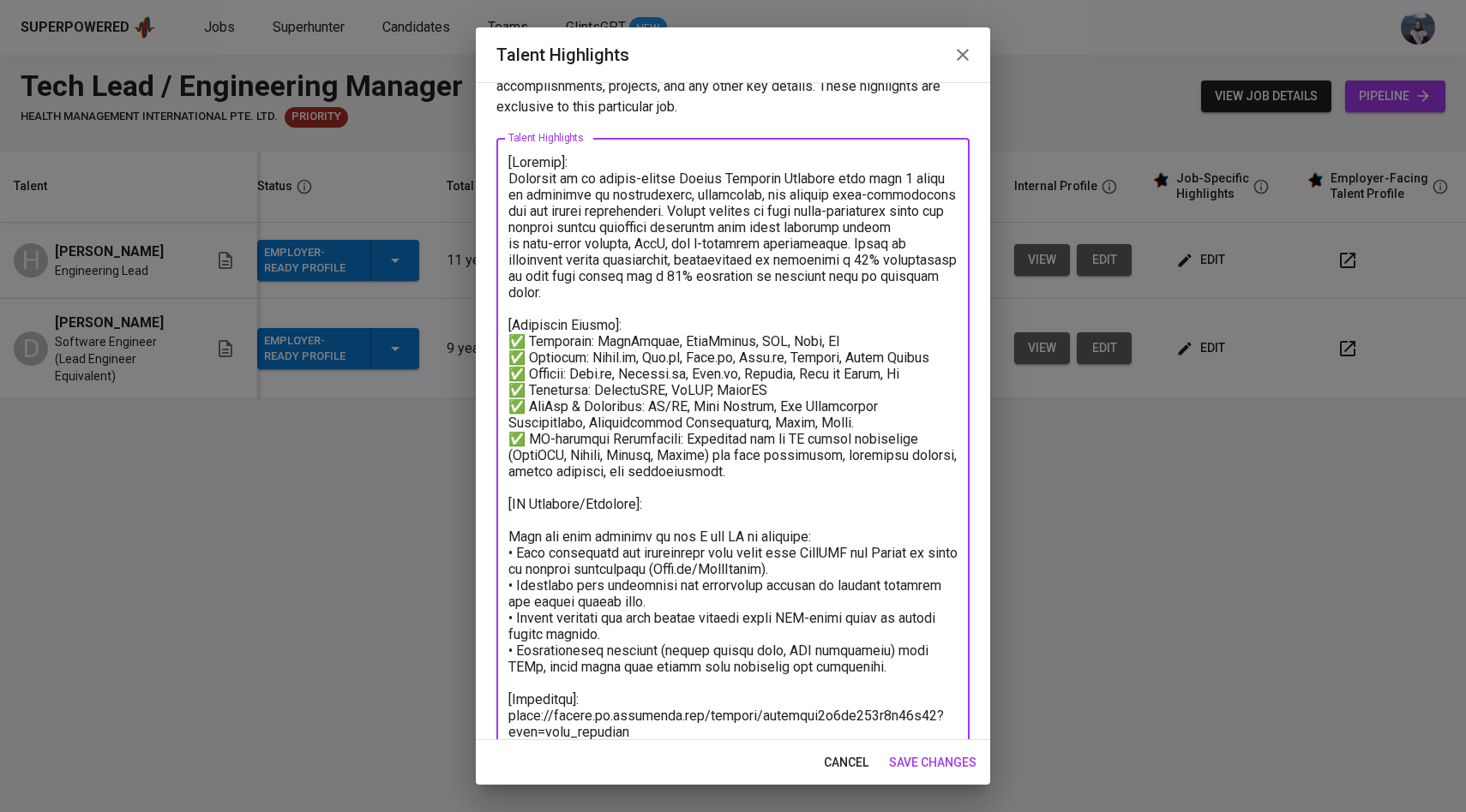
click at [503, 536] on div "x Talent Highlights" at bounding box center [733, 520] width 473 height 764
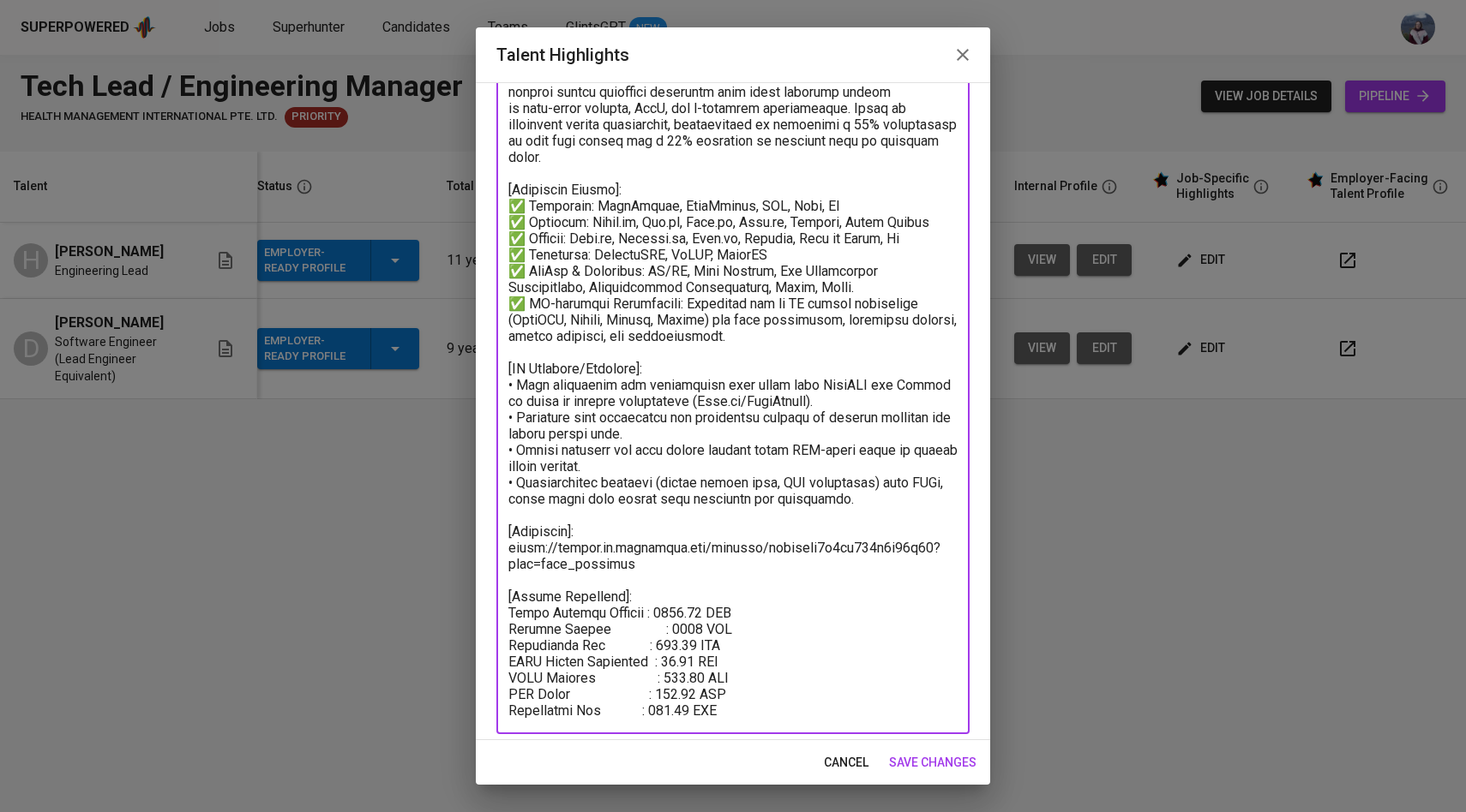
scroll to position [185, 0]
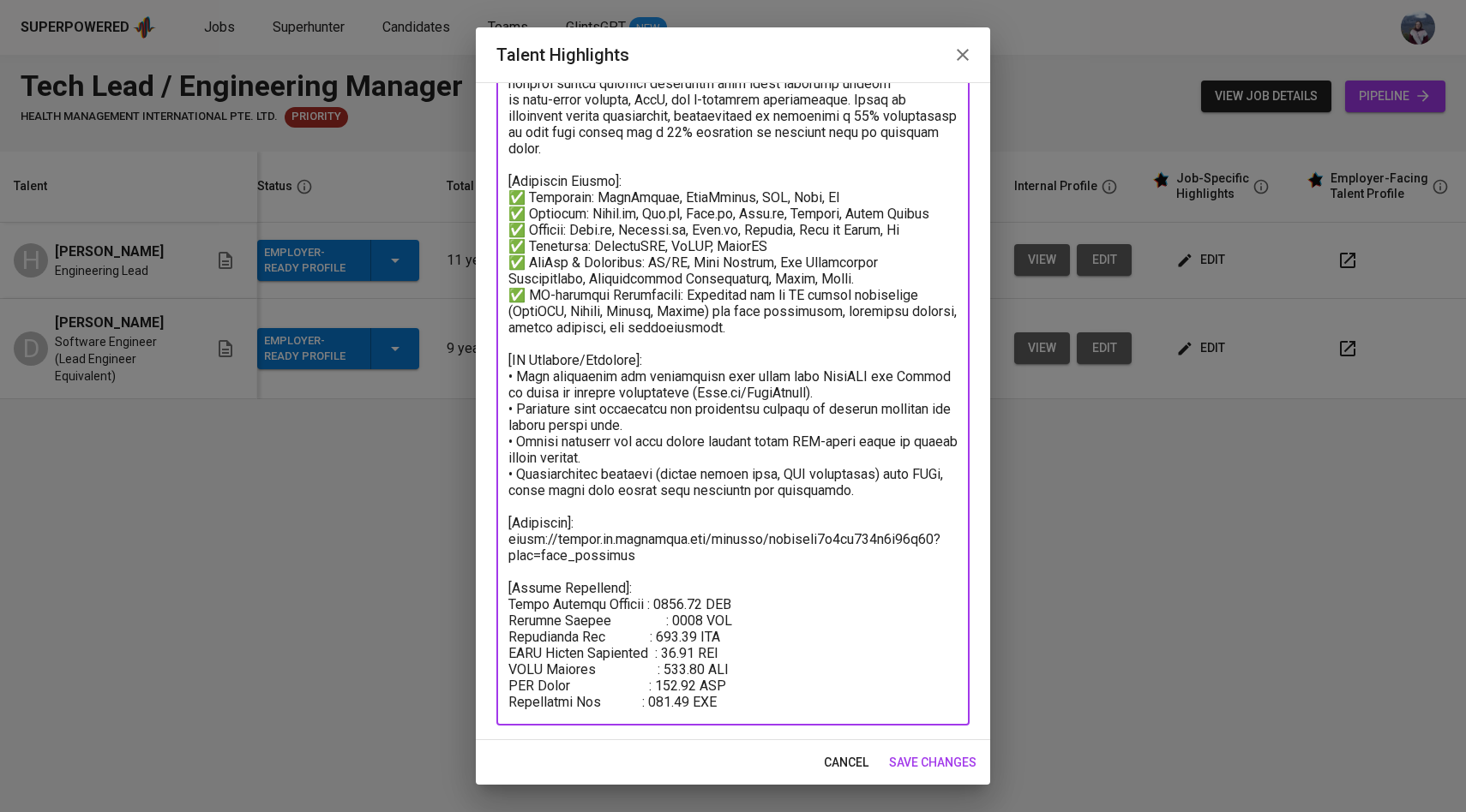
type textarea "[Summary]: Dwiyanto is an impact-driven Senior Software Engineer with over 9 ye…"
click at [915, 759] on span "save changes" at bounding box center [933, 762] width 88 height 21
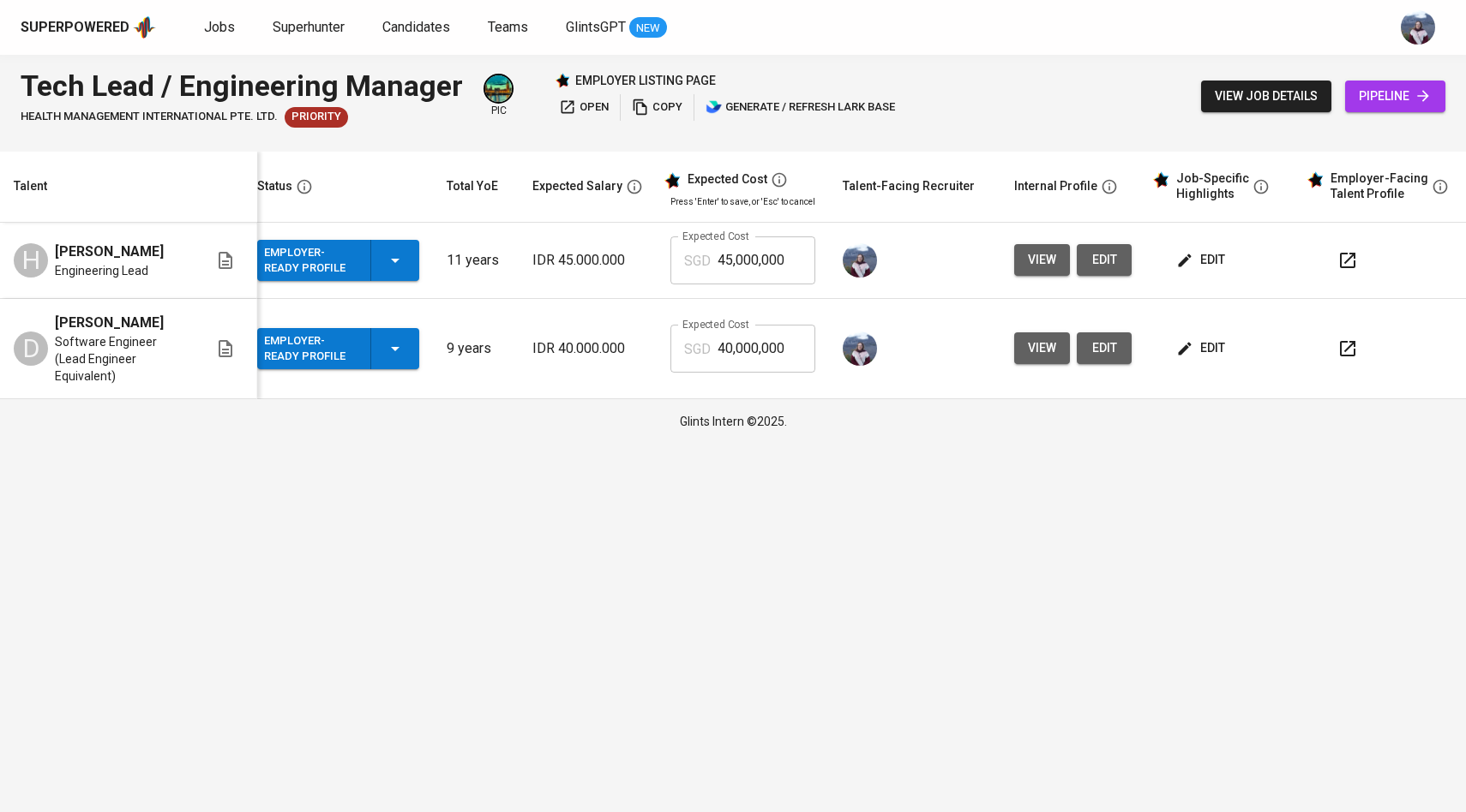
click at [1197, 274] on button "edit" at bounding box center [1201, 260] width 59 height 32
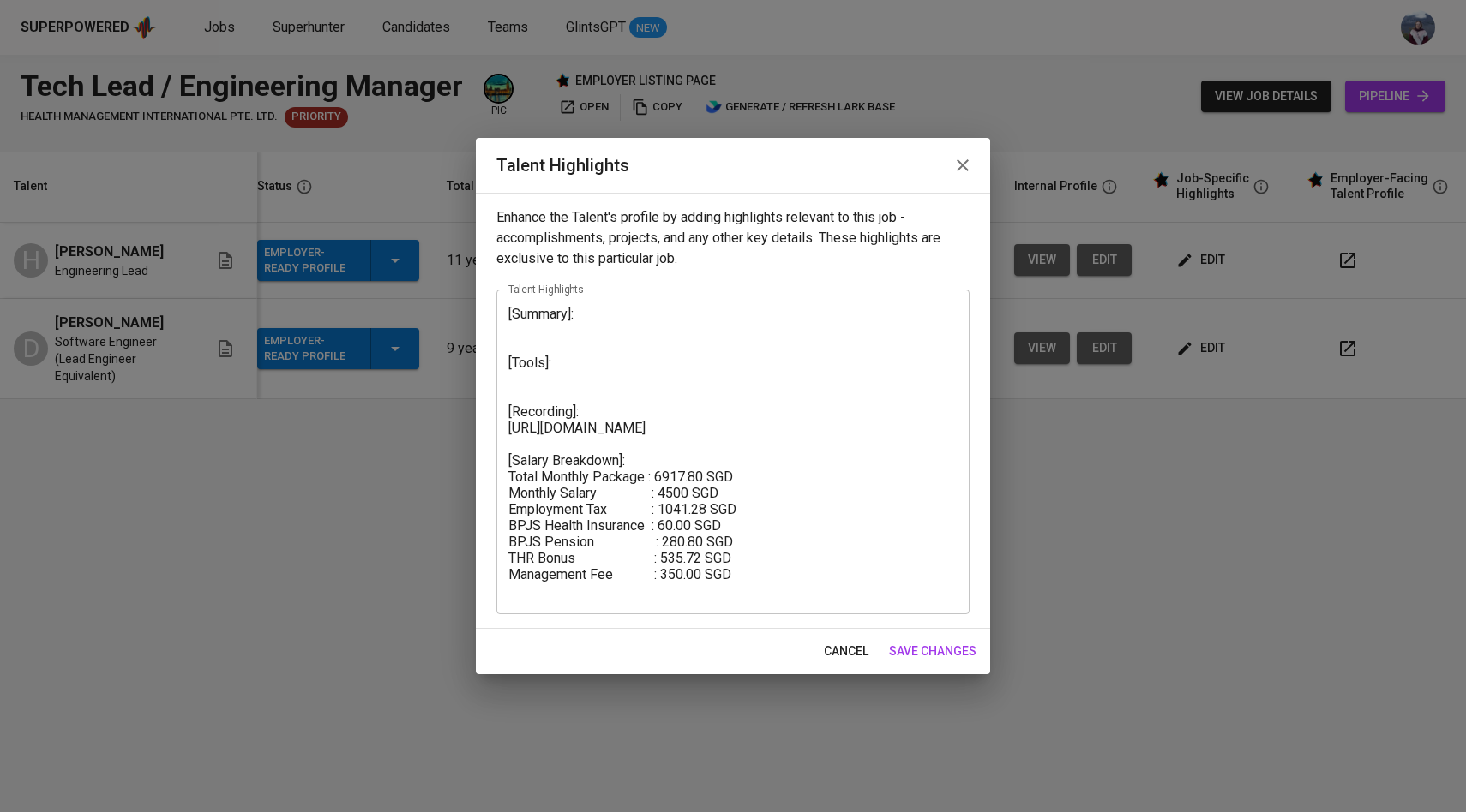
click at [647, 337] on textarea "[Summary]: [Tools]: [Recording]: https://glints.sg.larksuite.com/minutes/obsgx2…" at bounding box center [733, 452] width 450 height 293
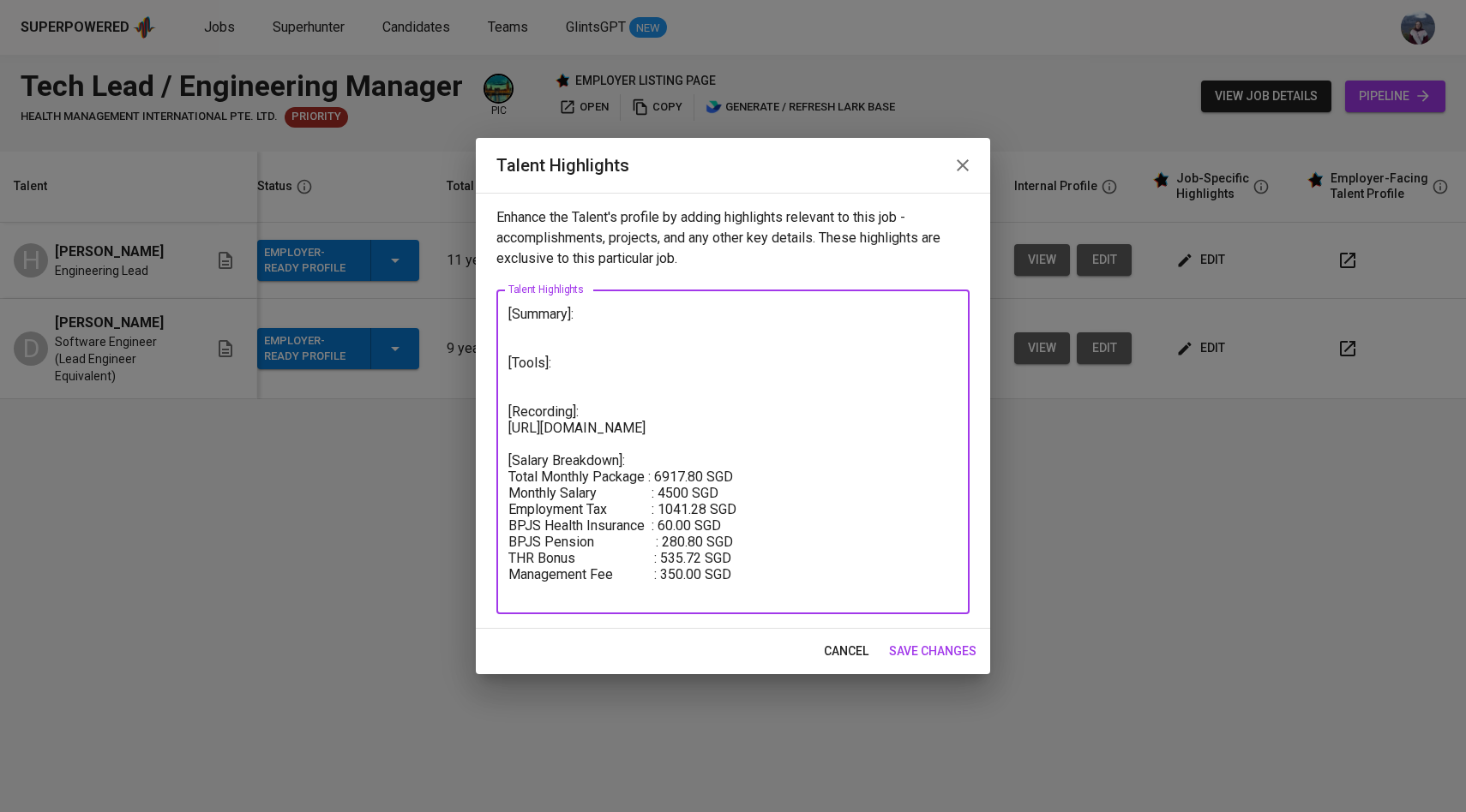
paste textarea "Fullstack Tech Lead with extensive experience in building and leading end-to-en…"
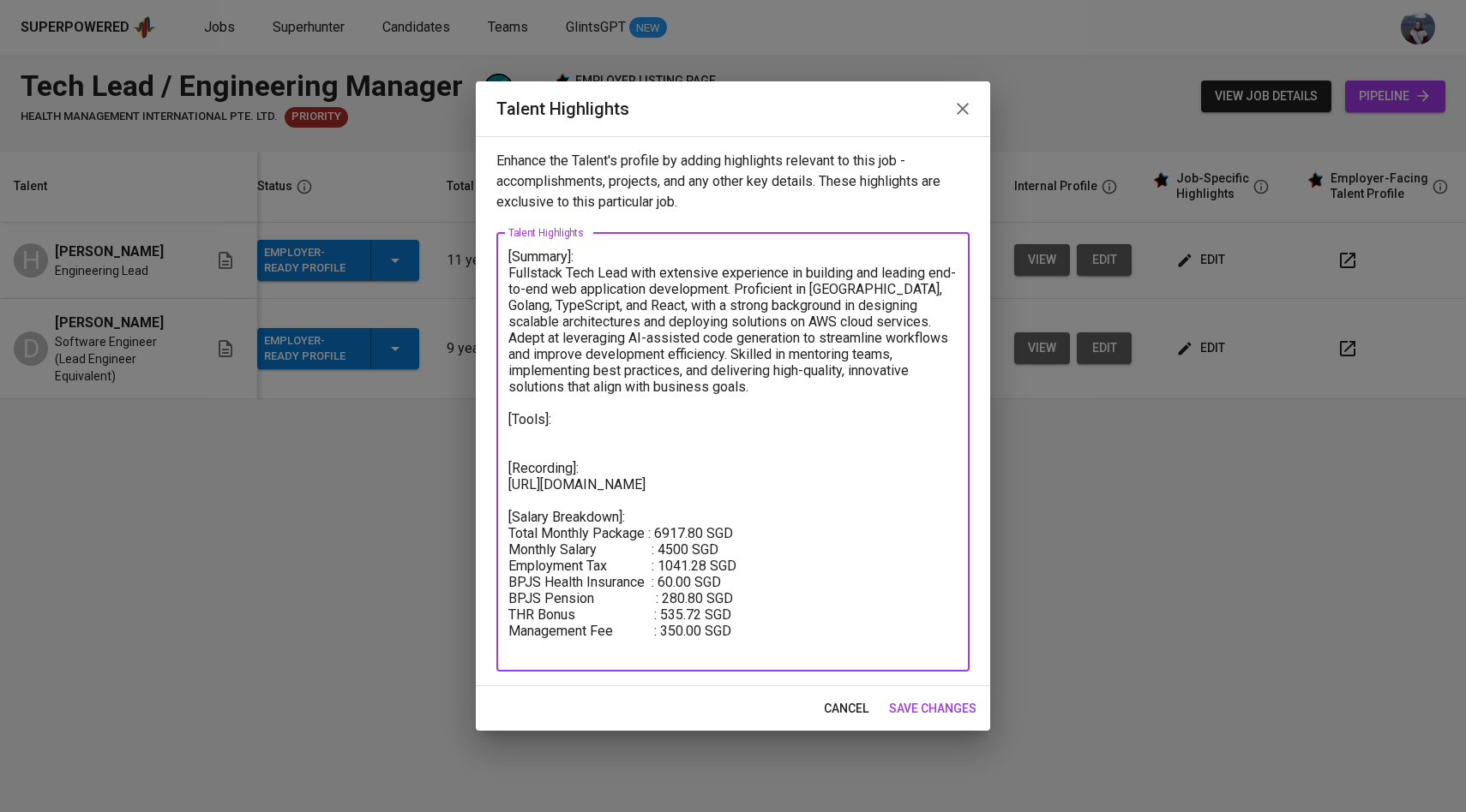
click at [509, 274] on textarea "[Summary]: Fullstack Tech Lead with extensive experience in building and leadin…" at bounding box center [733, 452] width 450 height 407
type textarea "[Summary]: Harun is a Fullstack Tech Lead with extensive experience in building…"
click at [558, 306] on textarea "[Summary]: Harun is a Fullstack Tech Lead with extensive experience in building…" at bounding box center [733, 452] width 450 height 407
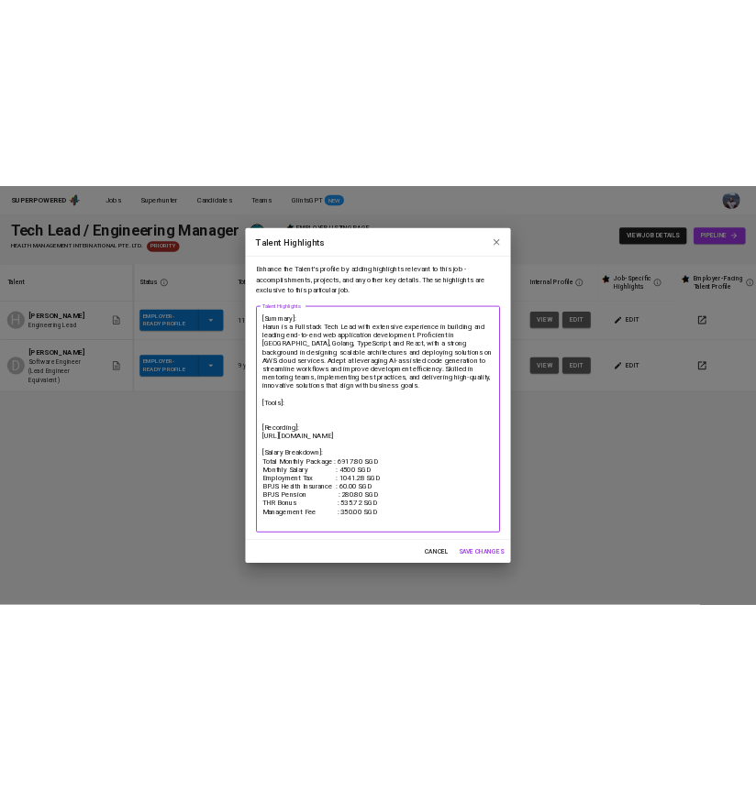
scroll to position [0, 15]
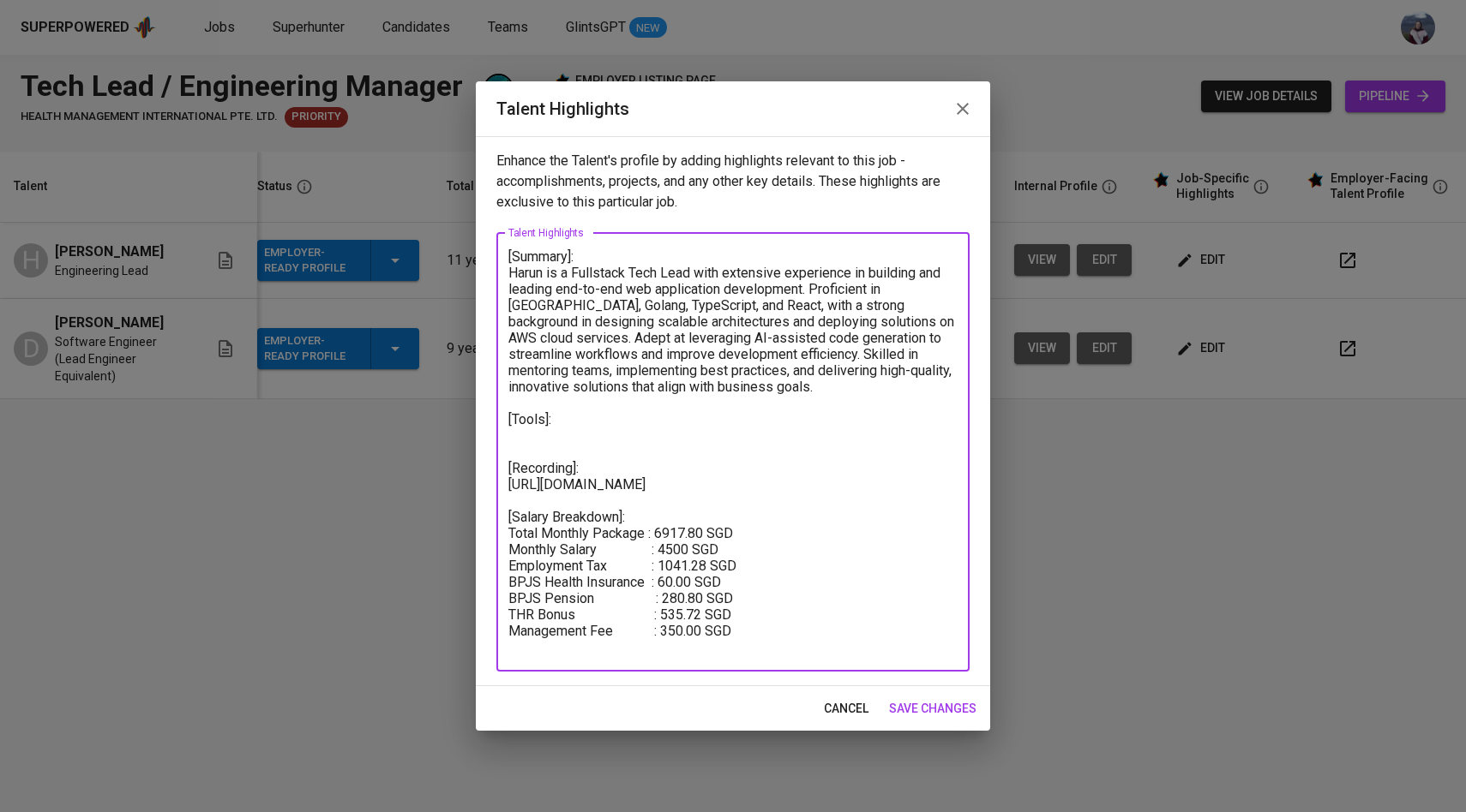
click at [511, 337] on textarea "[Summary]: Harun is a Fullstack Tech Lead with extensive experience in building…" at bounding box center [733, 452] width 450 height 407
click at [787, 392] on textarea "[Summary]: Harun is a Fullstack Tech Lead with extensive experience in building…" at bounding box center [733, 452] width 450 height 407
click at [609, 418] on textarea "[Summary]: Harun is a Fullstack Tech Lead with extensive experience in building…" at bounding box center [733, 452] width 450 height 407
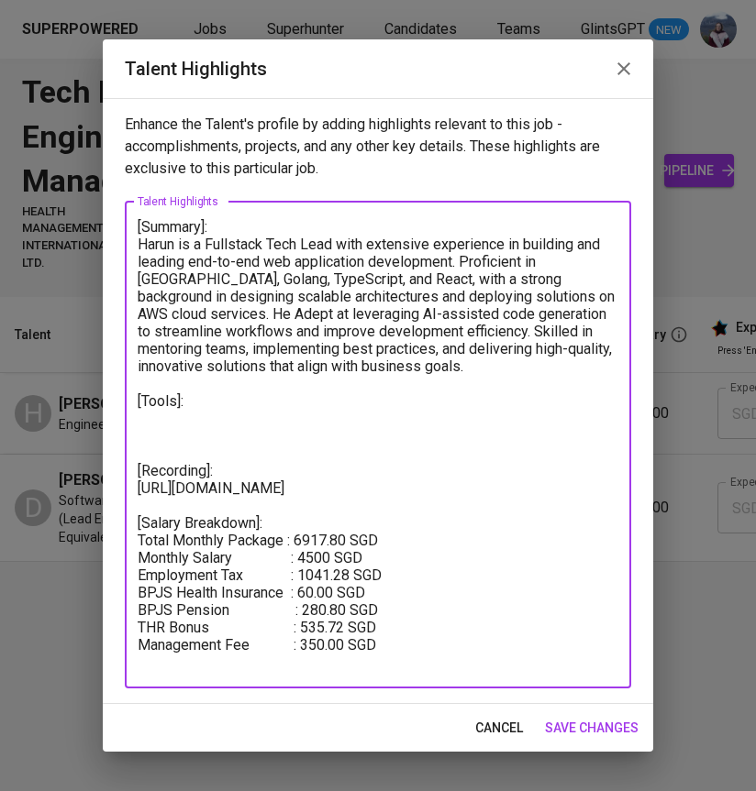
click at [206, 406] on textarea "[Summary]: Harun is a Fullstack Tech Lead with extensive experience in building…" at bounding box center [378, 444] width 481 height 453
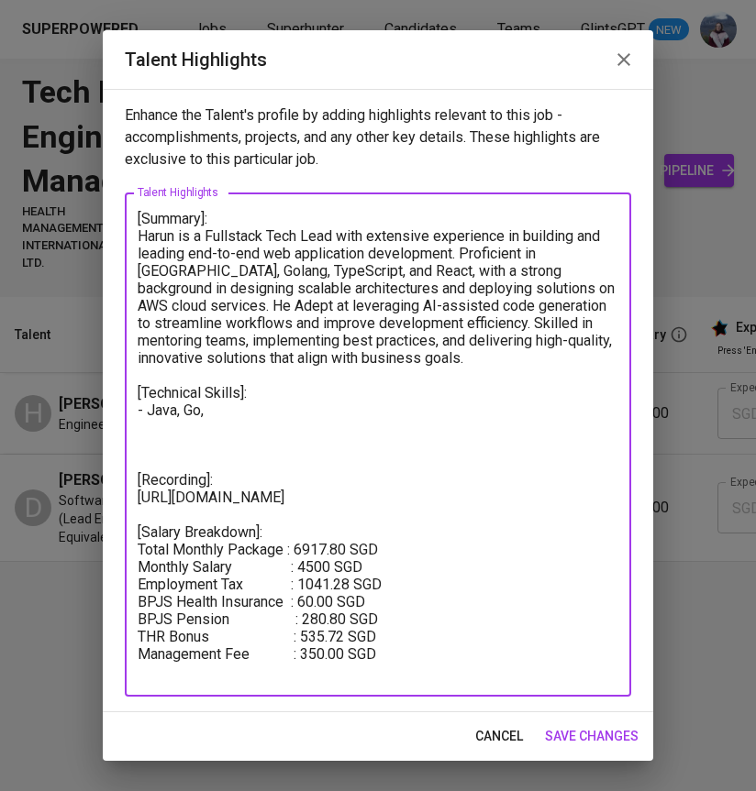
drag, startPoint x: 225, startPoint y: 422, endPoint x: 134, endPoint y: 394, distance: 94.9
click at [134, 394] on div "[Summary]: Harun is a Fullstack Tech Lead with extensive experience in building…" at bounding box center [378, 445] width 506 height 504
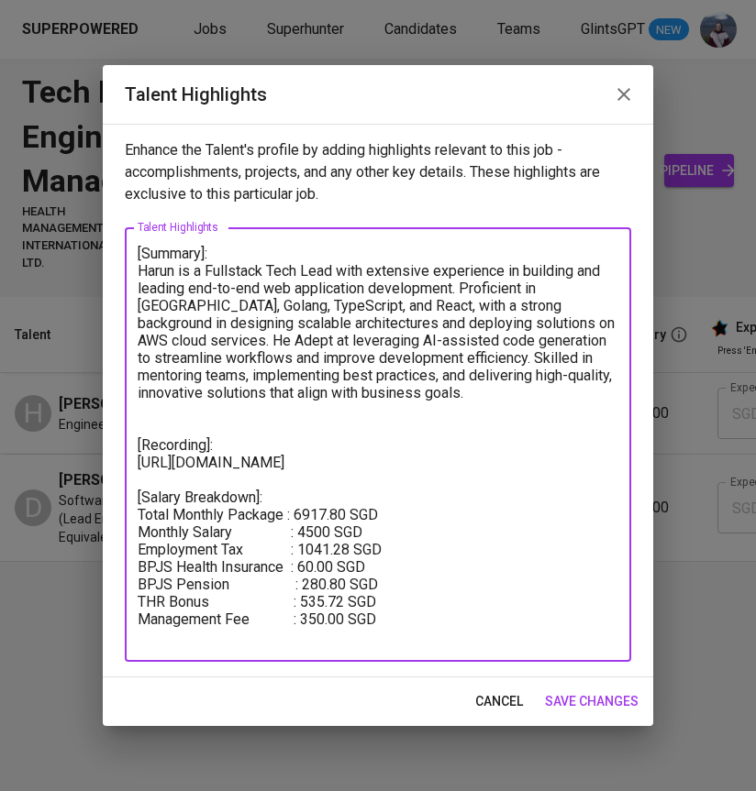
click at [355, 323] on textarea "[Summary]: Harun is a Fullstack Tech Lead with extensive experience in building…" at bounding box center [378, 445] width 481 height 401
click at [598, 319] on textarea "[Summary]: Harun is a Fullstack Tech Lead with extensive experience in building…" at bounding box center [378, 445] width 481 height 401
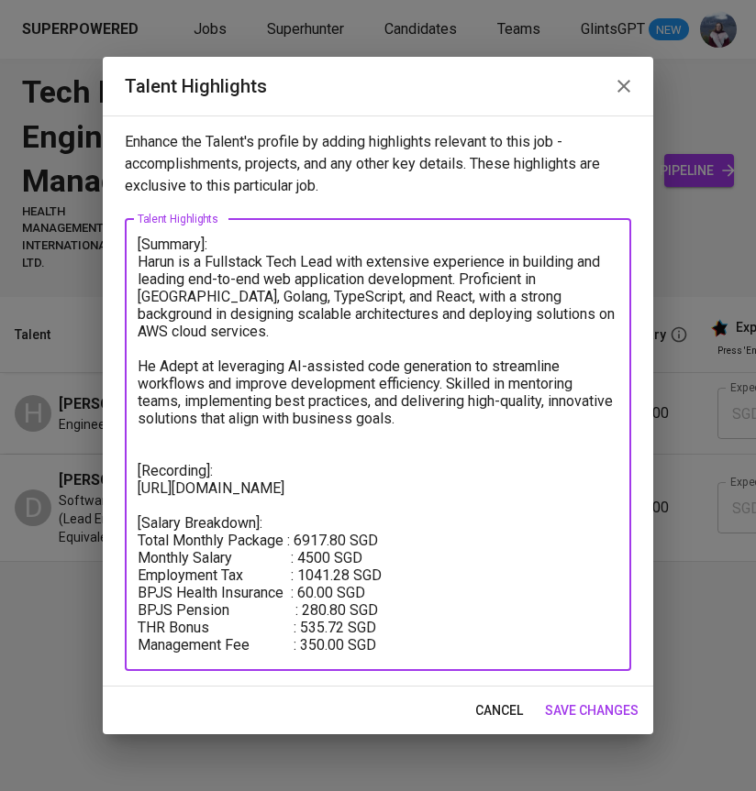
click at [551, 414] on textarea "[Summary]: Harun is a Fullstack Tech Lead with extensive experience in building…" at bounding box center [378, 445] width 481 height 418
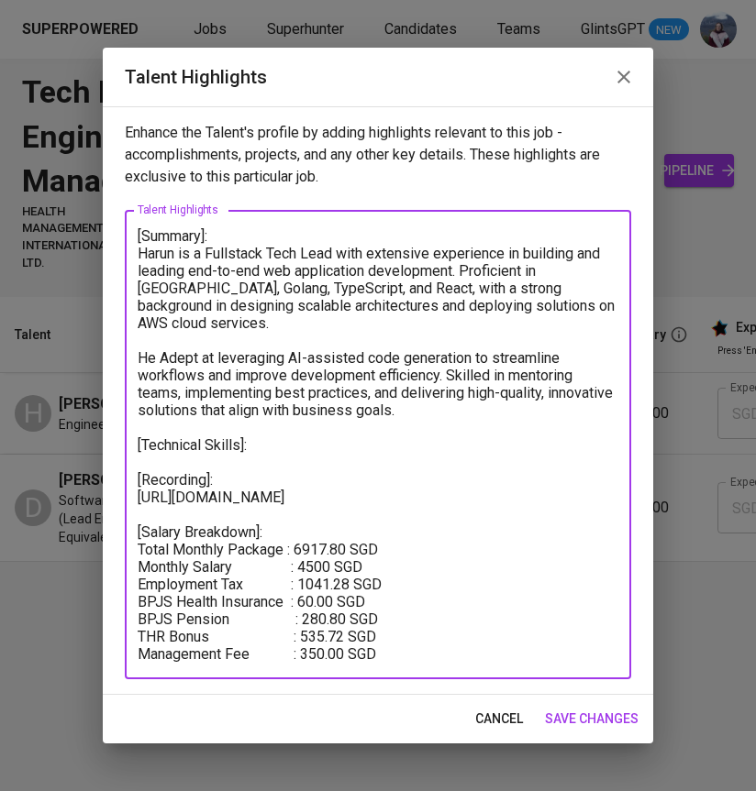
drag, startPoint x: 256, startPoint y: 433, endPoint x: 131, endPoint y: 433, distance: 124.7
click at [131, 433] on div "[Summary]: Harun is a Fullstack Tech Lead with extensive experience in building…" at bounding box center [378, 444] width 506 height 469
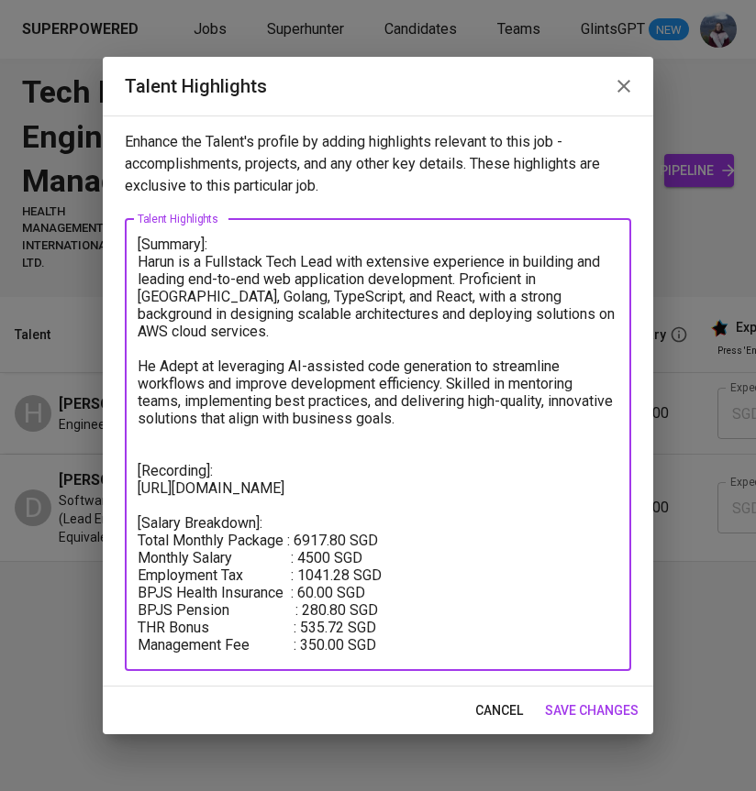
click at [156, 431] on textarea "[Summary]: Harun is a Fullstack Tech Lead with extensive experience in building…" at bounding box center [378, 445] width 481 height 418
paste textarea "[URL][DOMAIN_NAME]"
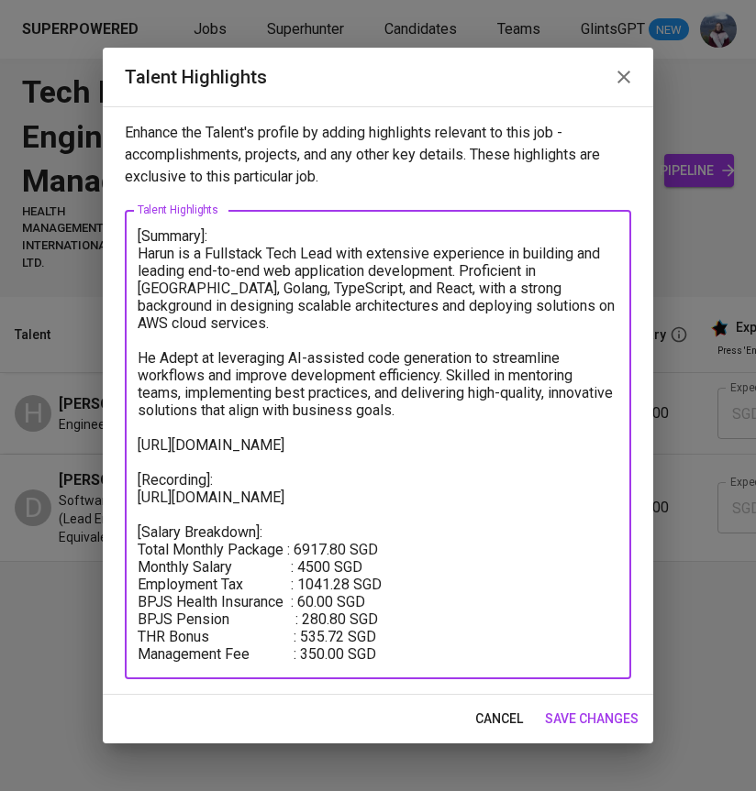
type textarea "[Summary]: Harun is a Fullstack Tech Lead with extensive experience in building…"
click at [567, 710] on span "save changes" at bounding box center [592, 719] width 94 height 23
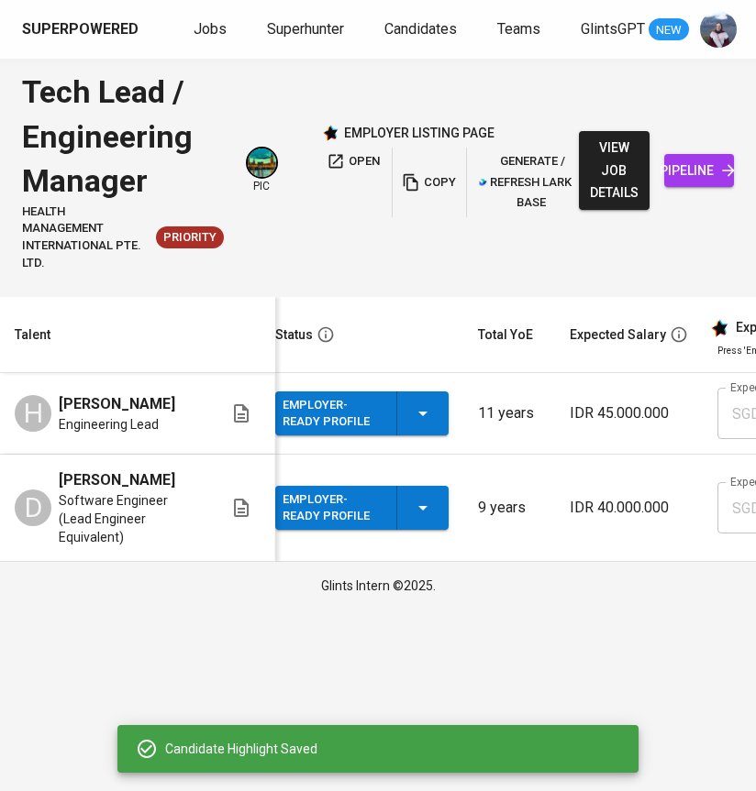
scroll to position [0, 827]
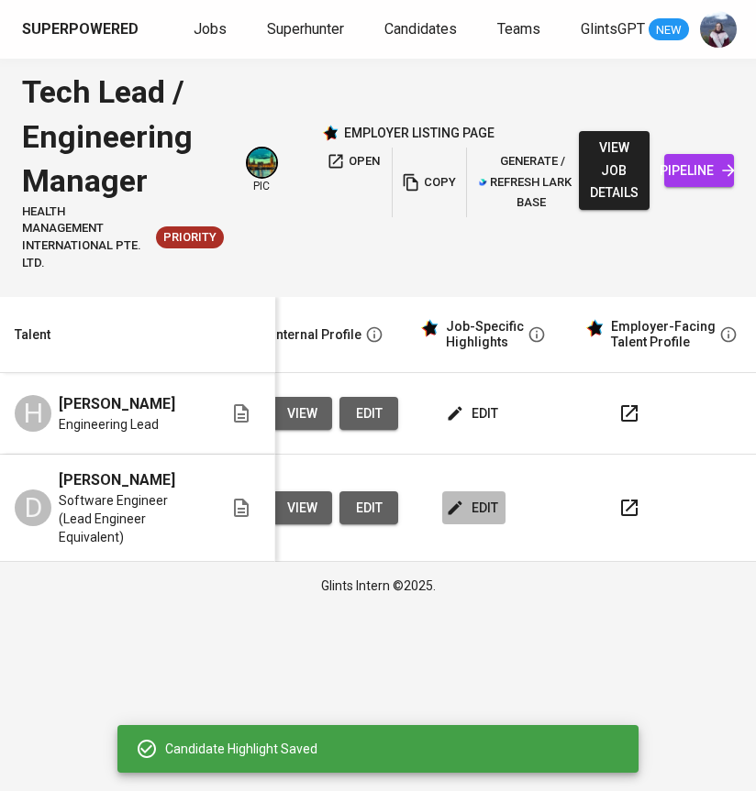
click at [496, 495] on button "edit" at bounding box center [473, 509] width 63 height 34
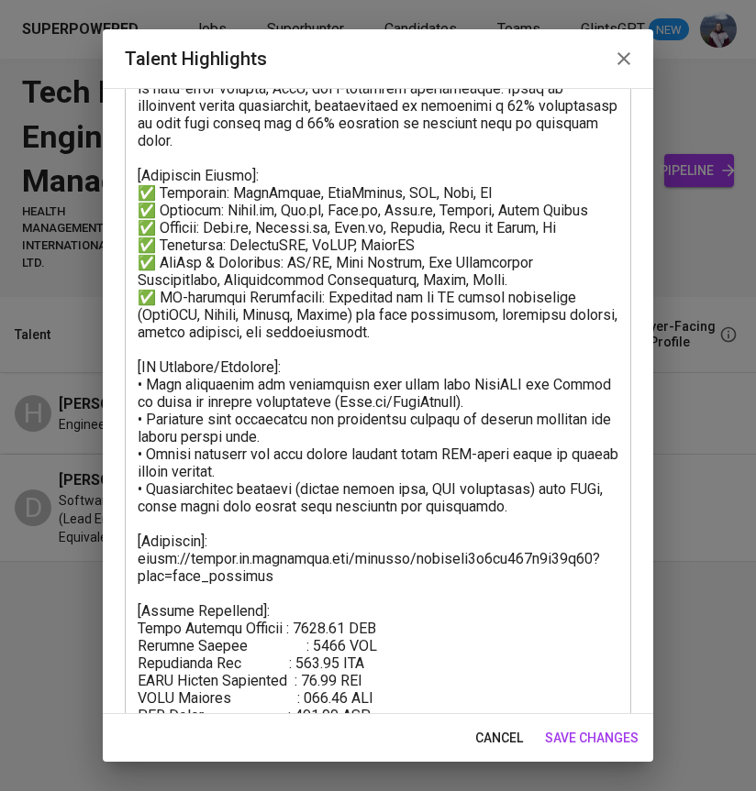
scroll to position [276, 0]
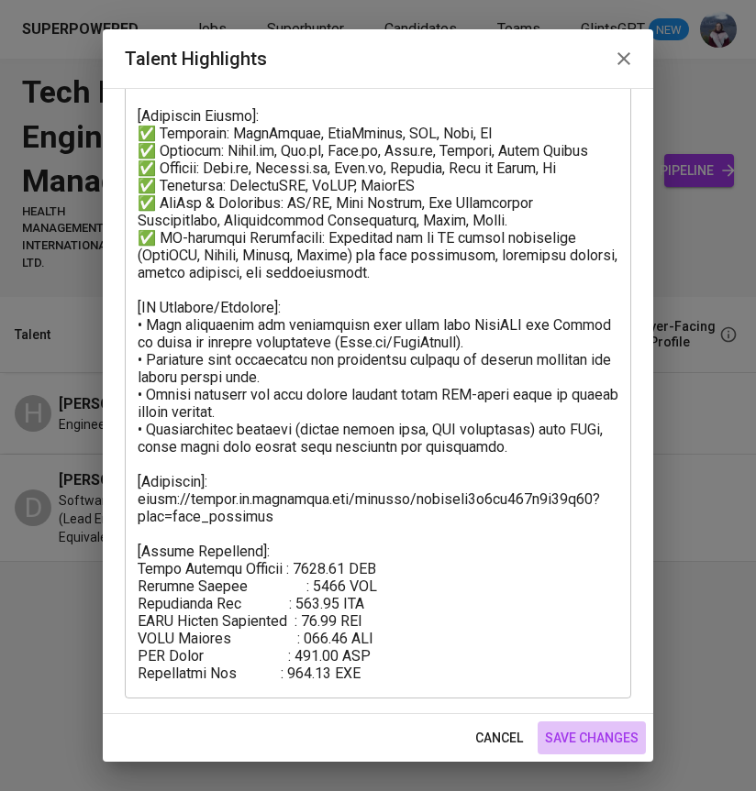
click at [587, 732] on span "save changes" at bounding box center [592, 738] width 94 height 23
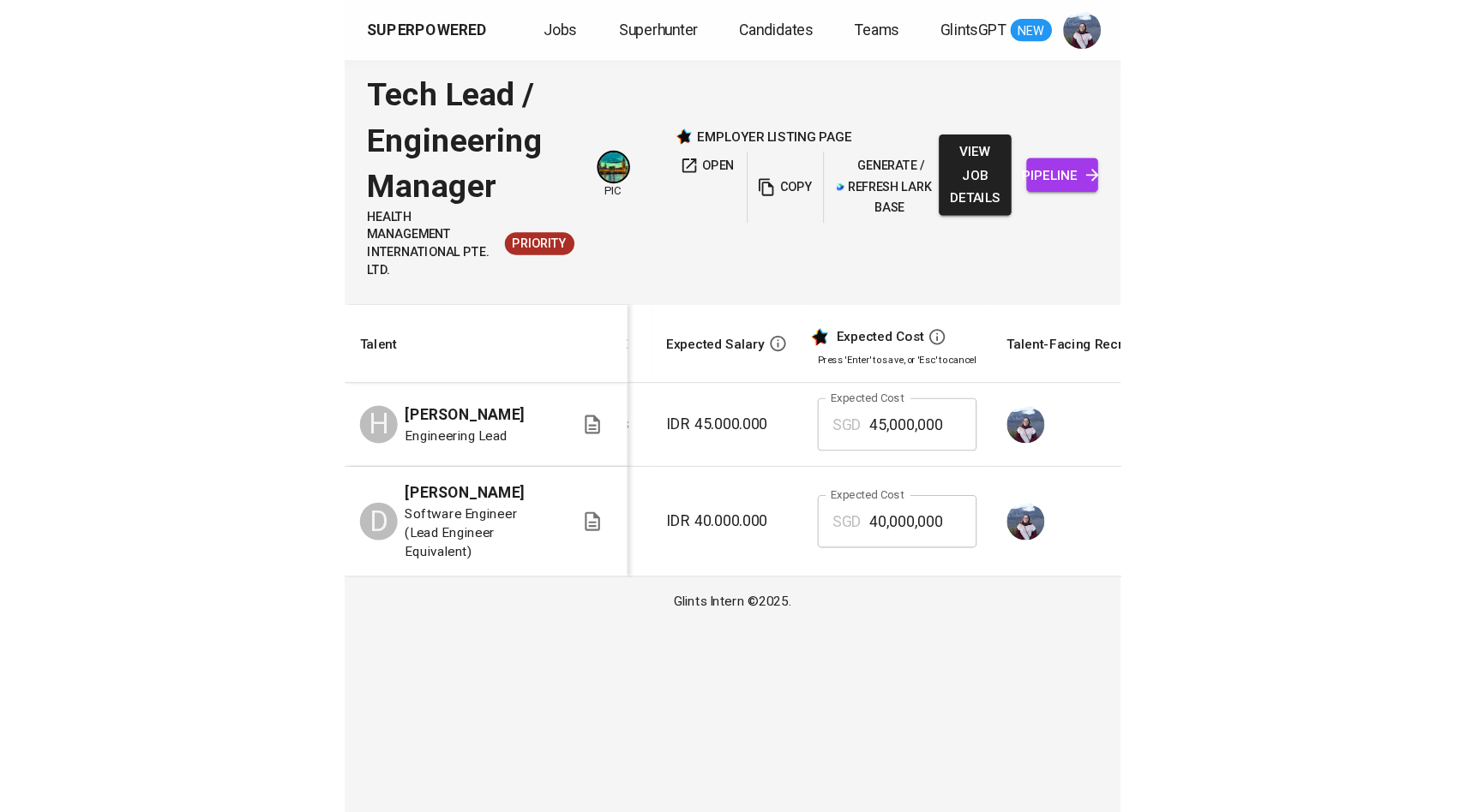
scroll to position [0, 14]
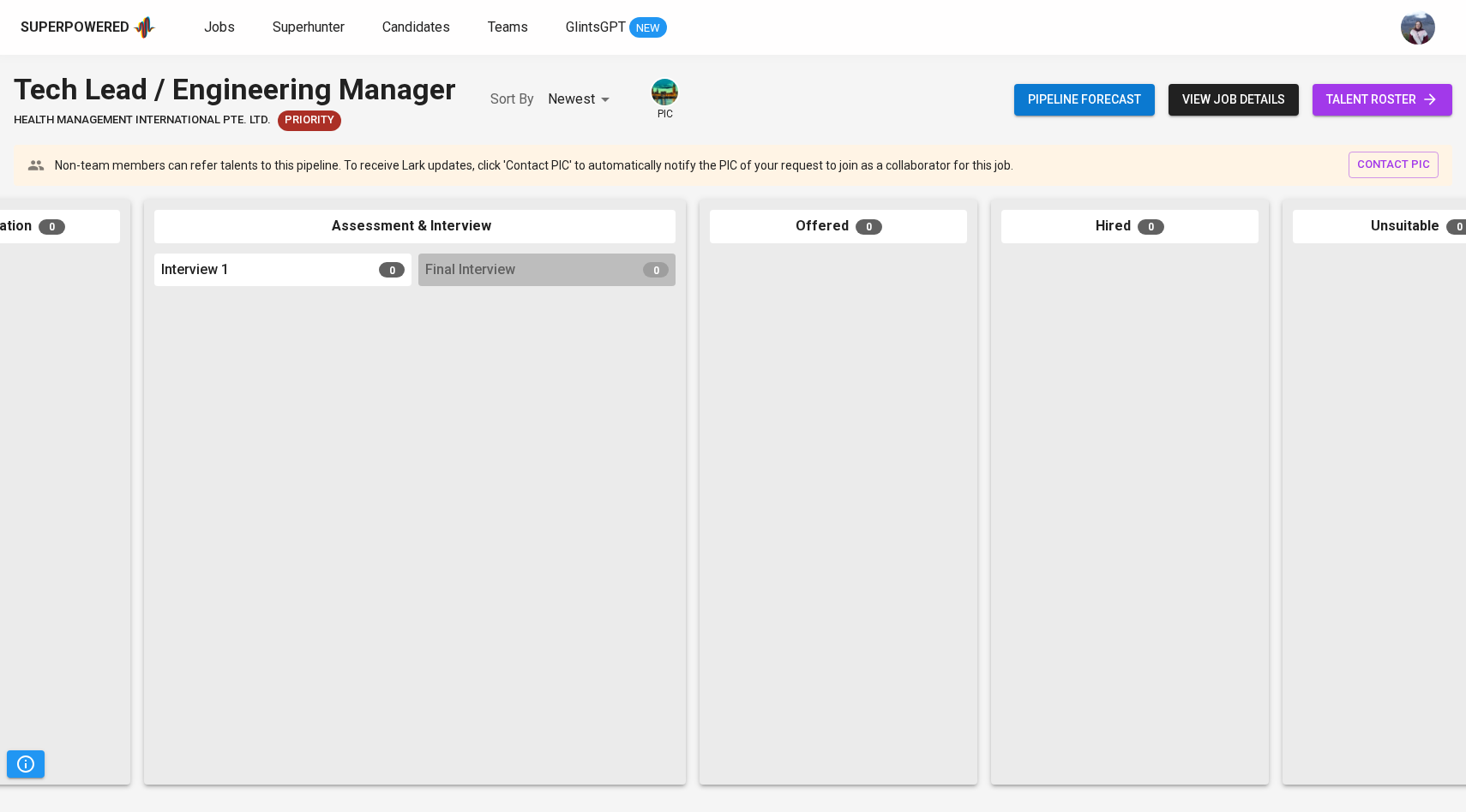
scroll to position [0, 575]
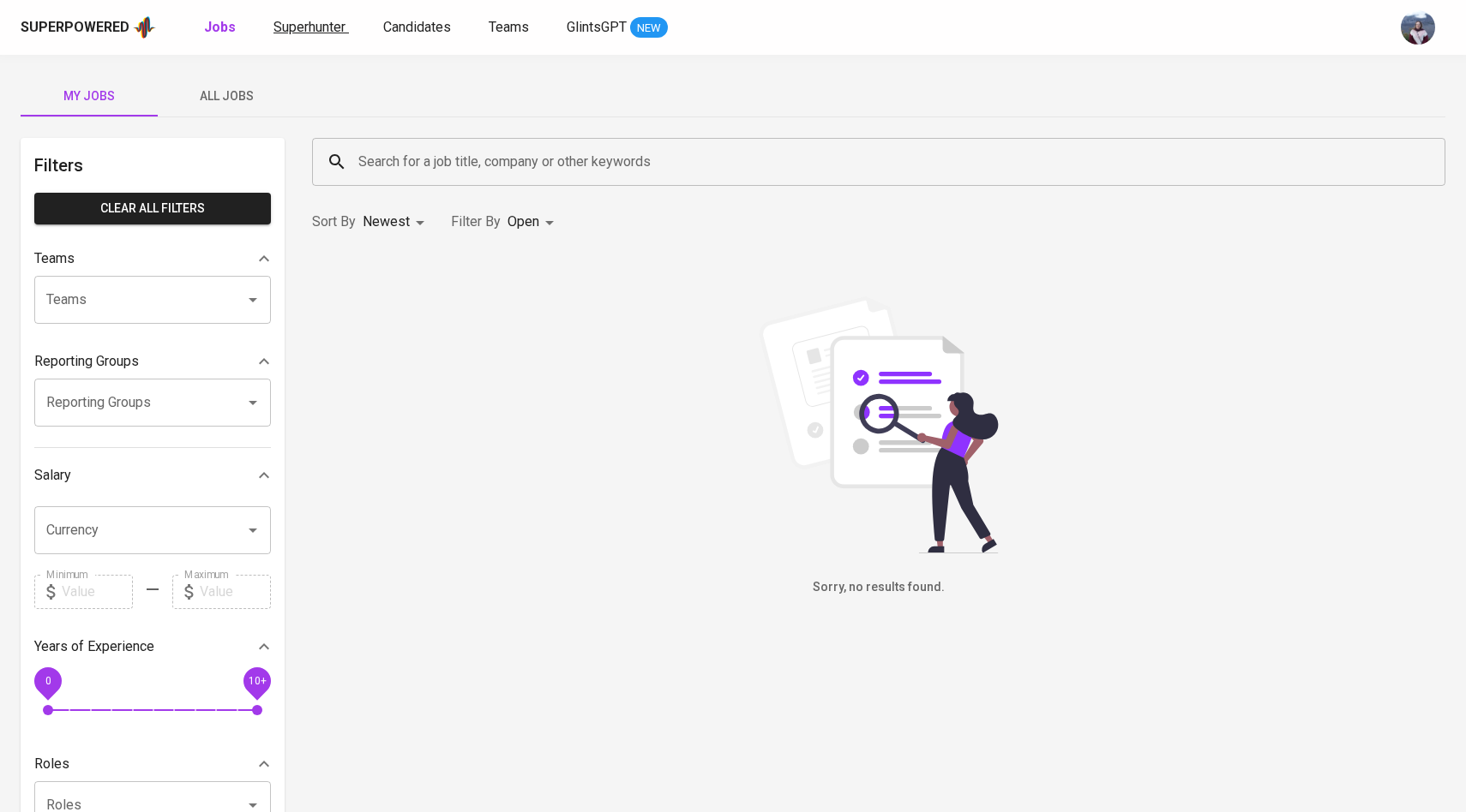
click at [314, 27] on span "Superhunter" at bounding box center [309, 26] width 72 height 16
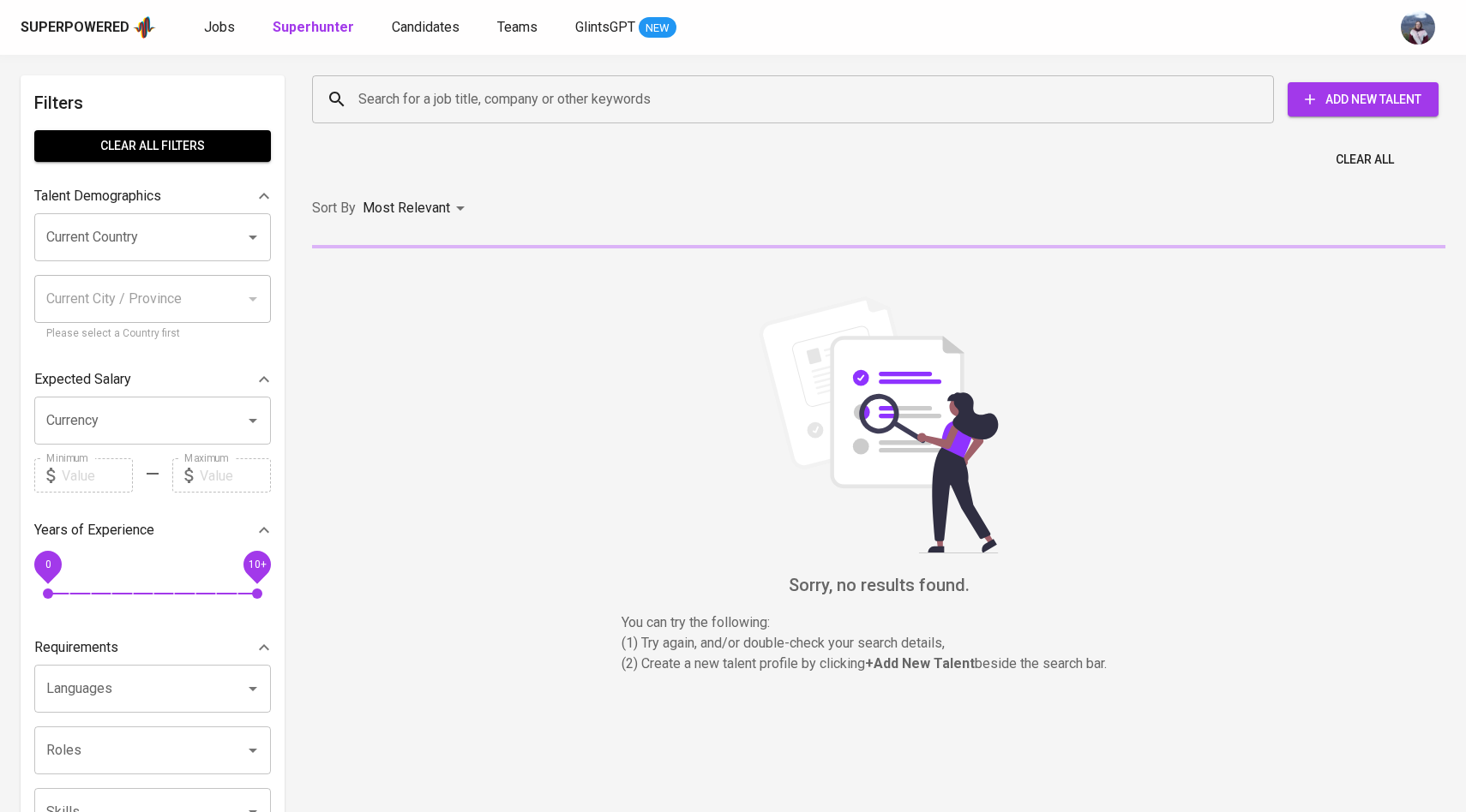
click at [403, 94] on input "Search for a job title, company or other keywords" at bounding box center [798, 99] width 886 height 33
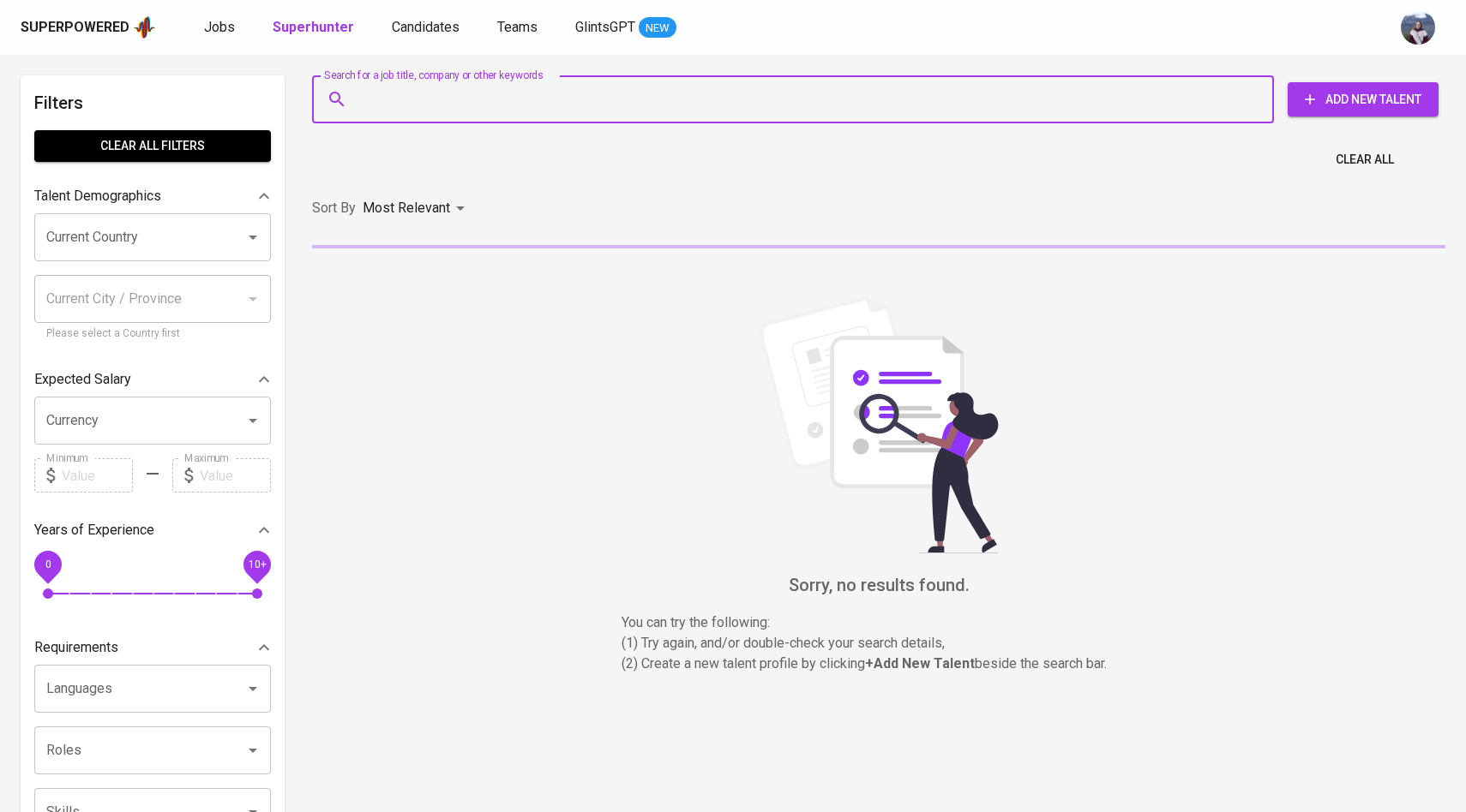
paste input "[PERSON_NAME][EMAIL_ADDRESS][DOMAIN_NAME]"
type input "[PERSON_NAME][EMAIL_ADDRESS][DOMAIN_NAME]"
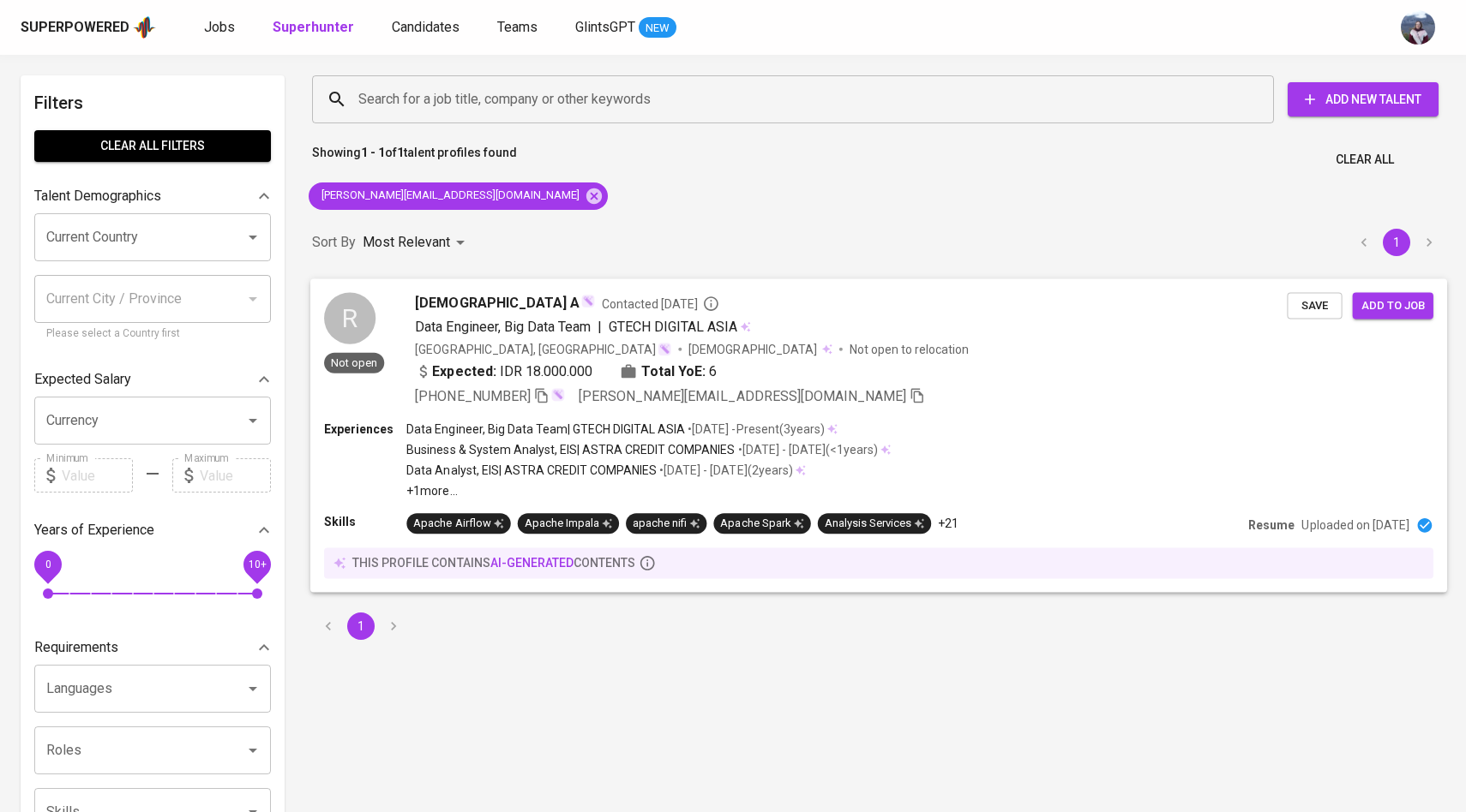
click at [335, 317] on div "R" at bounding box center [350, 318] width 51 height 51
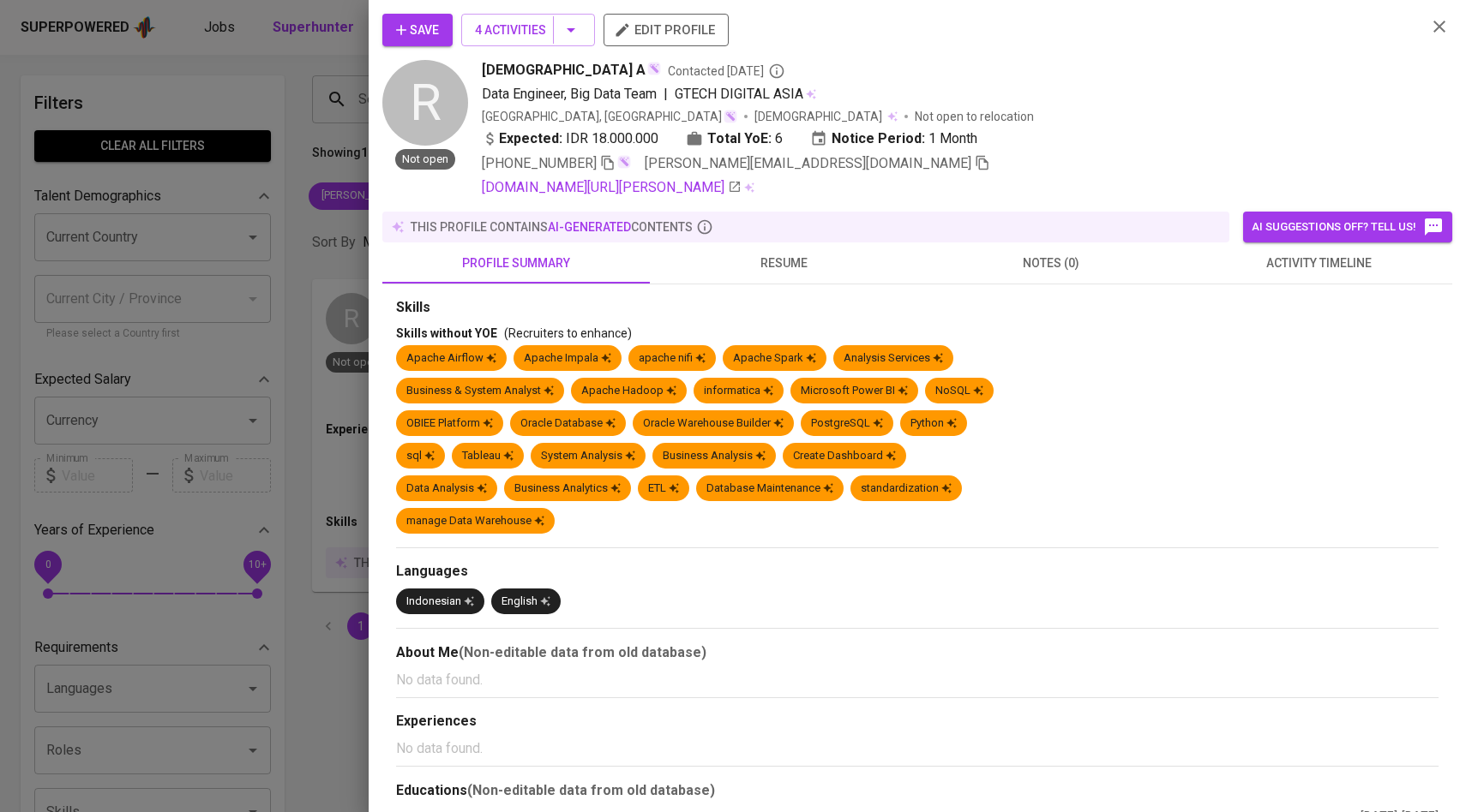
click at [1309, 264] on span "activity timeline" at bounding box center [1318, 264] width 247 height 21
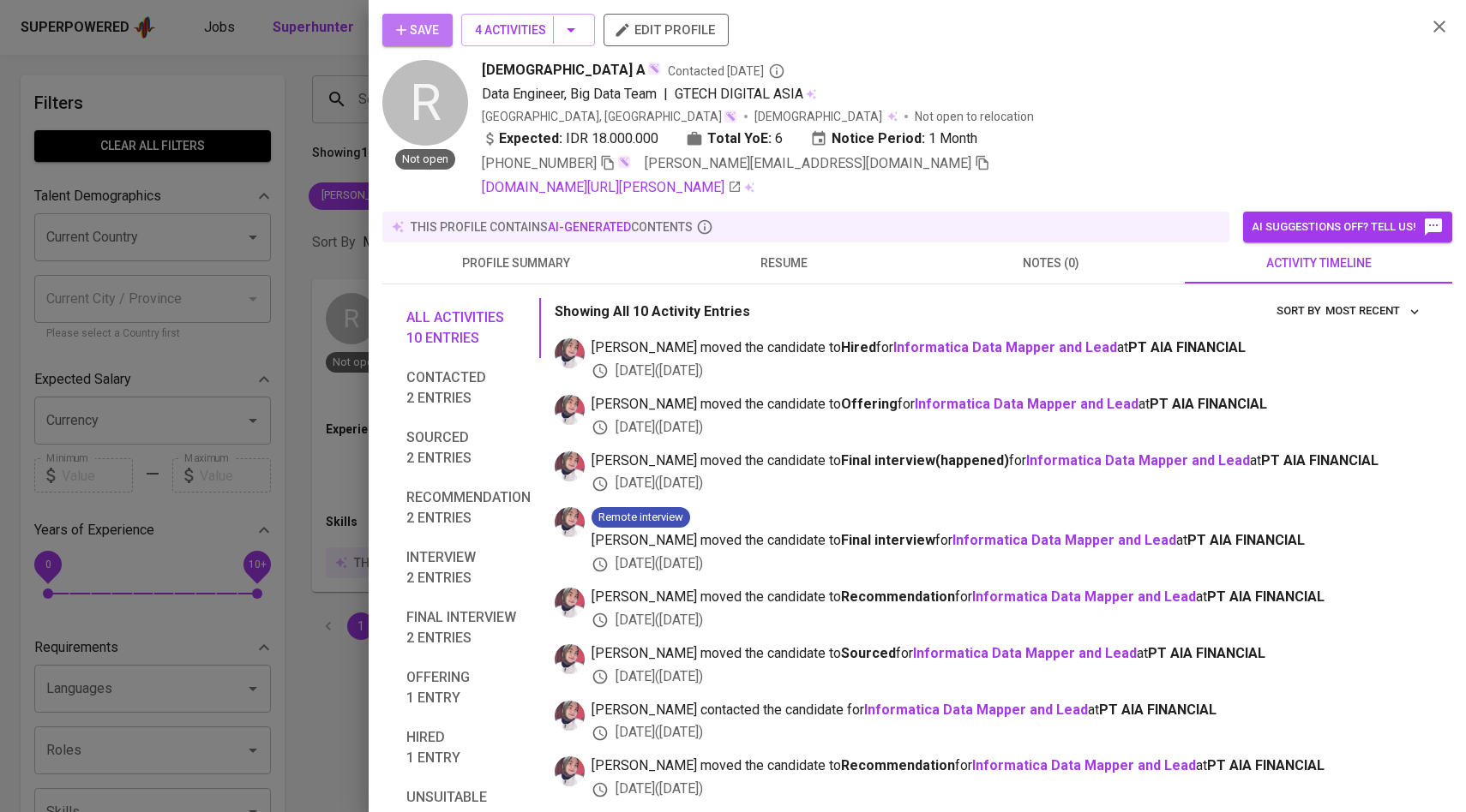
click at [433, 36] on span "Save" at bounding box center [418, 30] width 43 height 21
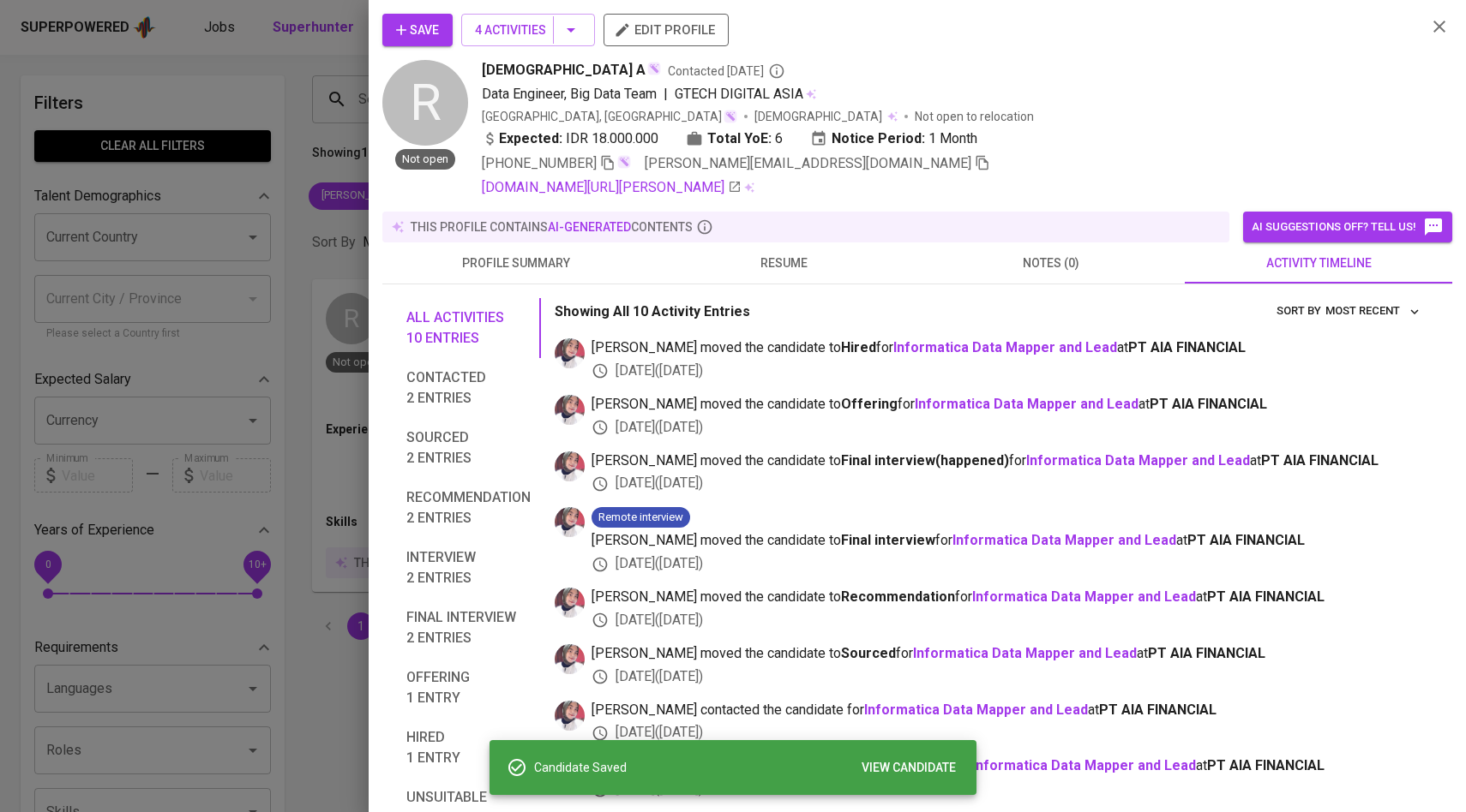
click at [252, 218] on div at bounding box center [733, 406] width 1466 height 812
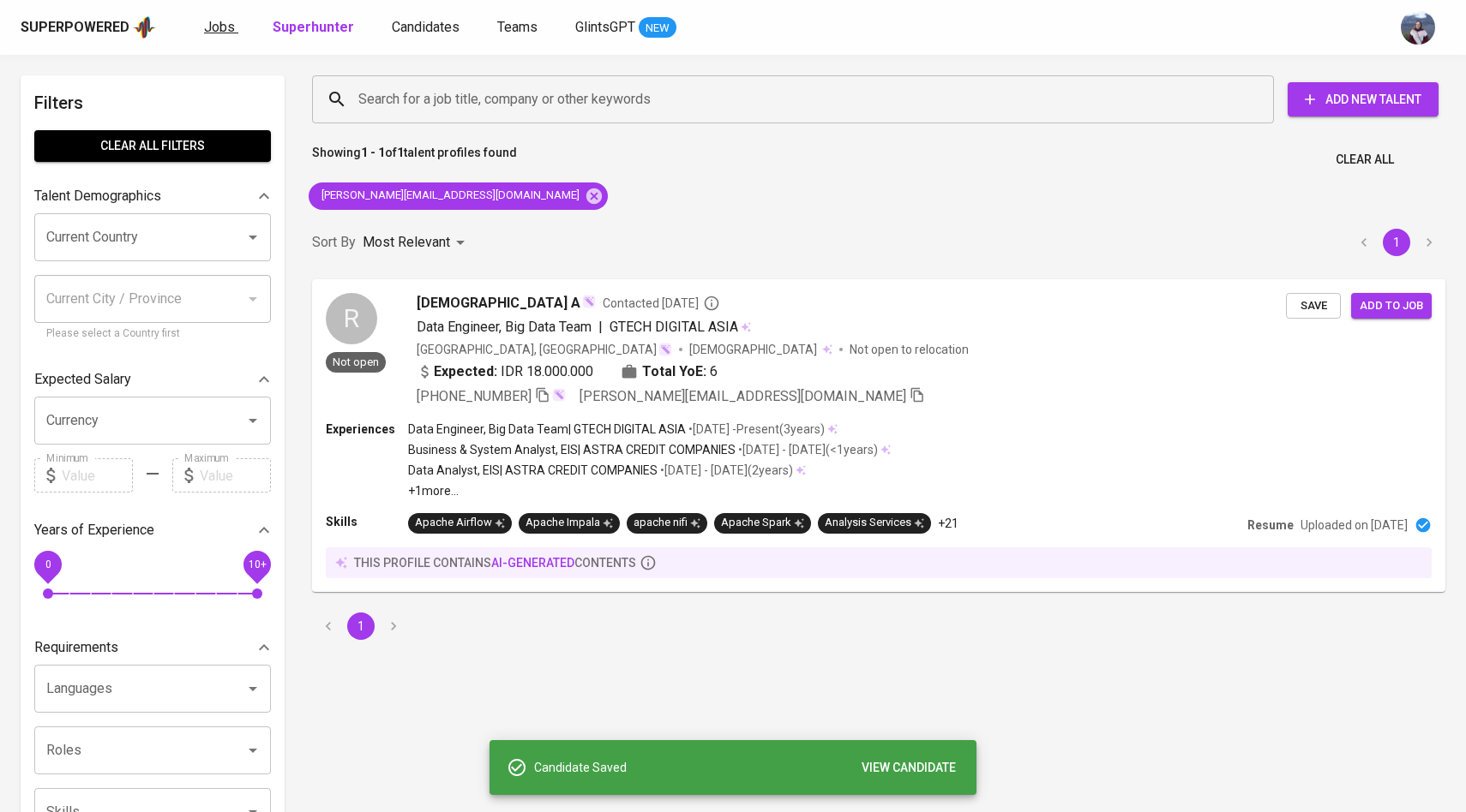
click at [224, 25] on span "Jobs" at bounding box center [219, 26] width 31 height 16
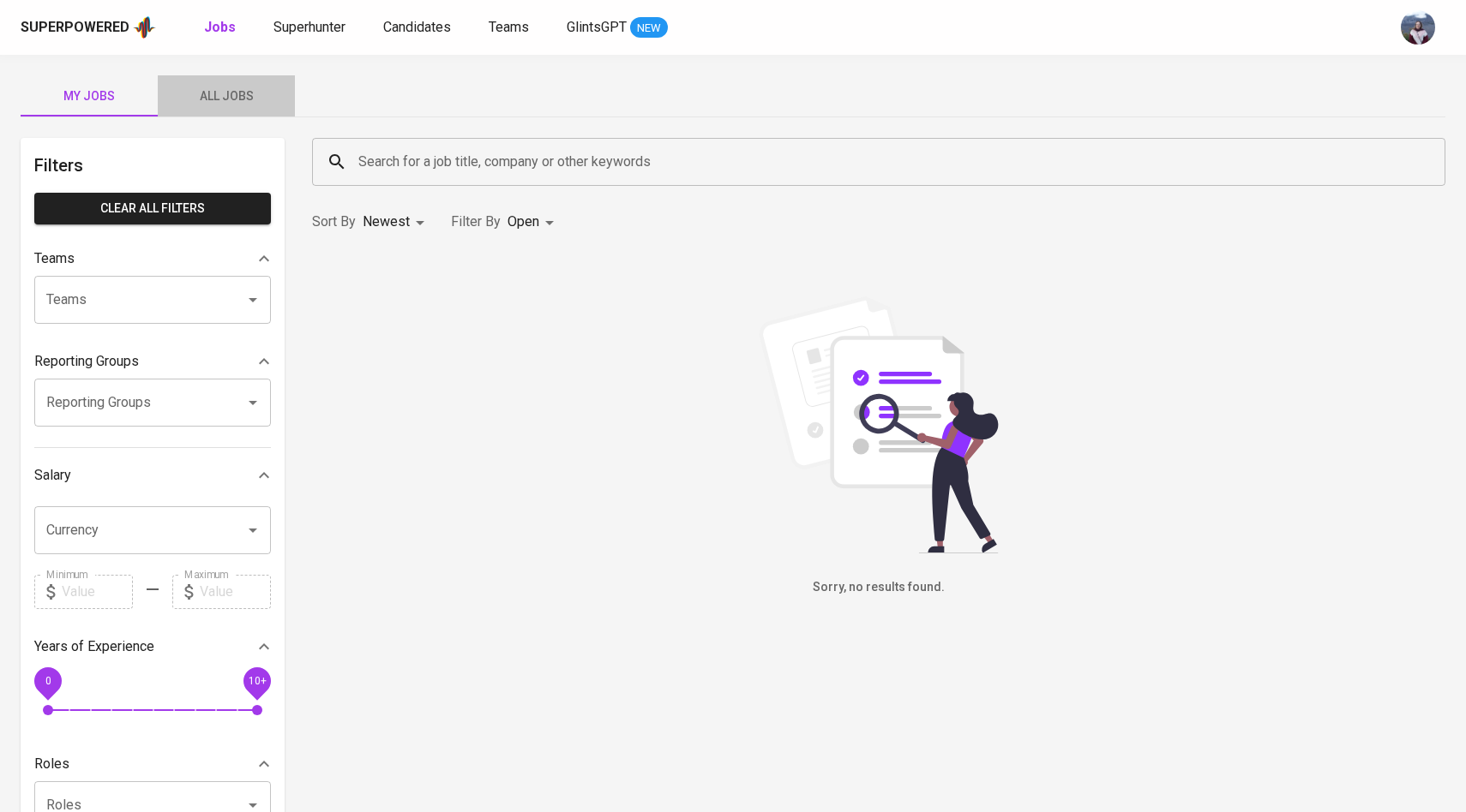
click at [242, 97] on span "All Jobs" at bounding box center [226, 96] width 117 height 21
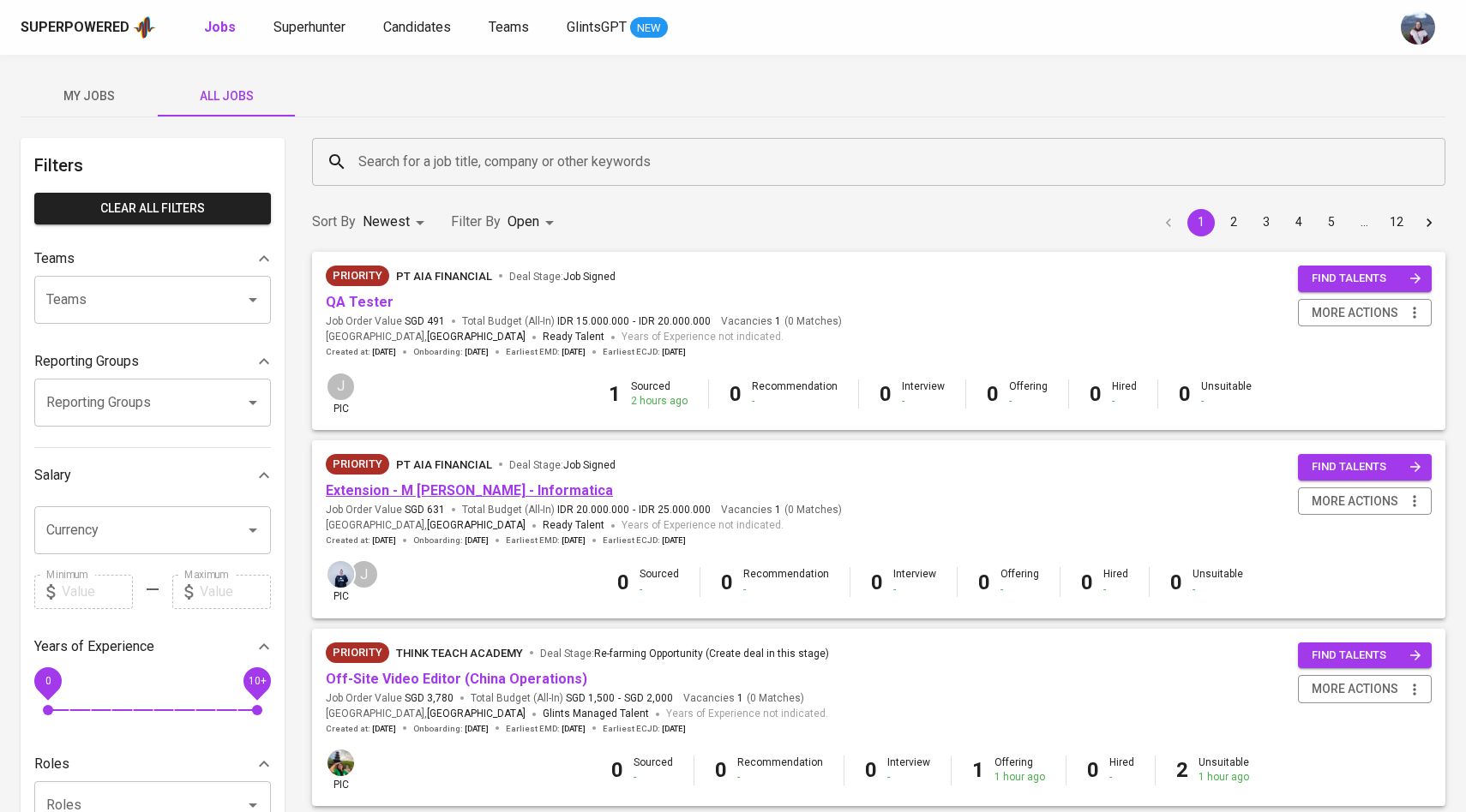
click at [476, 484] on link "Extension - M Rafii Amiarahman - Informatica" at bounding box center [468, 490] width 287 height 16
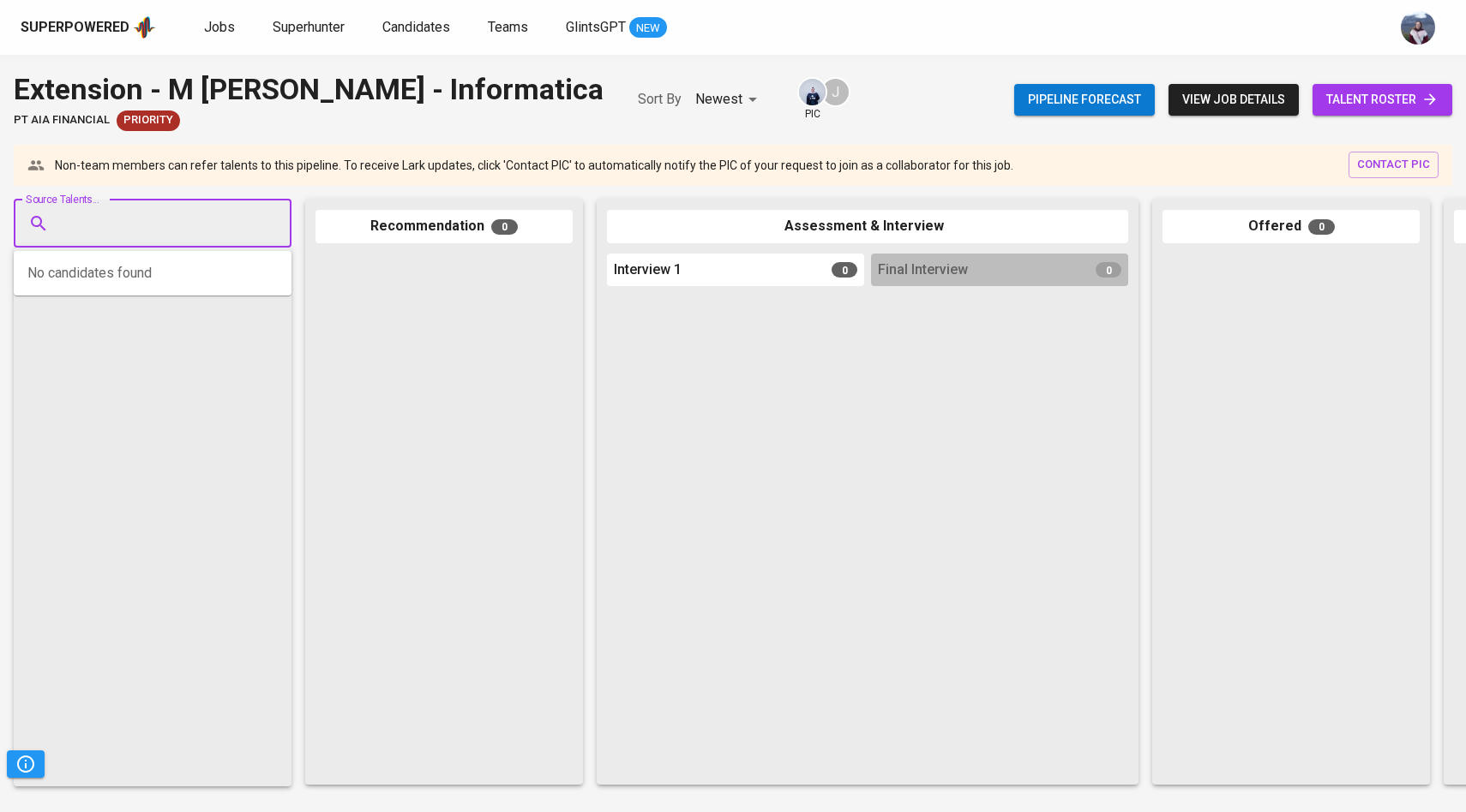
click at [225, 225] on input "Source Talents..." at bounding box center [146, 223] width 180 height 33
paste input "[PERSON_NAME][EMAIL_ADDRESS][DOMAIN_NAME]"
type input "[PERSON_NAME][EMAIL_ADDRESS][DOMAIN_NAME]"
click at [142, 281] on span "Data Engineer, Big Data Team" at bounding box center [141, 289] width 140 height 17
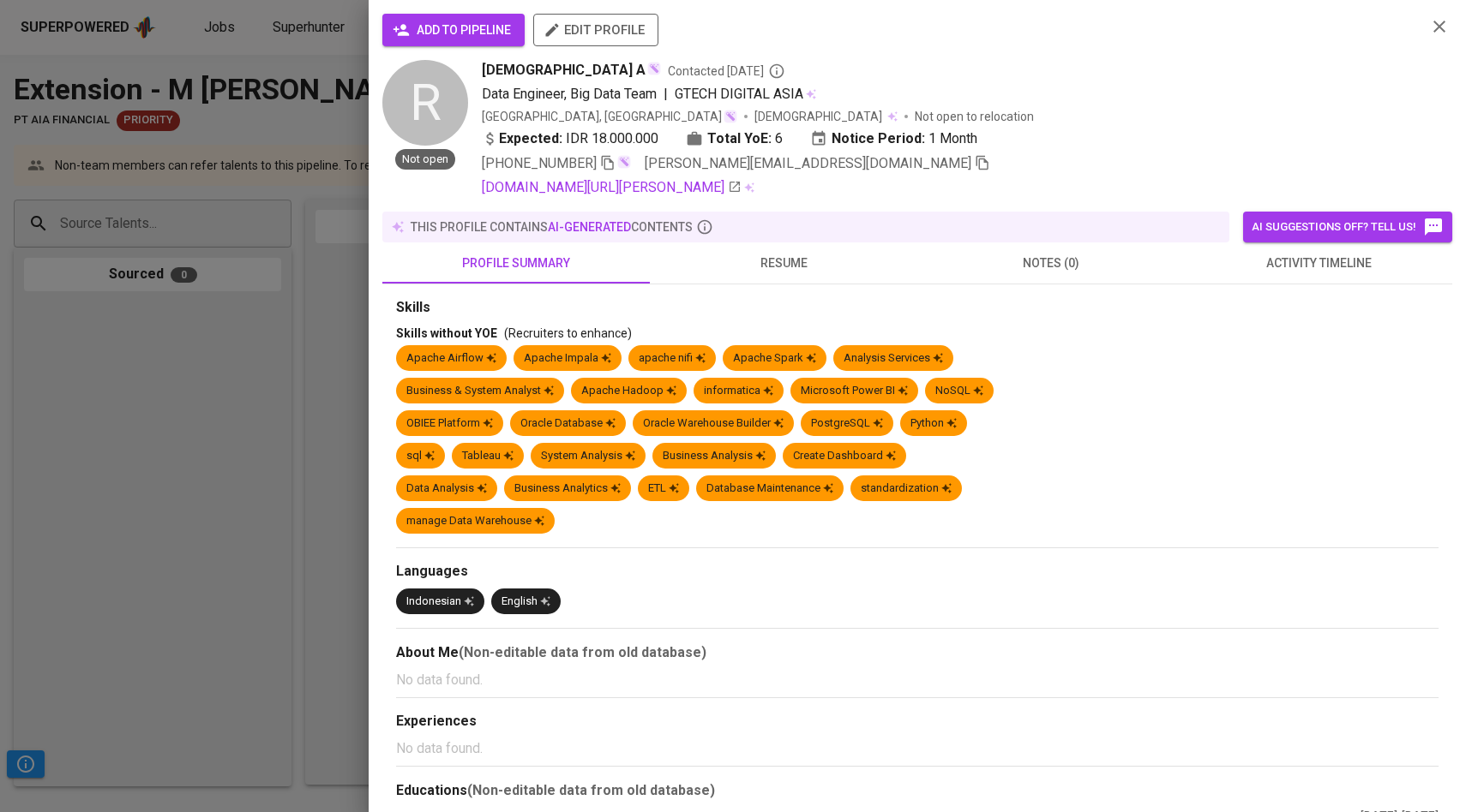
scroll to position [0, 0]
click at [498, 23] on span "add to pipeline" at bounding box center [453, 30] width 115 height 21
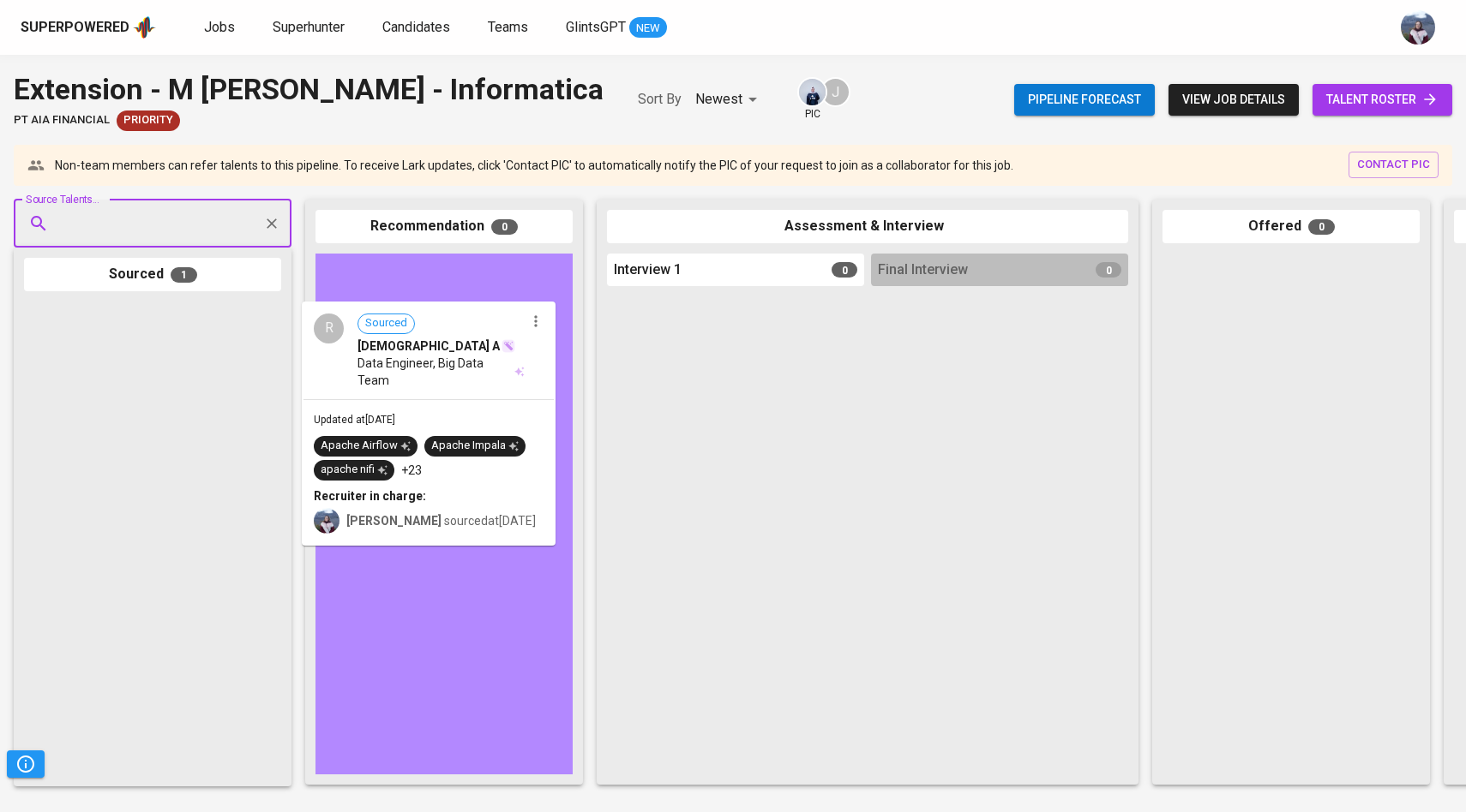
drag, startPoint x: 168, startPoint y: 410, endPoint x: 450, endPoint y: 408, distance: 282.0
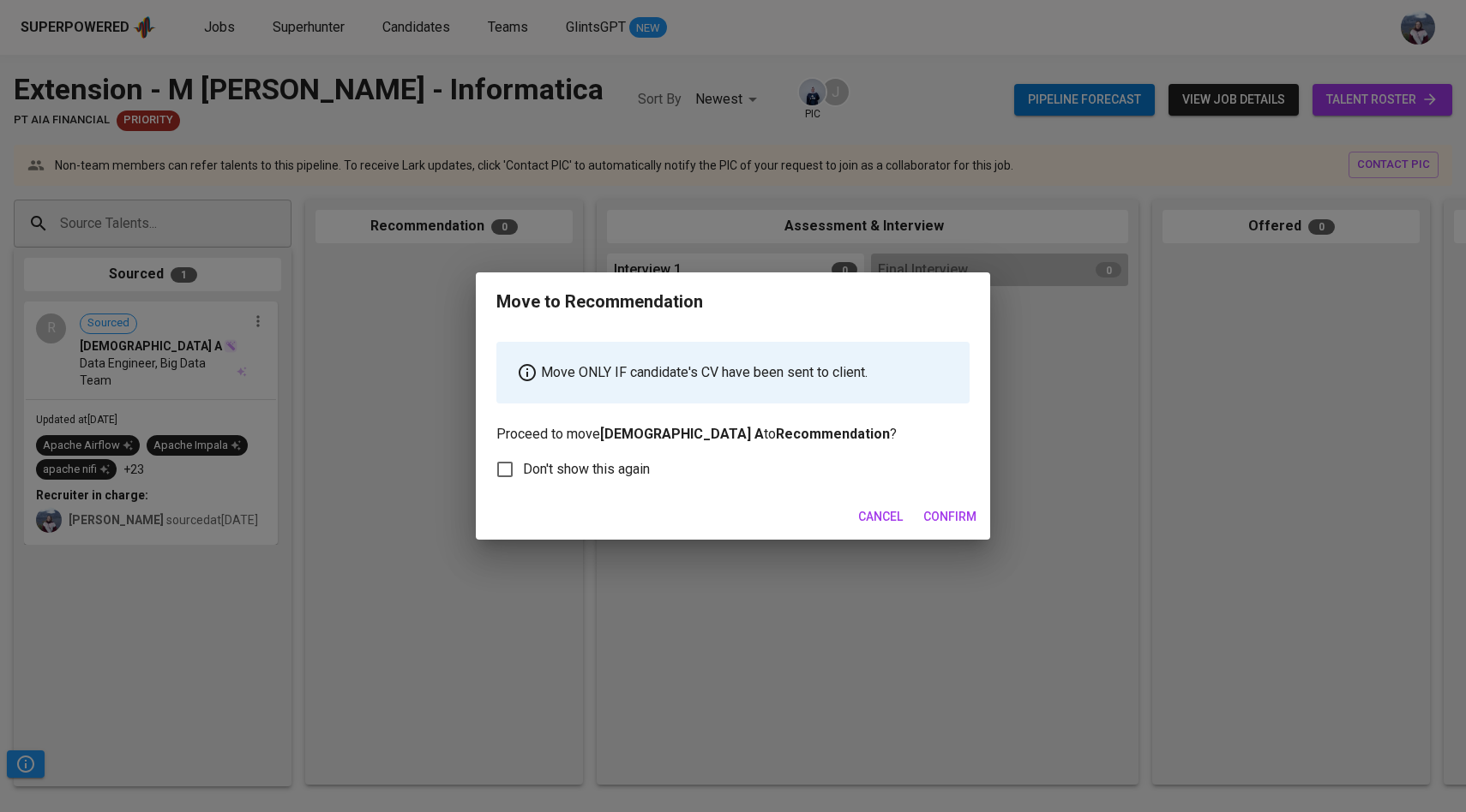
click at [945, 514] on span "Confirm" at bounding box center [950, 517] width 53 height 21
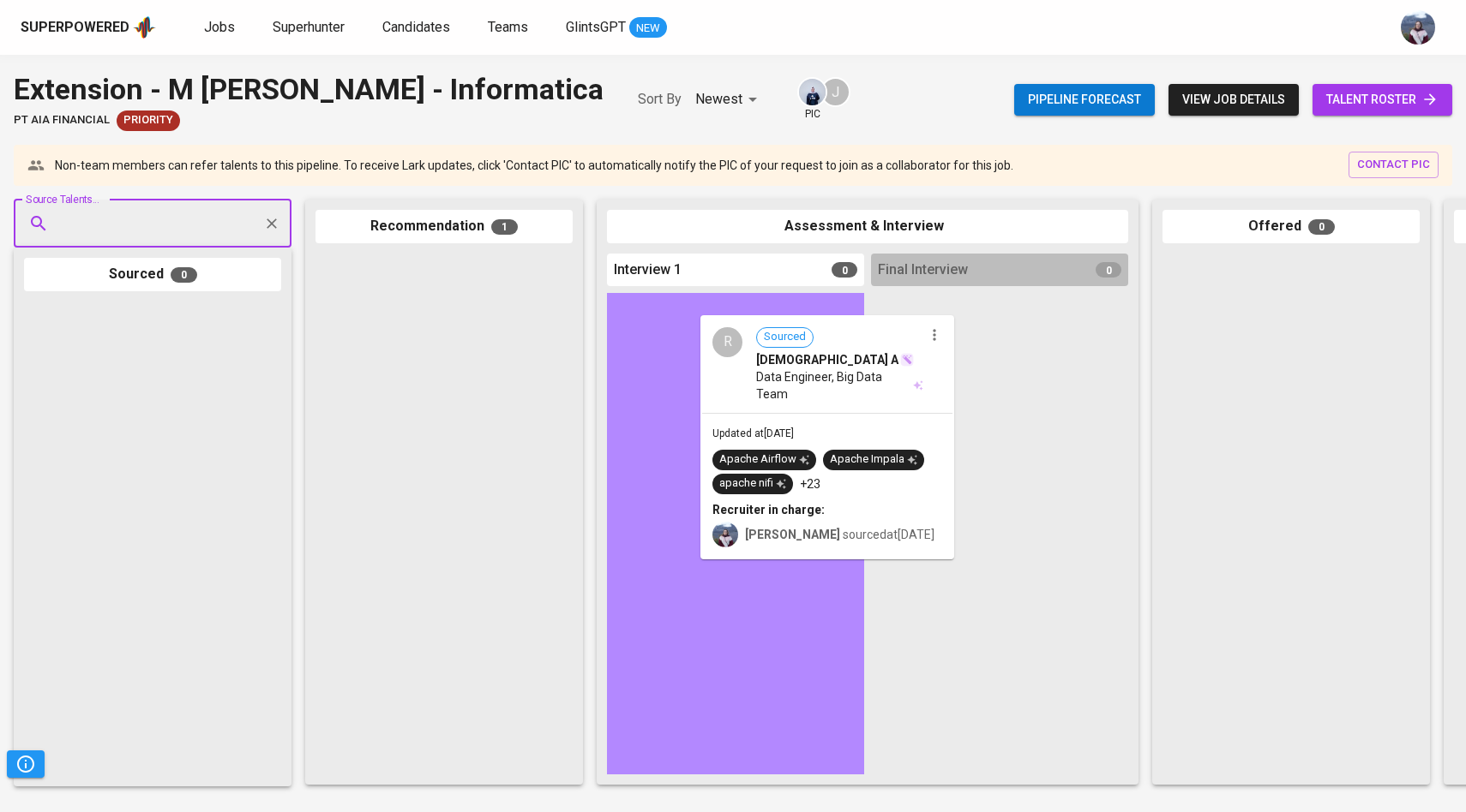
drag, startPoint x: 427, startPoint y: 325, endPoint x: 824, endPoint y: 387, distance: 401.8
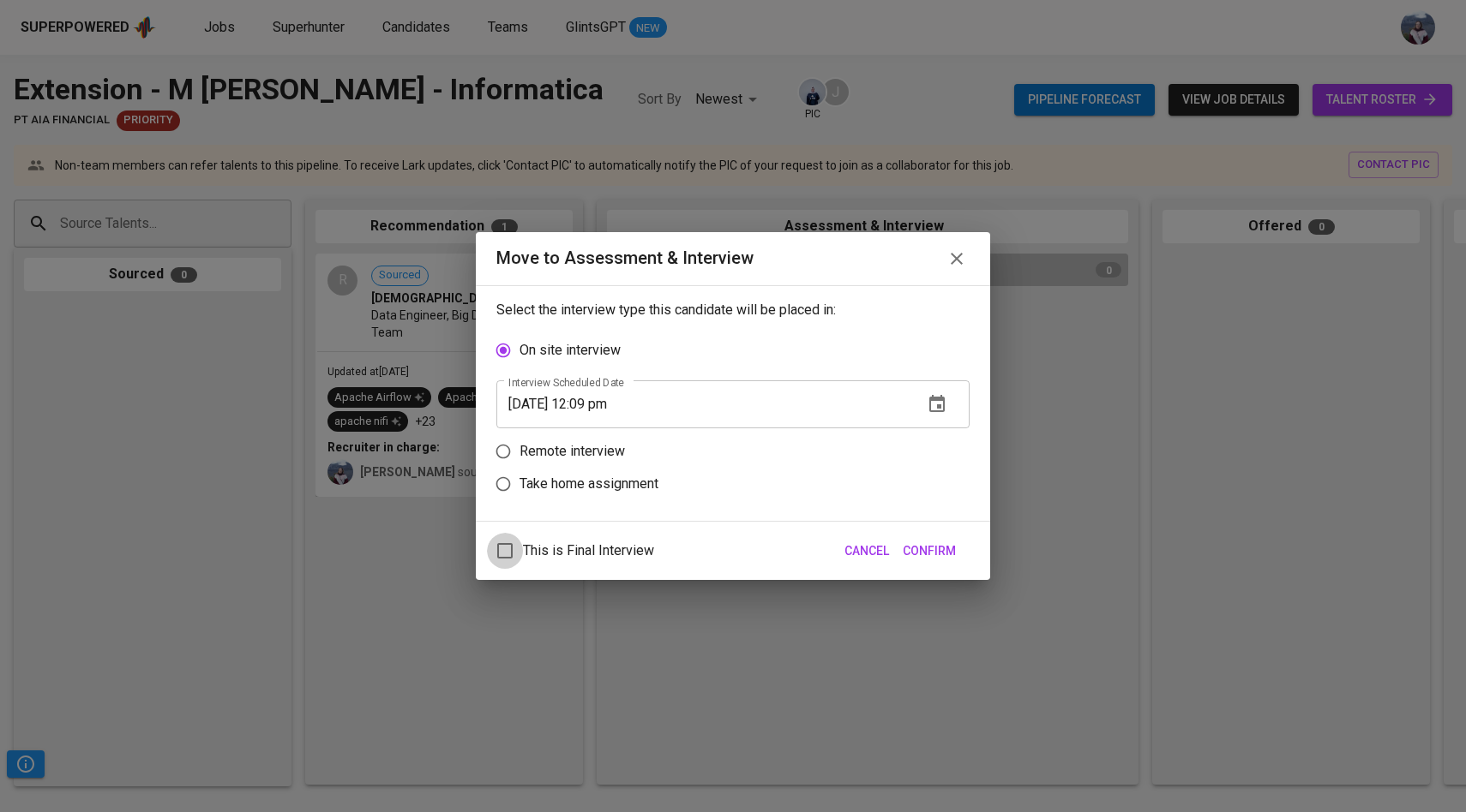
click at [503, 552] on input "This is Final Interview" at bounding box center [505, 550] width 36 height 36
checkbox input "true"
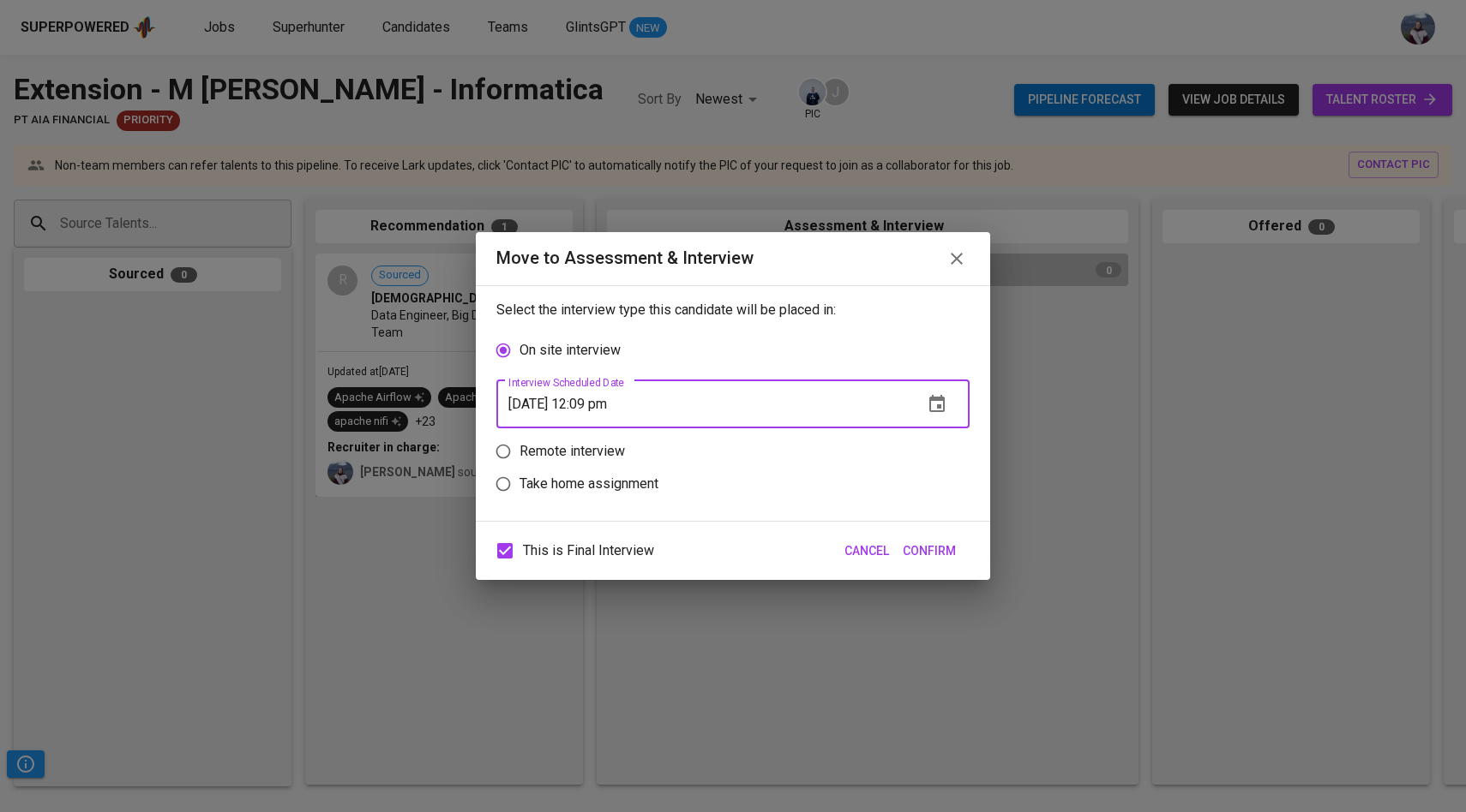
click at [616, 403] on input "09/19/2025 12:09 pm" at bounding box center [703, 404] width 413 height 48
click at [642, 404] on input "09/19/2025 11:10 pm" at bounding box center [703, 404] width 413 height 48
type input "09/19/2025 11:10 am"
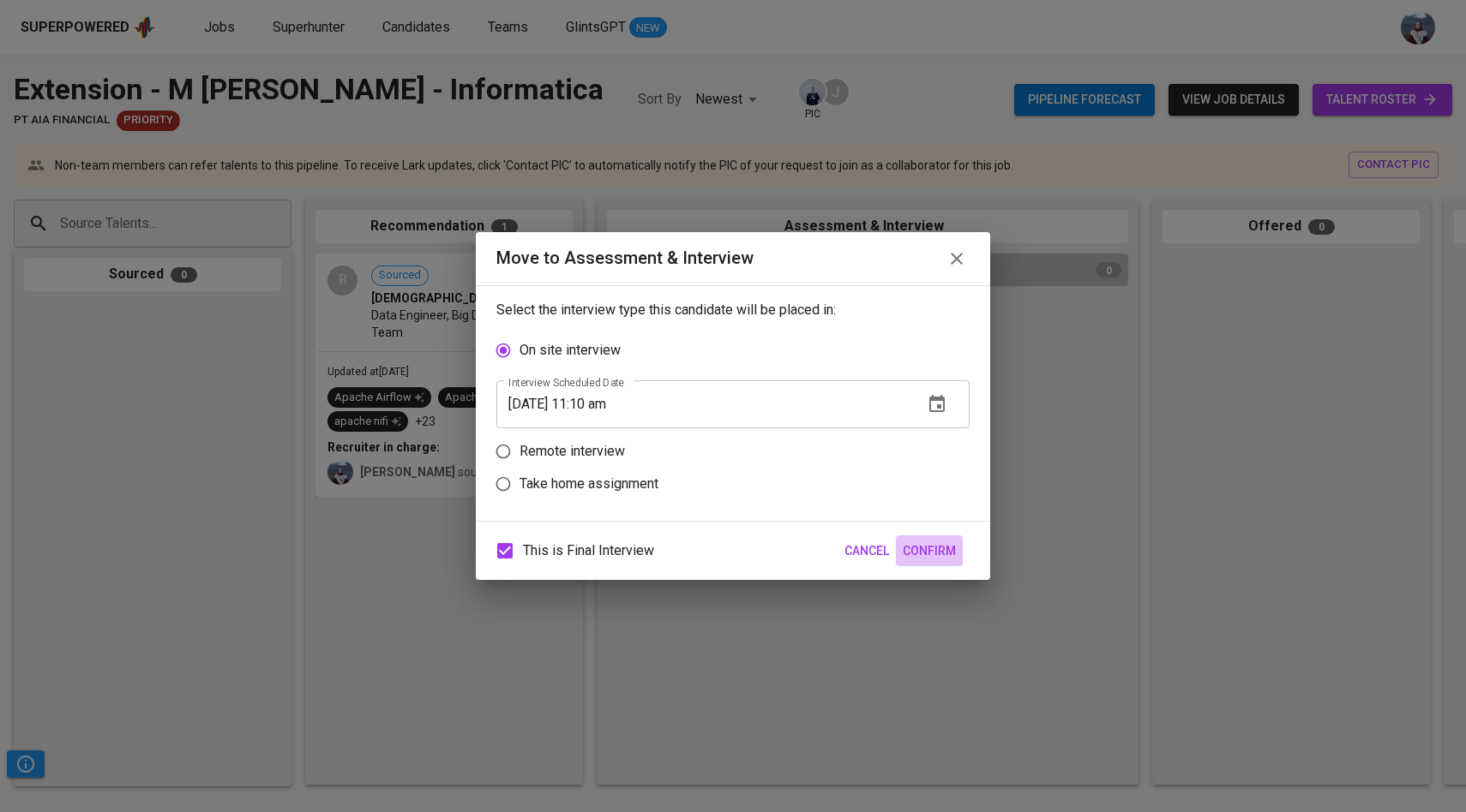
click at [921, 542] on span "Confirm" at bounding box center [929, 551] width 53 height 21
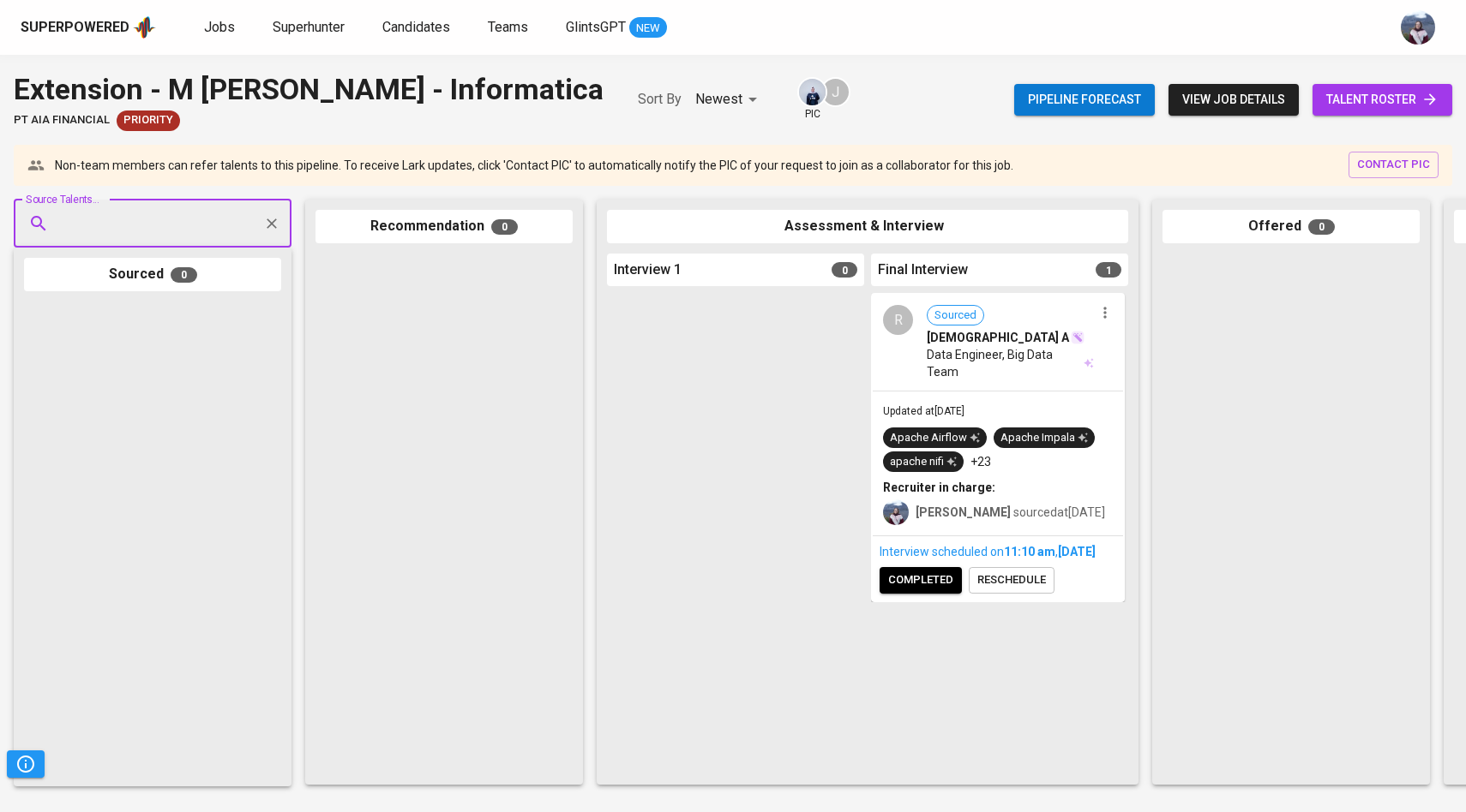
click at [944, 591] on span "completed" at bounding box center [921, 580] width 65 height 20
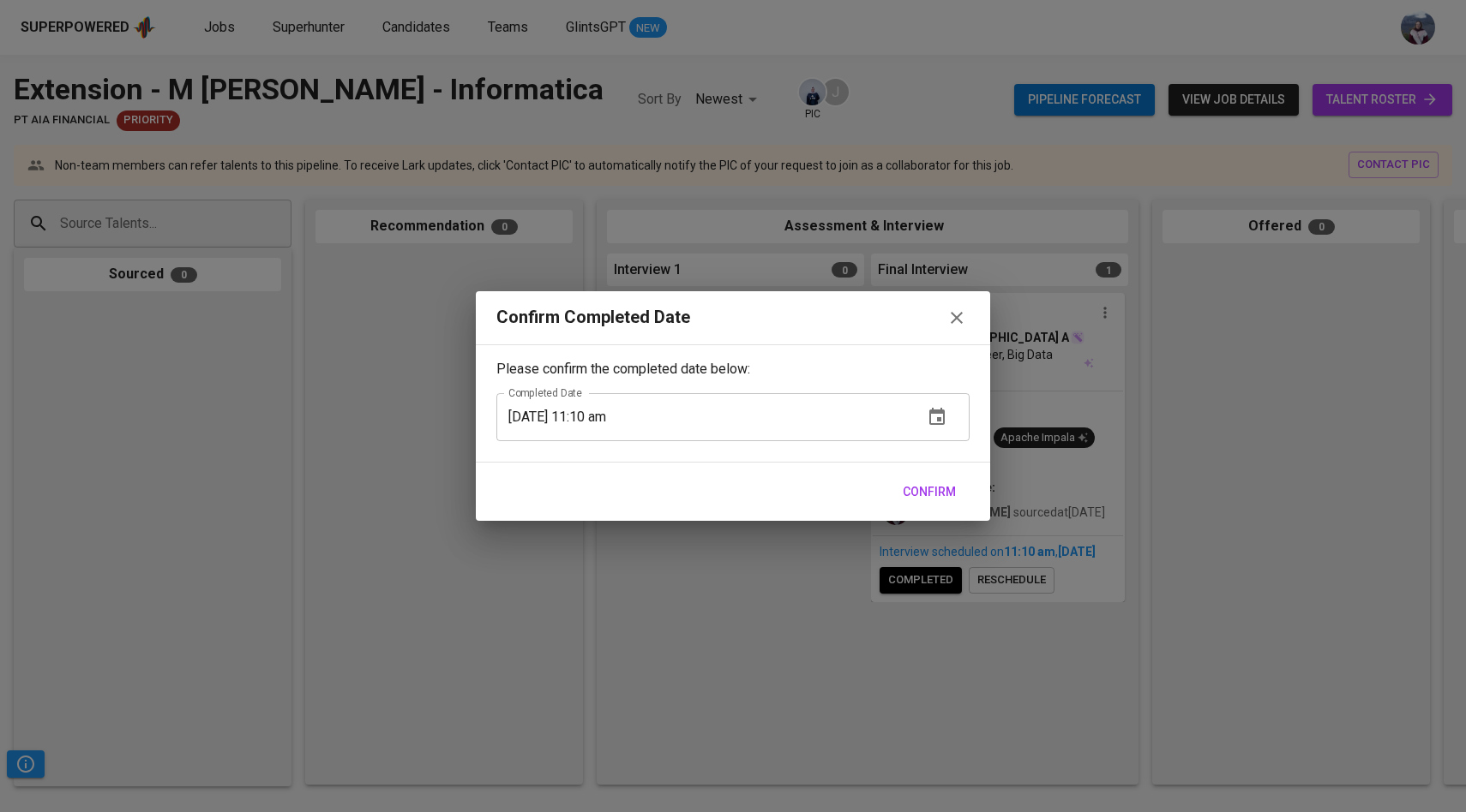
click at [917, 483] on span "Confirm" at bounding box center [929, 491] width 53 height 21
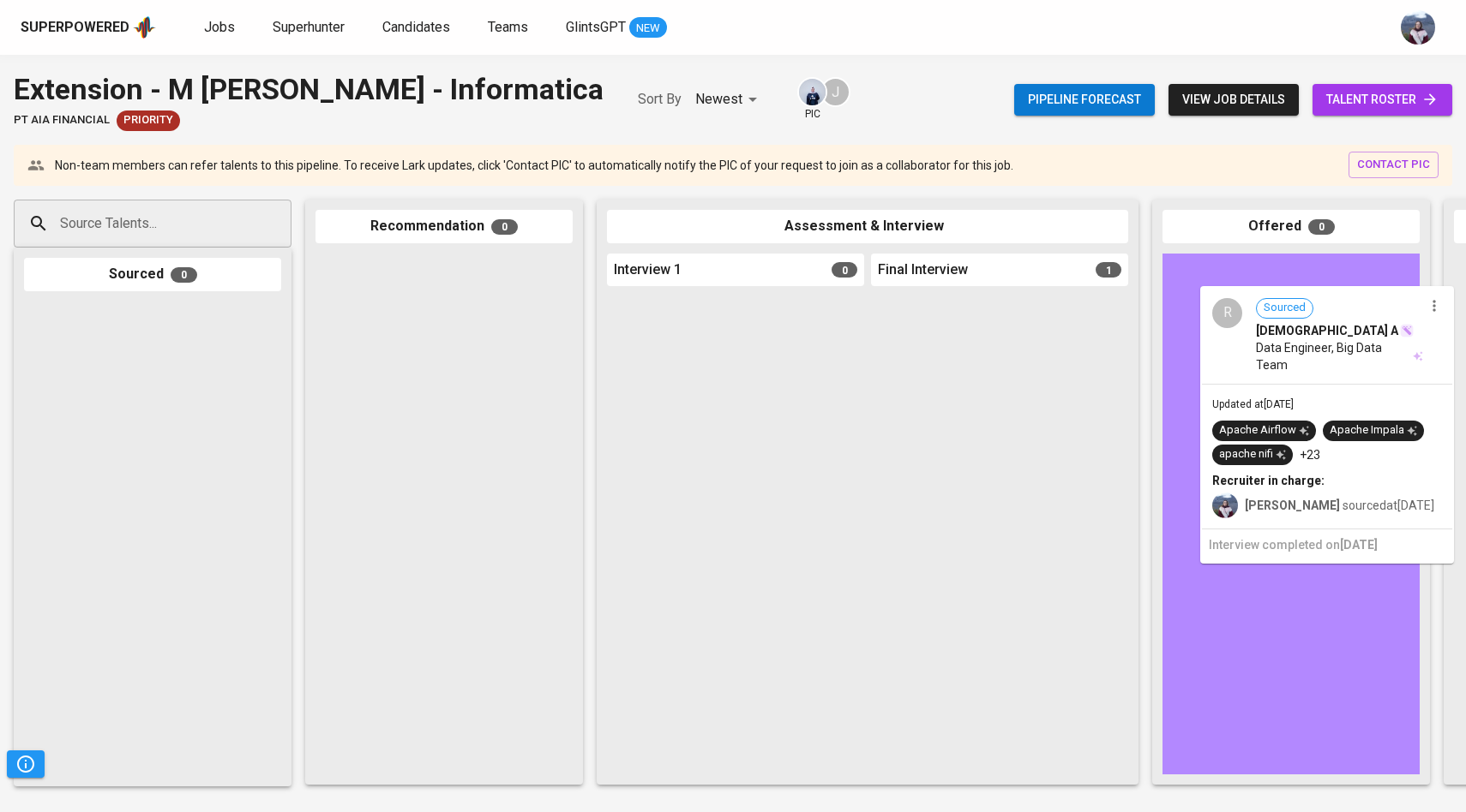
drag, startPoint x: 970, startPoint y: 449, endPoint x: 1296, endPoint y: 443, distance: 326.1
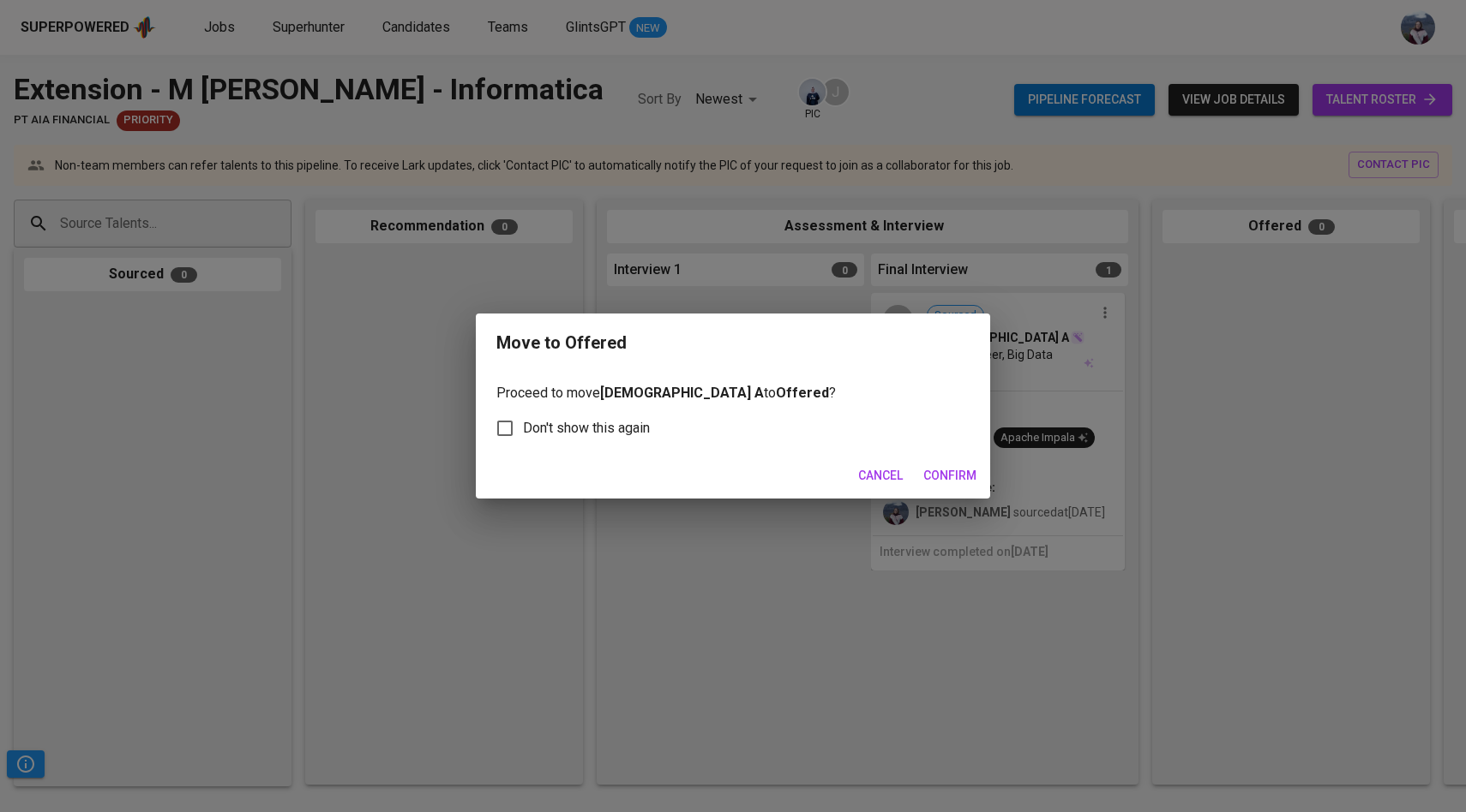
click at [958, 471] on span "Confirm" at bounding box center [950, 476] width 53 height 21
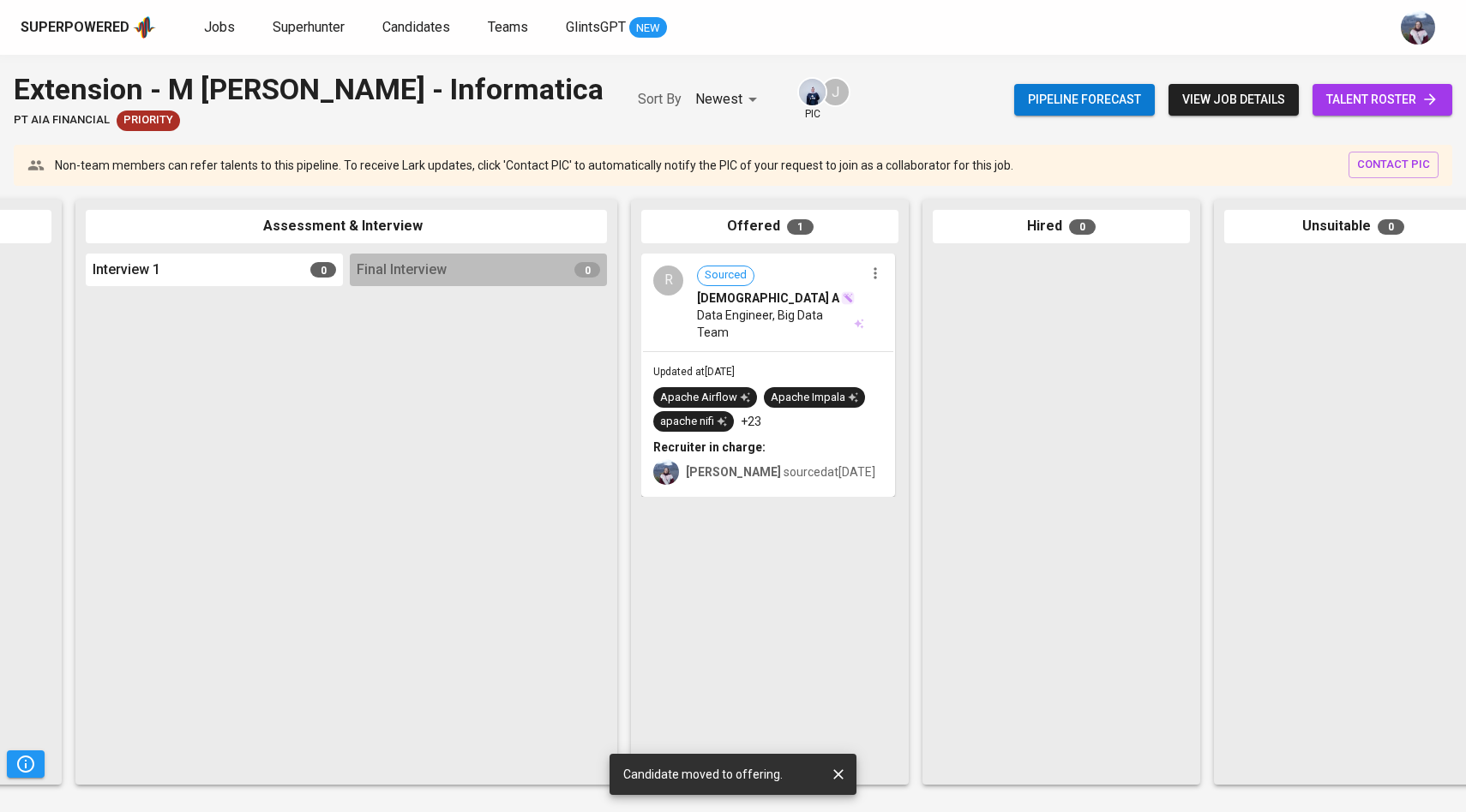
scroll to position [0, 575]
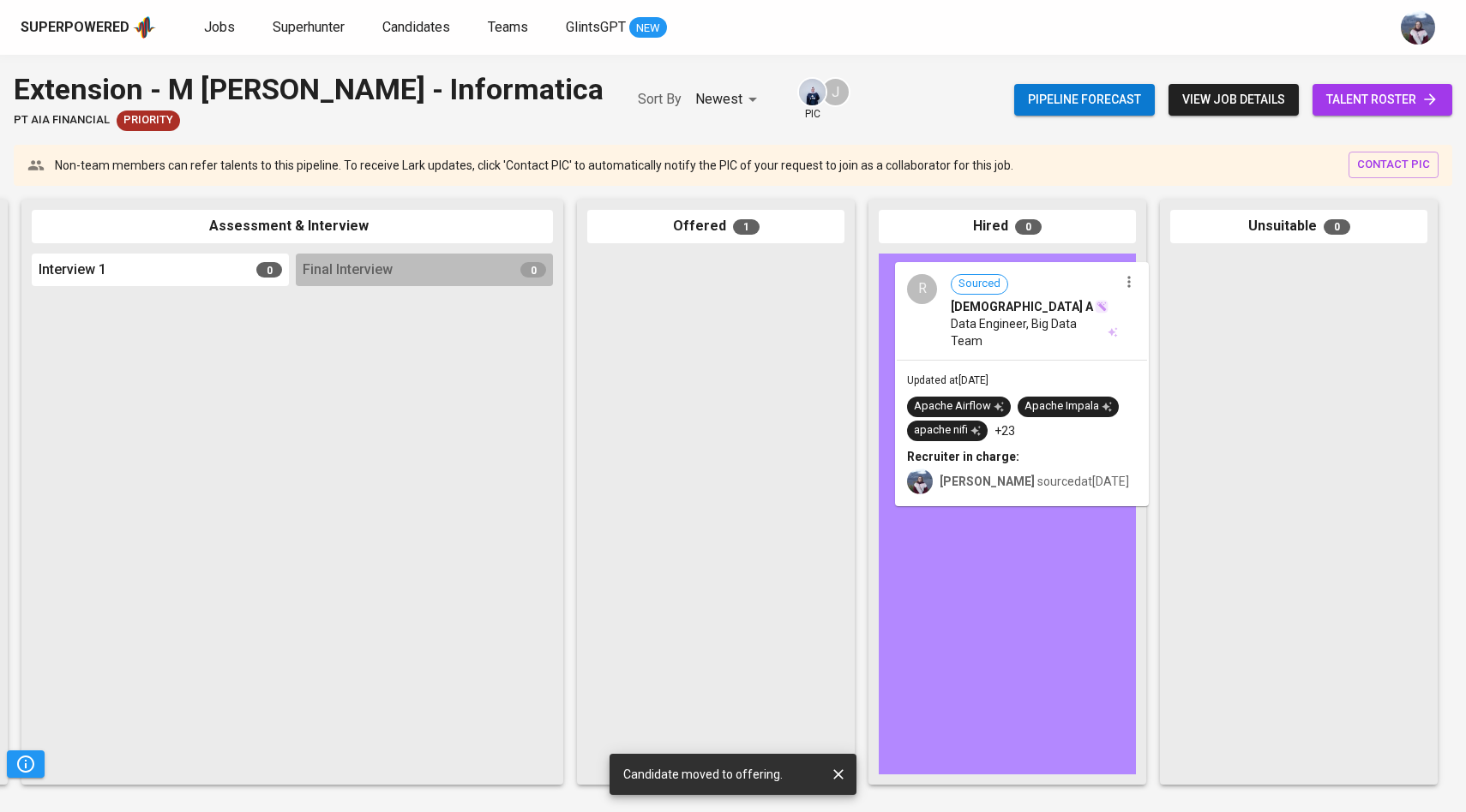
drag, startPoint x: 719, startPoint y: 391, endPoint x: 1042, endPoint y: 400, distance: 323.1
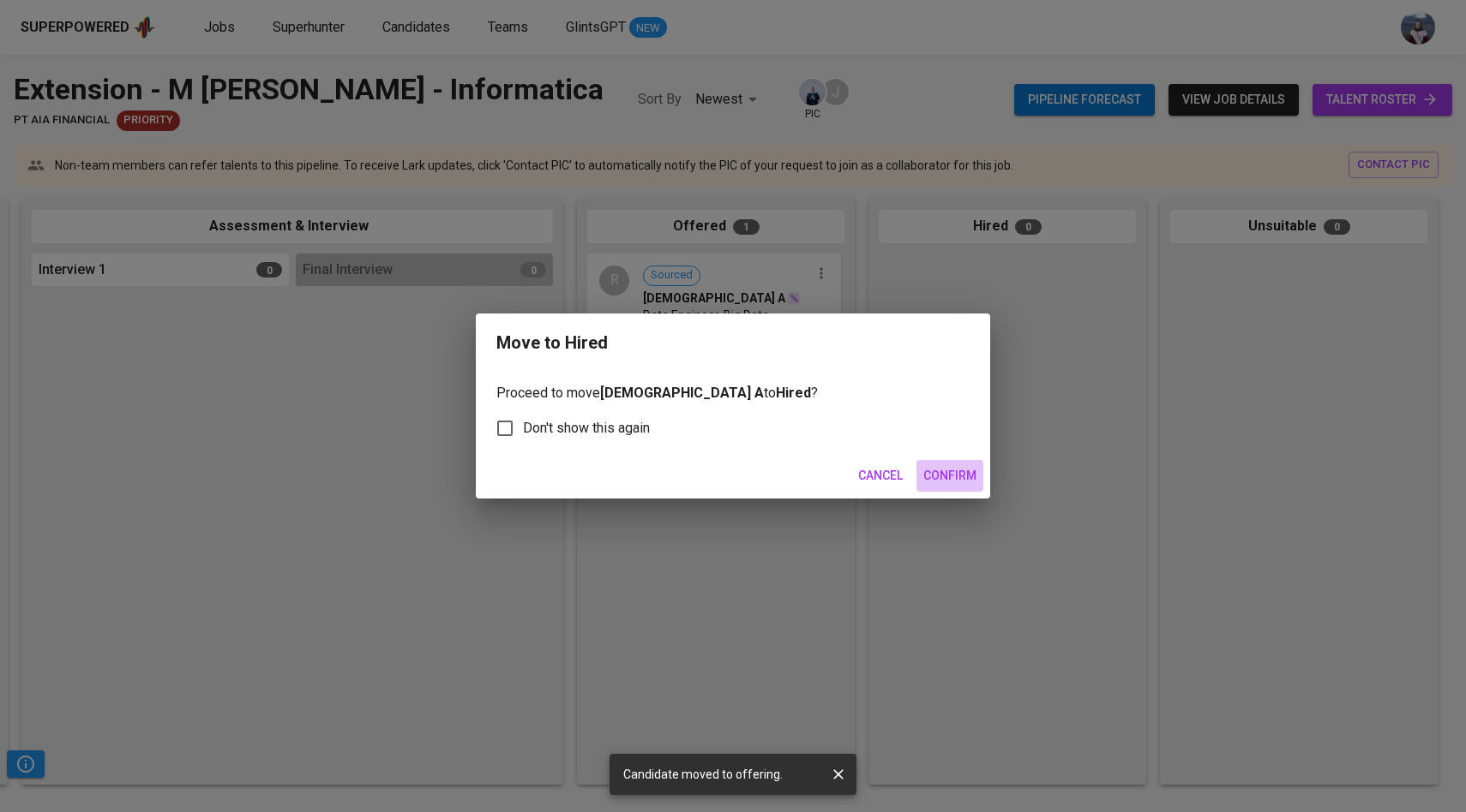
click at [940, 473] on span "Confirm" at bounding box center [950, 476] width 53 height 21
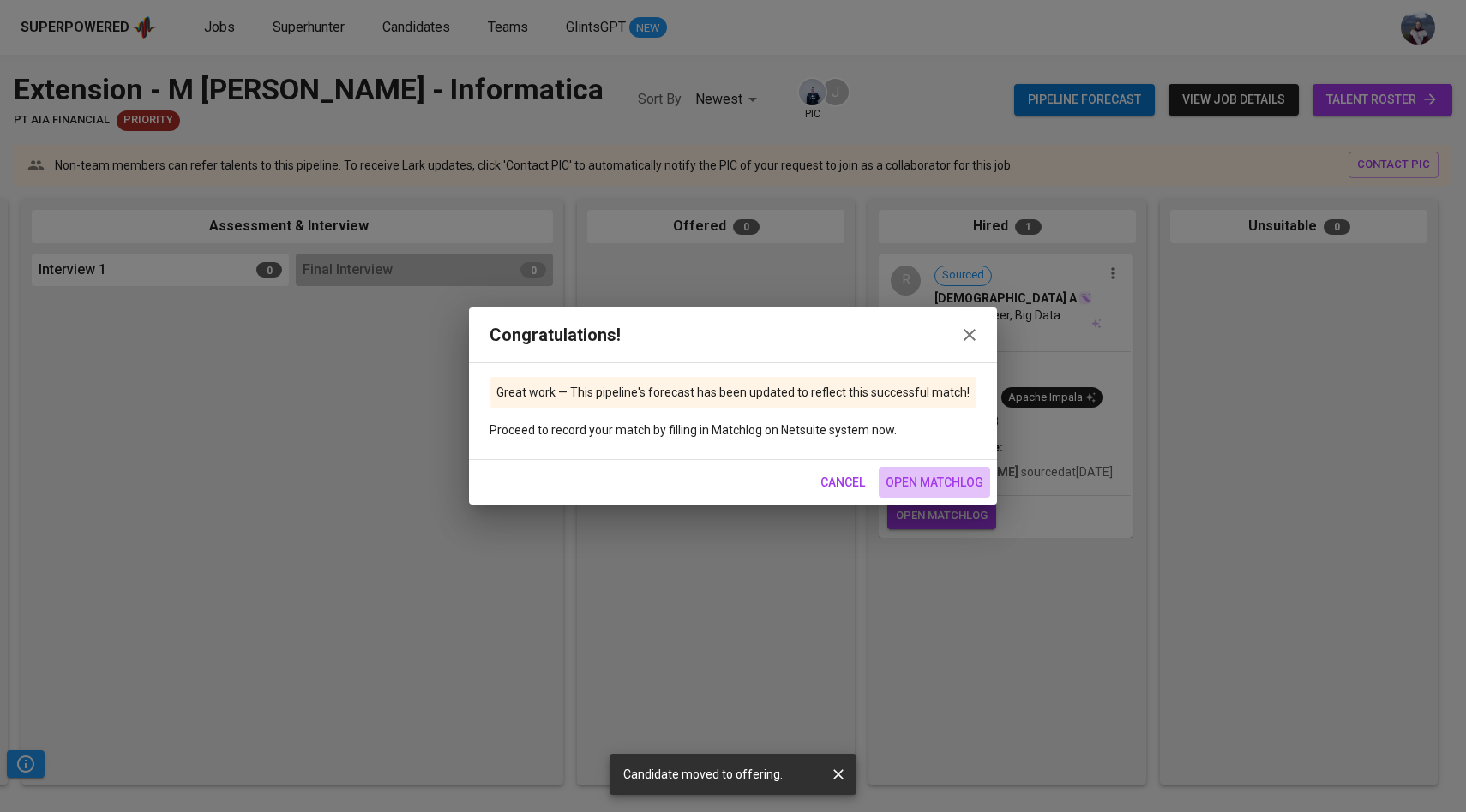
click at [957, 491] on span "open matchlog" at bounding box center [934, 482] width 98 height 21
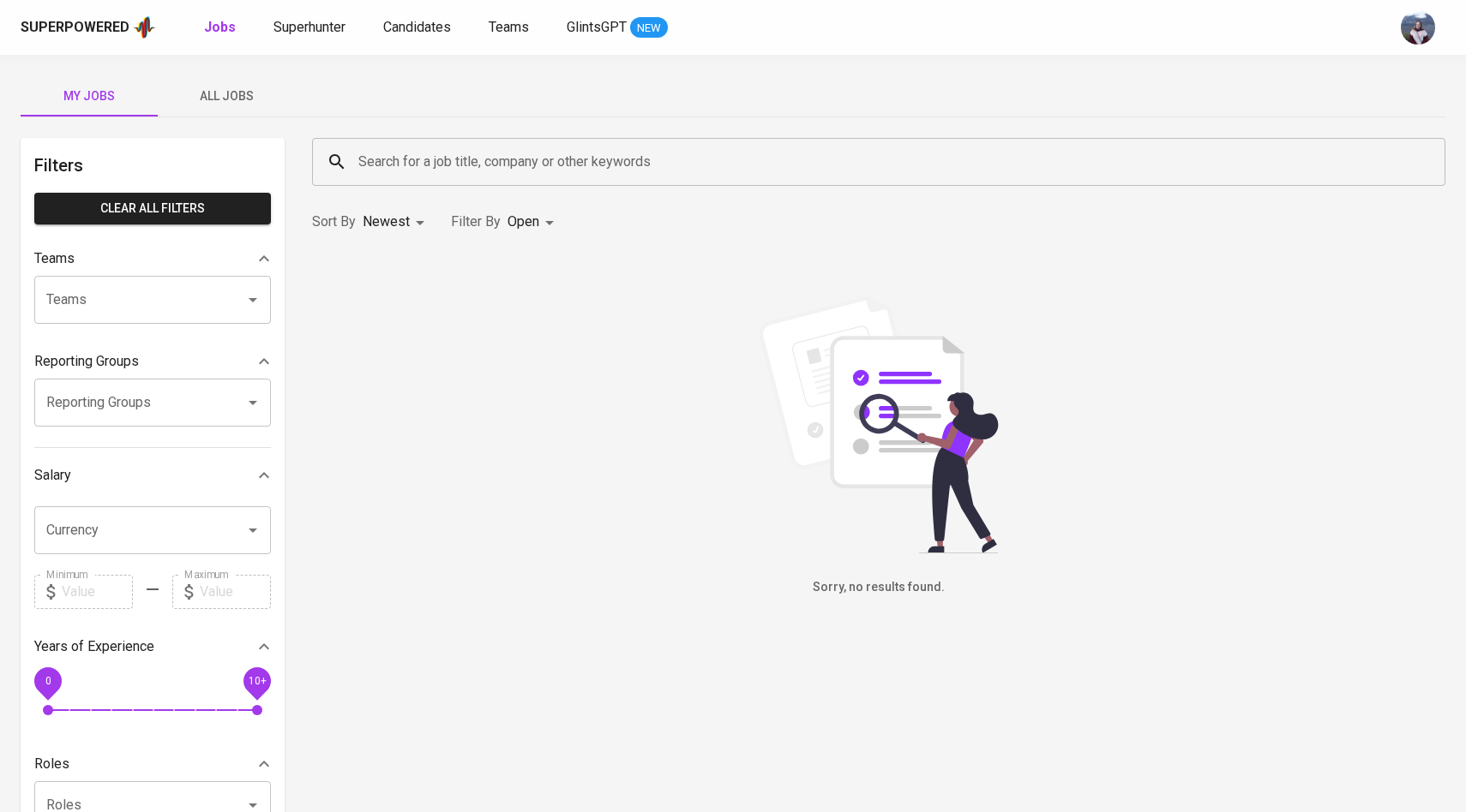
click at [417, 38] on div "Superpowered Jobs Superhunter Candidates Teams GlintsGPT NEW" at bounding box center [705, 28] width 1370 height 26
click at [418, 33] on span "Candidates" at bounding box center [417, 26] width 67 height 16
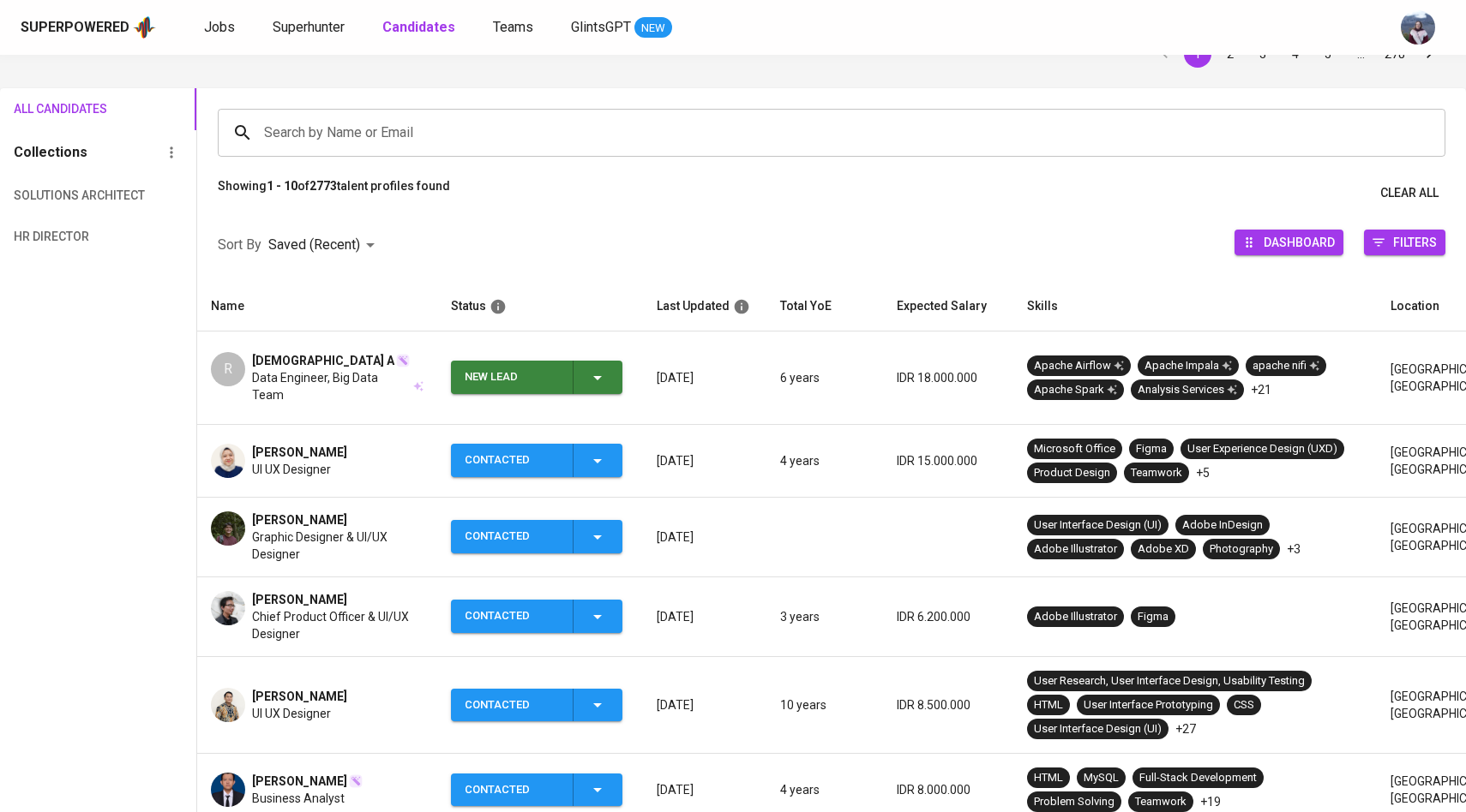
scroll to position [104, 0]
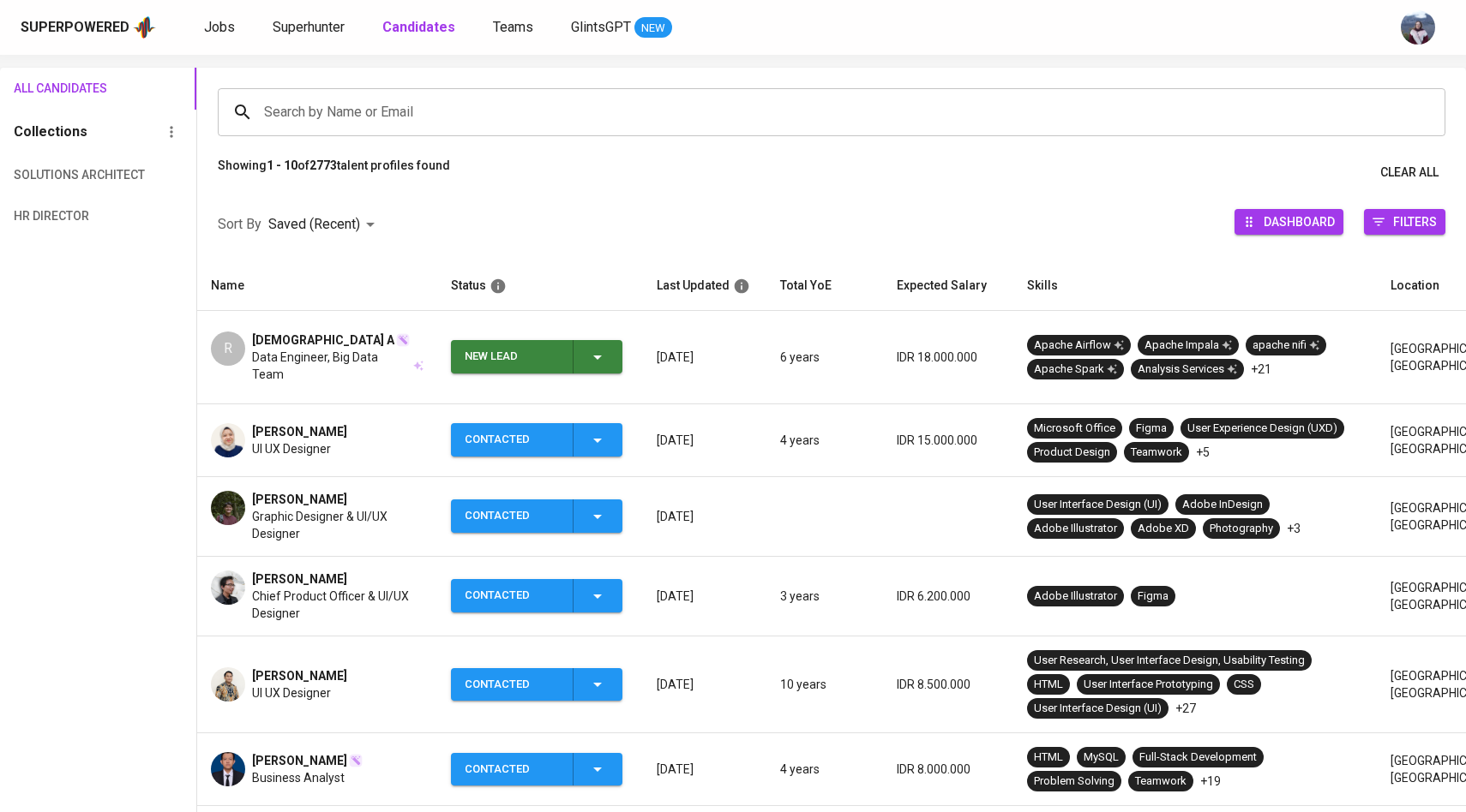
click at [598, 351] on icon "button" at bounding box center [597, 357] width 21 height 21
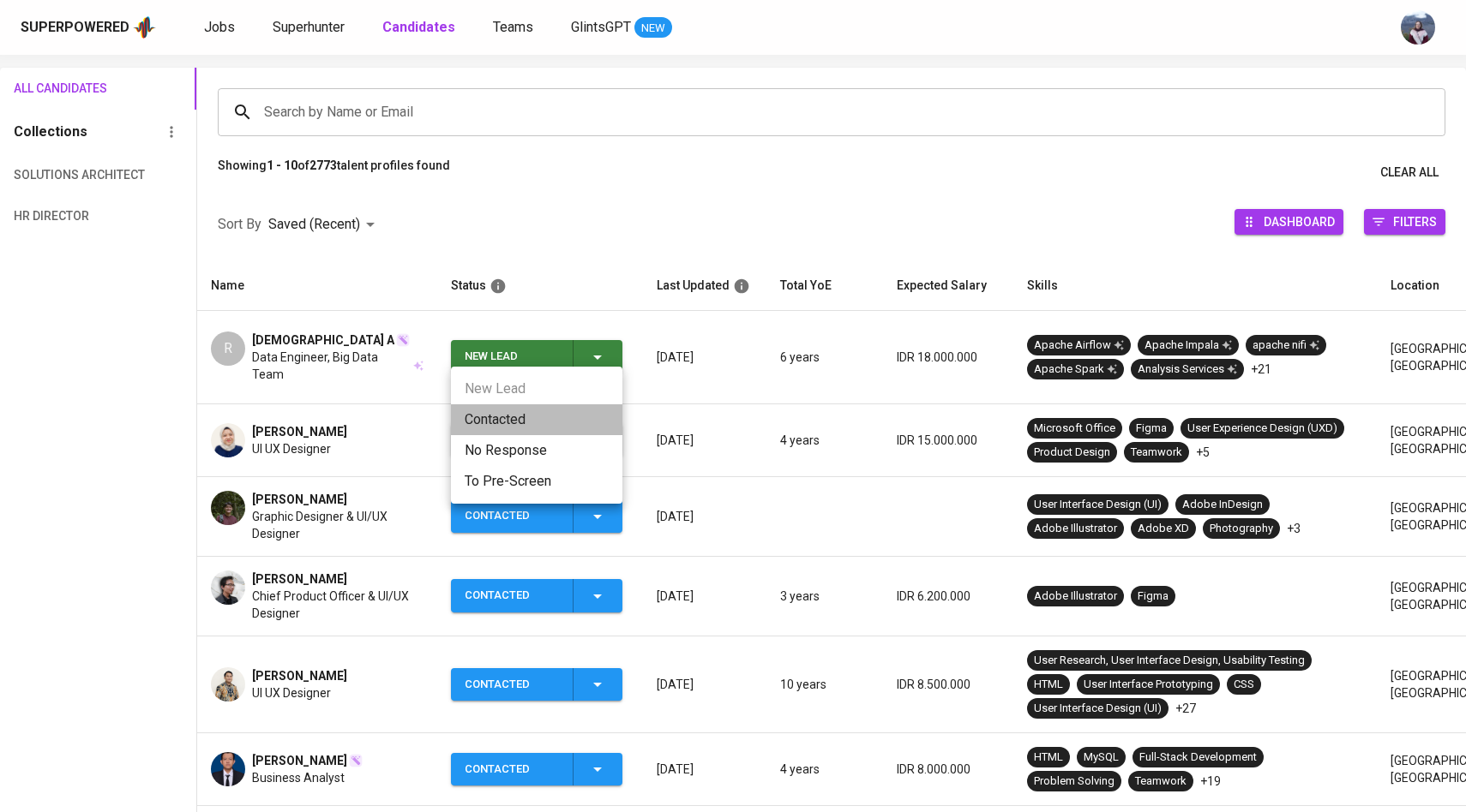
click at [493, 421] on li "Contacted" at bounding box center [536, 420] width 171 height 31
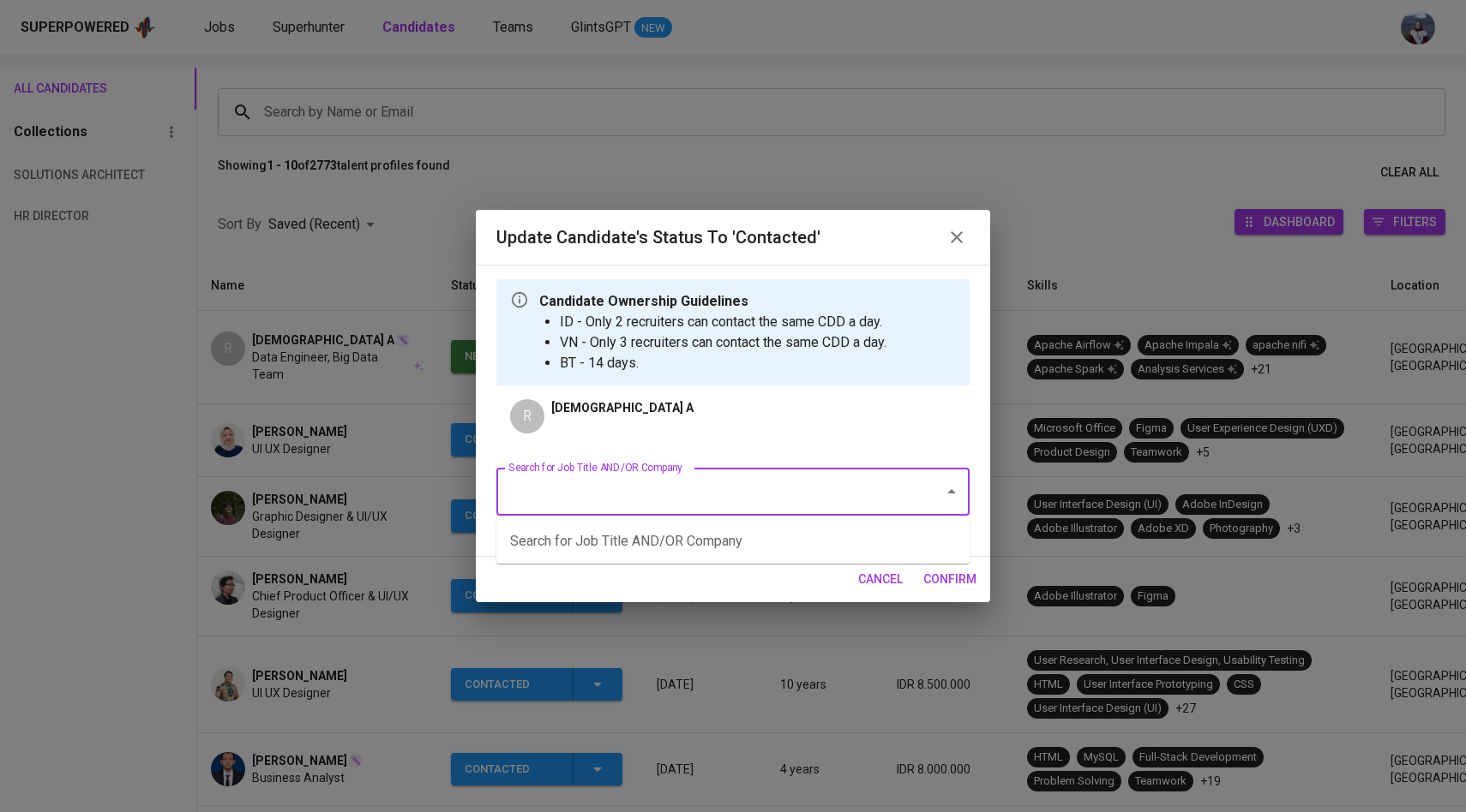
click at [626, 494] on input "Search for Job Title AND/OR Company" at bounding box center [709, 491] width 410 height 33
type input "a"
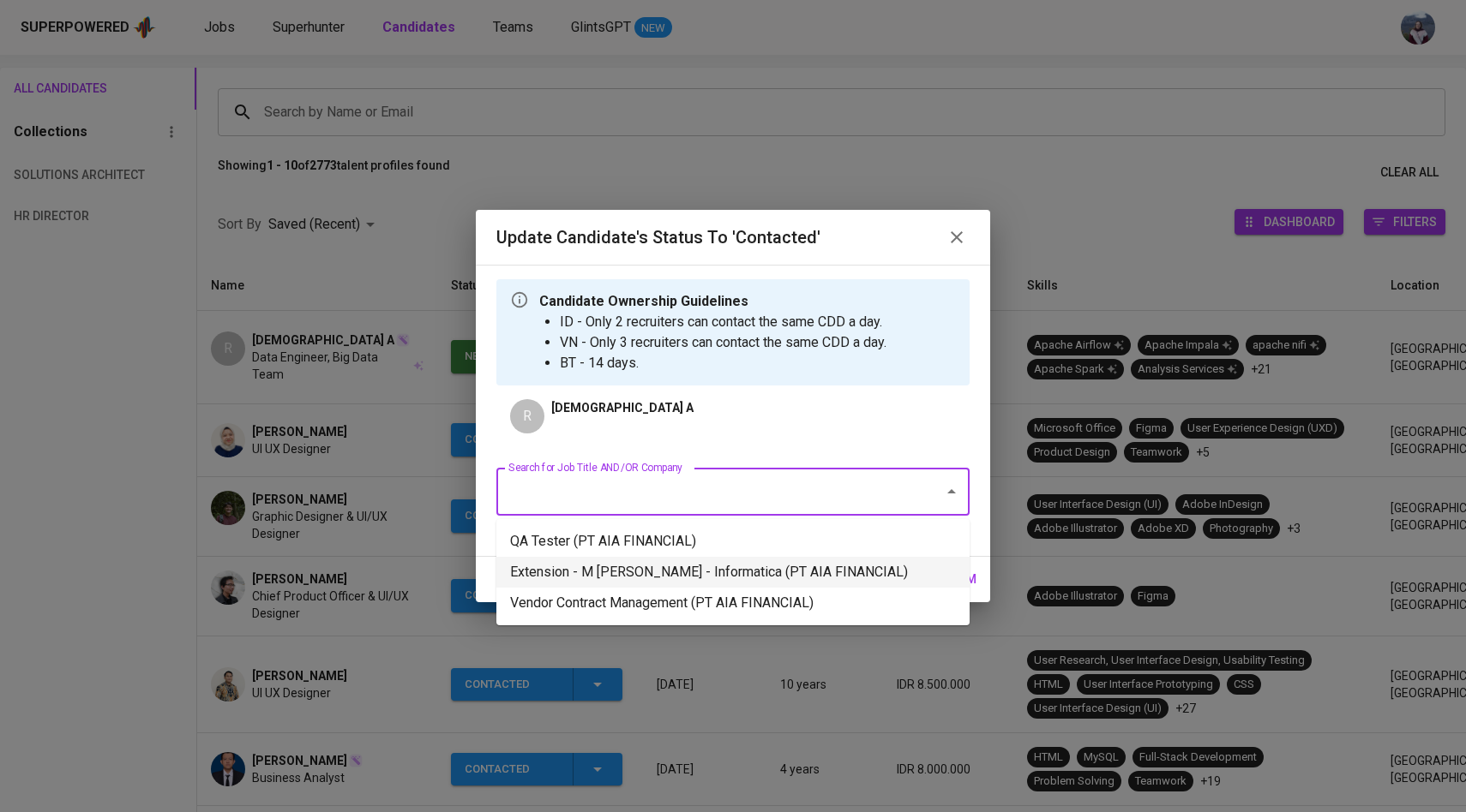
click at [668, 564] on li "Extension - M [PERSON_NAME] - Informatica (PT AIA FINANCIAL)" at bounding box center [733, 572] width 473 height 31
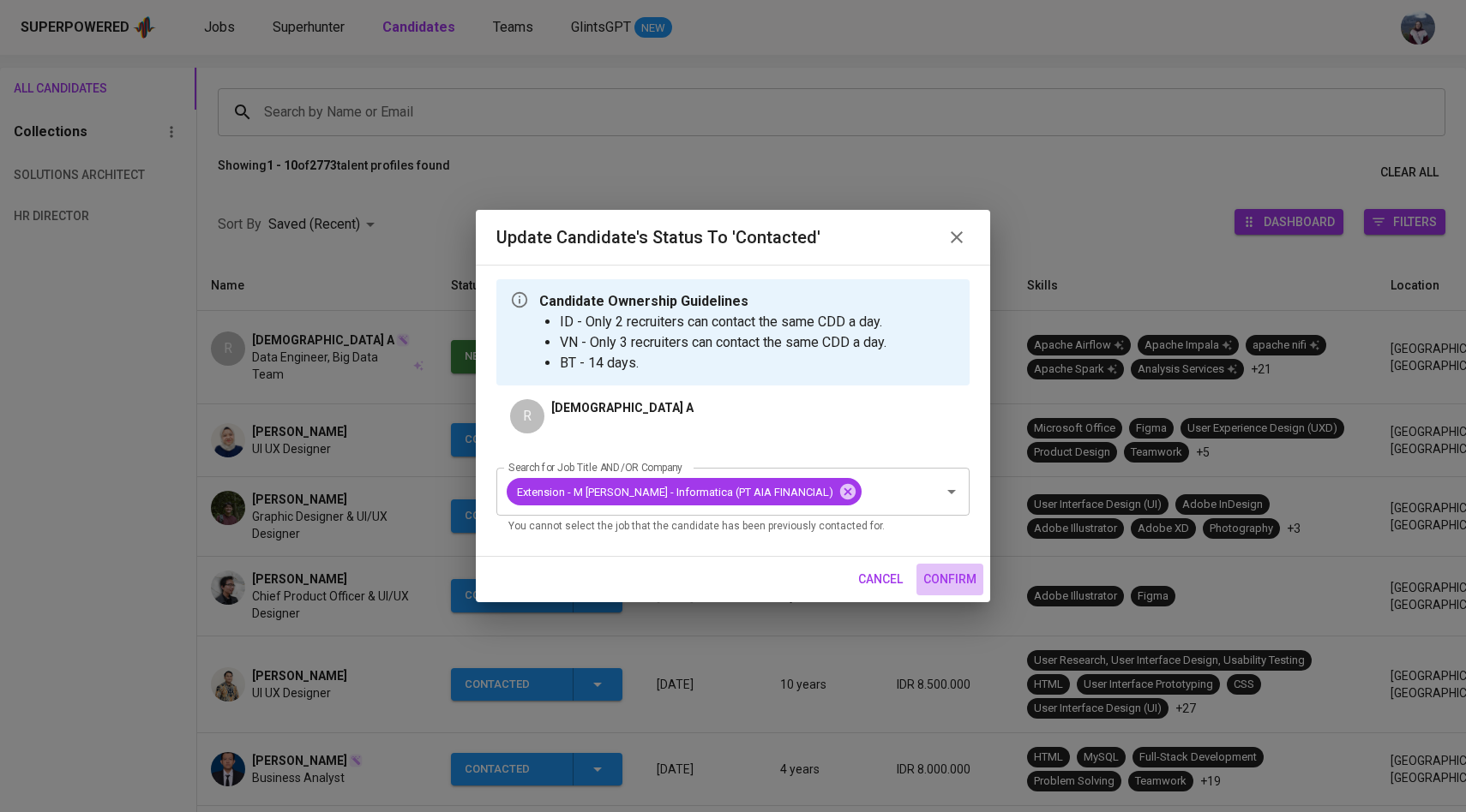
click at [937, 577] on span "confirm" at bounding box center [950, 579] width 53 height 21
